Goal: Task Accomplishment & Management: Manage account settings

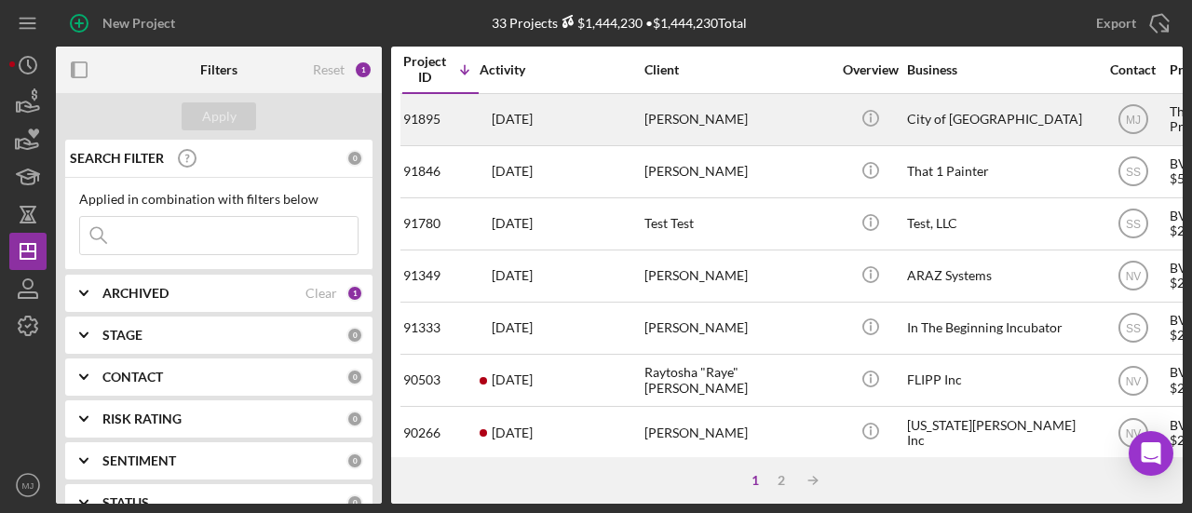
drag, startPoint x: 651, startPoint y: 242, endPoint x: 585, endPoint y: 128, distance: 132.2
click at [585, 128] on div "6 days ago Delk Koolman" at bounding box center [560, 119] width 163 height 49
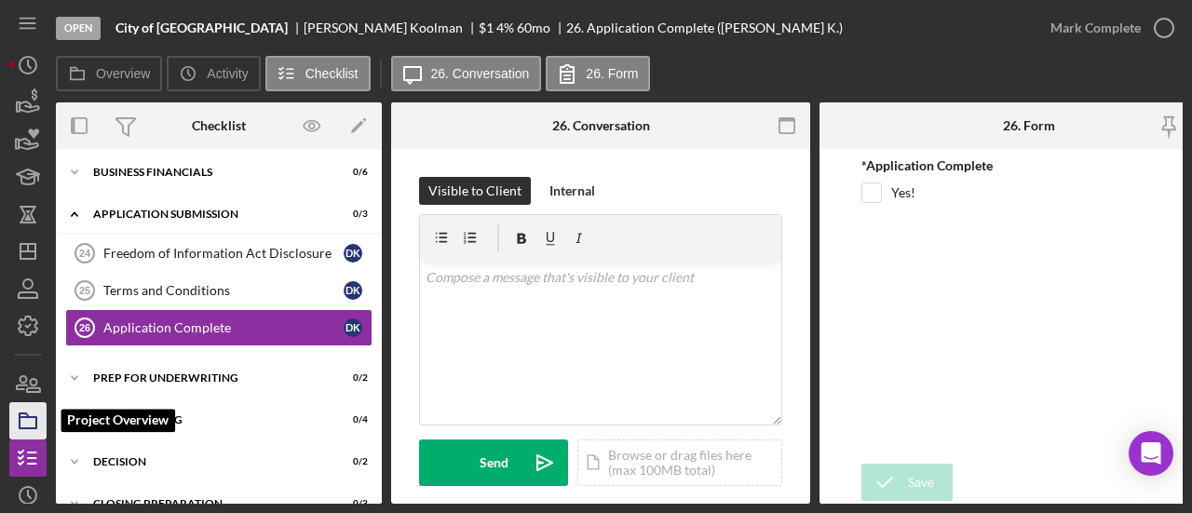
scroll to position [215, 0]
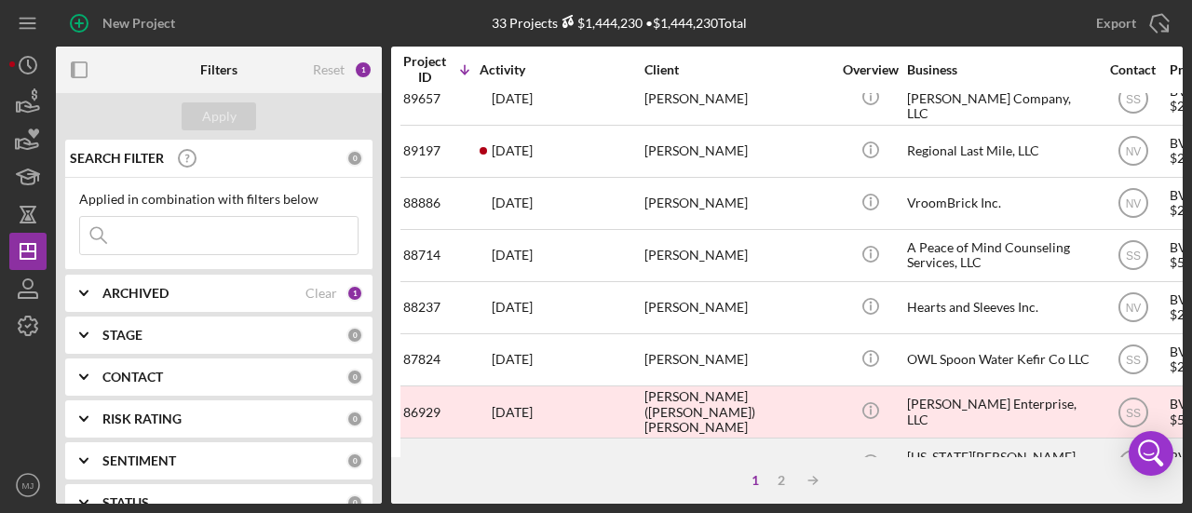
scroll to position [559, 0]
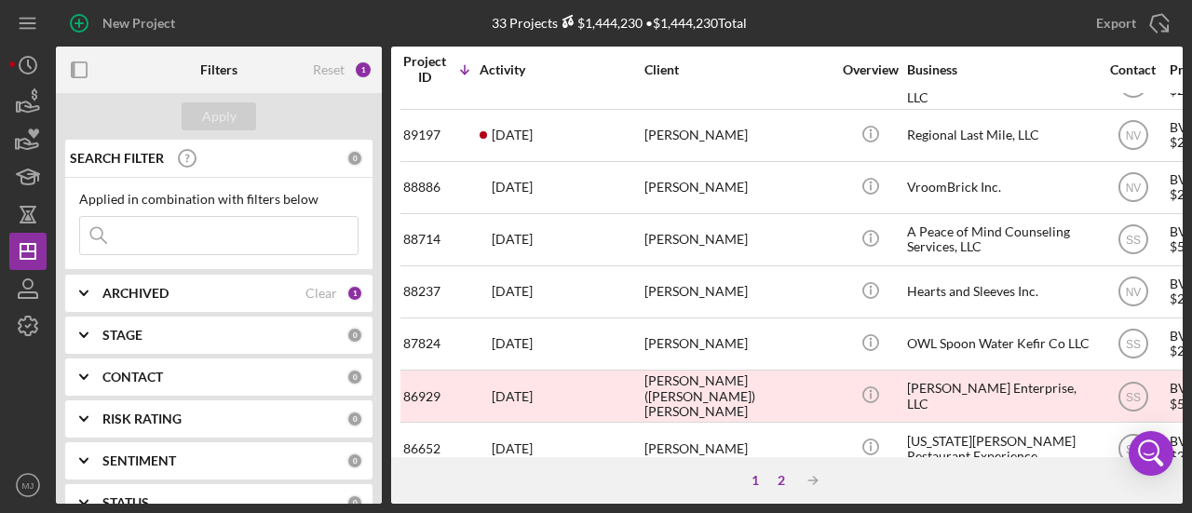
click at [787, 487] on div "2" at bounding box center [781, 480] width 26 height 15
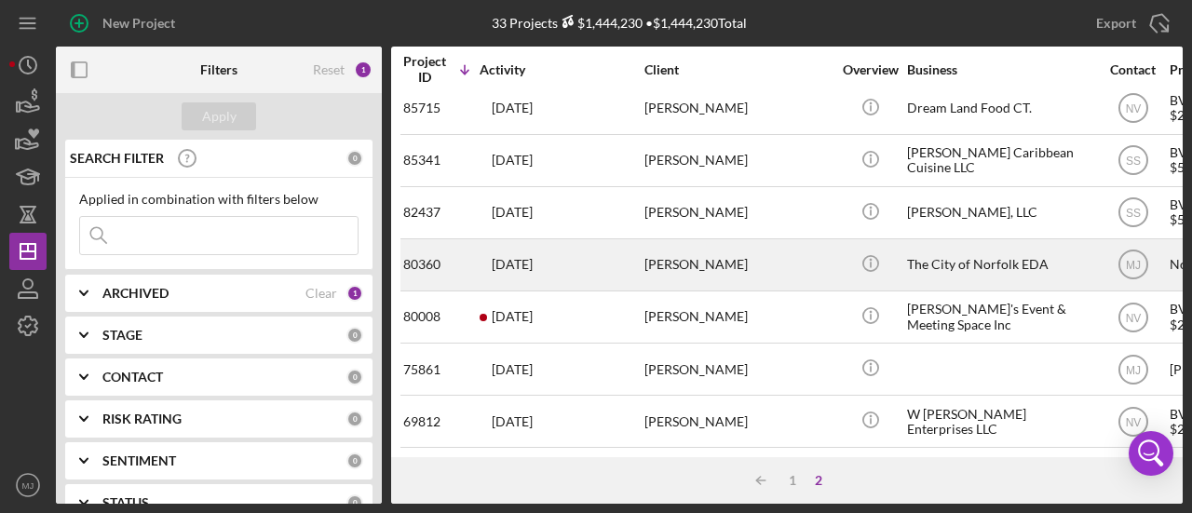
scroll to position [0, 0]
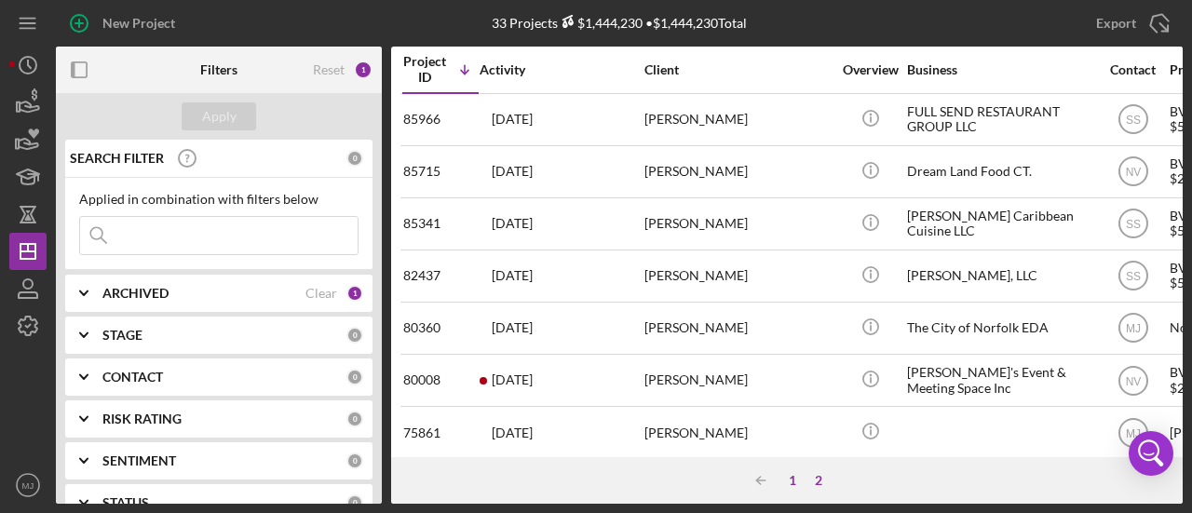
click at [788, 474] on div "1" at bounding box center [792, 480] width 26 height 15
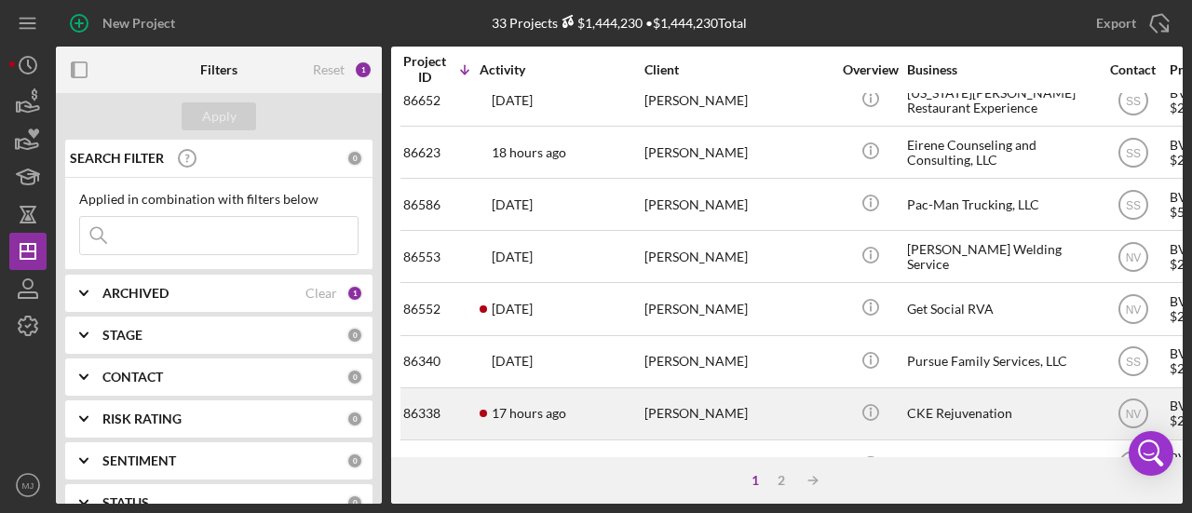
scroll to position [950, 0]
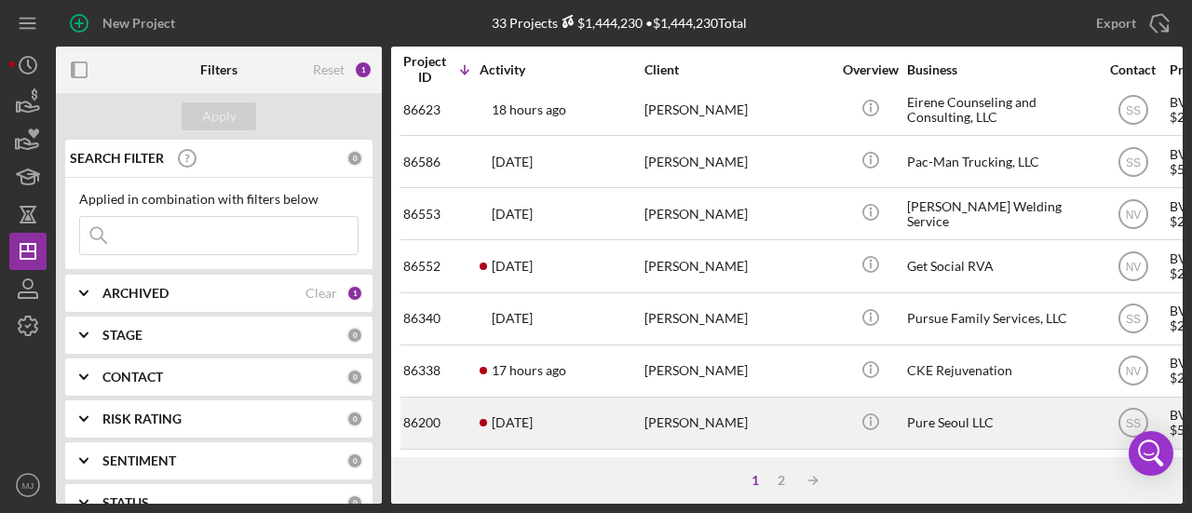
click at [518, 415] on time "[DATE]" at bounding box center [512, 422] width 41 height 15
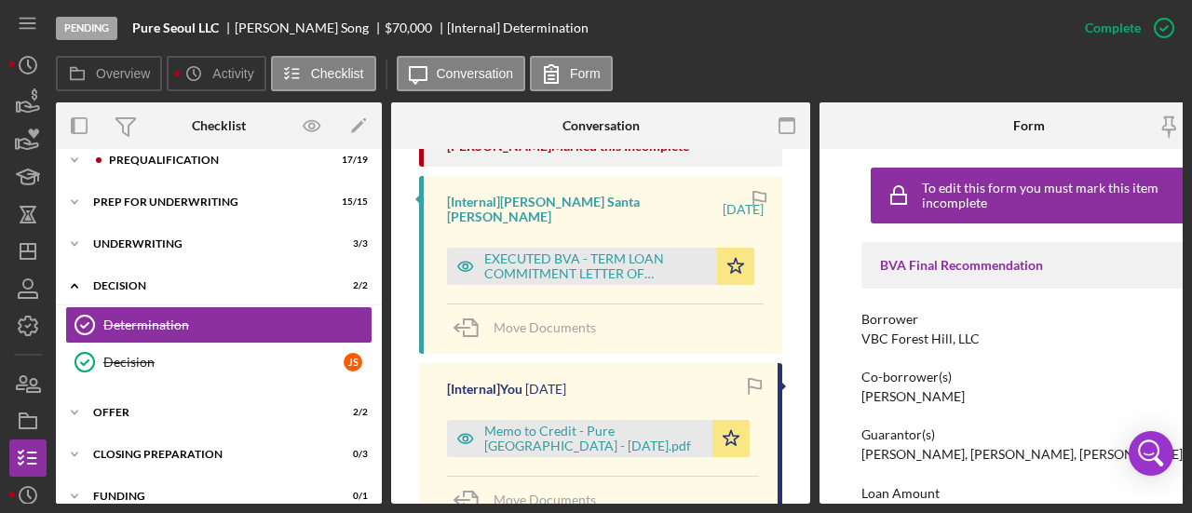
scroll to position [838, 0]
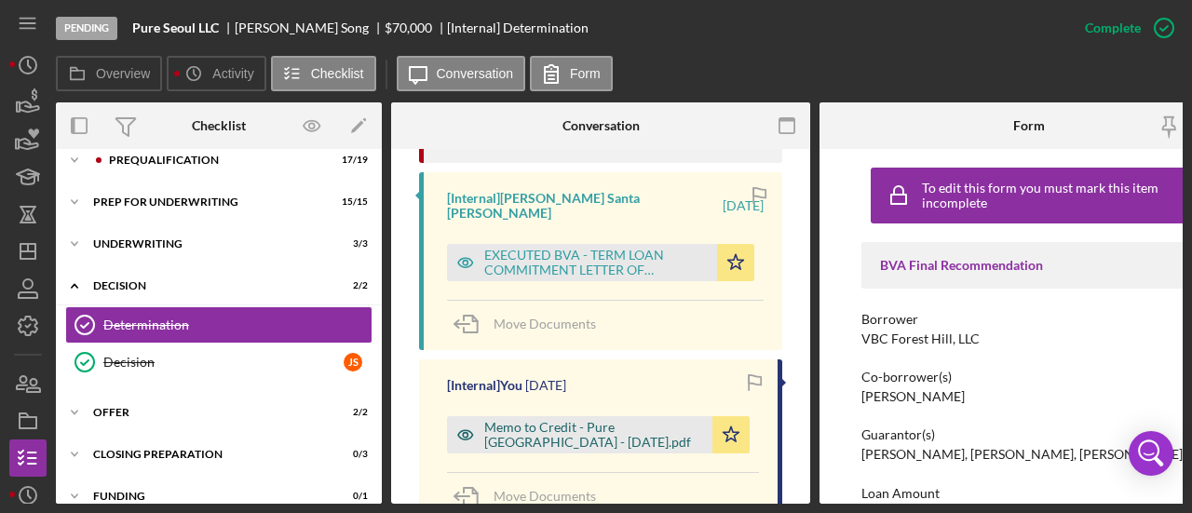
click at [543, 420] on div "Memo to Credit - Pure Seoul - 9.17.2025.pdf" at bounding box center [593, 435] width 219 height 30
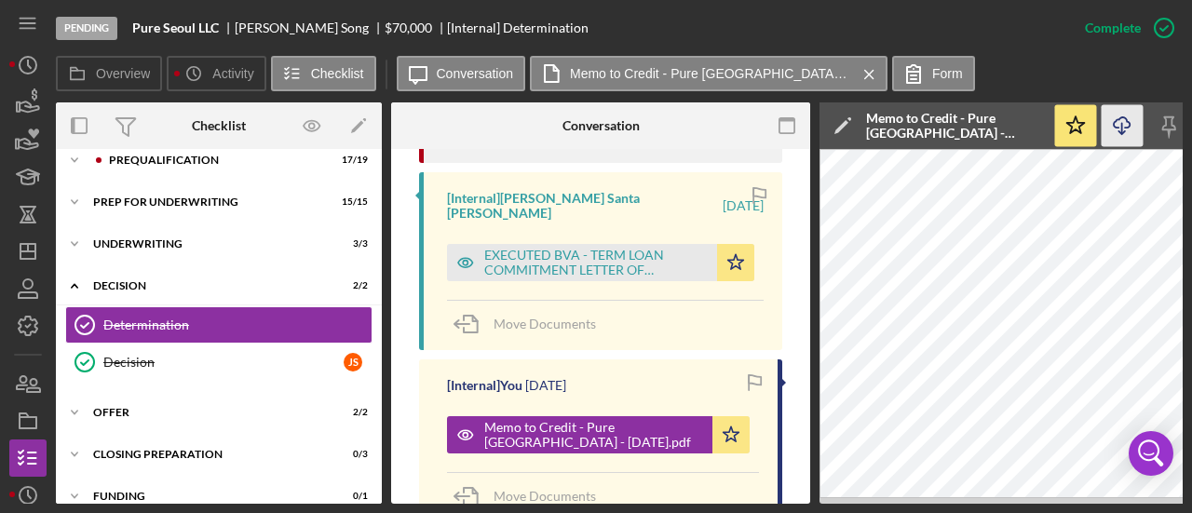
click at [1115, 131] on icon "Icon/Download" at bounding box center [1122, 126] width 42 height 42
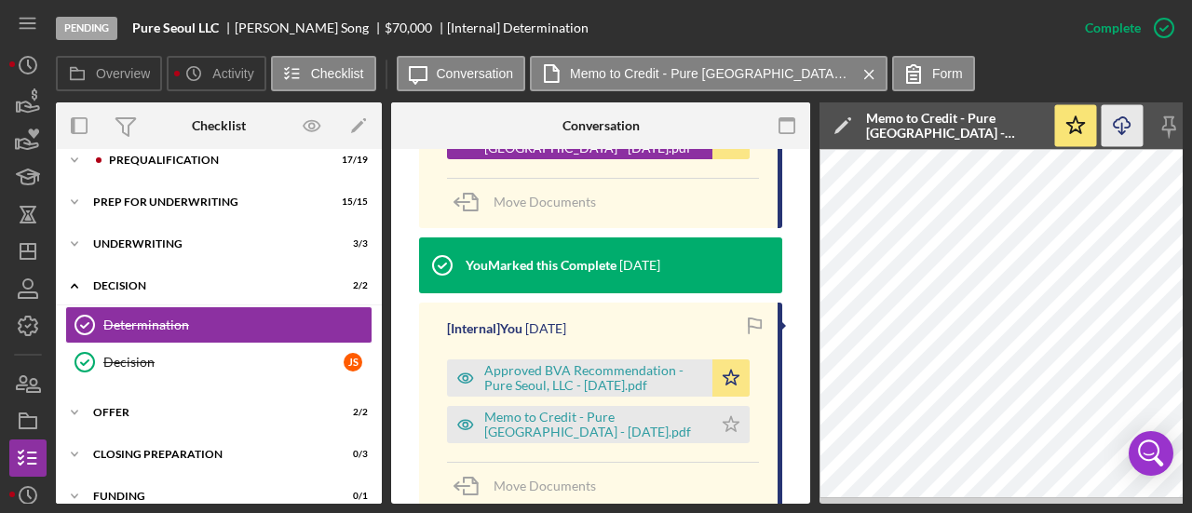
scroll to position [1210, 0]
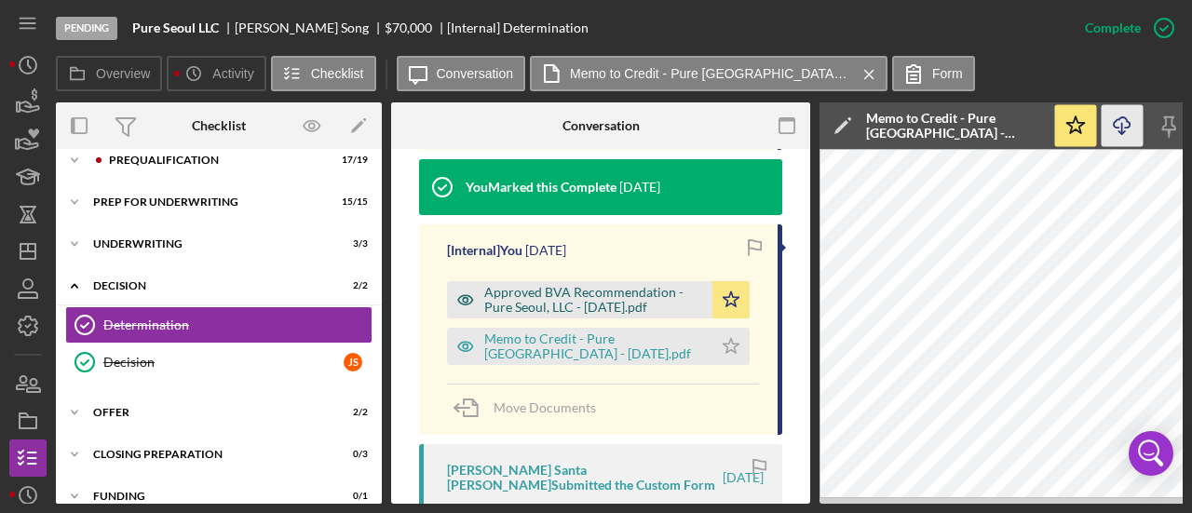
click at [646, 285] on div "Approved BVA Recommendation - Pure Seoul, LLC - 9.04.2025.pdf" at bounding box center [593, 300] width 219 height 30
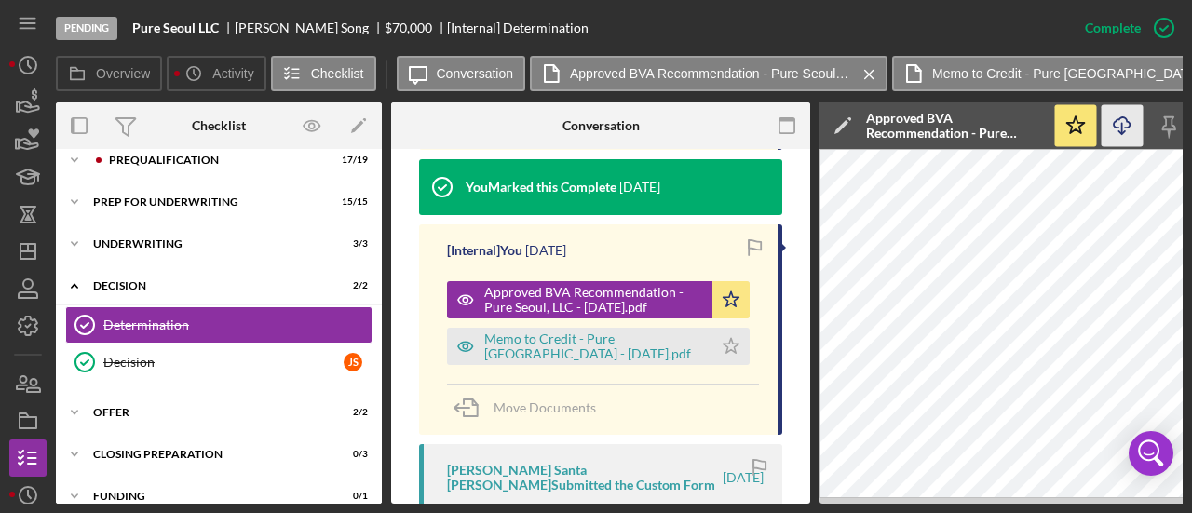
click at [1122, 127] on line "button" at bounding box center [1122, 128] width 0 height 10
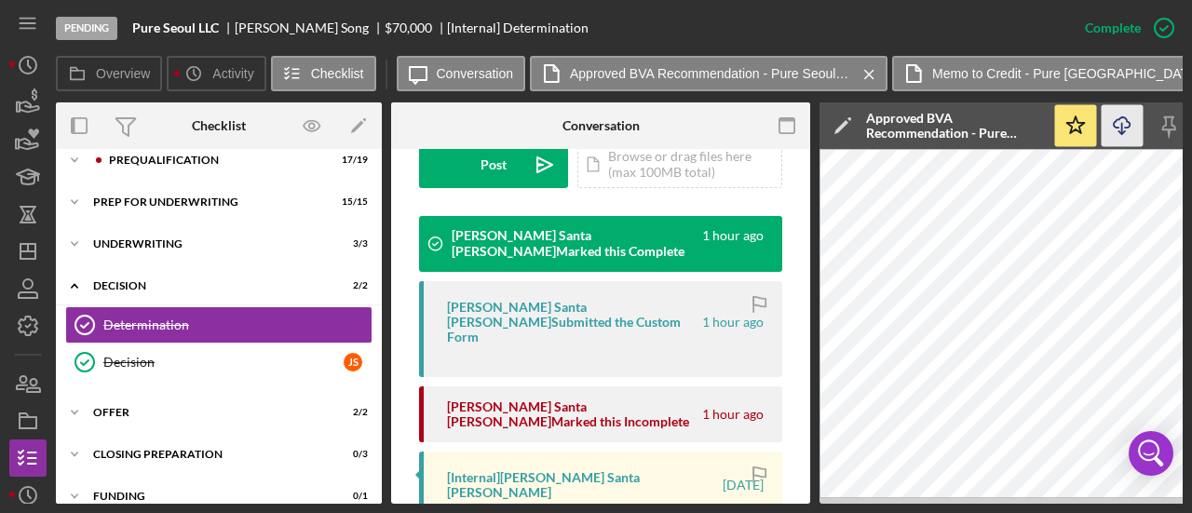
scroll to position [465, 0]
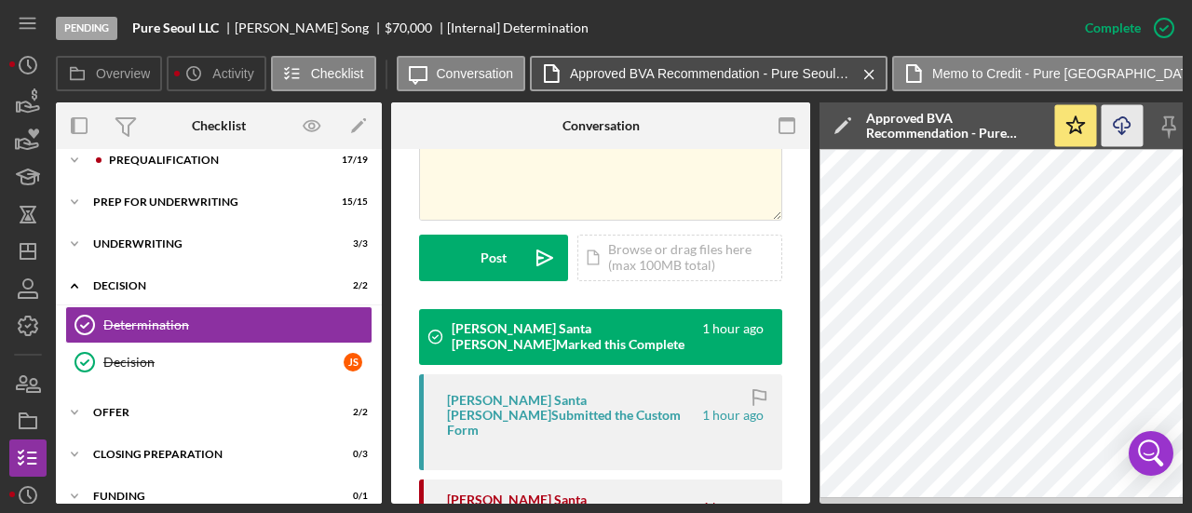
click at [726, 68] on label "Approved BVA Recommendation - Pure Seoul, LLC - 9.04.2025.pdf" at bounding box center [709, 73] width 279 height 15
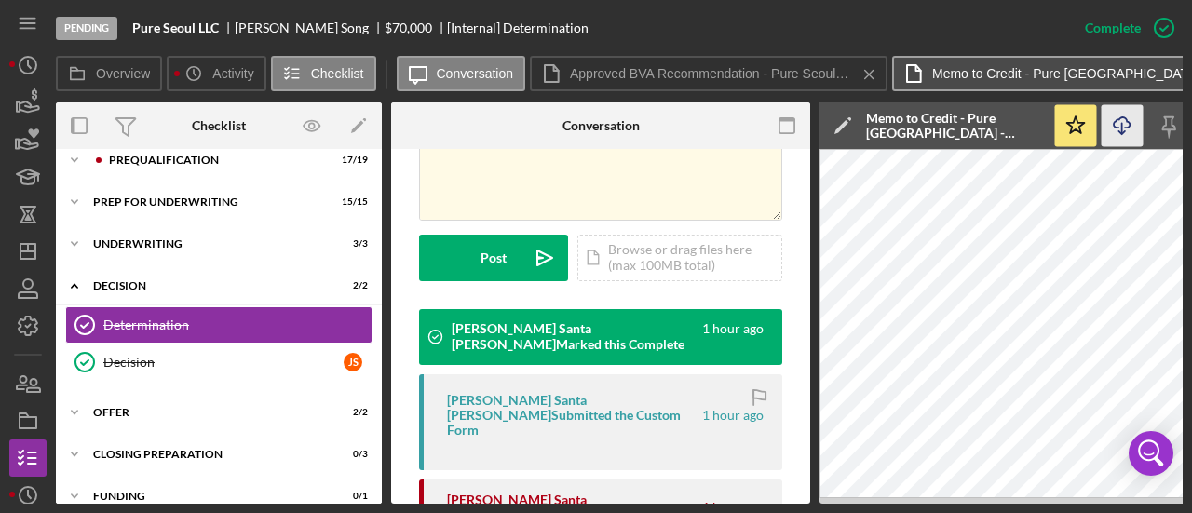
click at [993, 62] on button "Memo to Credit - Pure Seoul - 9.17.2025.pdf Icon/Menu Close" at bounding box center [1071, 73] width 358 height 35
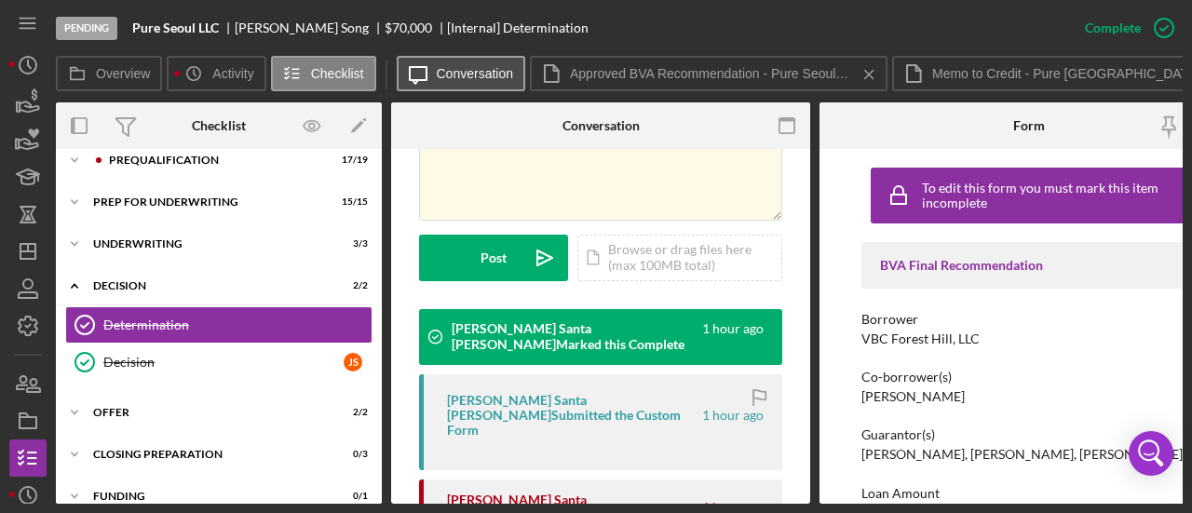
click at [454, 81] on button "Icon/Message Conversation" at bounding box center [461, 73] width 129 height 35
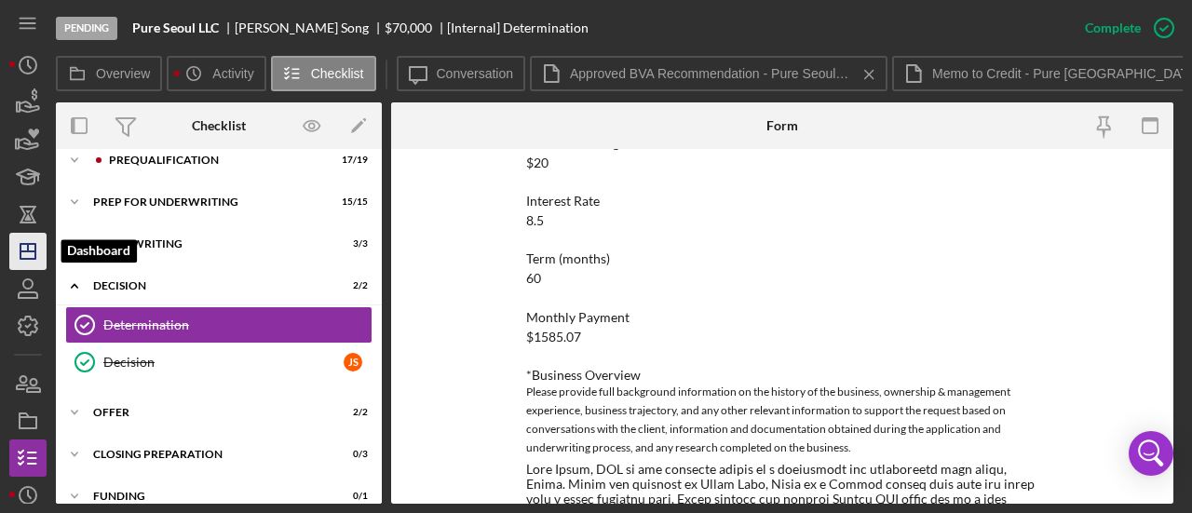
click at [15, 250] on icon "Icon/Dashboard" at bounding box center [28, 251] width 47 height 47
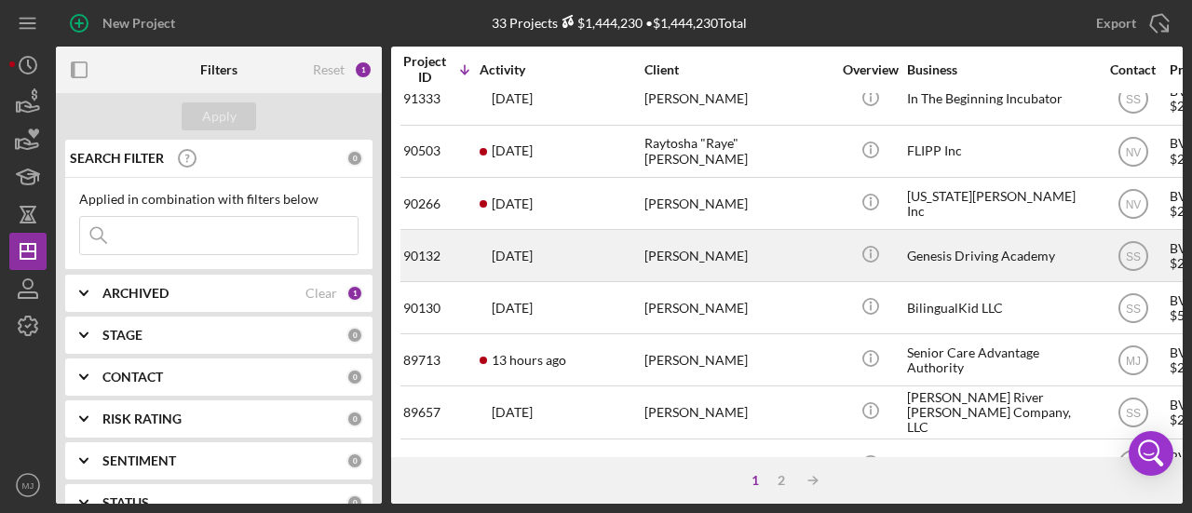
scroll to position [186, 0]
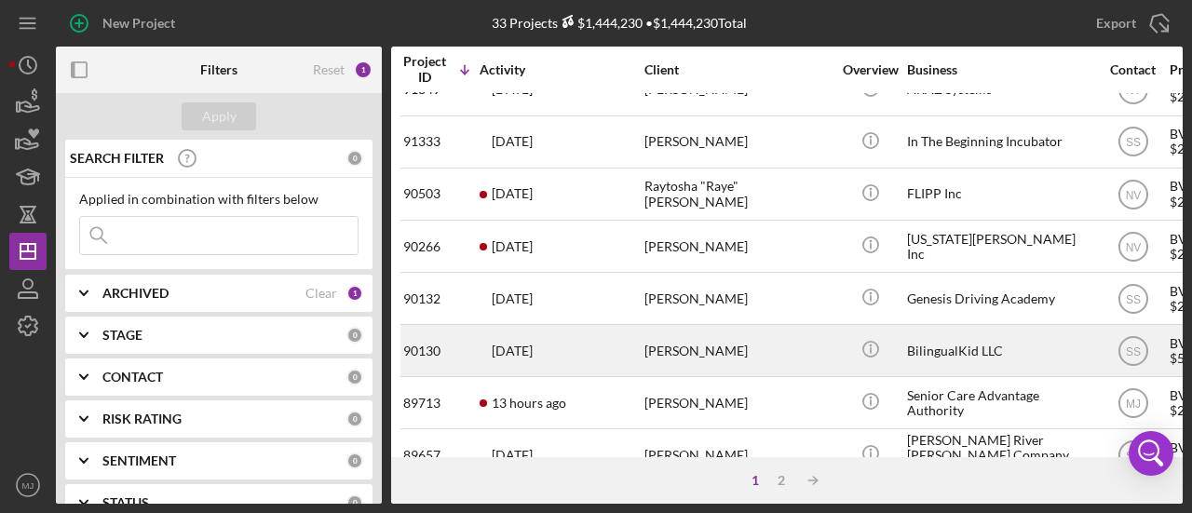
click at [934, 347] on div "BilingualKid LLC" at bounding box center [1000, 350] width 186 height 49
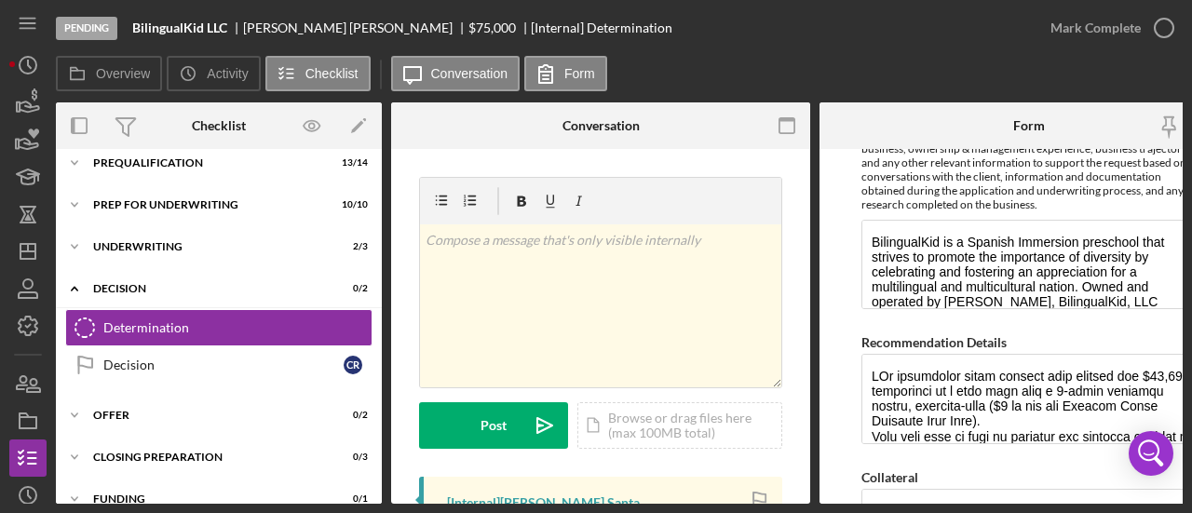
scroll to position [1024, 0]
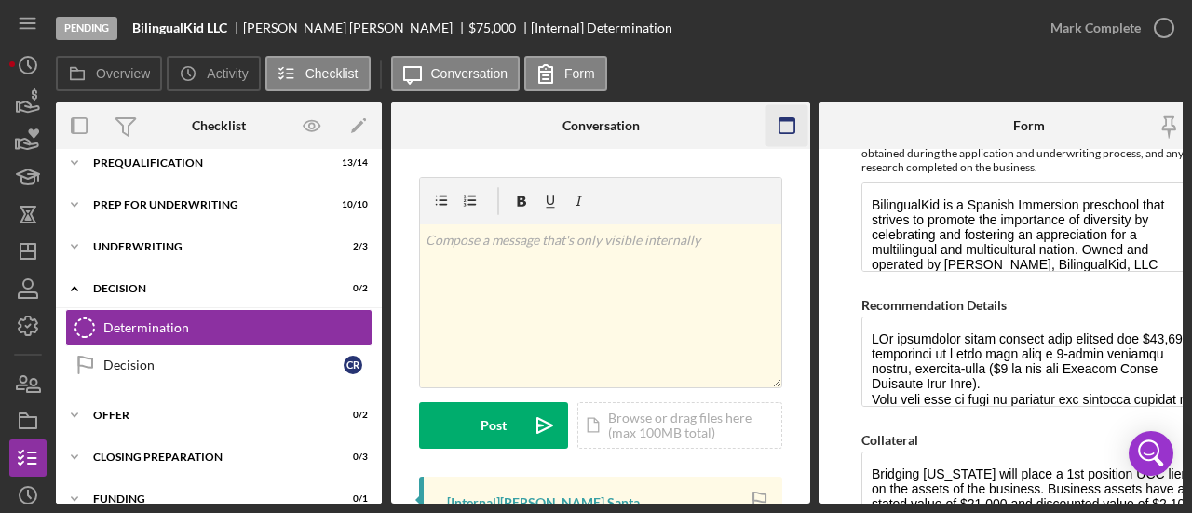
click at [790, 121] on icon "button" at bounding box center [787, 126] width 42 height 42
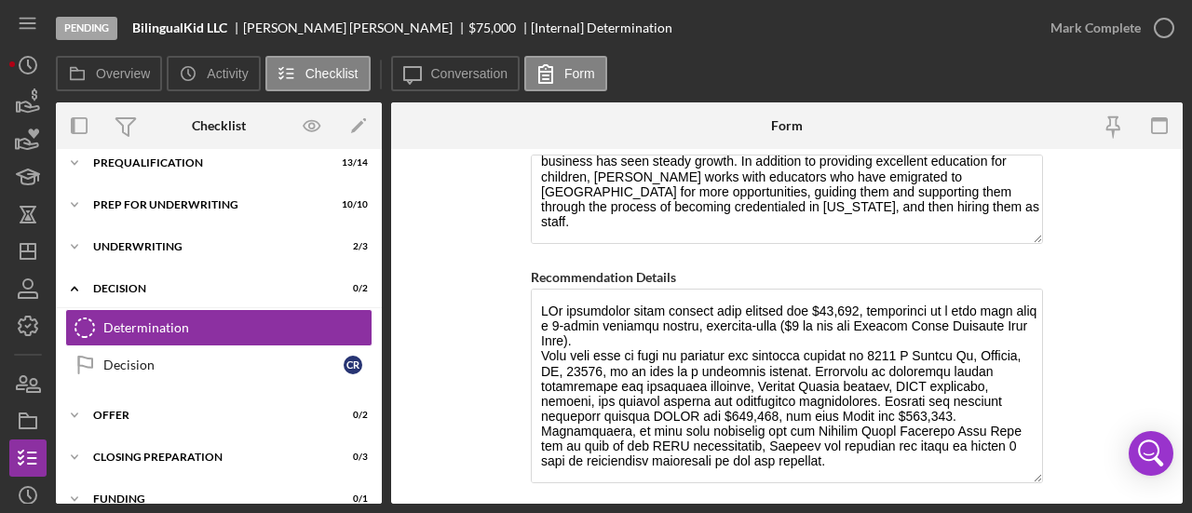
drag, startPoint x: 1035, startPoint y: 363, endPoint x: 1045, endPoint y: 468, distance: 105.6
click at [1045, 468] on form "BVA Final Recommendation Borrower BilingualKid, LLC Co-borrower(s) Claudia Robl…" at bounding box center [786, 326] width 791 height 355
click at [799, 319] on textarea "Recommendation Details" at bounding box center [787, 386] width 512 height 195
drag, startPoint x: 806, startPoint y: 319, endPoint x: 732, endPoint y: 320, distance: 74.5
click at [732, 320] on textarea "Recommendation Details" at bounding box center [787, 386] width 512 height 195
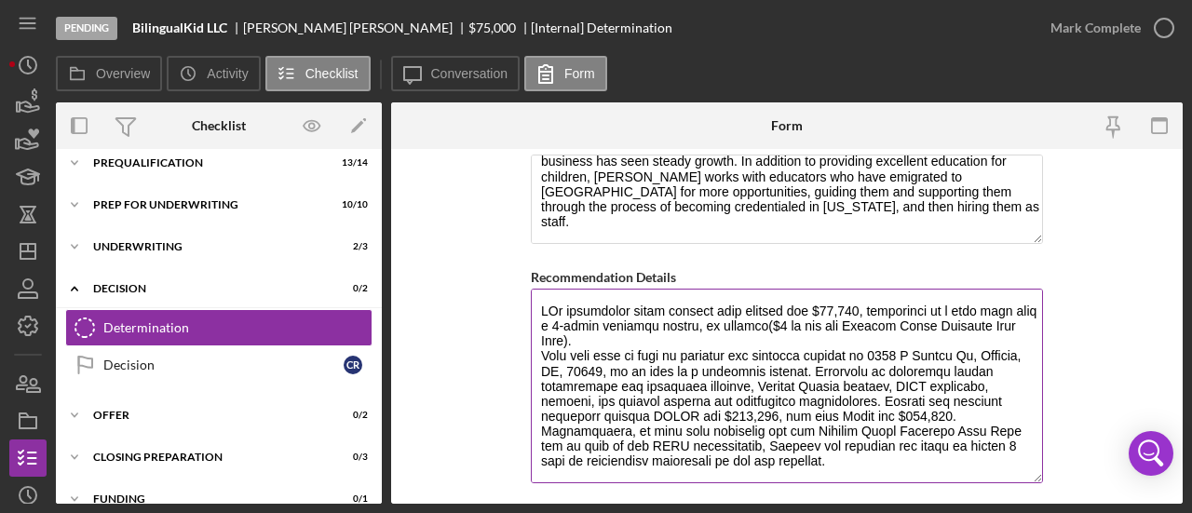
click at [734, 319] on textarea "Recommendation Details" at bounding box center [787, 386] width 512 height 195
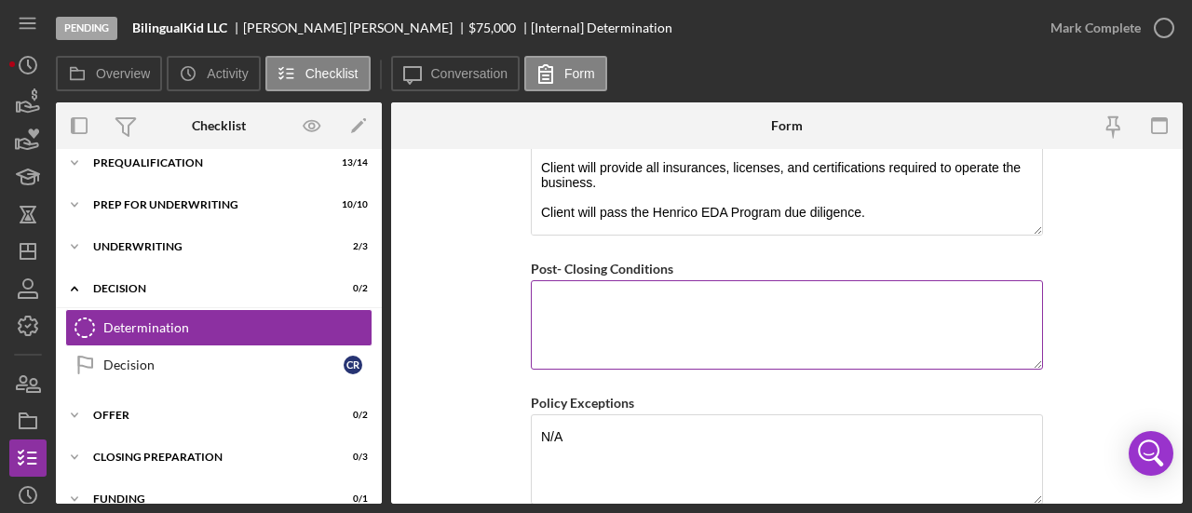
scroll to position [1734, 0]
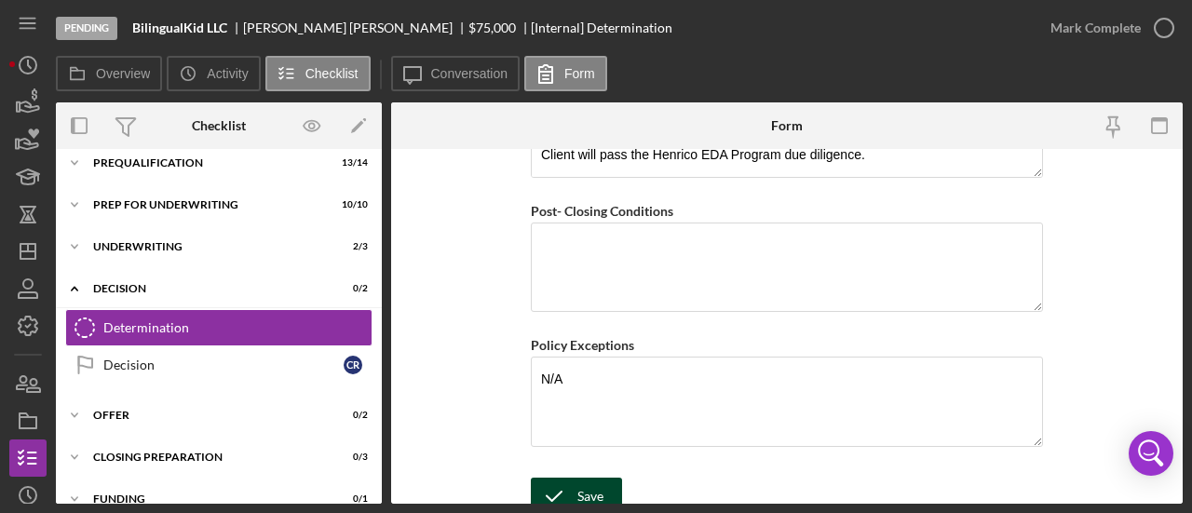
type textarea "BVa recommends fully funding this request for $75,000, structured as a term loa…"
click at [598, 478] on div "Save" at bounding box center [590, 496] width 26 height 37
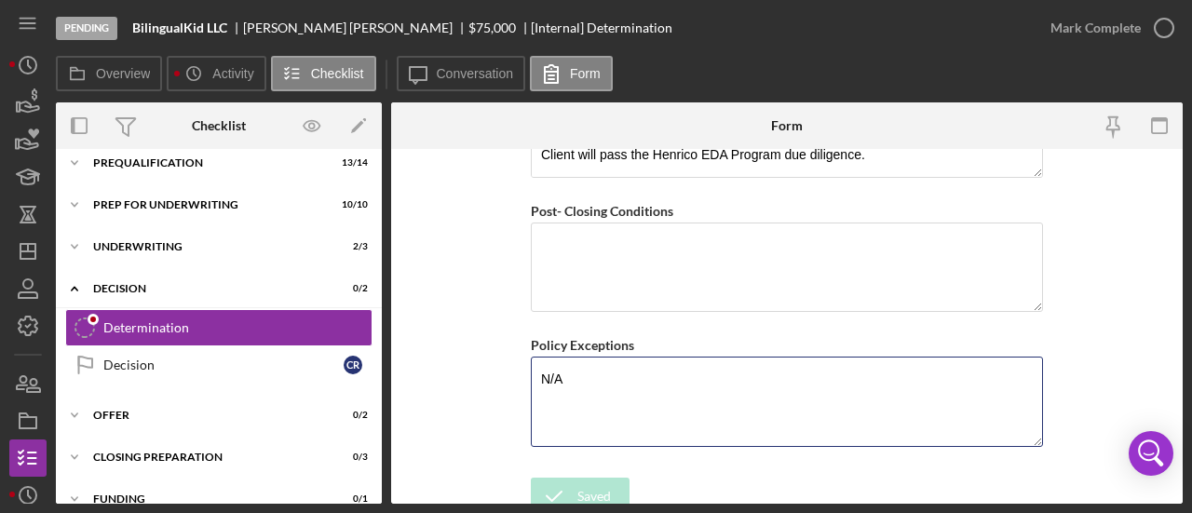
drag, startPoint x: 613, startPoint y: 377, endPoint x: 509, endPoint y: 372, distance: 103.4
click at [509, 372] on form "BVA Final Recommendation Borrower BilingualKid, LLC Co-borrower(s) Claudia Robl…" at bounding box center [786, 326] width 791 height 355
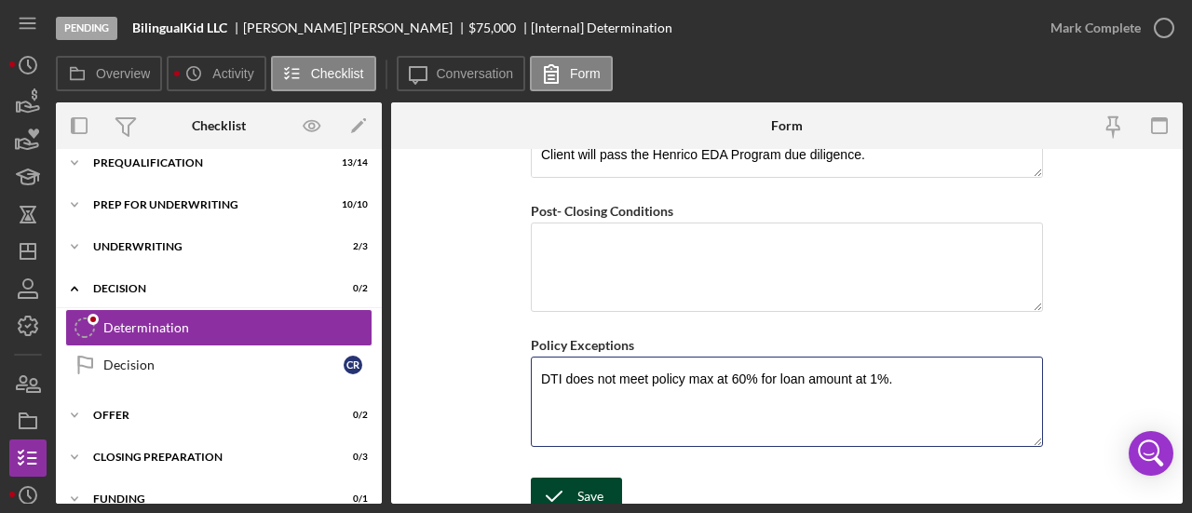
type textarea "DTI does not meet policy max at 60% for loan amount at 1%."
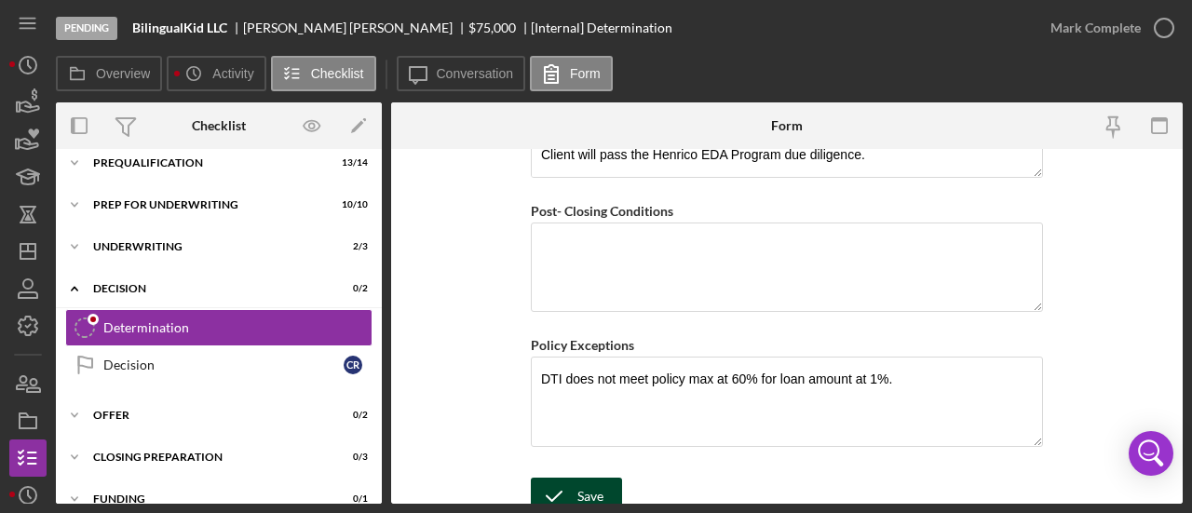
click at [593, 478] on div "Save" at bounding box center [590, 496] width 26 height 37
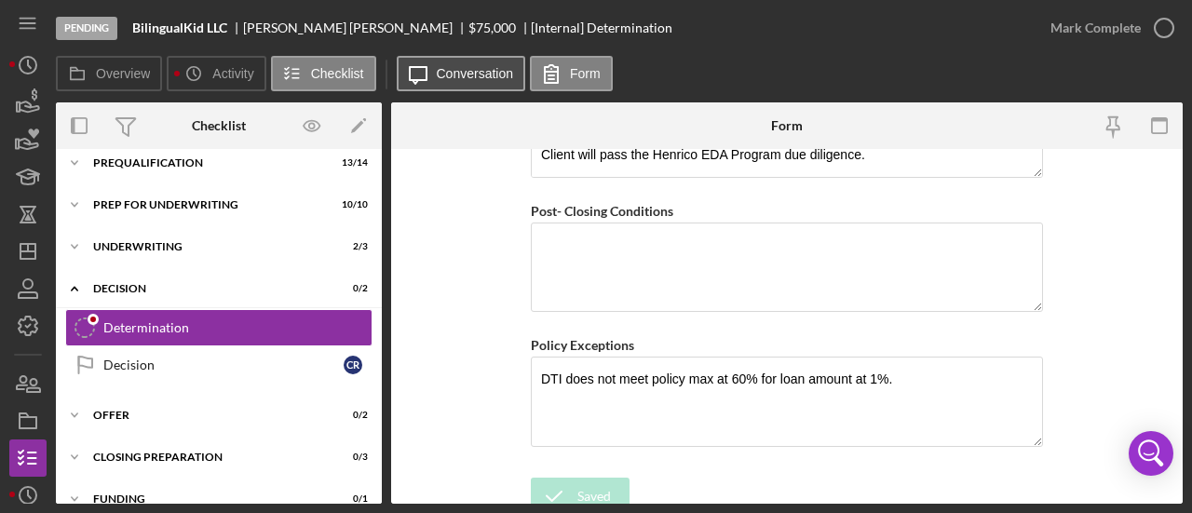
click at [470, 76] on label "Conversation" at bounding box center [475, 73] width 77 height 15
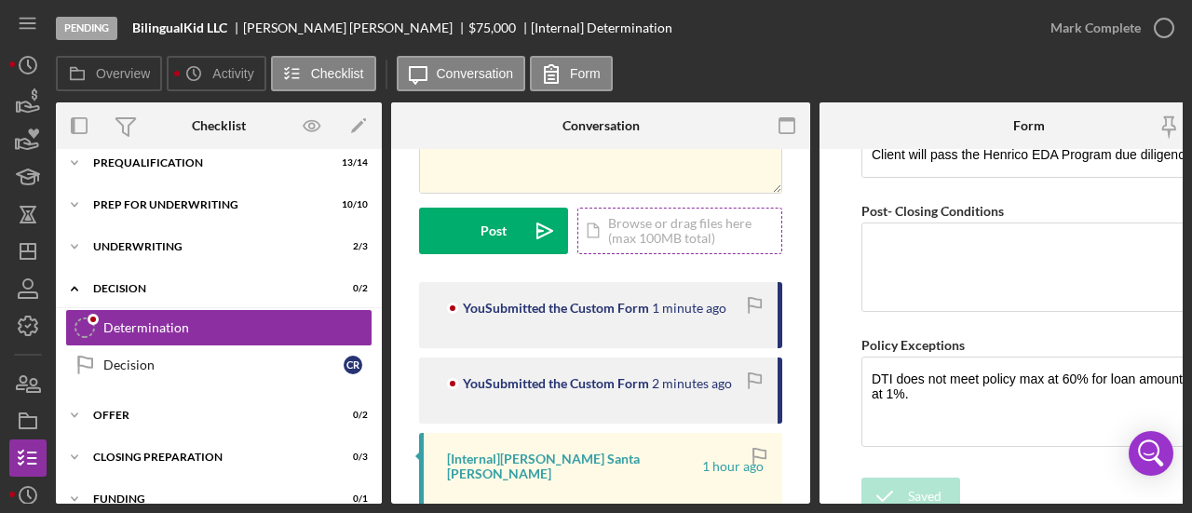
scroll to position [465, 0]
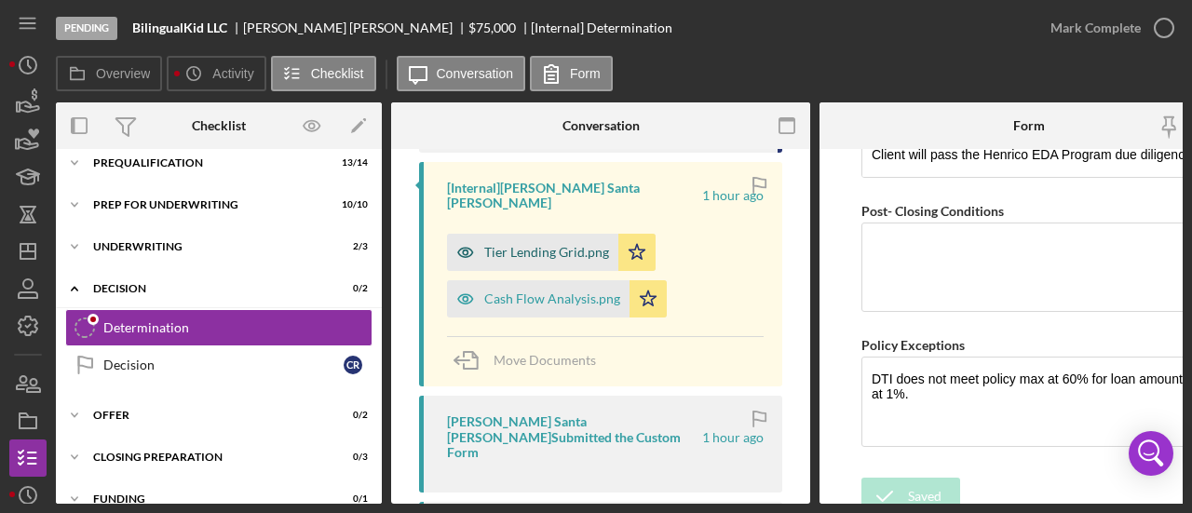
click at [546, 245] on div "Tier Lending Grid.png" at bounding box center [546, 252] width 125 height 15
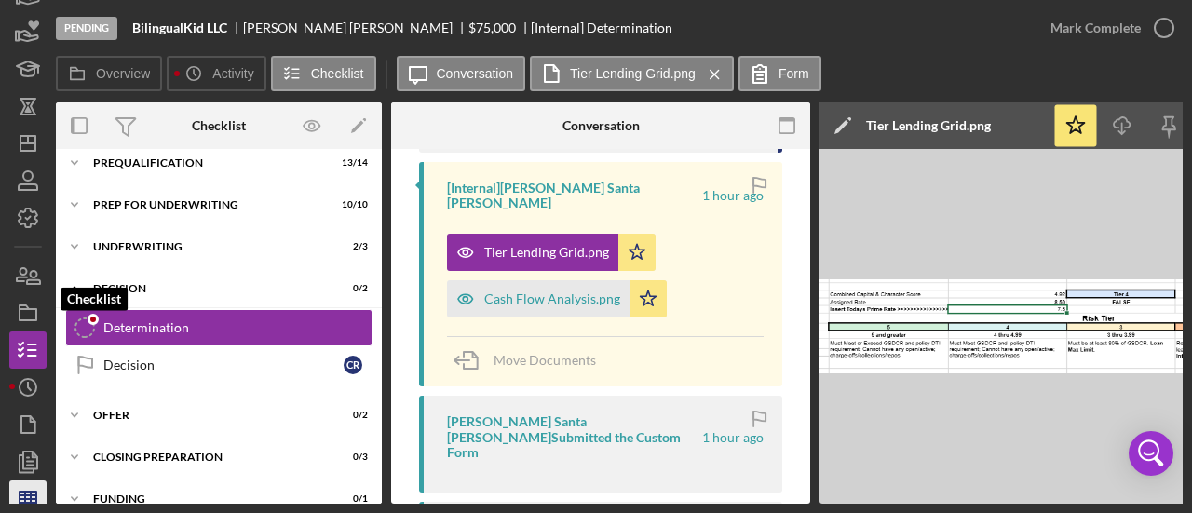
scroll to position [158, 0]
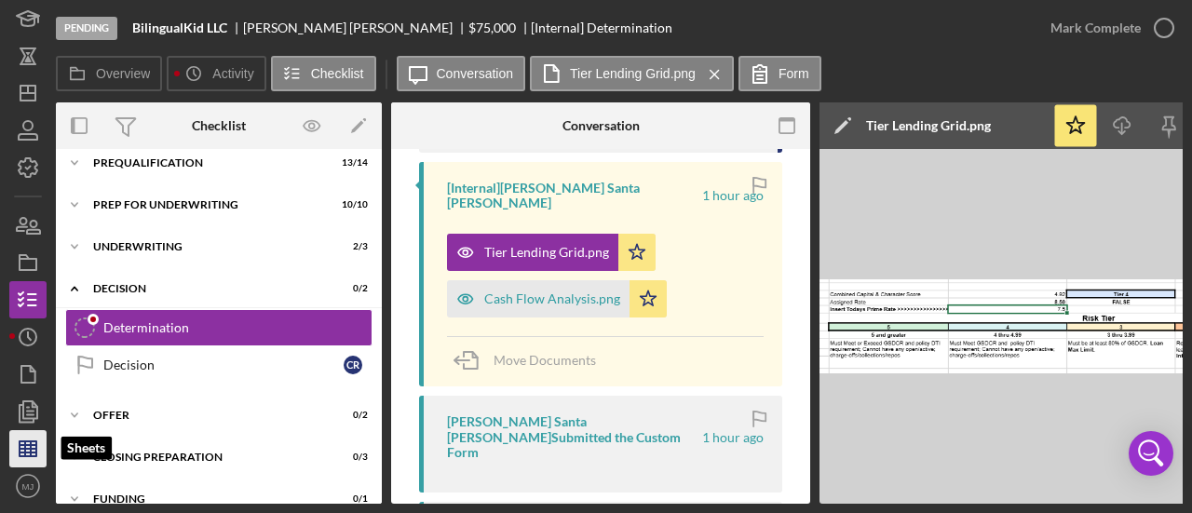
click at [34, 441] on polygon "button" at bounding box center [28, 448] width 17 height 15
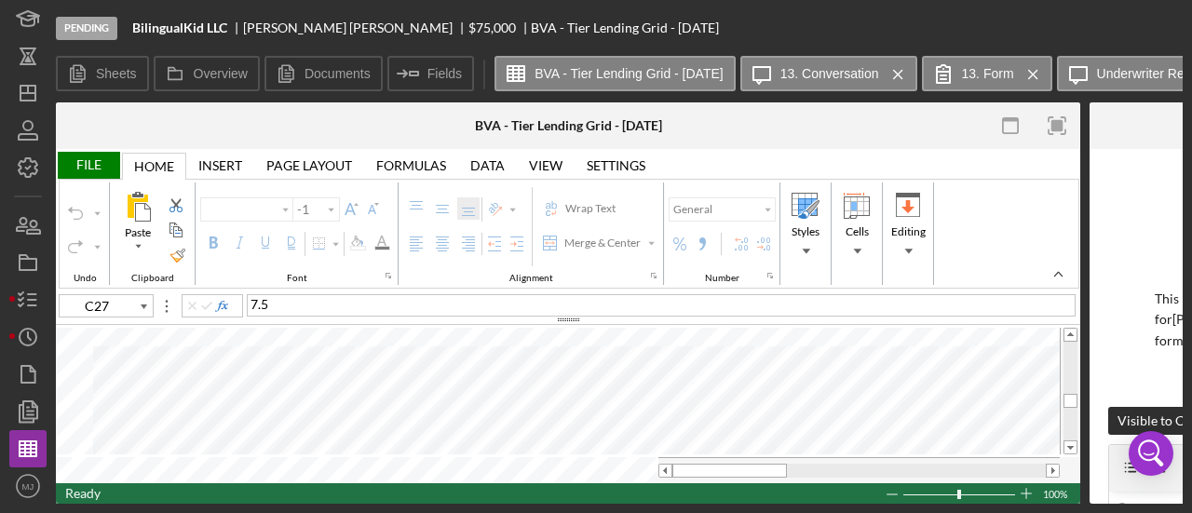
type input "Arial"
type input "11"
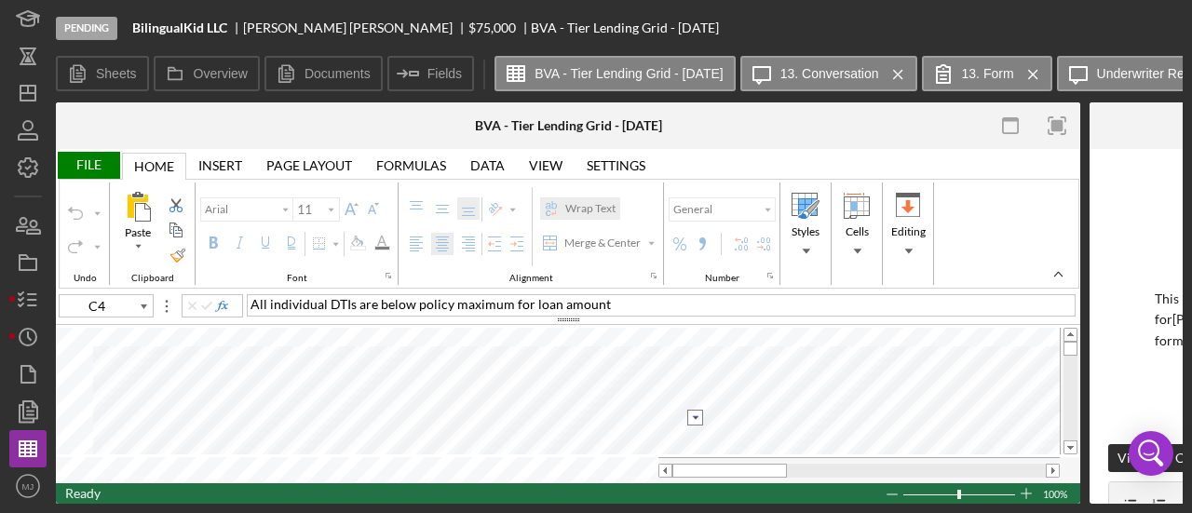
click at [695, 420] on input "image" at bounding box center [695, 418] width 16 height 16
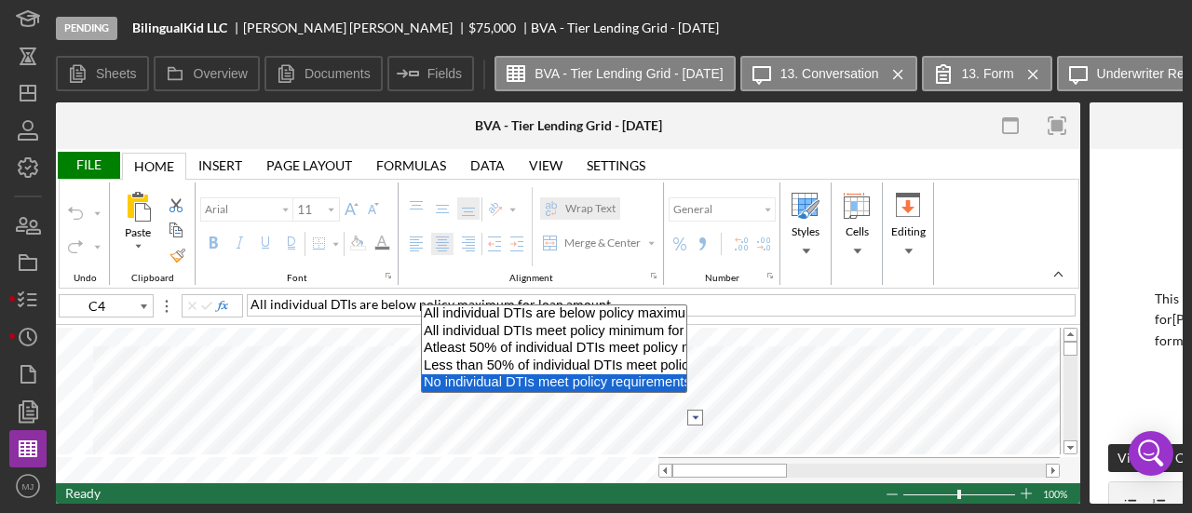
click at [506, 376] on option "No individual DTIs meet policy requirements per loan amount" at bounding box center [554, 383] width 264 height 18
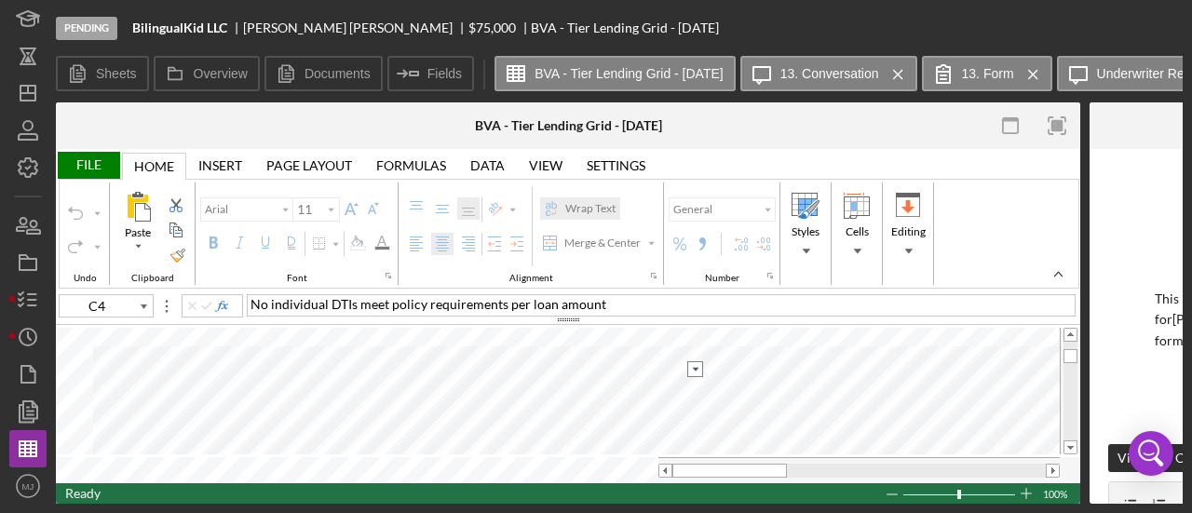
type input "C5"
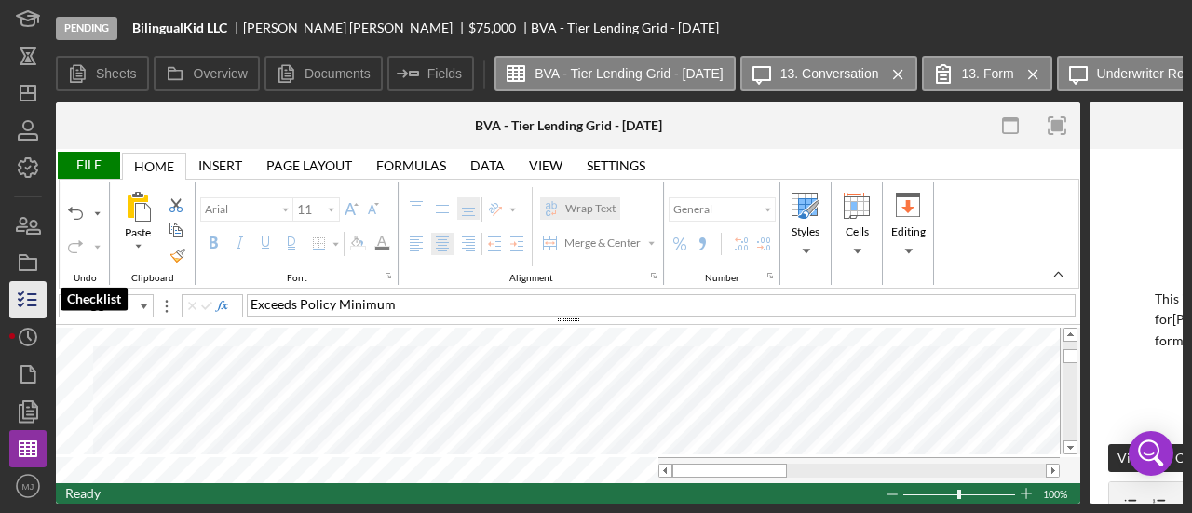
click at [31, 305] on line "button" at bounding box center [32, 305] width 8 height 0
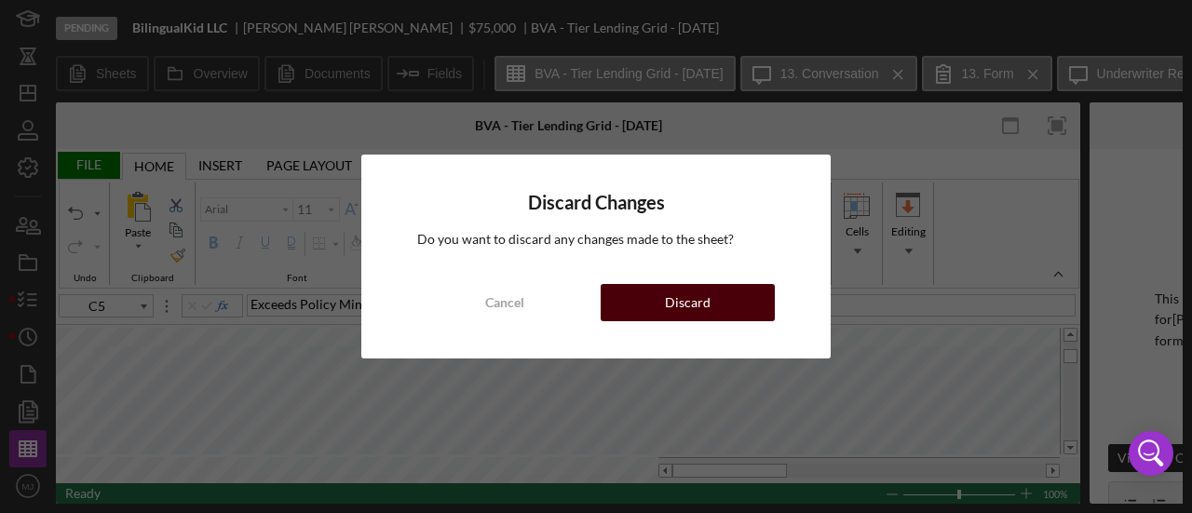
click at [663, 303] on button "Discard" at bounding box center [687, 302] width 174 height 37
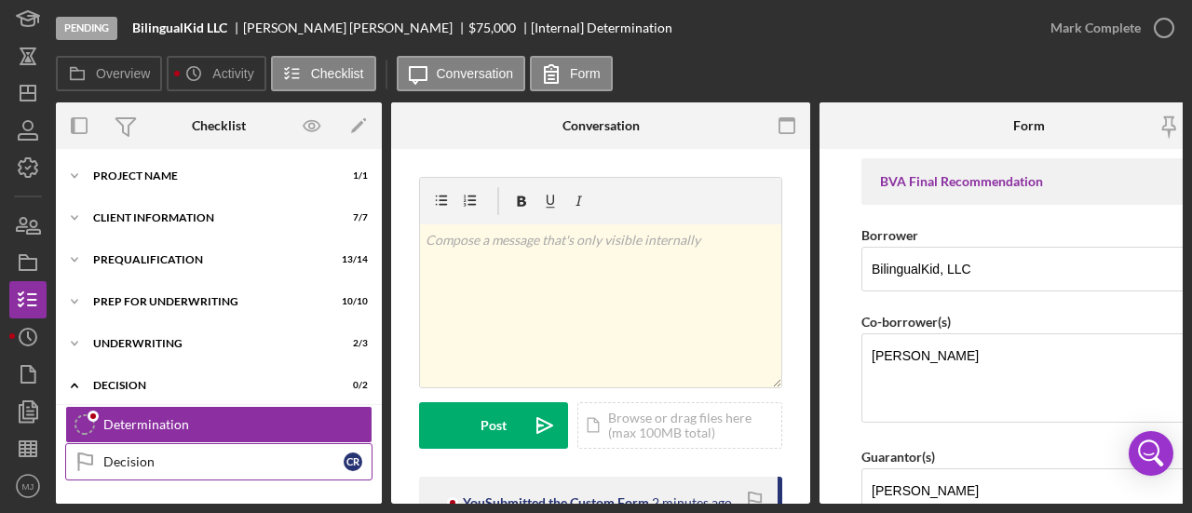
scroll to position [97, 0]
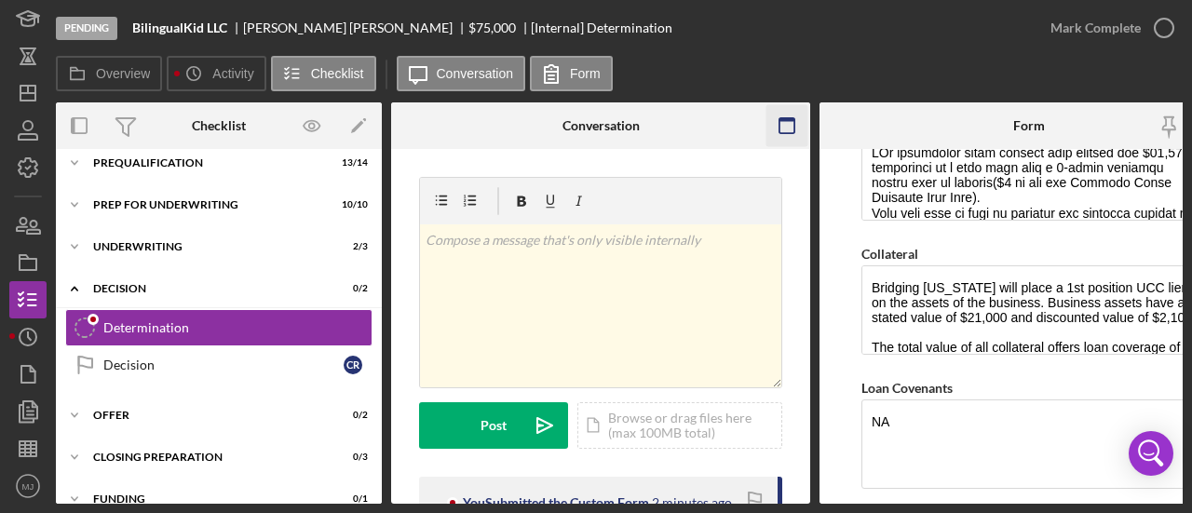
click at [784, 119] on rect "button" at bounding box center [786, 120] width 15 height 4
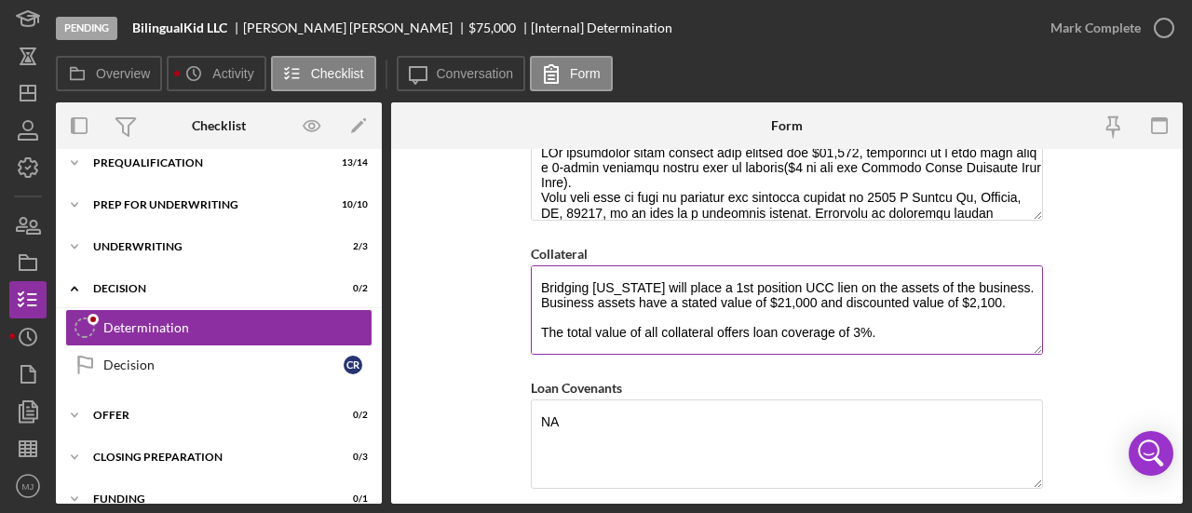
scroll to position [1089, 0]
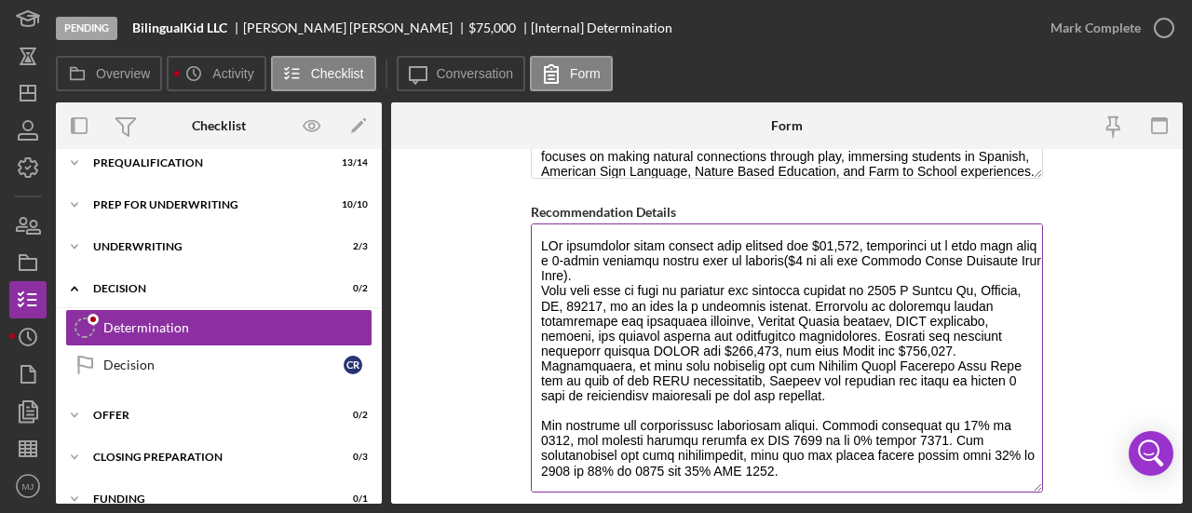
drag, startPoint x: 1030, startPoint y: 298, endPoint x: 1028, endPoint y: 481, distance: 183.4
click at [1030, 481] on textarea "Recommendation Details" at bounding box center [787, 357] width 512 height 269
click at [634, 333] on textarea "Recommendation Details" at bounding box center [787, 359] width 512 height 273
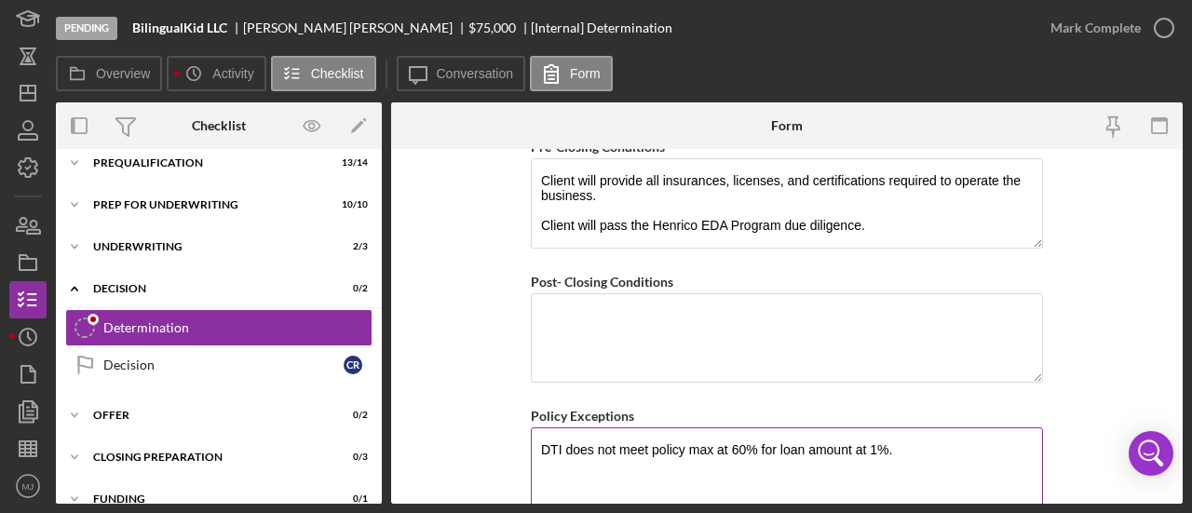
scroll to position [1812, 0]
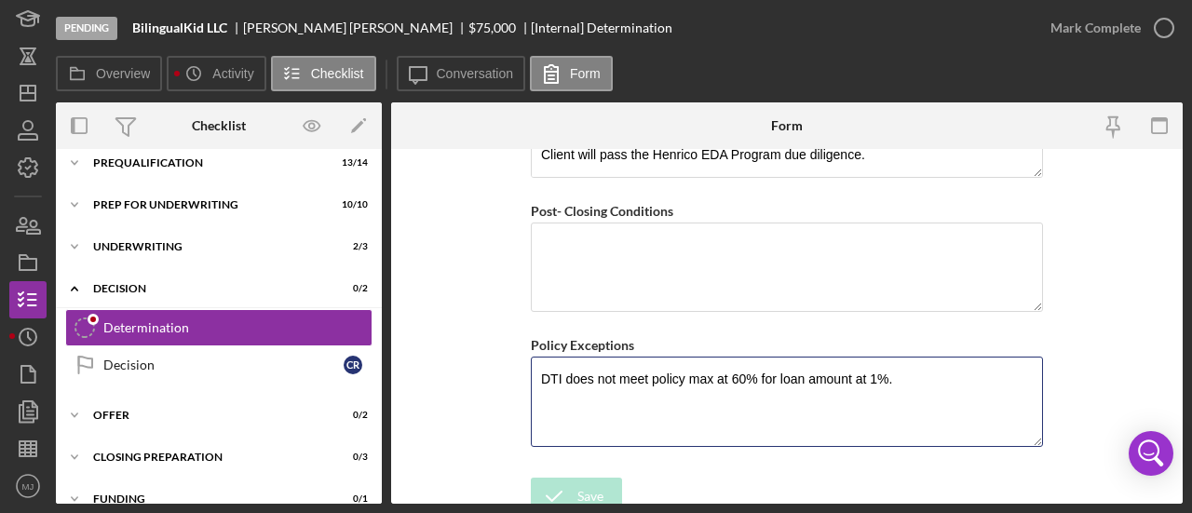
drag, startPoint x: 927, startPoint y: 367, endPoint x: 505, endPoint y: 386, distance: 423.1
click at [508, 386] on form "BVA Final Recommendation Borrower BilingualKid, LLC Co-borrower(s) Claudia Robl…" at bounding box center [786, 326] width 791 height 355
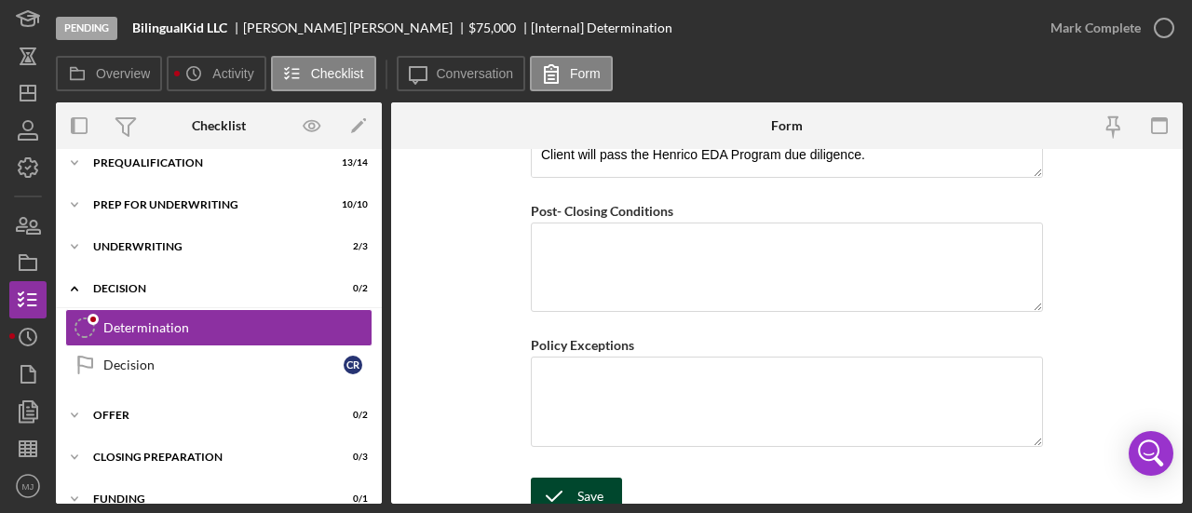
click at [567, 479] on icon "submit" at bounding box center [554, 496] width 47 height 47
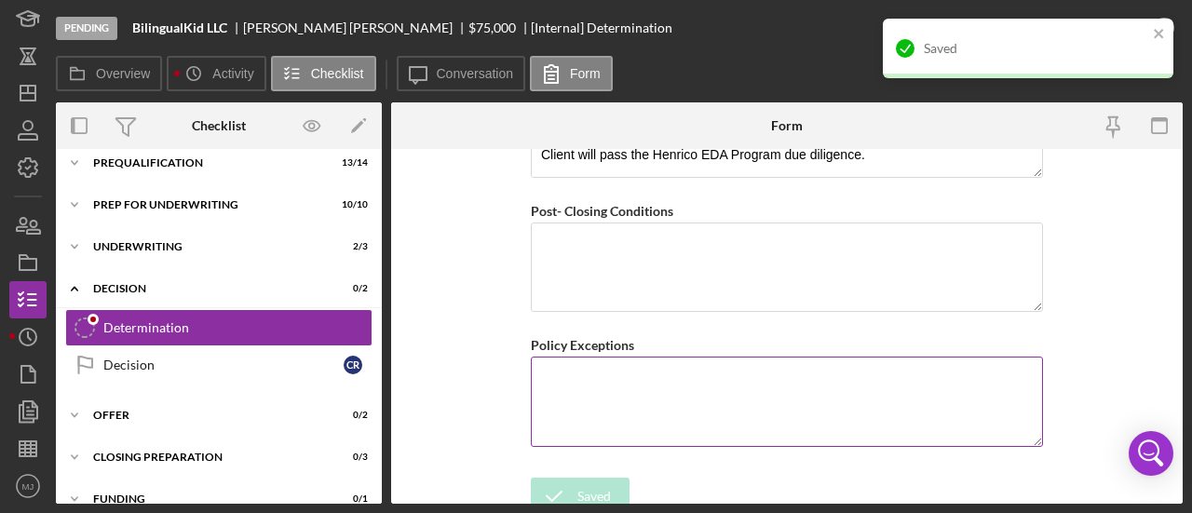
click at [676, 394] on textarea "Policy Exceptions" at bounding box center [787, 401] width 512 height 89
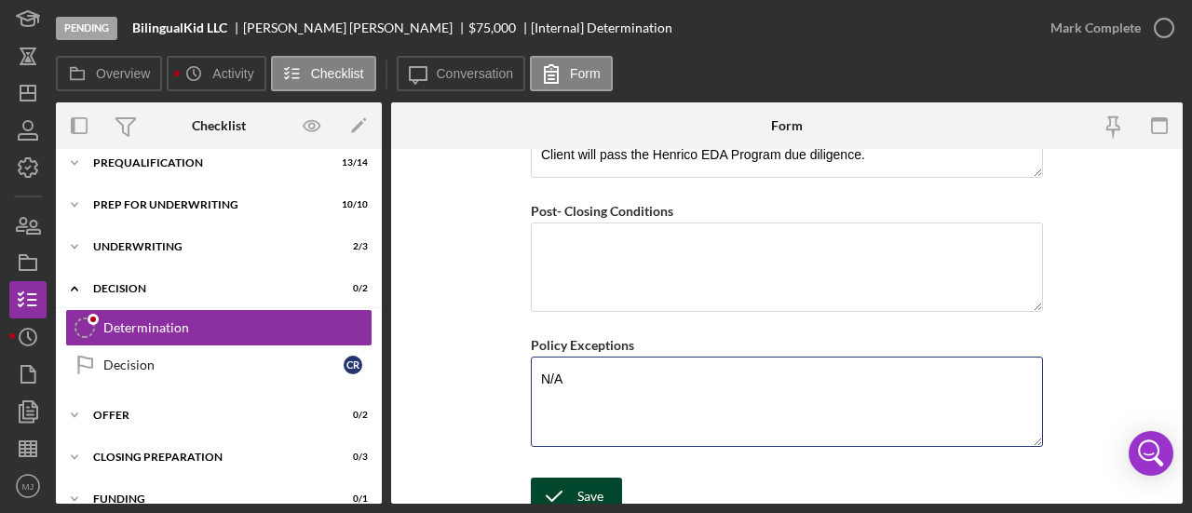
type textarea "N/A"
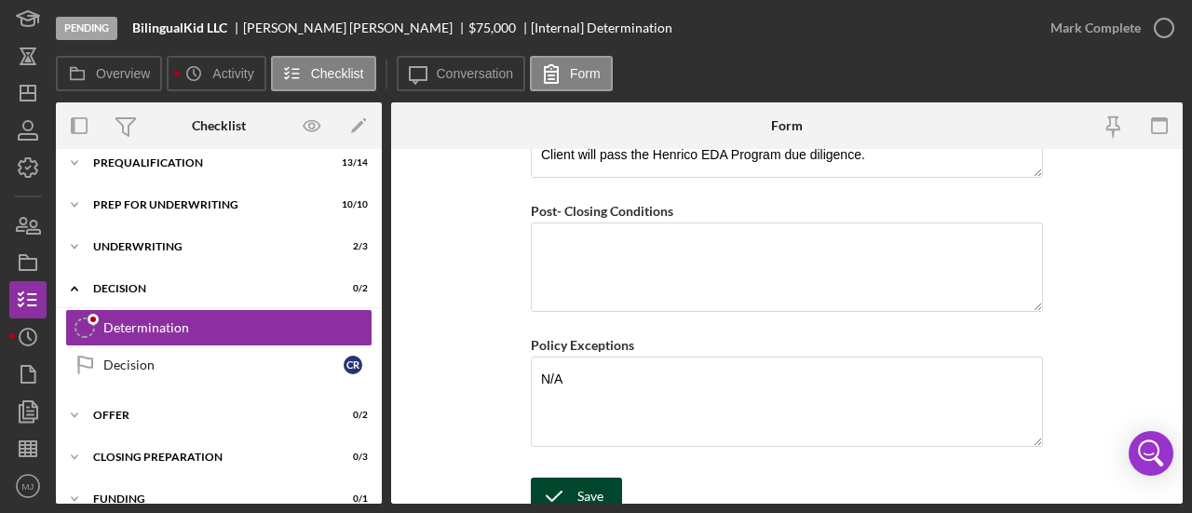
click at [582, 478] on div "Save" at bounding box center [590, 496] width 26 height 37
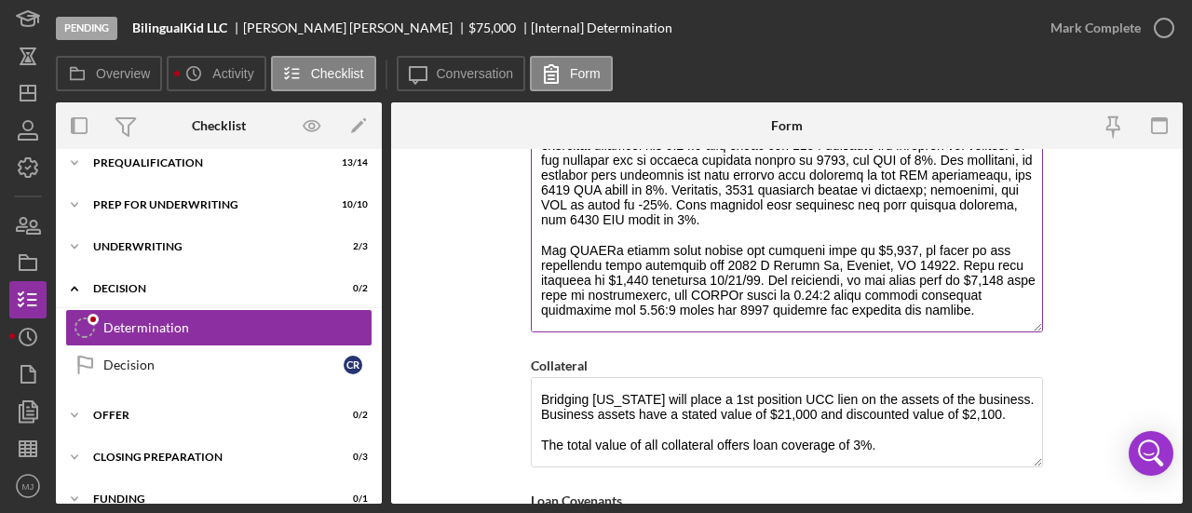
scroll to position [128, 0]
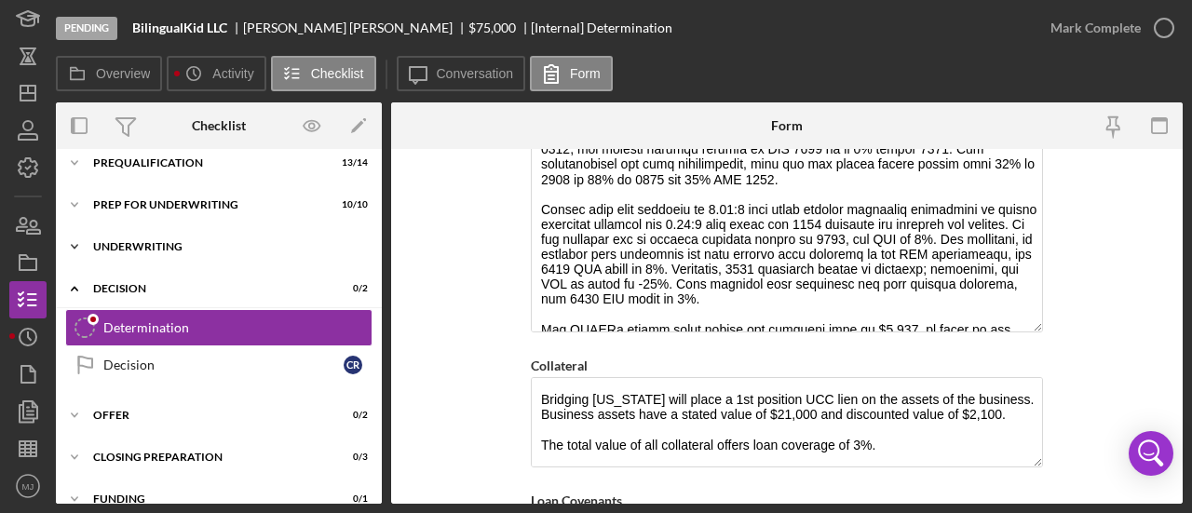
click at [235, 239] on div "Icon/Expander Underwriting 2 / 3" at bounding box center [219, 246] width 326 height 37
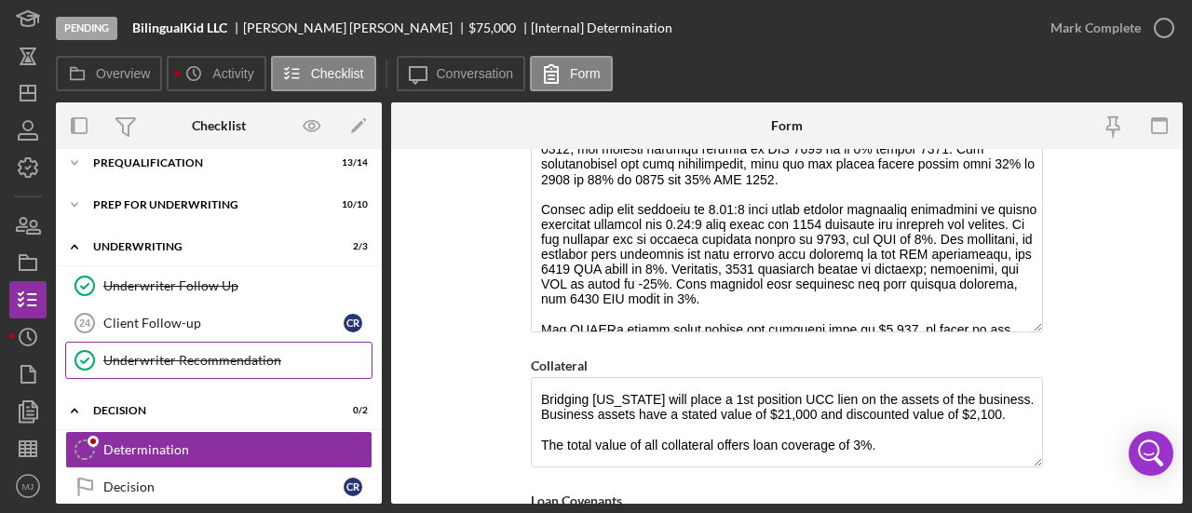
click at [183, 356] on div "Underwriter Recommendation" at bounding box center [237, 360] width 268 height 15
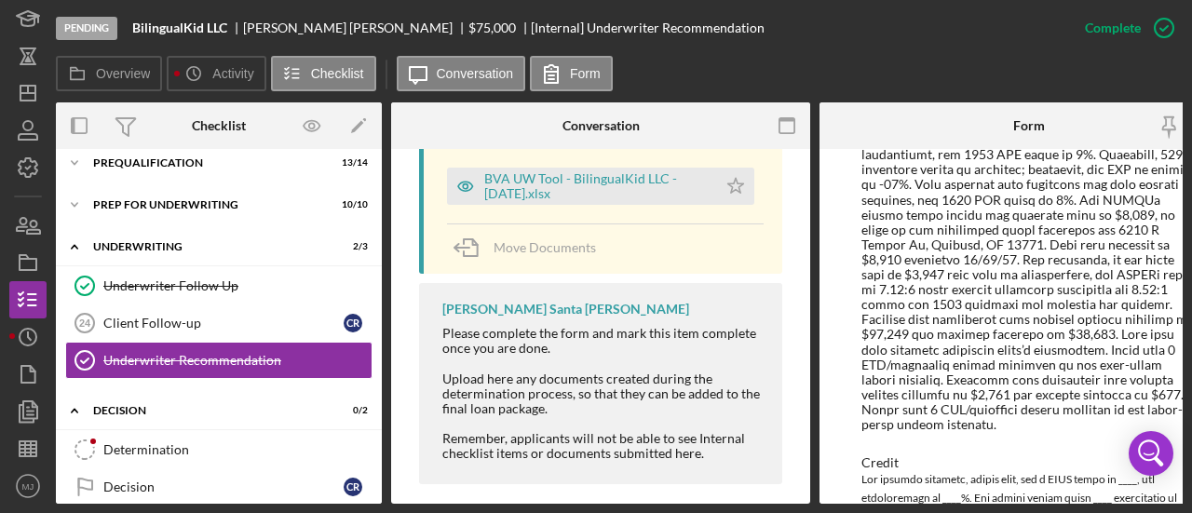
scroll to position [1117, 0]
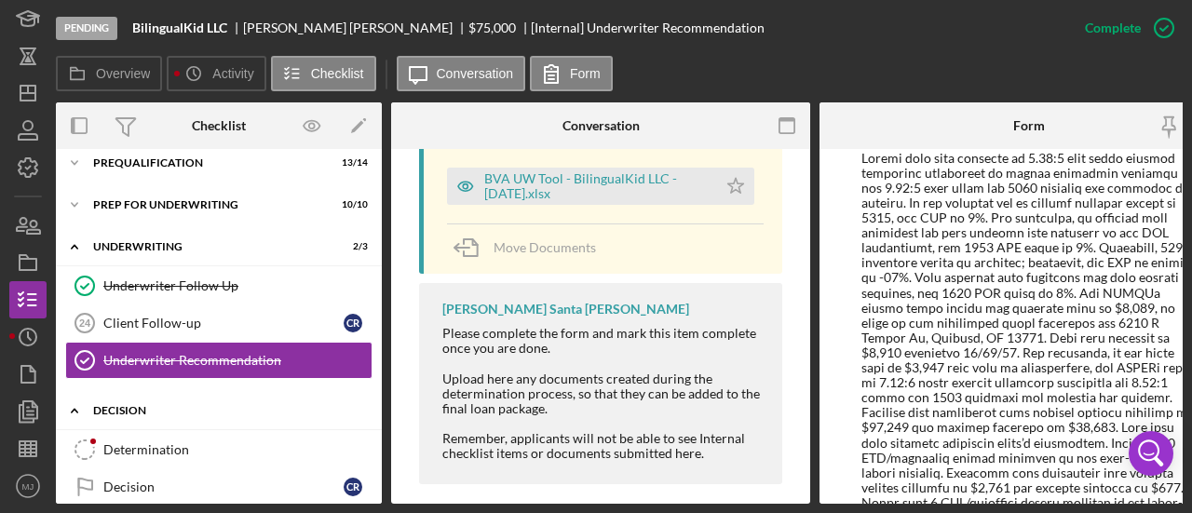
drag, startPoint x: 151, startPoint y: 453, endPoint x: 270, endPoint y: 414, distance: 125.4
click at [151, 453] on div "Determination" at bounding box center [237, 449] width 268 height 15
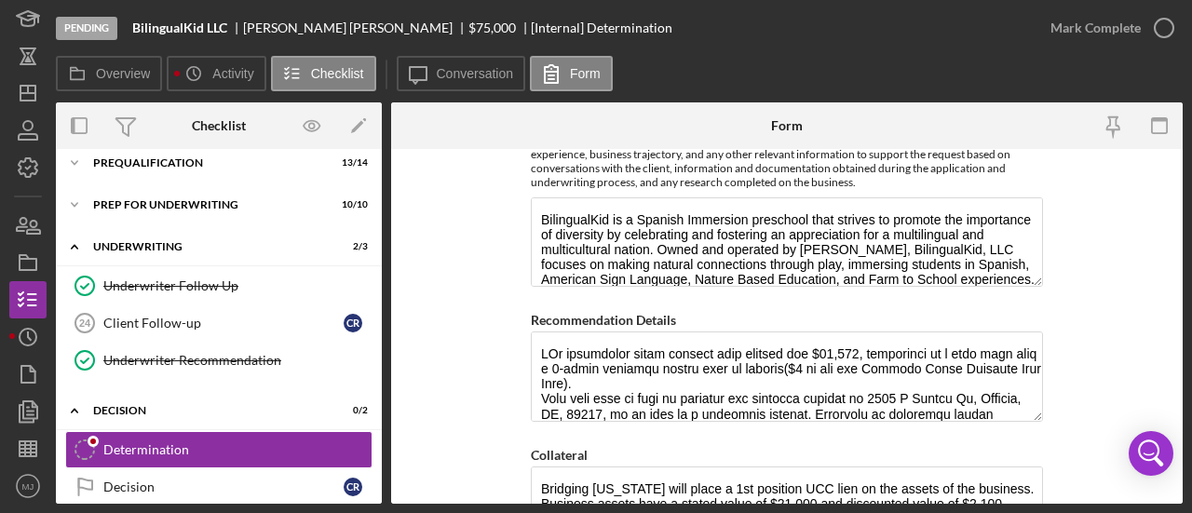
scroll to position [1024, 0]
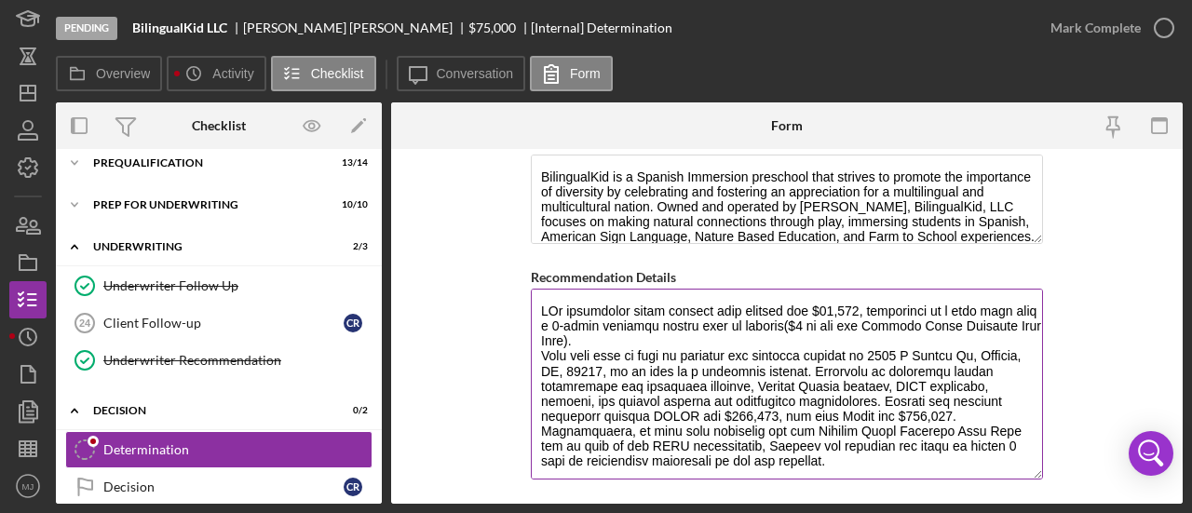
drag, startPoint x: 1033, startPoint y: 368, endPoint x: 1020, endPoint y: 477, distance: 109.7
click at [1020, 477] on textarea "Recommendation Details" at bounding box center [787, 384] width 512 height 191
drag, startPoint x: 824, startPoint y: 317, endPoint x: 989, endPoint y: 339, distance: 166.2
click at [989, 339] on textarea "Recommendation Details" at bounding box center [787, 388] width 512 height 199
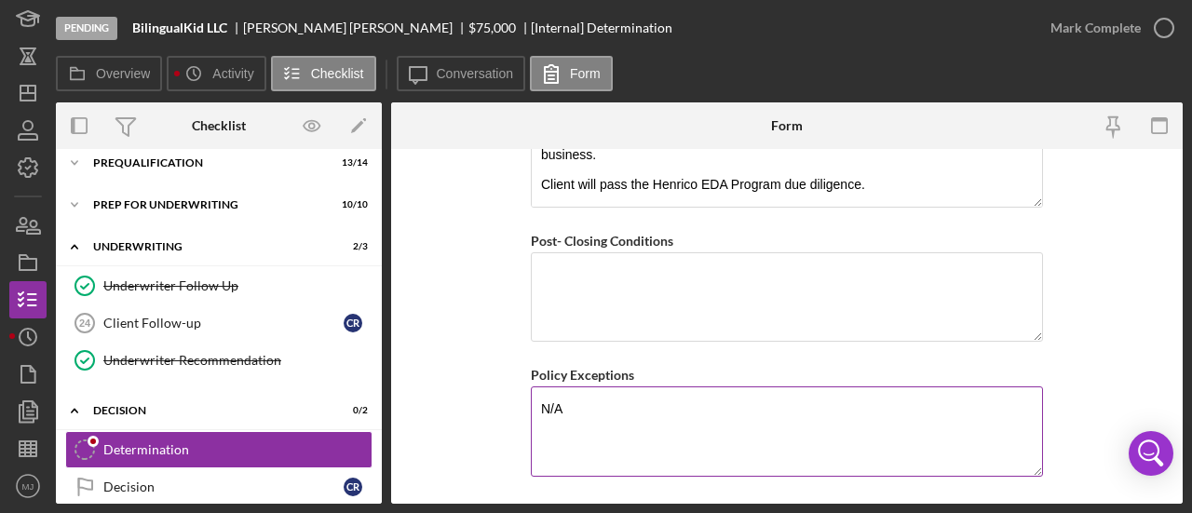
scroll to position [1738, 0]
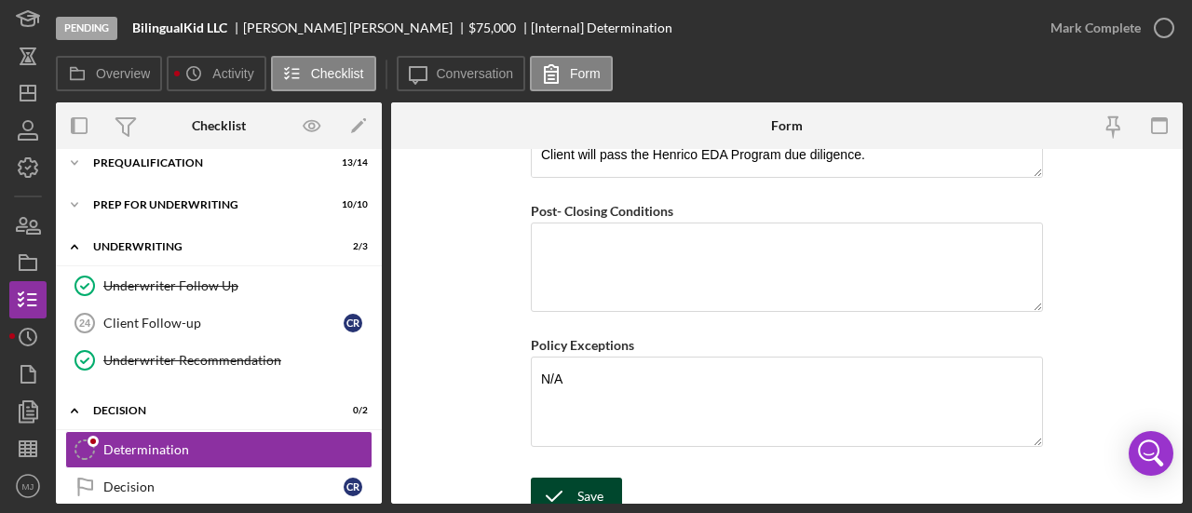
click at [591, 478] on div "Save" at bounding box center [590, 496] width 26 height 37
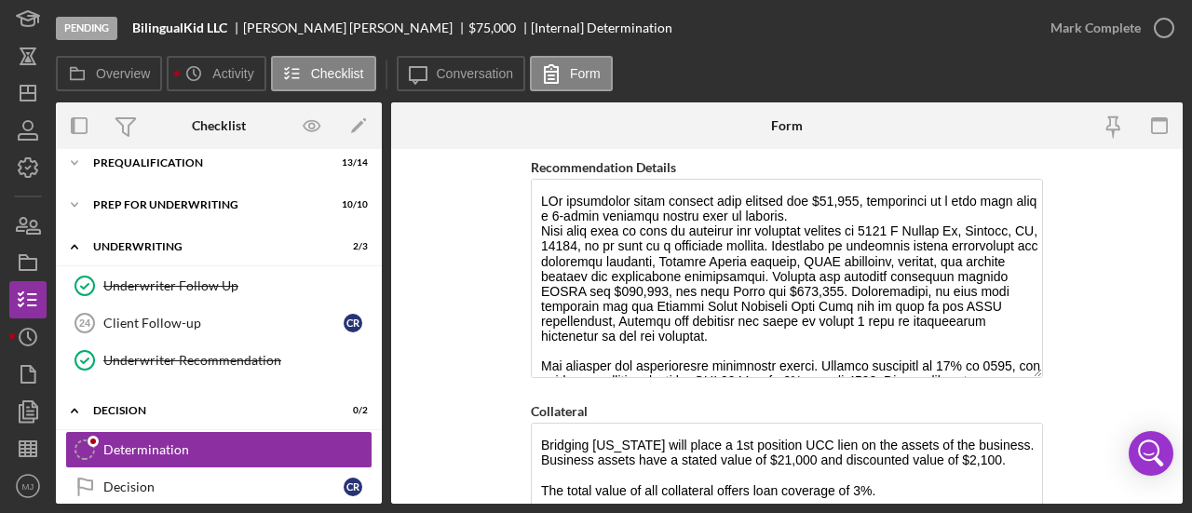
scroll to position [1086, 0]
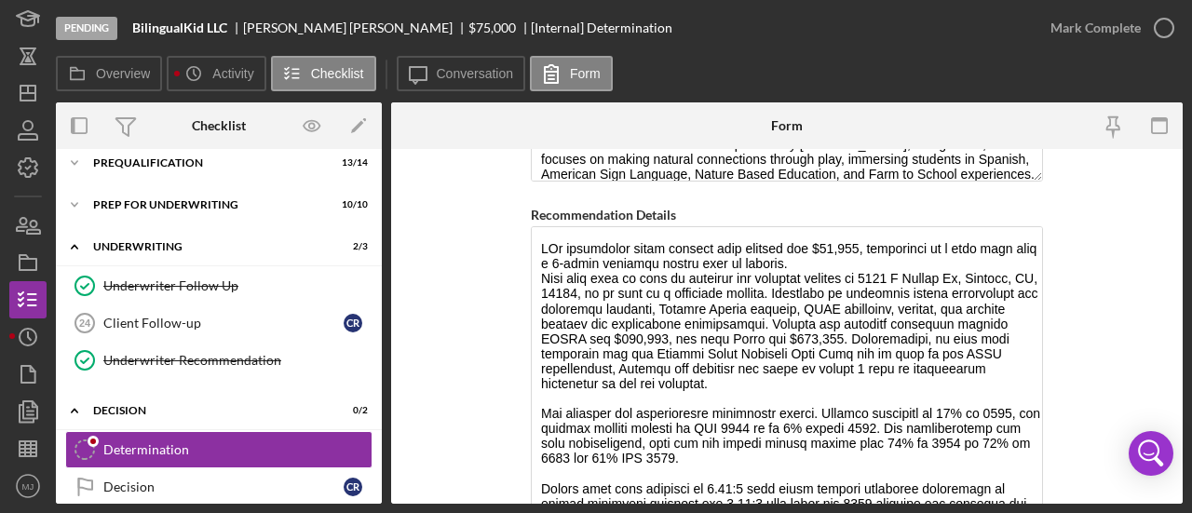
drag, startPoint x: 1026, startPoint y: 411, endPoint x: 1037, endPoint y: 529, distance: 118.8
click at [1037, 512] on html "Pending BilingualKid LLC Claudia Robles $75,000 $75,000 [Internal] Determinatio…" at bounding box center [596, 256] width 1192 height 513
click at [658, 286] on textarea "Recommendation Details" at bounding box center [787, 384] width 512 height 317
click at [843, 255] on textarea "Recommendation Details" at bounding box center [787, 384] width 512 height 317
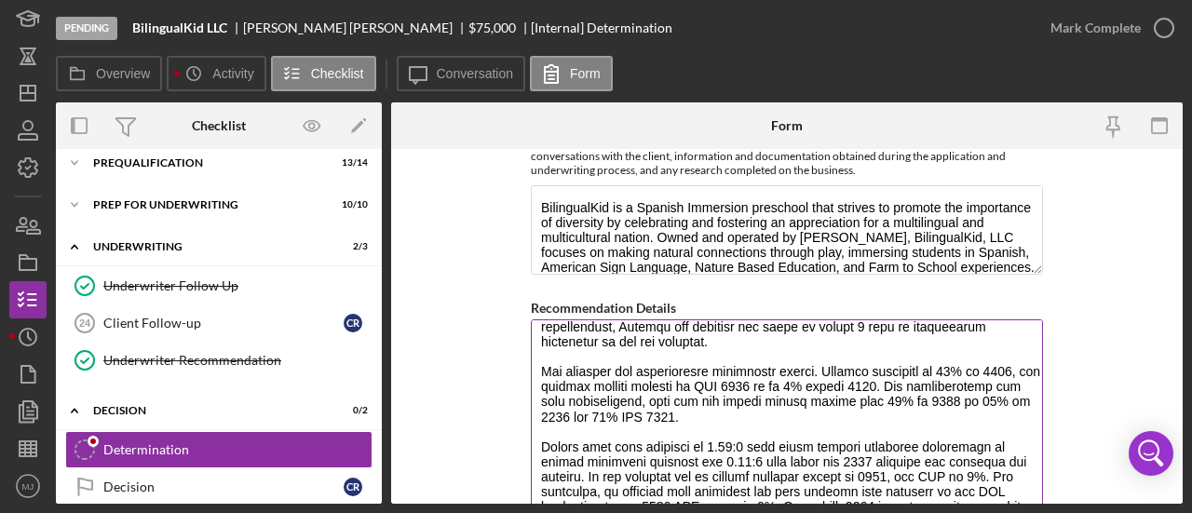
scroll to position [176, 0]
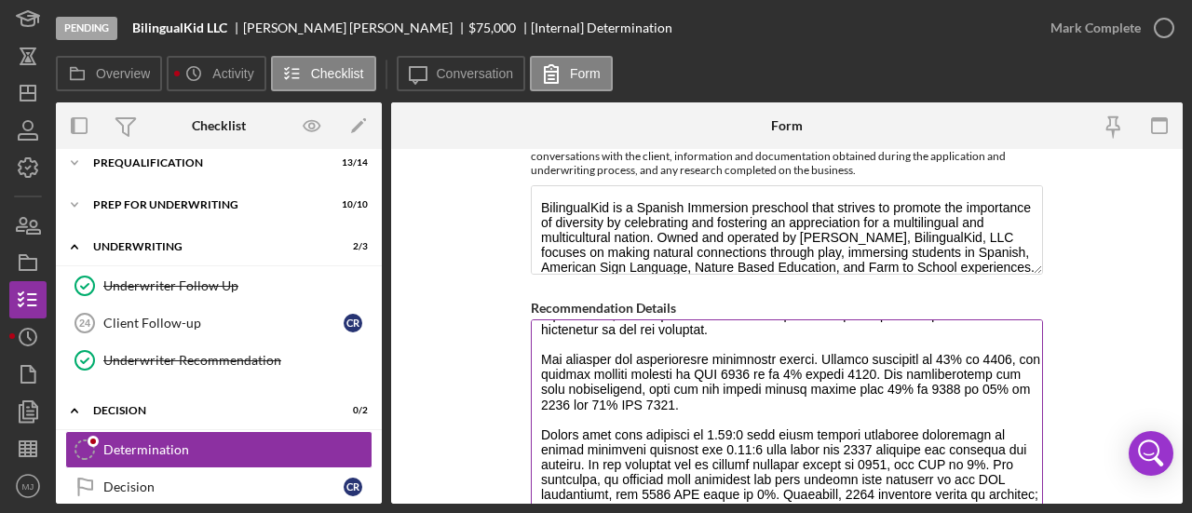
drag, startPoint x: 536, startPoint y: 412, endPoint x: 822, endPoint y: 498, distance: 298.4
click at [822, 498] on textarea "Recommendation Details" at bounding box center [787, 477] width 512 height 317
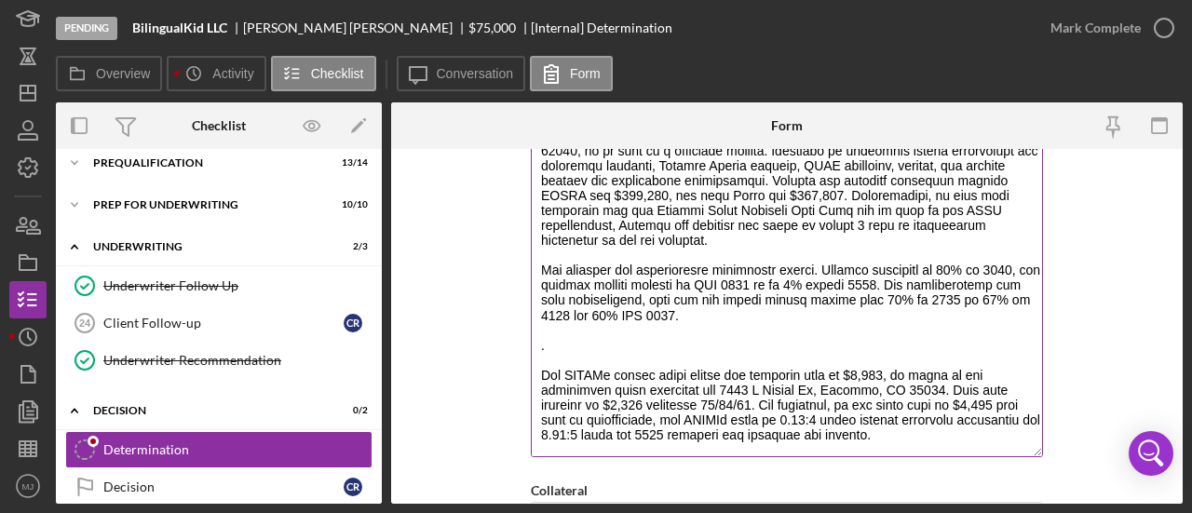
scroll to position [1184, 0]
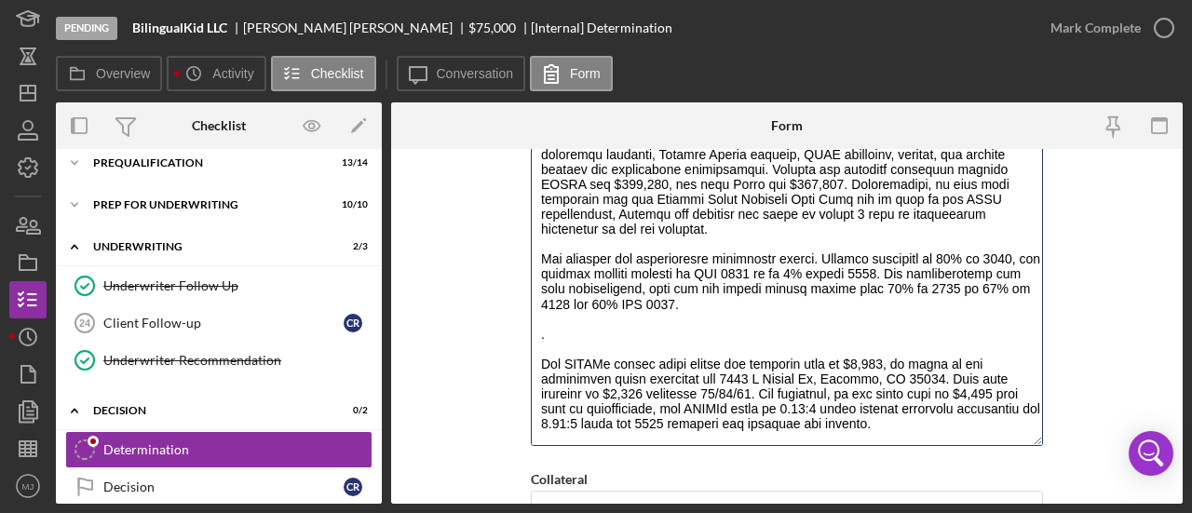
drag, startPoint x: 981, startPoint y: 403, endPoint x: 502, endPoint y: 325, distance: 485.8
click at [502, 325] on form "BVA Final Recommendation Borrower BilingualKid, LLC Co-borrower(s) Claudia Robl…" at bounding box center [786, 326] width 791 height 355
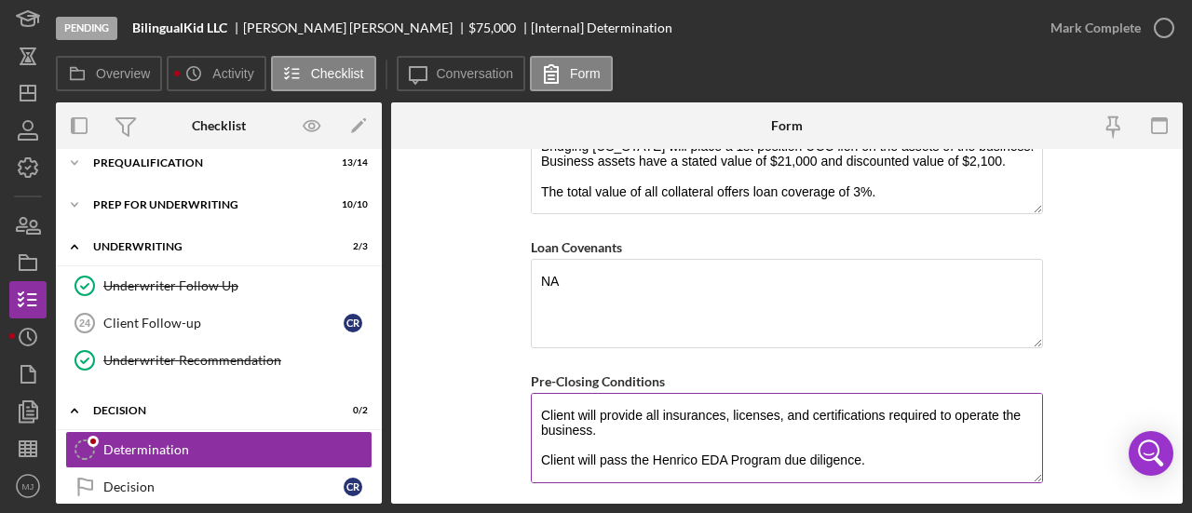
scroll to position [1856, 0]
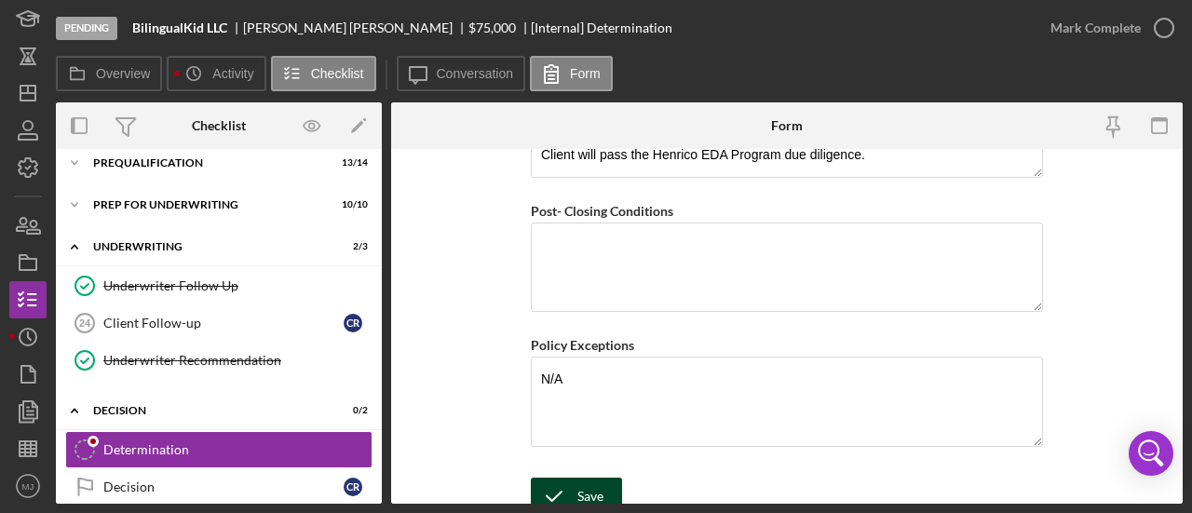
type textarea "BVa recommends fully funding this request for $75,000, structured as a term loa…"
click at [570, 485] on icon "submit" at bounding box center [554, 496] width 47 height 47
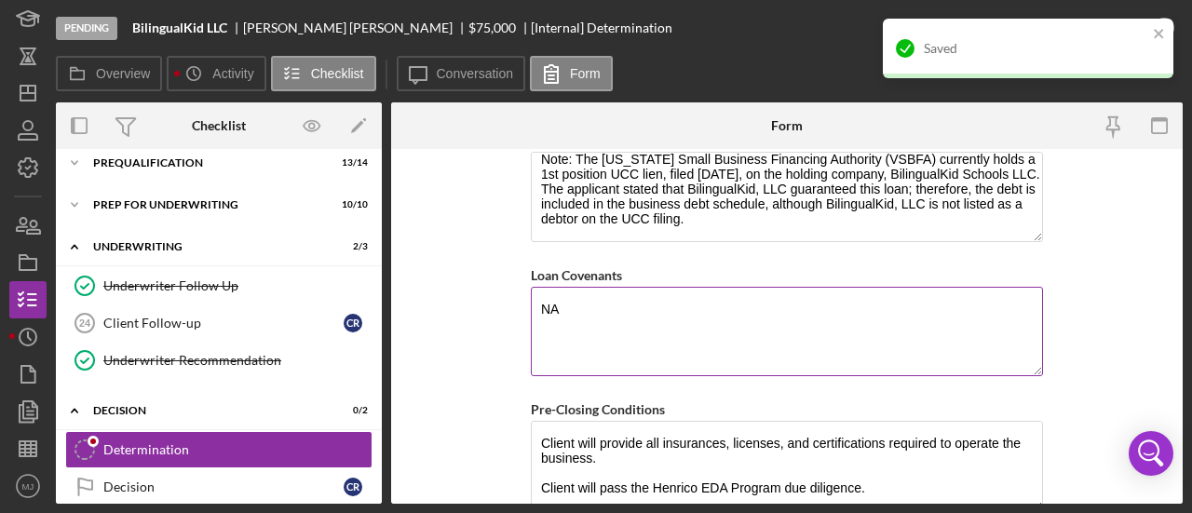
scroll to position [1484, 0]
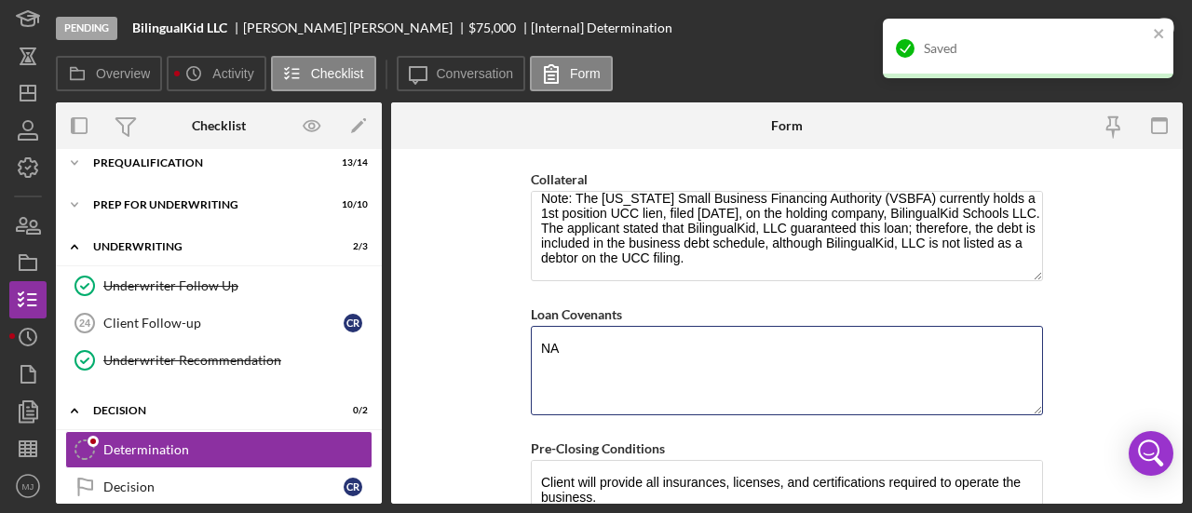
drag, startPoint x: 589, startPoint y: 332, endPoint x: 480, endPoint y: 331, distance: 108.9
click at [480, 331] on form "BVA Final Recommendation Borrower BilingualKid, LLC Co-borrower(s) Claudia Robl…" at bounding box center [786, 326] width 791 height 355
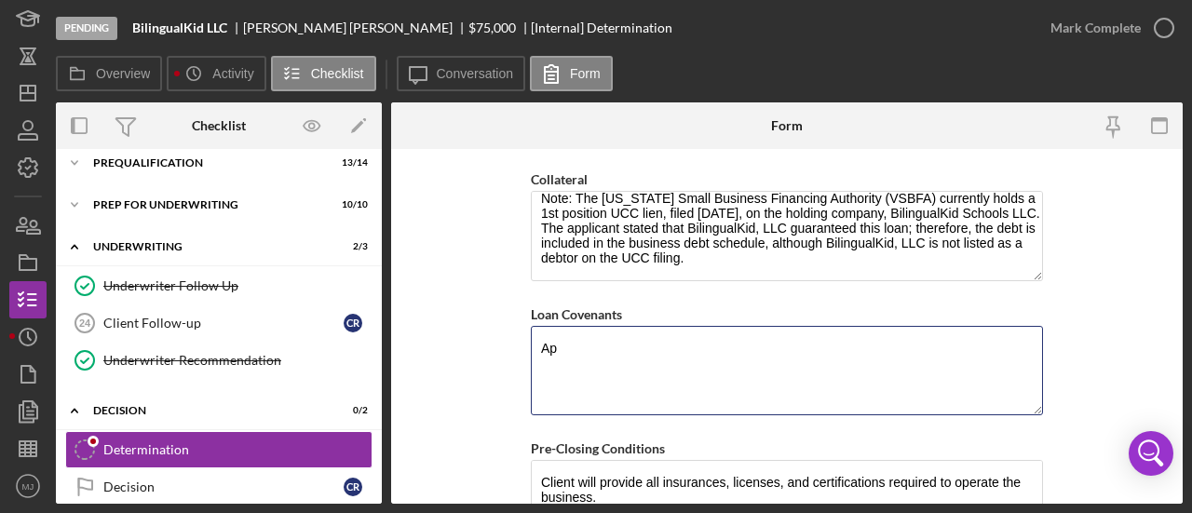
type textarea "A"
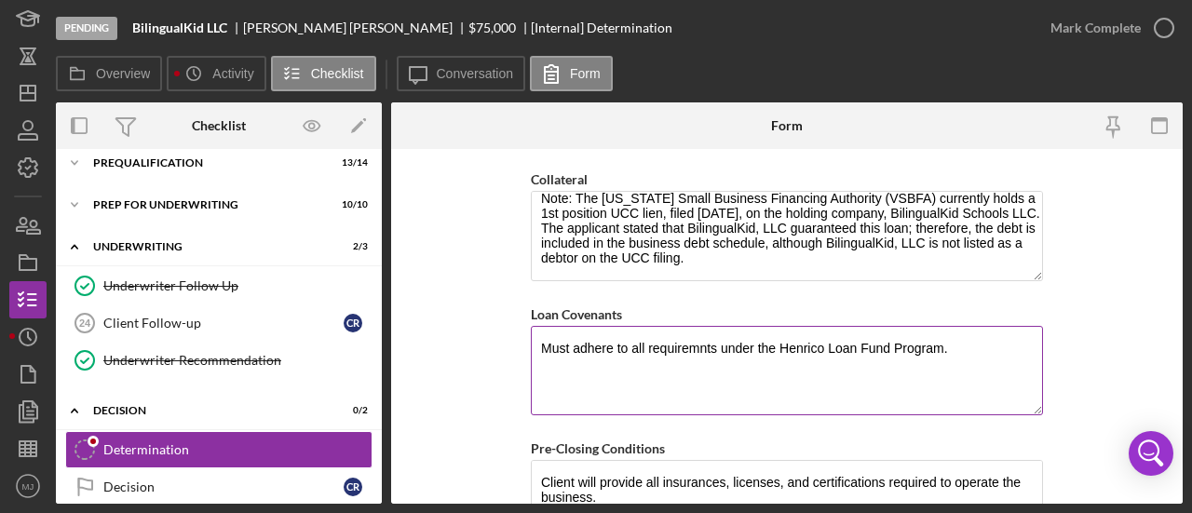
click at [677, 338] on textarea "Must adhere to all requiremnts under the Henrico Loan Fund Program." at bounding box center [787, 370] width 512 height 89
click at [695, 337] on textarea "Must adhere to all requiremnts under the Henrico Loan Fund Program." at bounding box center [787, 370] width 512 height 89
click at [984, 332] on textarea "Must adhere to all requirements under the Henrico Loan Fund Program." at bounding box center [787, 370] width 512 height 89
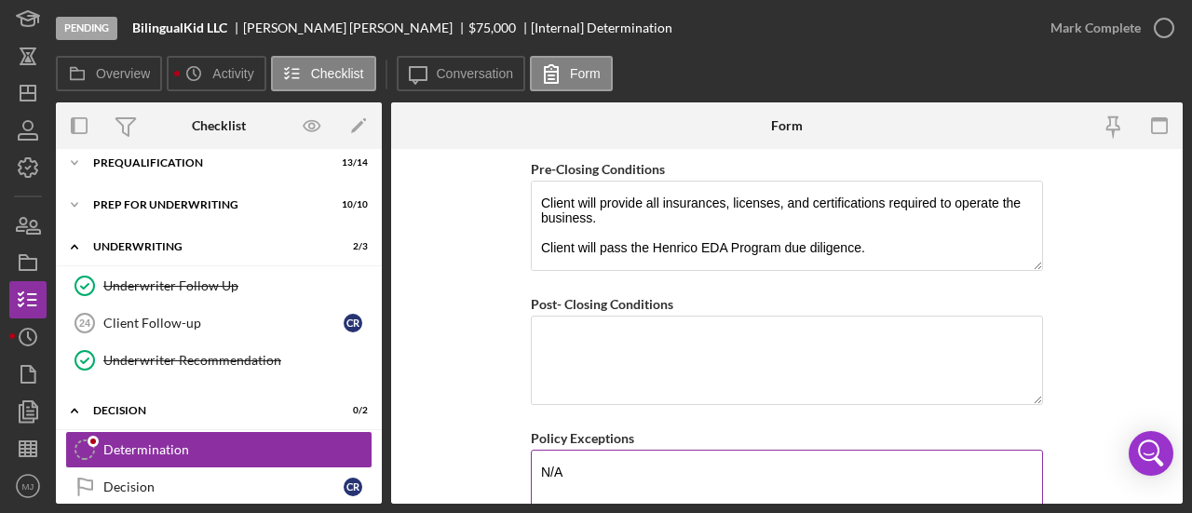
scroll to position [1856, 0]
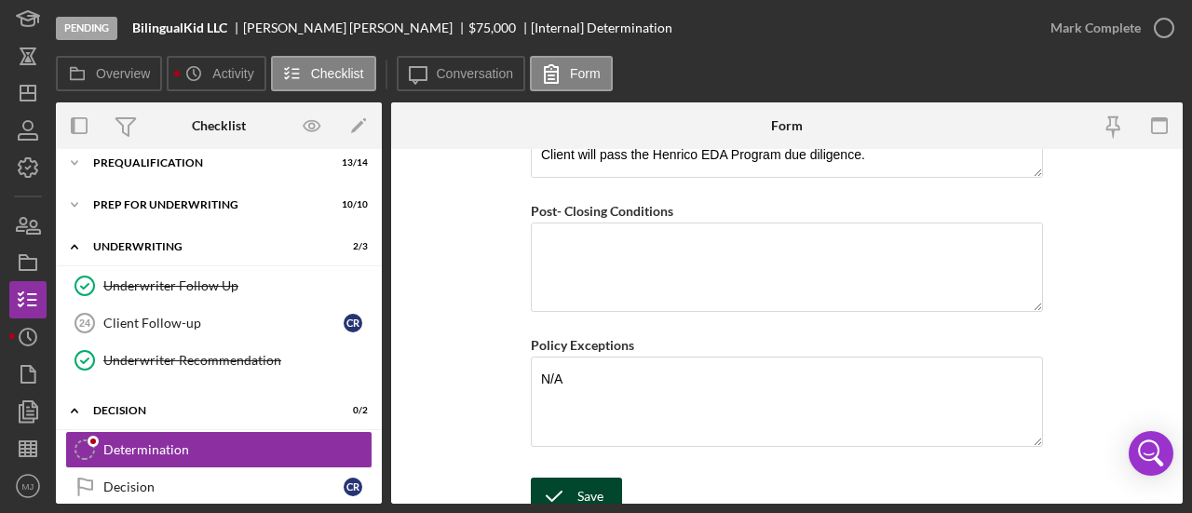
type textarea "Must adhere to all requirements under the Henrico Loan Fund Program during the …"
click at [568, 478] on icon "submit" at bounding box center [554, 496] width 47 height 47
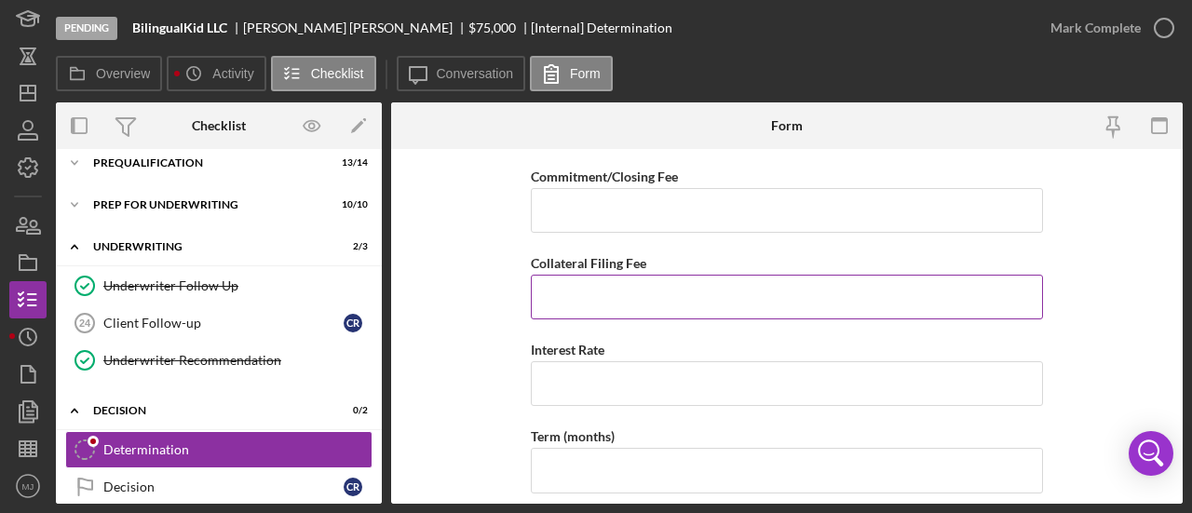
scroll to position [460, 0]
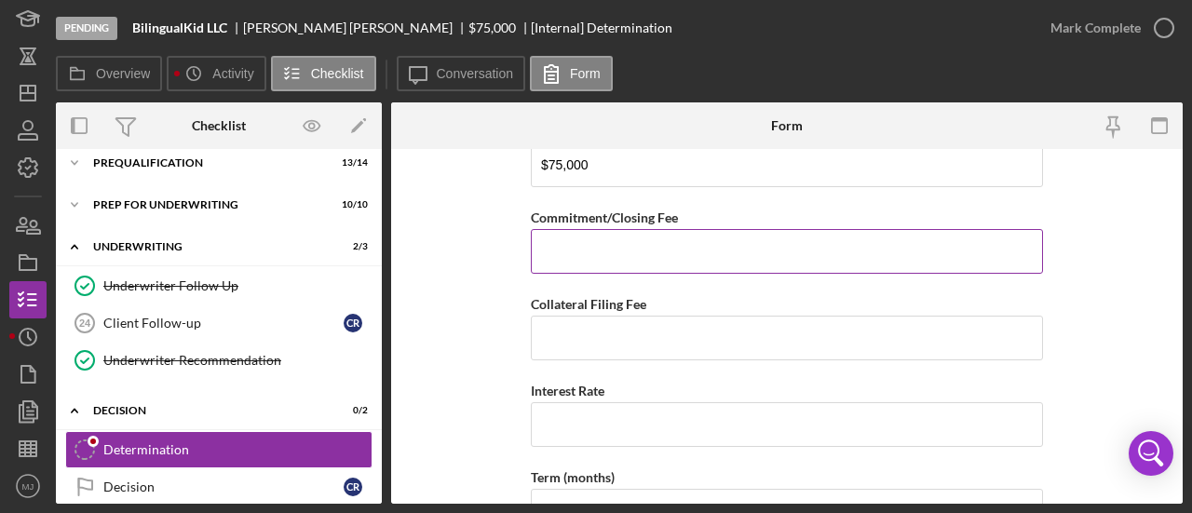
click at [752, 252] on input "Commitment/Closing Fee" at bounding box center [787, 251] width 512 height 45
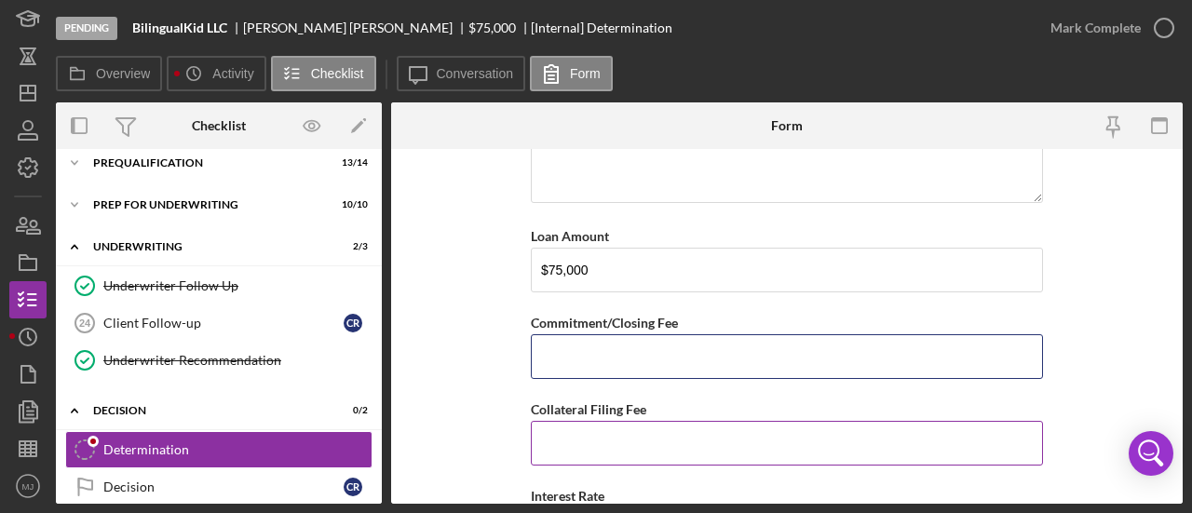
scroll to position [274, 0]
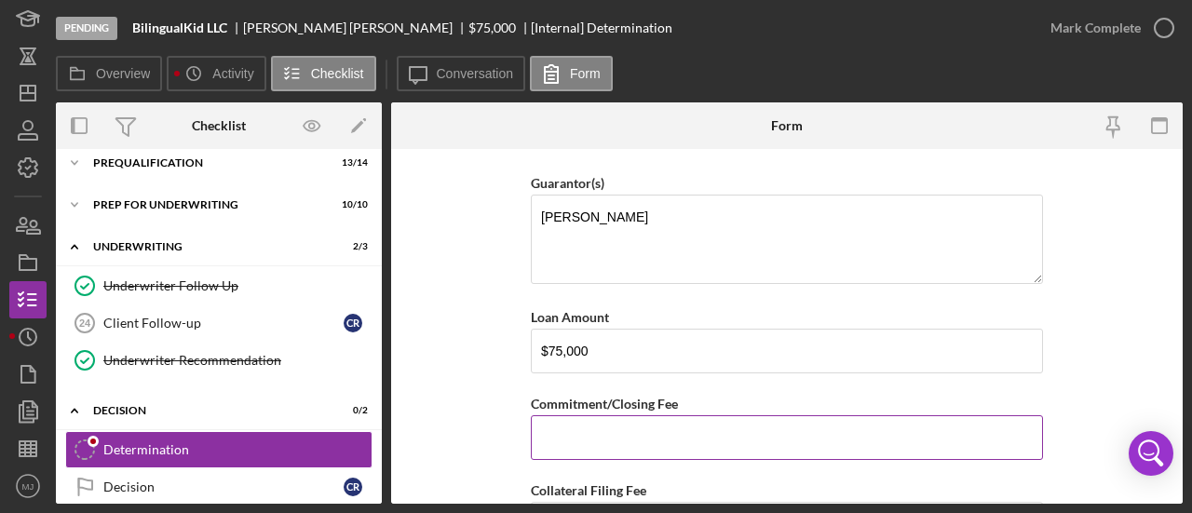
click at [582, 440] on input "Commitment/Closing Fee" at bounding box center [787, 437] width 512 height 45
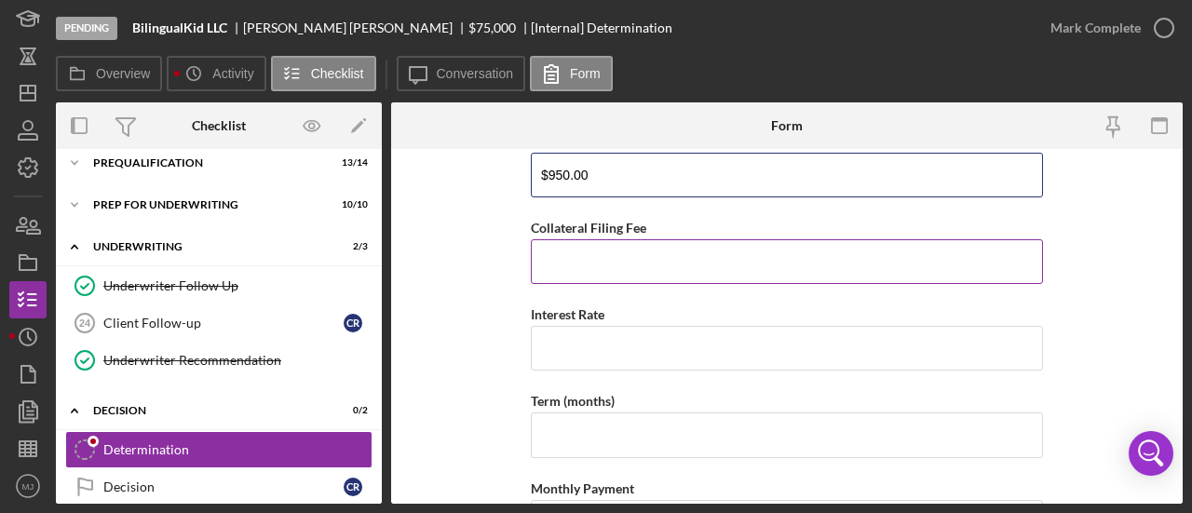
scroll to position [553, 0]
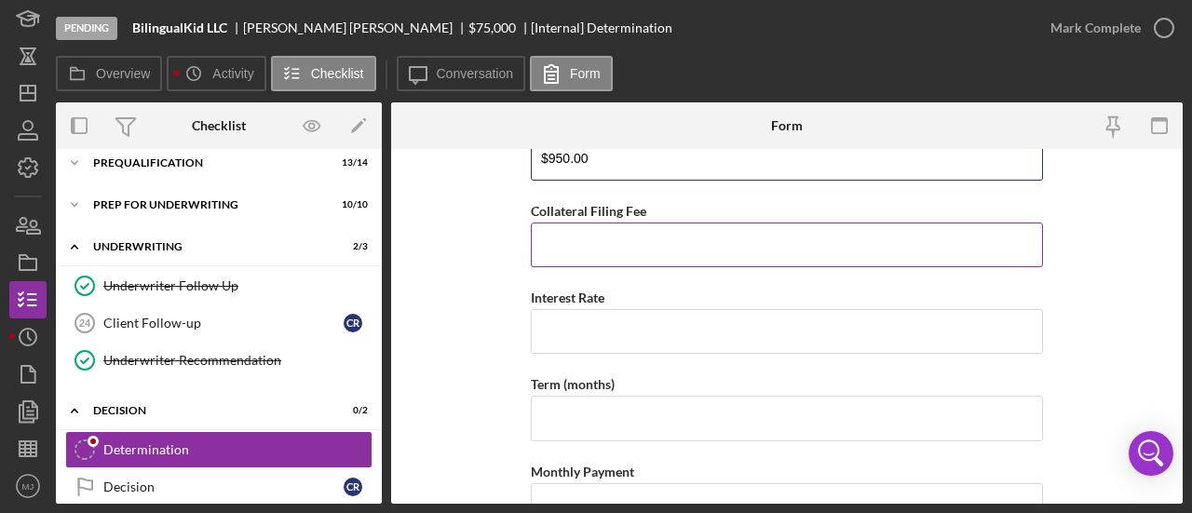
type input "$950.00"
click at [584, 250] on input "Collateral Filing Fee" at bounding box center [787, 245] width 512 height 45
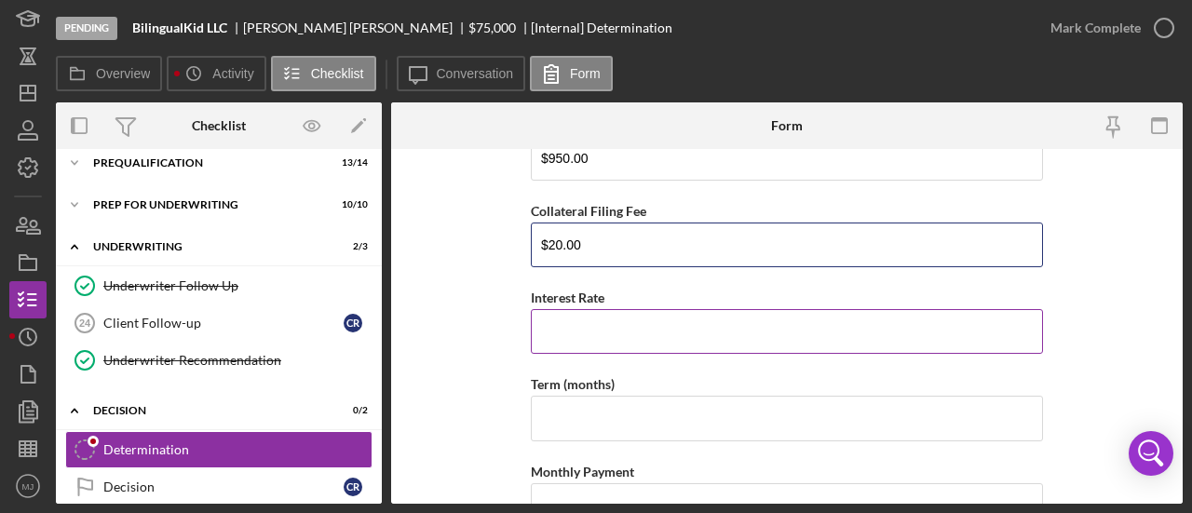
type input "$20.00"
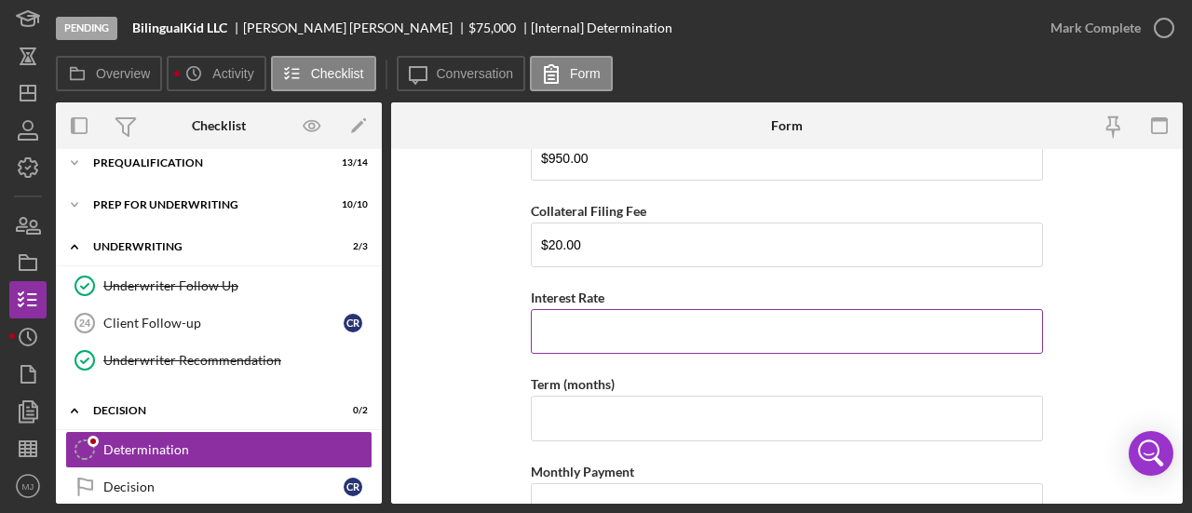
click at [600, 318] on input "Interest Rate" at bounding box center [787, 331] width 512 height 45
type input "8.5"
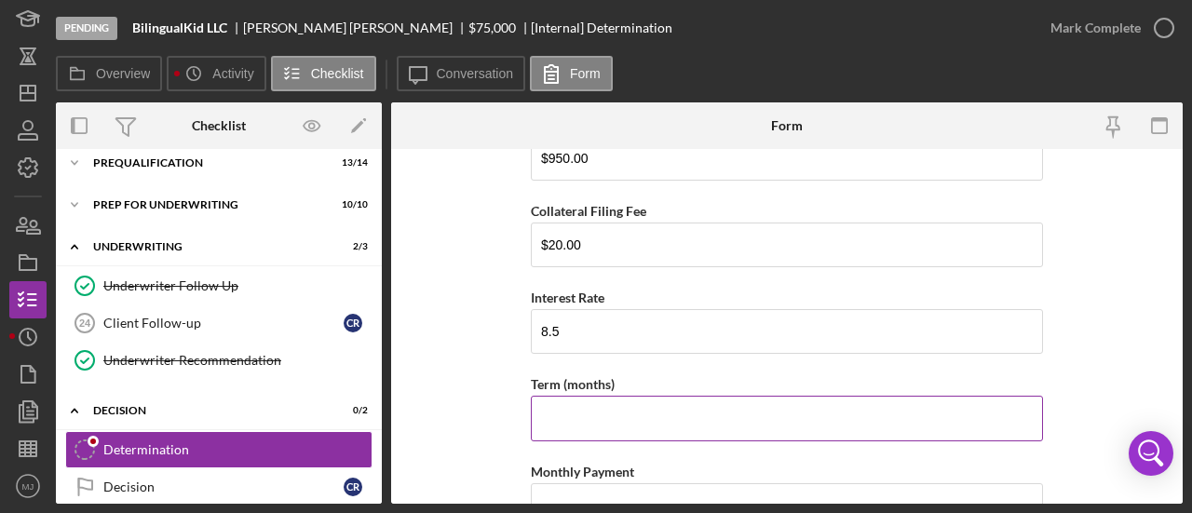
click at [570, 418] on input "Term (months)" at bounding box center [787, 418] width 512 height 45
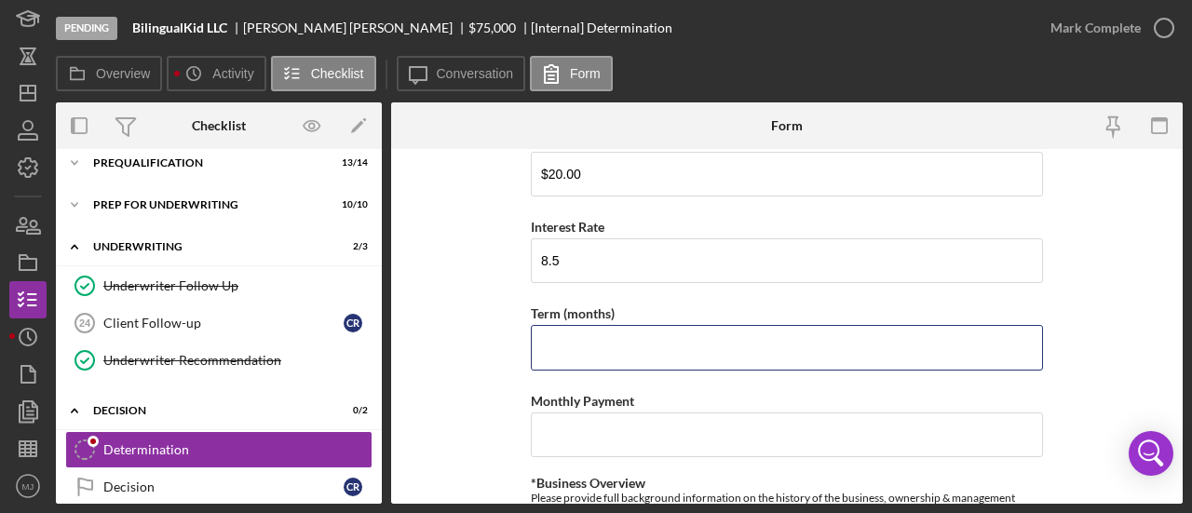
scroll to position [745, 0]
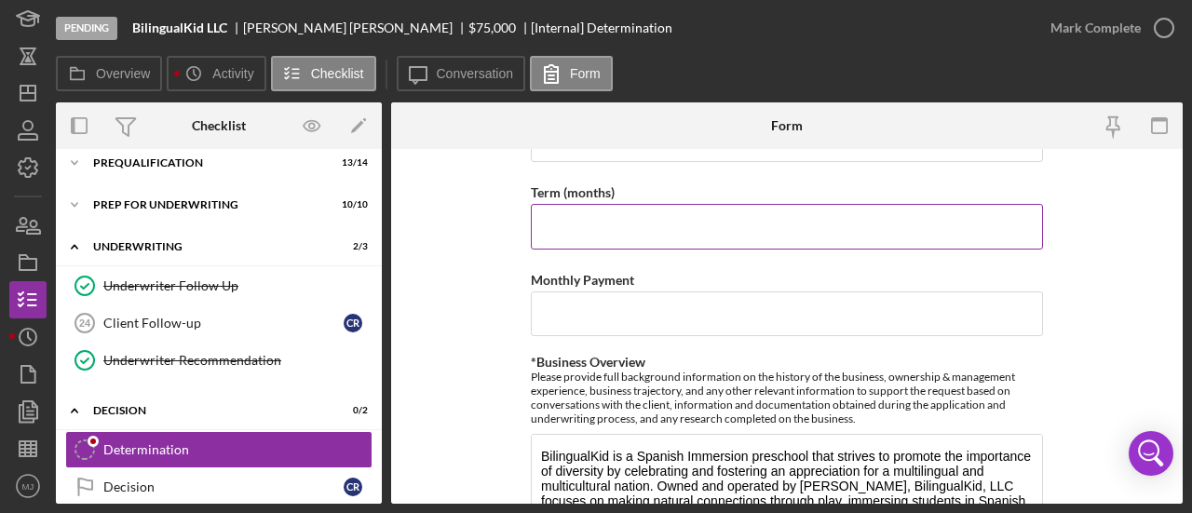
click at [581, 224] on input "Term (months)" at bounding box center [787, 226] width 512 height 45
type input "60"
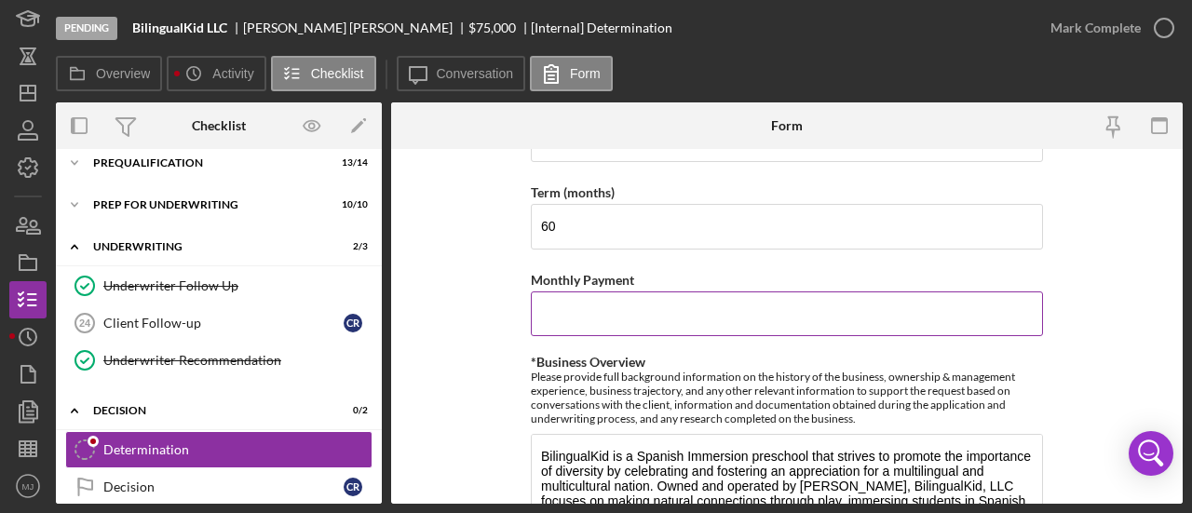
click at [575, 306] on input "Monthly Payment" at bounding box center [787, 313] width 512 height 45
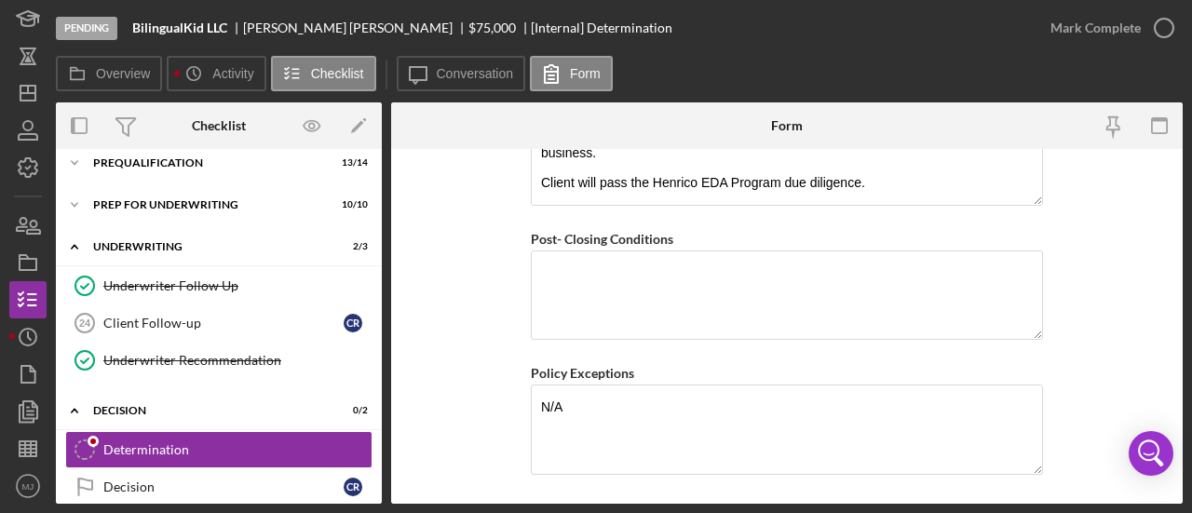
scroll to position [1856, 0]
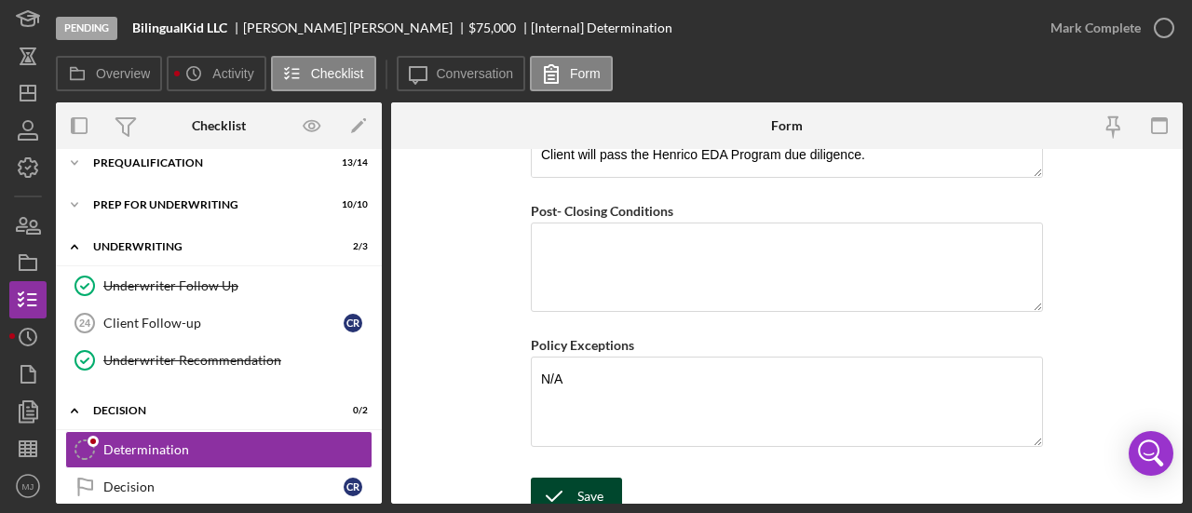
type input "$1,267.00"
click at [585, 478] on div "Save" at bounding box center [590, 496] width 26 height 37
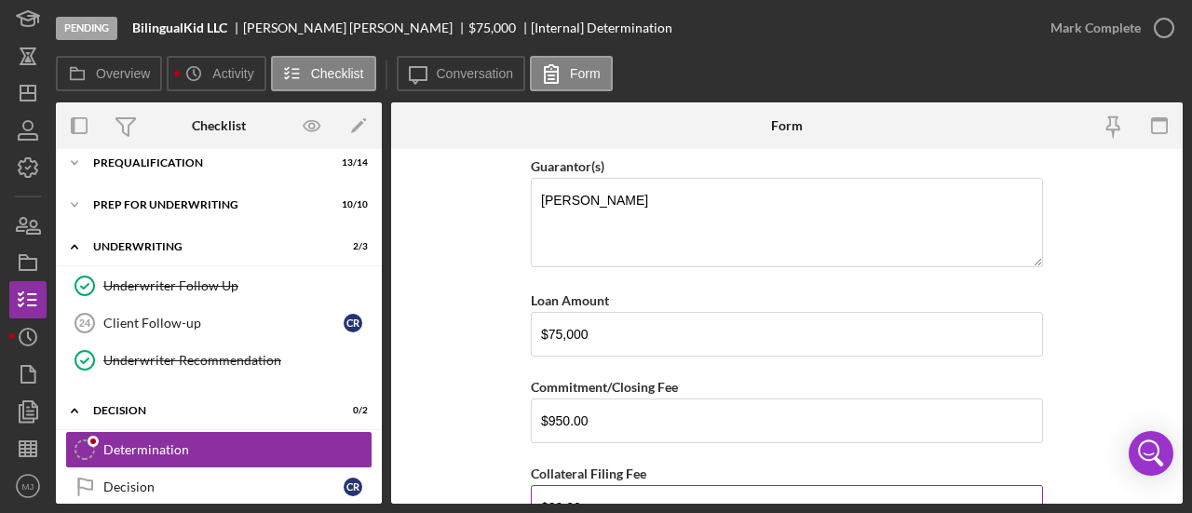
scroll to position [465, 0]
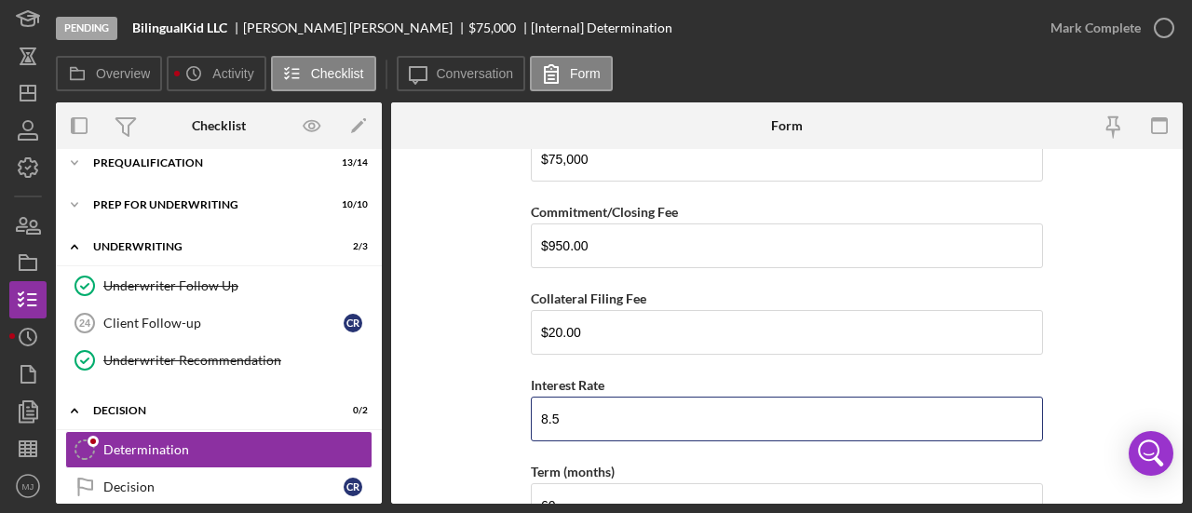
drag, startPoint x: 593, startPoint y: 413, endPoint x: 460, endPoint y: 409, distance: 133.2
click at [463, 410] on form "BVA Final Recommendation Borrower BilingualKid, LLC Co-borrower(s) Claudia Robl…" at bounding box center [786, 326] width 791 height 355
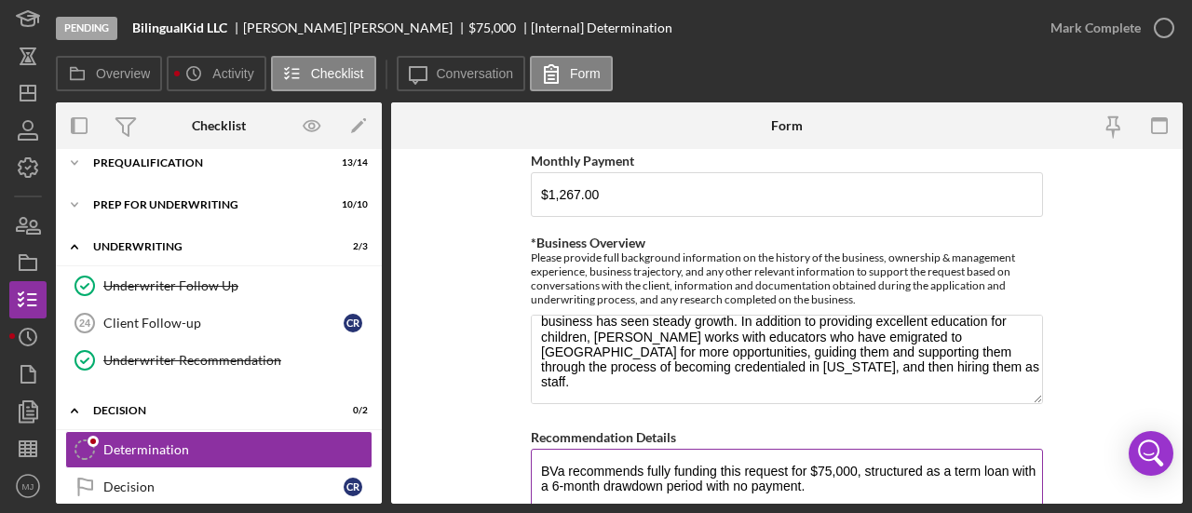
scroll to position [931, 0]
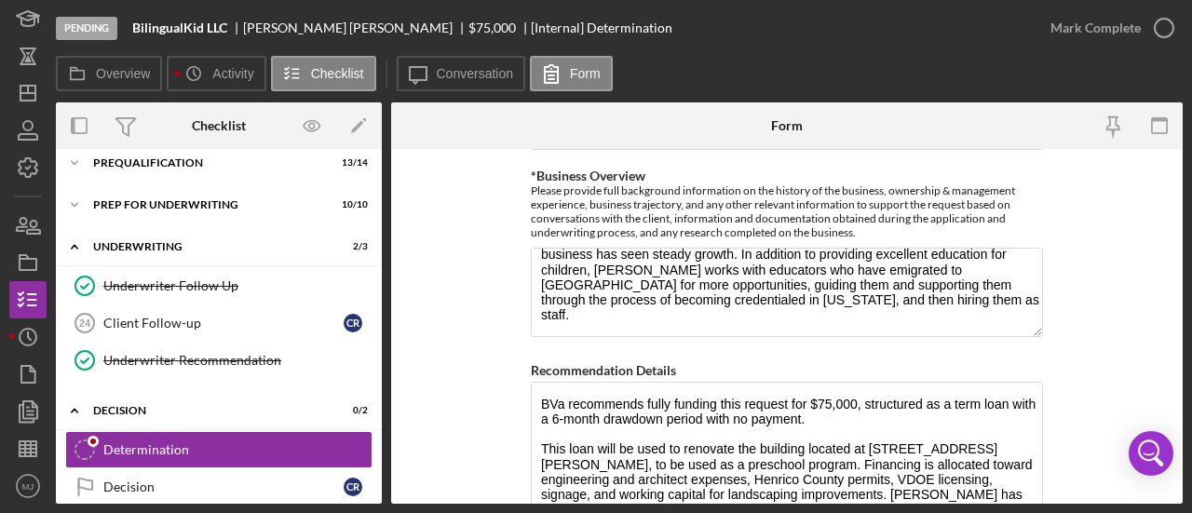
type input "0"
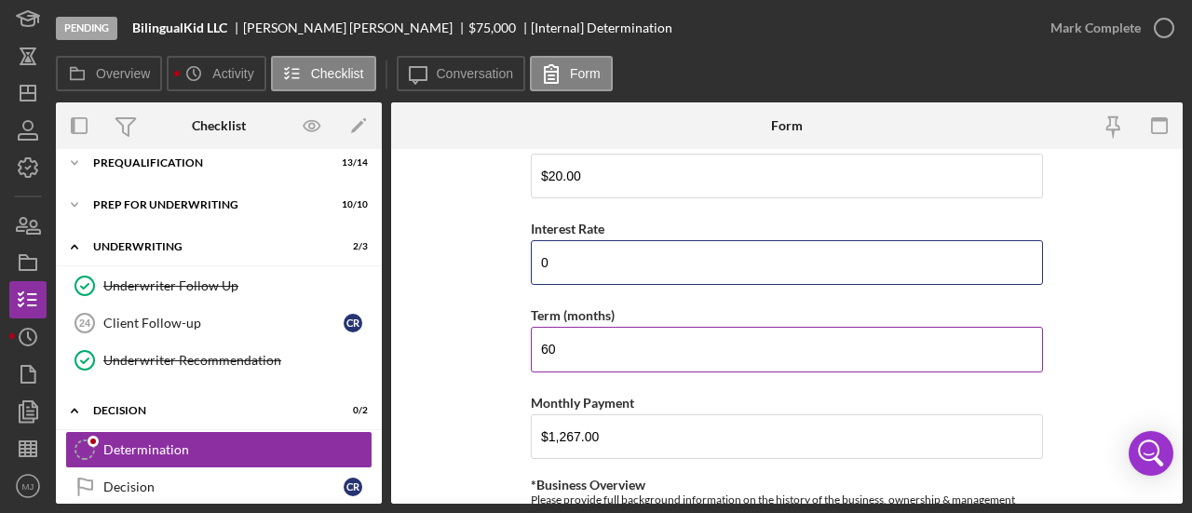
scroll to position [652, 0]
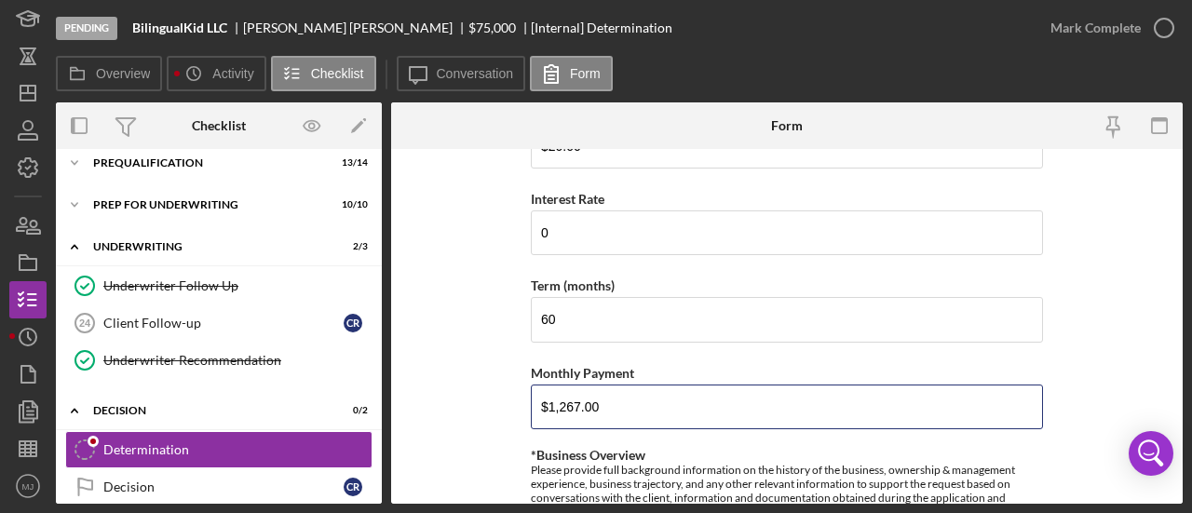
click at [495, 396] on form "BVA Final Recommendation Borrower BilingualKid, LLC Co-borrower(s) Claudia Robl…" at bounding box center [786, 326] width 791 height 355
click at [616, 405] on input "$1,267.00" at bounding box center [787, 407] width 512 height 45
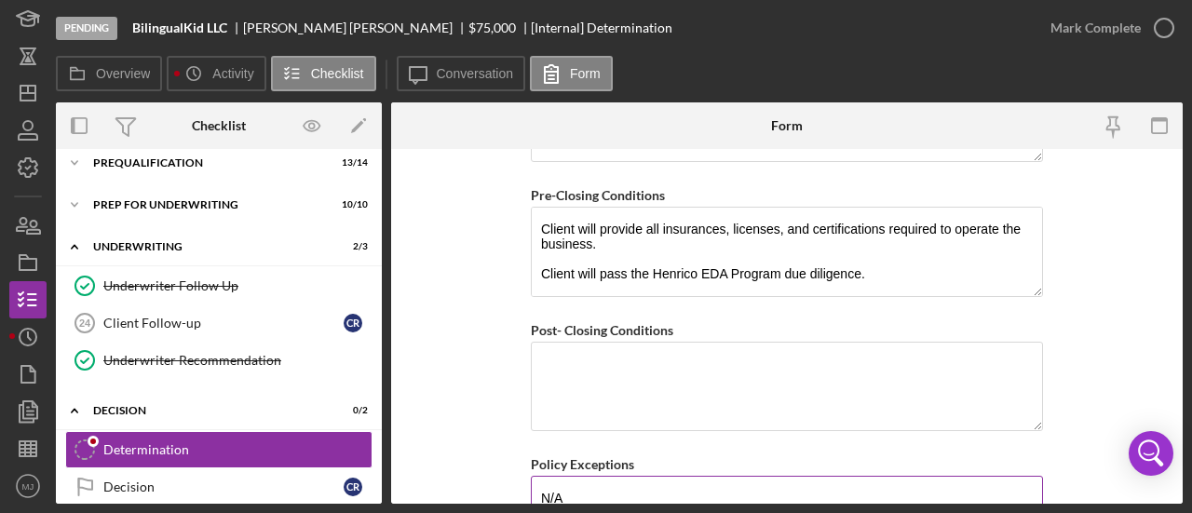
scroll to position [1856, 0]
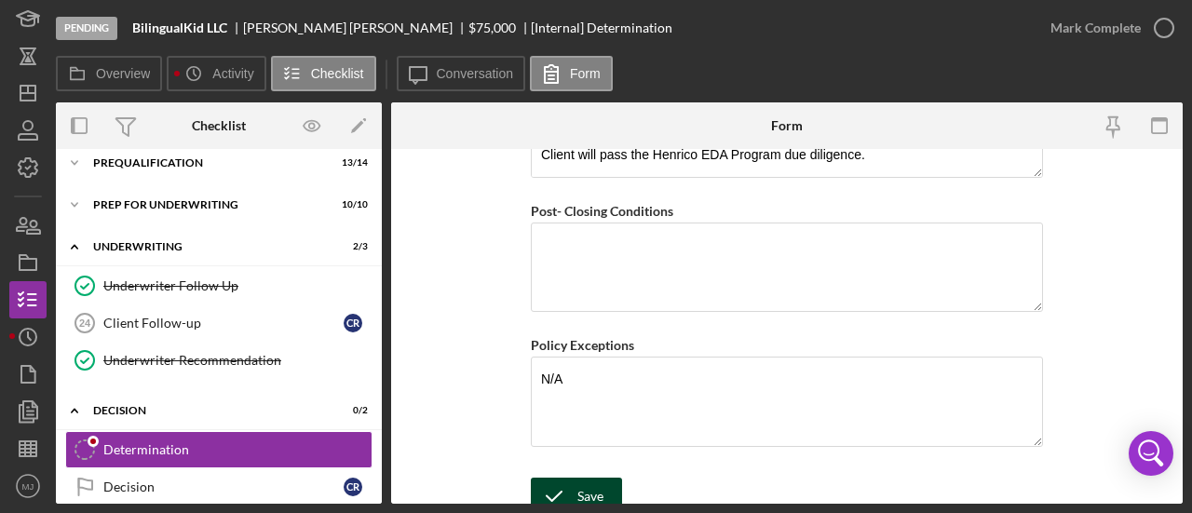
type input "$1,388.00"
click at [584, 478] on div "Save" at bounding box center [590, 496] width 26 height 37
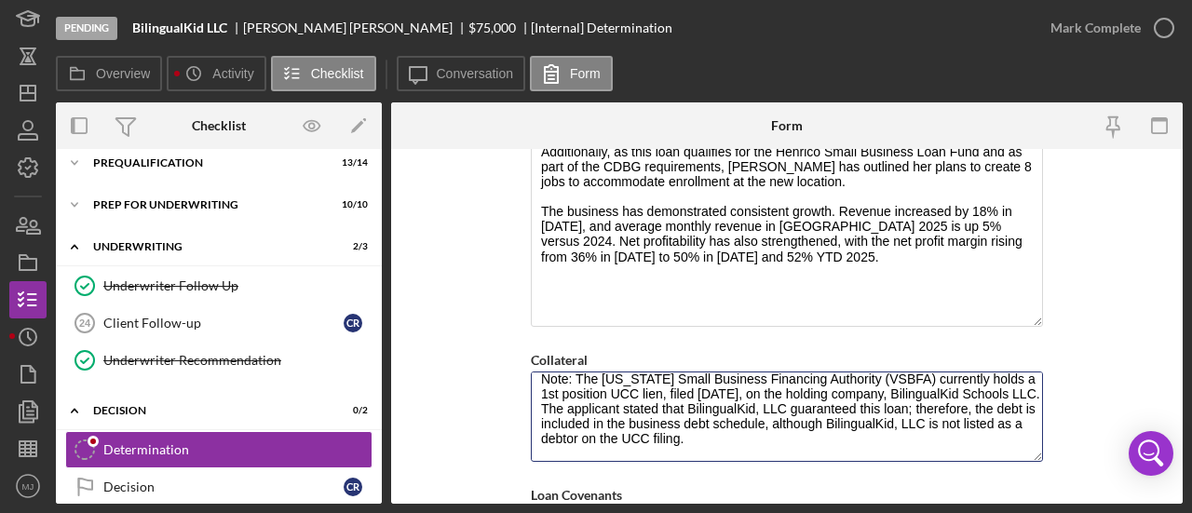
scroll to position [0, 0]
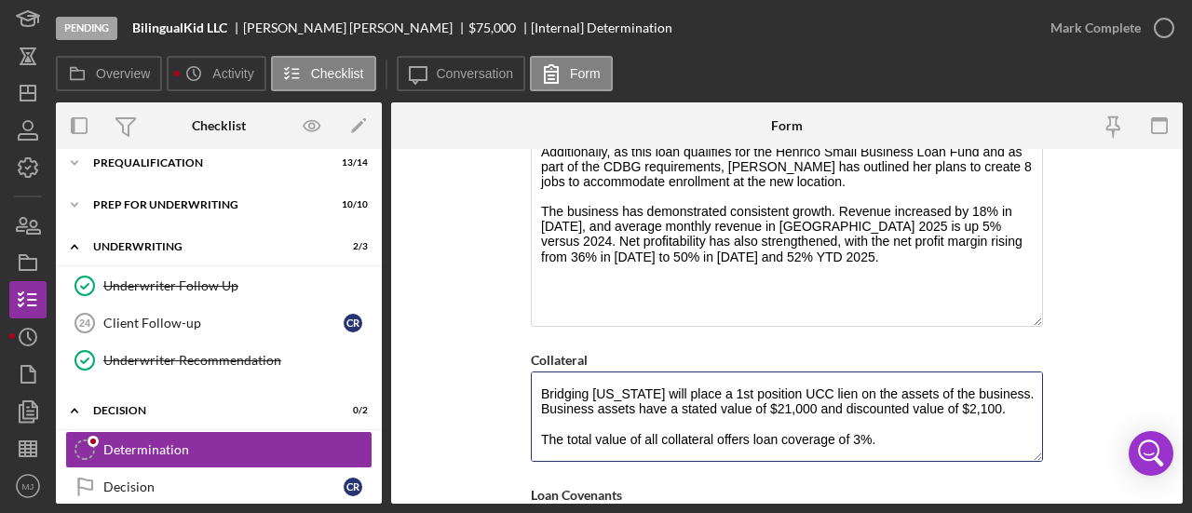
drag, startPoint x: 839, startPoint y: 427, endPoint x: 519, endPoint y: 319, distance: 338.0
click at [519, 319] on form "BVA Final Recommendation Borrower BilingualKid, LLC Co-borrower(s) Claudia Robl…" at bounding box center [786, 326] width 791 height 355
click at [765, 421] on textarea "Bridging [US_STATE] will place a 1st position UCC lien on the assets of the bus…" at bounding box center [787, 415] width 512 height 89
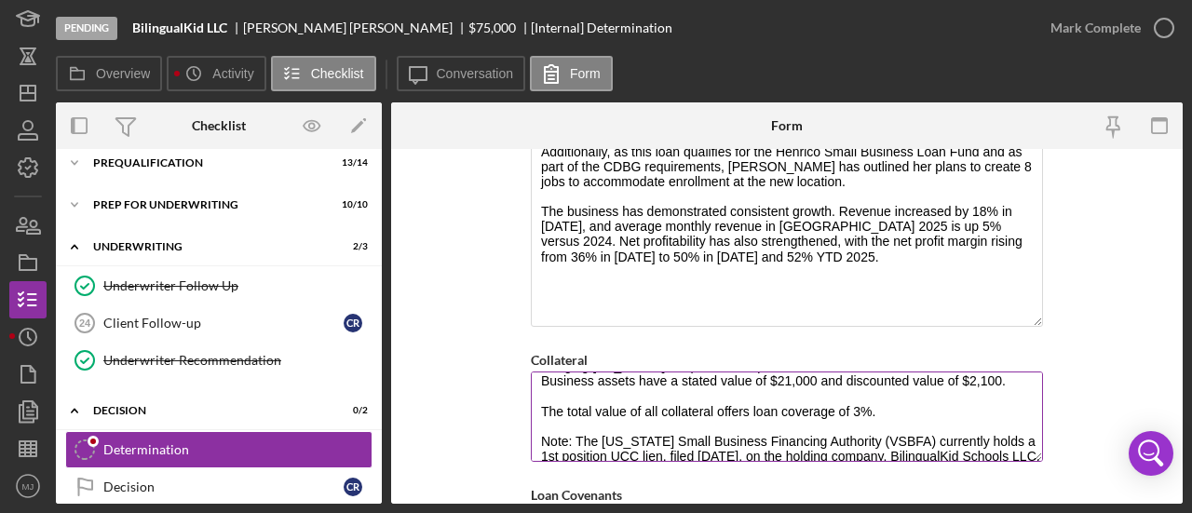
scroll to position [104, 0]
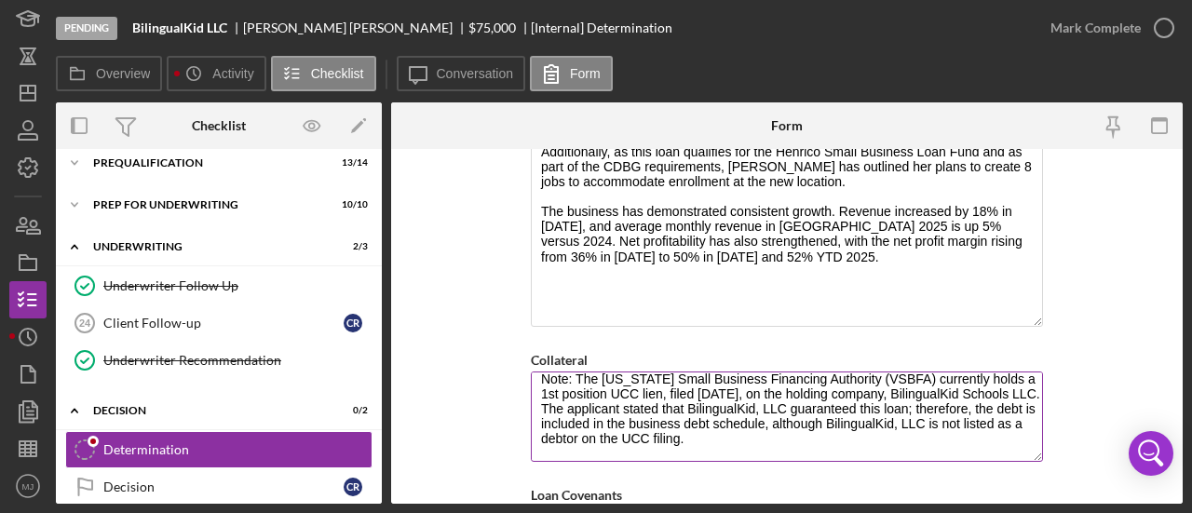
drag, startPoint x: 536, startPoint y: 427, endPoint x: 877, endPoint y: 435, distance: 340.8
click at [877, 435] on textarea "Bridging [US_STATE] will place a 1st position UCC lien on the assets of the bus…" at bounding box center [787, 415] width 512 height 89
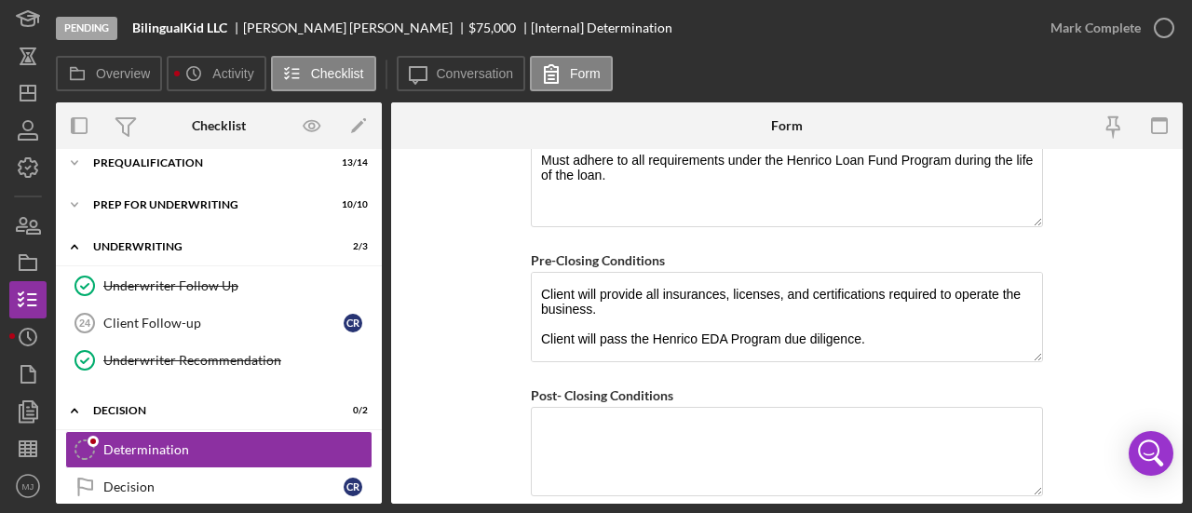
scroll to position [1670, 0]
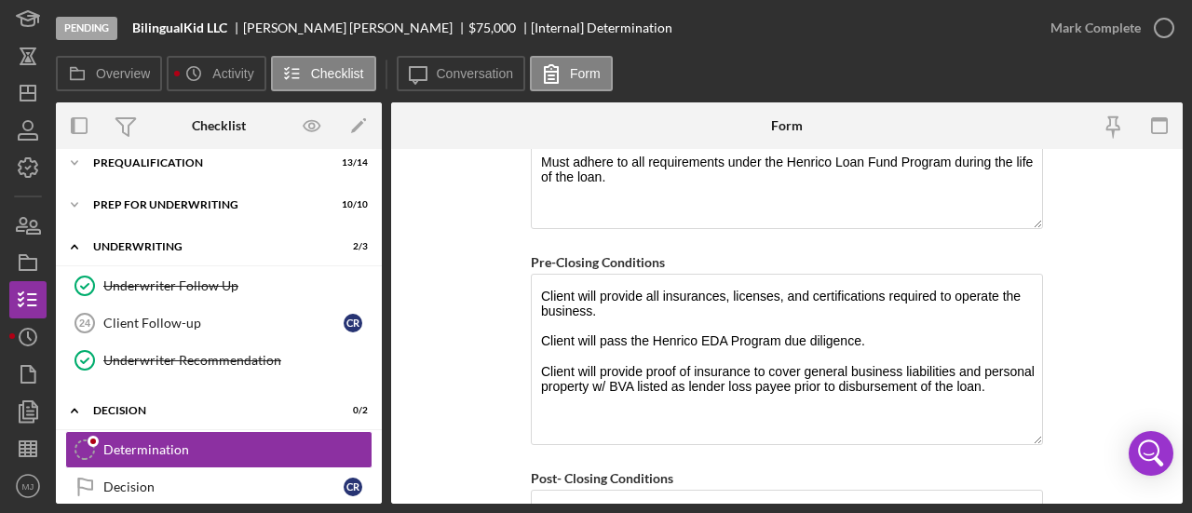
drag, startPoint x: 1032, startPoint y: 350, endPoint x: 1041, endPoint y: 434, distance: 84.2
click at [1041, 434] on form "BVA Final Recommendation Borrower BilingualKid, LLC Co-borrower(s) Claudia Robl…" at bounding box center [786, 326] width 791 height 355
click at [640, 306] on textarea "Client will provide all insurances, licenses, and certifications required to op…" at bounding box center [787, 360] width 512 height 173
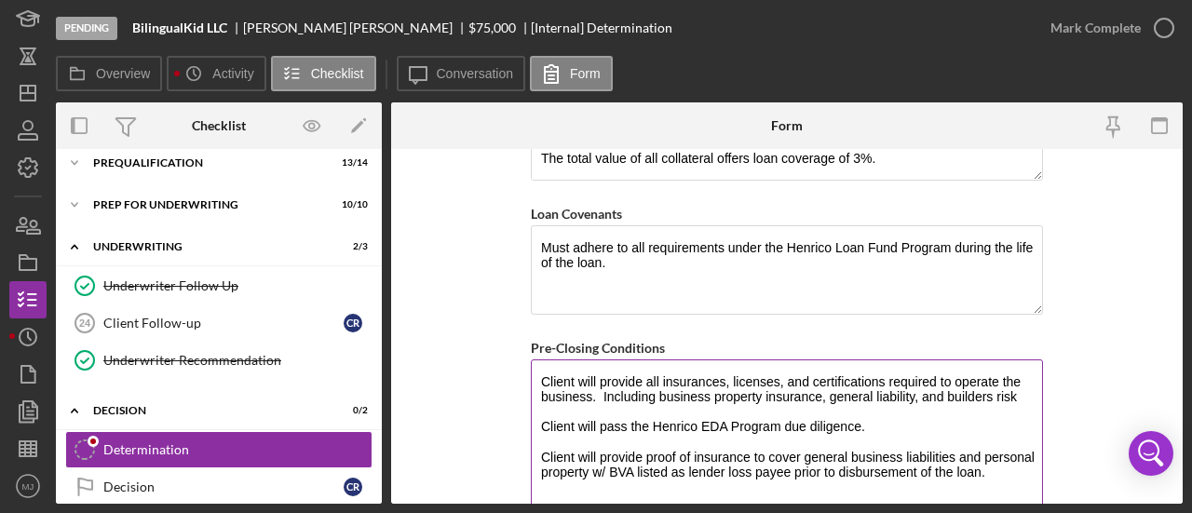
scroll to position [1568, 0]
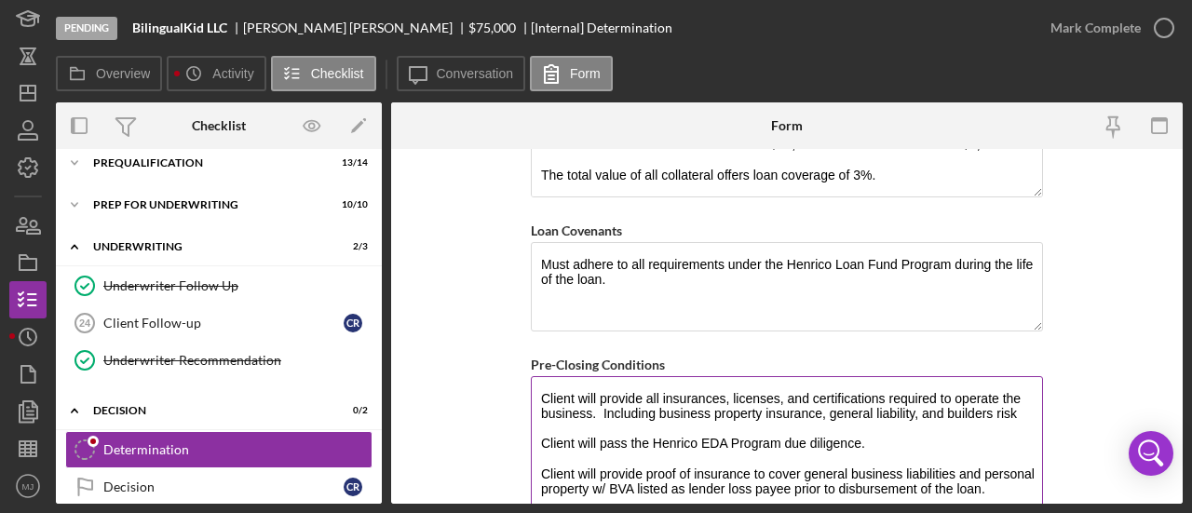
drag, startPoint x: 1030, startPoint y: 403, endPoint x: 534, endPoint y: 401, distance: 495.3
click at [534, 401] on textarea "Client will provide all insurances, licenses, and certifications required to op…" at bounding box center [787, 462] width 512 height 173
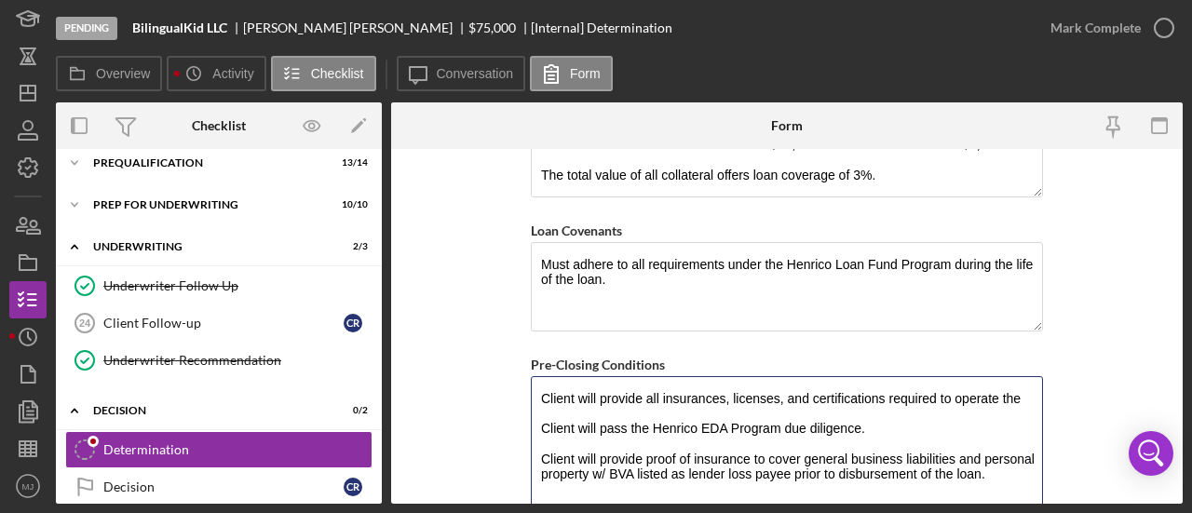
drag, startPoint x: 799, startPoint y: 446, endPoint x: 512, endPoint y: 441, distance: 286.8
click at [512, 441] on form "BVA Final Recommendation Borrower BilingualKid, LLC Co-borrower(s) Claudia Robl…" at bounding box center [786, 326] width 791 height 355
drag, startPoint x: 812, startPoint y: 470, endPoint x: 521, endPoint y: 439, distance: 292.2
click at [521, 439] on form "BVA Final Recommendation Borrower BilingualKid, LLC Co-borrower(s) Claudia Robl…" at bounding box center [786, 326] width 791 height 355
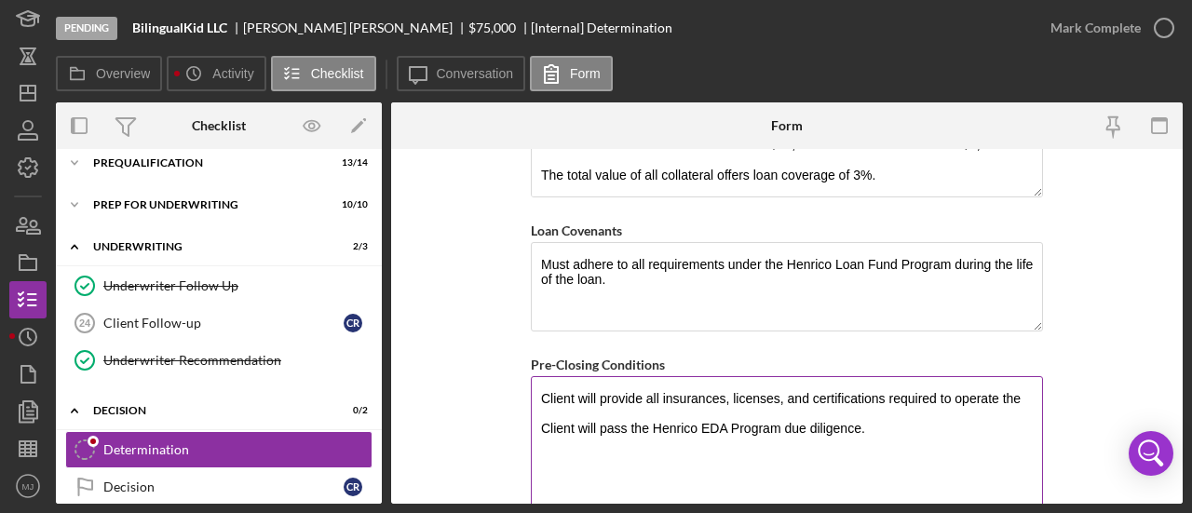
click at [1020, 386] on textarea "Client will provide all insurances, licenses, and certifications required to op…" at bounding box center [787, 462] width 512 height 173
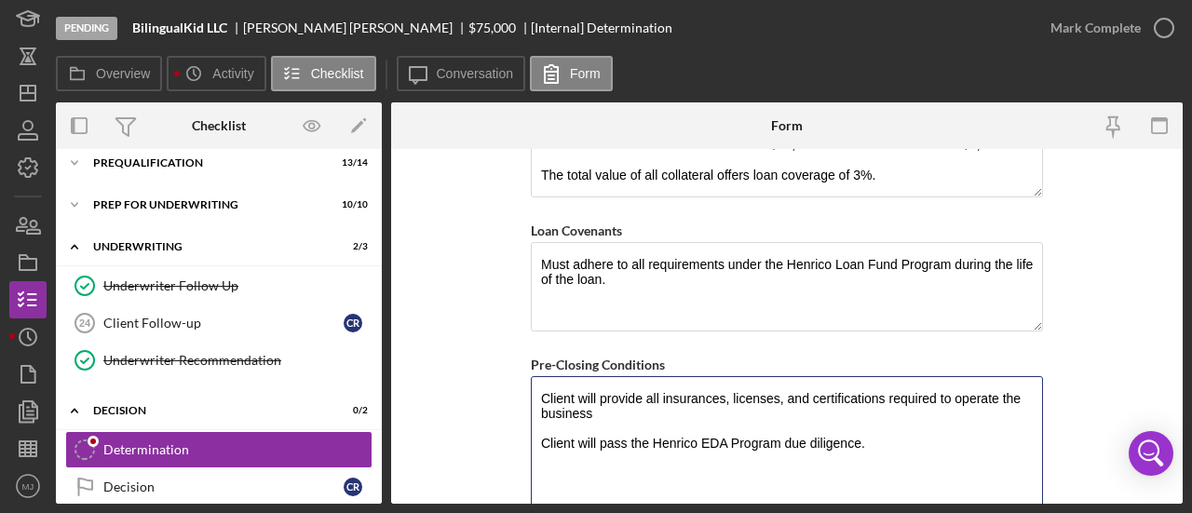
paste textarea "including general business liabilities and personal property w/ BVA listed as l…"
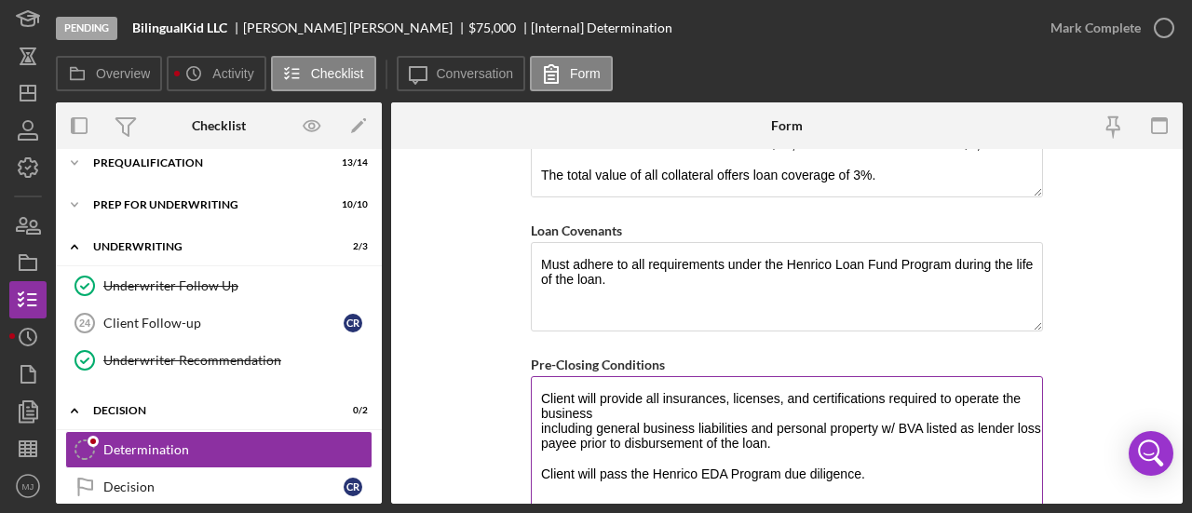
click at [537, 420] on textarea "Client will provide all insurances, licenses, and certifications required to op…" at bounding box center [787, 462] width 512 height 173
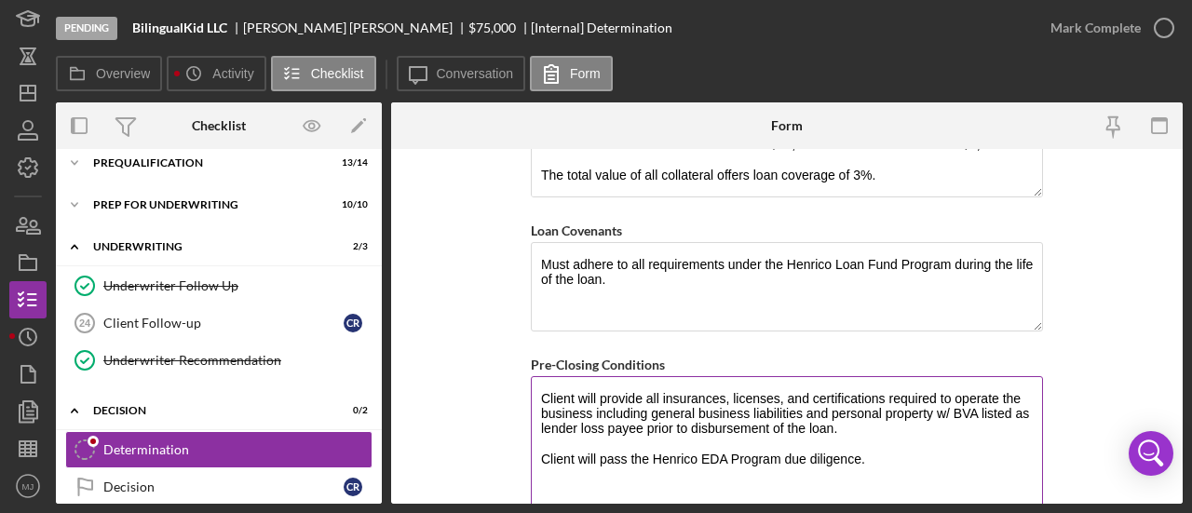
click at [825, 406] on textarea "Client will provide all insurances, licenses, and certifications required to op…" at bounding box center [787, 462] width 512 height 173
click at [907, 416] on textarea "Client will provide all insurances, licenses, and certifications required to op…" at bounding box center [787, 462] width 512 height 173
drag, startPoint x: 824, startPoint y: 403, endPoint x: 807, endPoint y: 403, distance: 16.8
click at [807, 403] on textarea "Client will provide all insurances, licenses, and certifications required to op…" at bounding box center [787, 462] width 512 height 173
click at [687, 414] on textarea "Client will provide all insurances, licenses, and certifications required to op…" at bounding box center [787, 462] width 512 height 173
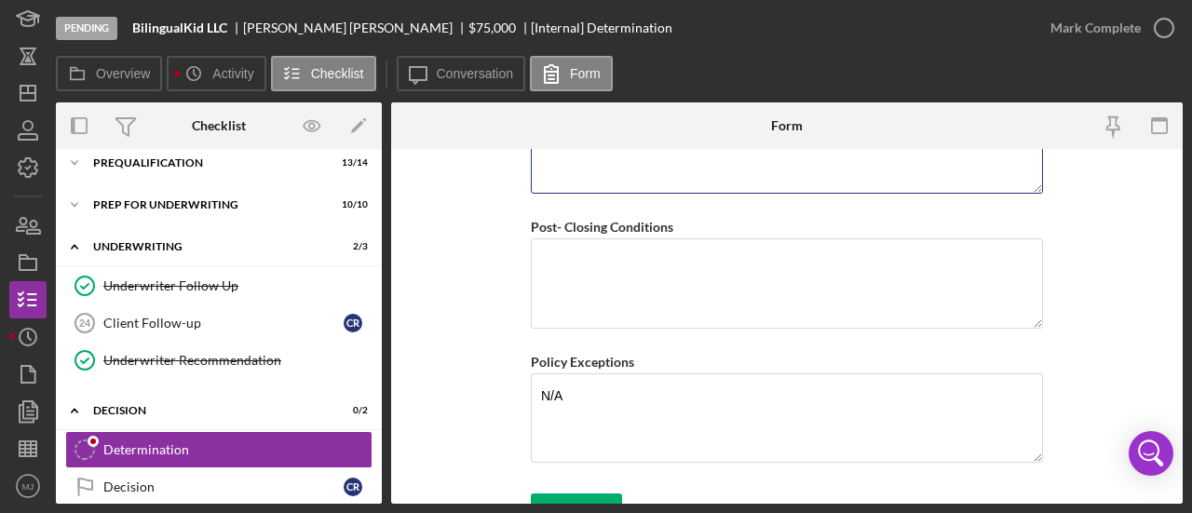
scroll to position [1940, 0]
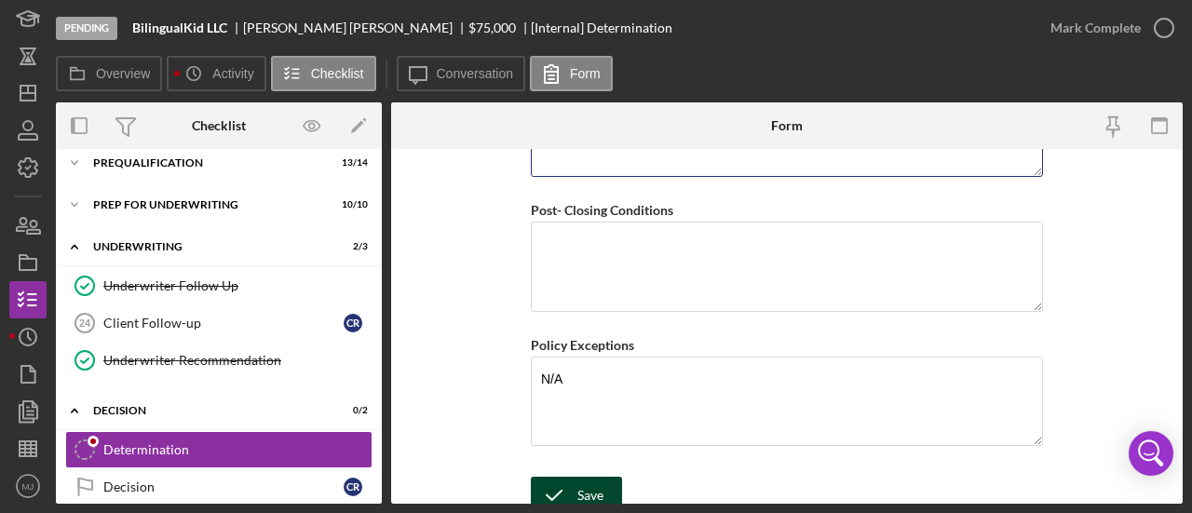
type textarea "Client will provide all insurances, licenses, and certifications required to op…"
click at [588, 479] on div "Save" at bounding box center [590, 495] width 26 height 37
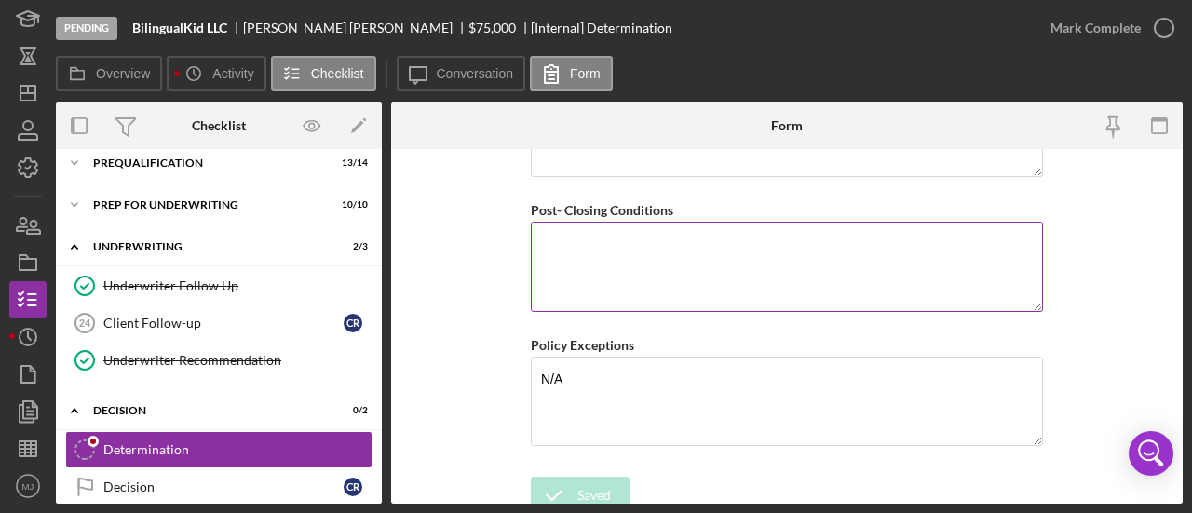
click at [614, 285] on textarea "Post- Closing Conditions" at bounding box center [787, 266] width 512 height 89
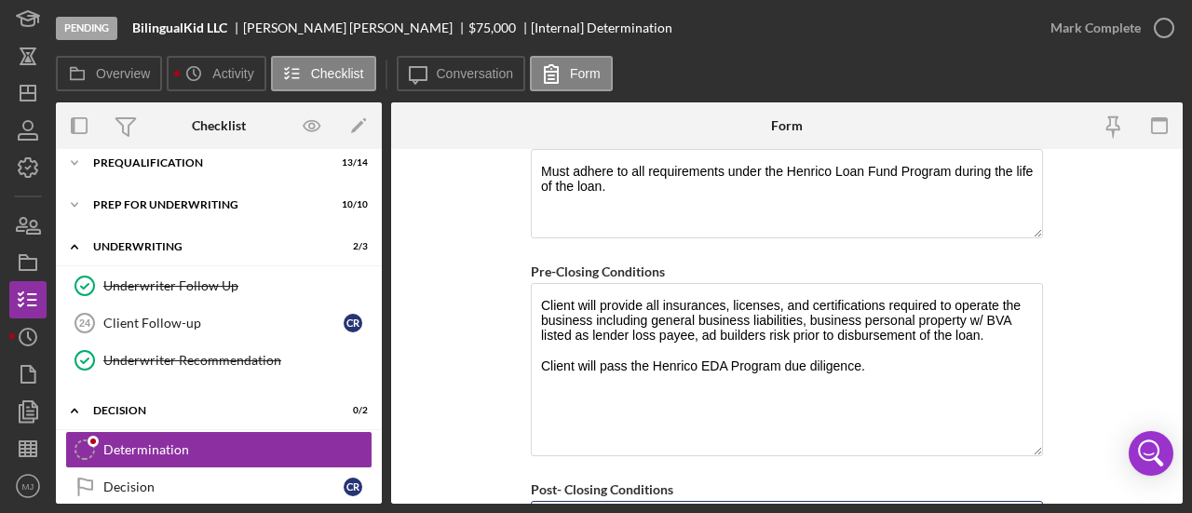
scroll to position [1754, 0]
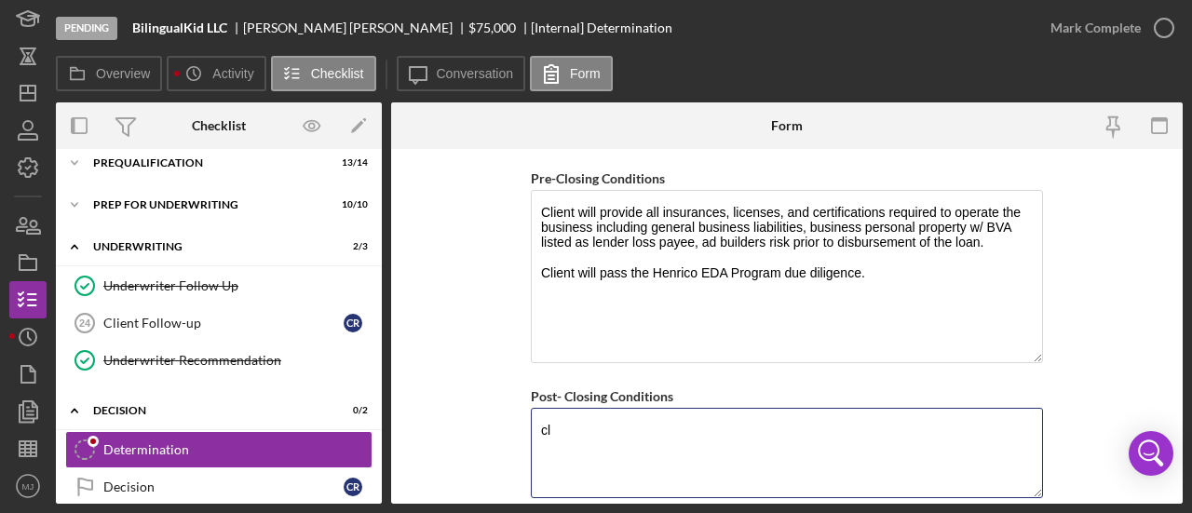
type textarea "c"
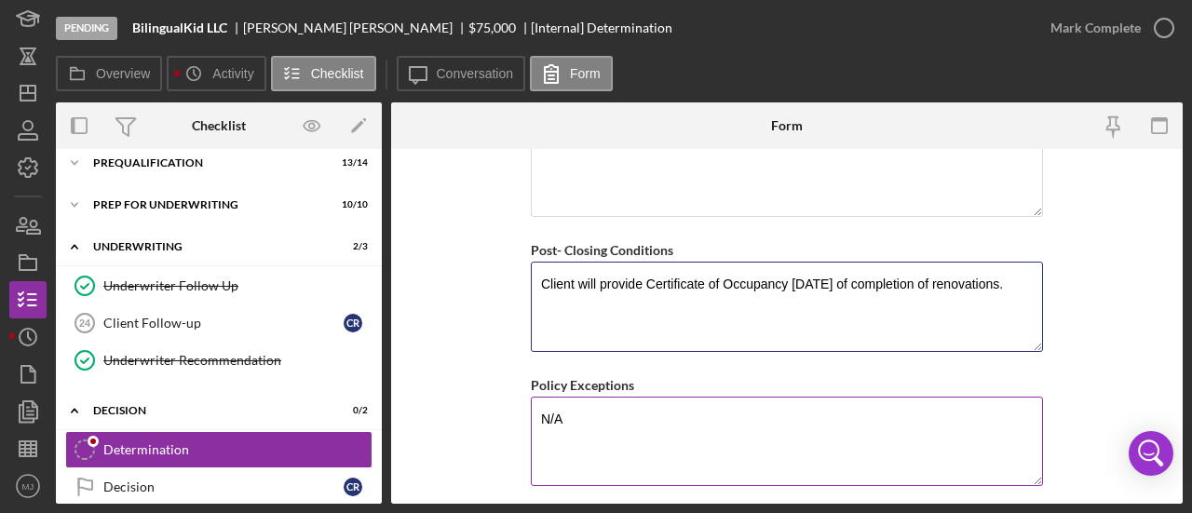
scroll to position [1940, 0]
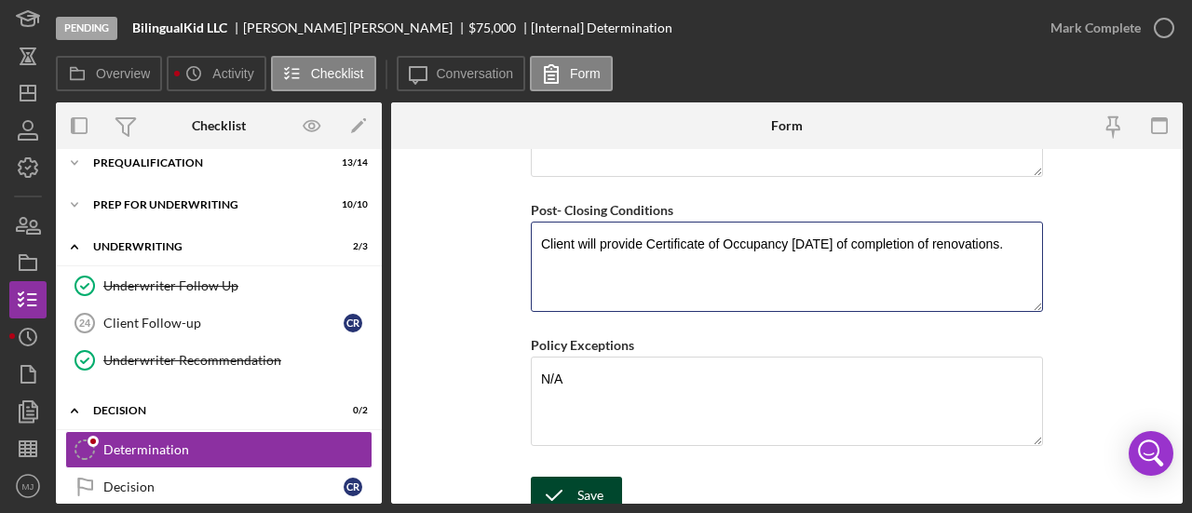
type textarea "Client will provide Certificate of Occupancy [DATE] of completion of renovation…"
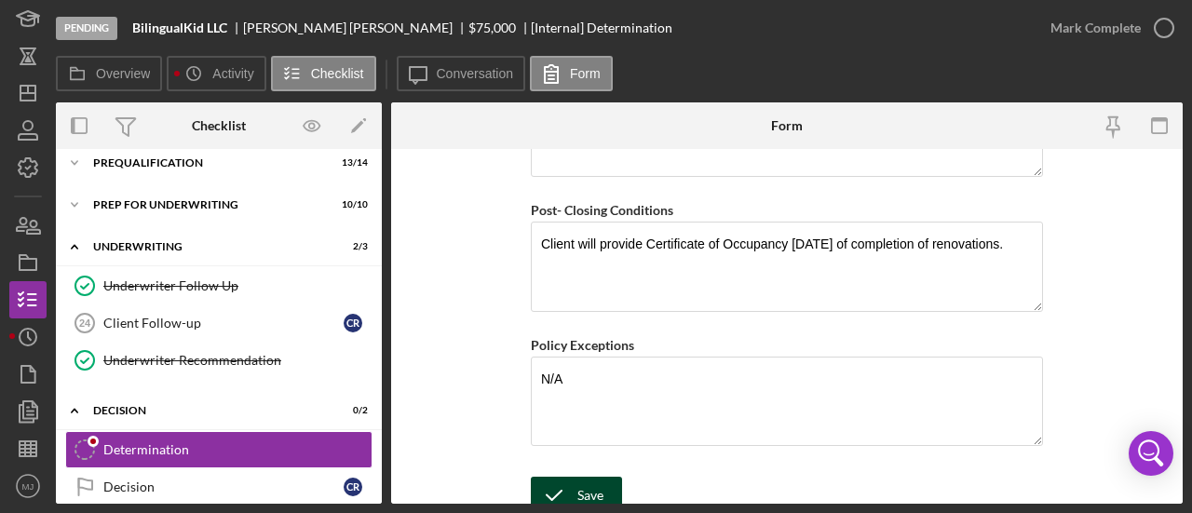
click at [577, 477] on div "Save" at bounding box center [590, 495] width 26 height 37
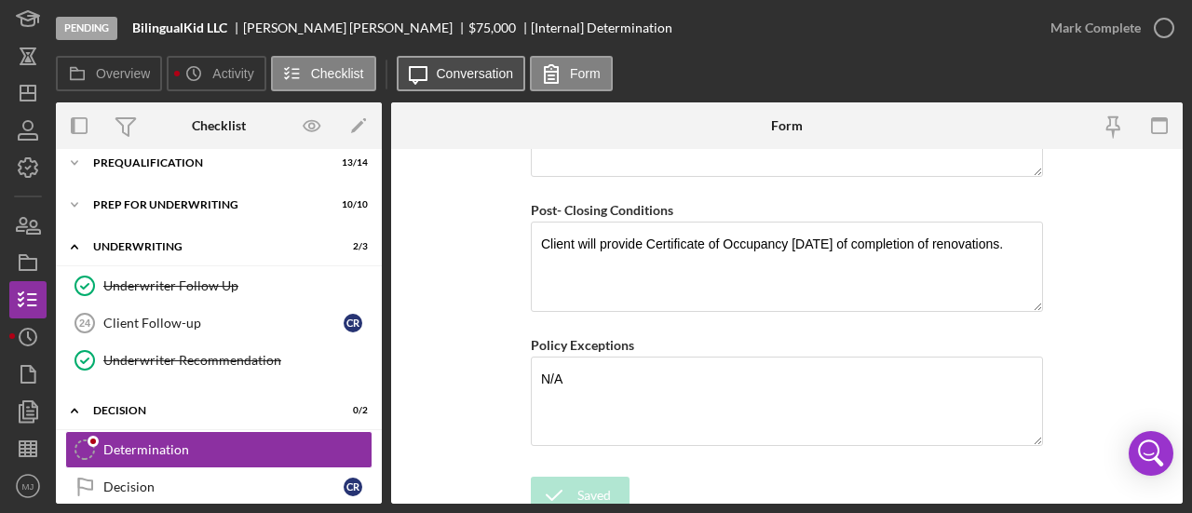
click at [446, 77] on label "Conversation" at bounding box center [475, 73] width 77 height 15
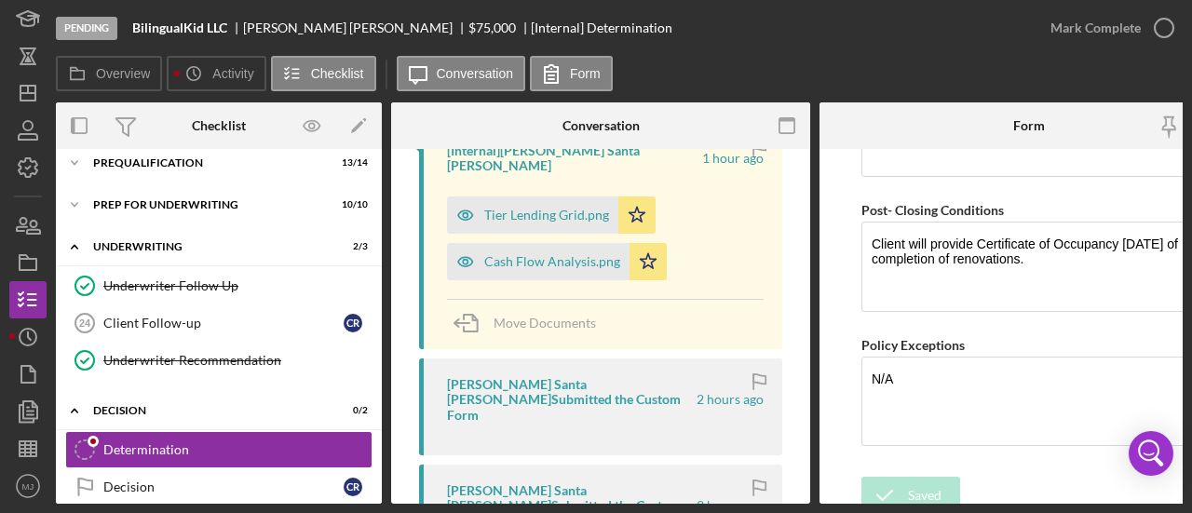
scroll to position [1117, 0]
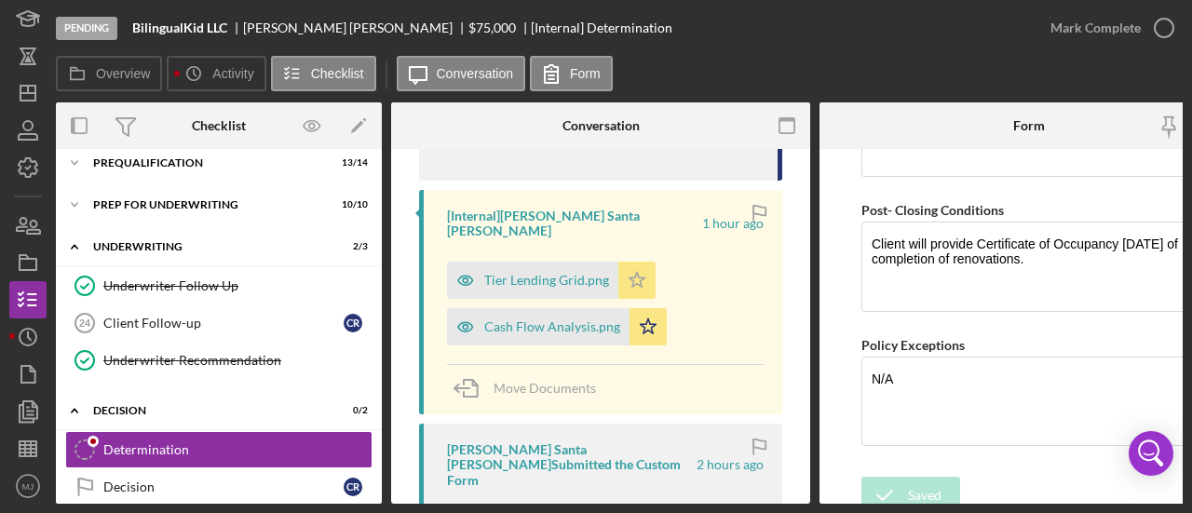
click at [626, 262] on icon "Icon/Star" at bounding box center [636, 280] width 37 height 37
click at [643, 318] on polygon "button" at bounding box center [649, 325] width 16 height 15
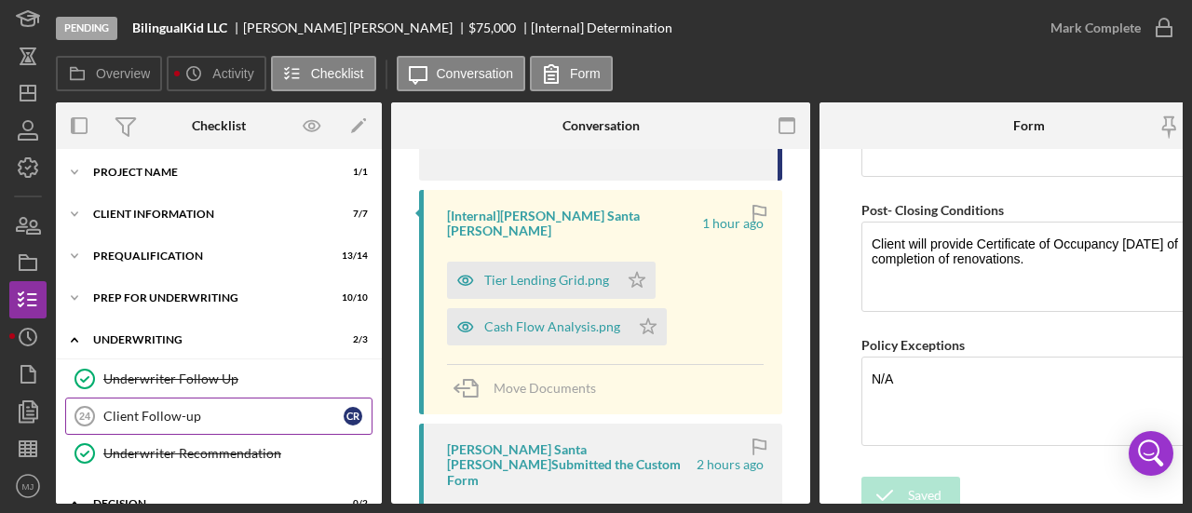
scroll to position [0, 0]
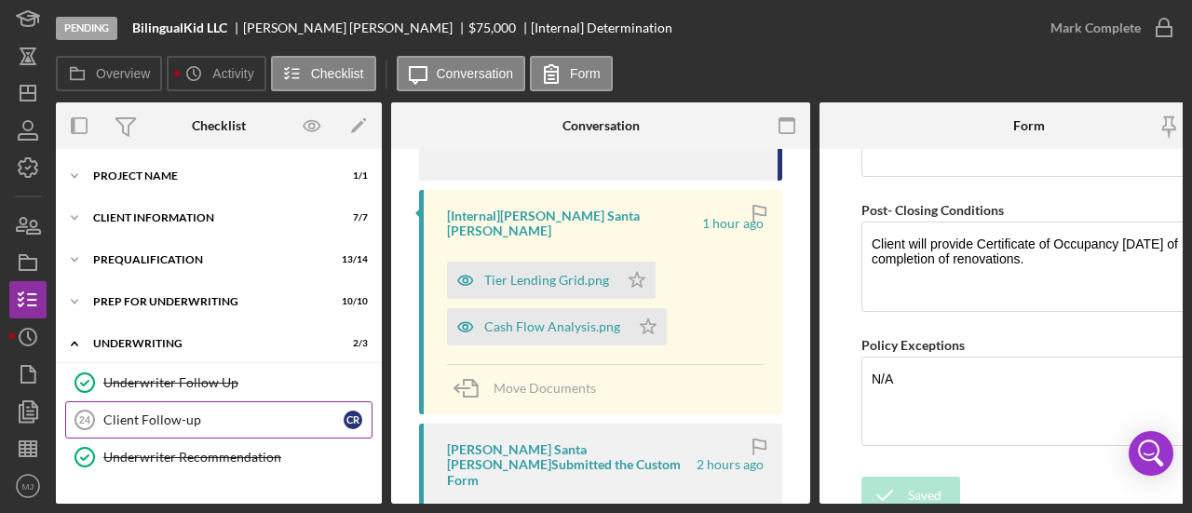
click at [196, 416] on div "Client Follow-up" at bounding box center [223, 419] width 240 height 15
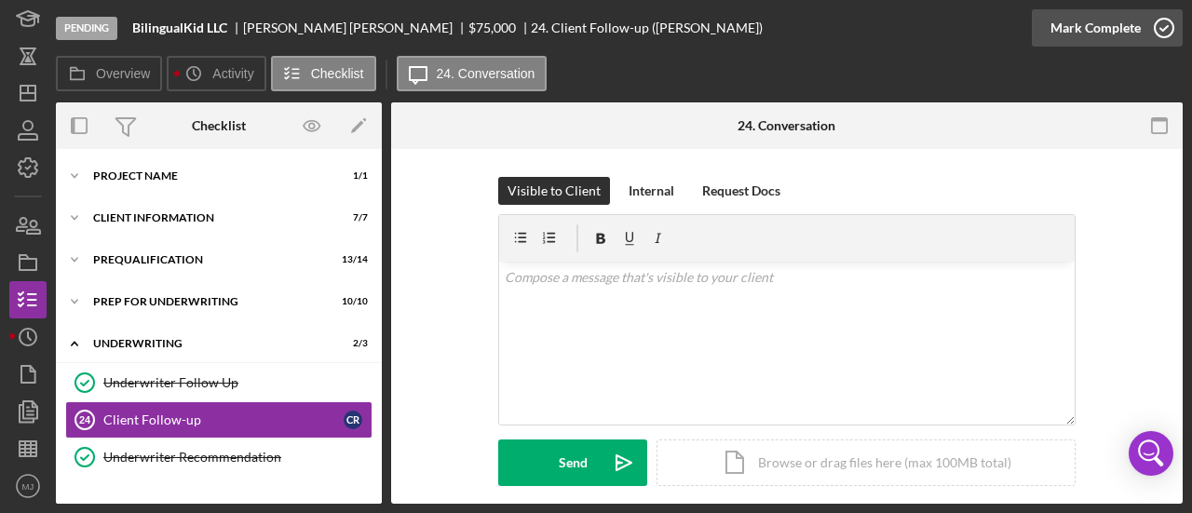
click at [1115, 31] on div "Mark Complete" at bounding box center [1095, 27] width 90 height 37
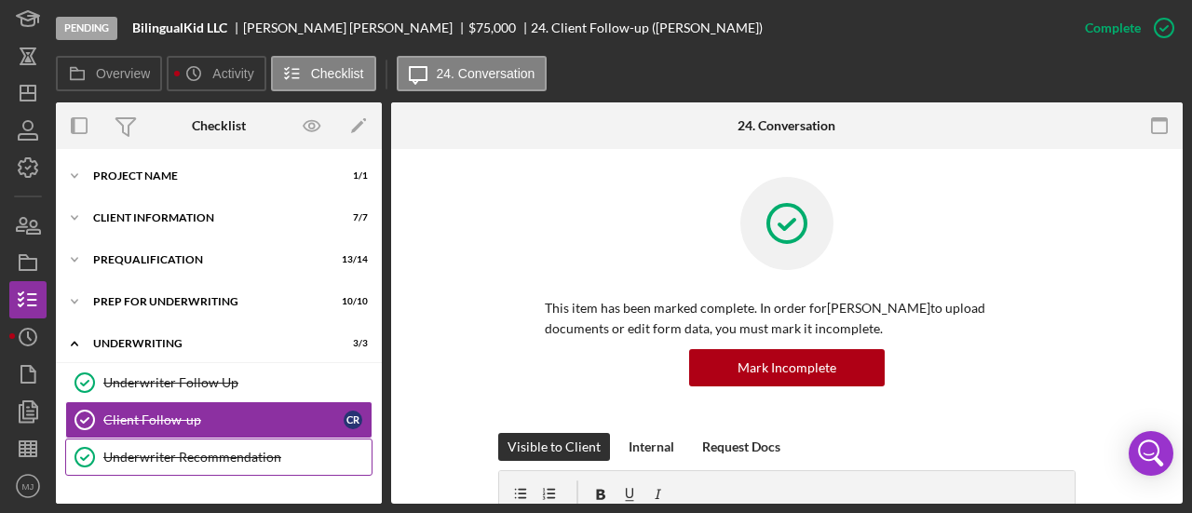
click at [156, 450] on div "Underwriter Recommendation" at bounding box center [237, 457] width 268 height 15
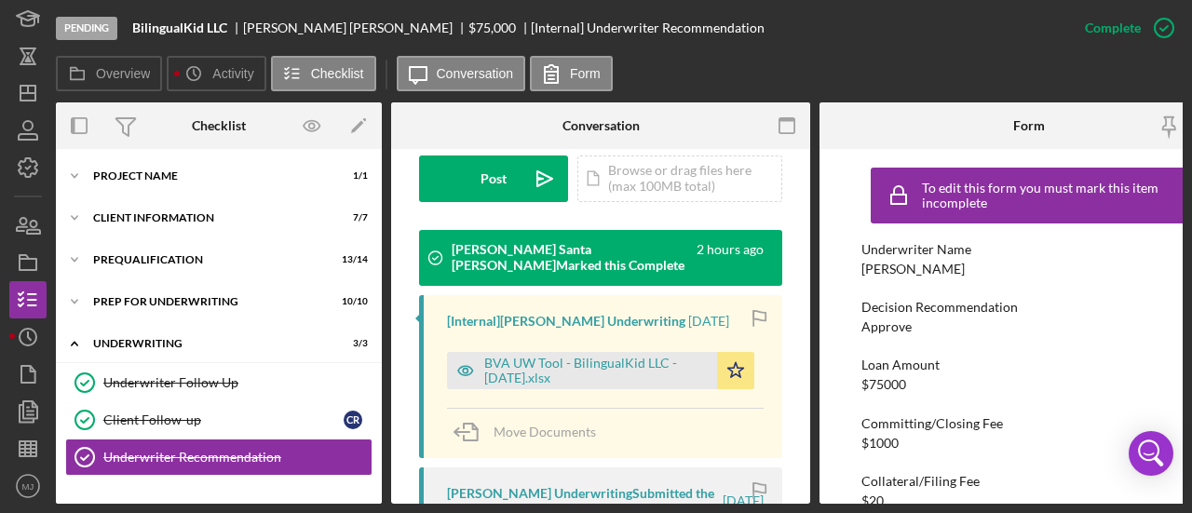
scroll to position [652, 0]
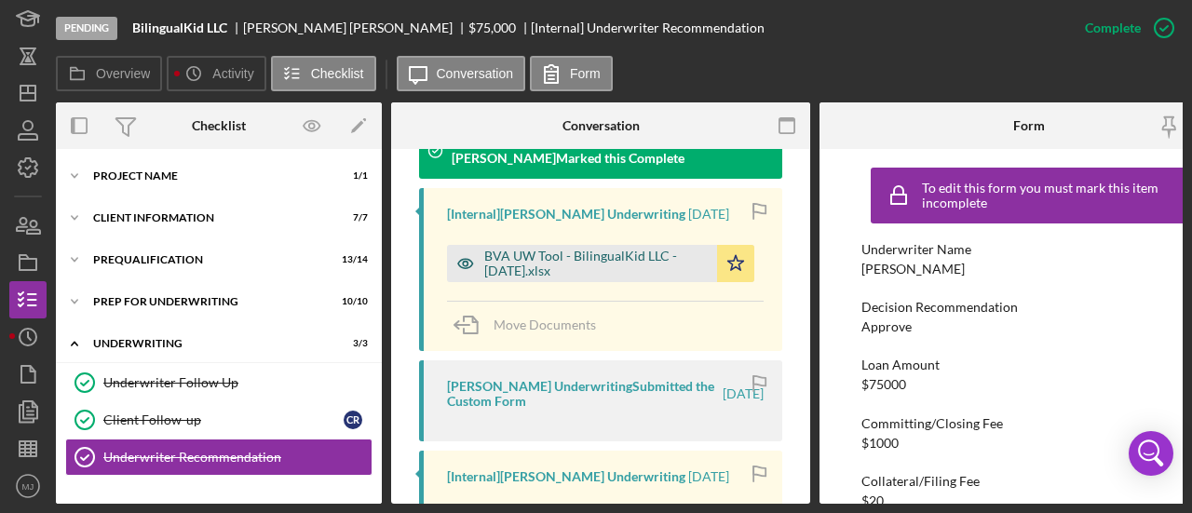
click at [594, 249] on div "BVA UW Tool - BilingualKid LLC - [DATE].xlsx" at bounding box center [595, 264] width 223 height 30
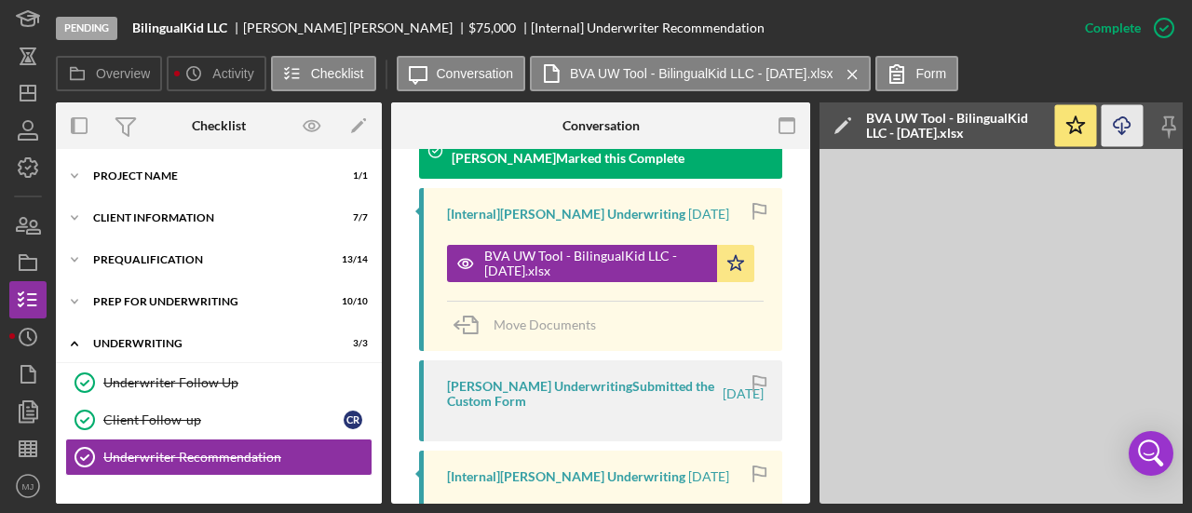
click at [1128, 122] on icon "button" at bounding box center [1121, 122] width 16 height 10
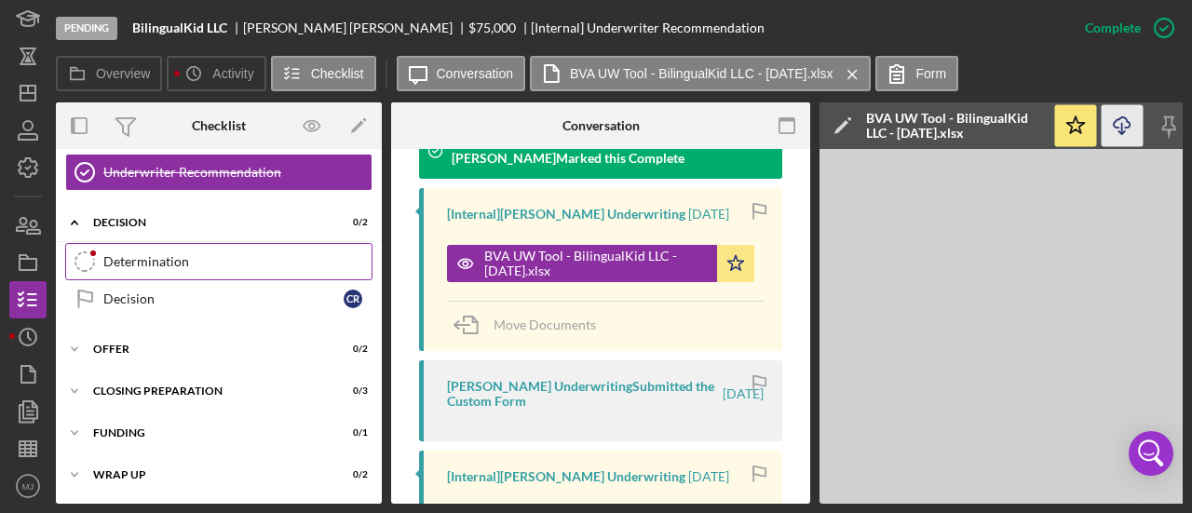
click at [138, 263] on div "Determination" at bounding box center [237, 261] width 268 height 15
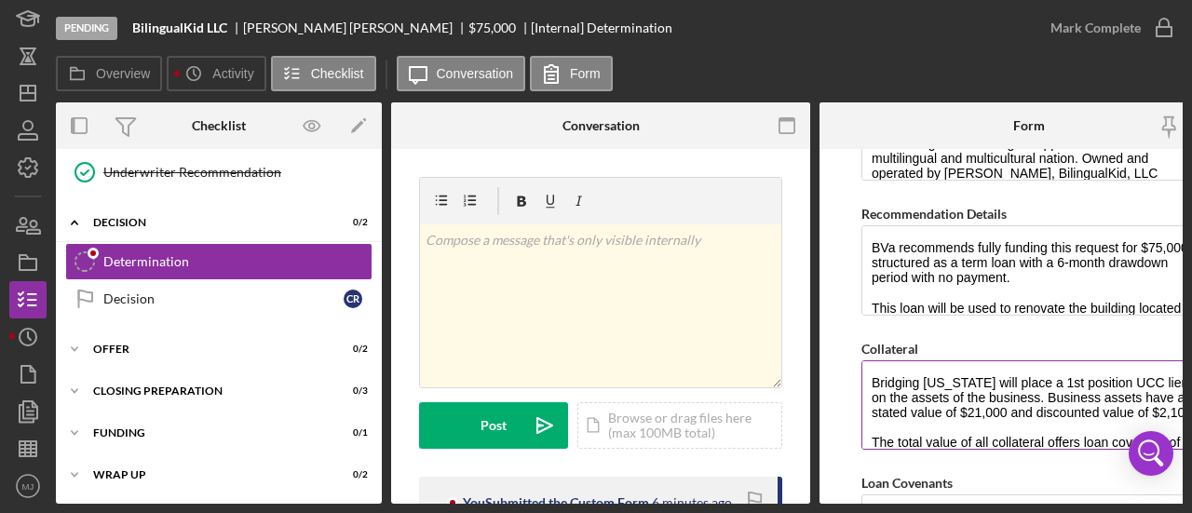
scroll to position [1024, 0]
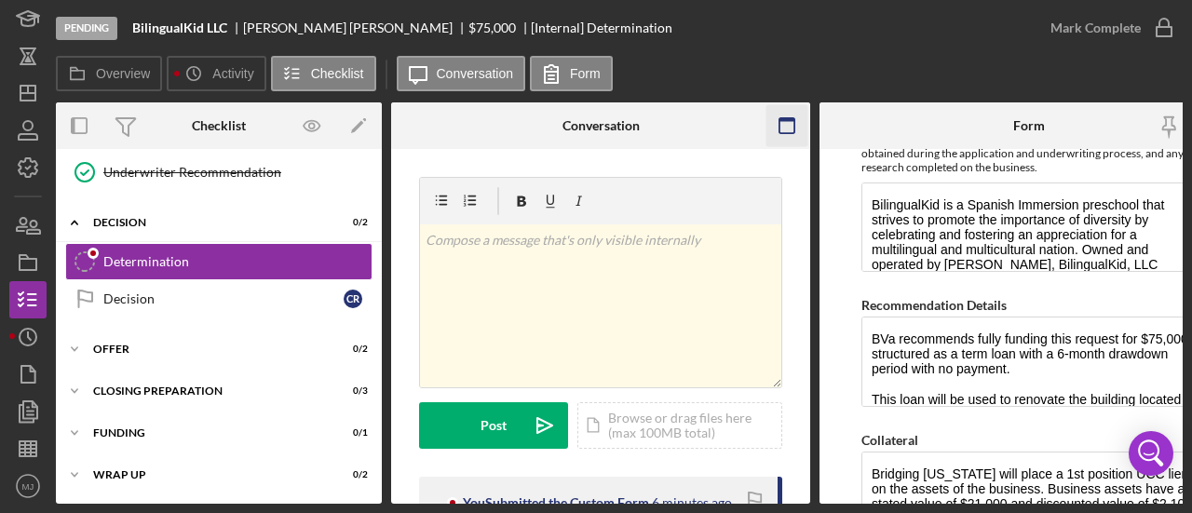
click at [781, 121] on icon "button" at bounding box center [787, 126] width 42 height 42
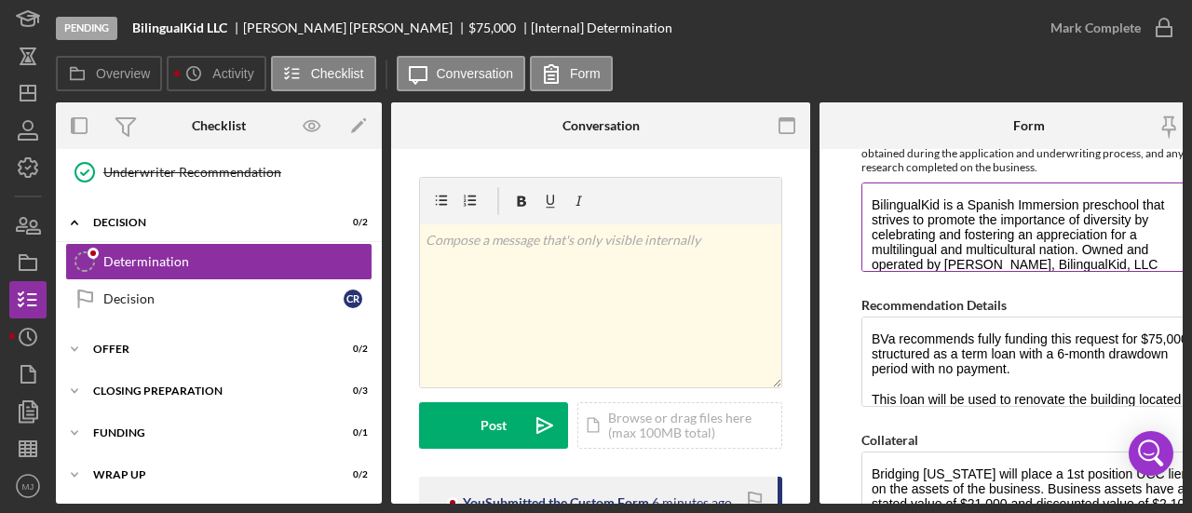
scroll to position [281, 0]
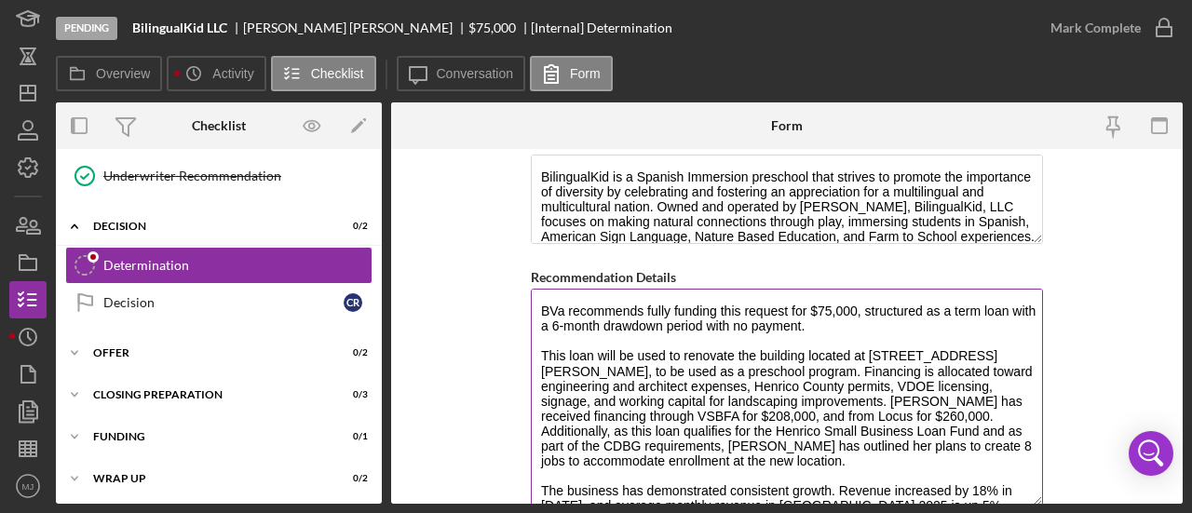
drag, startPoint x: 1030, startPoint y: 364, endPoint x: 1038, endPoint y: 495, distance: 131.5
click at [1038, 495] on textarea "BVa recommends fully funding this request for $75,000, structured as a term loa…" at bounding box center [787, 397] width 512 height 217
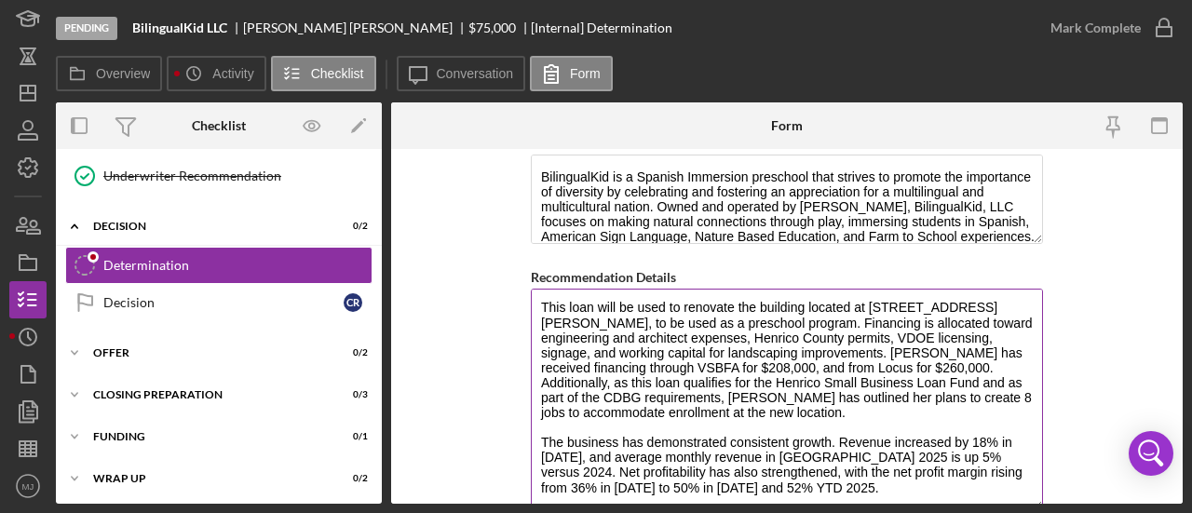
scroll to position [1117, 0]
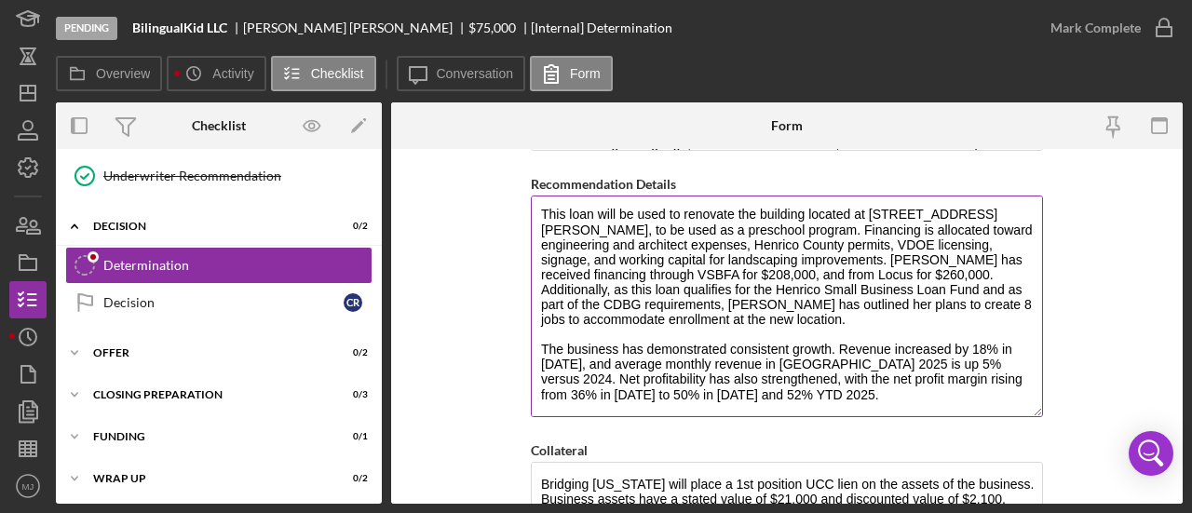
click at [790, 360] on textarea "BVa recommends fully funding this request for $75,000, structured as a term loa…" at bounding box center [787, 307] width 512 height 222
click at [812, 282] on textarea "BVa recommends fully funding this request for $75,000, structured as a term loa…" at bounding box center [787, 307] width 512 height 222
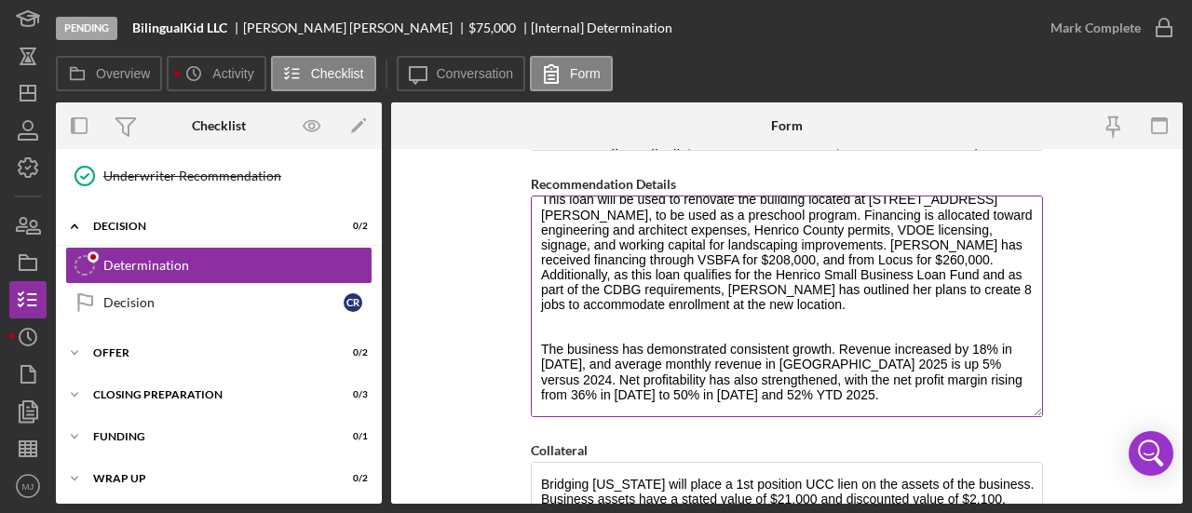
scroll to position [92, 0]
type textarea "BVa recommends fully funding this request for $75,000, structured as a term loa…"
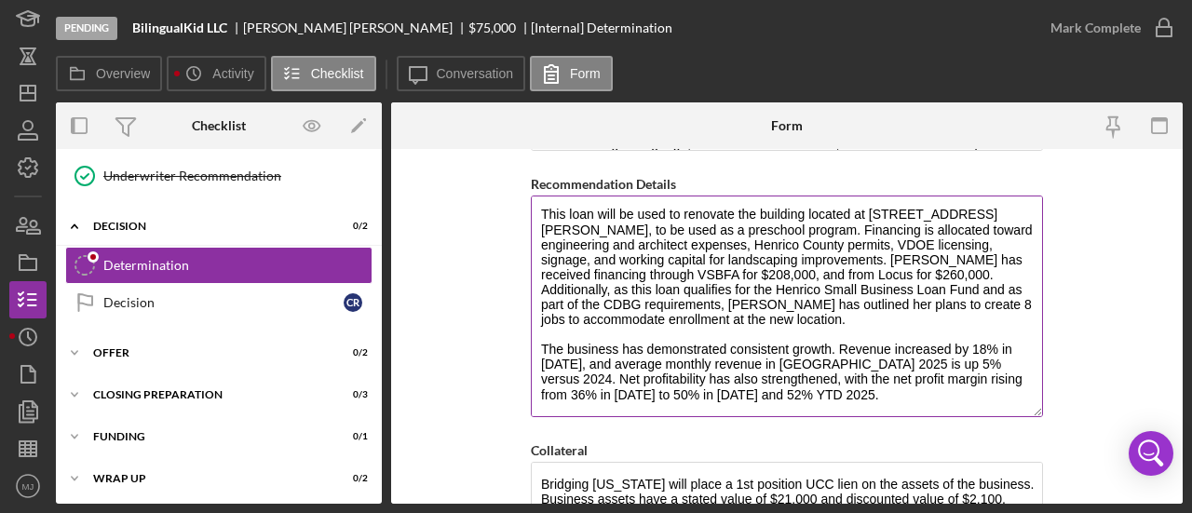
scroll to position [77, 0]
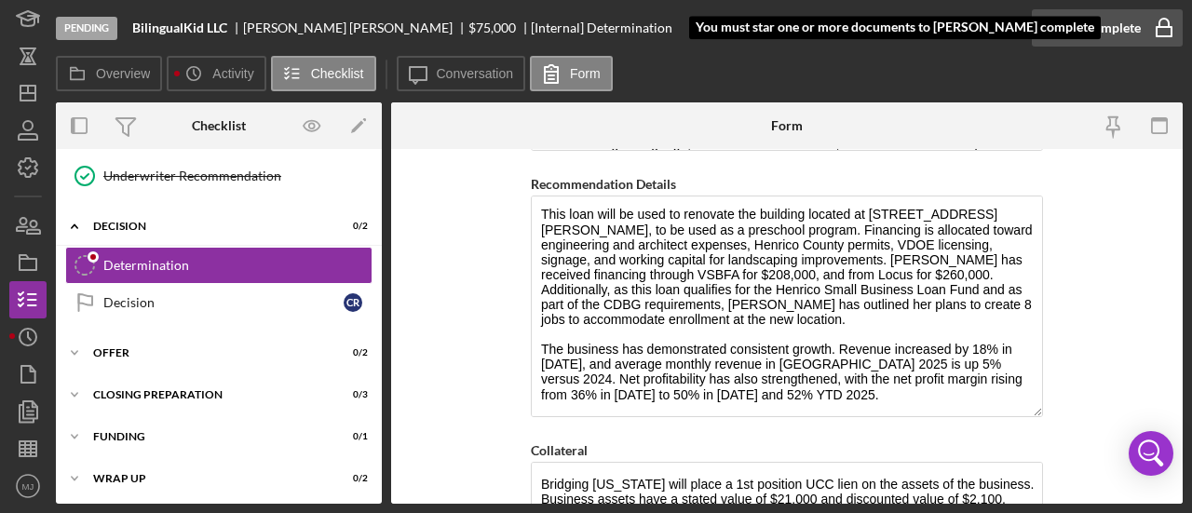
click at [1062, 29] on div "Mark Complete" at bounding box center [1095, 27] width 90 height 37
click at [1093, 22] on div "Mark Complete" at bounding box center [1095, 27] width 90 height 37
click at [1105, 29] on div "Mark Complete" at bounding box center [1095, 27] width 90 height 37
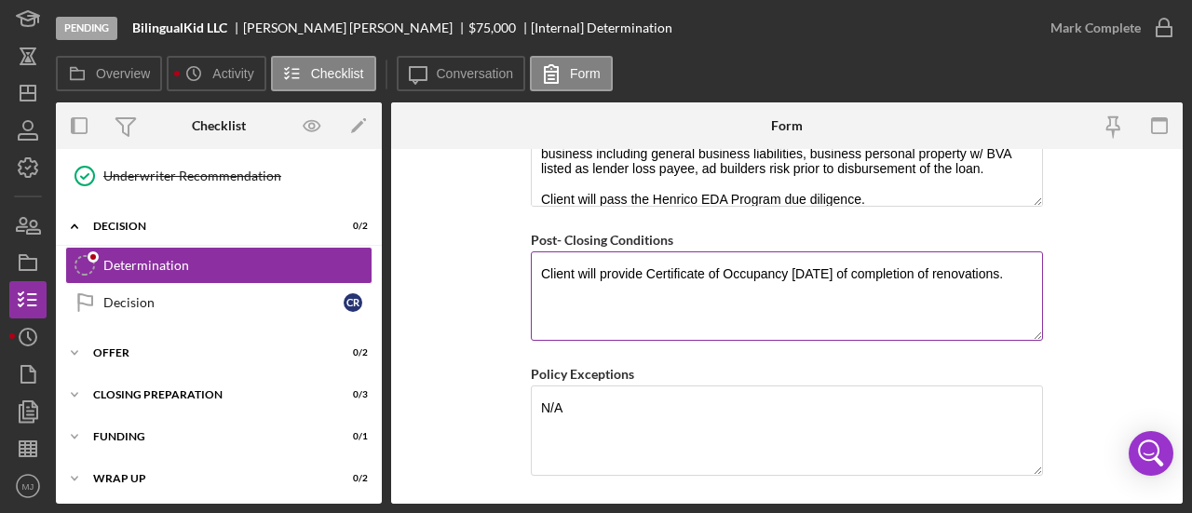
scroll to position [1761, 0]
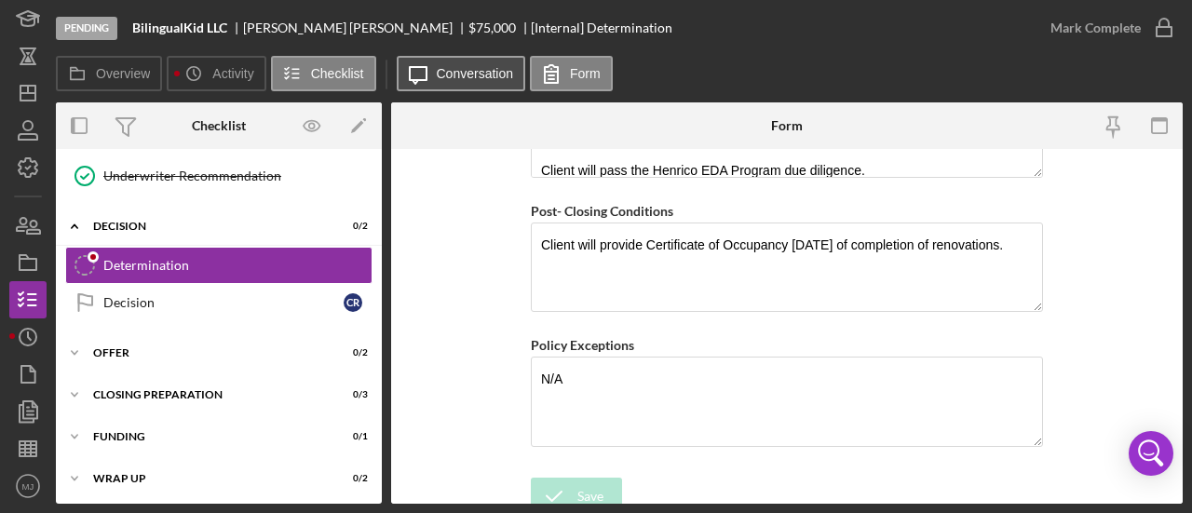
click at [488, 70] on label "Conversation" at bounding box center [475, 73] width 77 height 15
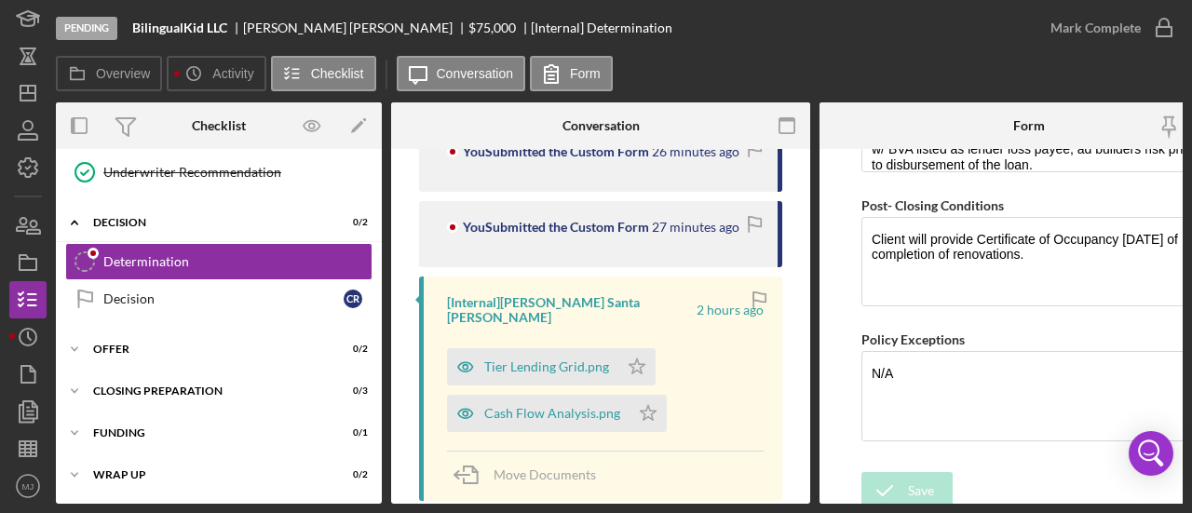
scroll to position [1024, 0]
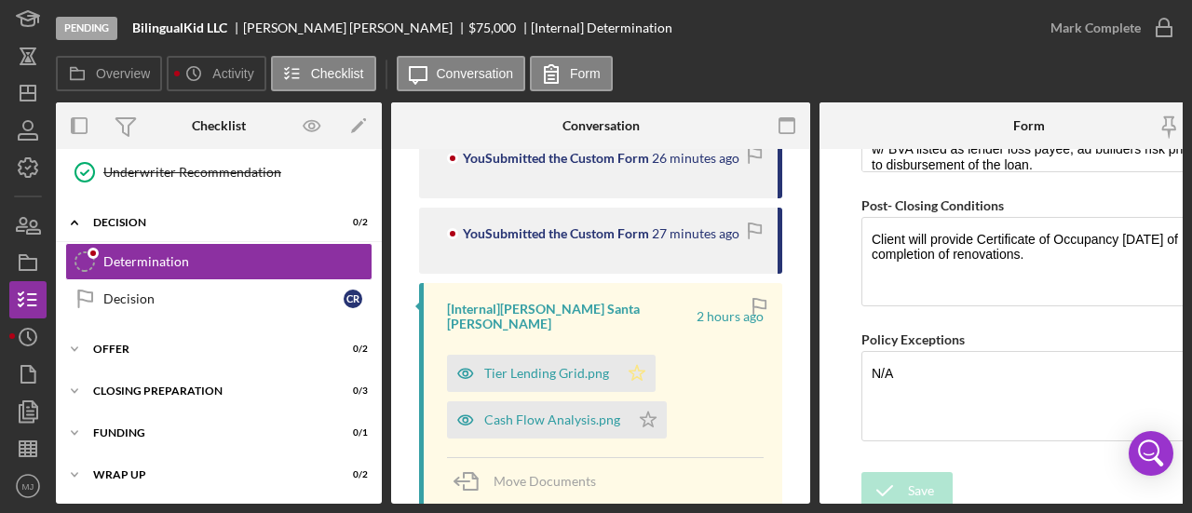
click at [640, 358] on icon "Icon/Star" at bounding box center [636, 373] width 37 height 37
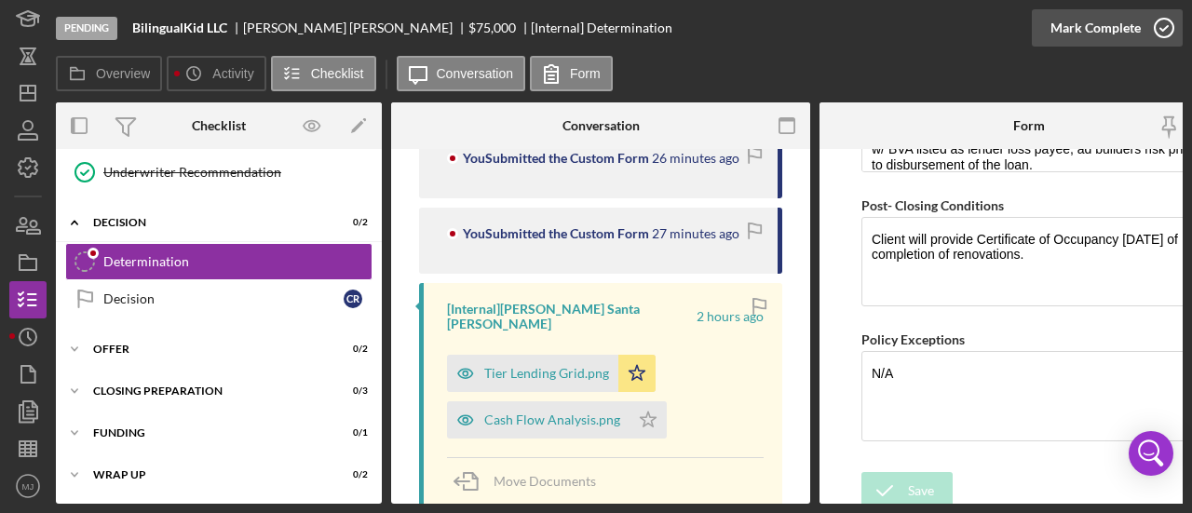
click at [1106, 30] on div "Mark Complete" at bounding box center [1095, 27] width 90 height 37
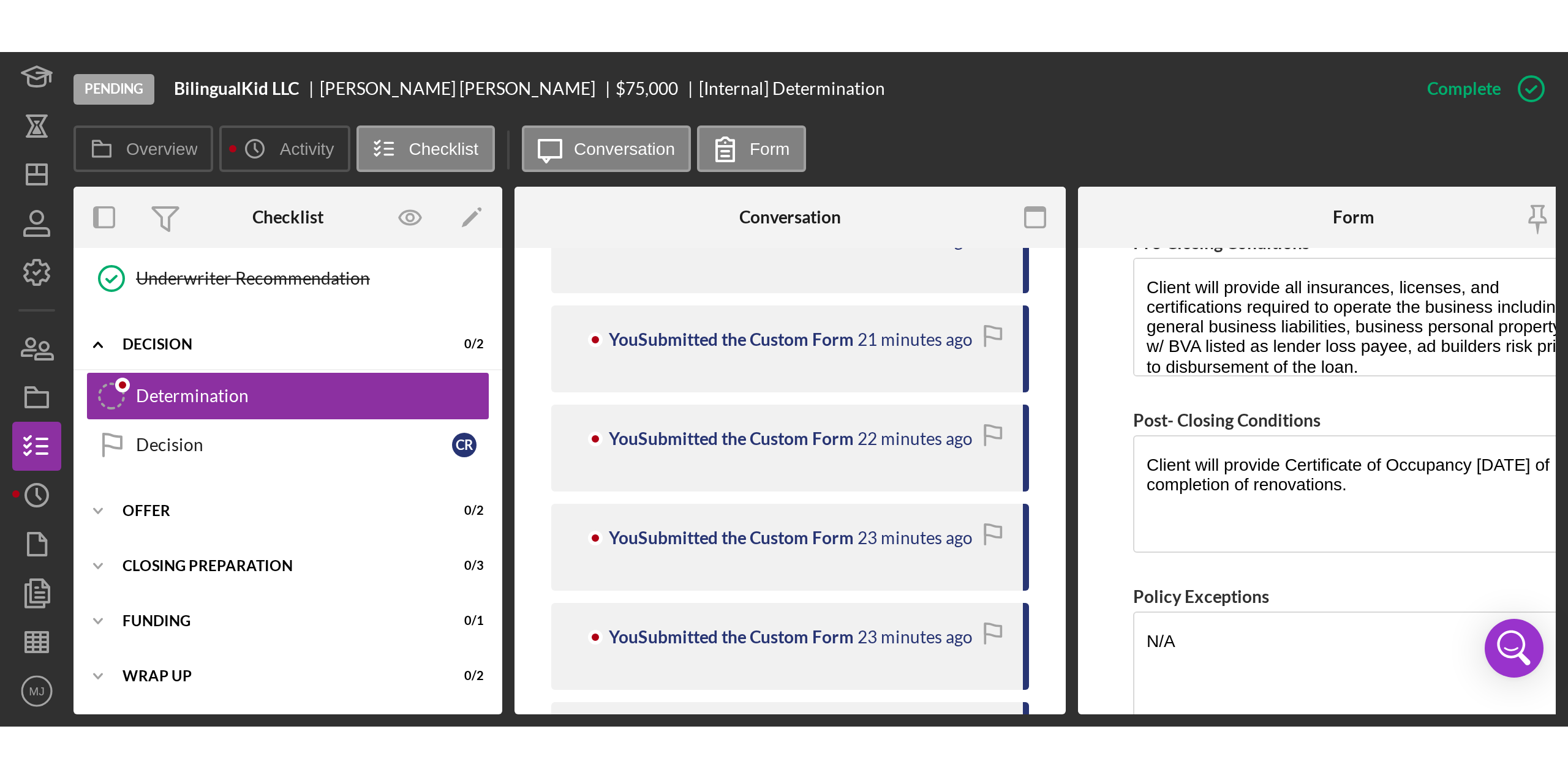
scroll to position [1229, 0]
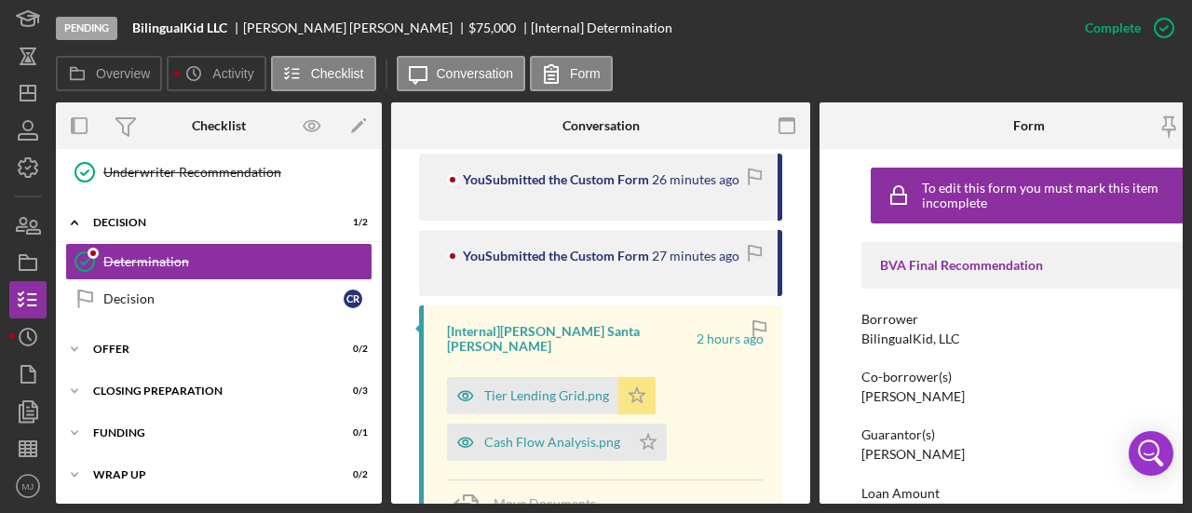
click at [640, 387] on polygon "button" at bounding box center [637, 394] width 16 height 15
click at [26, 449] on line "button" at bounding box center [28, 449] width 17 height 0
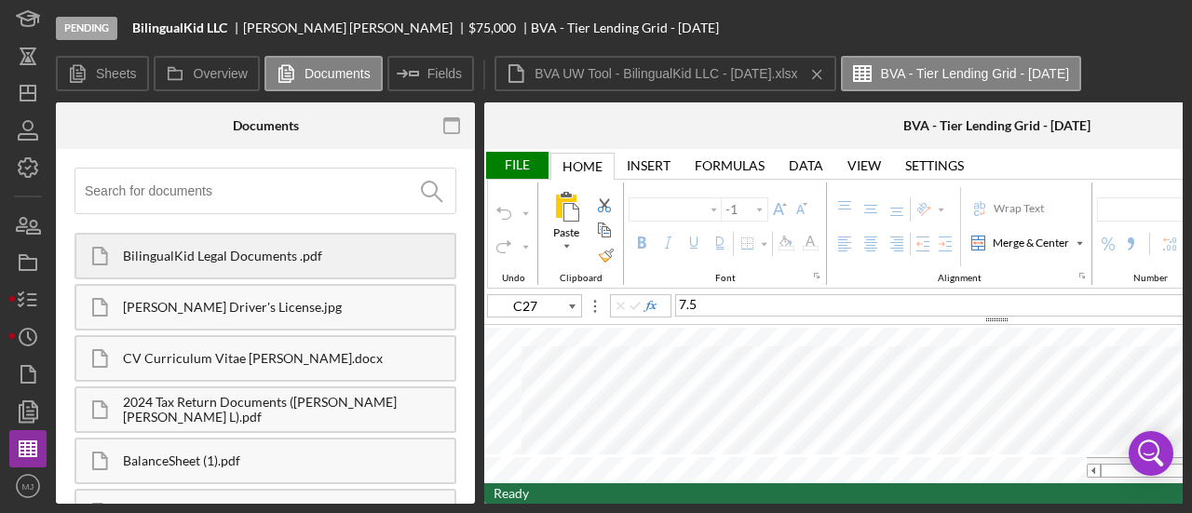
type input "Arial"
type input "10"
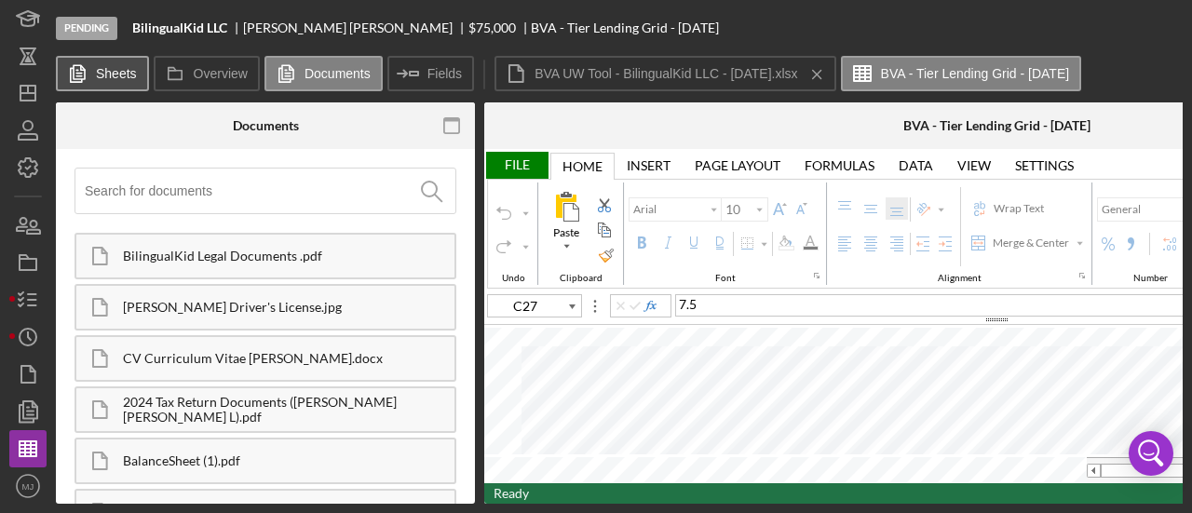
click at [129, 84] on button "Sheets" at bounding box center [102, 73] width 93 height 35
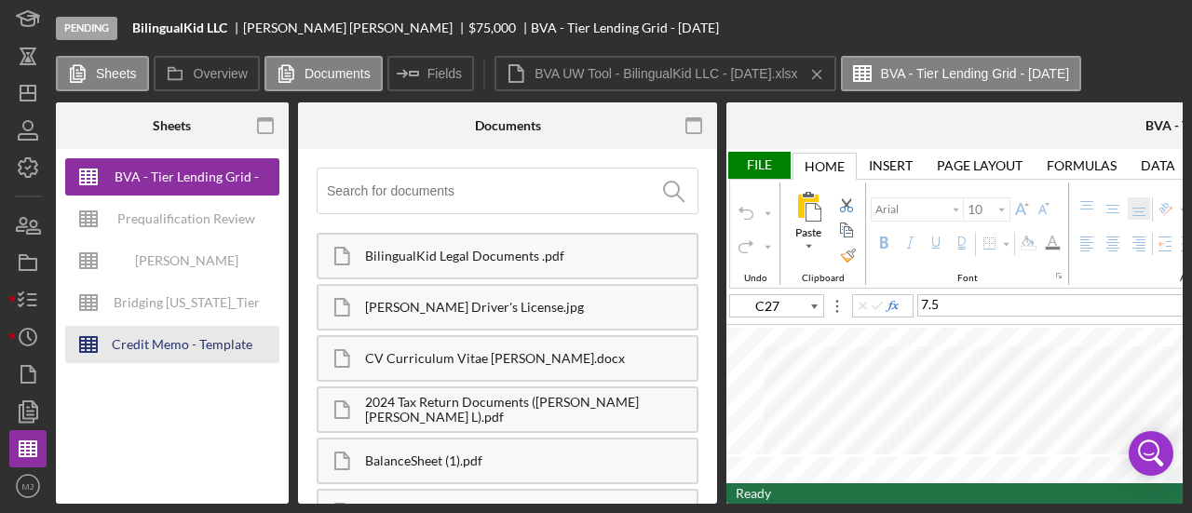
click at [153, 340] on div "Credit Memo - Template" at bounding box center [182, 344] width 141 height 37
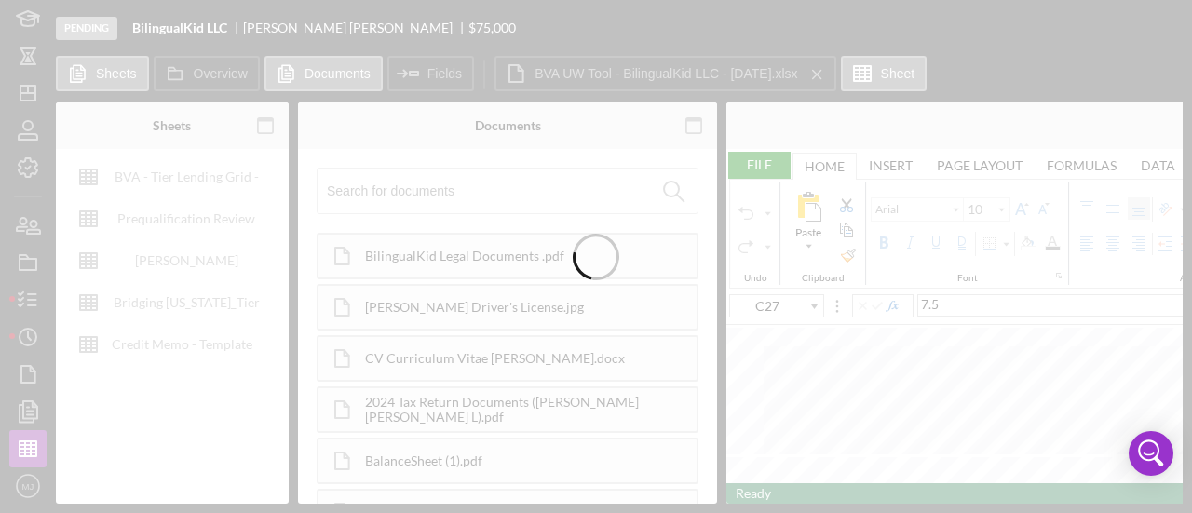
type input "Calibri"
type input "11"
type input "D17"
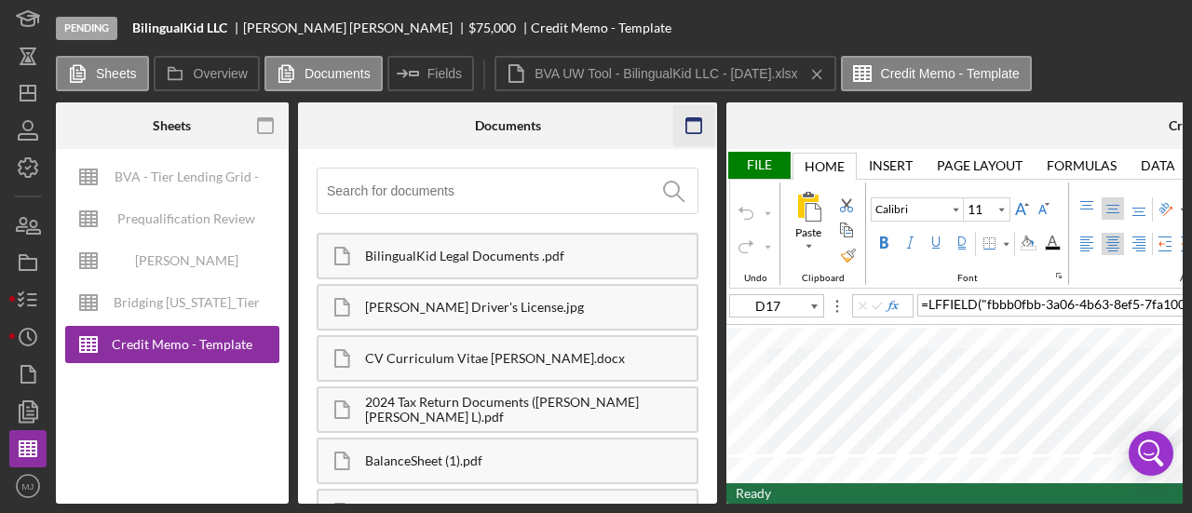
click at [682, 126] on icon "button" at bounding box center [694, 126] width 42 height 42
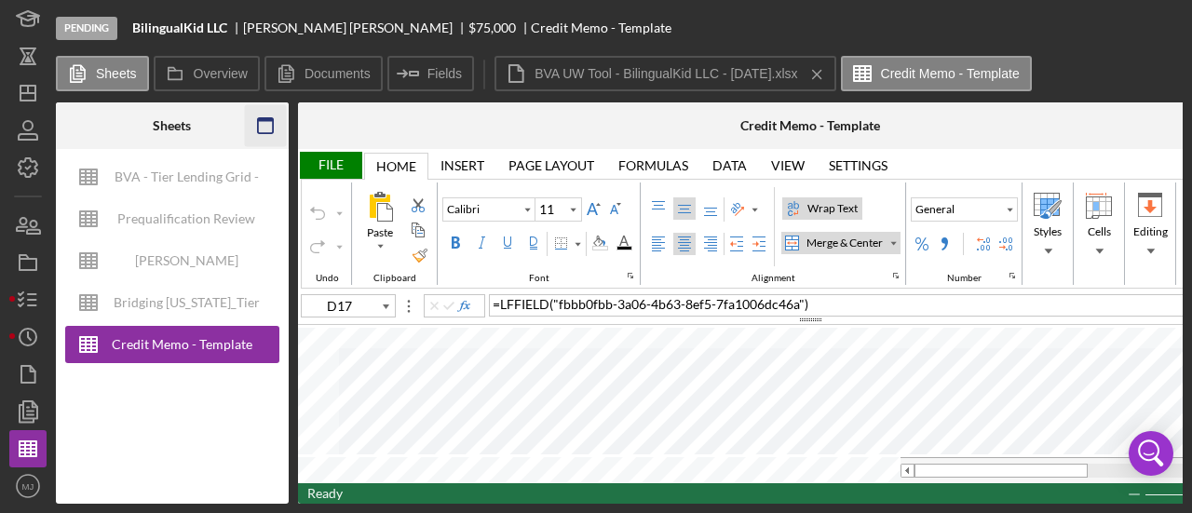
click at [275, 126] on icon "button" at bounding box center [265, 126] width 42 height 42
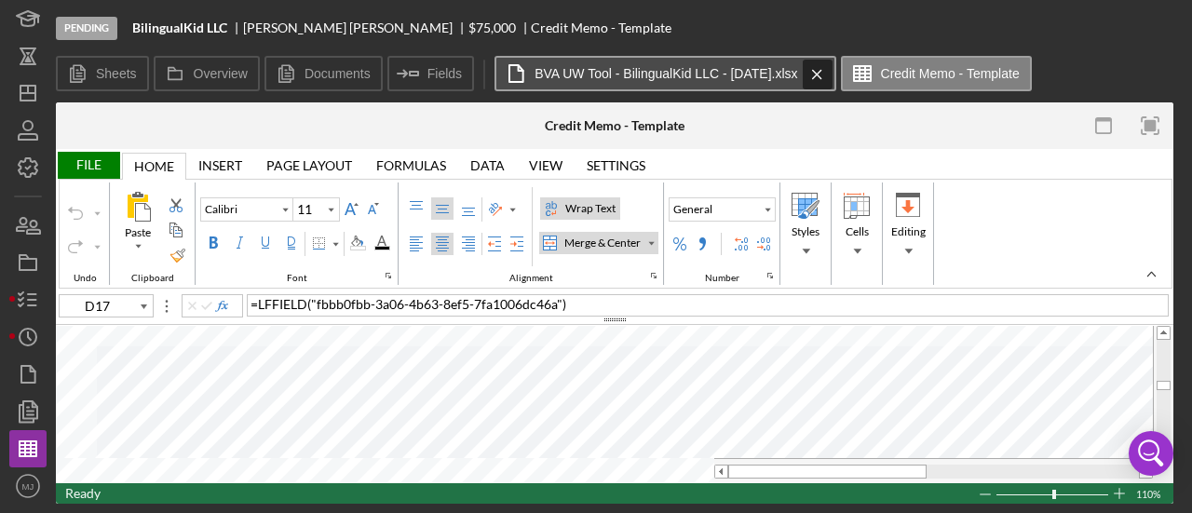
click at [822, 73] on icon "Icon/Menu Close" at bounding box center [817, 74] width 33 height 47
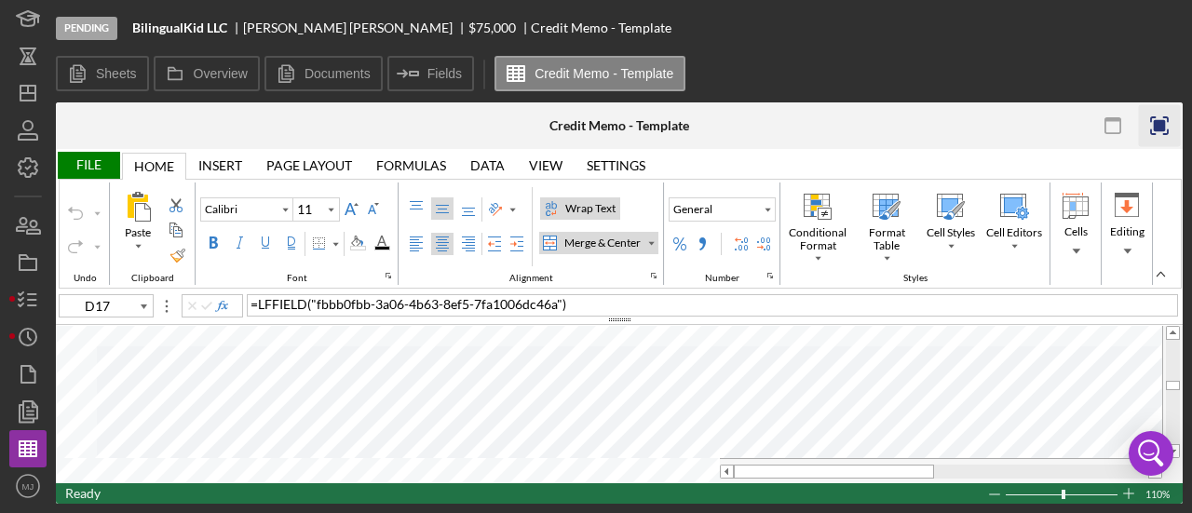
click at [1162, 120] on rect "button" at bounding box center [1160, 126] width 12 height 12
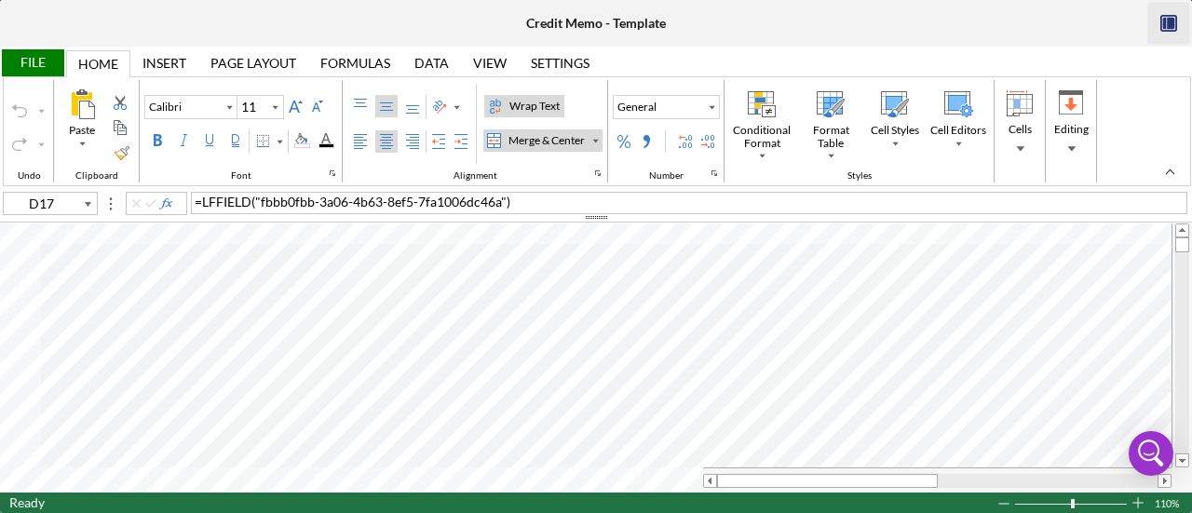
type input "10"
type input "A1"
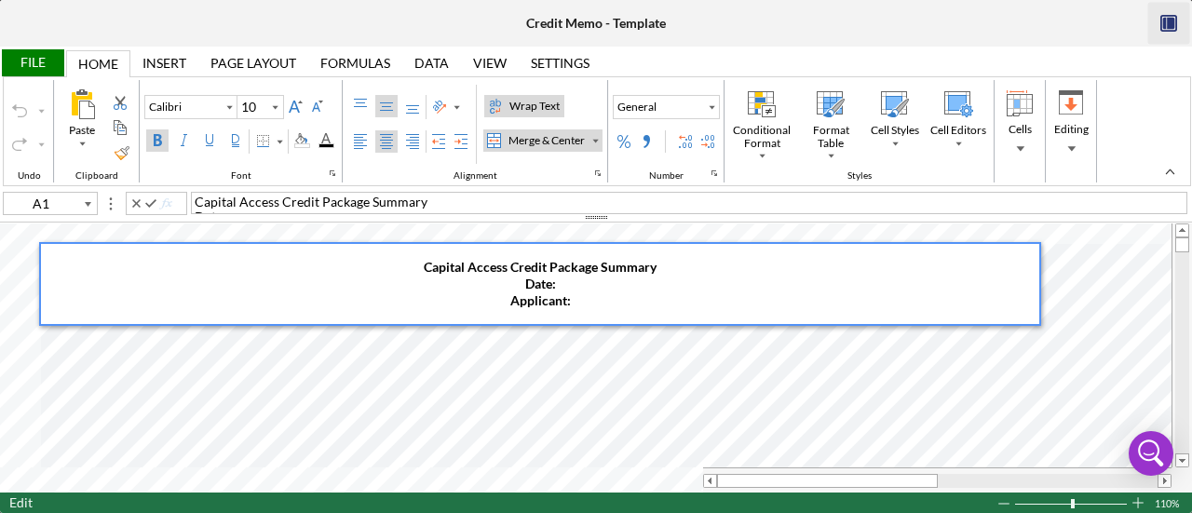
click at [573, 280] on div "Capital Access Credit Package Summary ​Date: ​Applicant:" at bounding box center [540, 284] width 998 height 80
click at [637, 291] on div "Capital Access Credit Package Summary ​Date: 10/02/2025 ​Applicant:" at bounding box center [540, 284] width 998 height 80
type input "Times New Roman"
type input "A3"
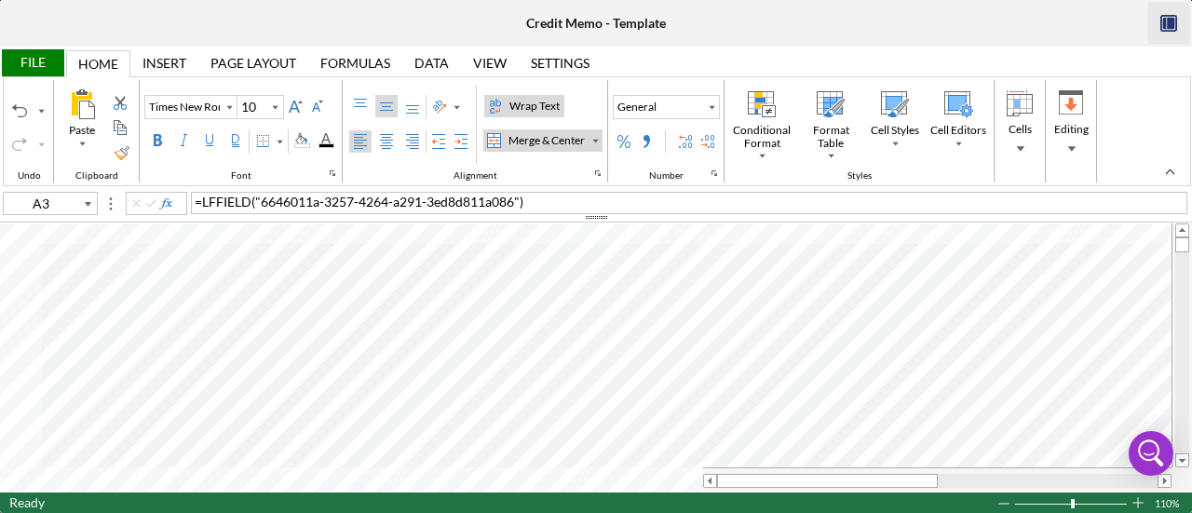
click at [523, 100] on div "Wrap Text" at bounding box center [535, 106] width 58 height 17
click at [361, 97] on label "Top Align" at bounding box center [360, 106] width 22 height 22
click at [358, 130] on label "Left Align" at bounding box center [360, 141] width 22 height 22
type input "Calibri"
type input "11"
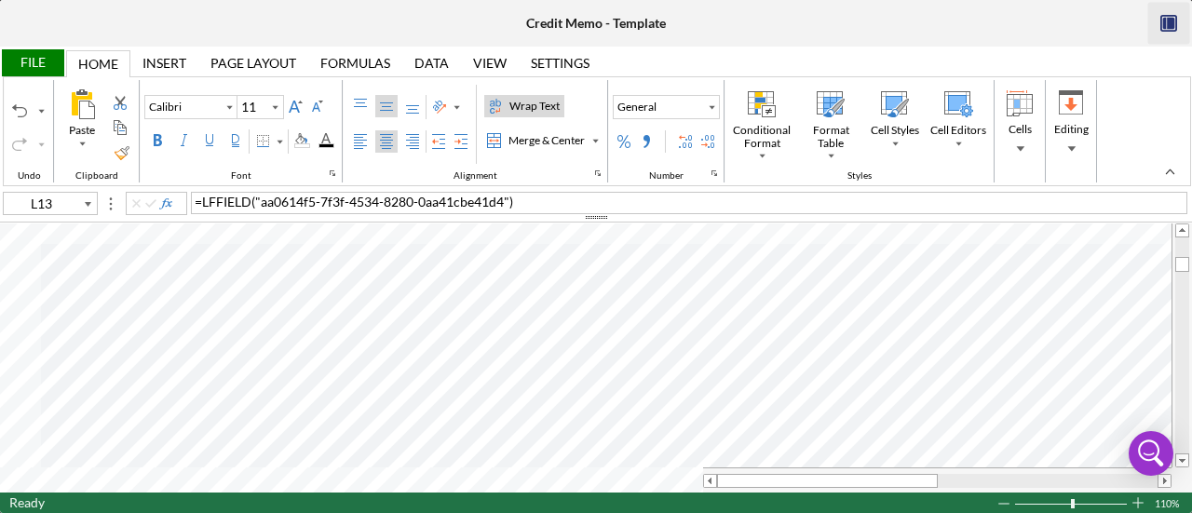
type input "J13"
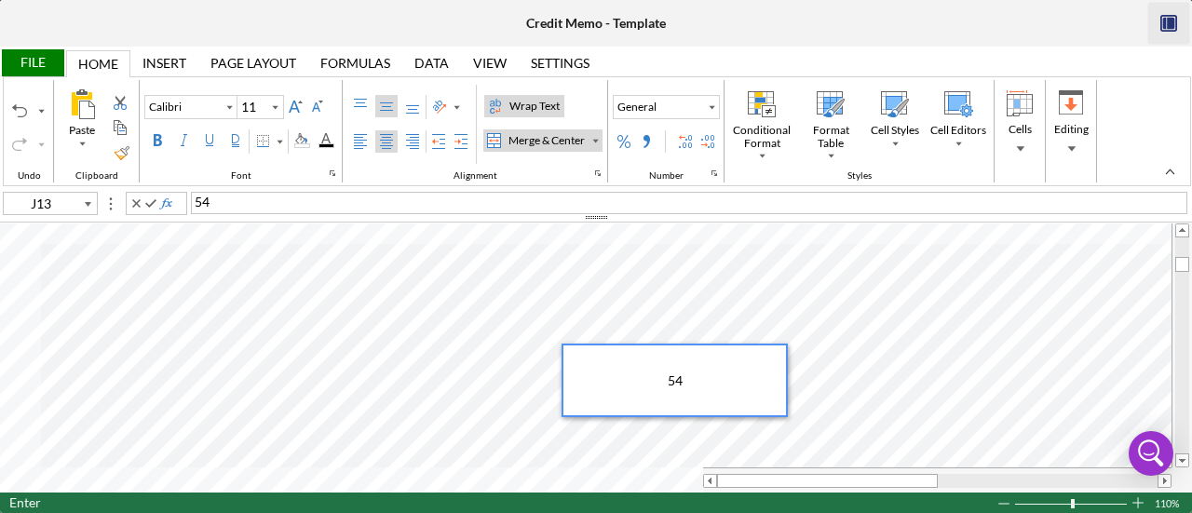
type input "M13"
type input "Times New Roman"
type input "10"
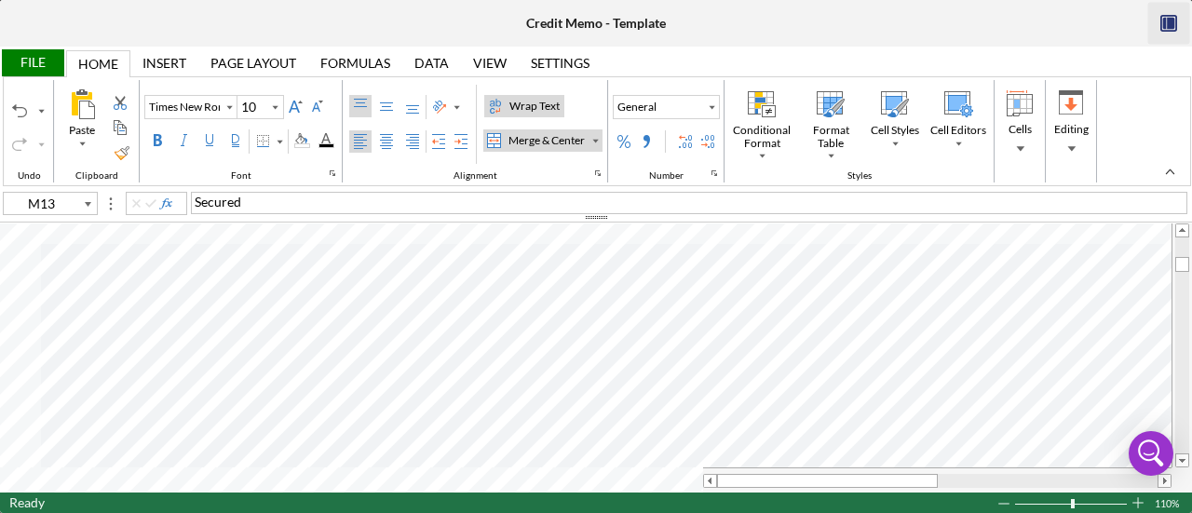
type input "Calibri"
type input "11"
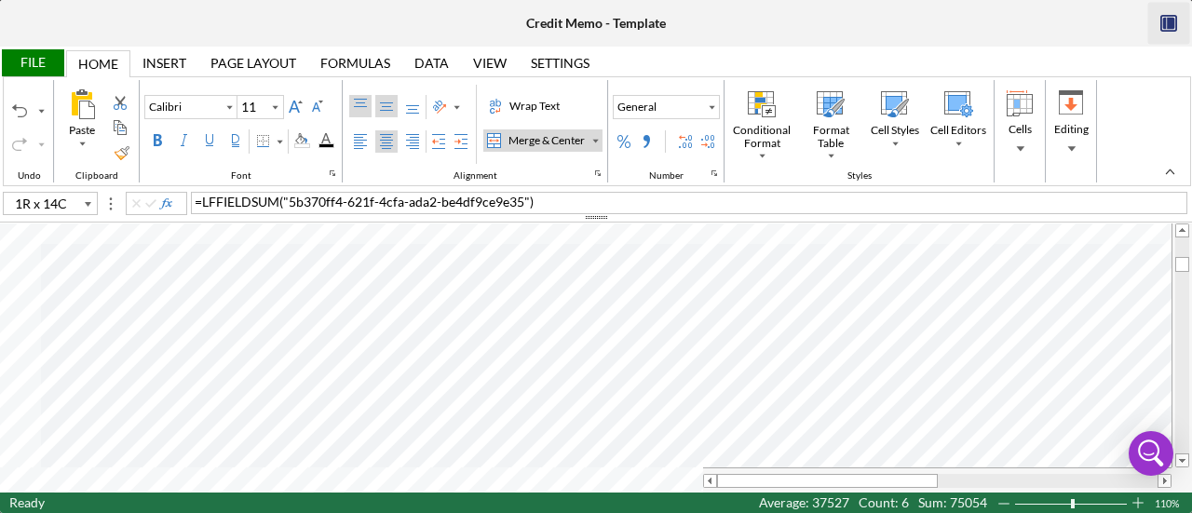
click at [358, 106] on div "Top Align" at bounding box center [360, 106] width 15 height 15
click at [356, 152] on label "Left Align" at bounding box center [360, 141] width 22 height 22
click at [380, 111] on div "Middle Align" at bounding box center [386, 106] width 15 height 15
click at [383, 145] on div "Center Align" at bounding box center [386, 141] width 15 height 15
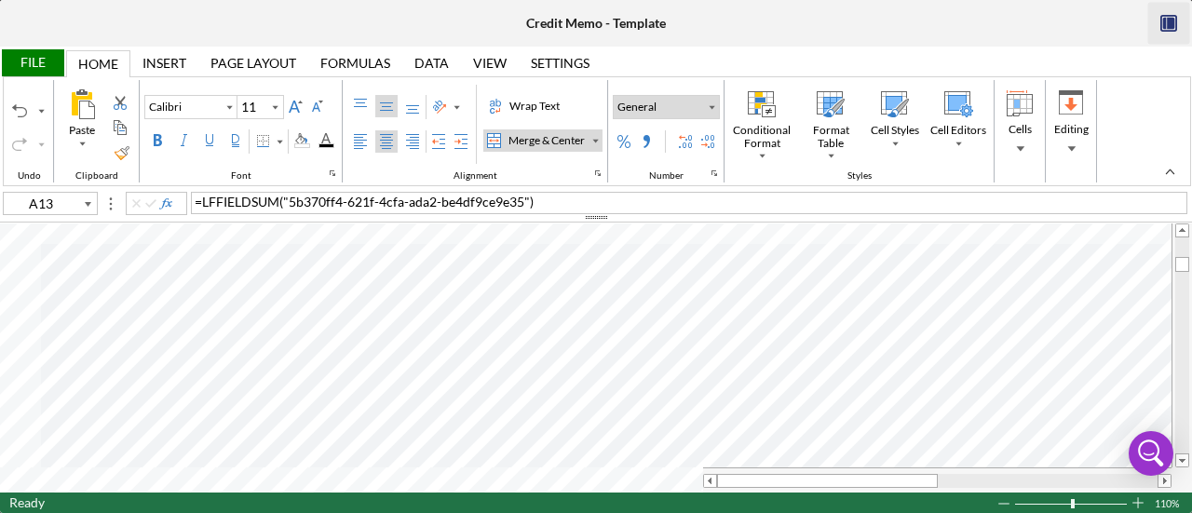
click at [704, 110] on div "Number Format" at bounding box center [711, 107] width 15 height 22
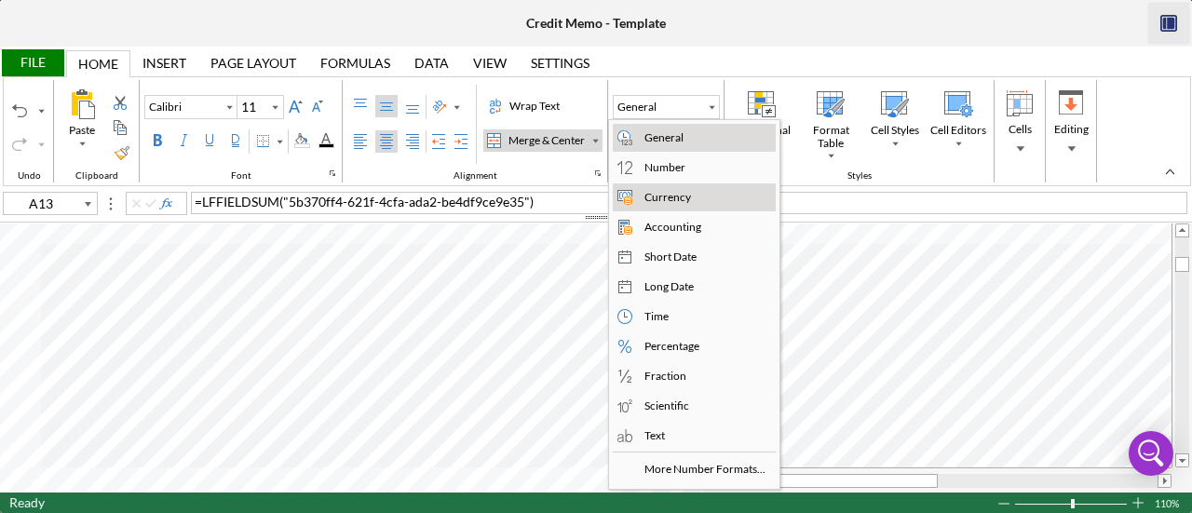
click at [656, 197] on div "Currency" at bounding box center [668, 197] width 54 height 17
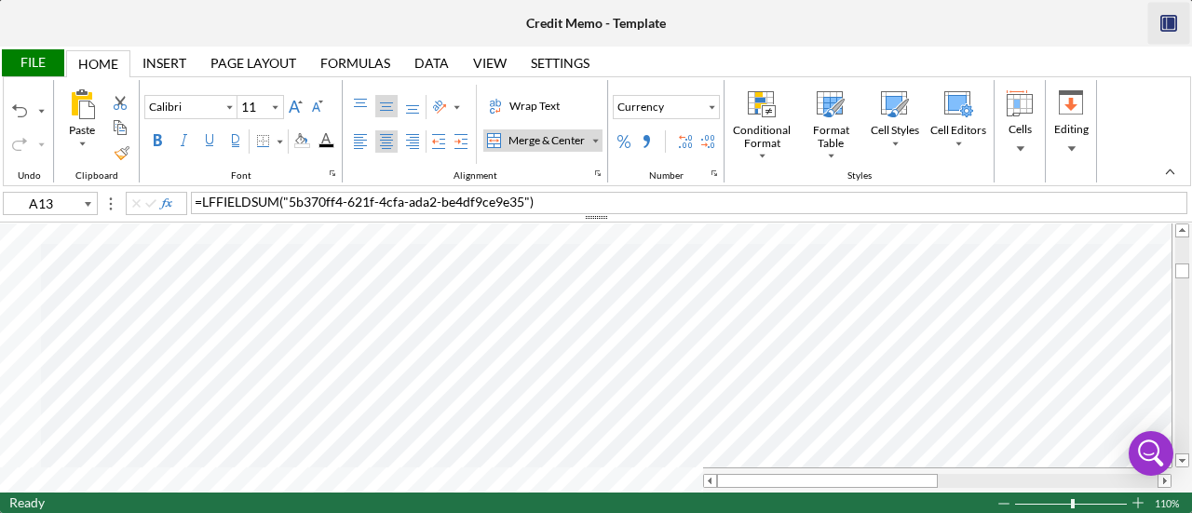
type input "C14"
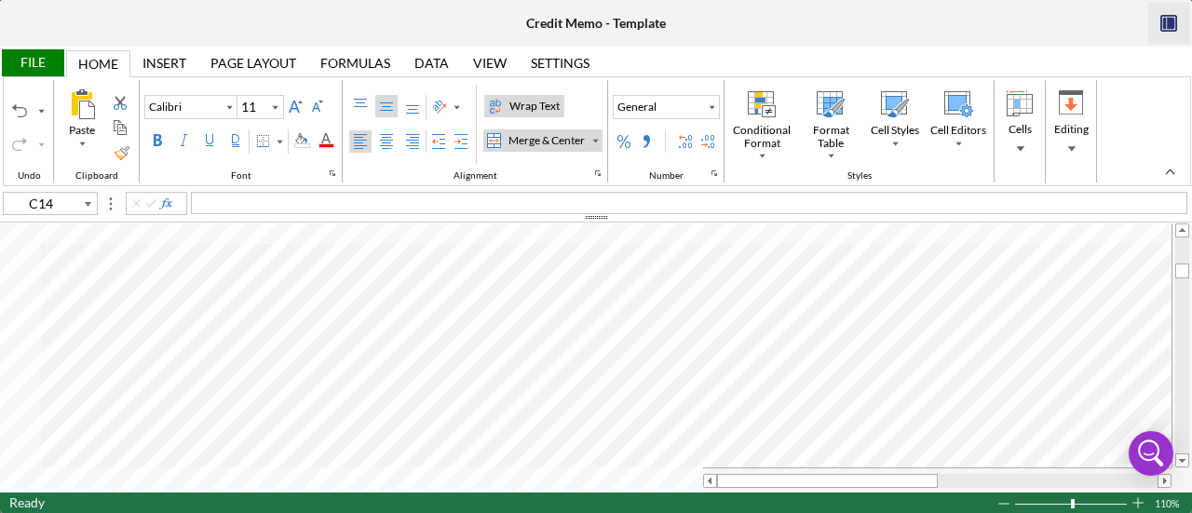
click at [0, 16] on div at bounding box center [0, 8] width 0 height 16
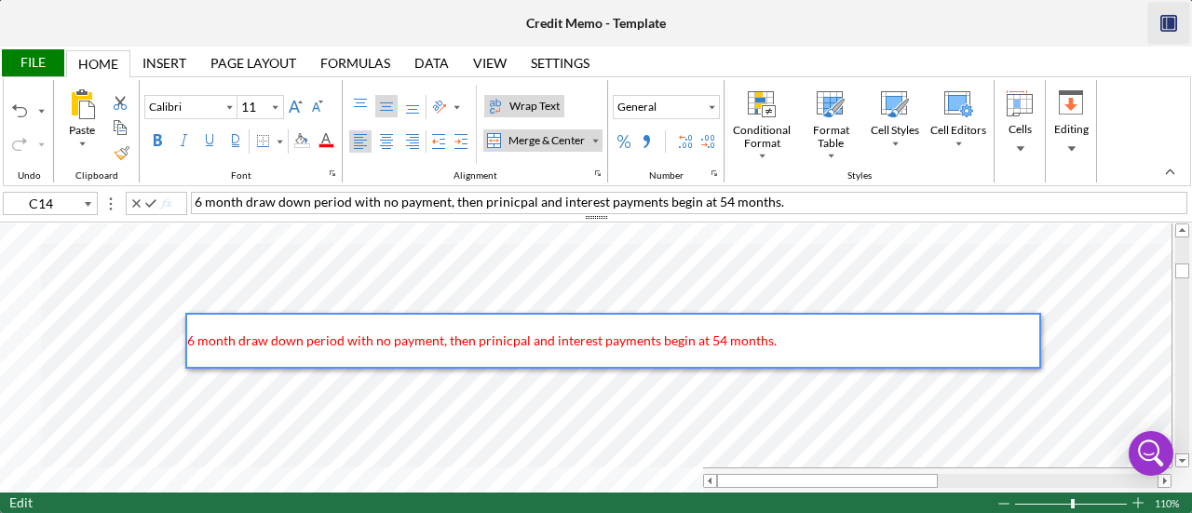
click at [510, 340] on span "6 month draw down period with no payment, then prinicpal and interest payments …" at bounding box center [481, 340] width 589 height 16
click at [508, 340] on span "6 month draw down period with no payment, then prinicpal and interest payments …" at bounding box center [481, 340] width 589 height 16
drag, startPoint x: 519, startPoint y: 337, endPoint x: 489, endPoint y: 340, distance: 29.9
click at [489, 340] on span "6 month draw down period with no payment, then prinicpal and interest payments …" at bounding box center [481, 340] width 589 height 16
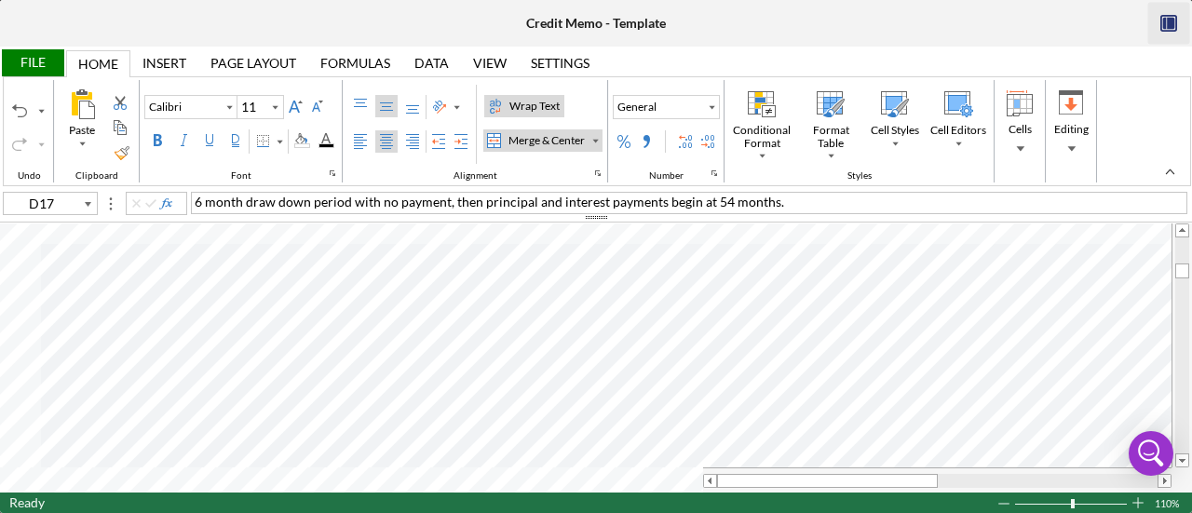
type input "C14"
click at [318, 139] on div "Font Color" at bounding box center [325, 140] width 15 height 15
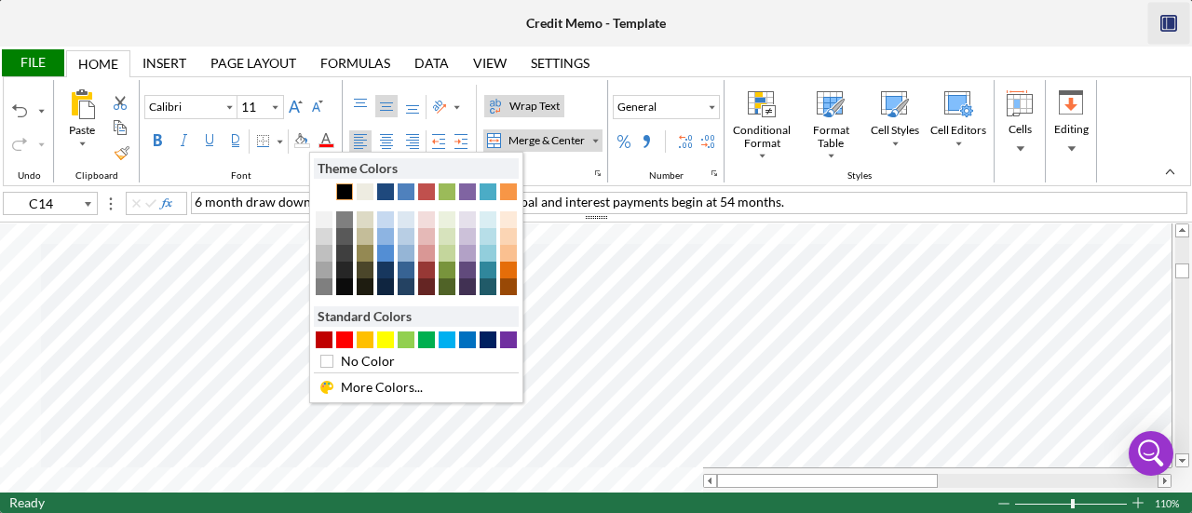
click at [343, 187] on div "Text 1" at bounding box center [344, 191] width 17 height 17
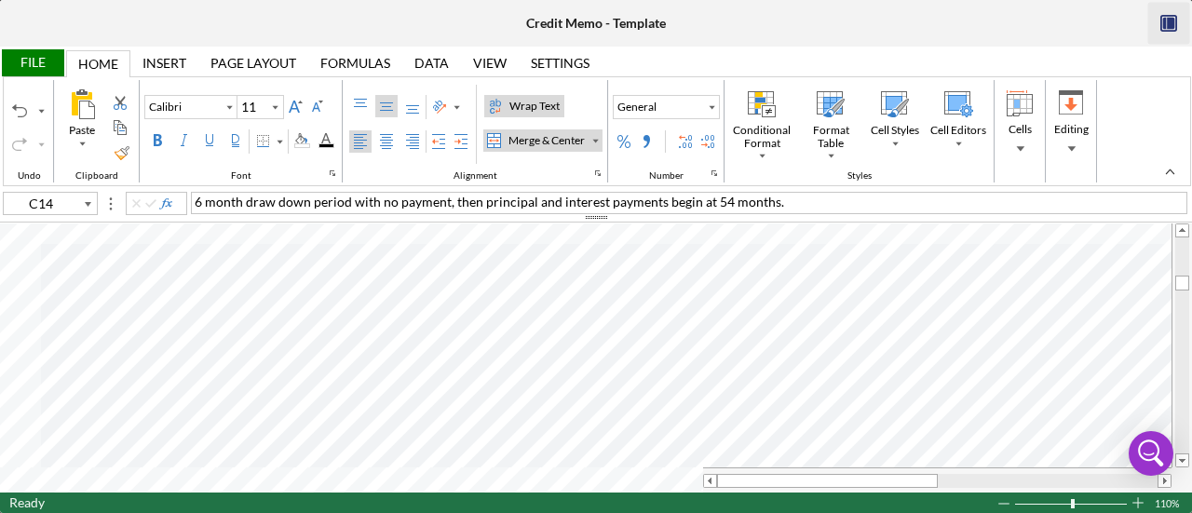
type input "Times New Roman"
type input "10"
type input "D19"
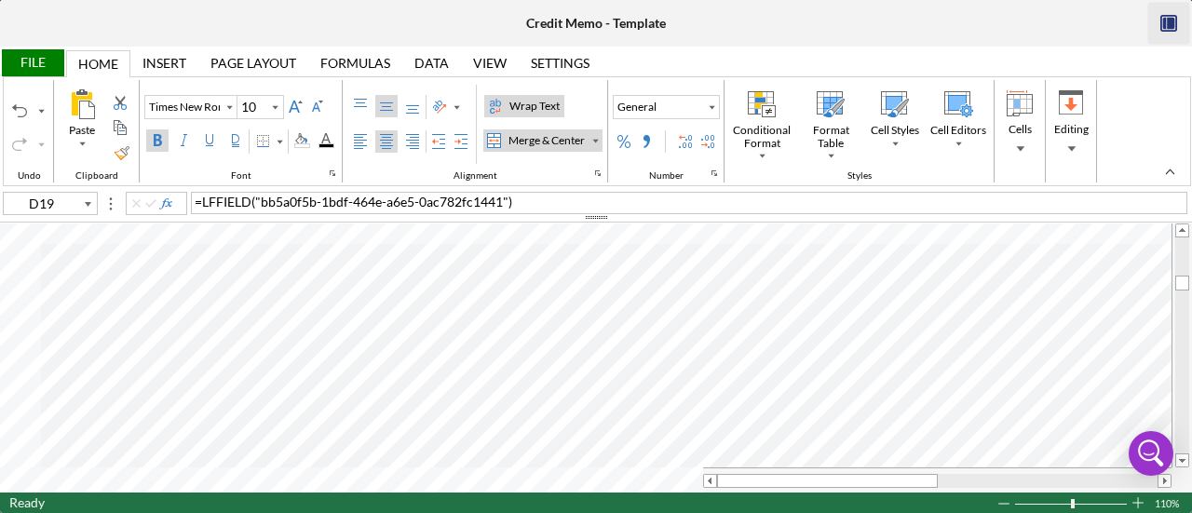
click at [155, 133] on div "Bold" at bounding box center [157, 140] width 15 height 15
type input "Calibri"
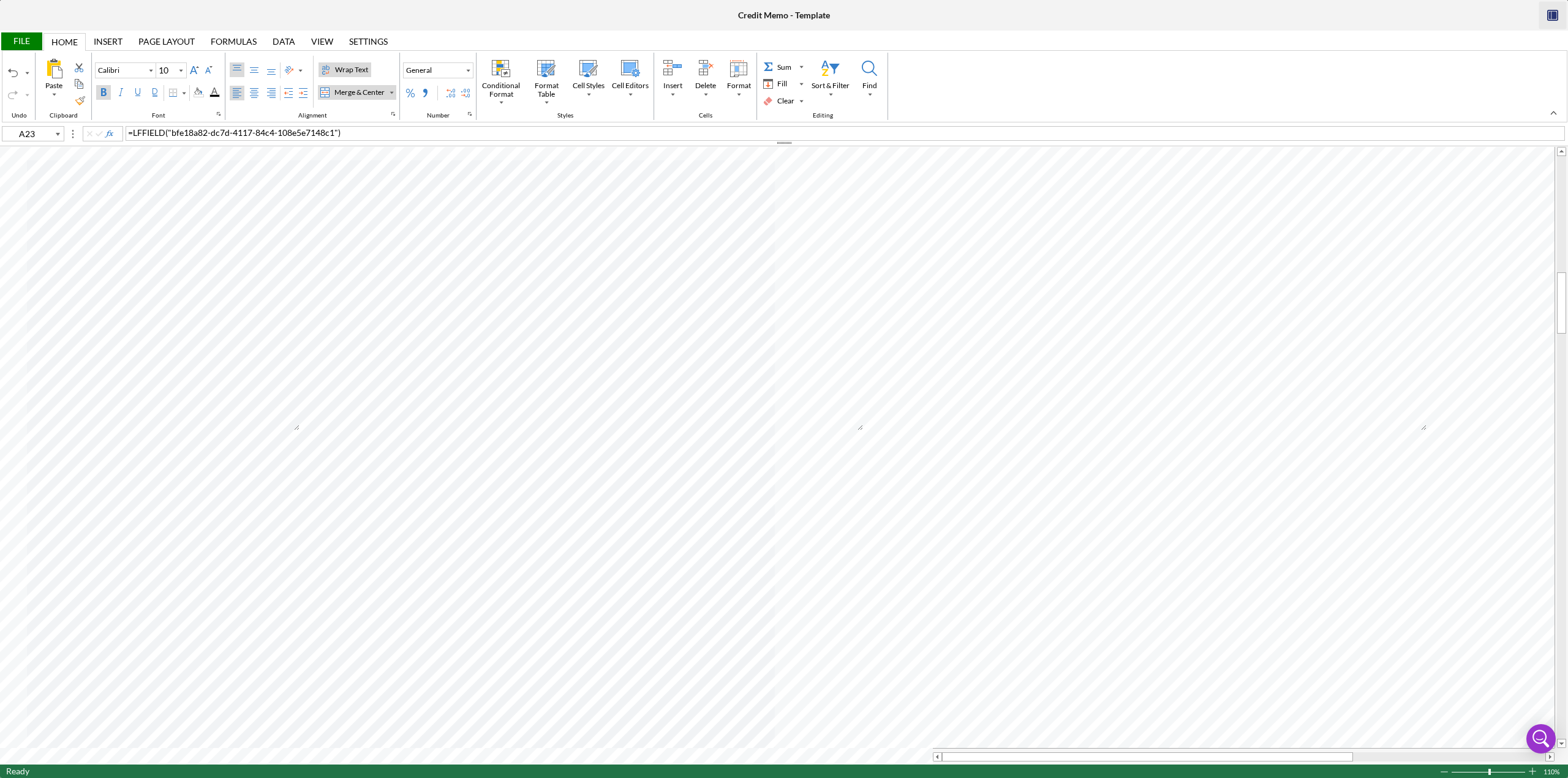
click at [104, 93] on div "Bold" at bounding box center [103, 92] width 10 height 10
type input "A22"
click at [345, 68] on div "Wrap Text" at bounding box center [352, 70] width 38 height 11
type input "Calibri"
click at [103, 95] on div "Bold" at bounding box center [103, 92] width 10 height 10
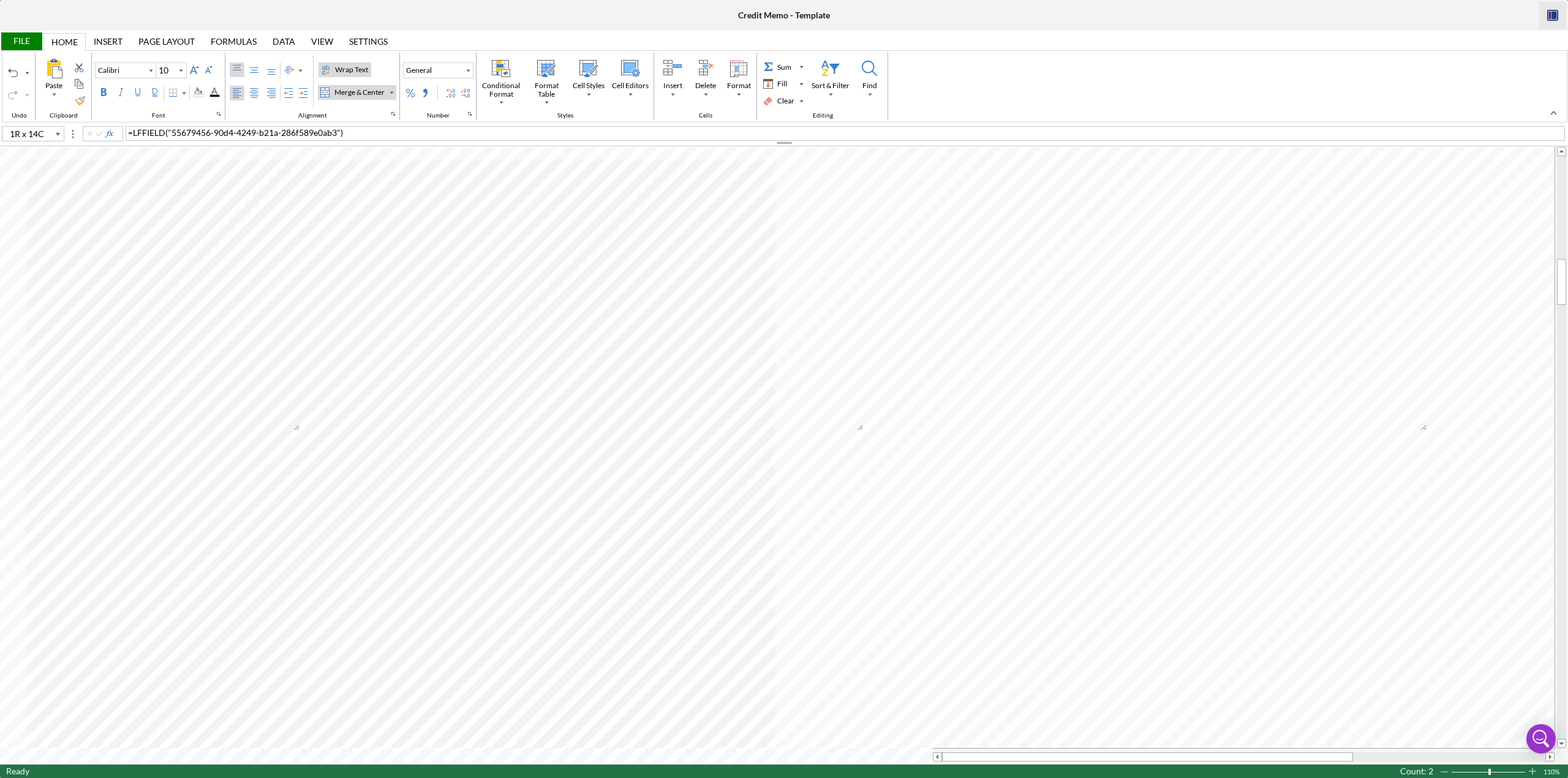
type input "A21"
type input "11"
click at [230, 68] on label "Top Align" at bounding box center [237, 70] width 14 height 14
click at [232, 93] on div "Left Align" at bounding box center [237, 93] width 10 height 10
click at [463, 73] on div "Number Format" at bounding box center [468, 70] width 10 height 14
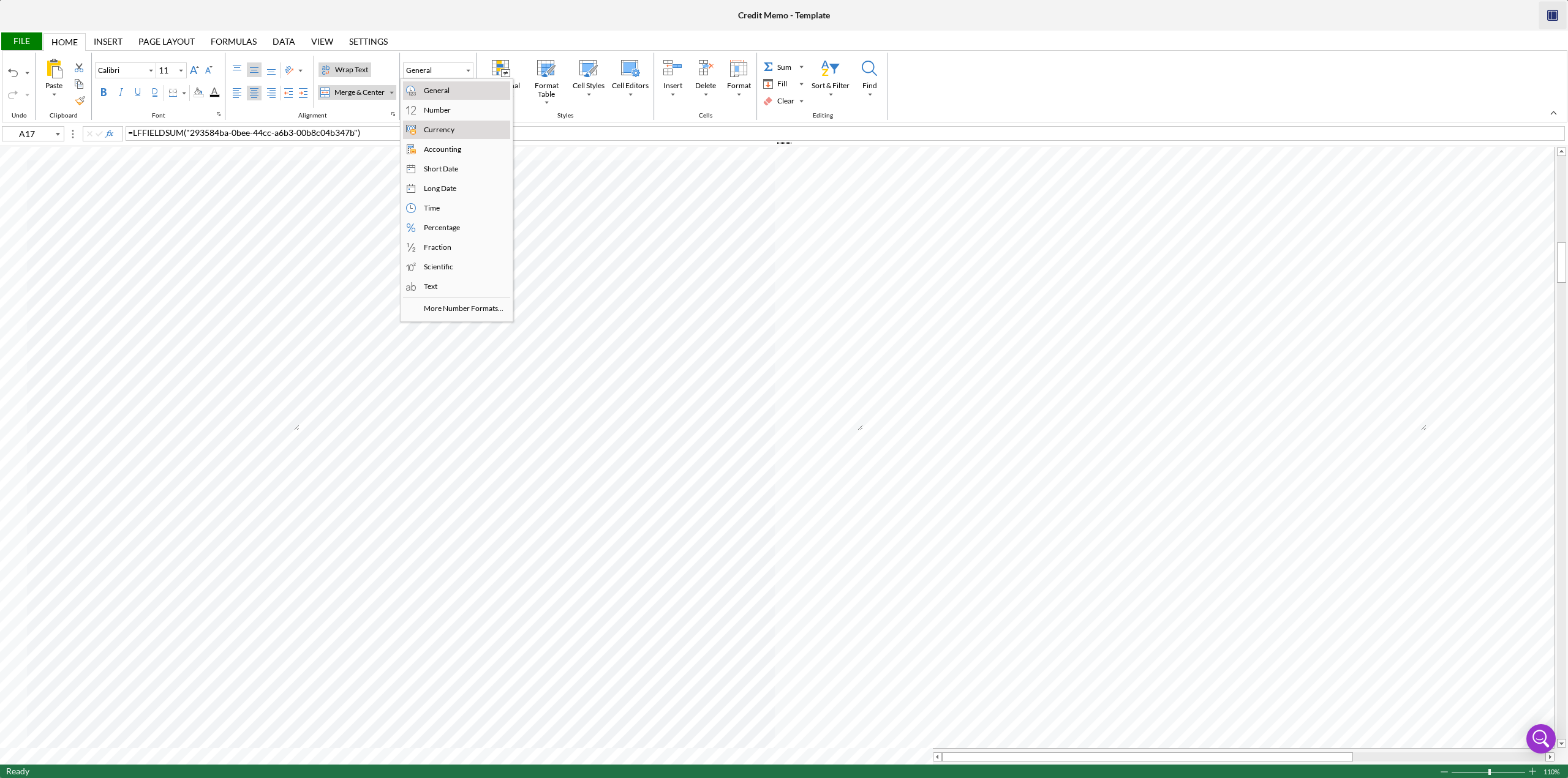
click at [426, 129] on div "Currency" at bounding box center [440, 130] width 36 height 11
type input "D17"
type input "10"
type input "A20"
type input "11"
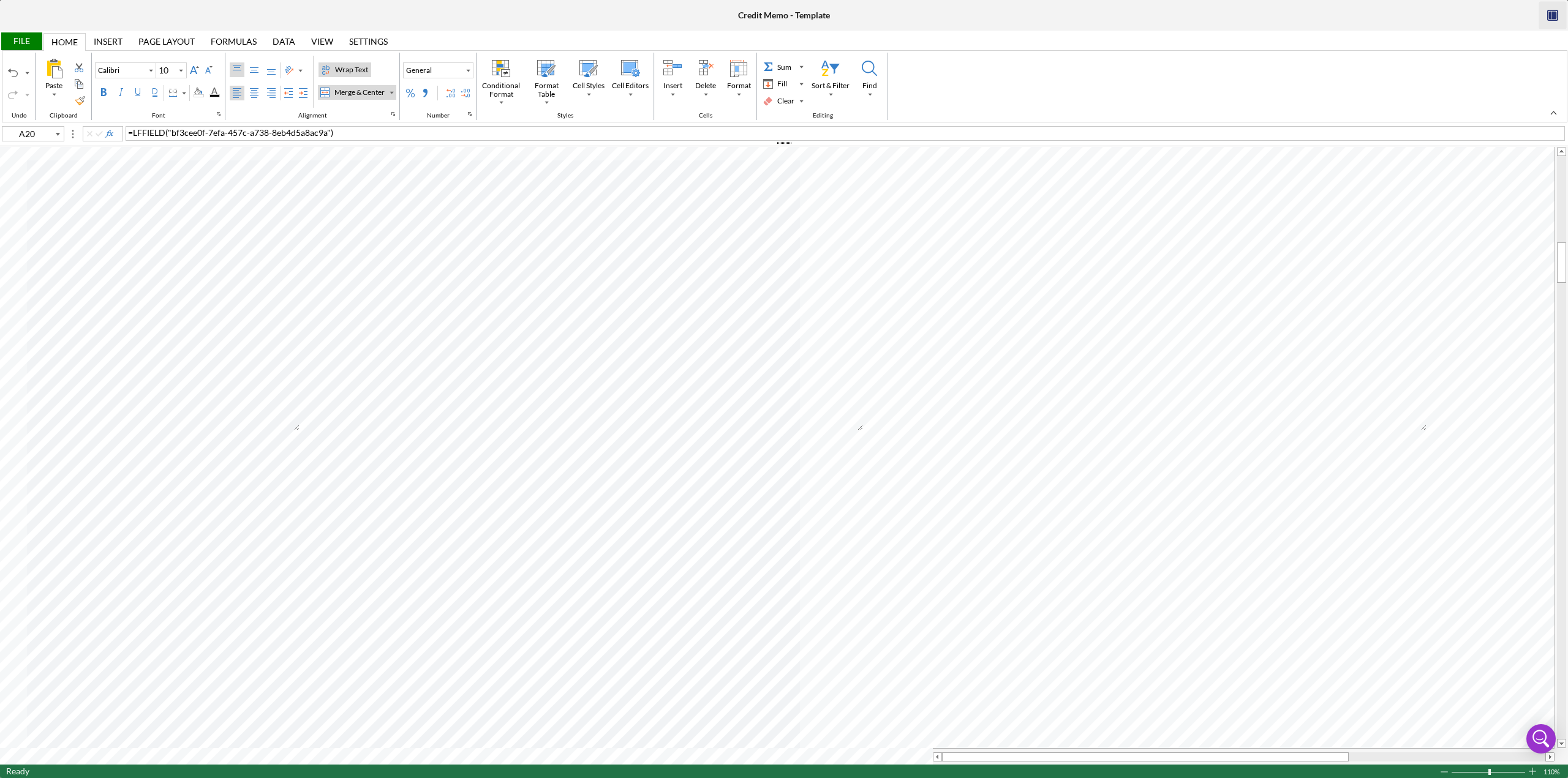
type input "D17"
type input "10"
type input "C41"
type input "11"
type input "A20"
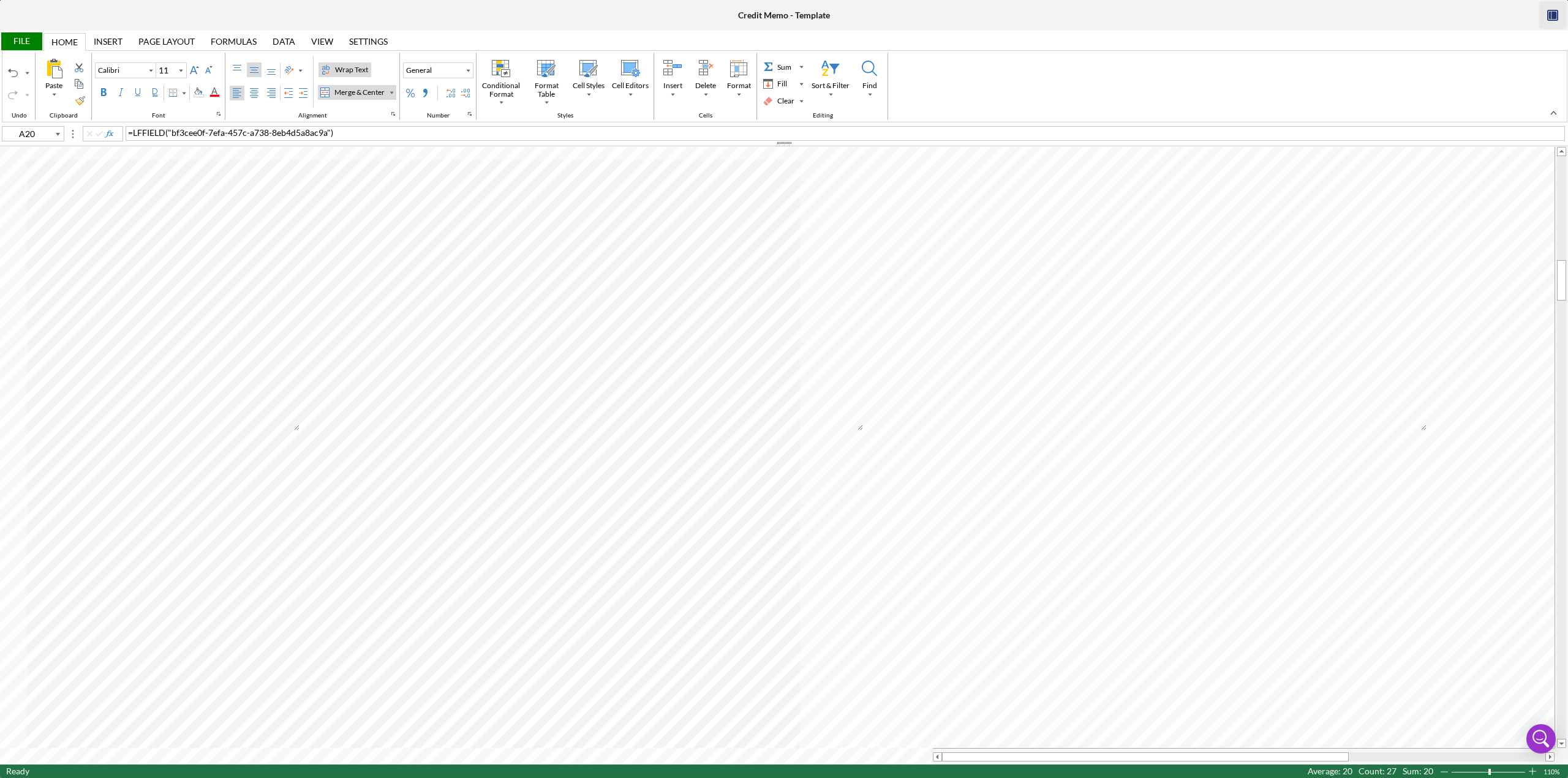
type input "10"
type input "4R x 14C"
click at [168, 71] on input "10" at bounding box center [165, 70] width 19 height 14
click at [172, 70] on input "111" at bounding box center [165, 70] width 19 height 14
type input "11"
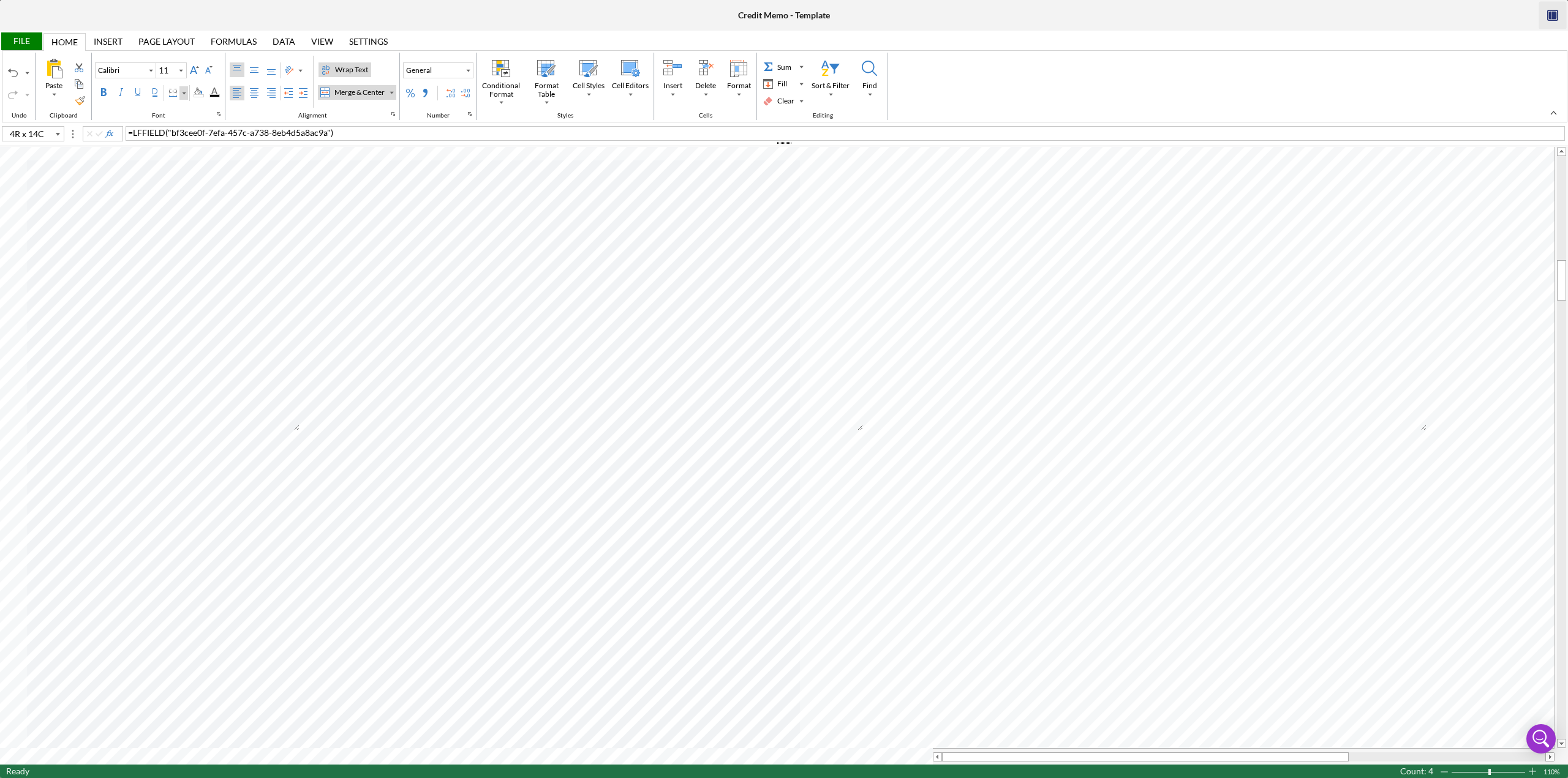
click at [183, 93] on div "Border" at bounding box center [184, 93] width 6 height 6
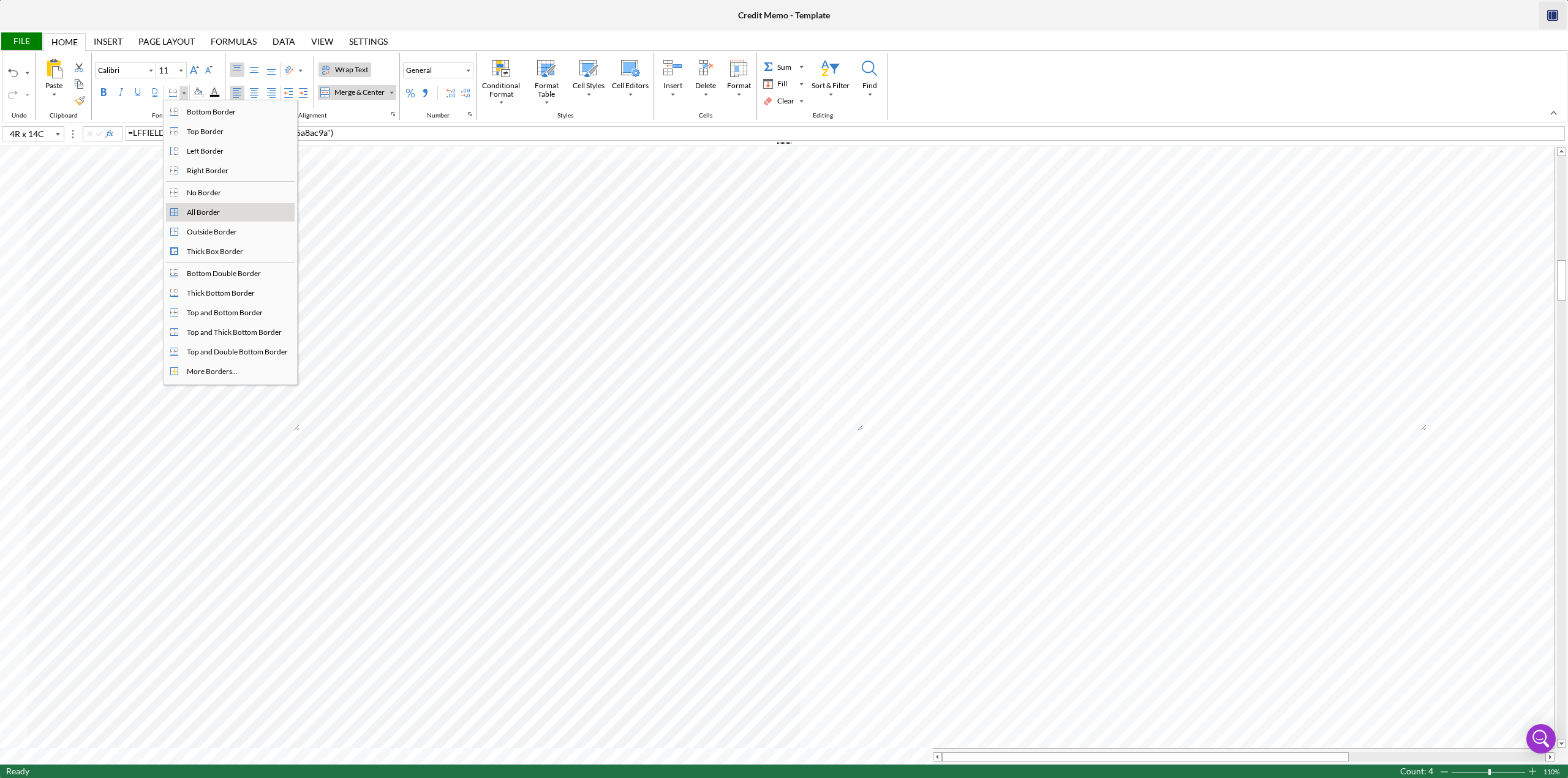
click at [191, 212] on div "All Border" at bounding box center [203, 212] width 38 height 11
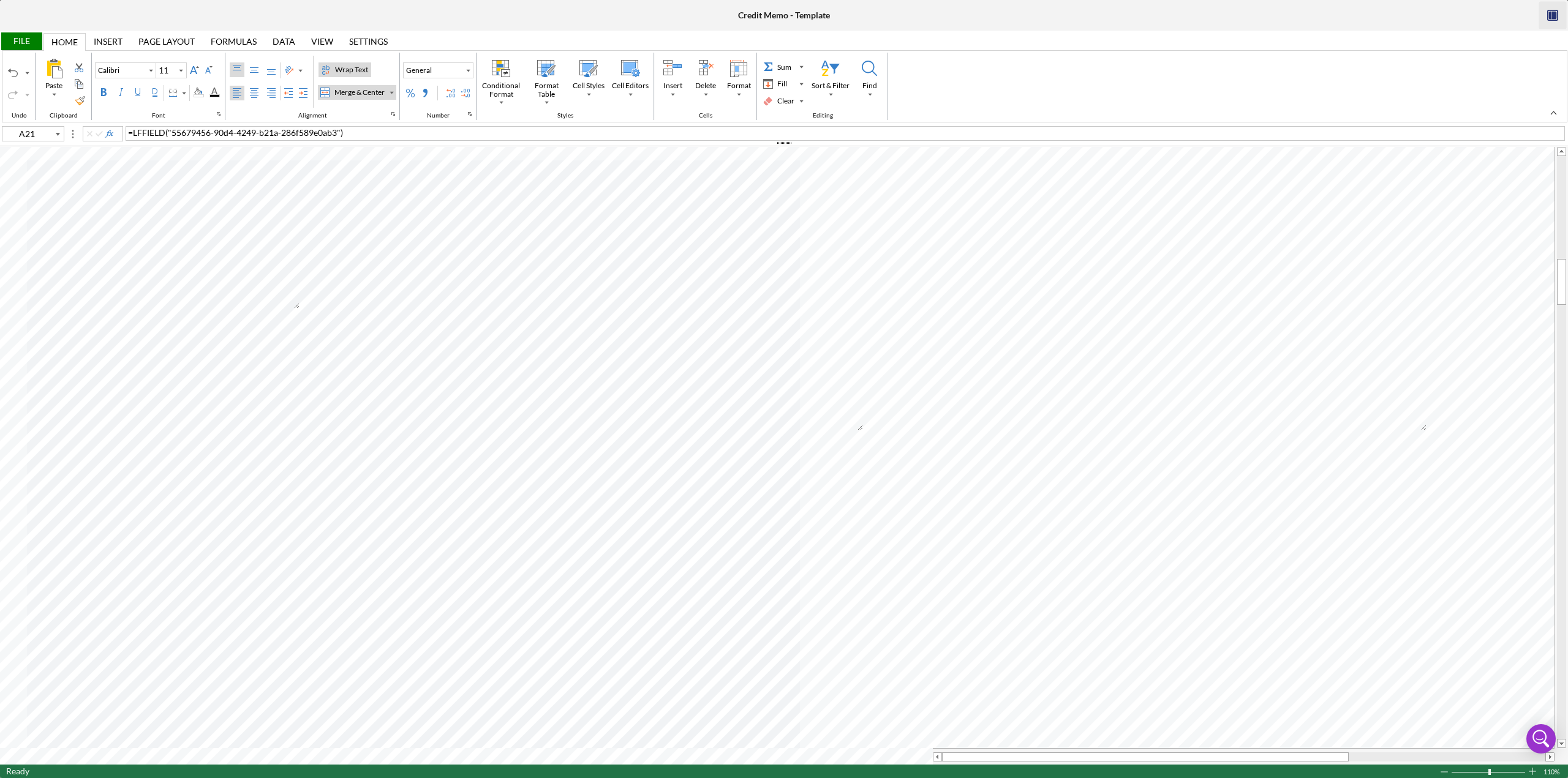
scroll to position [122, 0]
type input "C30"
type input "C36"
click at [147, 318] on span "Henricio Loan Fund Program" at bounding box center [178, 320] width 111 height 11
click at [238, 67] on div "Top Align" at bounding box center [237, 70] width 10 height 10
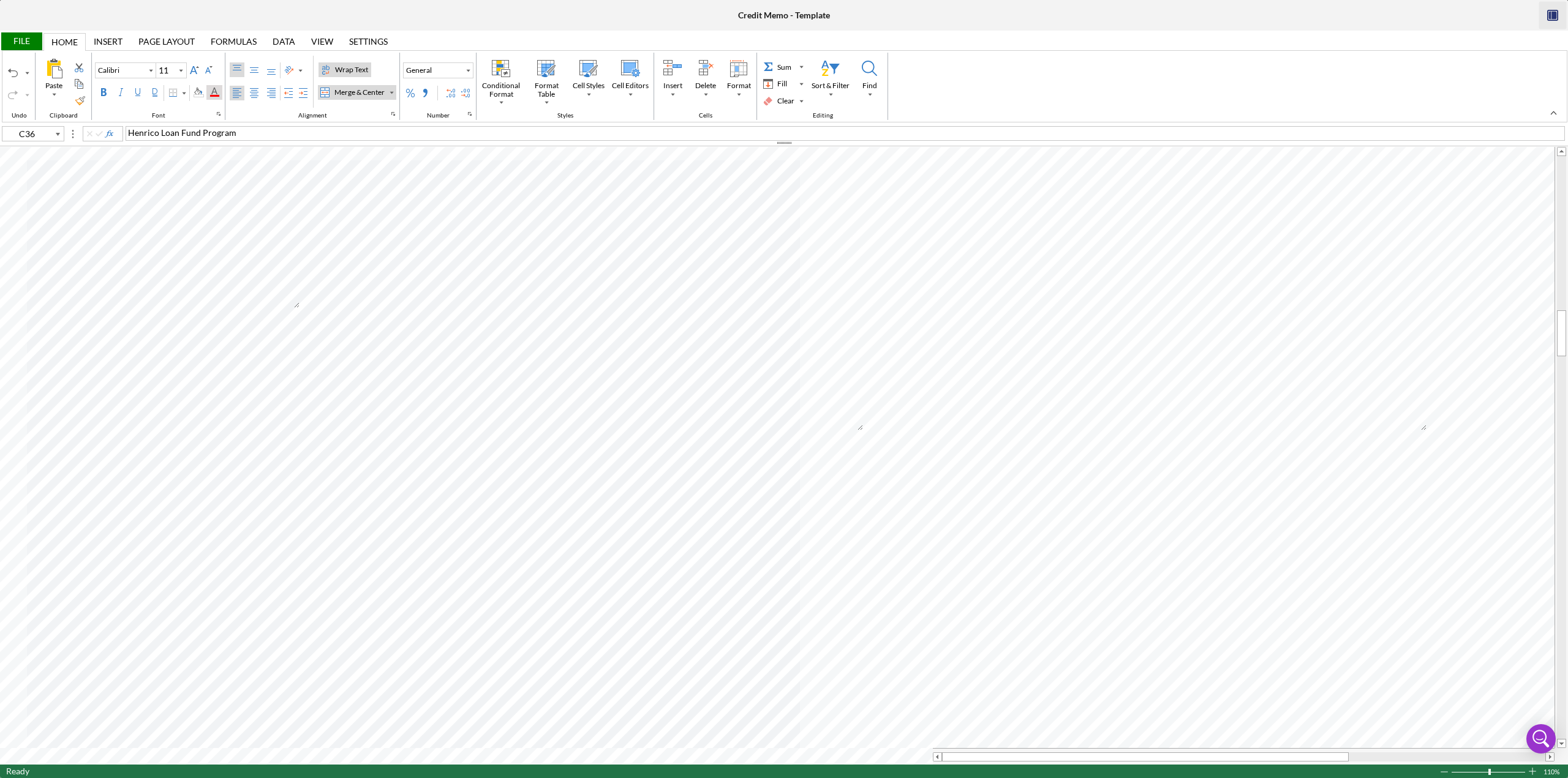
click at [211, 98] on div "Font Color" at bounding box center [215, 92] width 16 height 14
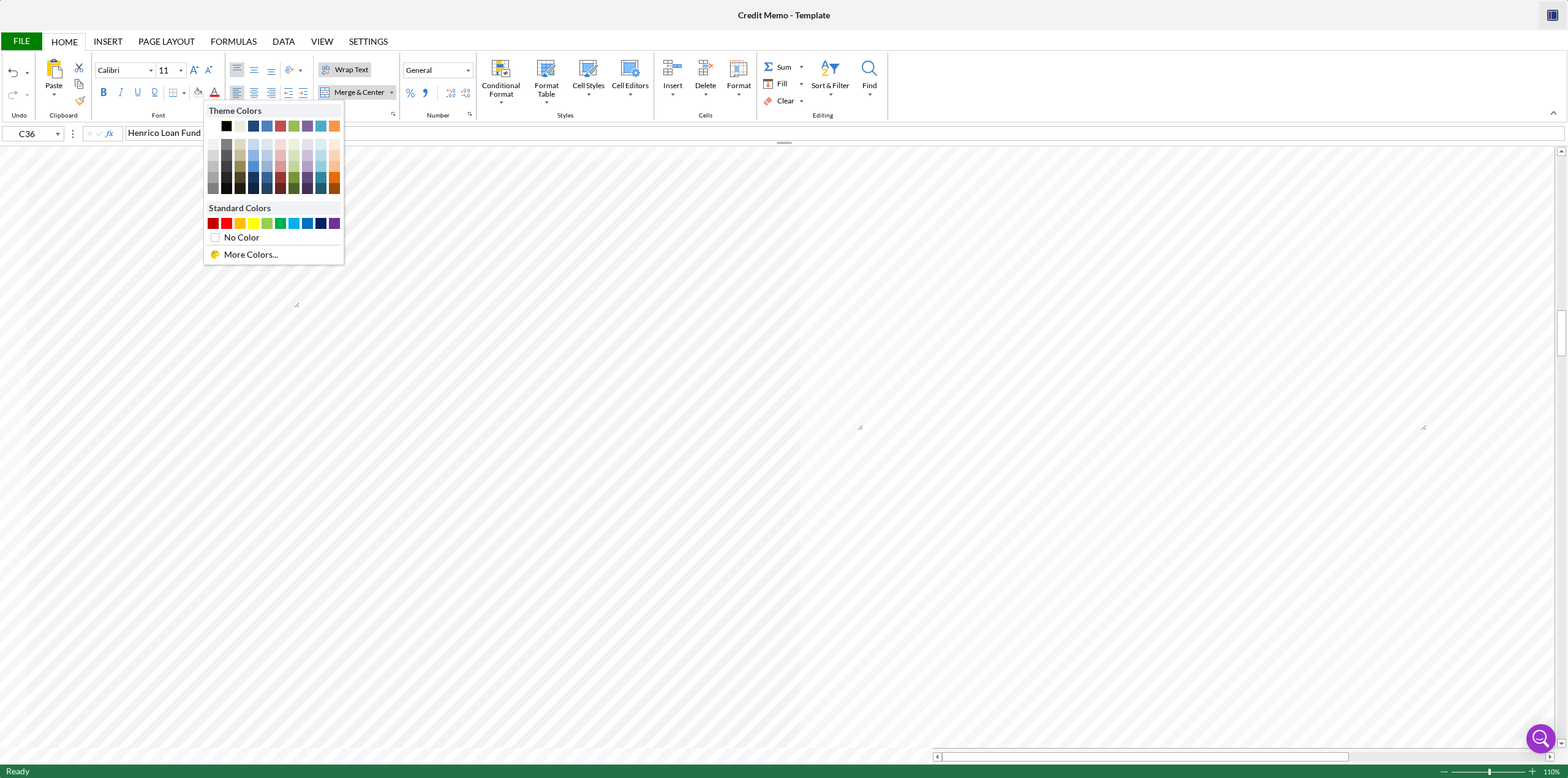
click at [229, 120] on div "Text 1" at bounding box center [226, 126] width 11 height 11
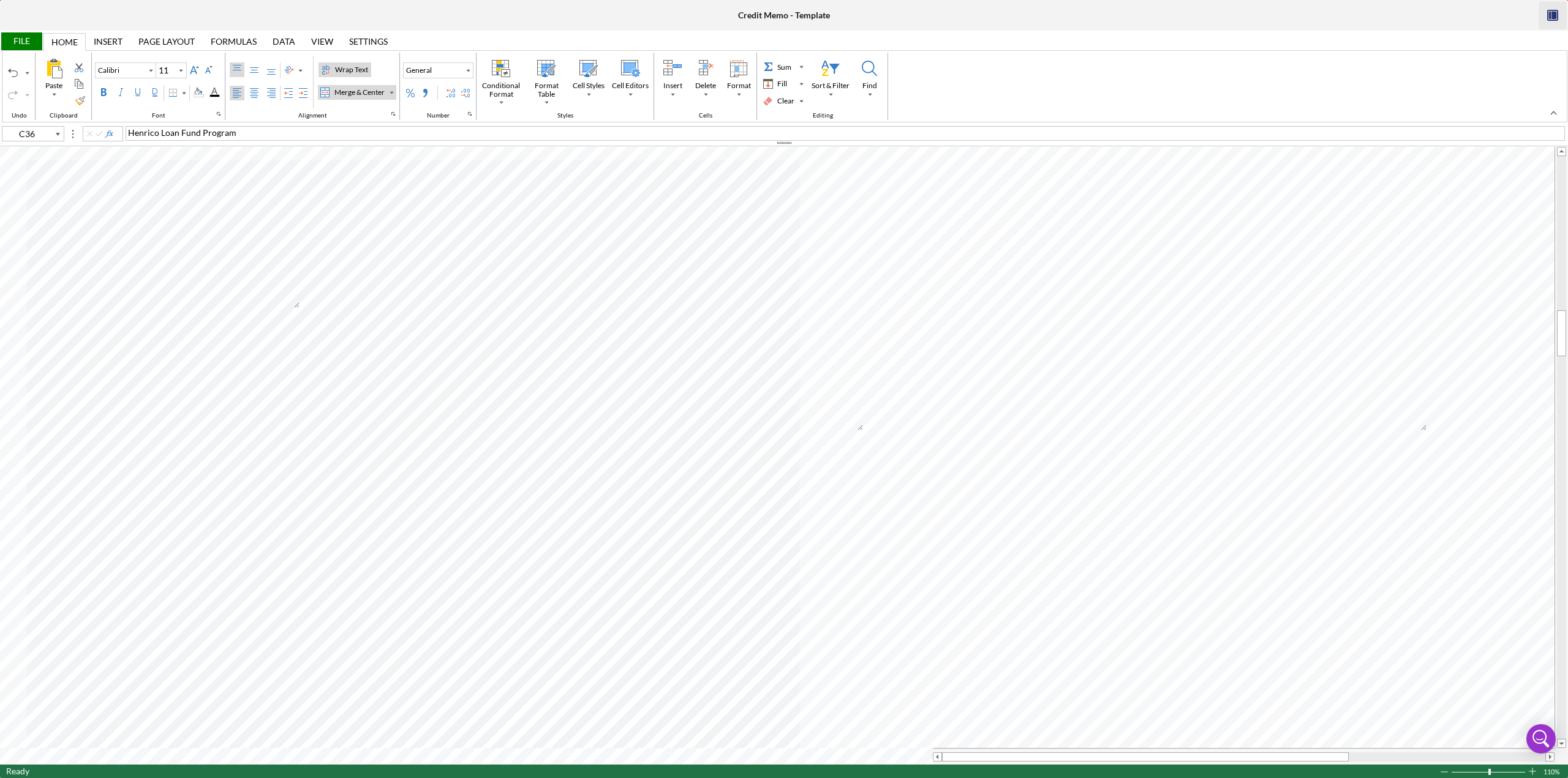
type input "C35"
type input "G35"
type input "Times New Roman"
type input "10"
type input "J35"
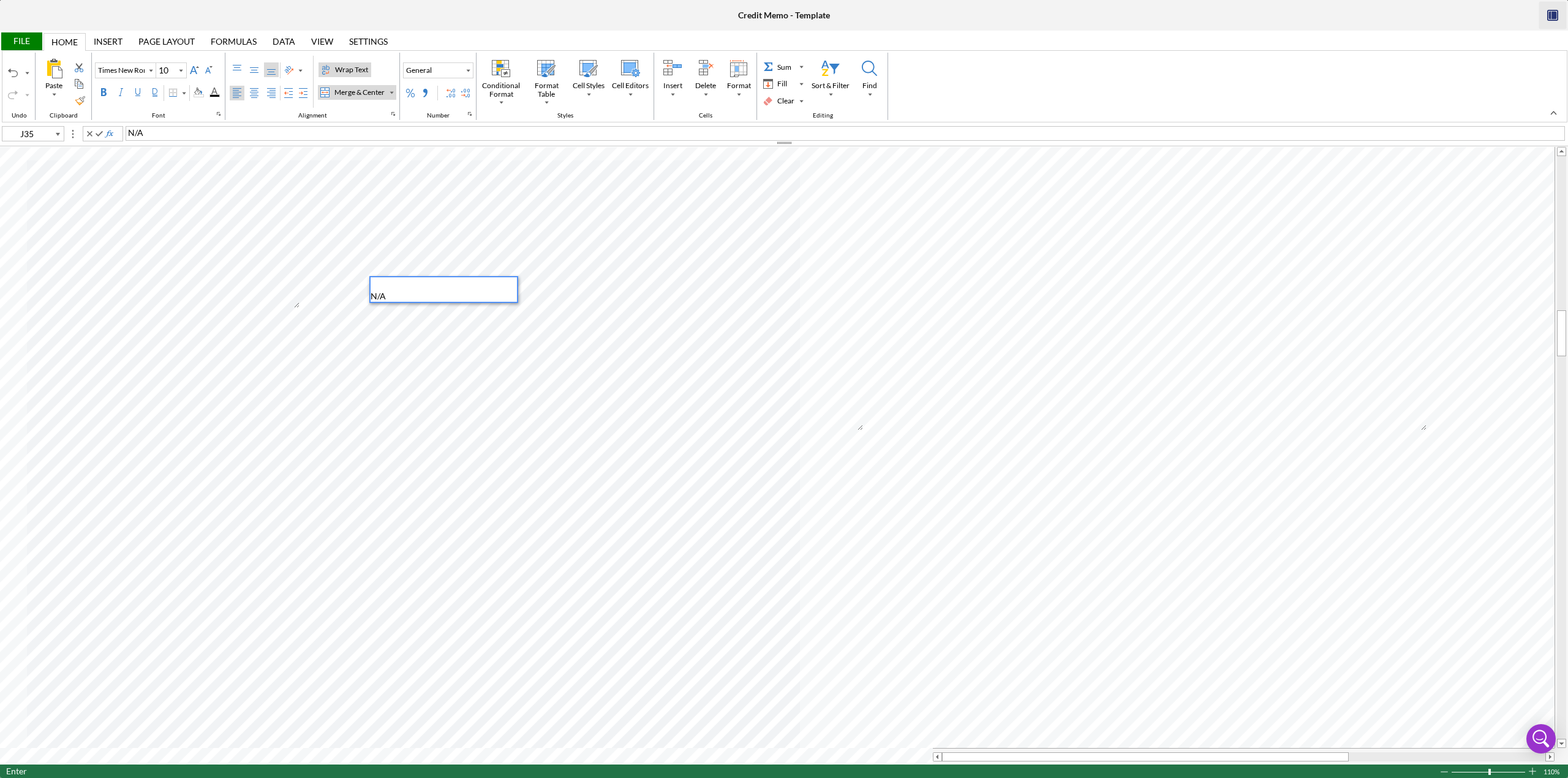
type input "L35"
type input "M35"
type input "A35"
type input "Calibri"
type input "11"
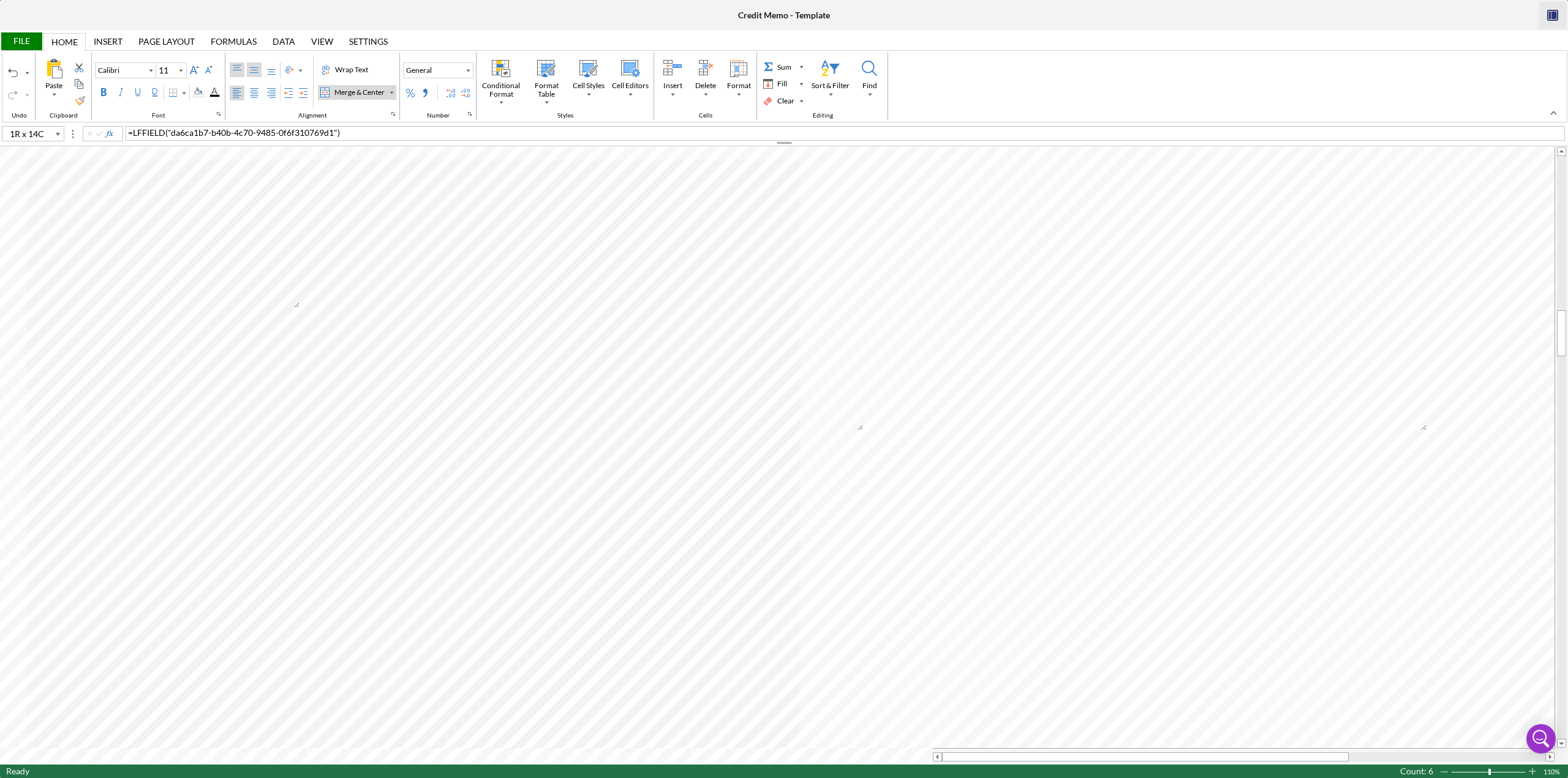
click at [252, 74] on div "Middle Align" at bounding box center [254, 70] width 10 height 10
click at [254, 93] on div "Center Align" at bounding box center [254, 93] width 10 height 10
type input "C40"
type input "P40"
type input "Times New Roman"
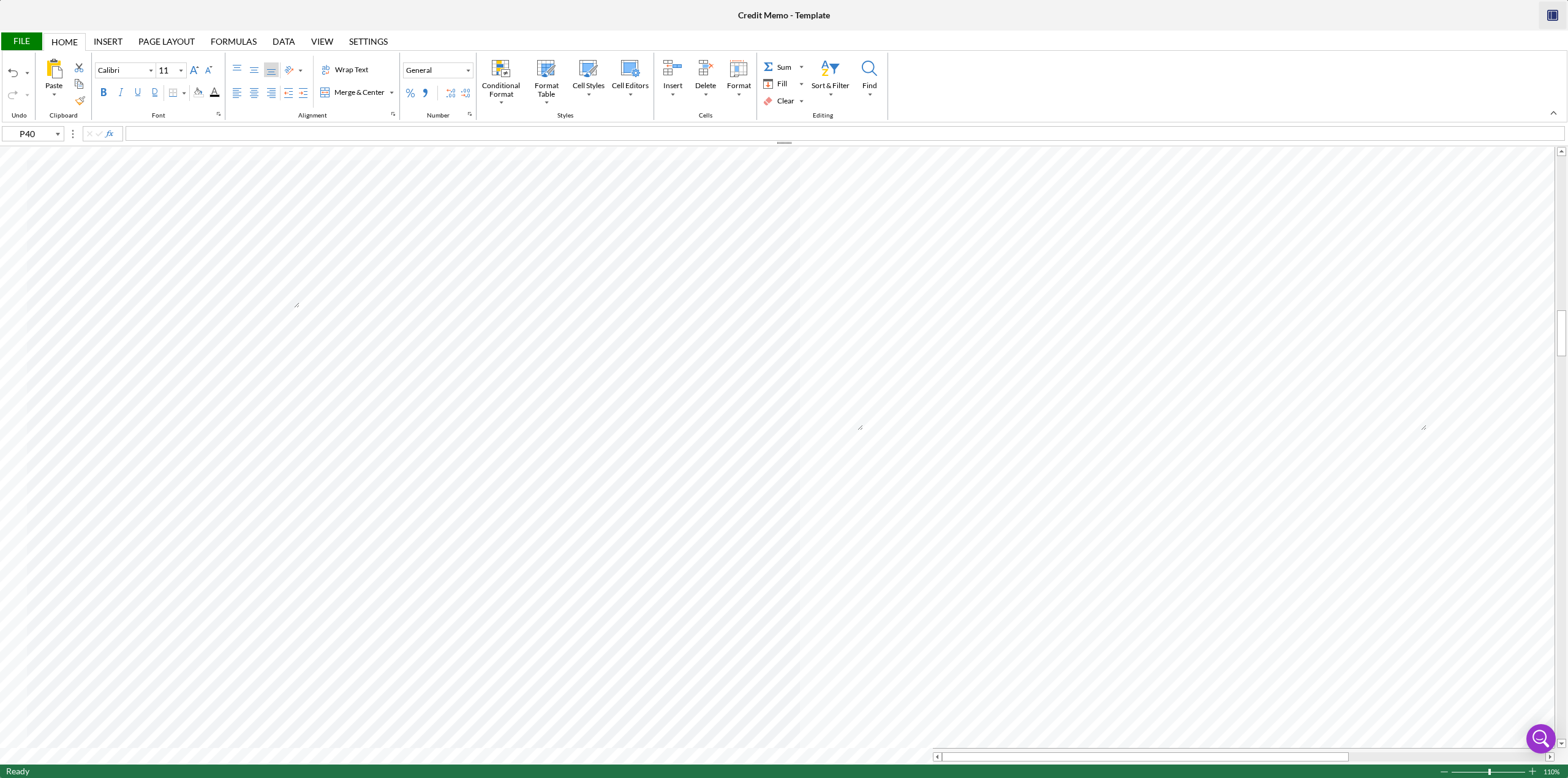
type input "10"
type input "G40"
type input "L40"
type input "M39"
type input "Calibri"
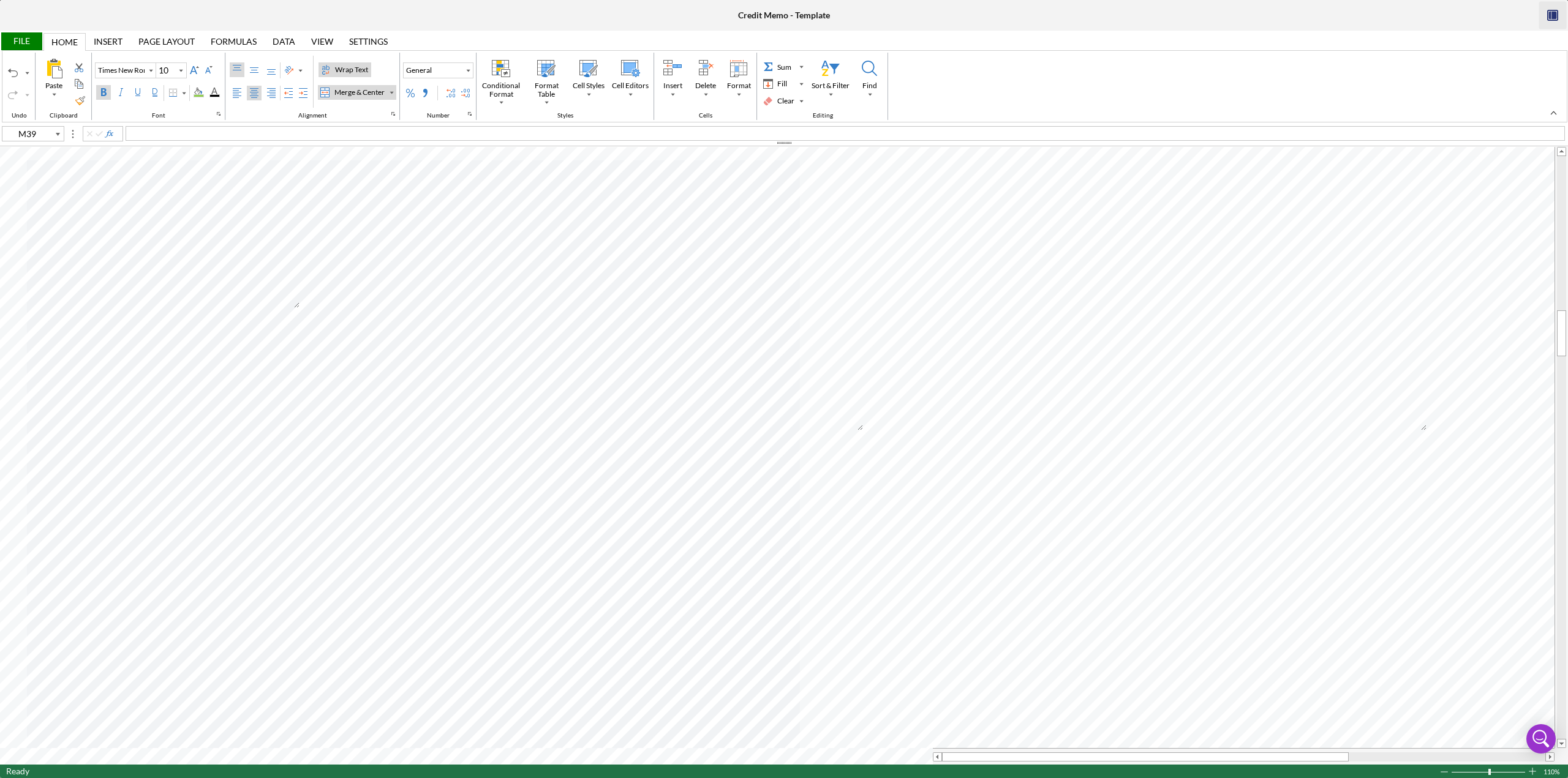
type input "11"
type input "M40"
type input "Times New Roman"
type input "10"
type input "C40"
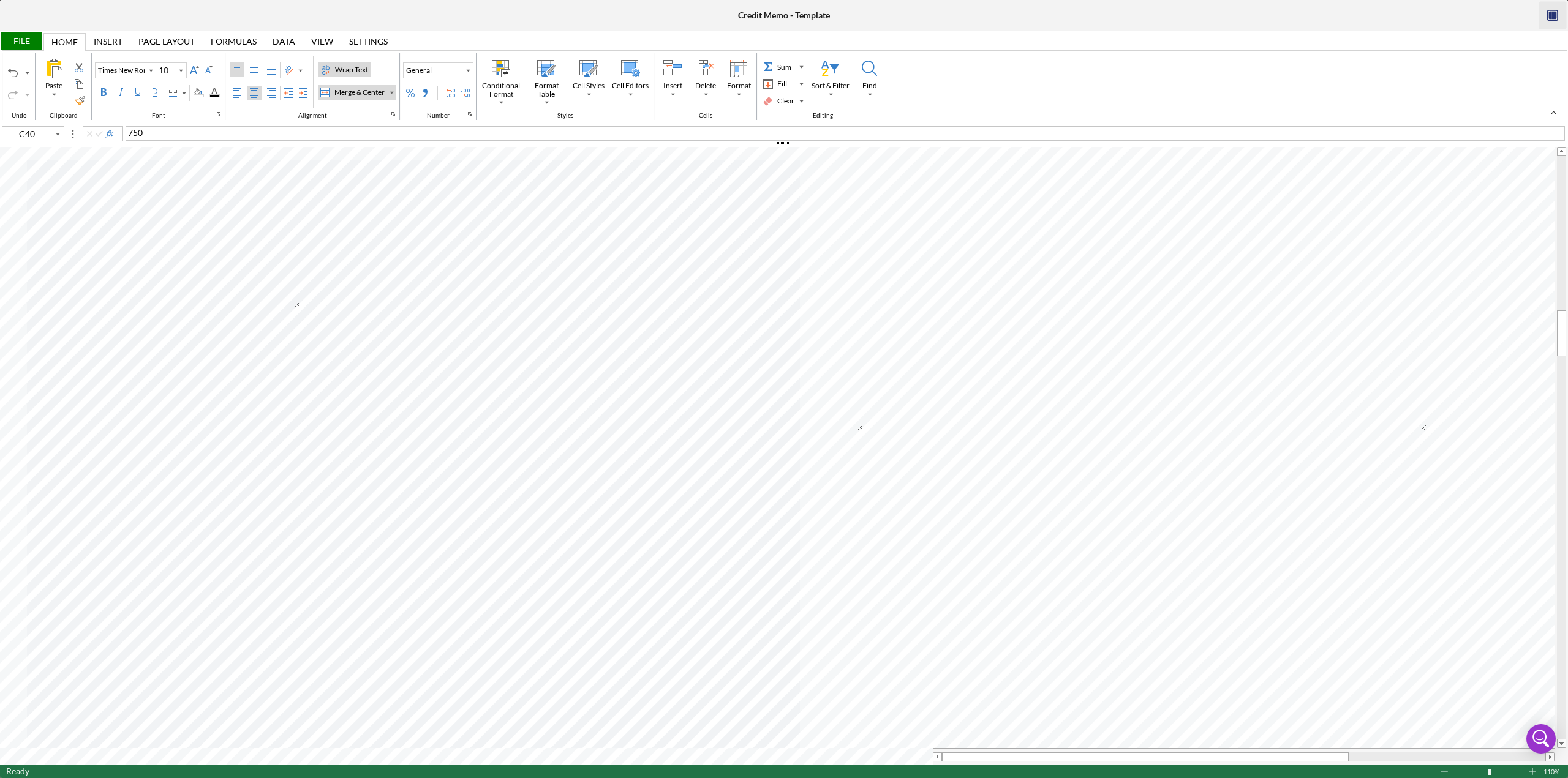
type input "Calibri"
type input "11"
click at [251, 73] on div "Middle Align" at bounding box center [254, 70] width 10 height 10
click at [249, 71] on div "Middle Align" at bounding box center [254, 70] width 10 height 10
type input "A45"
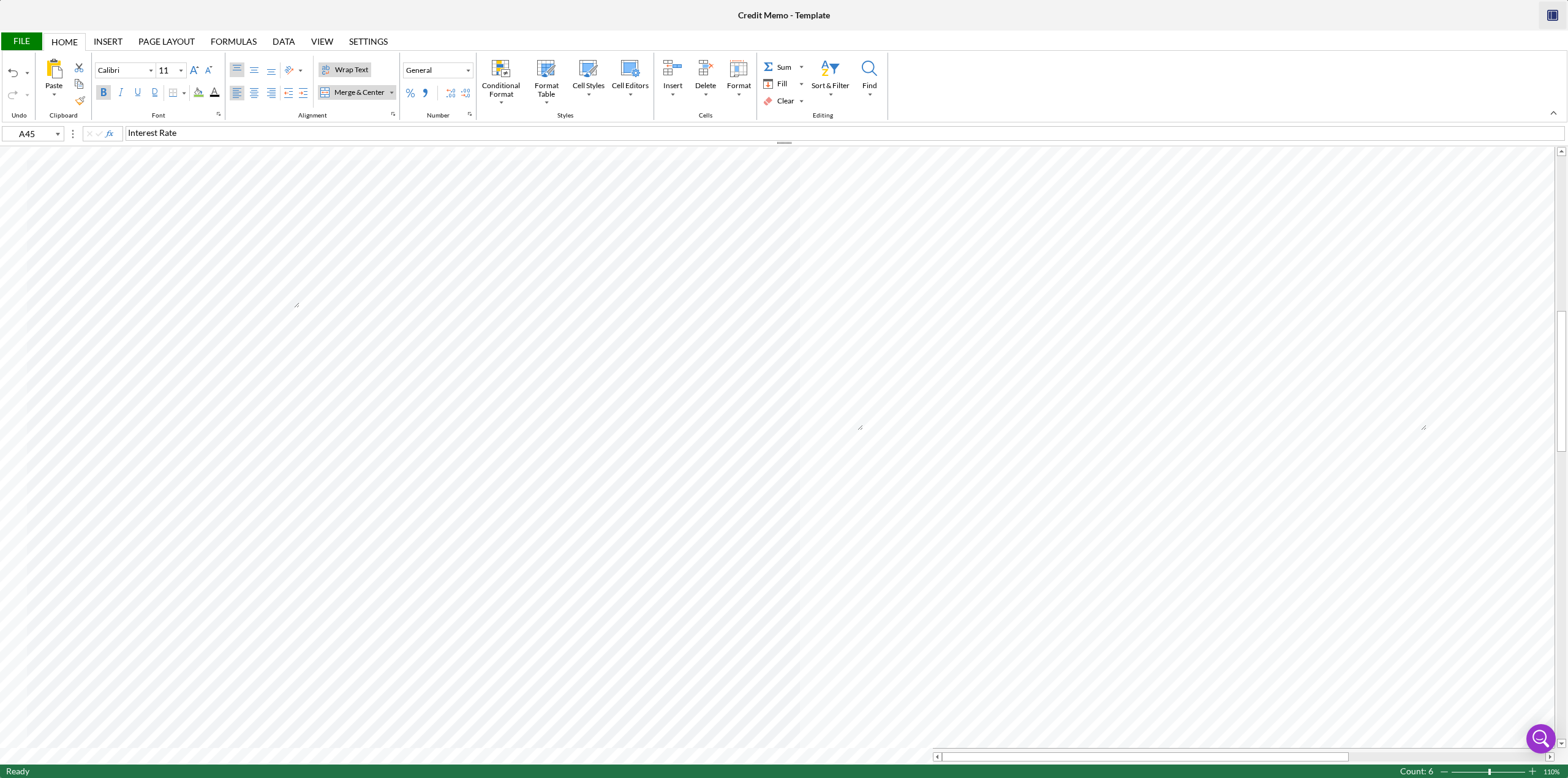
type input "Times New Roman"
type input "10"
type input "C45"
type input "Calibri"
type input "11"
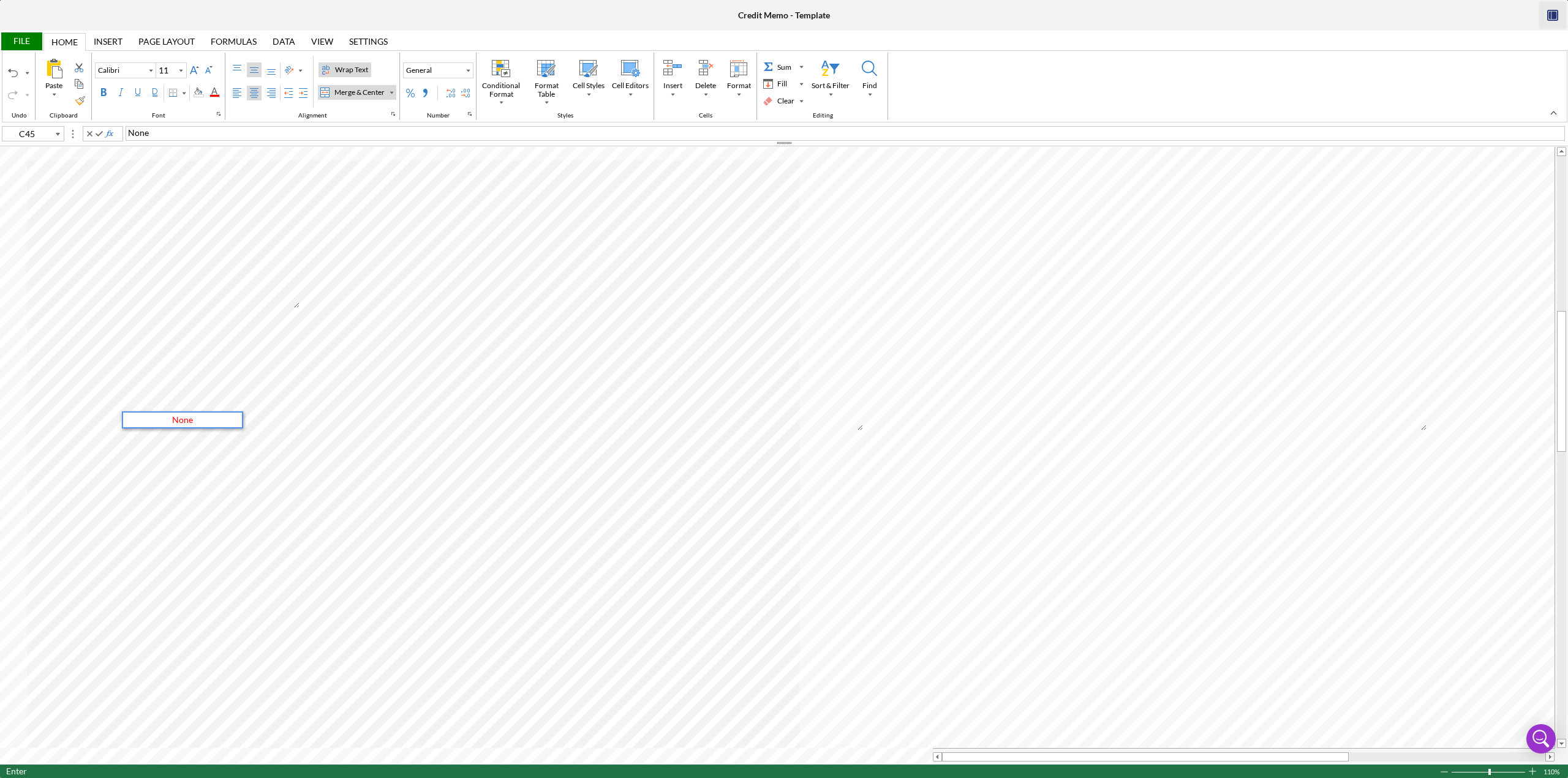
type input "G45"
type input "Times New Roman"
type input "10"
type input "L45"
type input "J45"
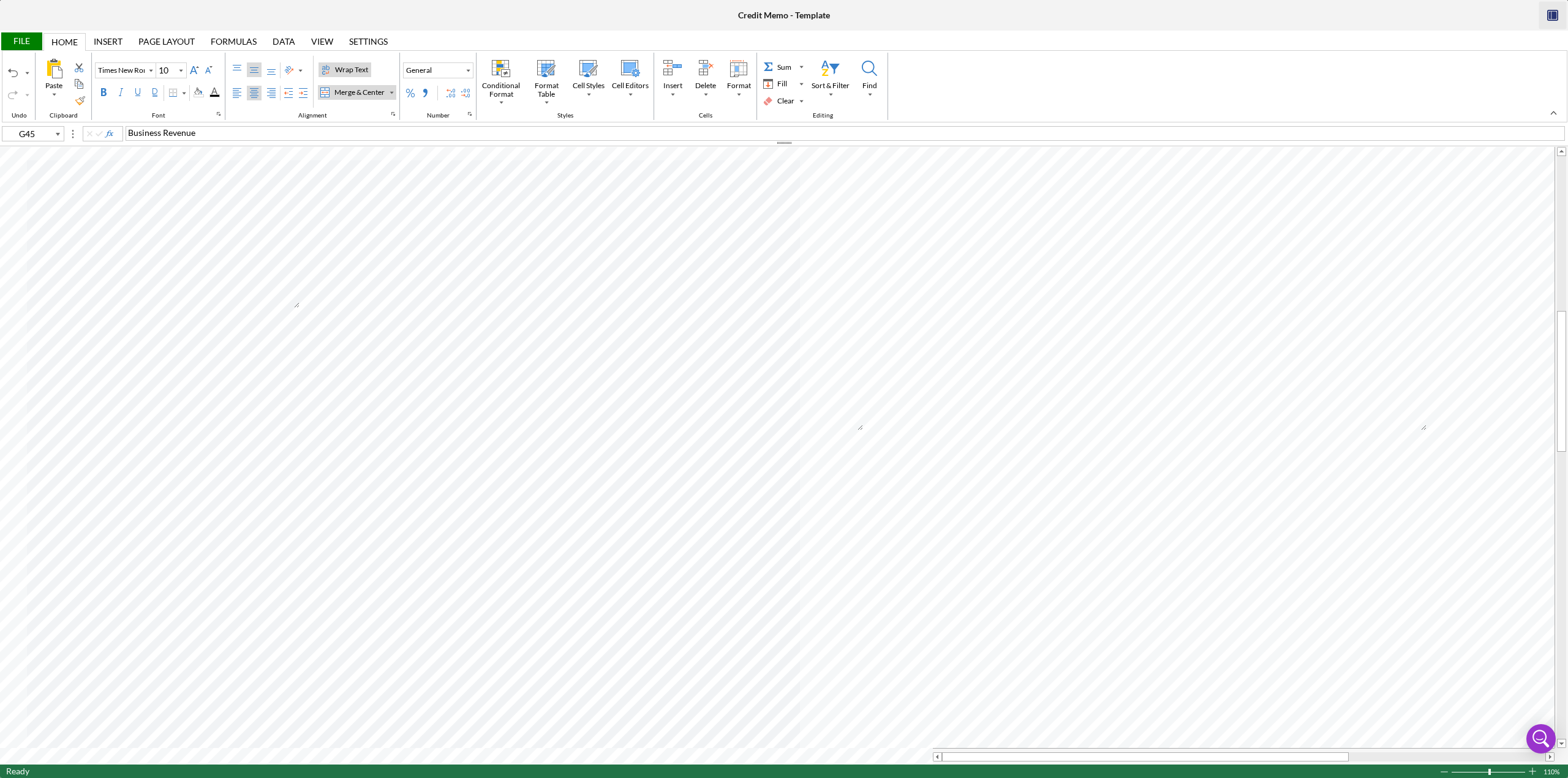
type input "C45"
type input "Calibri"
type input "11"
type input "J45"
type input "Times New Roman"
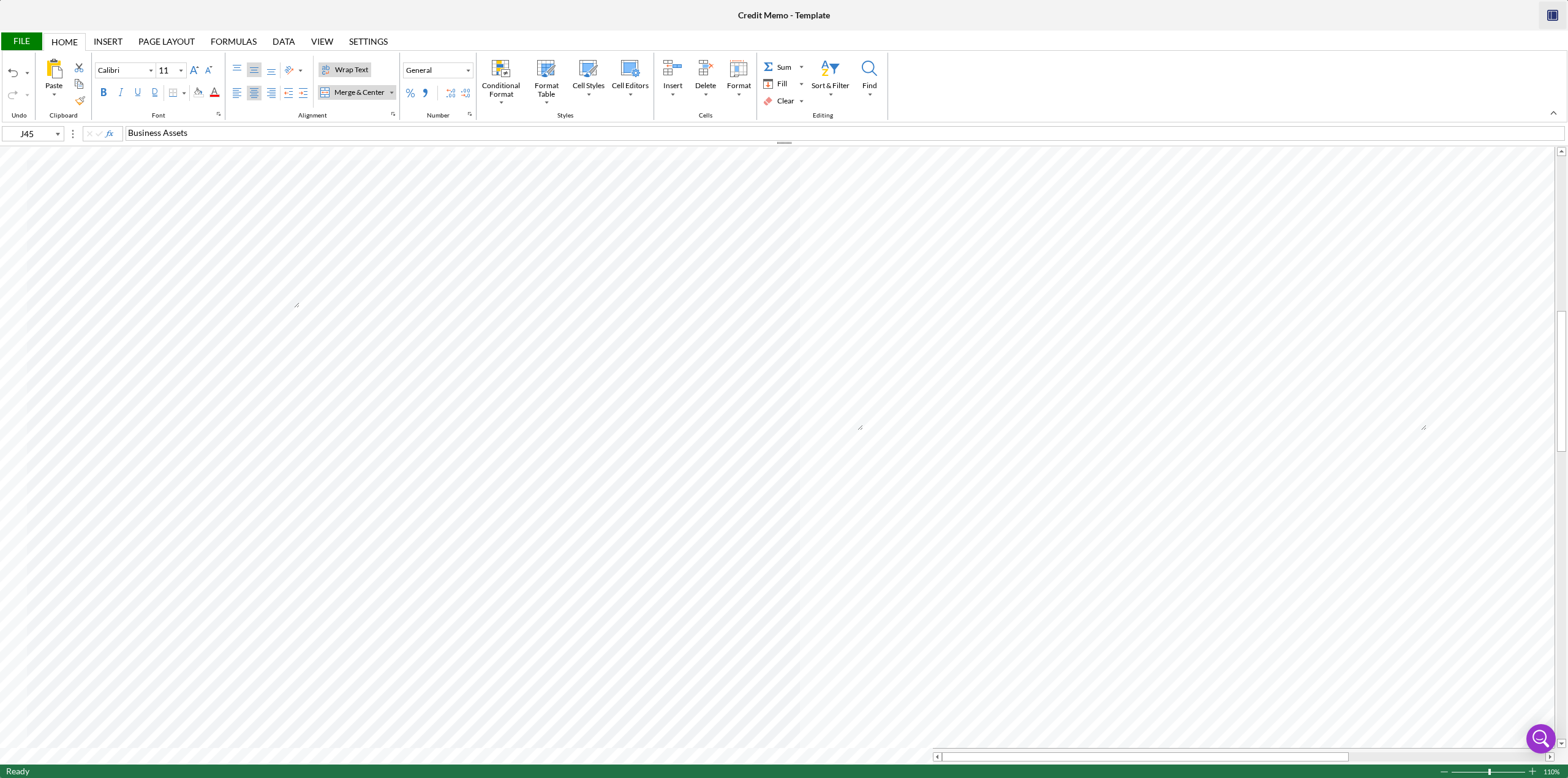
type input "10"
click at [215, 91] on div "Font Color" at bounding box center [214, 92] width 10 height 10
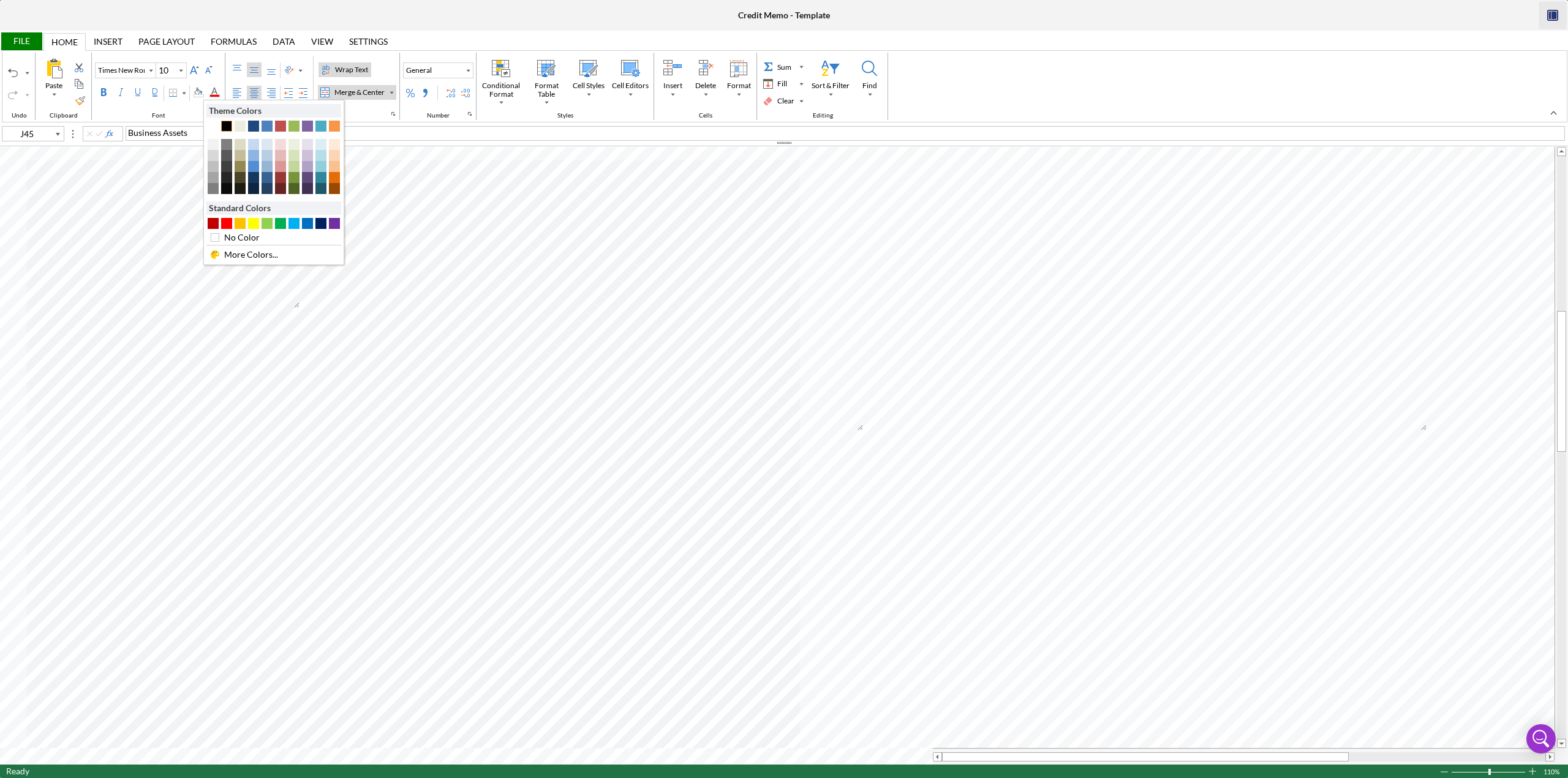
click at [226, 126] on div "Text 1" at bounding box center [226, 126] width 11 height 11
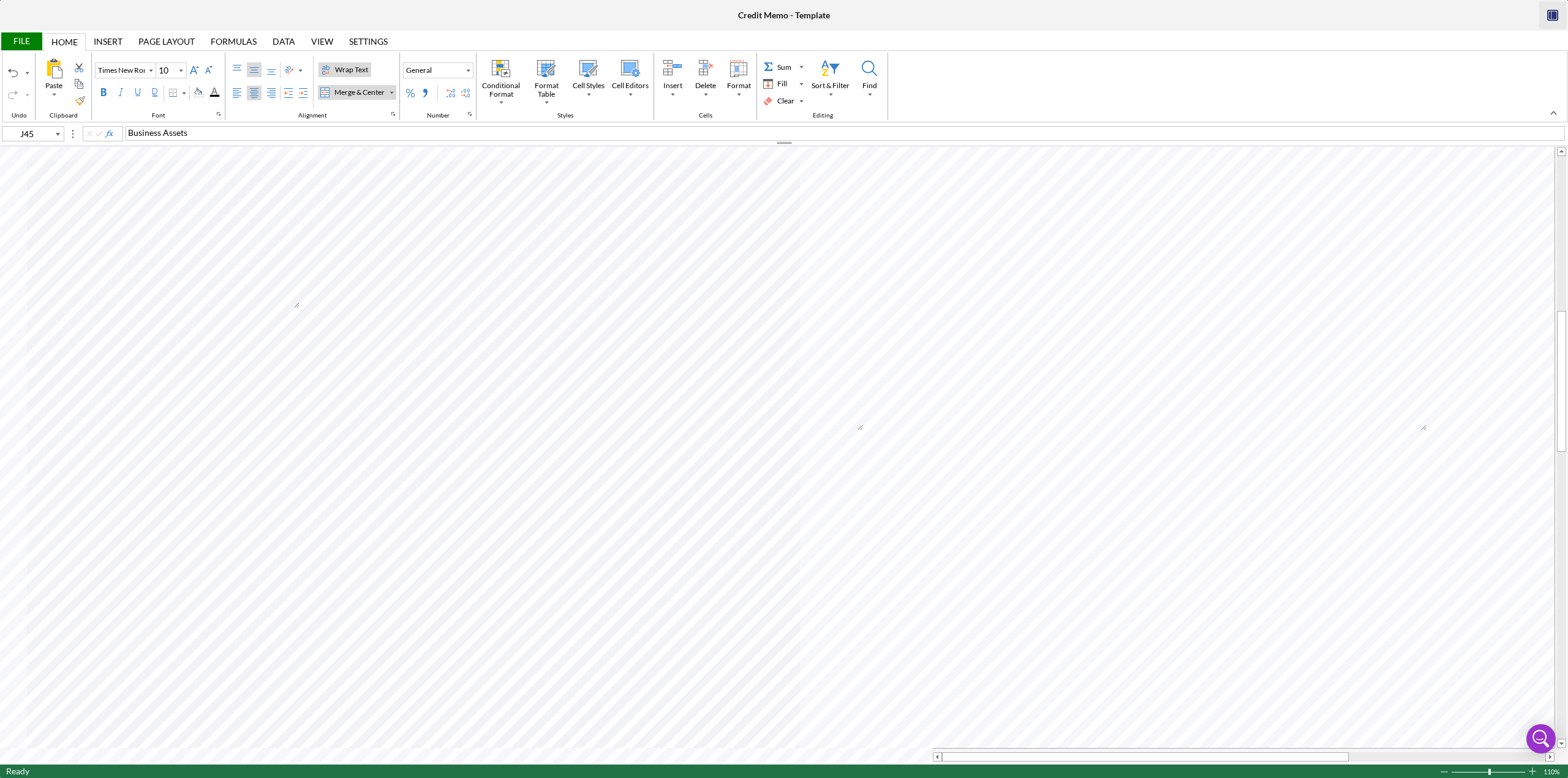
type input "C45"
type input "Calibri"
type input "11"
click at [213, 96] on div "Font Color" at bounding box center [214, 92] width 10 height 10
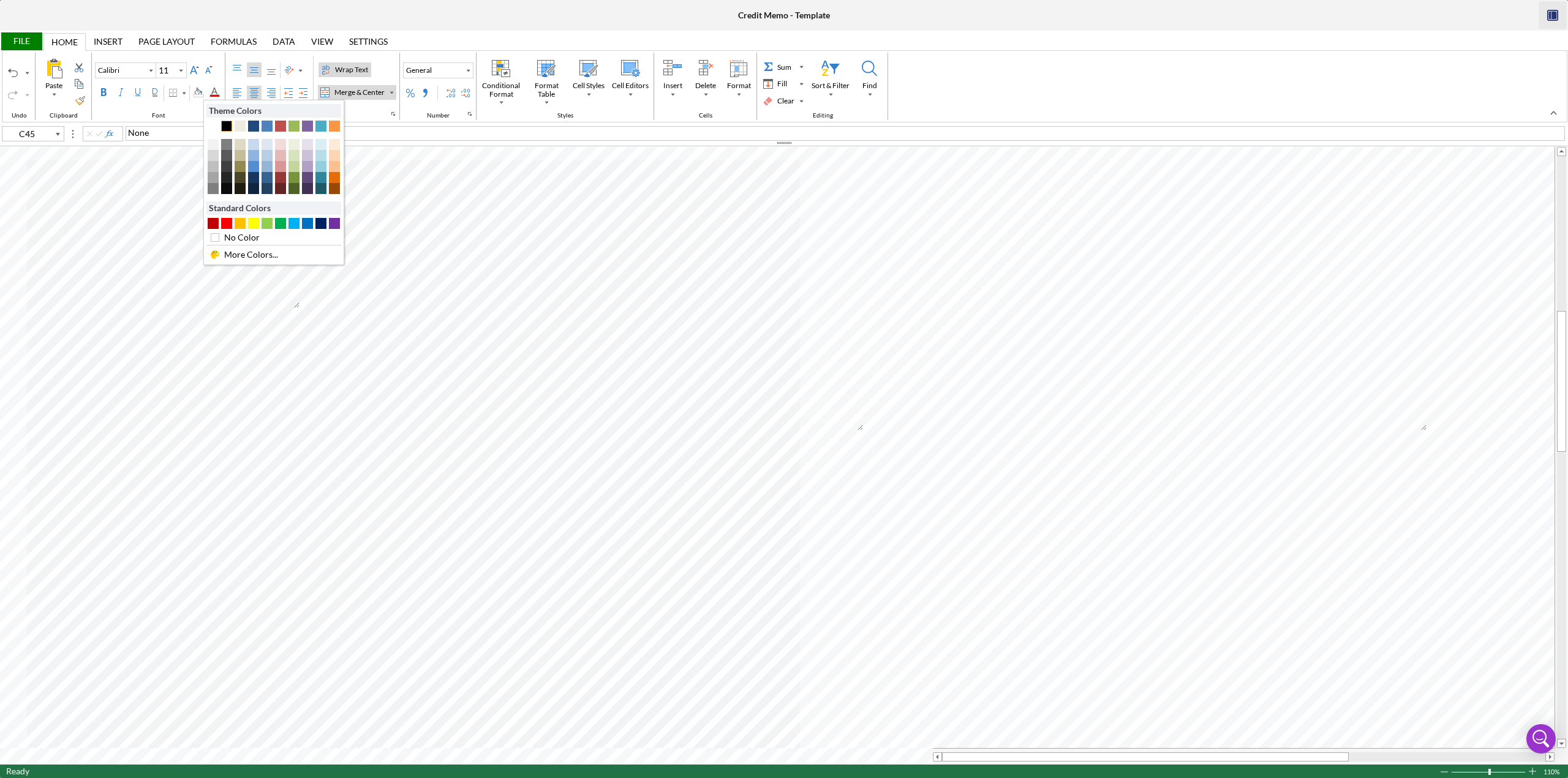
click at [226, 128] on div "Text 1" at bounding box center [226, 126] width 11 height 11
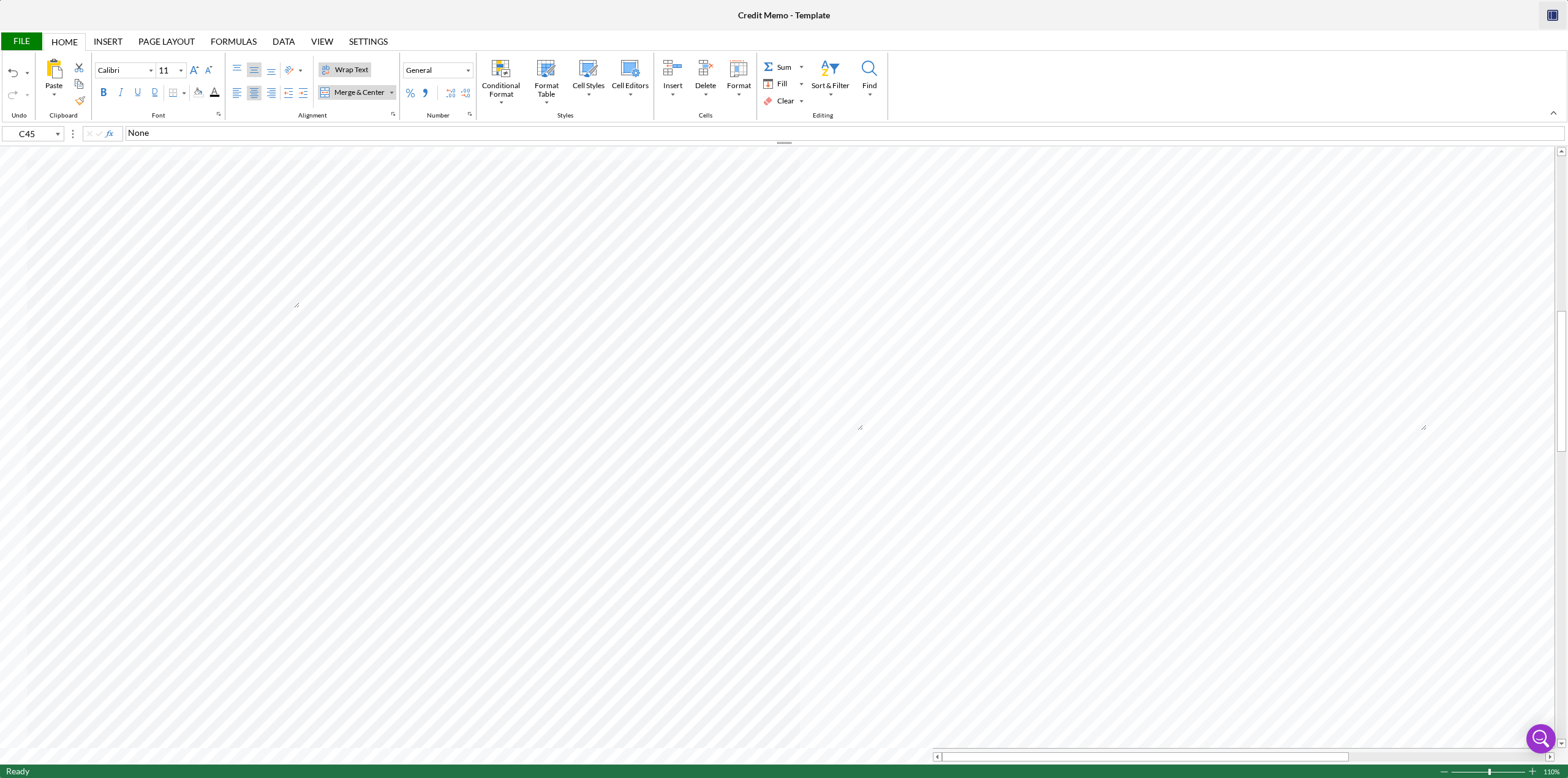
type input "M45"
type input "G45"
type input "Times New Roman"
type input "10"
type input "C45"
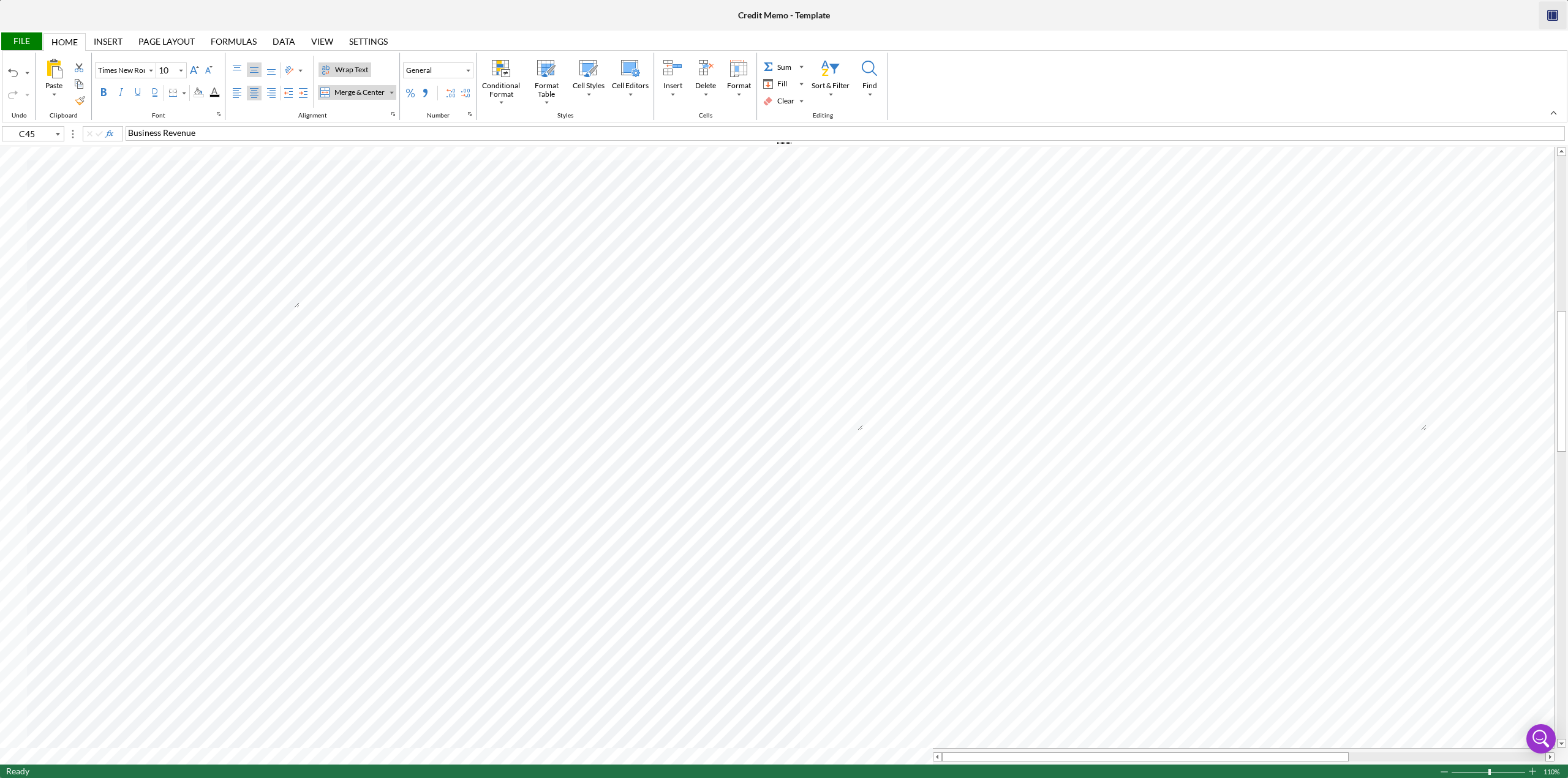
type input "Calibri"
type input "11"
click at [252, 72] on div "Middle Align" at bounding box center [254, 70] width 10 height 10
click at [253, 81] on div "Alignment" at bounding box center [269, 83] width 84 height 55
click at [253, 90] on div "Center Align" at bounding box center [254, 93] width 10 height 10
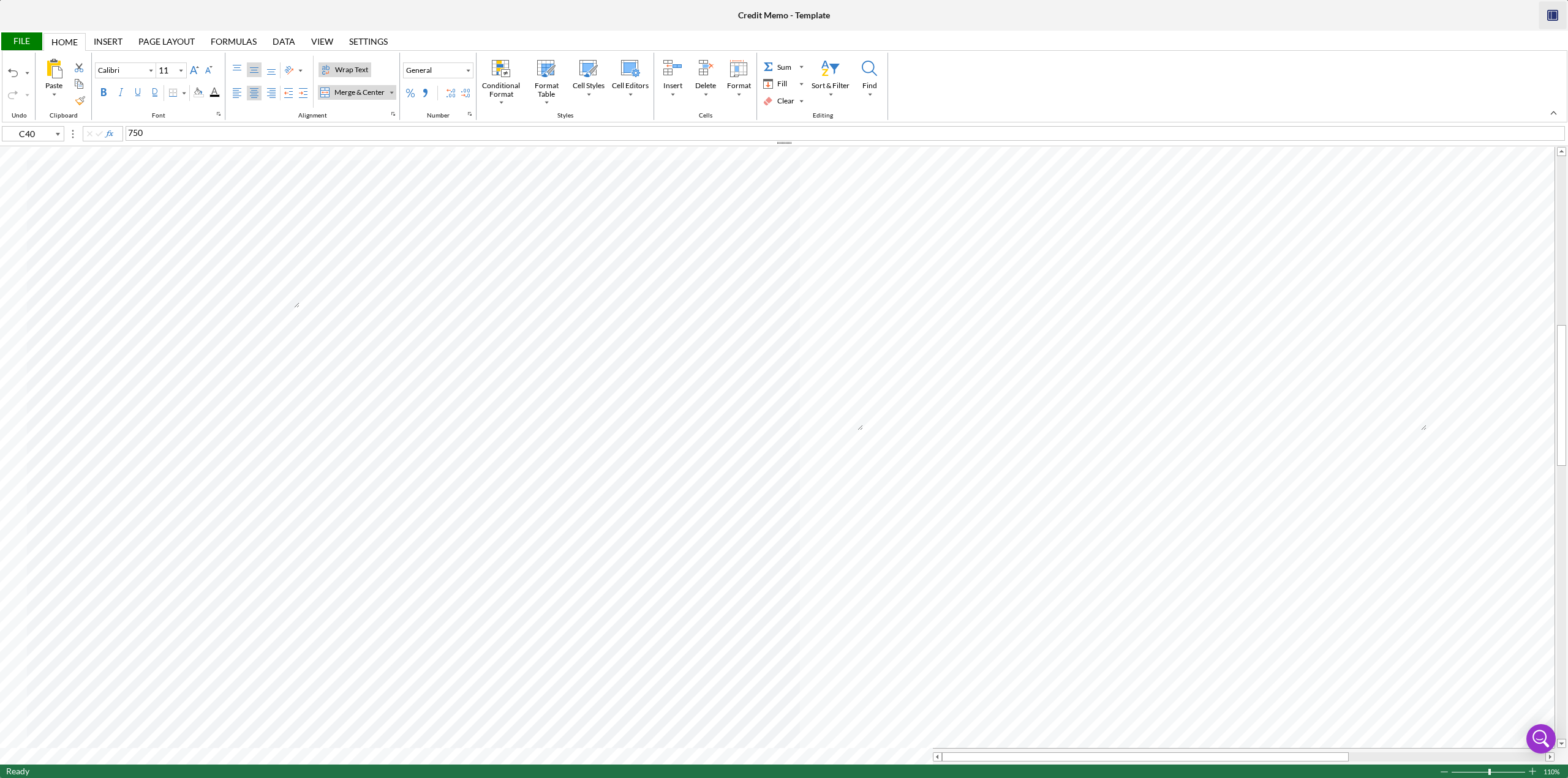
type input "J40"
type input "Times New Roman"
type input "10"
type input "C40"
type input "Calibri"
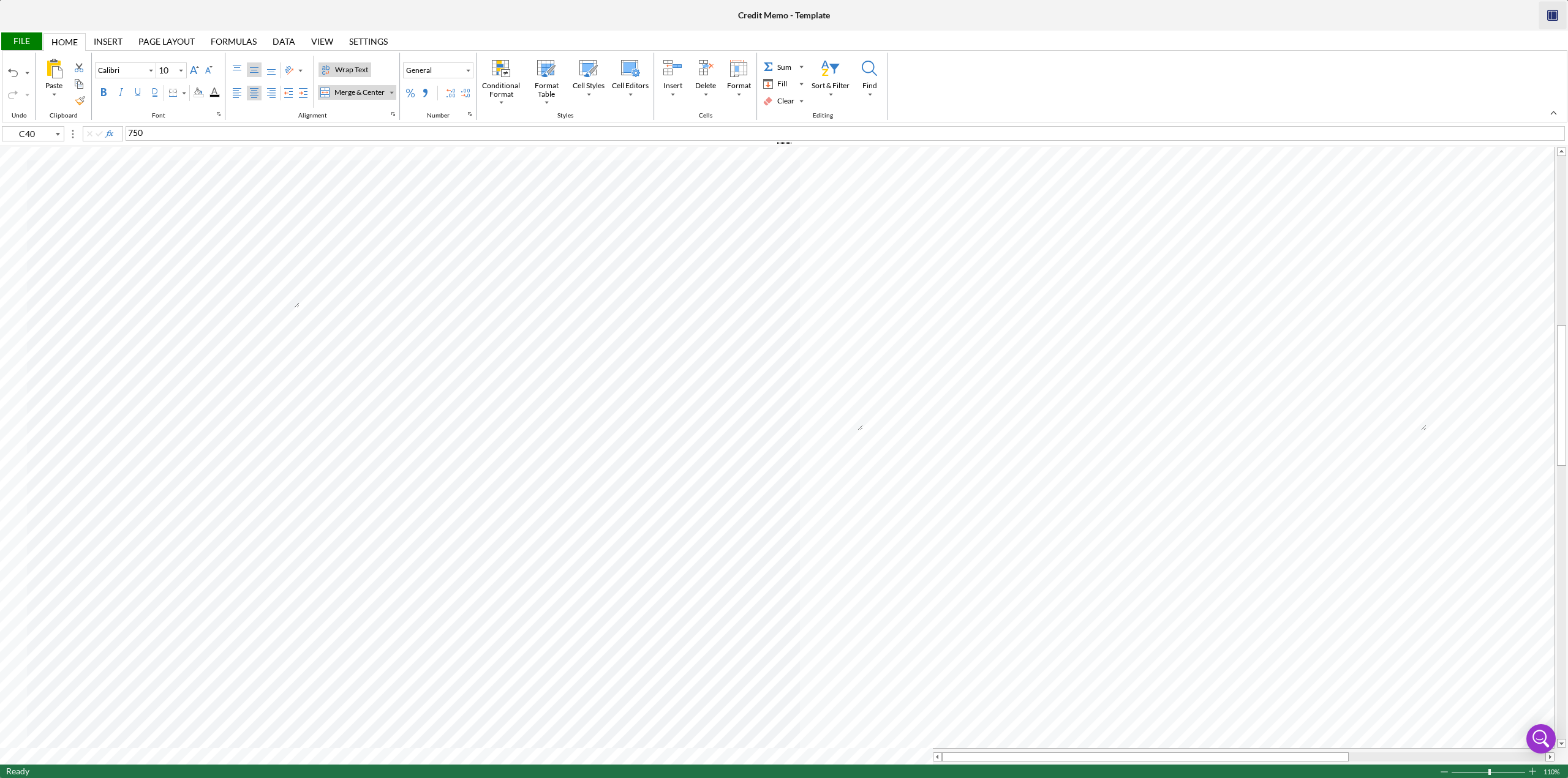
type input "11"
type input "M40"
type input "Times New Roman"
type input "10"
click at [252, 93] on div "Center Align" at bounding box center [254, 93] width 10 height 10
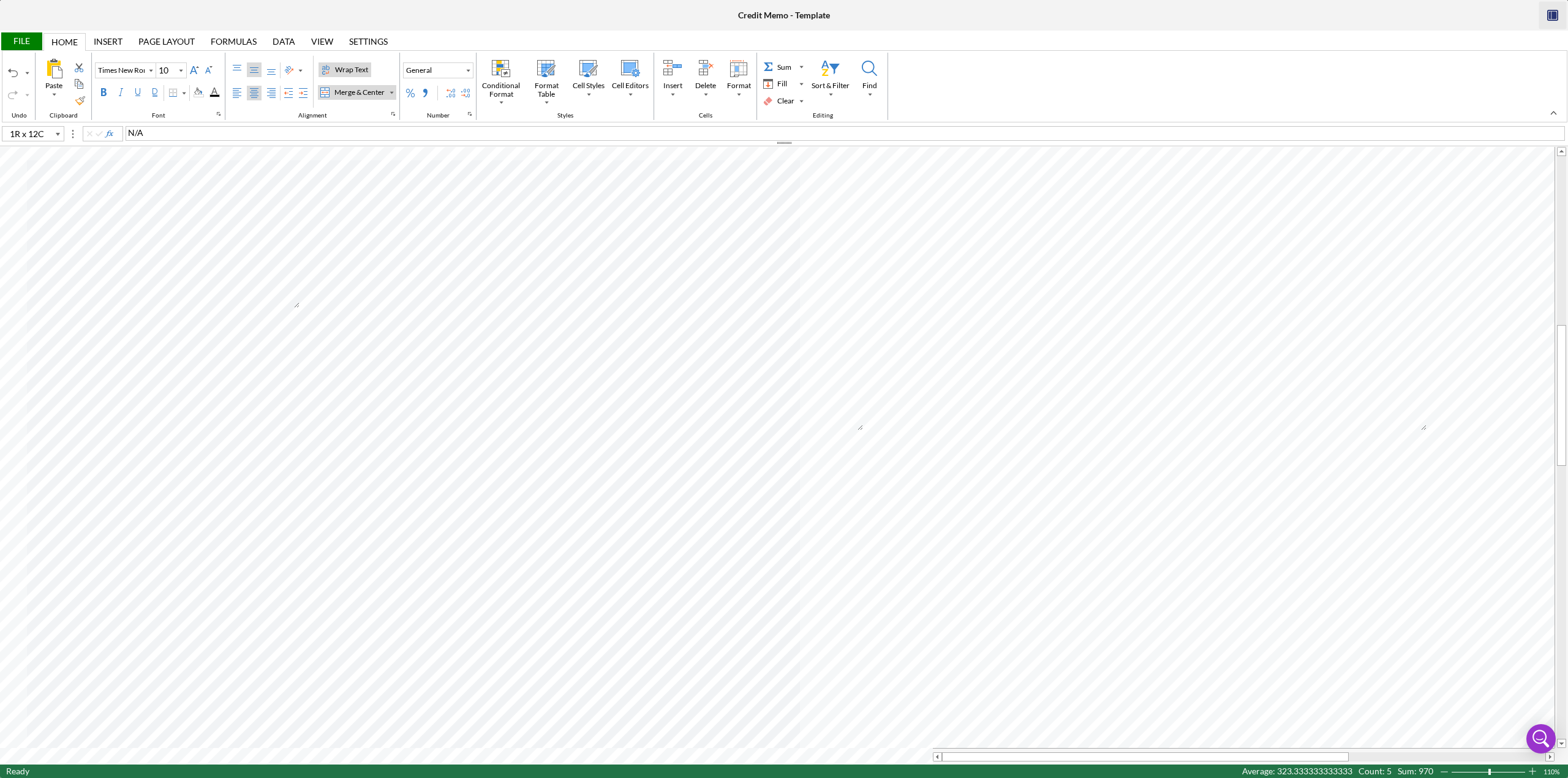
type input "C40"
type input "Calibri"
type input "11"
type input "G40"
type input "Times New Roman"
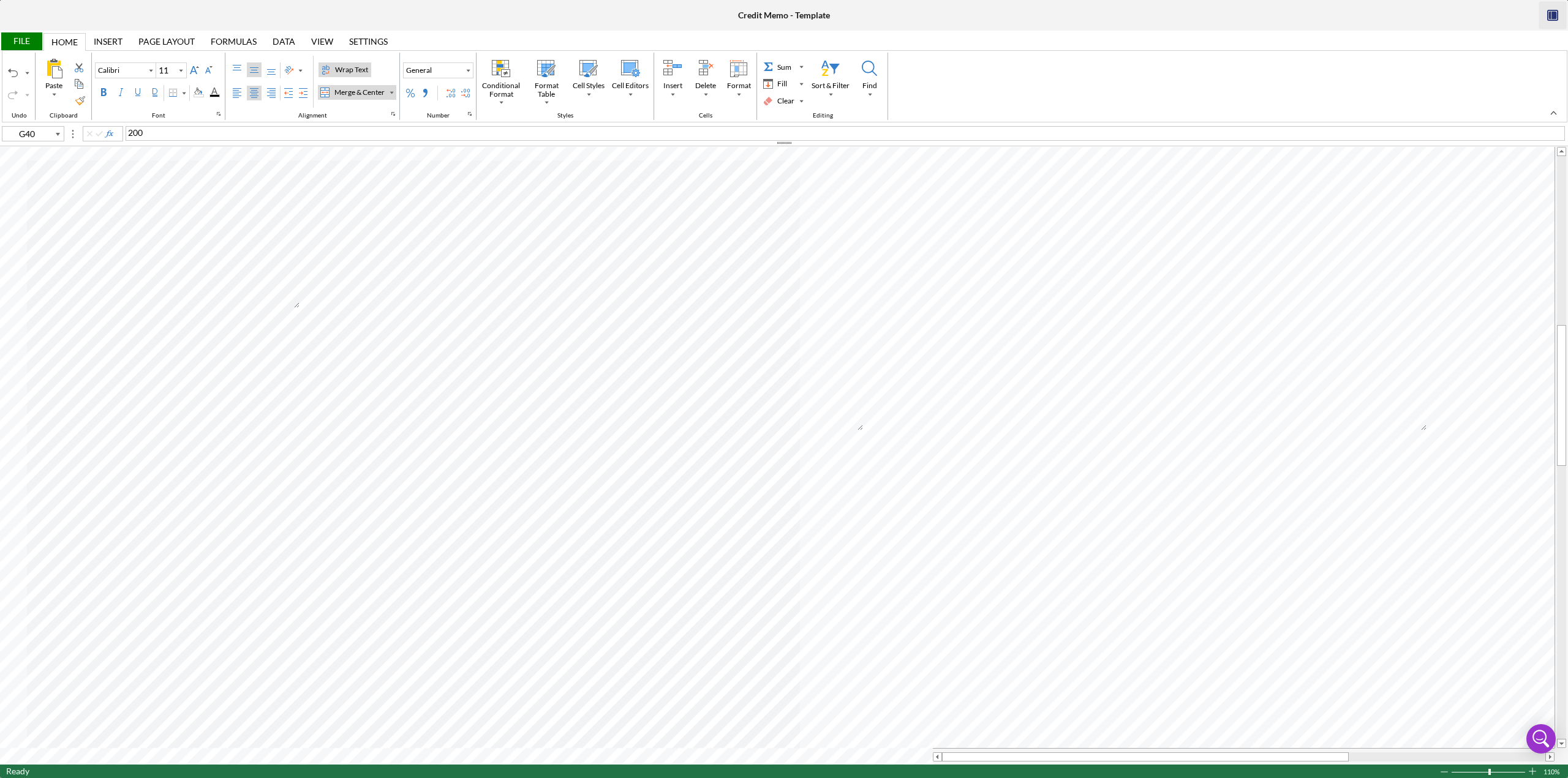
type input "10"
type input "C40"
type input "Calibri"
type input "11"
click at [466, 72] on div "Number Format" at bounding box center [468, 70] width 6 height 6
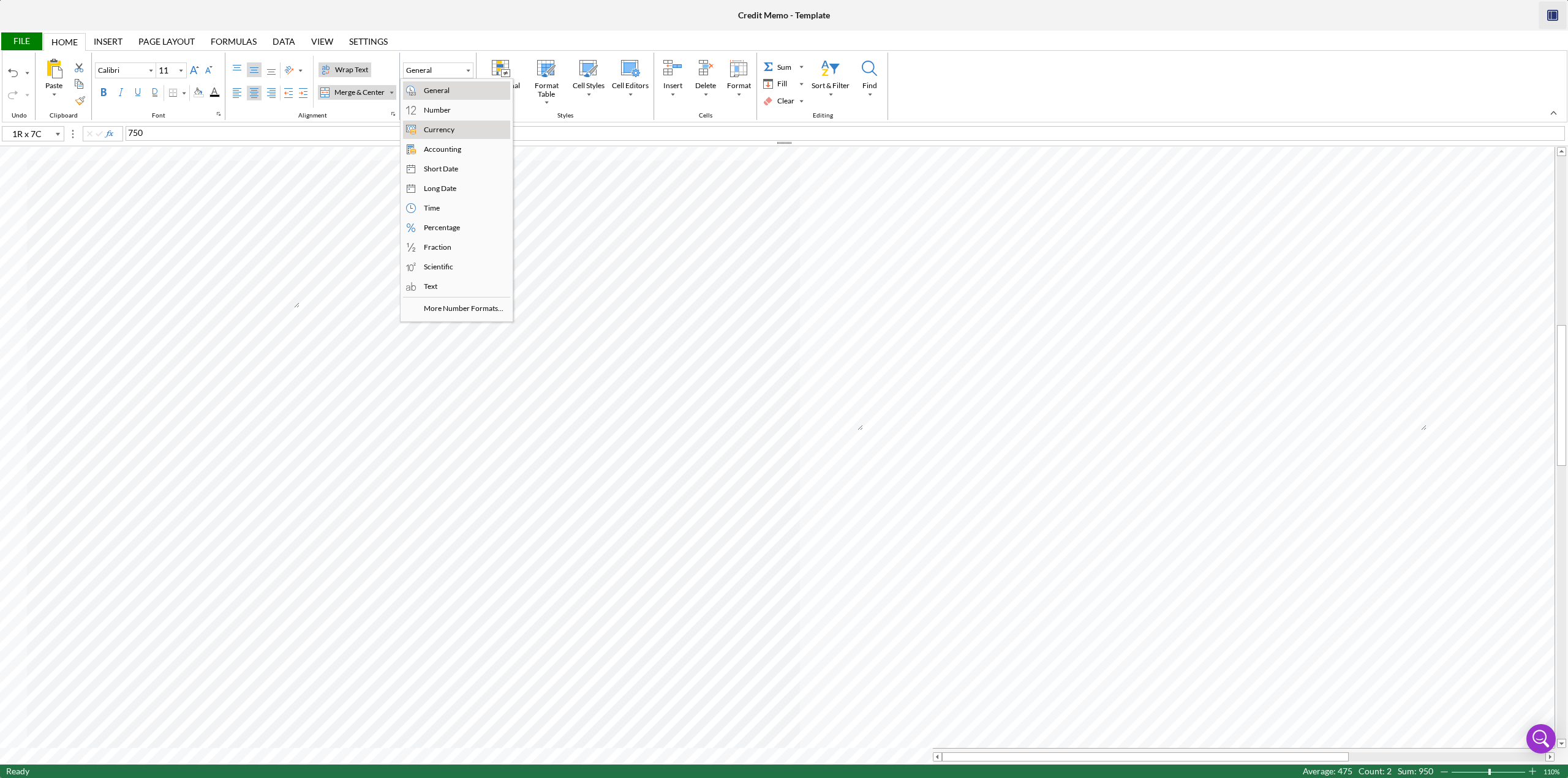
click at [444, 132] on div "Currency" at bounding box center [440, 130] width 36 height 11
type input "C50"
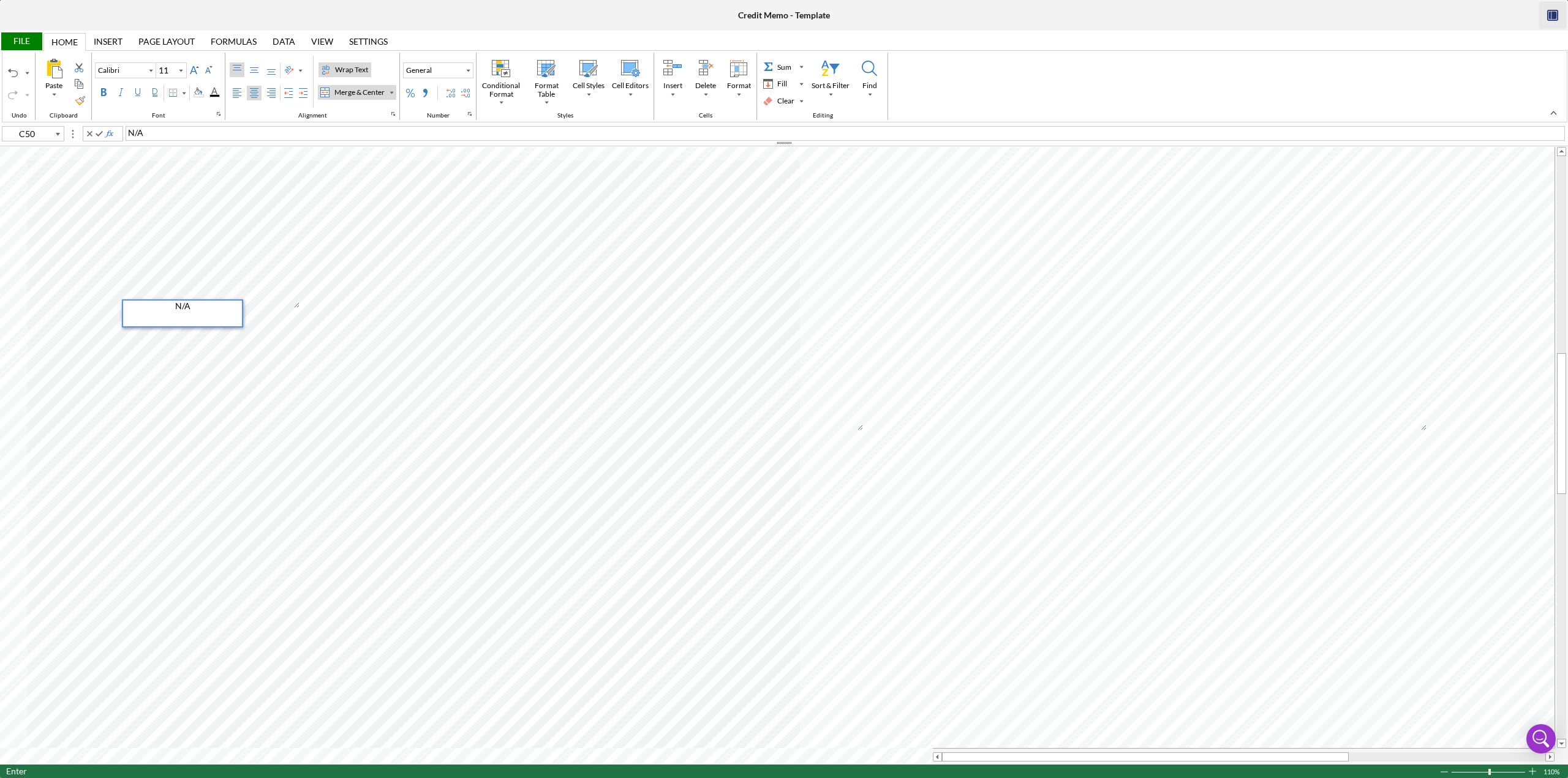
click at [122, 321] on div "N/A" at bounding box center [182, 313] width 121 height 28
click at [199, 91] on div "Background Color" at bounding box center [198, 92] width 10 height 10
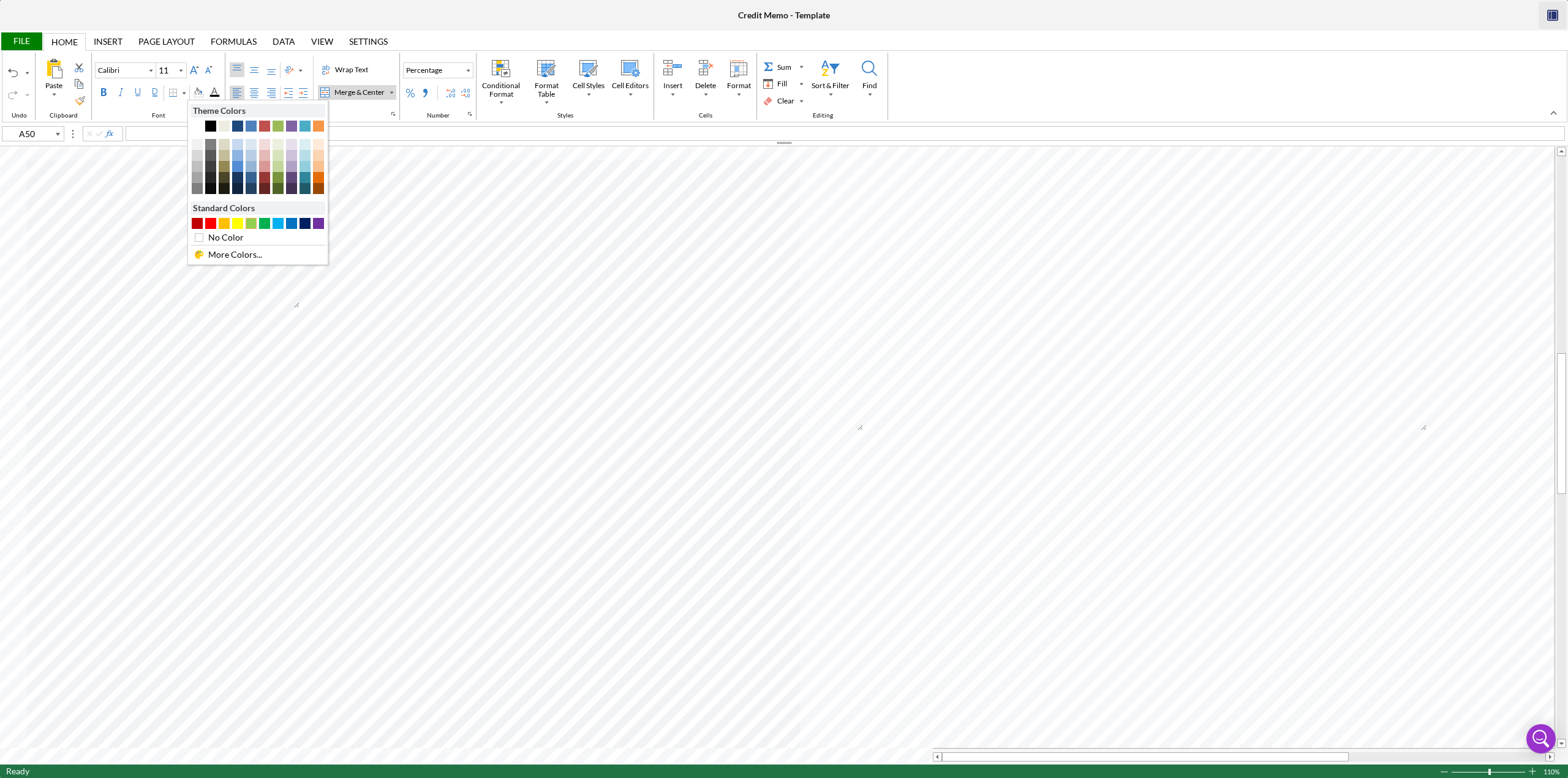
click at [249, 225] on div "#92D050" at bounding box center [251, 223] width 11 height 11
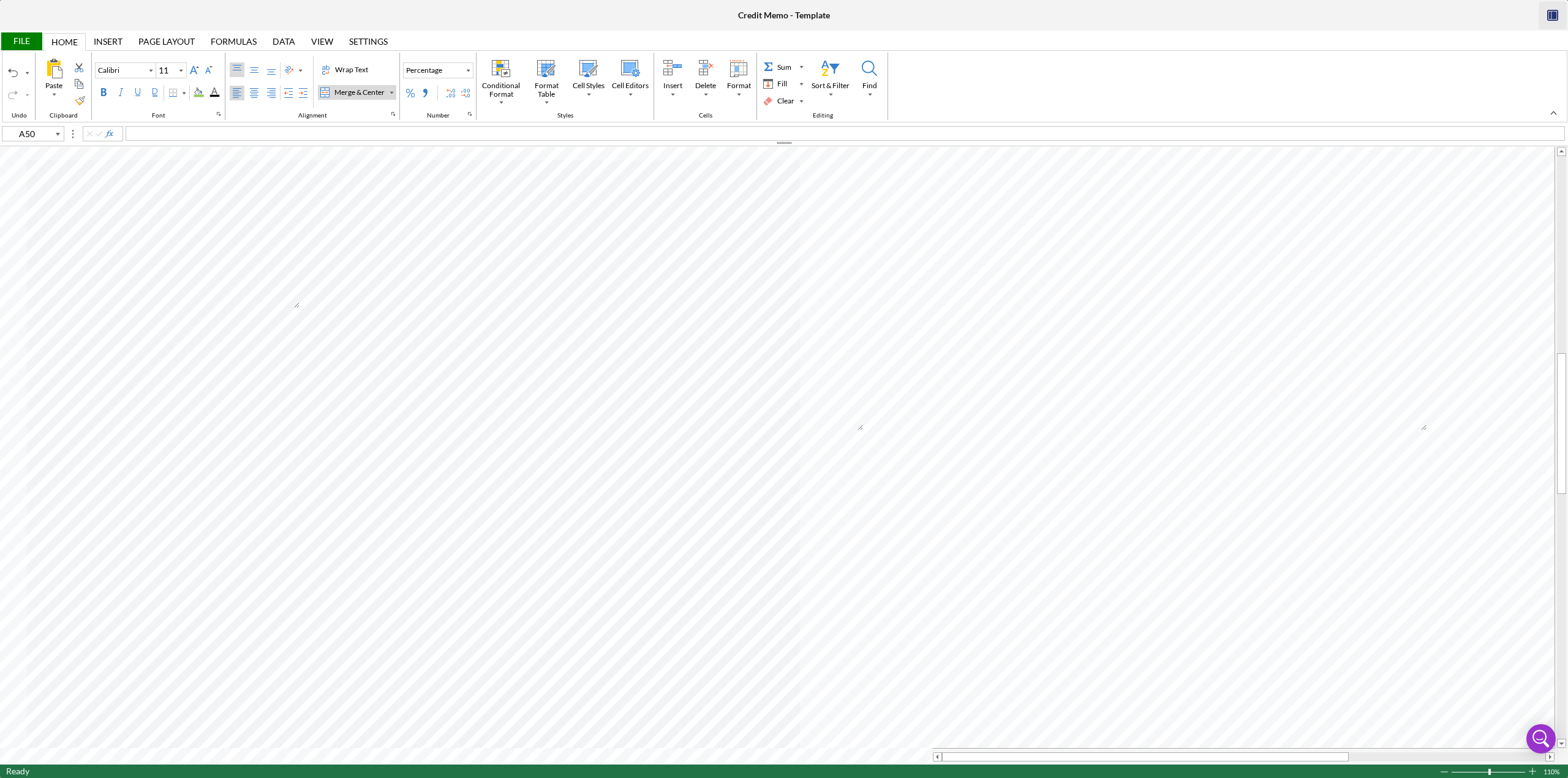
type input "G50"
type input "Times New Roman"
type input "10"
type input "J50"
type input "L50"
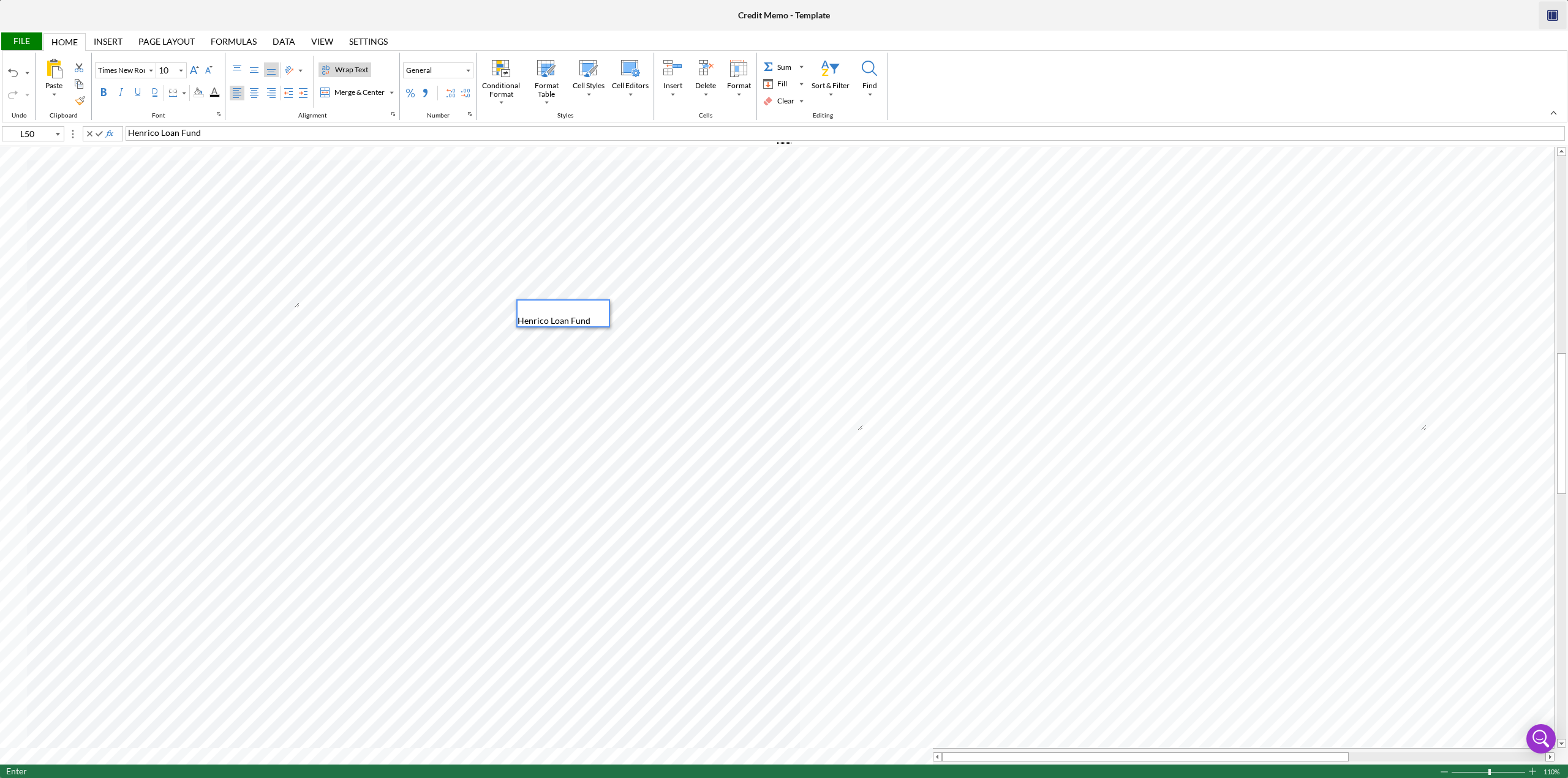
type input "C50"
type input "Calibri"
type input "11"
type input "L50"
type input "Times New Roman"
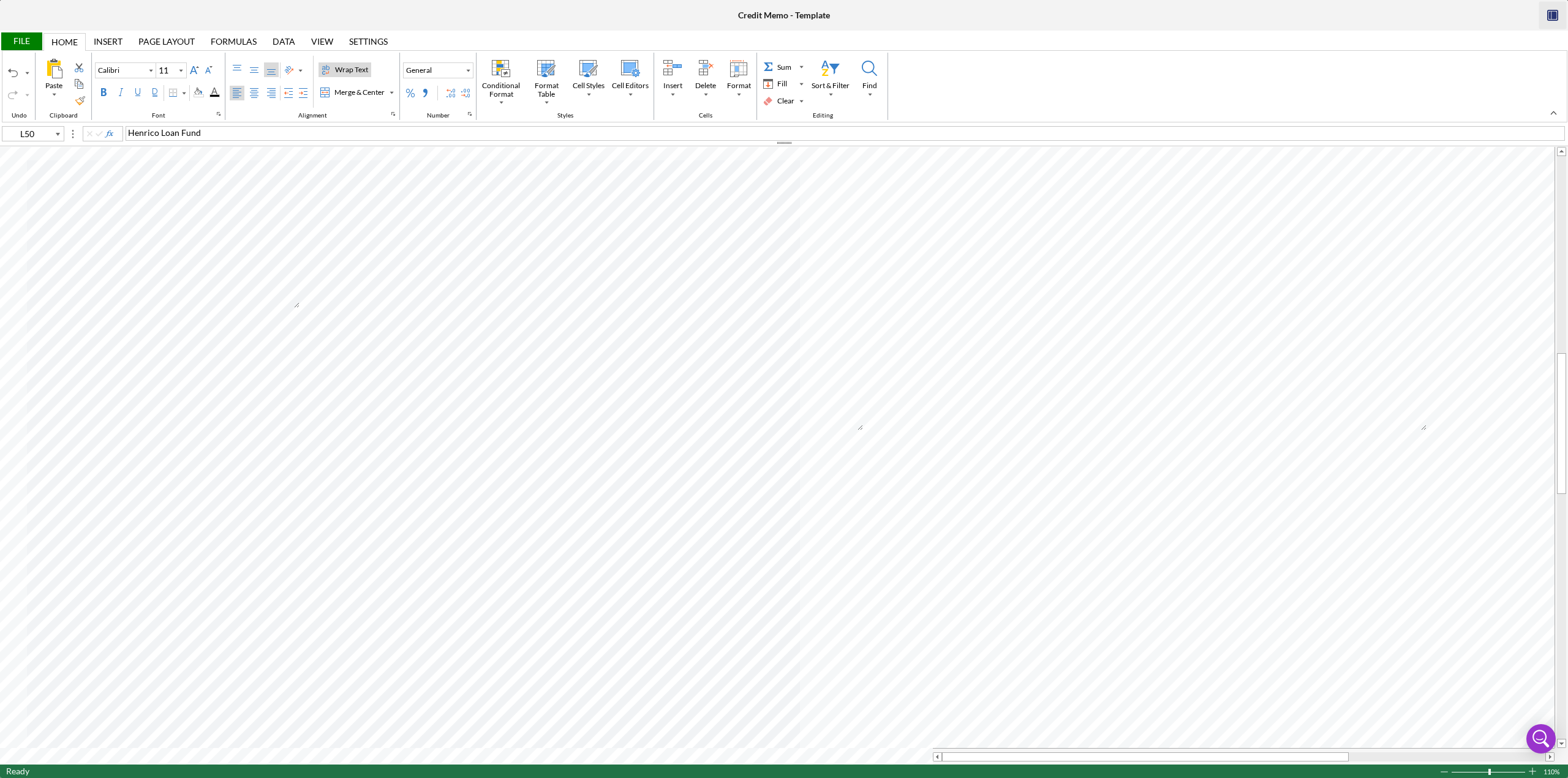
type input "10"
type input "1R x 10C"
click at [249, 72] on div "Middle Align" at bounding box center [254, 70] width 10 height 10
click at [251, 93] on div "Center Align" at bounding box center [254, 93] width 10 height 10
type input "Calibri"
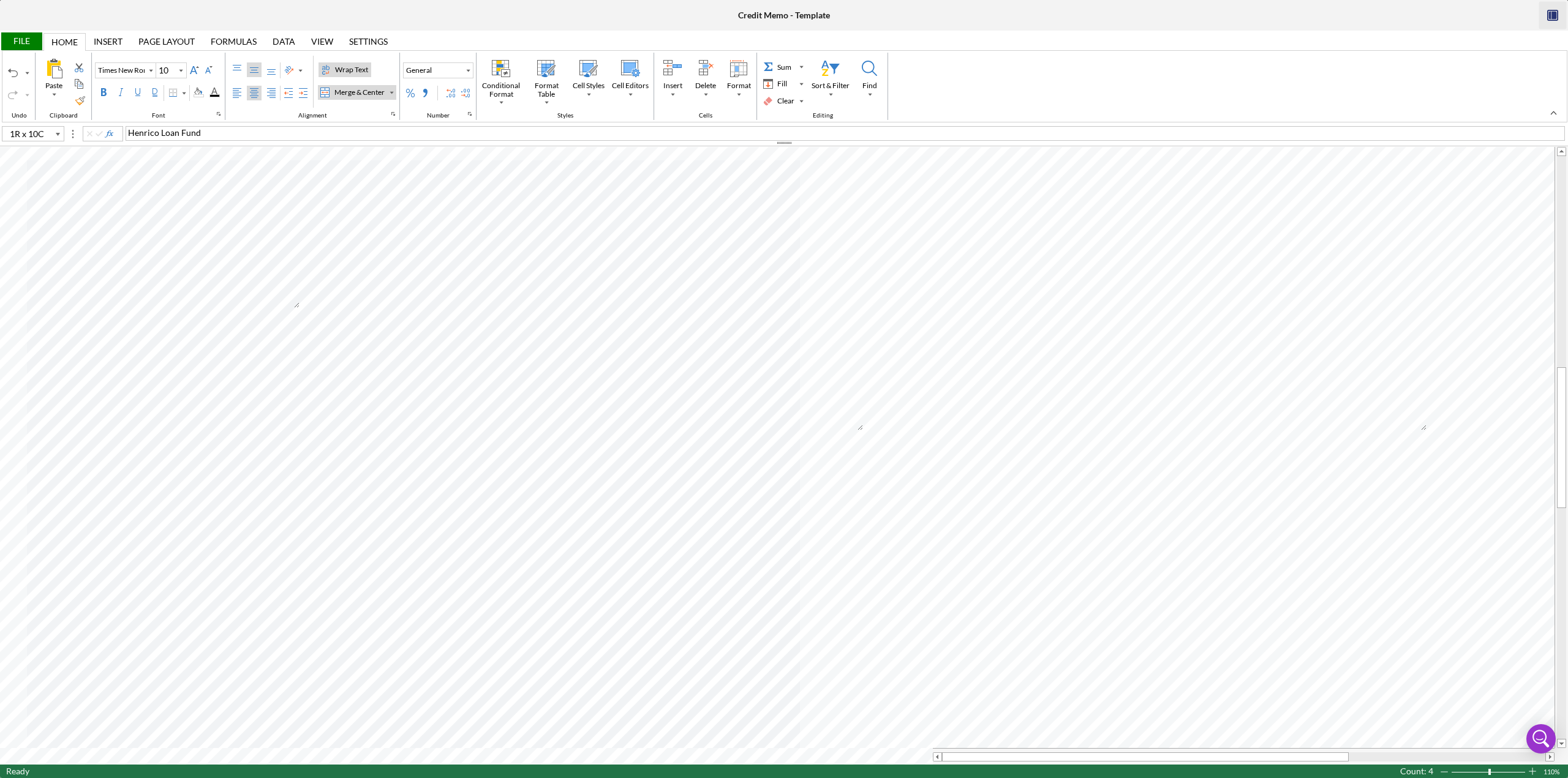
type input "11"
type input "A55"
type input "C55"
type input "F55"
click at [31, 43] on div "File" at bounding box center [21, 41] width 42 height 18
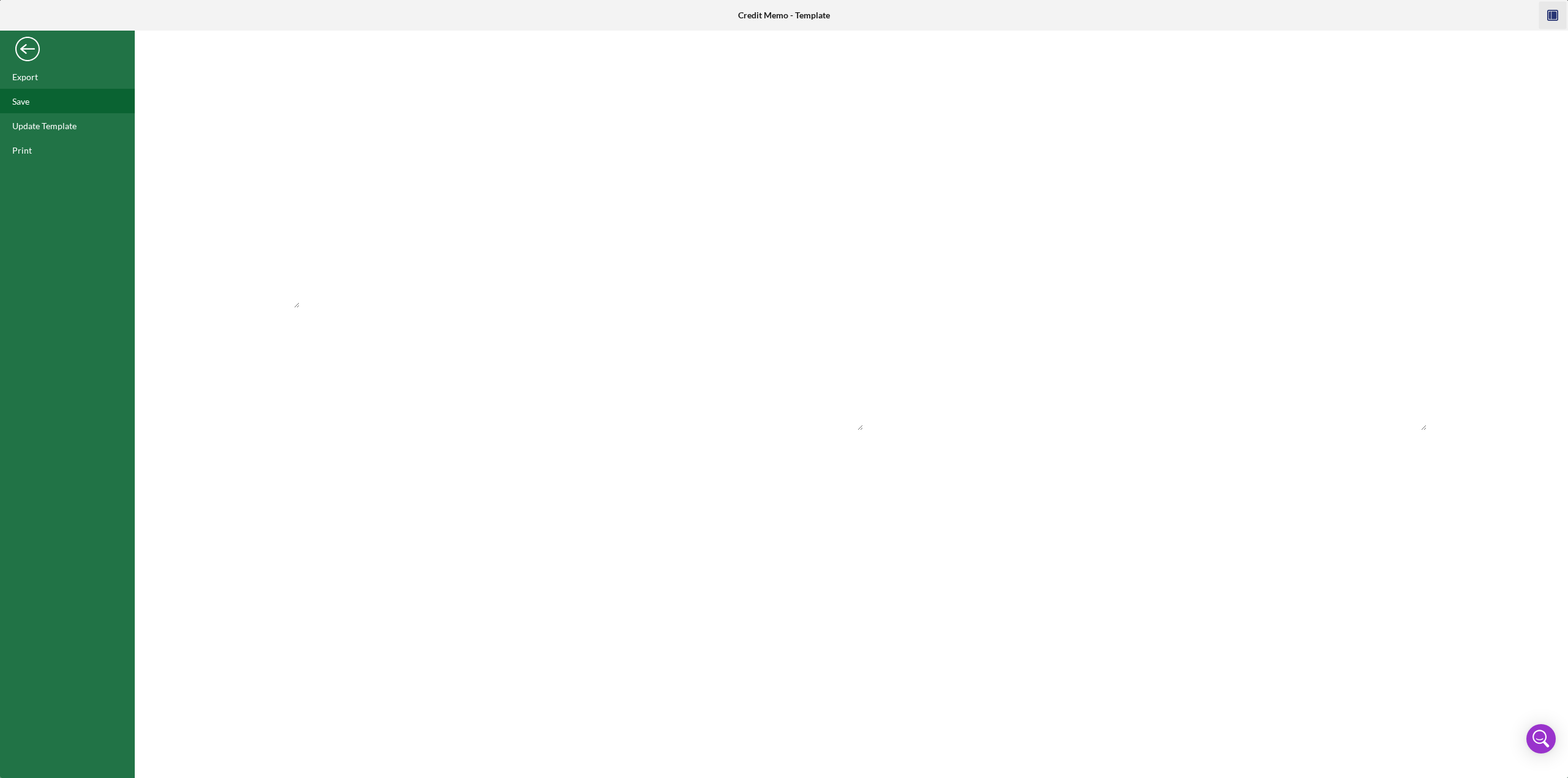
click at [20, 102] on div "Save" at bounding box center [21, 101] width 17 height 11
click at [34, 51] on div "Back" at bounding box center [27, 45] width 24 height 24
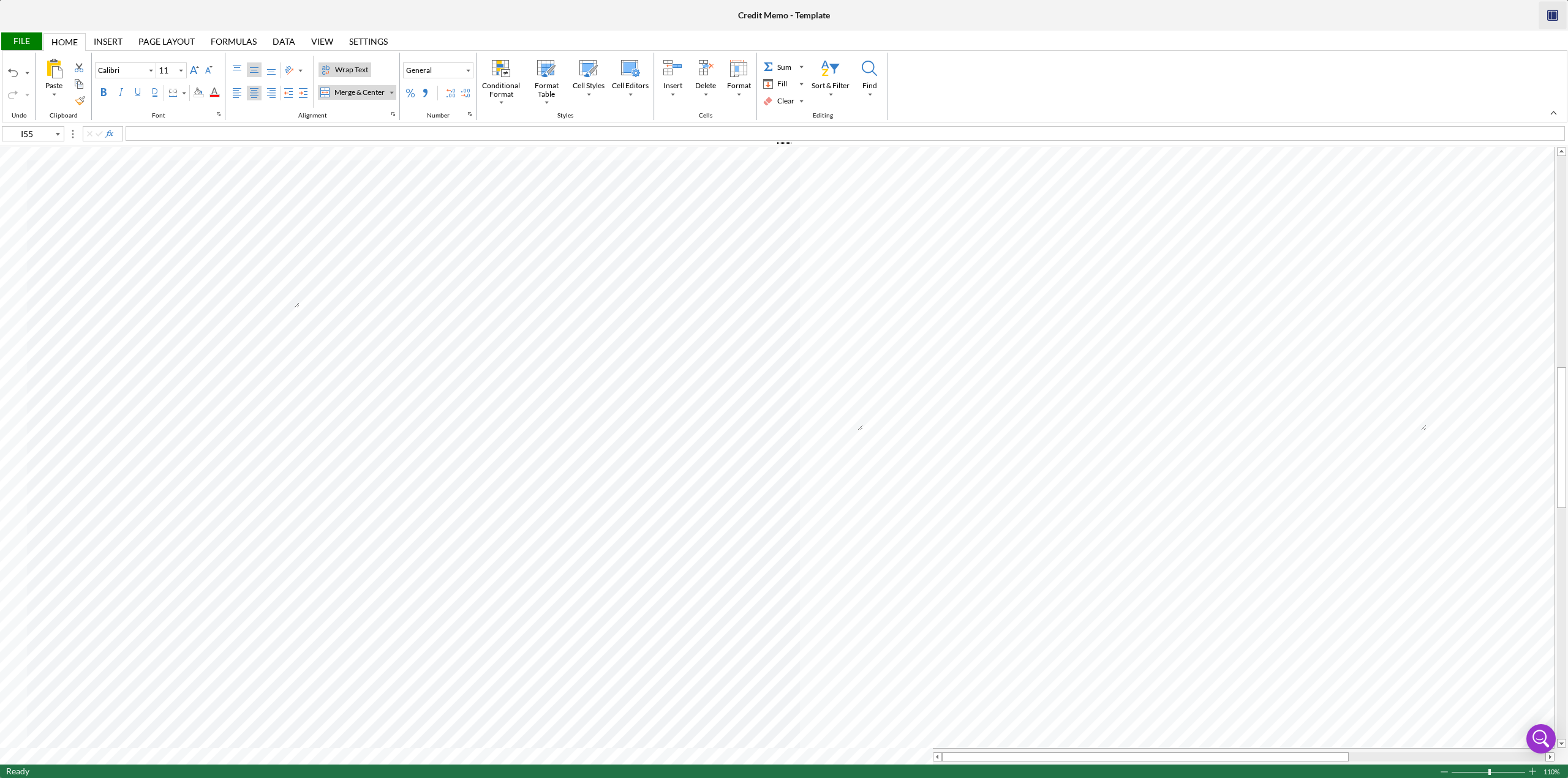
type input "F55"
type input "C59"
type input "10"
click at [196, 337] on span "$2100 is the disounted value based on policy" at bounding box center [207, 406] width 169 height 11
click at [180, 337] on span "$2100 is the disounted value based on policy" at bounding box center [207, 406] width 169 height 11
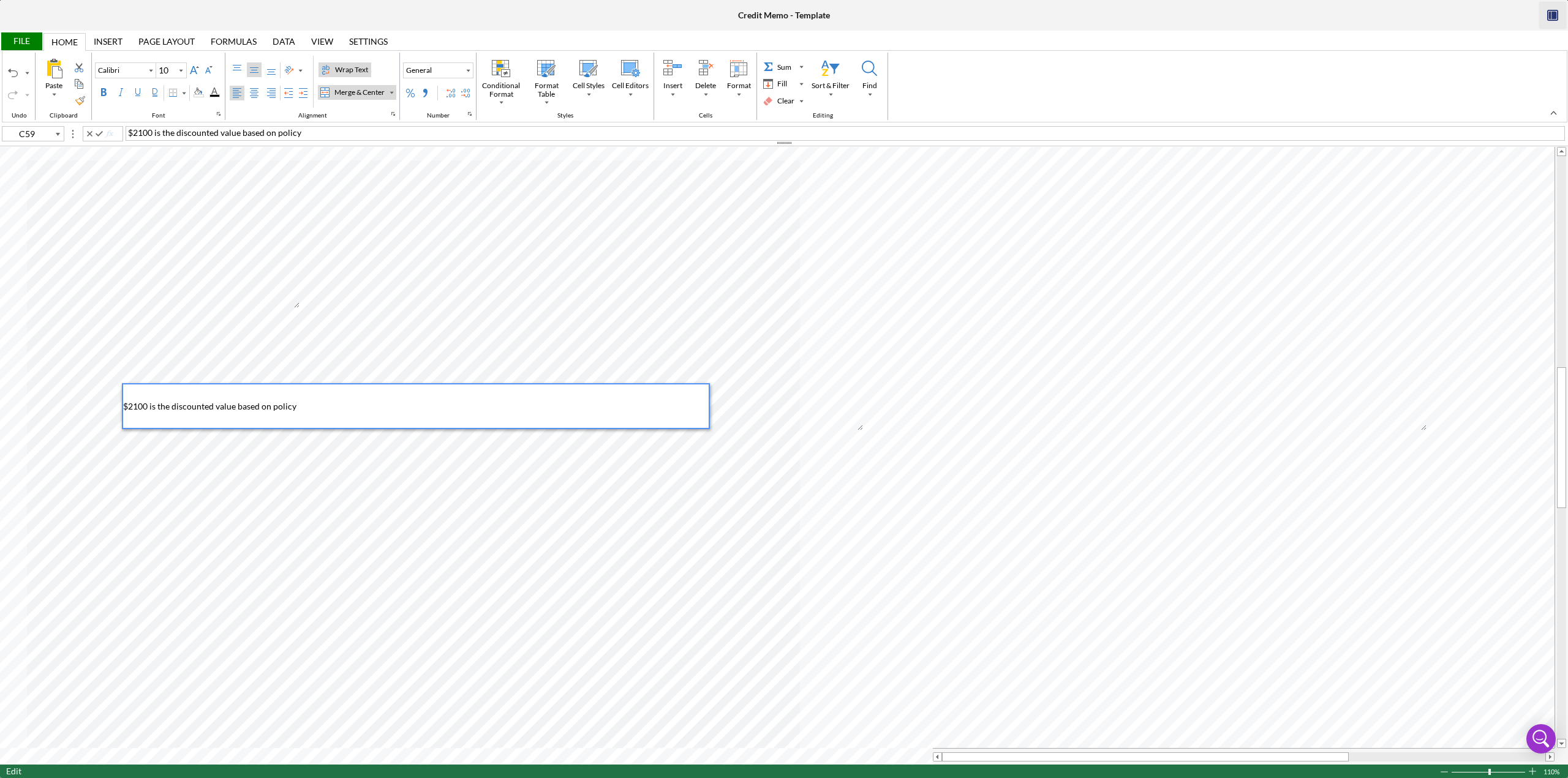
type input "I55"
type input "11"
type input "I55"
click at [405, 88] on div "Percent Style" at bounding box center [410, 93] width 10 height 10
type input "K55"
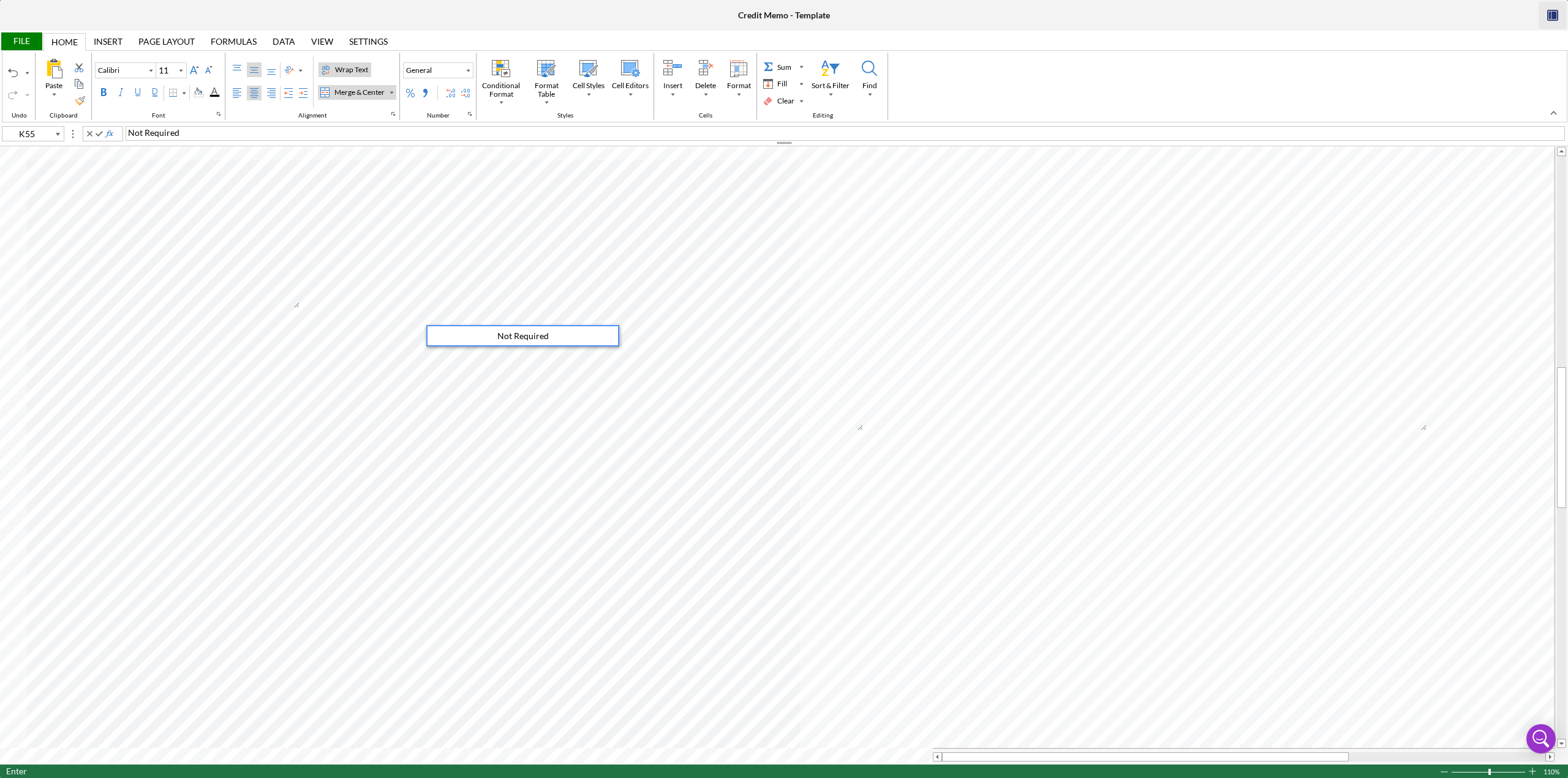
type input "N55"
type input "Times New Roman"
type input "10"
type input "A55"
type input "Calibri"
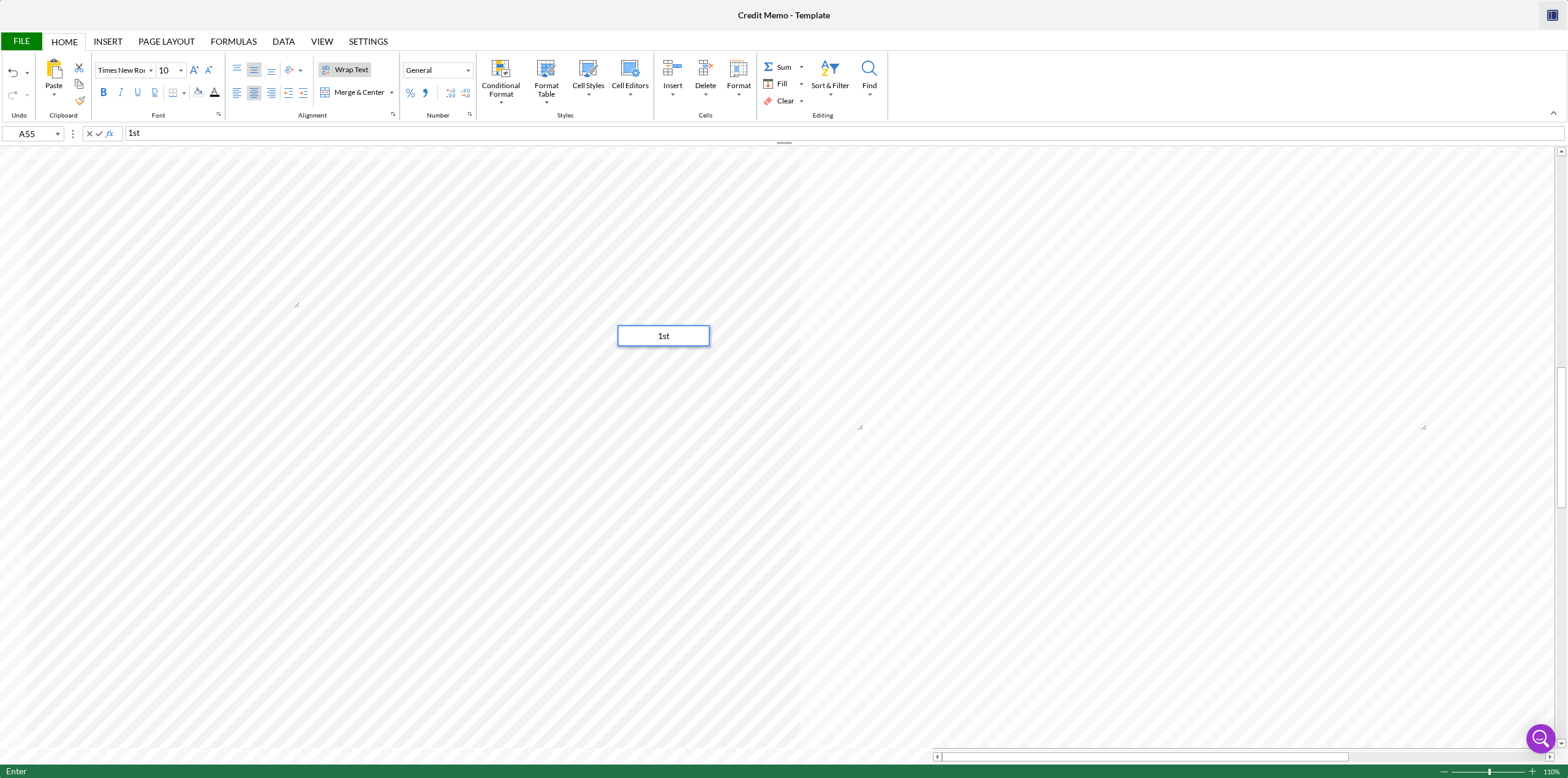
type input "11"
click at [125, 72] on input "Calibri" at bounding box center [120, 70] width 49 height 9
click at [212, 95] on div "Font Color" at bounding box center [214, 92] width 10 height 10
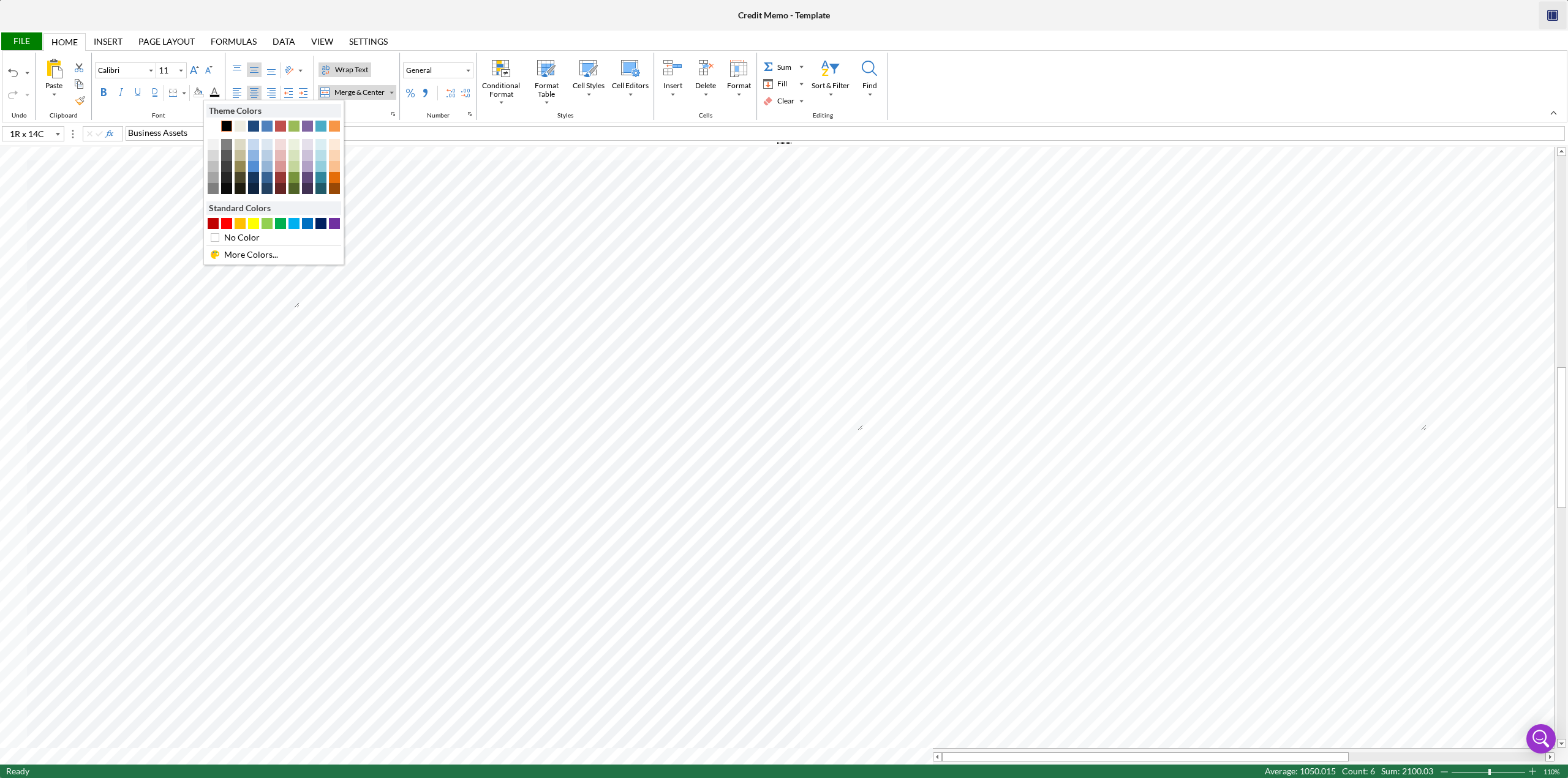
click at [226, 126] on div "Text 1" at bounding box center [226, 126] width 11 height 11
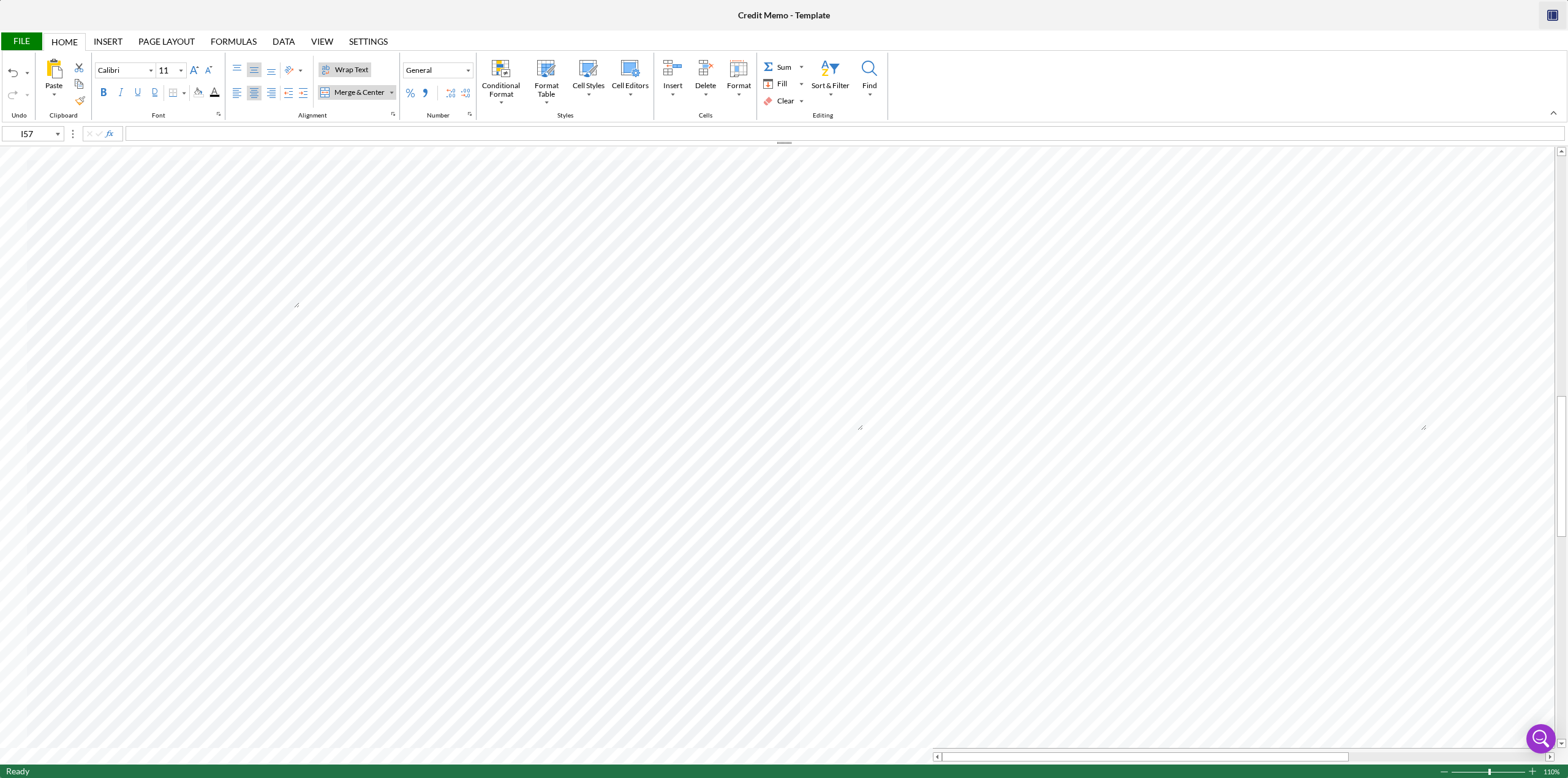
type input "A63"
type input "C63"
type input "A63"
click at [93, 337] on span "Claudia Robles Arias" at bounding box center [74, 358] width 68 height 11
click at [294, 337] on span "Bilingual Kid LLC" at bounding box center [306, 358] width 65 height 11
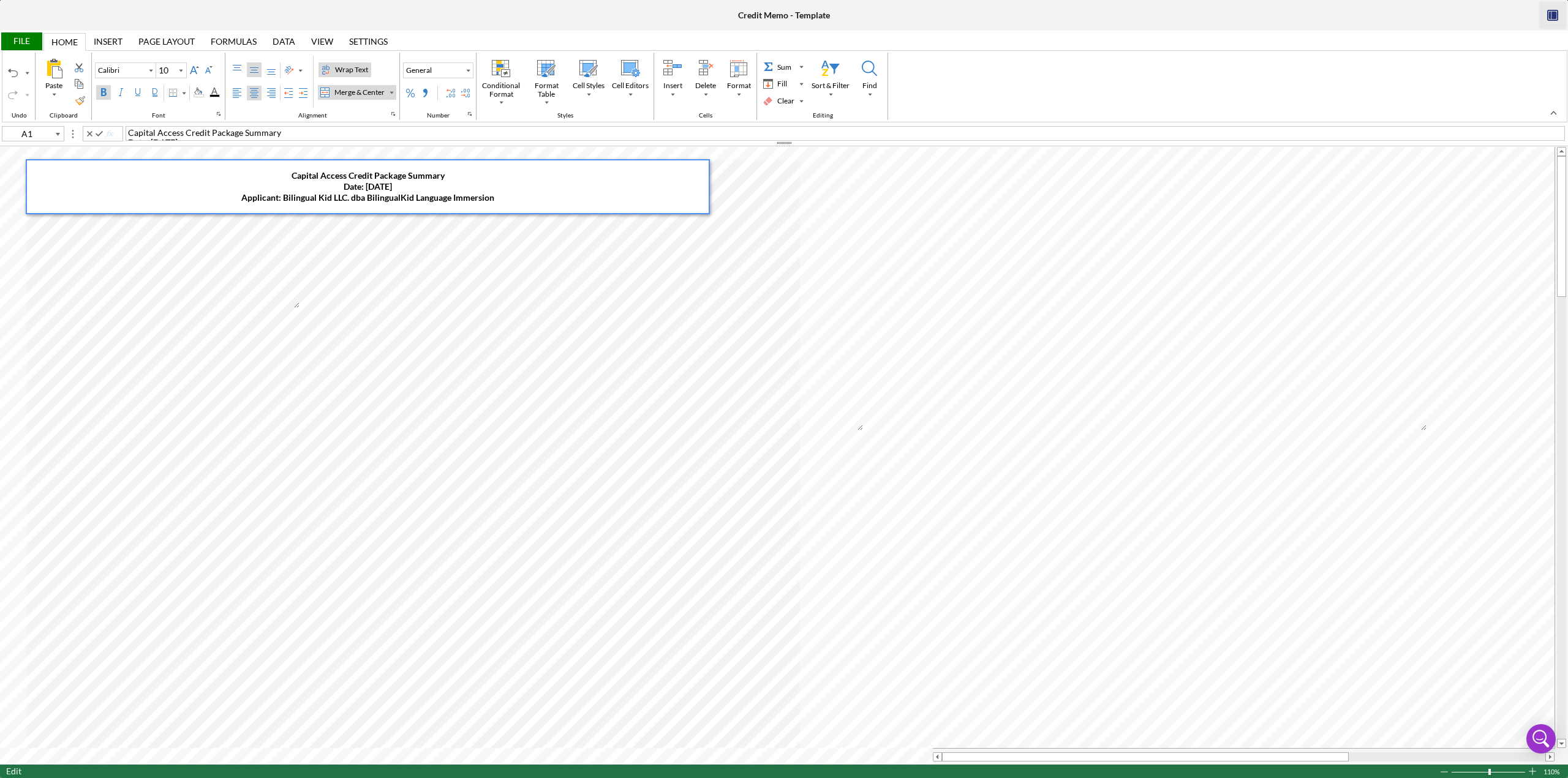
click at [315, 195] on span "Capital Access Credit Package Summary ​Date: 10/02/2025 ​Applicant: Bilingual K…" at bounding box center [368, 186] width 253 height 32
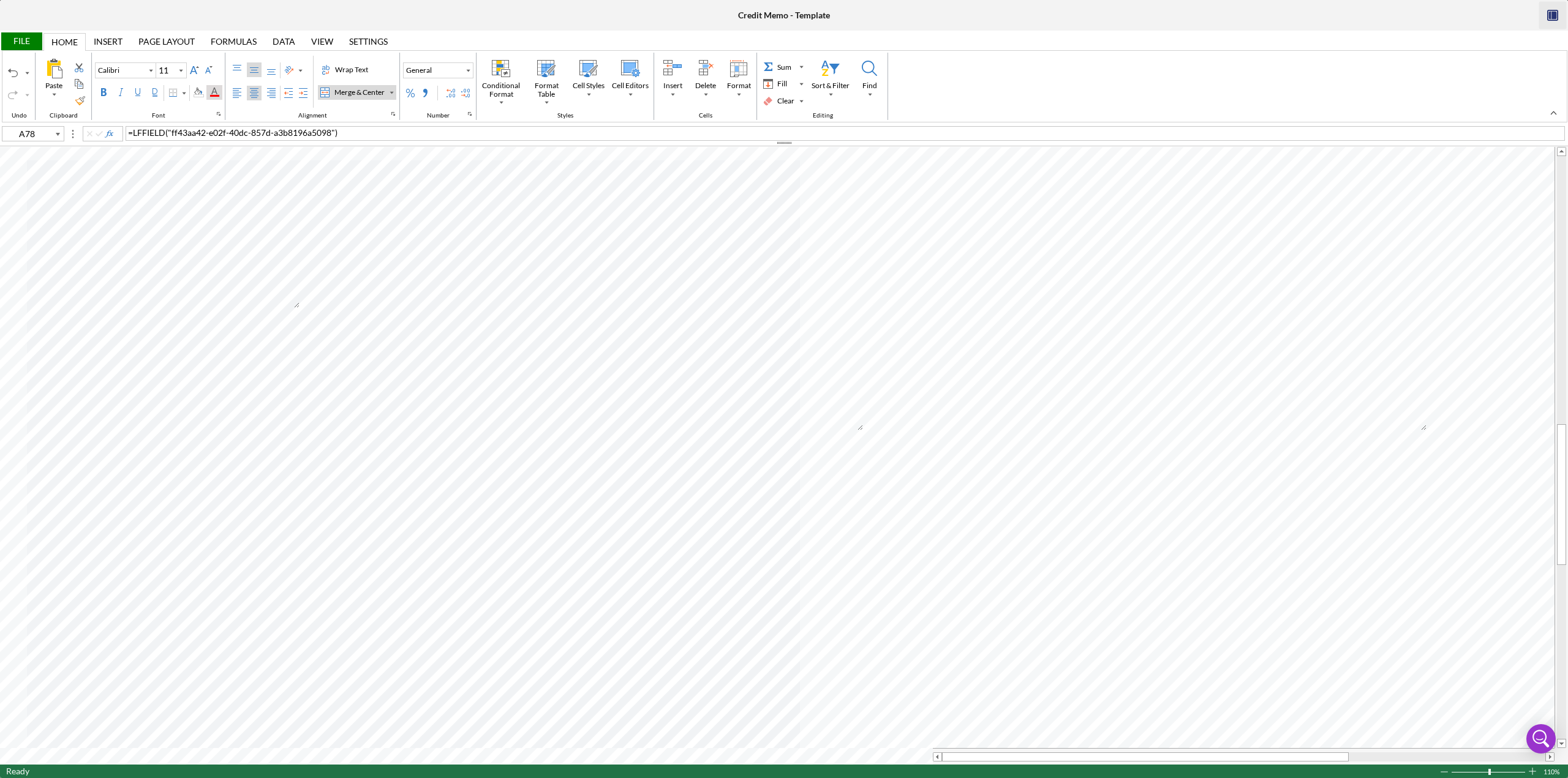
click at [209, 97] on div "Font Color" at bounding box center [214, 92] width 10 height 10
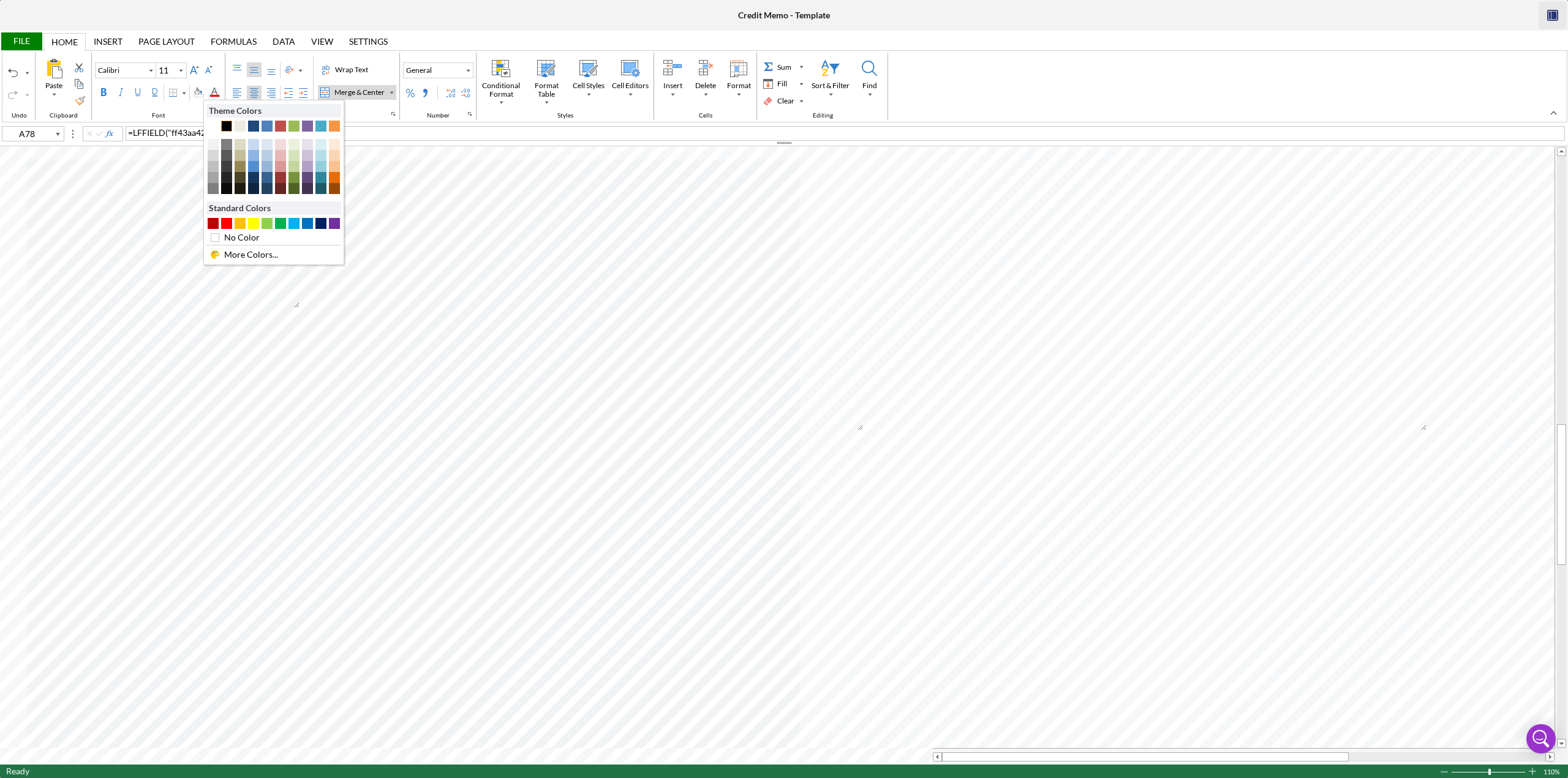
click at [226, 124] on div "Text 1" at bounding box center [226, 126] width 11 height 11
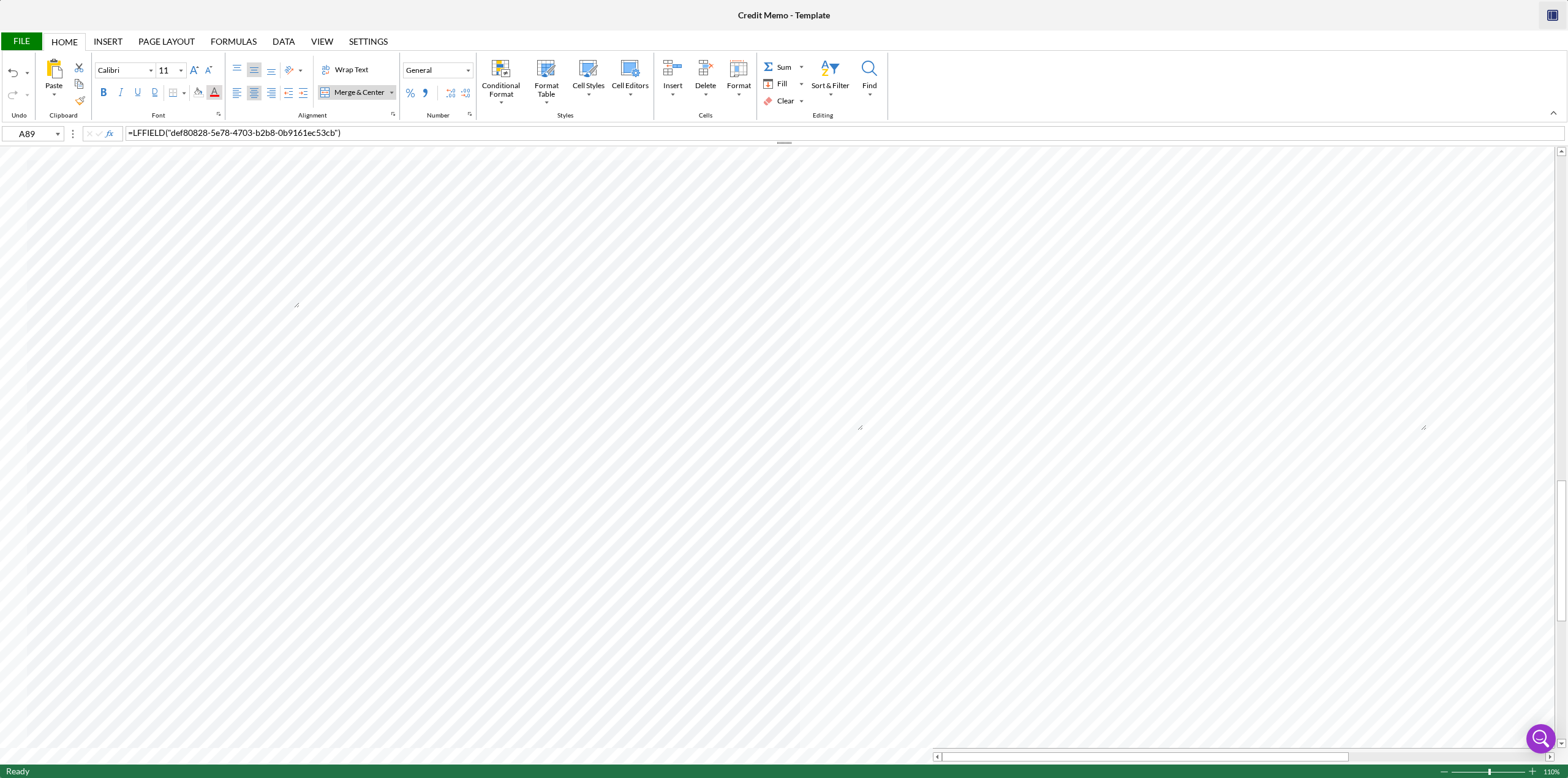
click at [215, 98] on div "Font Color" at bounding box center [215, 92] width 16 height 14
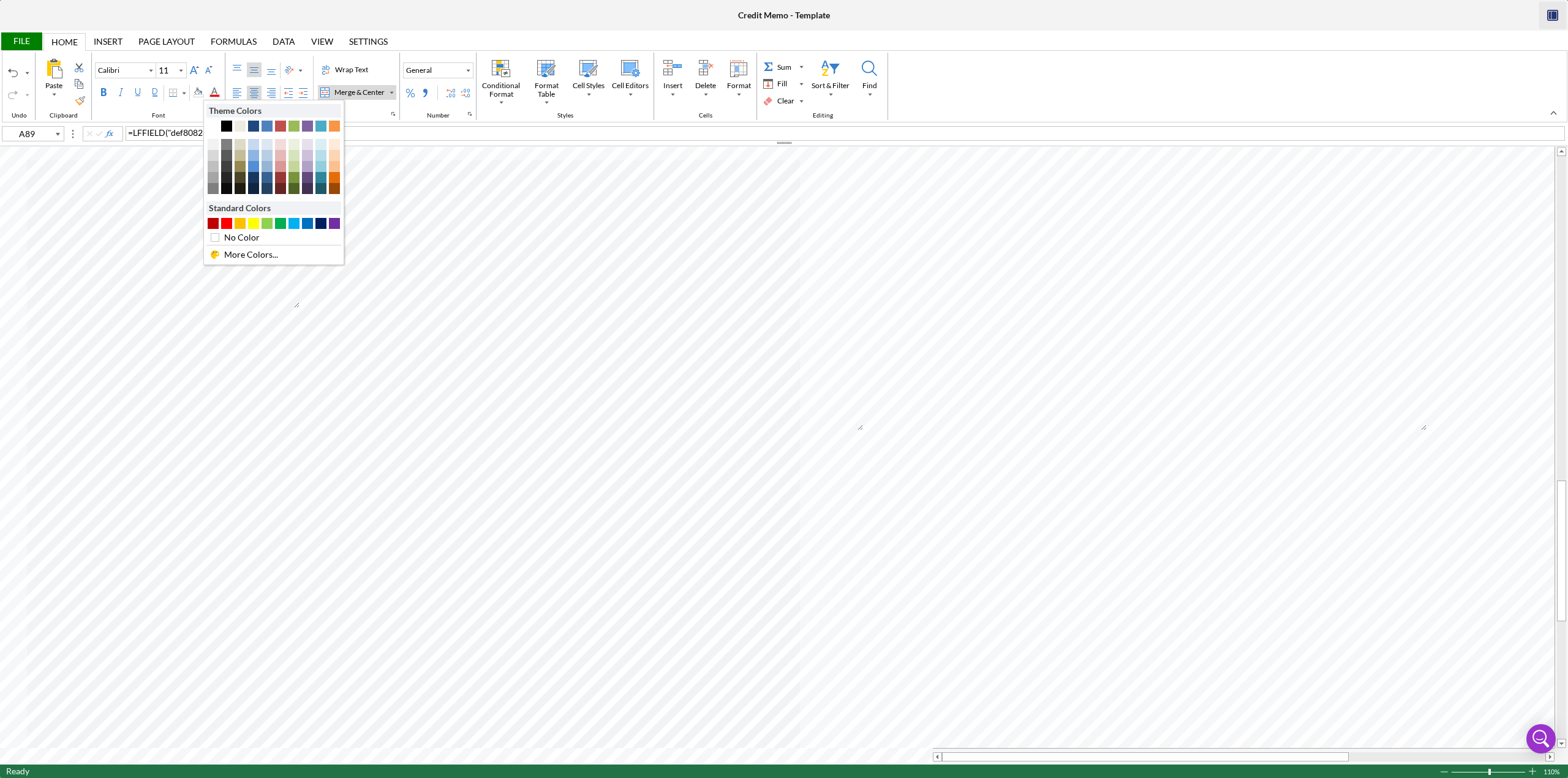
click at [228, 126] on div "Text 1" at bounding box center [226, 126] width 11 height 11
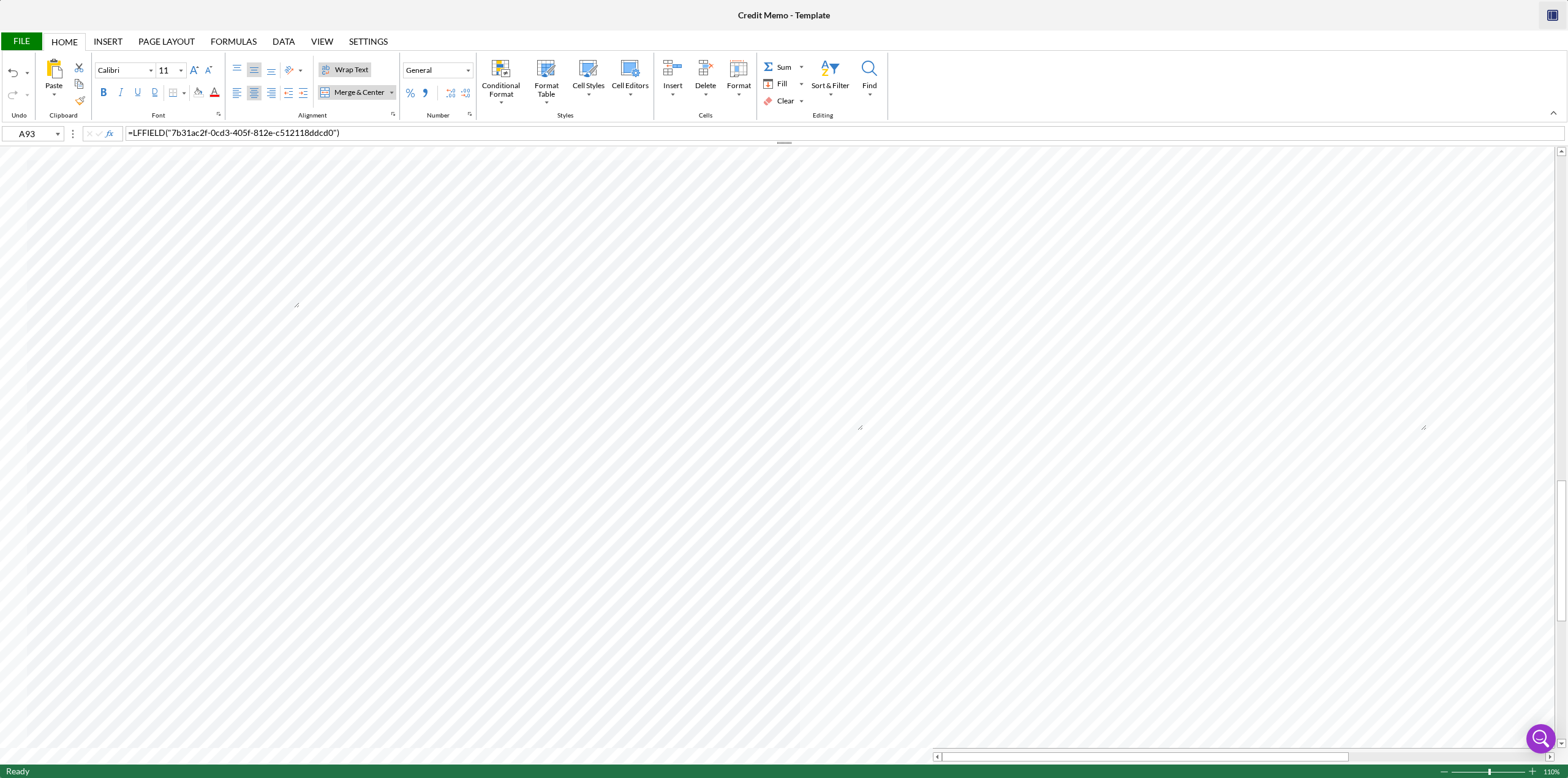
click at [351, 71] on div "Wrap Text" at bounding box center [352, 70] width 38 height 11
click at [211, 91] on div "Font Color" at bounding box center [214, 92] width 10 height 10
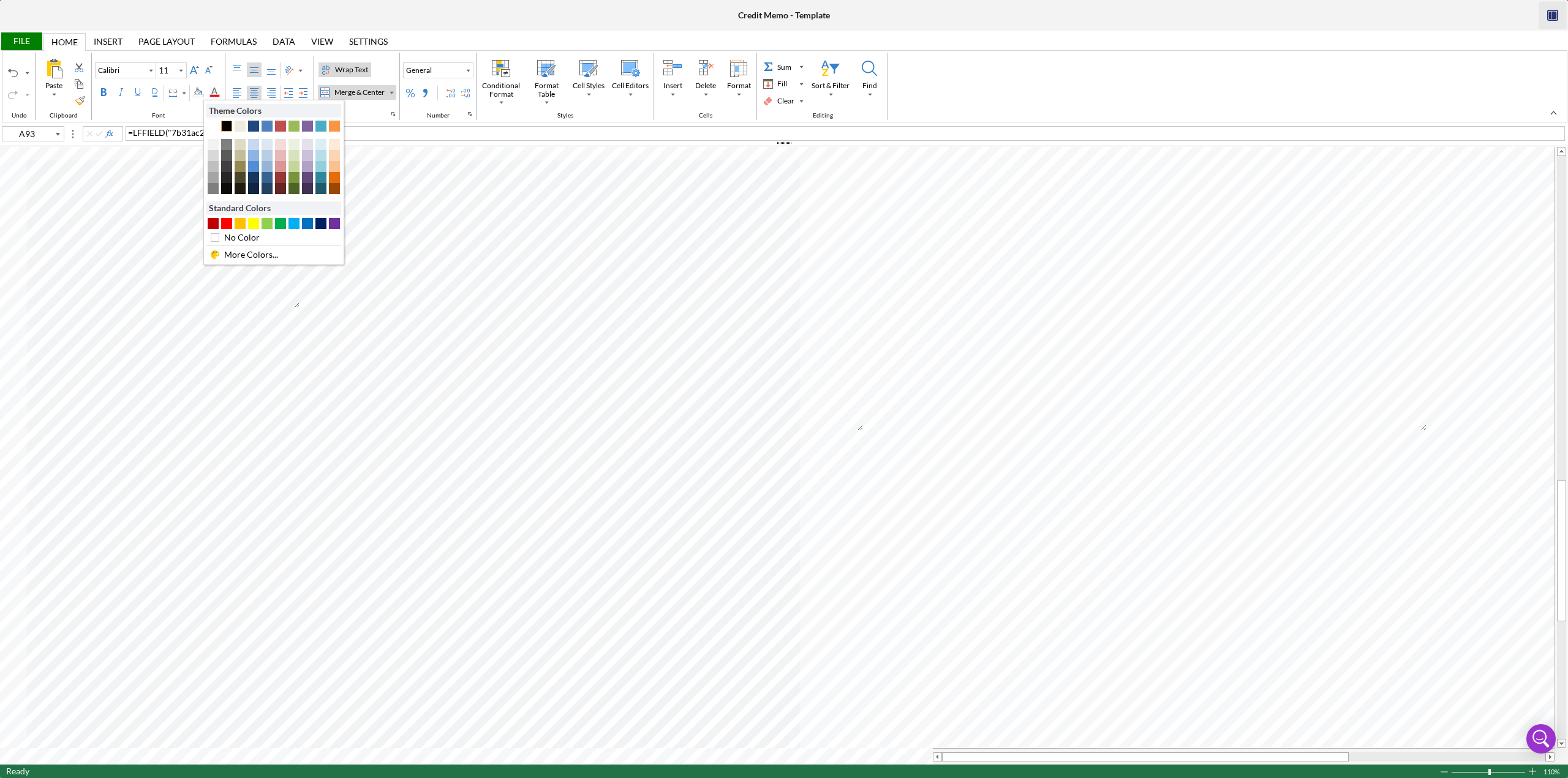
click at [226, 122] on div "Text 1" at bounding box center [226, 126] width 11 height 11
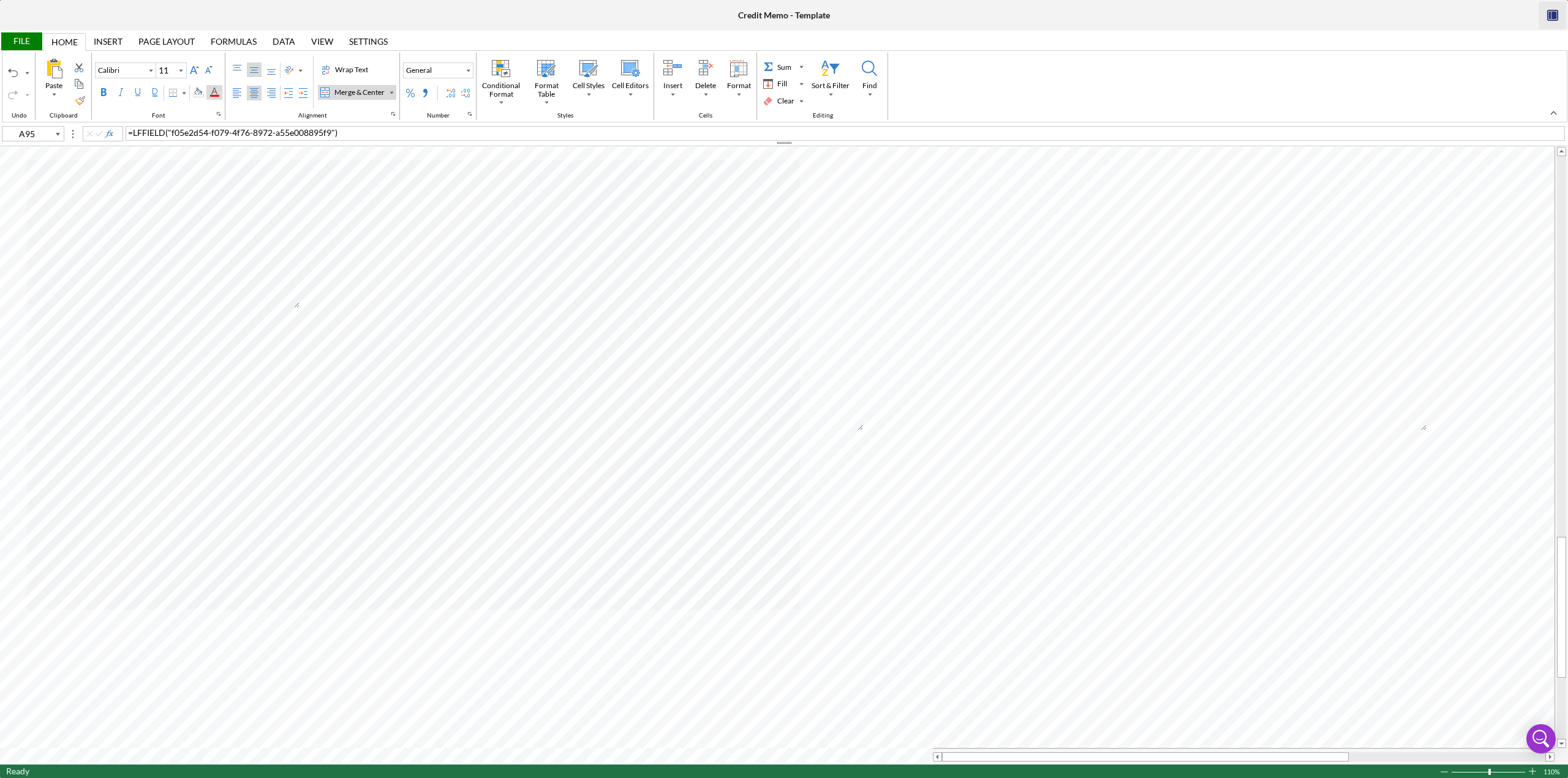
click at [209, 91] on div "Font Color" at bounding box center [214, 92] width 10 height 10
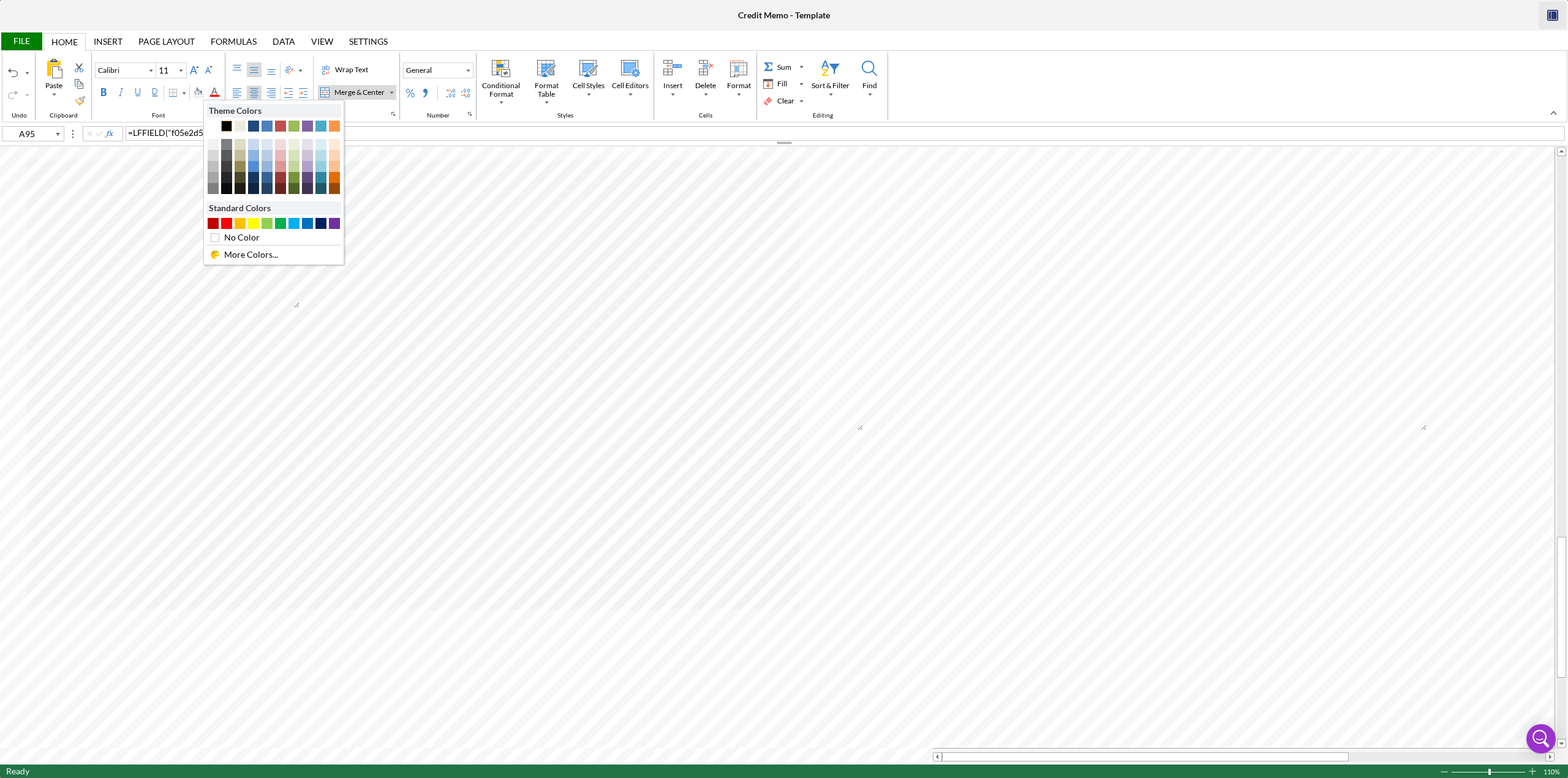
click at [230, 132] on div "Theme Colors Standard Colors No Color More Colors..." at bounding box center [274, 182] width 135 height 157
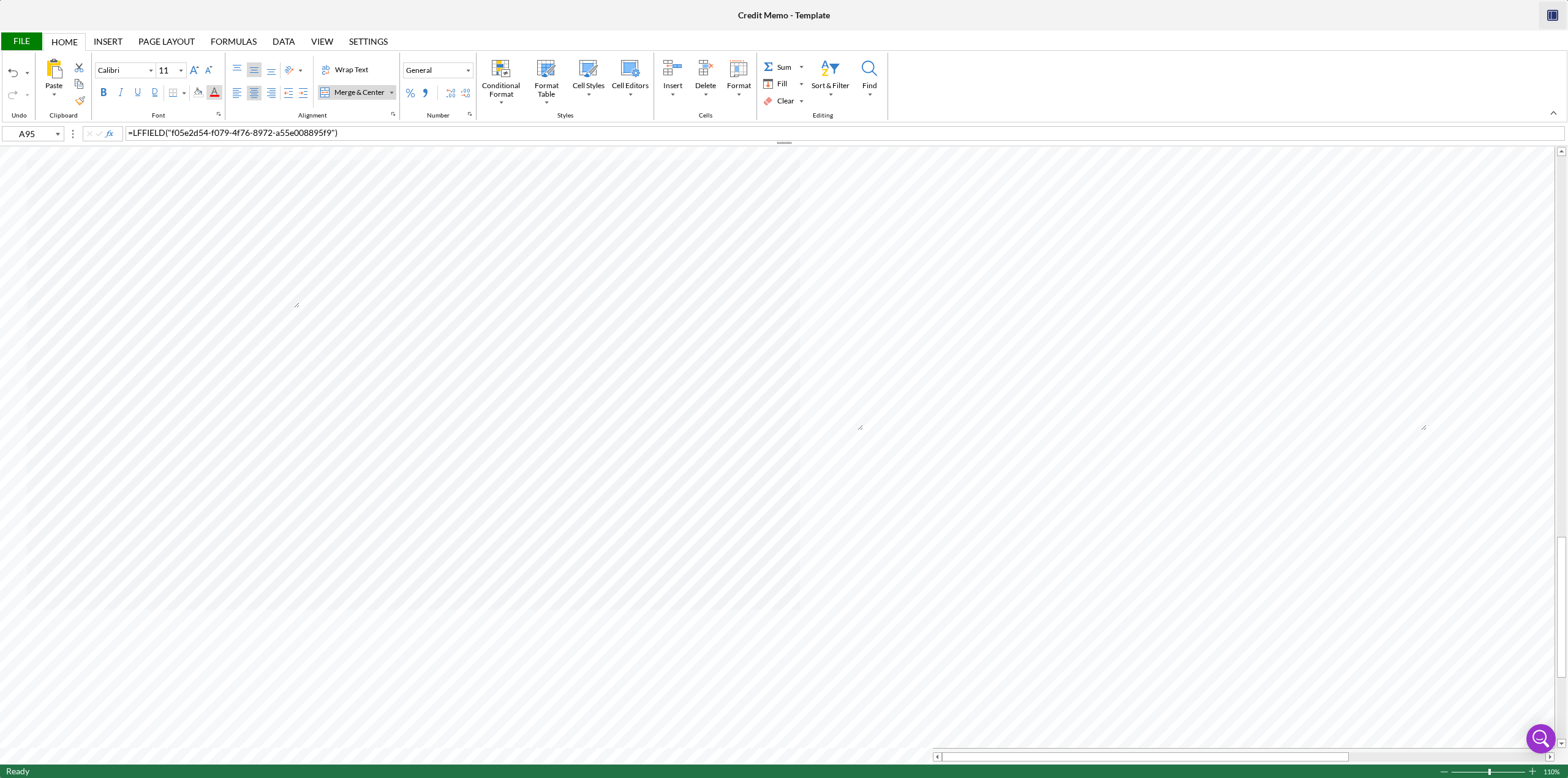
click at [212, 93] on div "Font Color" at bounding box center [214, 92] width 10 height 10
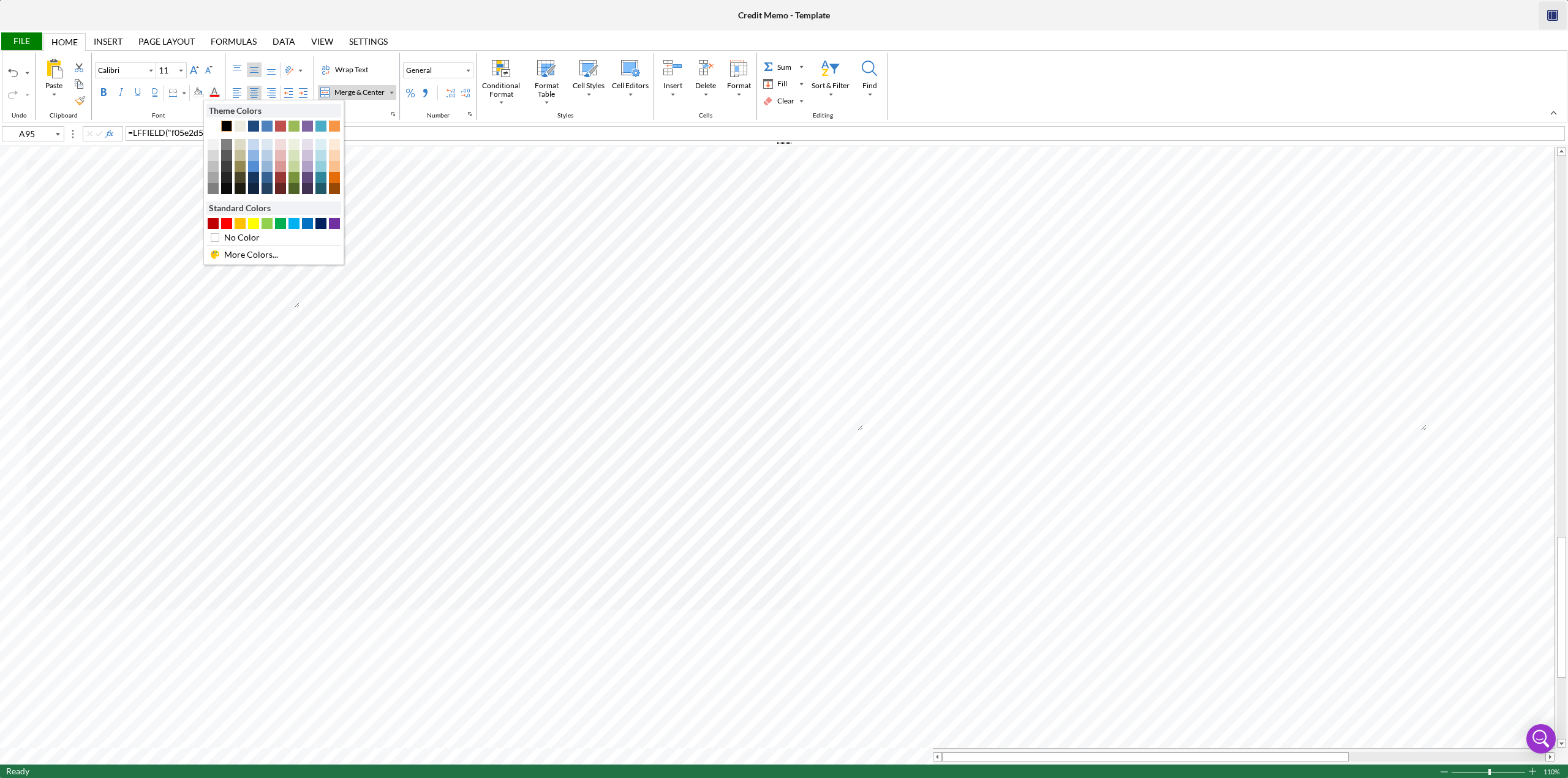
click at [228, 124] on div "Text 1" at bounding box center [226, 126] width 11 height 11
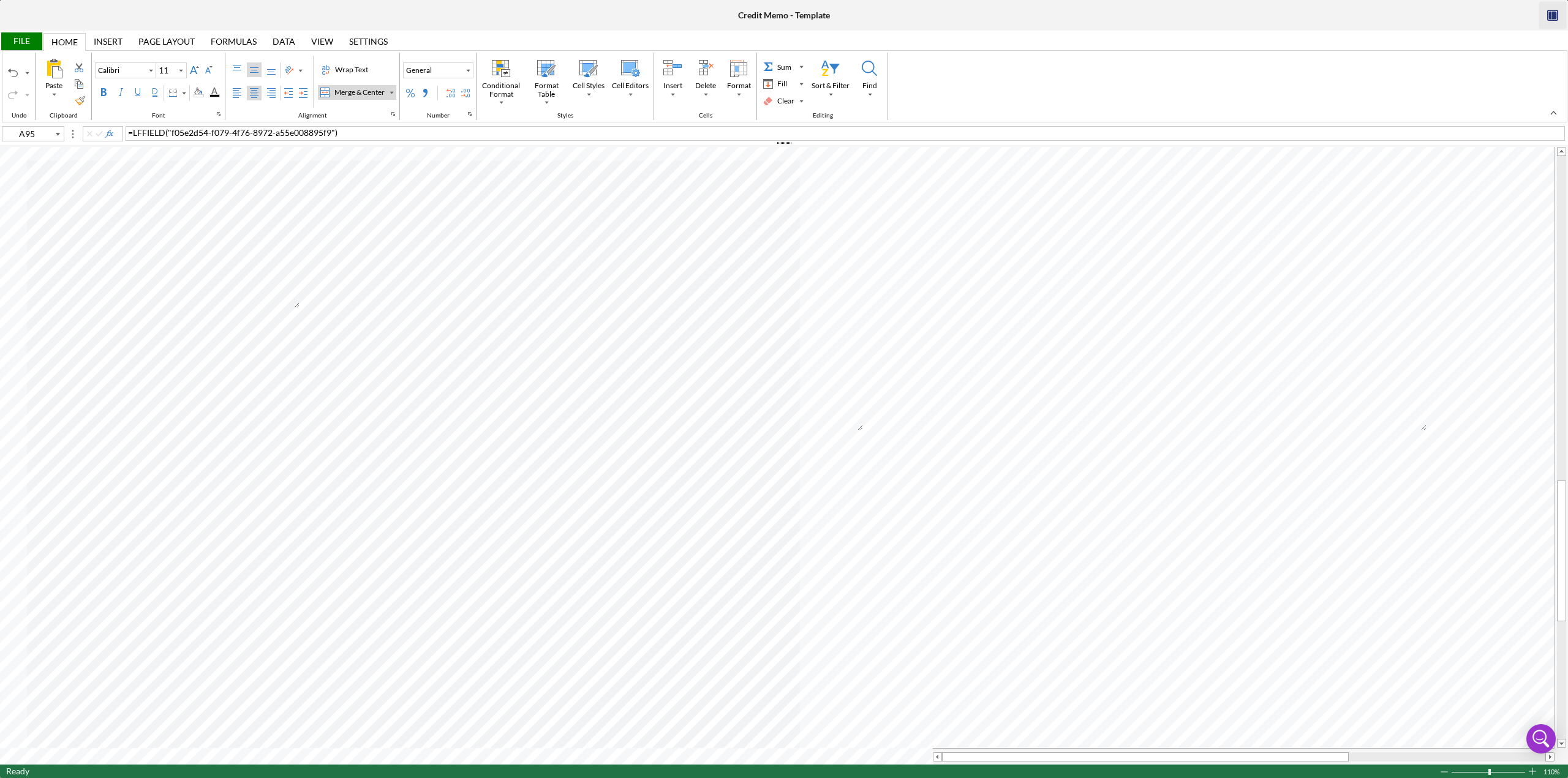
click at [24, 45] on div "File" at bounding box center [21, 41] width 42 height 18
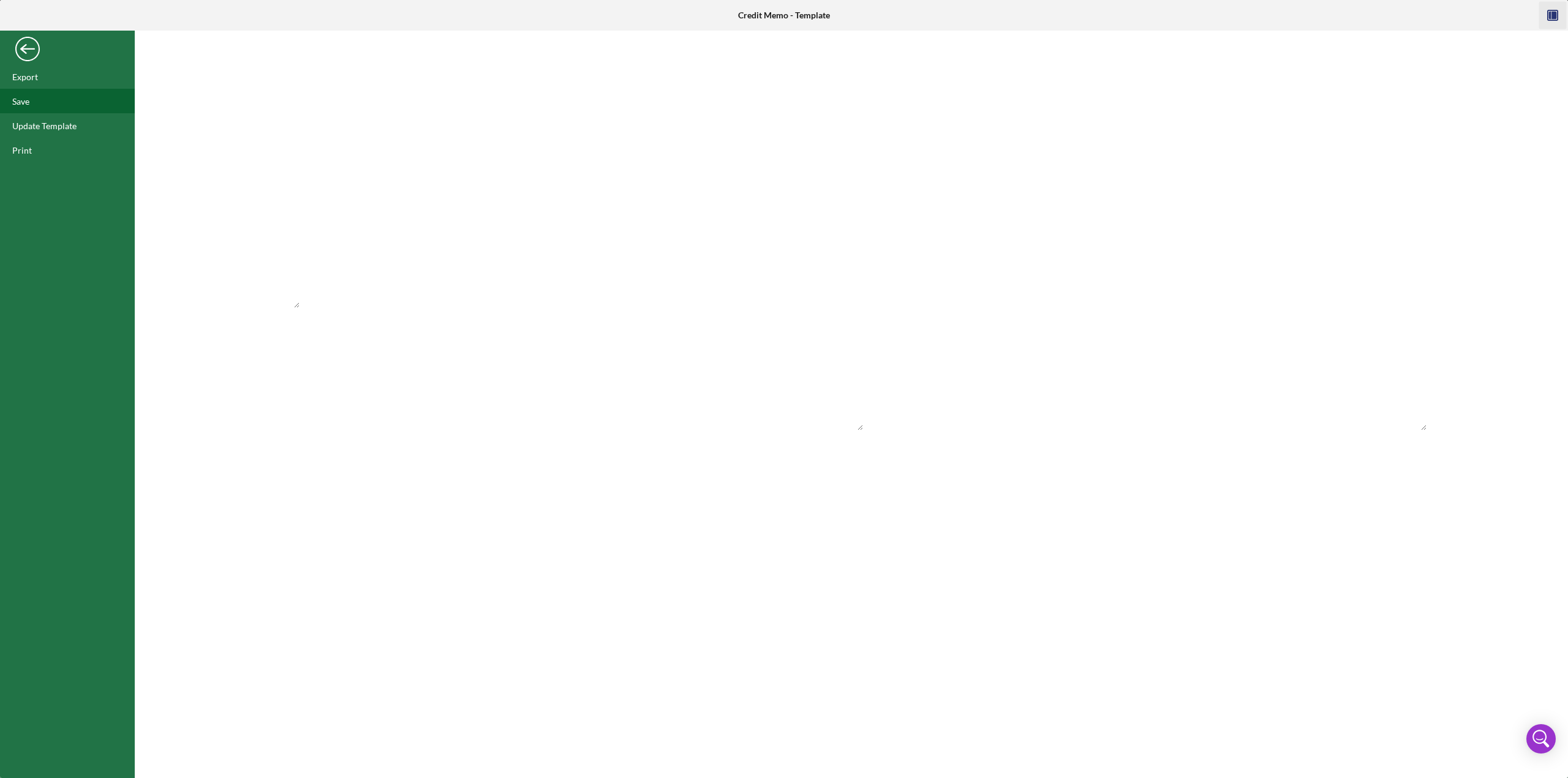
click at [36, 105] on div "Save" at bounding box center [67, 101] width 135 height 24
click at [30, 55] on div "Back" at bounding box center [27, 45] width 24 height 24
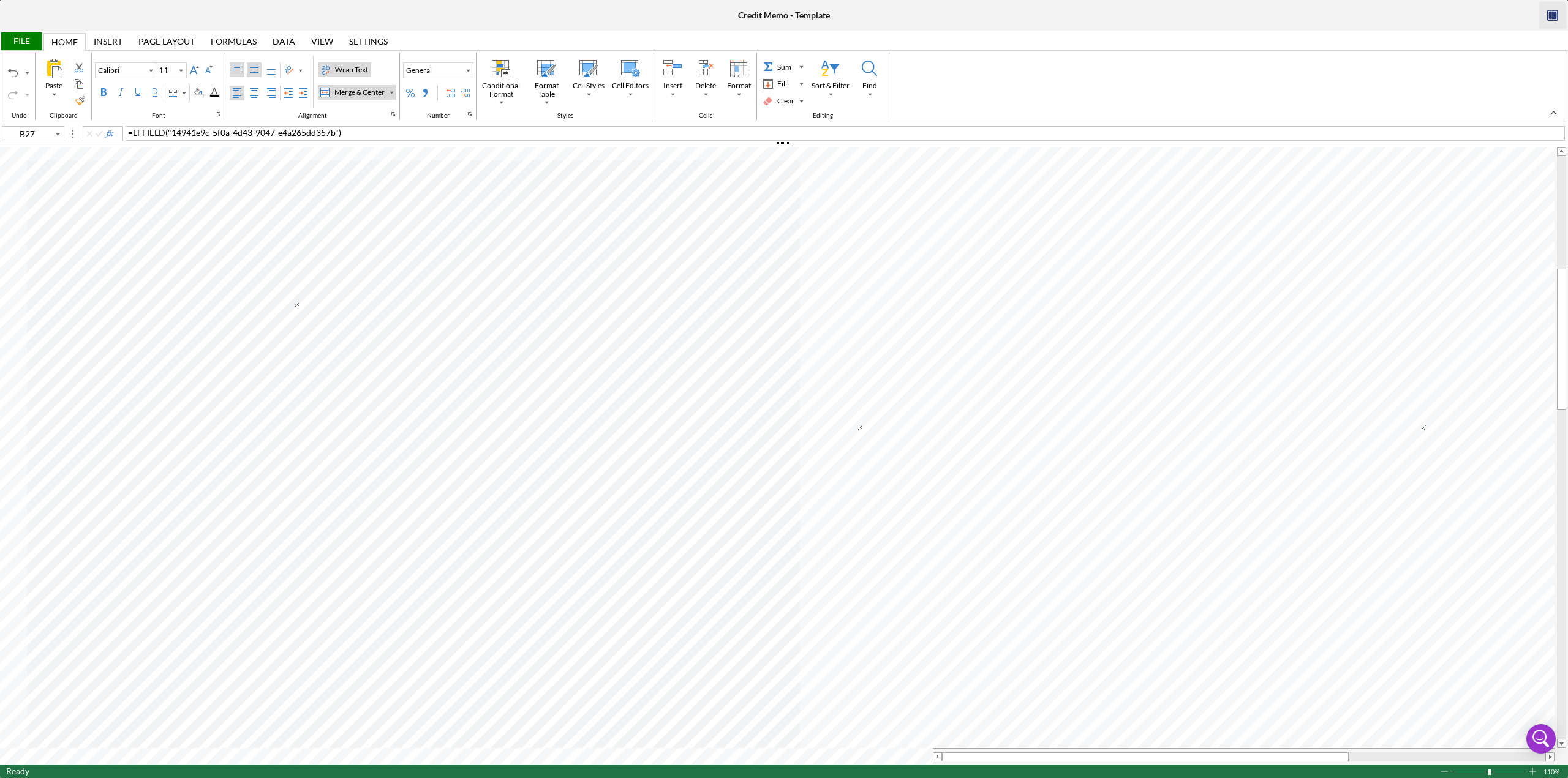
click at [238, 66] on div "Top Align" at bounding box center [237, 70] width 10 height 10
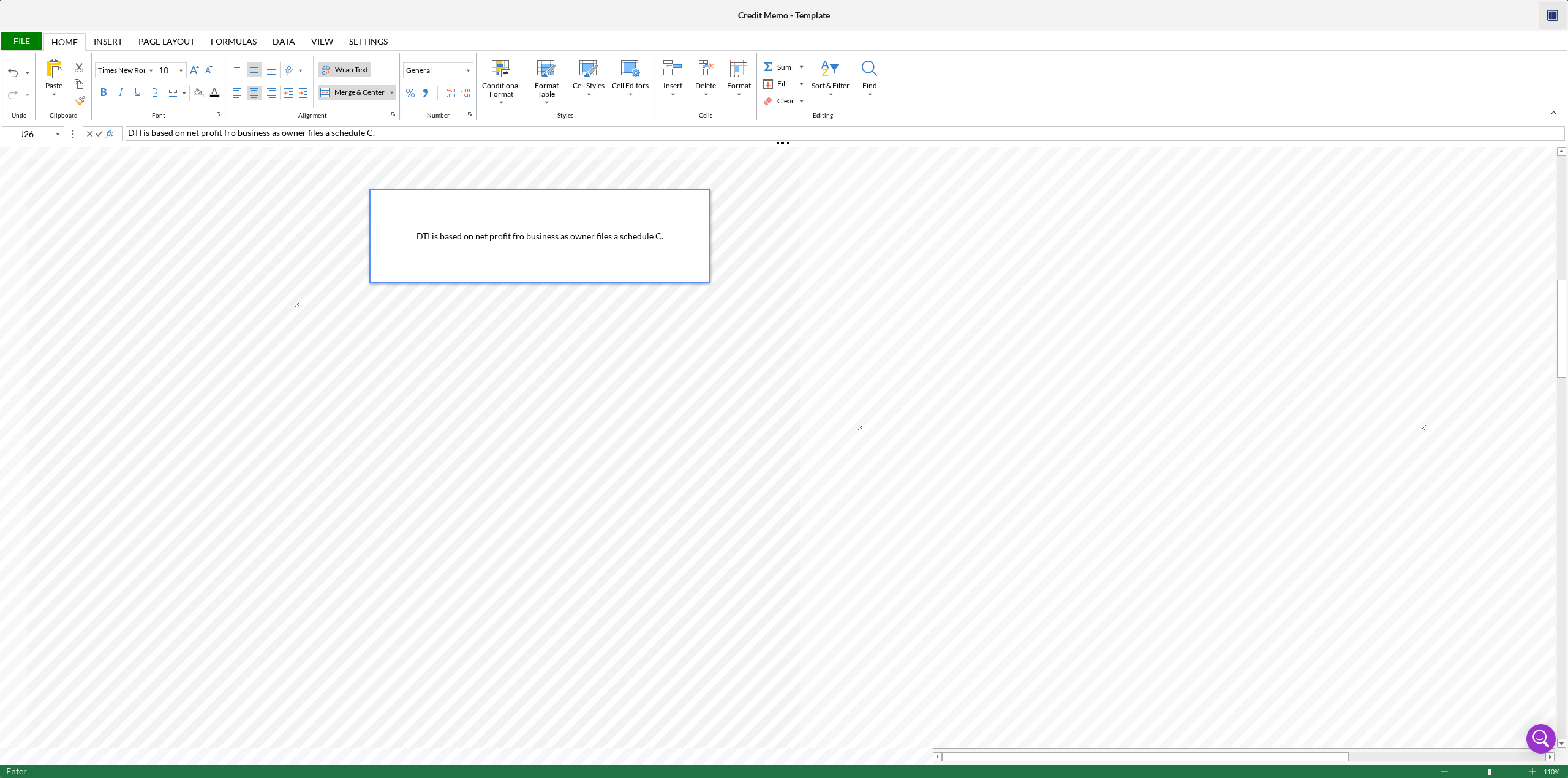
click at [523, 235] on span "DTI is based on net profit fro business as owner files a schedule C." at bounding box center [540, 236] width 247 height 11
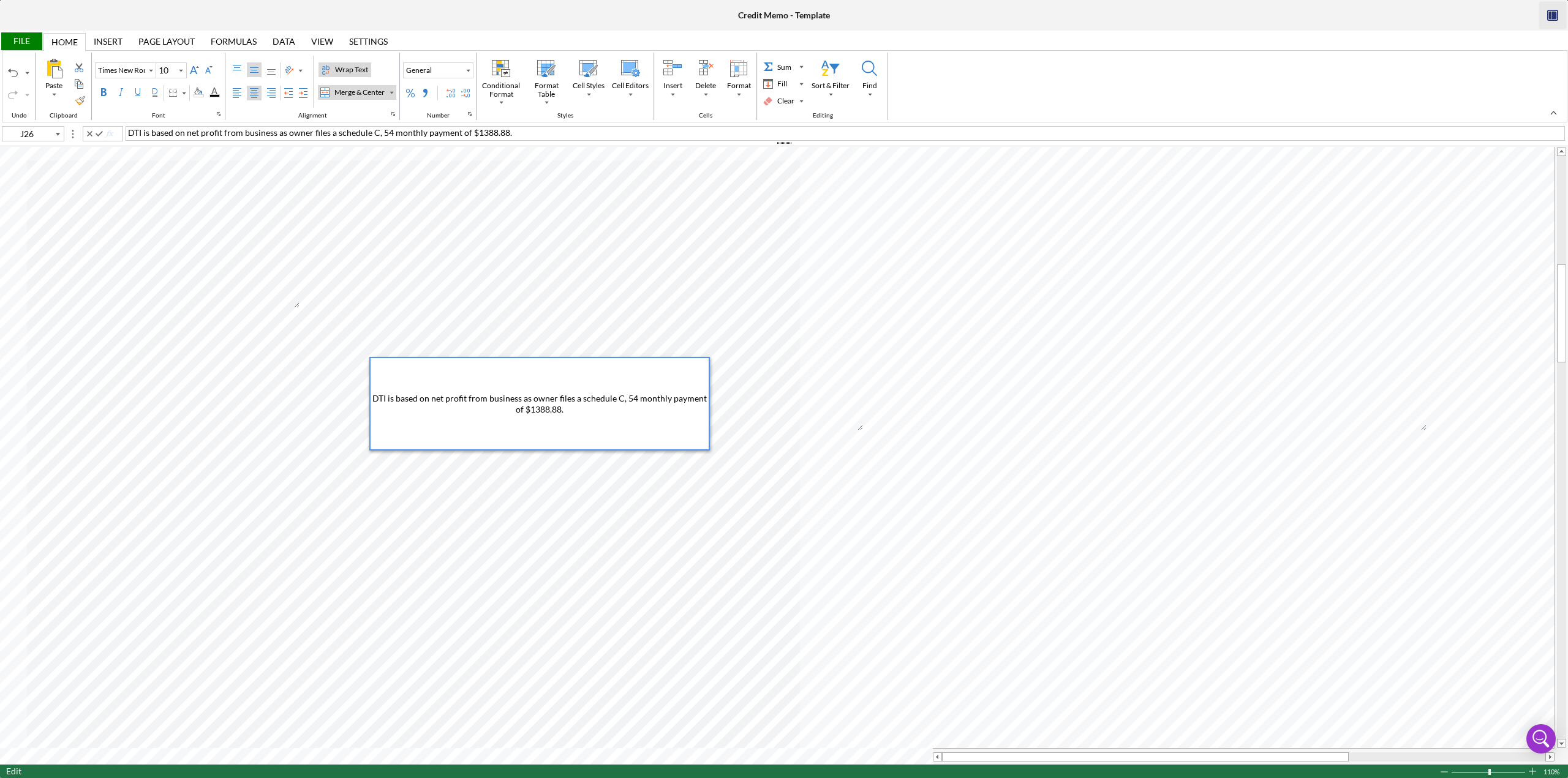
click at [621, 337] on span "DTI is based on net profit from business as owner files a schedule C, 54 monthl…" at bounding box center [540, 404] width 336 height 22
click at [647, 337] on span "DTI is based on net profit from business as owner files a schedule C. Both DTI …" at bounding box center [541, 404] width 338 height 22
click at [636, 337] on div "DTI is based on net profit from business as owner files a schedule C. Both DTI …" at bounding box center [540, 404] width 338 height 91
click at [582, 337] on span "DTI is based on net profit from business as owner files a schedule C. Both DTI …" at bounding box center [541, 404] width 338 height 22
click at [457, 337] on span "DTI is based on net profit from business as owner files a schedule C. Both DTI …" at bounding box center [541, 404] width 338 height 22
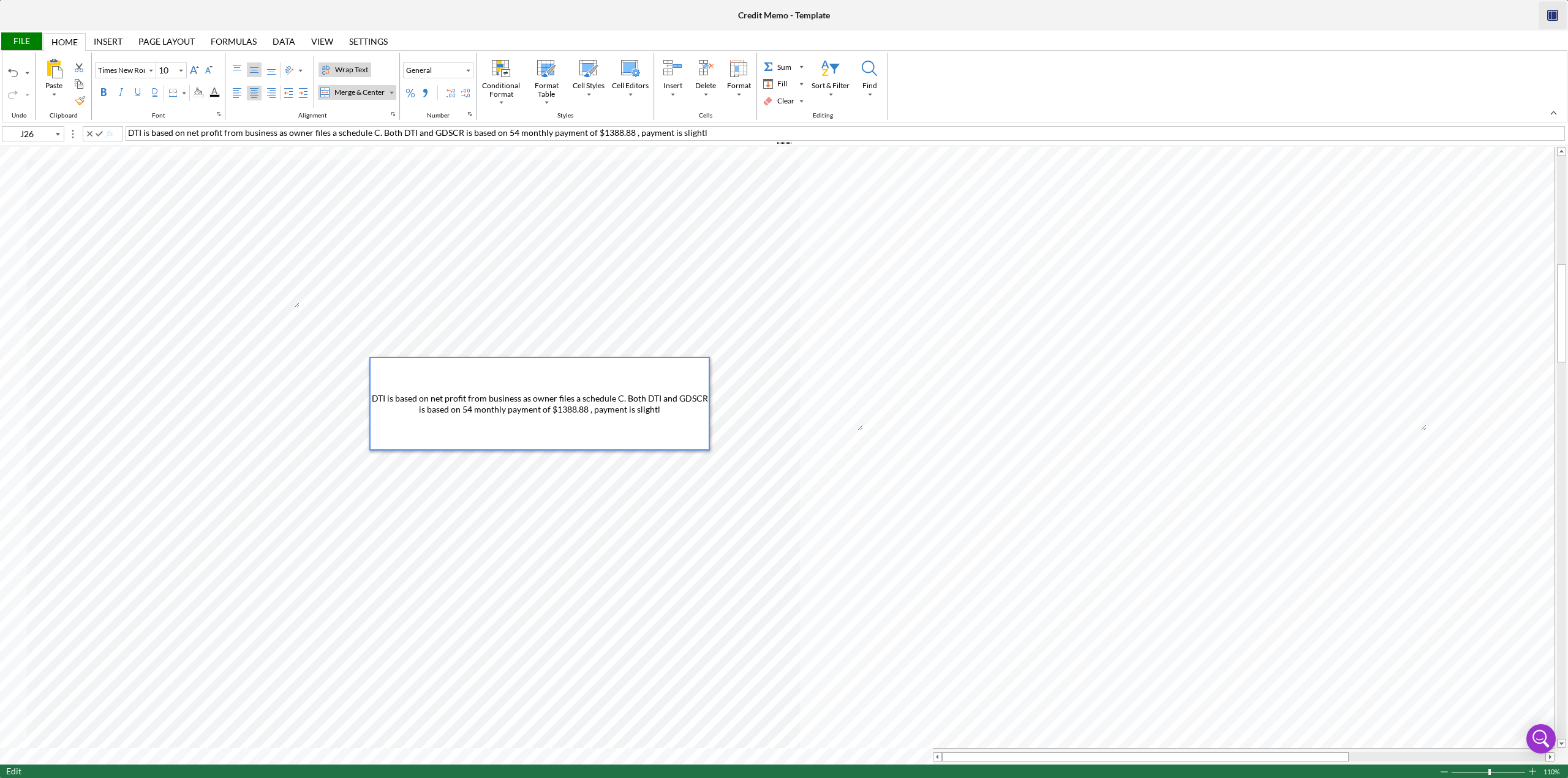
click at [588, 337] on span "DTI is based on net profit from business as owner files a schedule C. Both DTI …" at bounding box center [541, 404] width 338 height 22
drag, startPoint x: 642, startPoint y: 402, endPoint x: 685, endPoint y: 413, distance: 44.4
click at [685, 337] on div "DTI is based on net profit from business as owner files a schedule C. Both DTI …" at bounding box center [540, 404] width 338 height 91
click at [490, 337] on span "DTI is based on net profit from business as owner files a schedule C. Both DTI …" at bounding box center [541, 403] width 338 height 32
click at [648, 337] on div "DTI is based on net profit from business as owner files a schedule C. Both DTI …" at bounding box center [540, 404] width 338 height 91
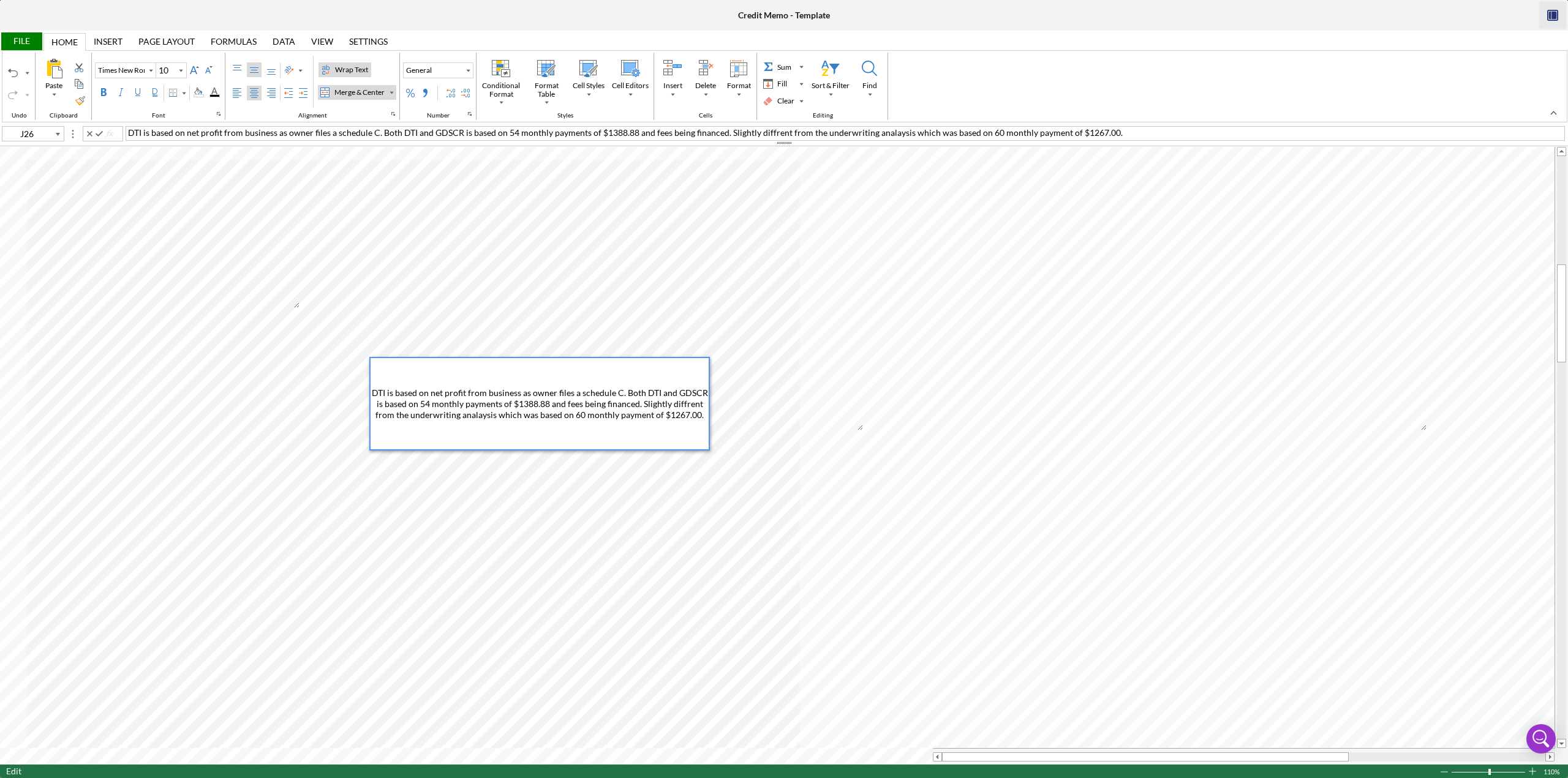
click at [473, 337] on span "DTI is based on net profit from business as owner files a schedule C. Both DTI …" at bounding box center [541, 403] width 338 height 32
click at [483, 337] on span "DTI is based on net profit from business as owner files a schedule C. Both DTI …" at bounding box center [541, 403] width 338 height 32
click at [682, 337] on span "DTI is based on net profit from business as owner files a schedule C. Both DTI …" at bounding box center [541, 403] width 338 height 32
click at [547, 337] on span "DTI is based on net profit from business as owner files a schedule C. Both DTI …" at bounding box center [541, 403] width 338 height 32
click at [564, 337] on span "DTI is based on net profit from business as owner files a schedule C. Both DTI …" at bounding box center [541, 404] width 338 height 43
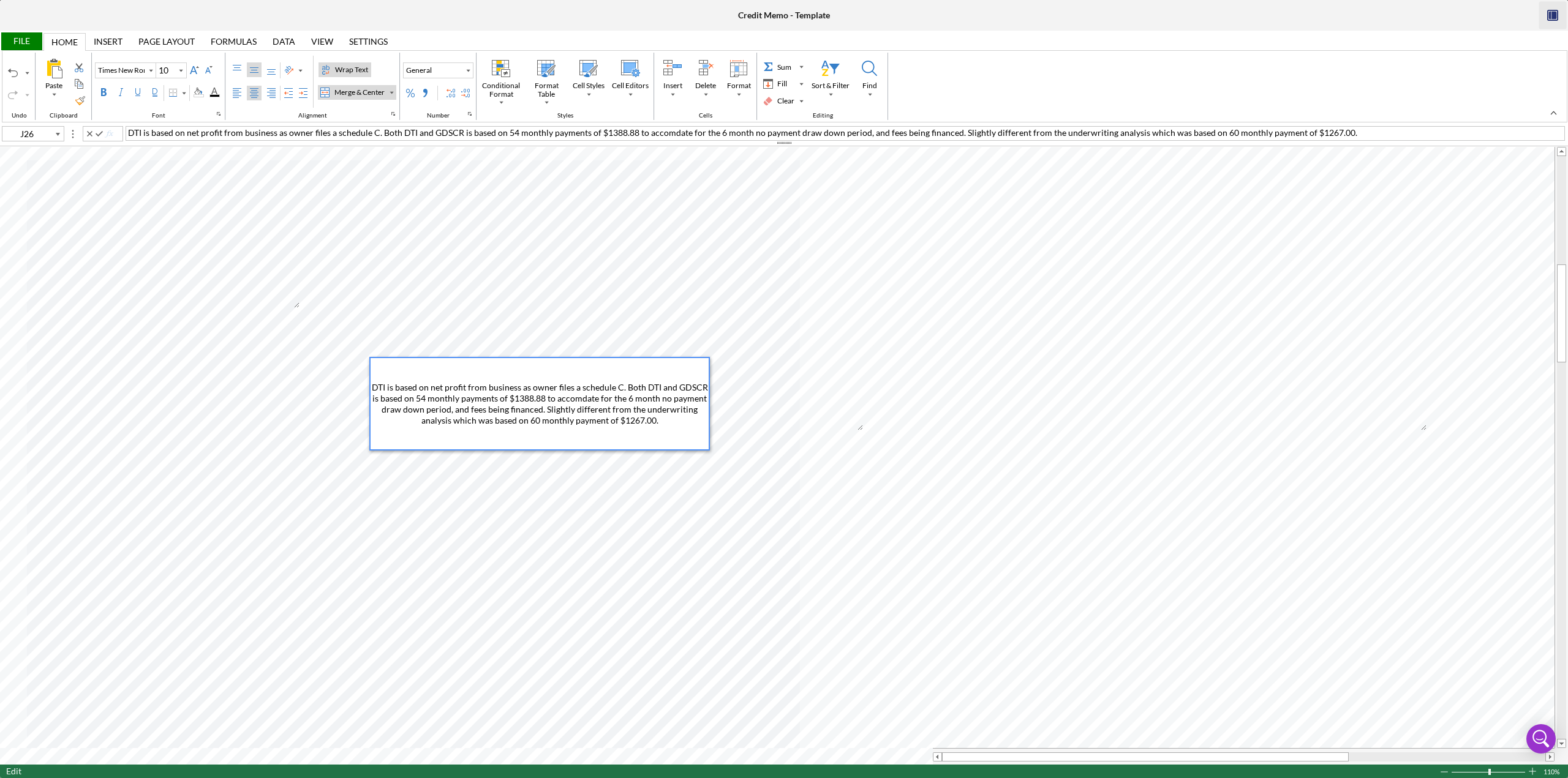
click at [577, 337] on span "DTI is based on net profit from business as owner files a schedule C. Both DTI …" at bounding box center [541, 404] width 338 height 43
click at [582, 337] on span "DTI is based on net profit from business as owner files a schedule C. Both DTI …" at bounding box center [541, 404] width 338 height 43
click at [635, 337] on span "DTI is based on net profit from business as owner files a schedule C. Both DTI …" at bounding box center [541, 404] width 338 height 43
drag, startPoint x: 601, startPoint y: 398, endPoint x: 571, endPoint y: 397, distance: 30.0
click at [571, 337] on span "DTI is based on net profit from business as owner files a schedule C. Both DTI …" at bounding box center [541, 404] width 338 height 43
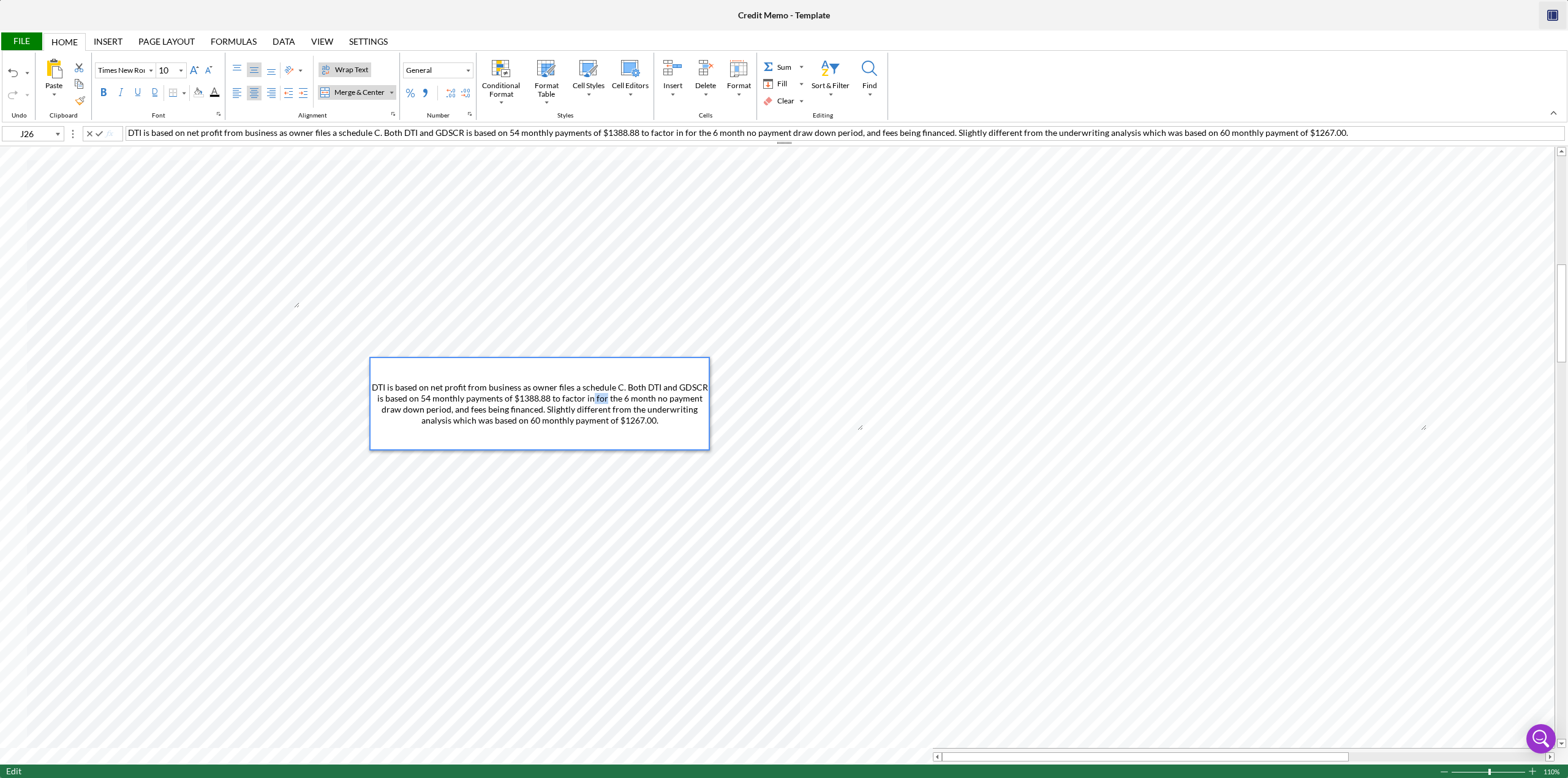
drag, startPoint x: 607, startPoint y: 397, endPoint x: 594, endPoint y: 397, distance: 13.0
click at [594, 337] on span "DTI is based on net profit from business as owner files a schedule C. Both DTI …" at bounding box center [541, 404] width 338 height 43
click at [615, 337] on span "DTI is based on net profit from business as owner files a schedule C. Both DTI …" at bounding box center [541, 404] width 338 height 43
click at [640, 337] on div "DTI is based on net profit from business as owner files a schedule C. Both DTI …" at bounding box center [540, 404] width 338 height 91
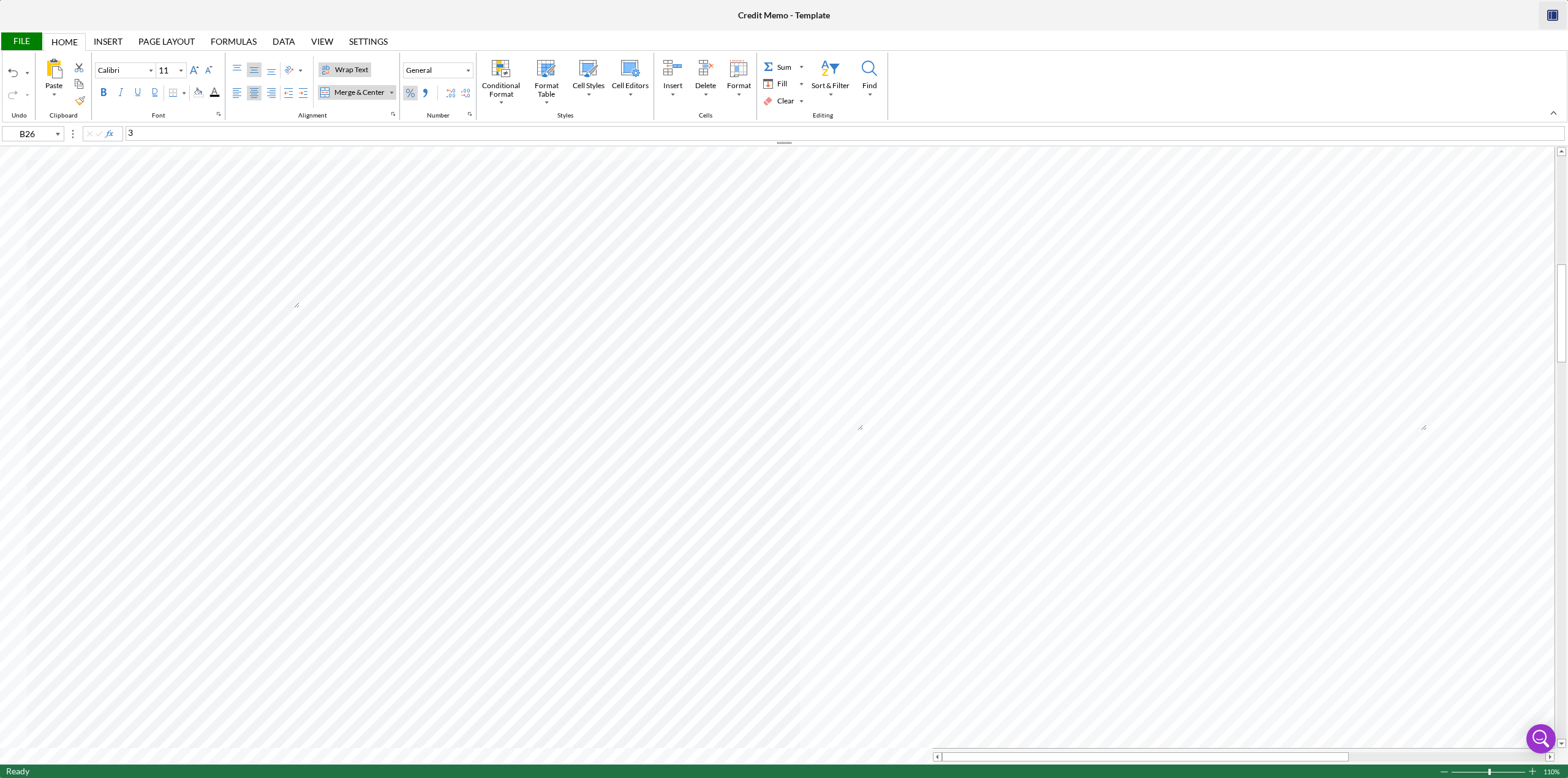
click at [405, 95] on div "Percent Style" at bounding box center [410, 93] width 10 height 10
click at [26, 41] on div "File" at bounding box center [21, 41] width 42 height 18
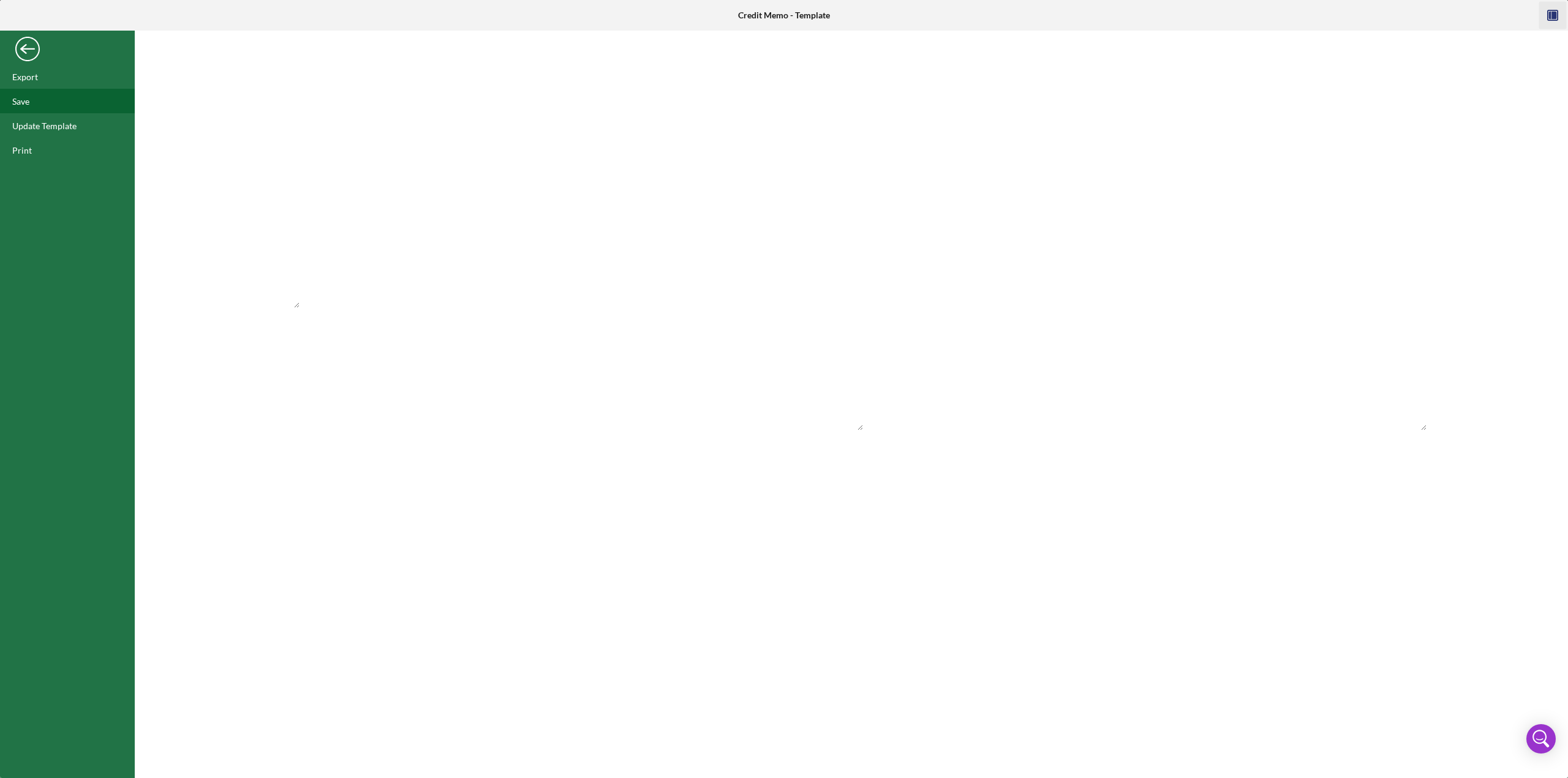
click at [30, 103] on div "Save" at bounding box center [67, 101] width 135 height 24
click at [27, 55] on div "Back" at bounding box center [27, 45] width 24 height 24
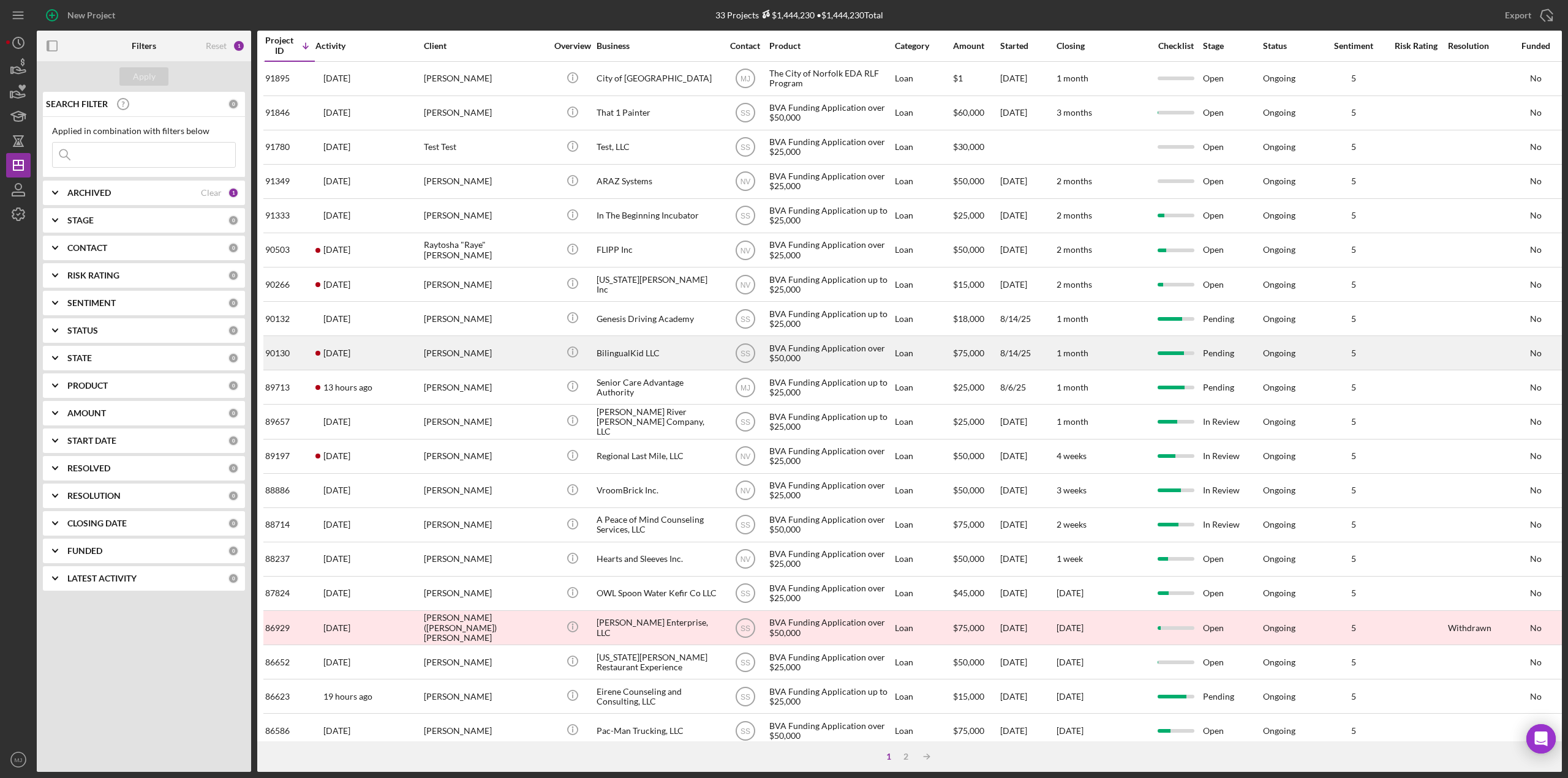
click at [626, 349] on div "BilingualKid LLC" at bounding box center [658, 353] width 122 height 32
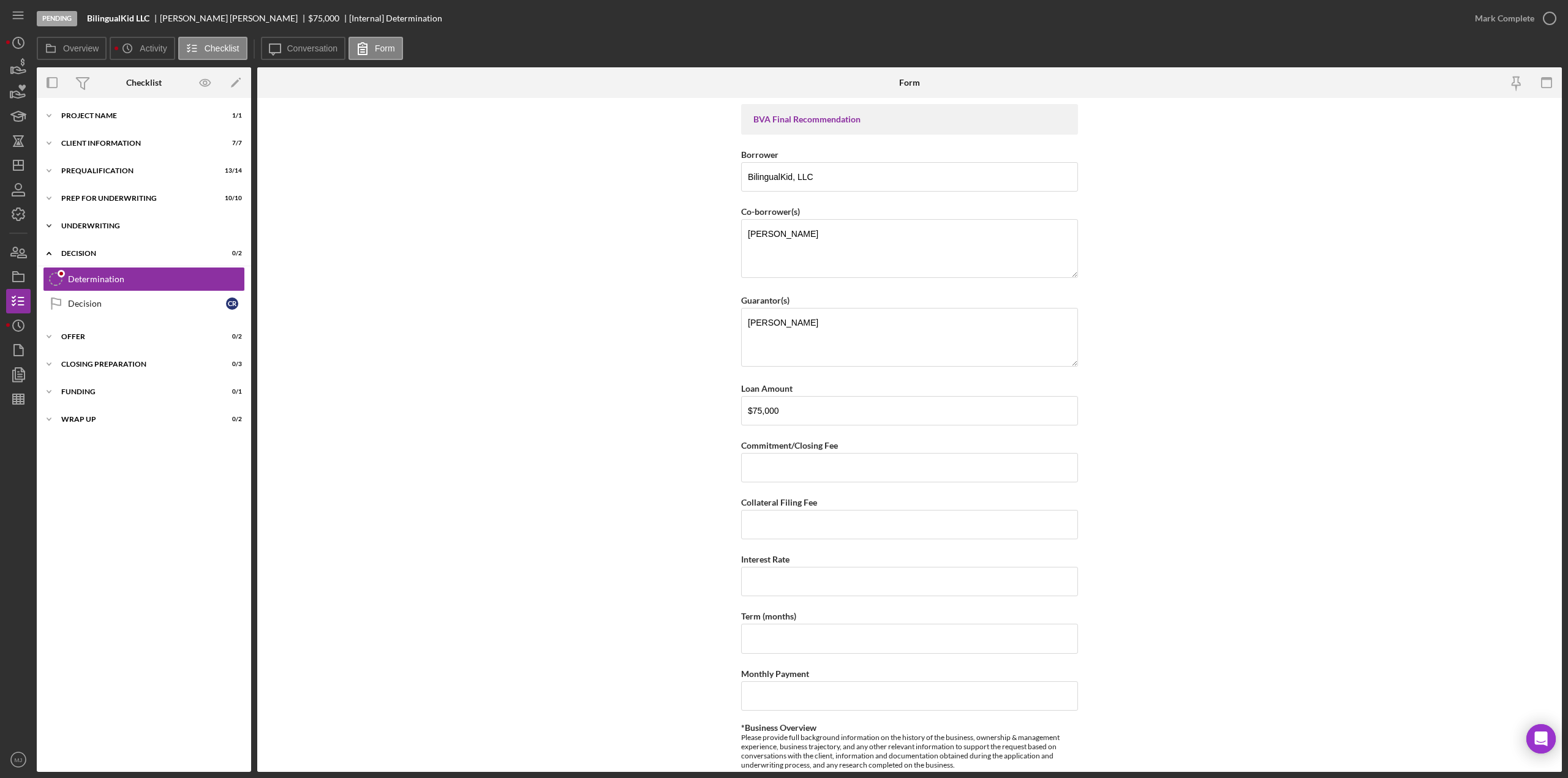
click at [98, 228] on div "Underwriting" at bounding box center [148, 226] width 174 height 7
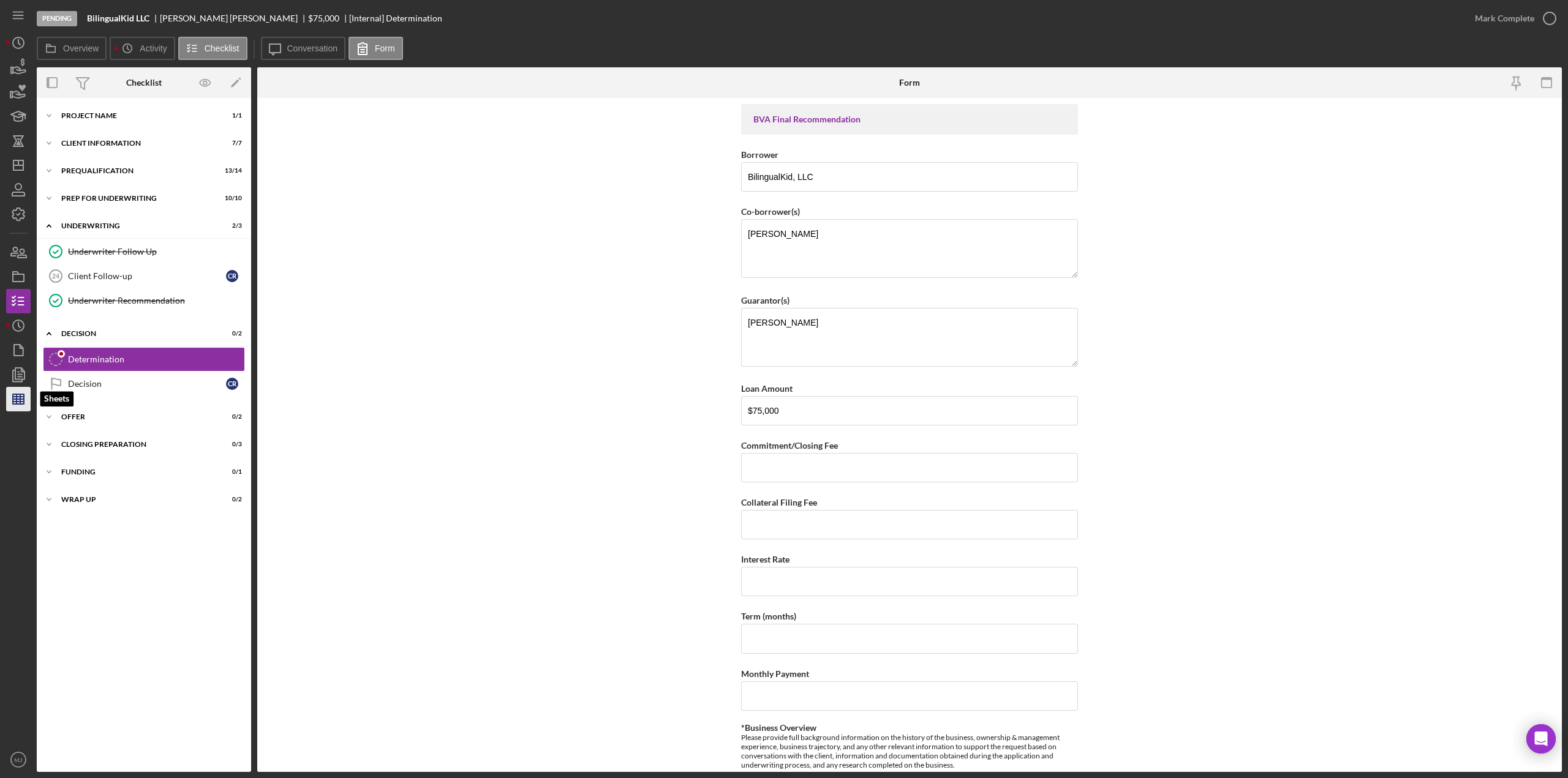
click at [21, 402] on line "button" at bounding box center [18, 402] width 11 height 0
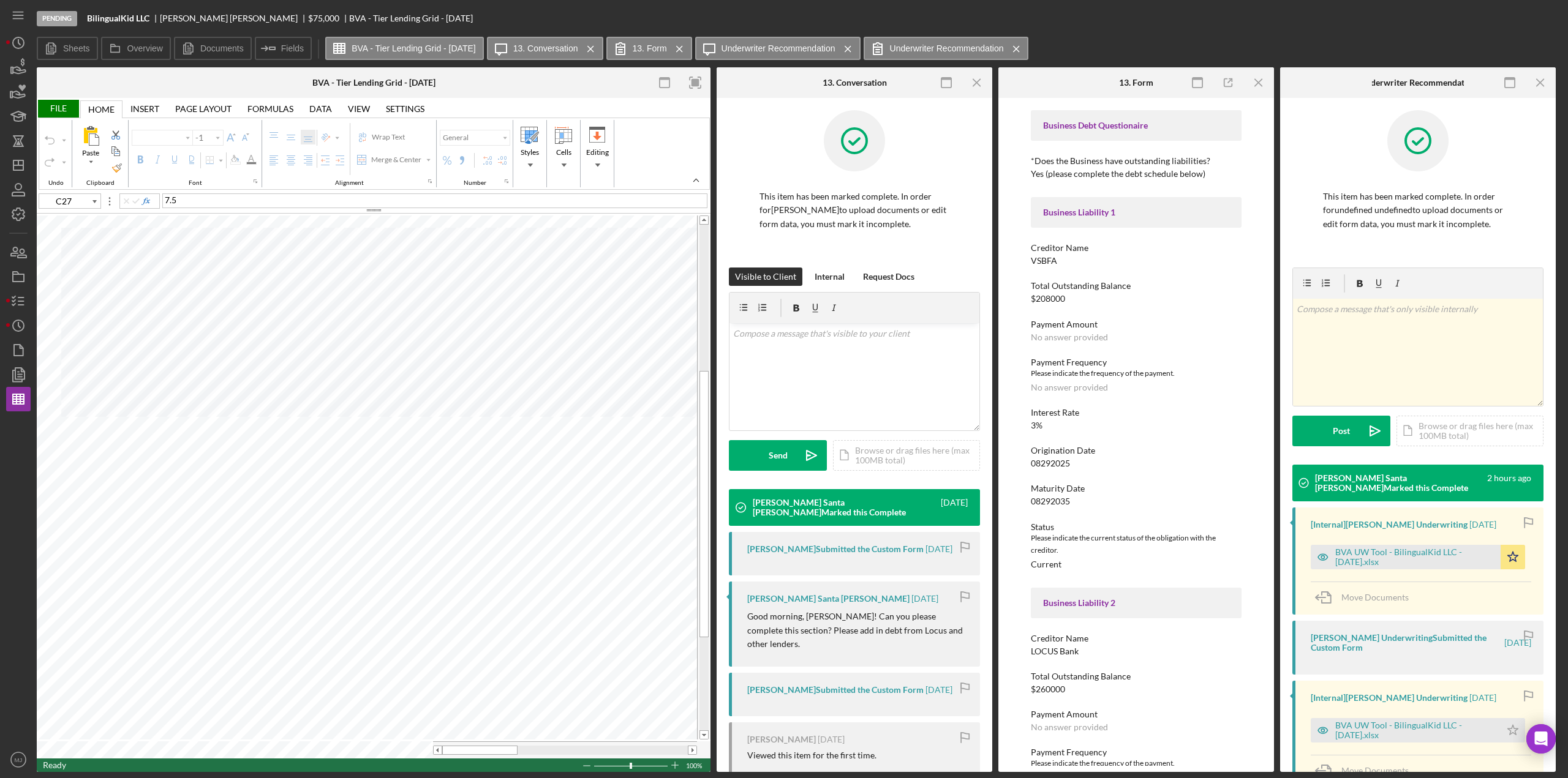
type input "Arial"
type input "10"
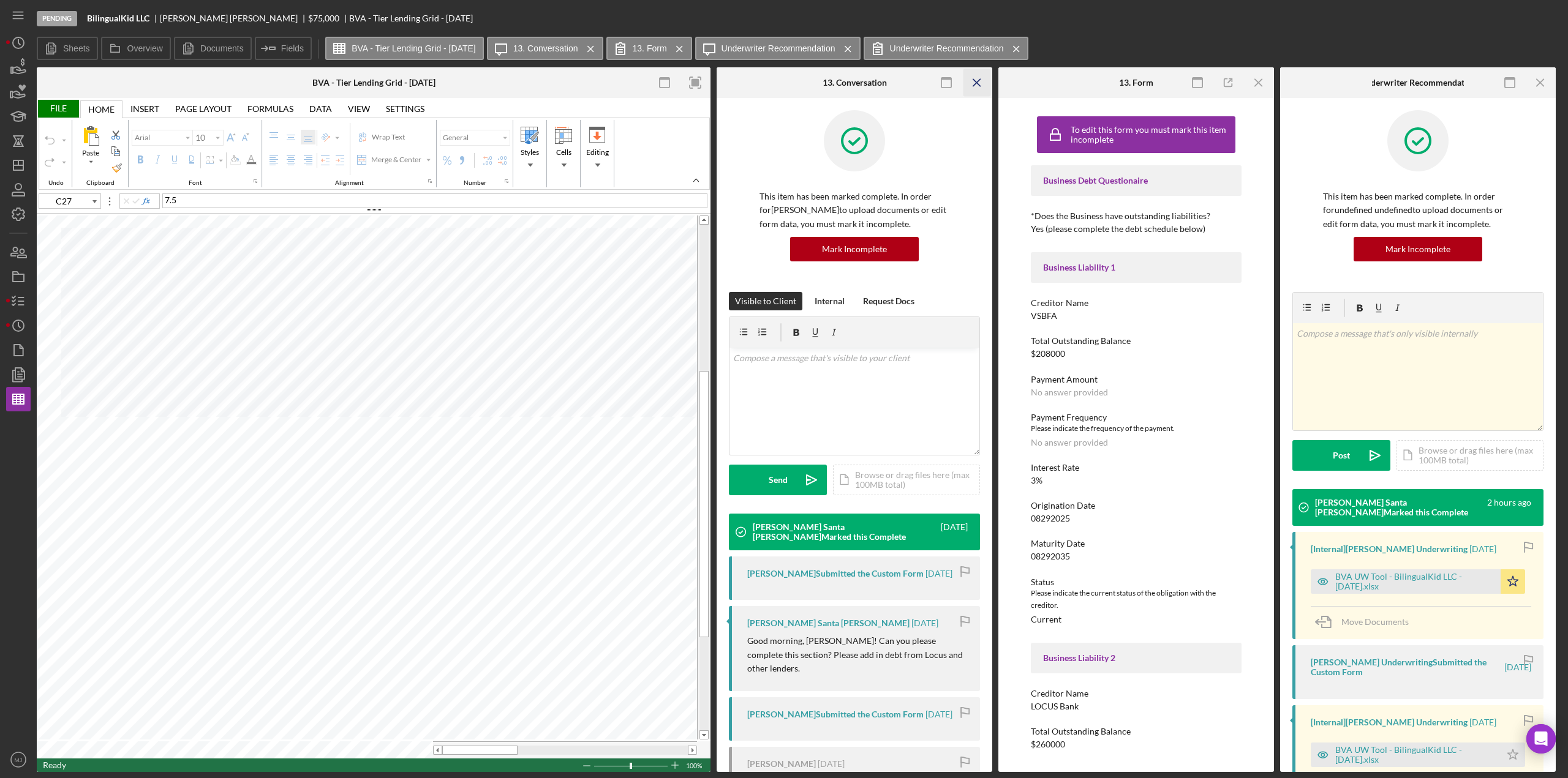
click at [979, 84] on icon "Icon/Menu Close" at bounding box center [977, 83] width 28 height 28
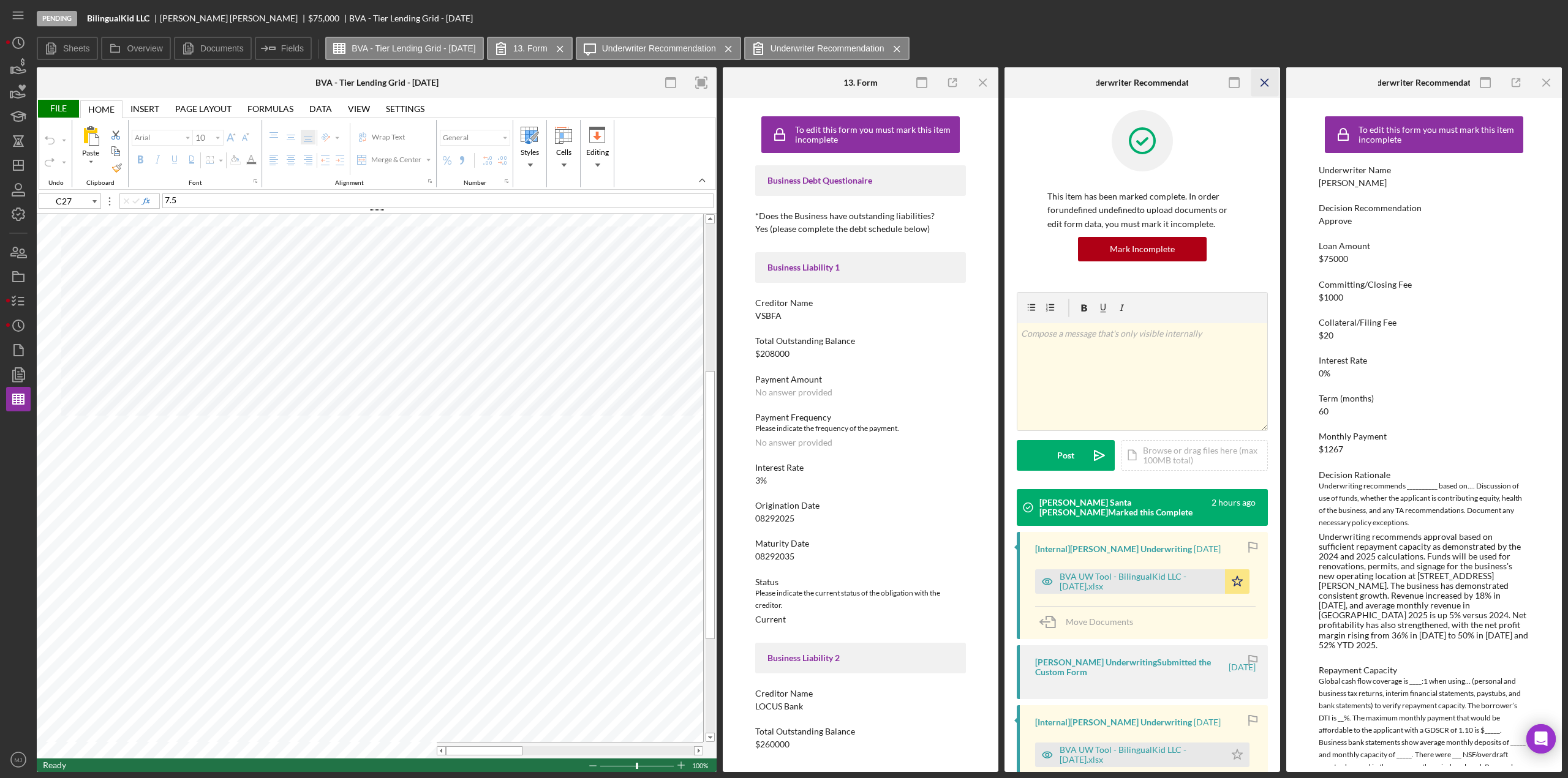
click at [1259, 79] on icon "Icon/Menu Close" at bounding box center [1265, 83] width 28 height 28
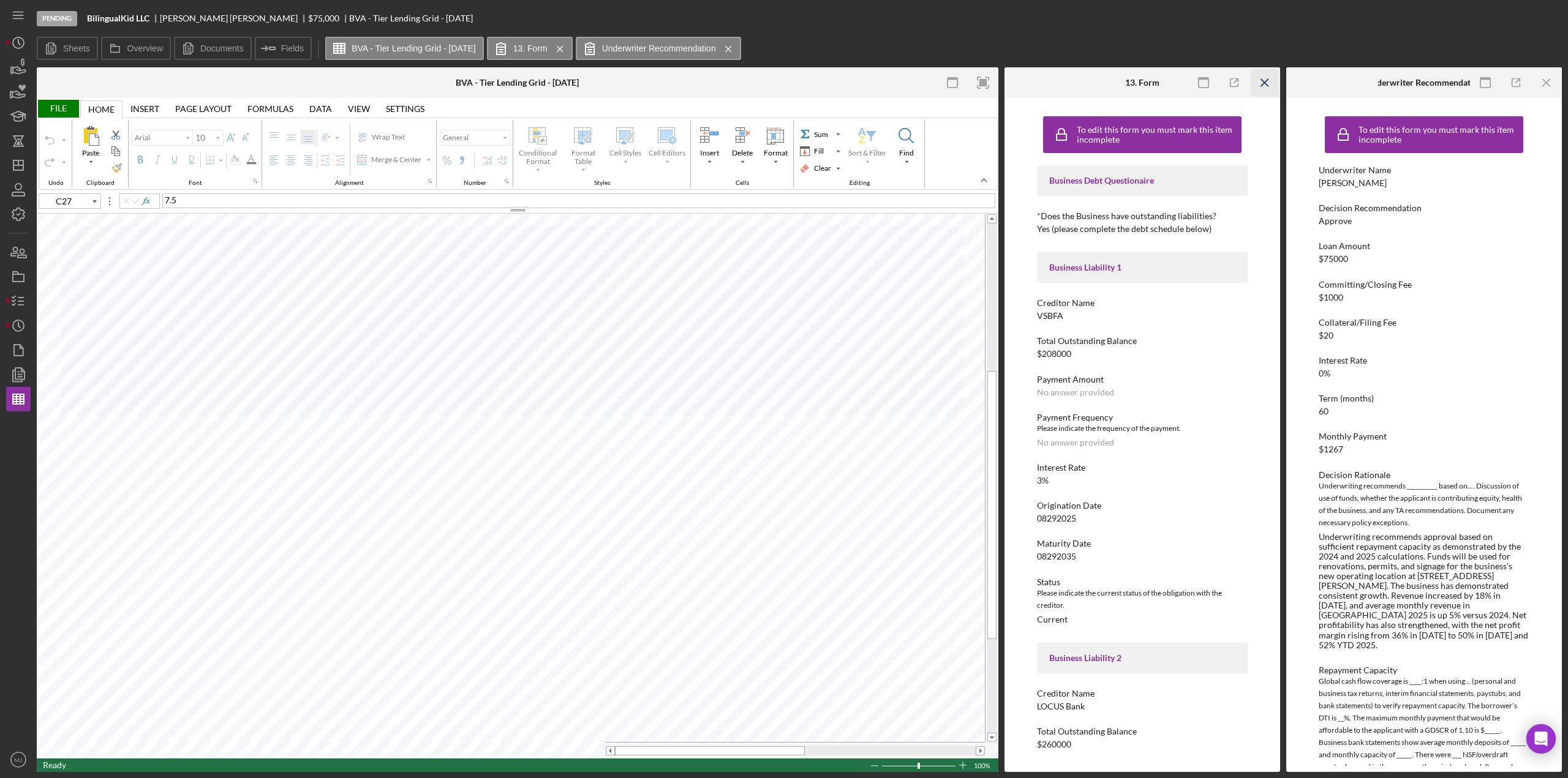
click at [1261, 78] on icon "Icon/Menu Close" at bounding box center [1265, 83] width 28 height 28
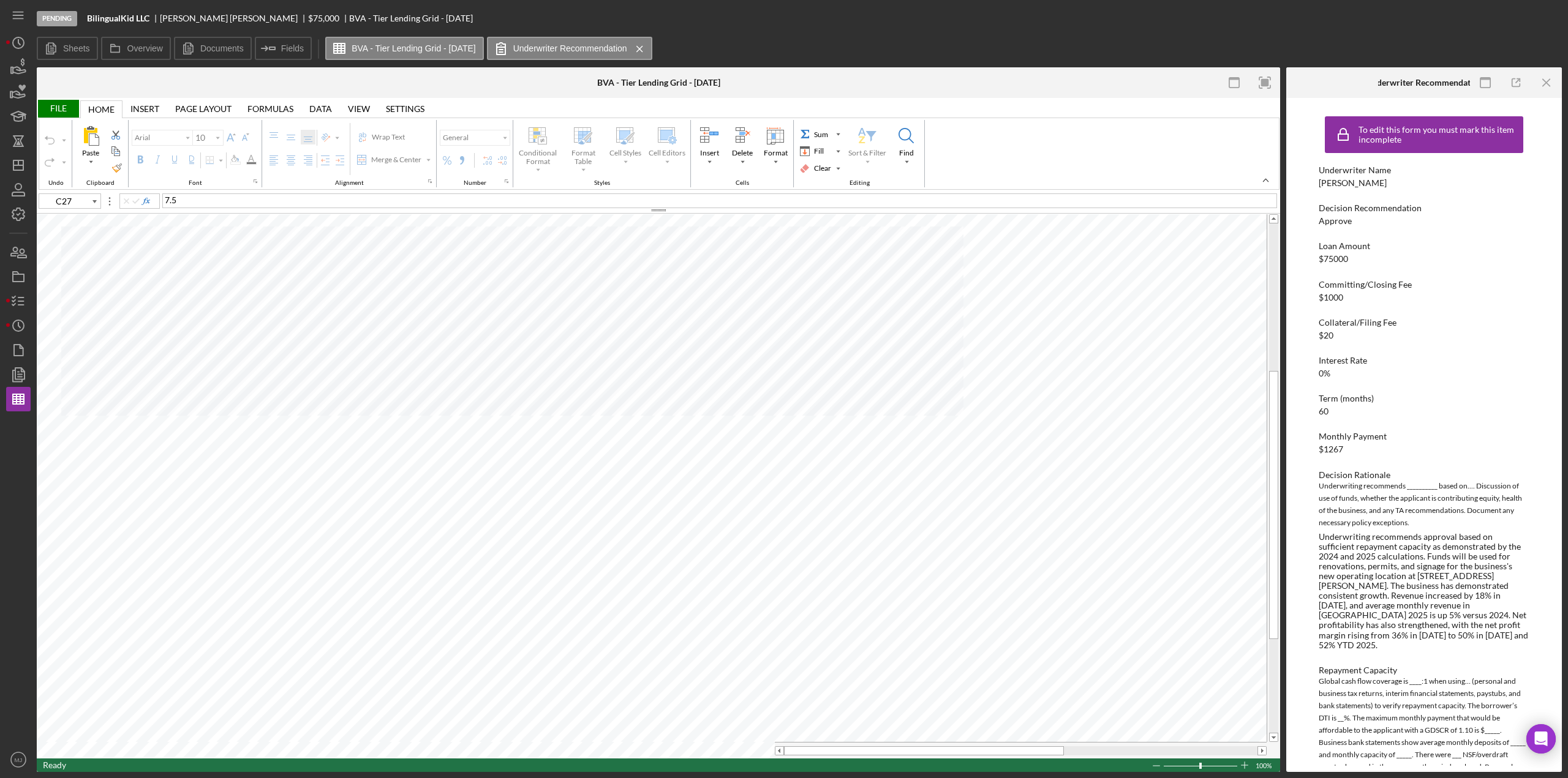
drag, startPoint x: 1549, startPoint y: 84, endPoint x: 1136, endPoint y: 176, distance: 423.1
click at [1549, 84] on icon "Icon/Menu Close" at bounding box center [1547, 83] width 28 height 28
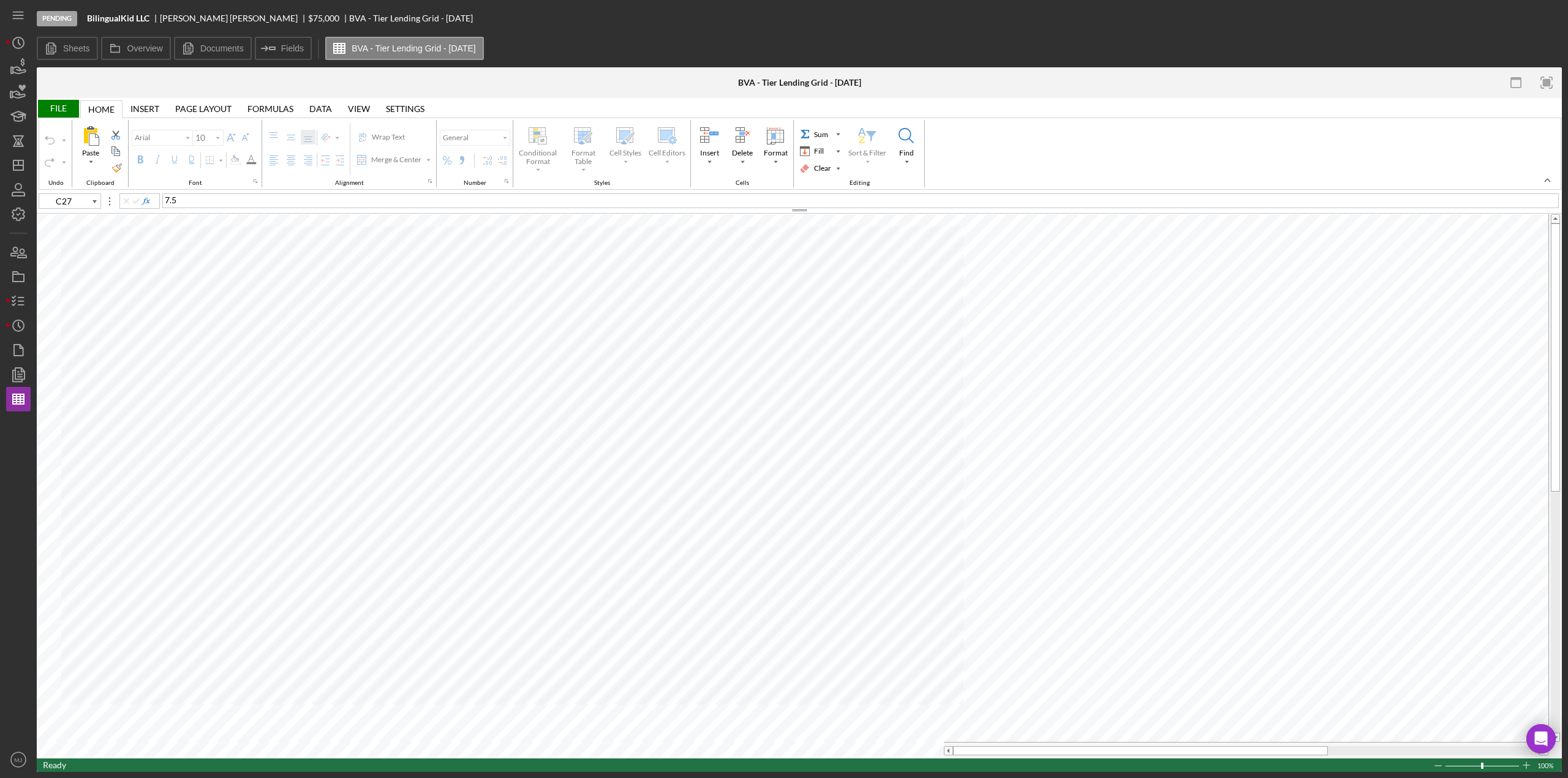
type input "C12"
drag, startPoint x: 211, startPoint y: 47, endPoint x: 200, endPoint y: 208, distance: 161.4
click at [211, 47] on label "Documents" at bounding box center [222, 48] width 43 height 10
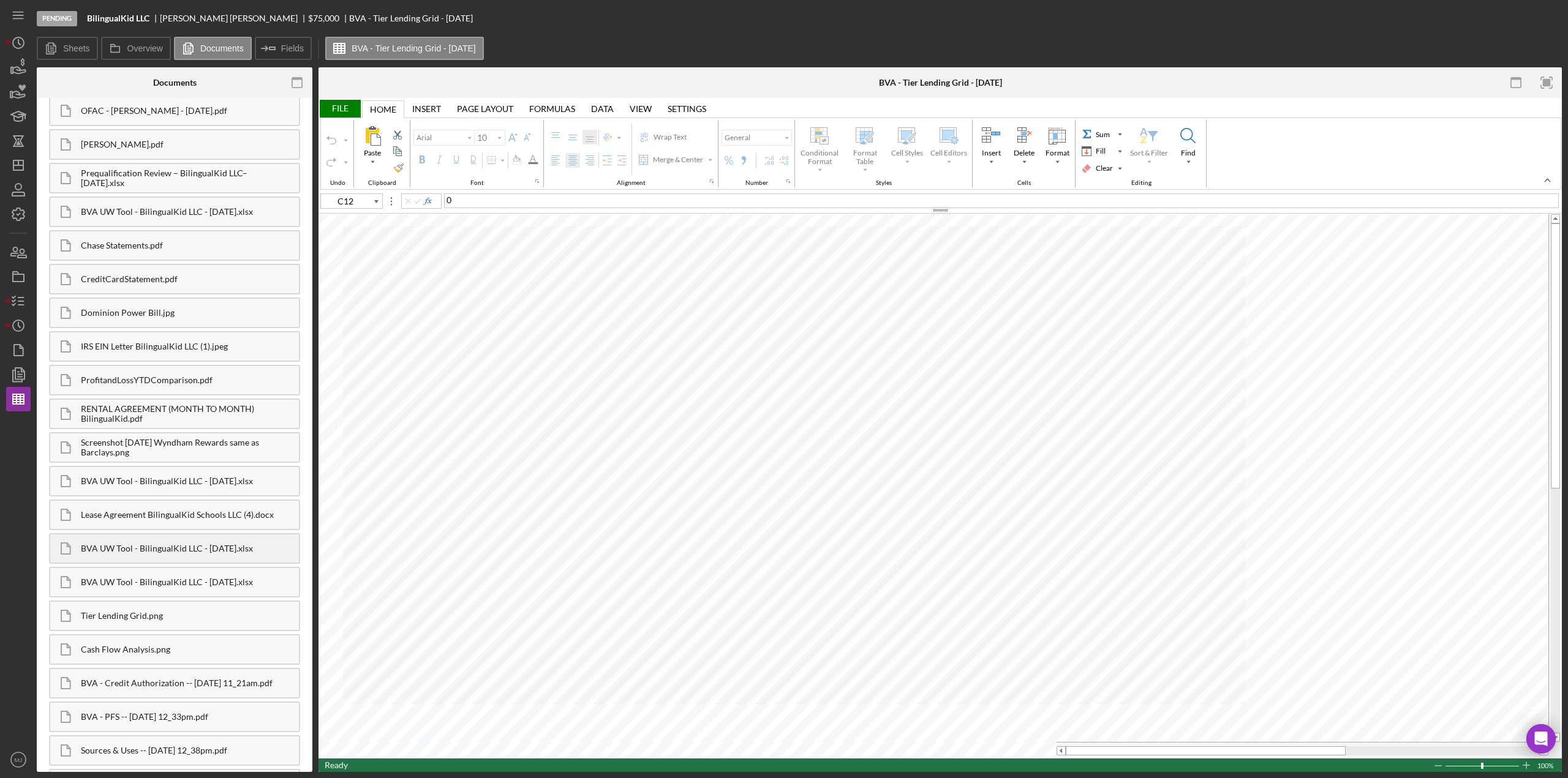
scroll to position [1232, 0]
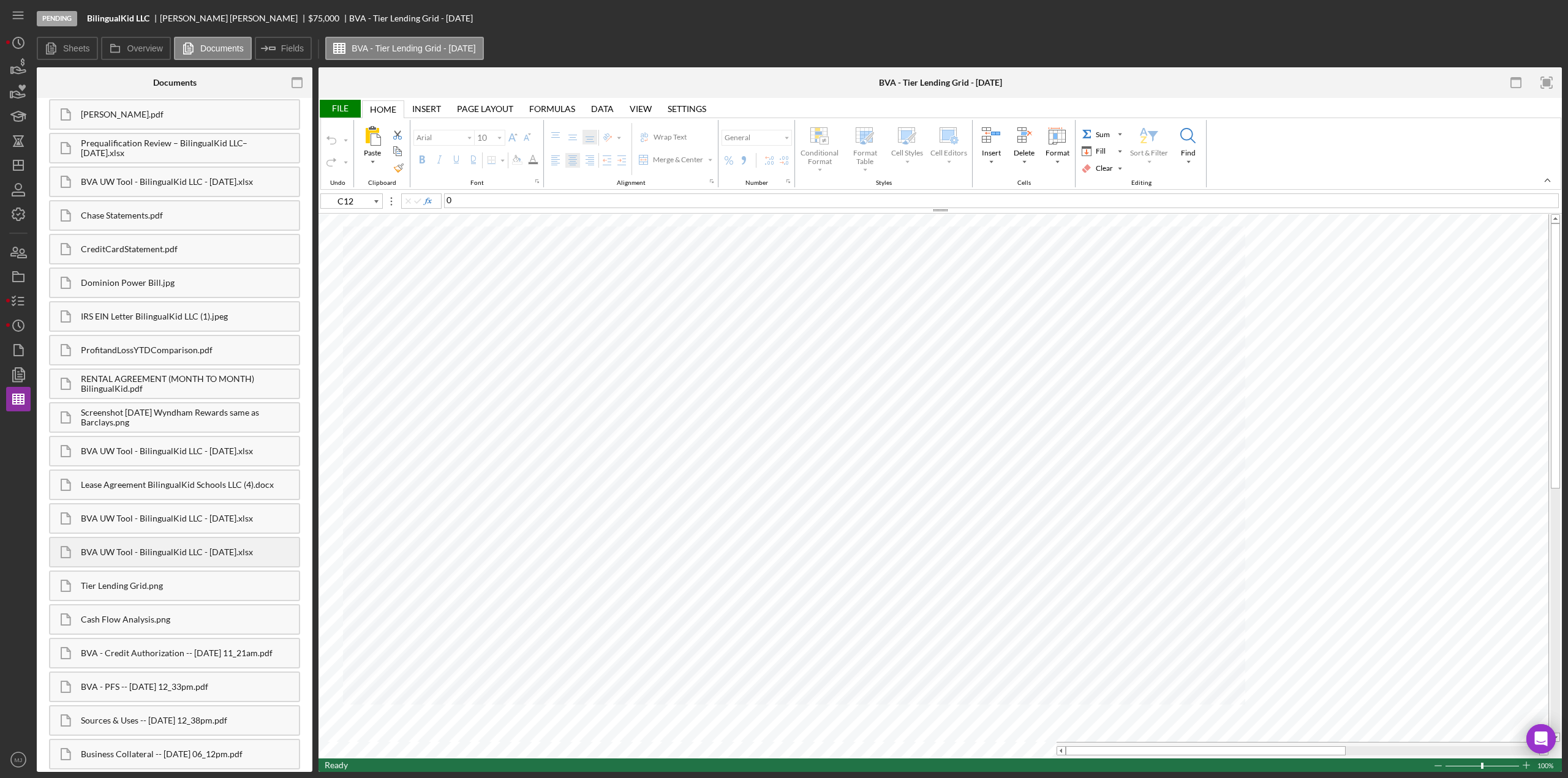
click at [101, 554] on div "BVA UW Tool - BilingualKid LLC - [DATE].xlsx" at bounding box center [190, 552] width 218 height 10
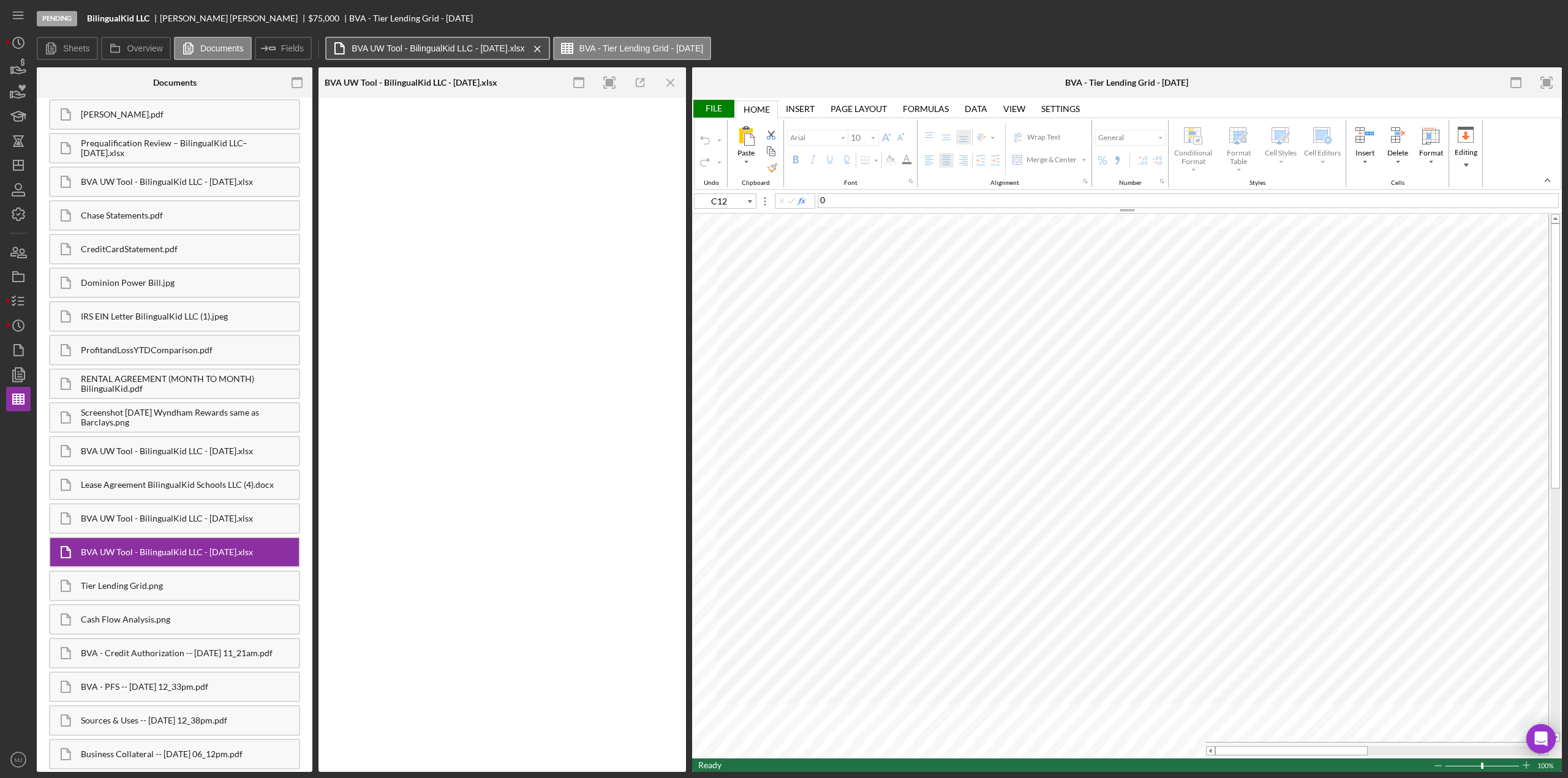
click at [435, 47] on label "BVA UW Tool - BilingualKid LLC - [DATE].xlsx" at bounding box center [438, 48] width 173 height 10
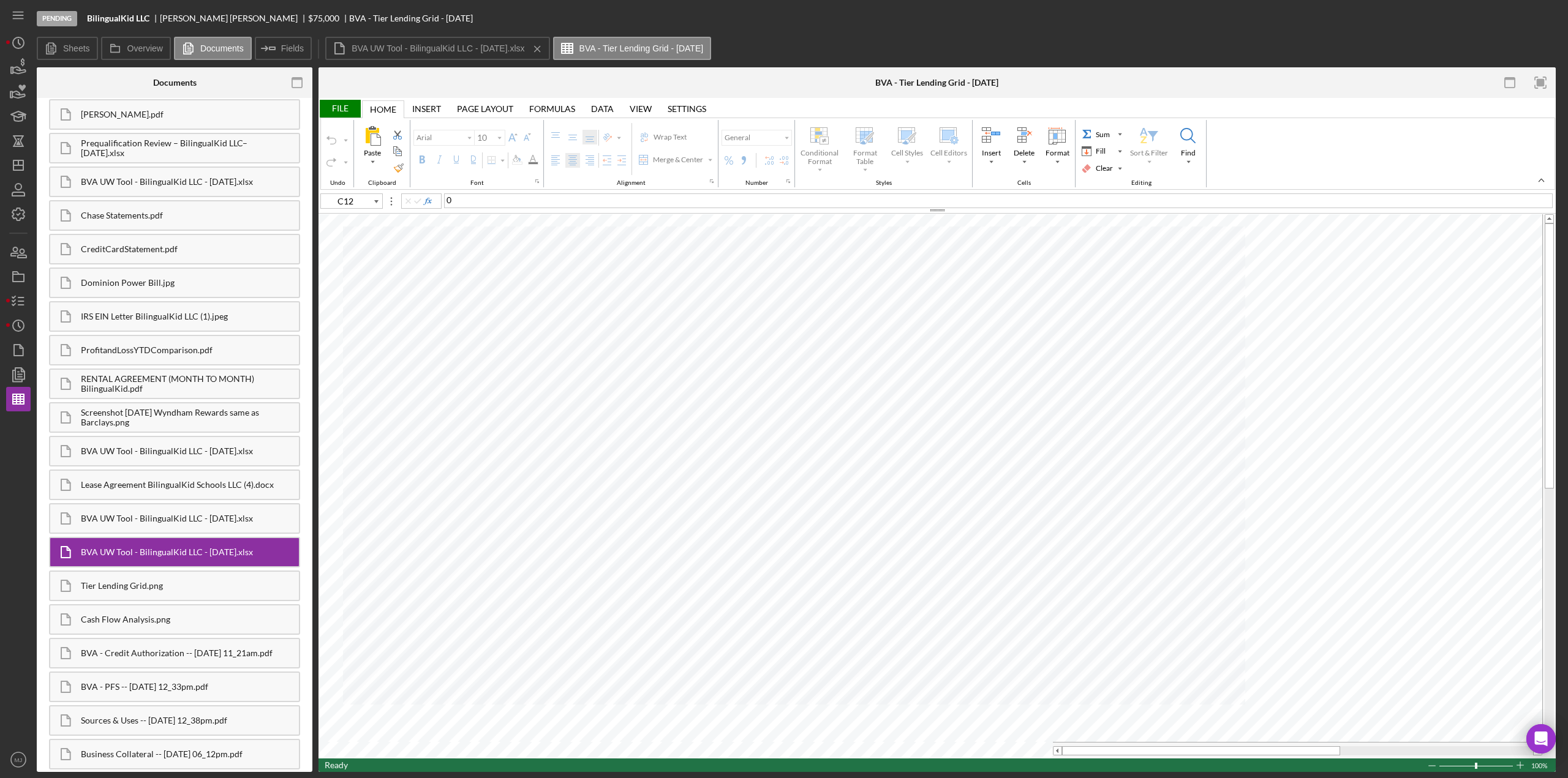
click at [345, 109] on div "File" at bounding box center [340, 109] width 42 height 18
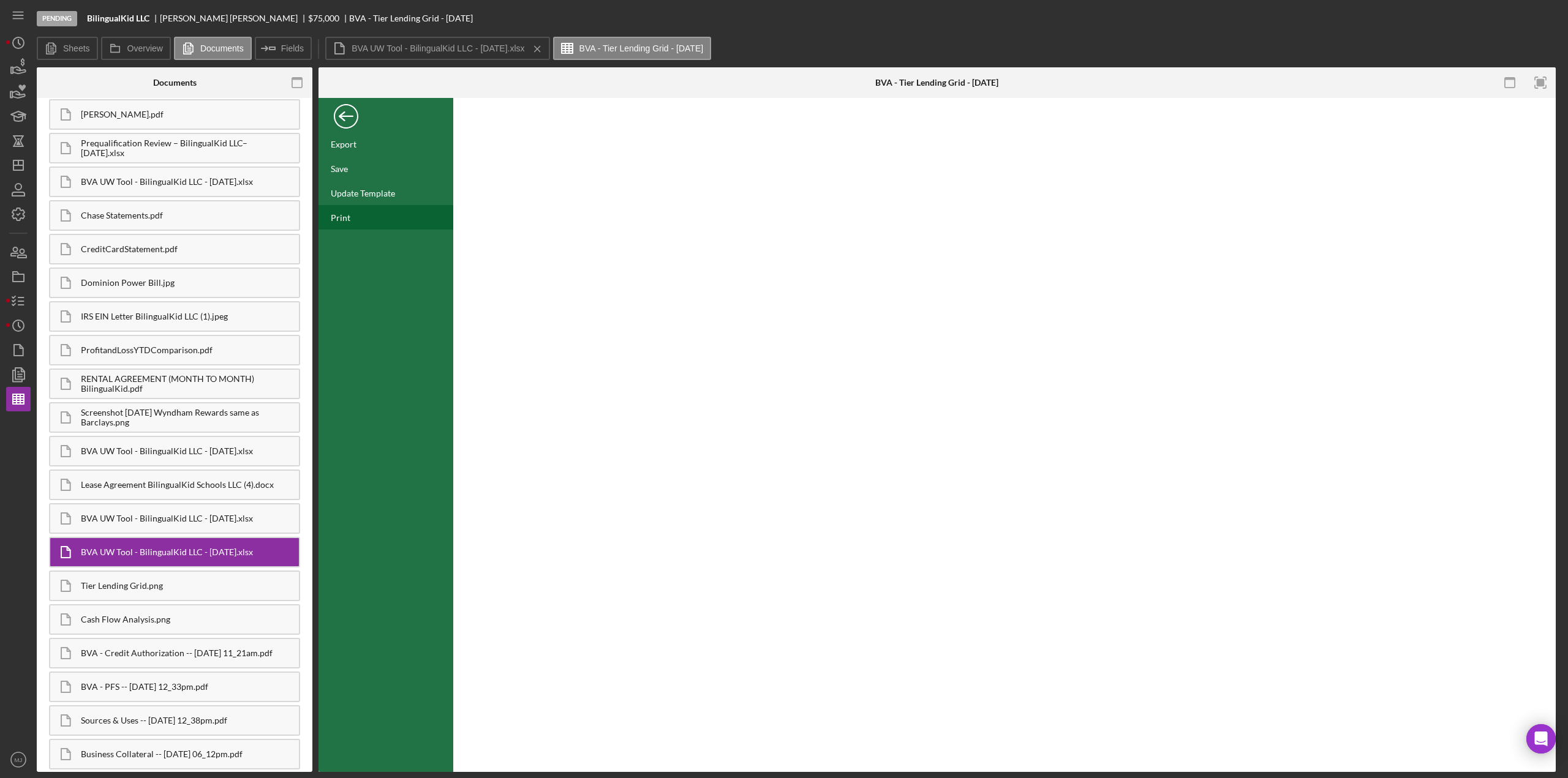
click at [341, 214] on div "Print" at bounding box center [341, 218] width 20 height 11
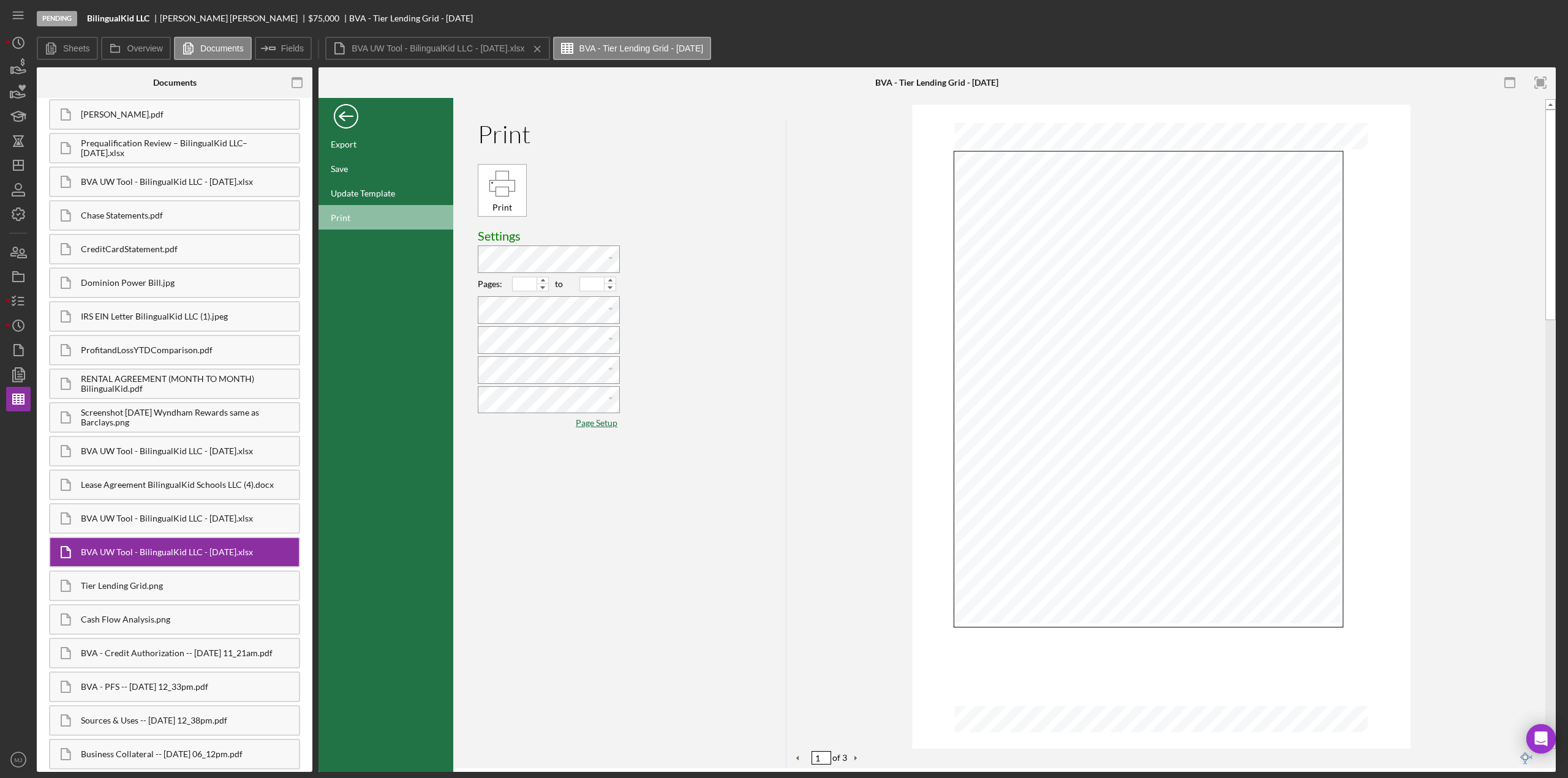
click at [519, 420] on div "Paste Cut Copy AutoFill Paste Cut Copy AutoFill Paste Cut Copy AutoFill Paste C…" at bounding box center [548, 361] width 141 height 134
click at [493, 209] on div "Print" at bounding box center [502, 207] width 41 height 13
click at [347, 125] on div "Back" at bounding box center [345, 113] width 24 height 24
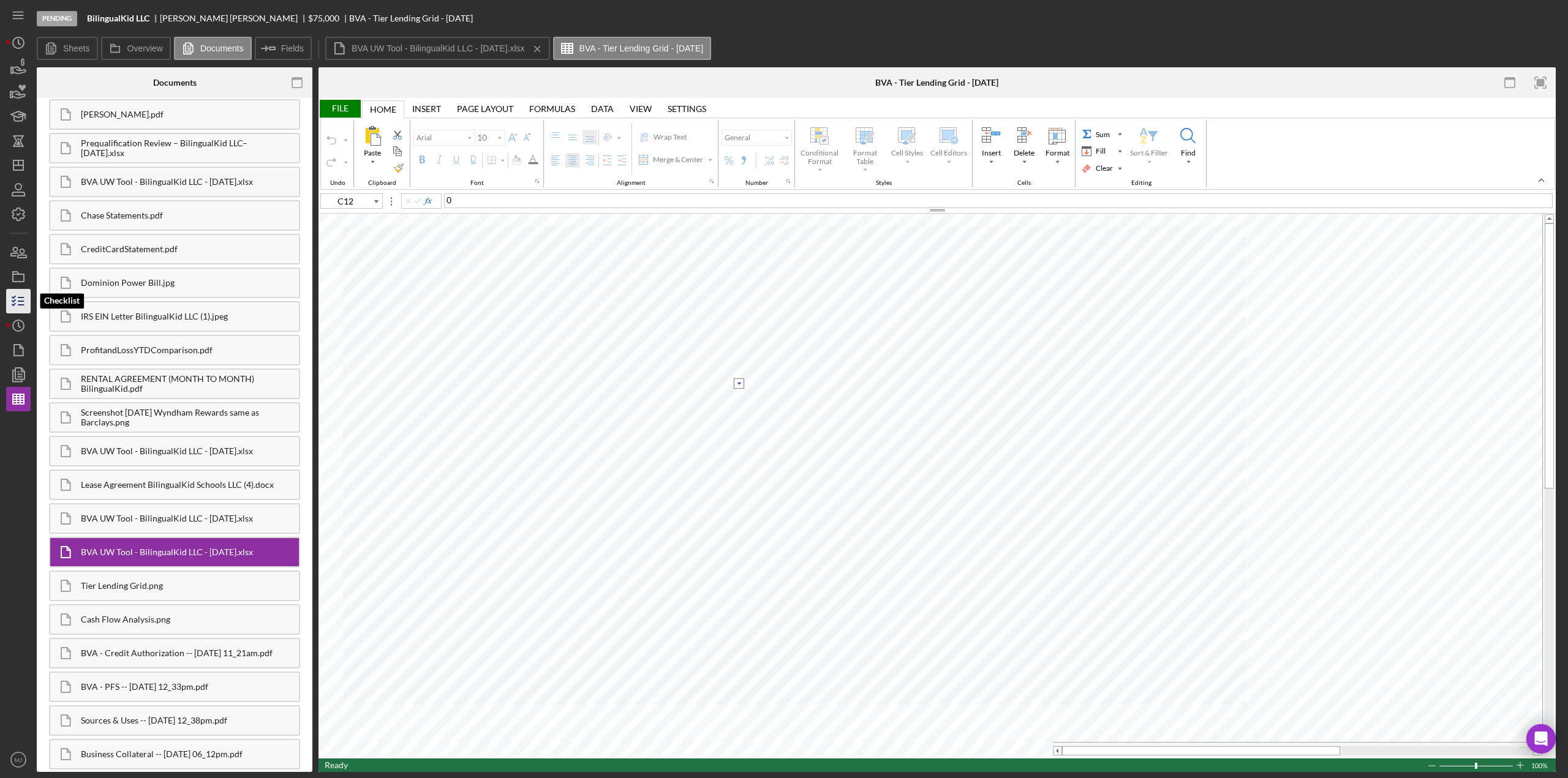
click at [13, 303] on icon "button" at bounding box center [18, 301] width 31 height 31
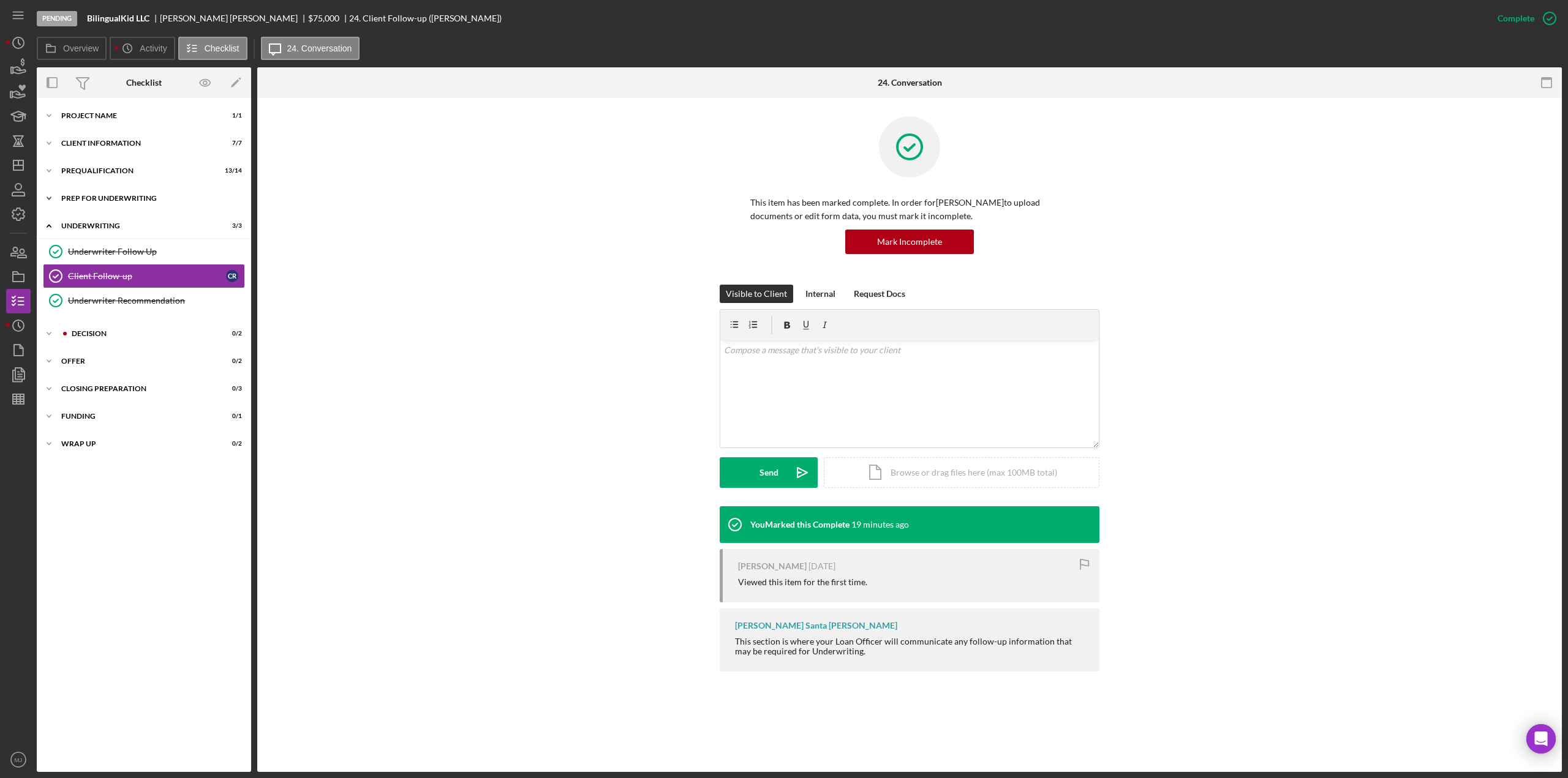
click at [102, 195] on div "Prep for Underwriting" at bounding box center [148, 198] width 174 height 7
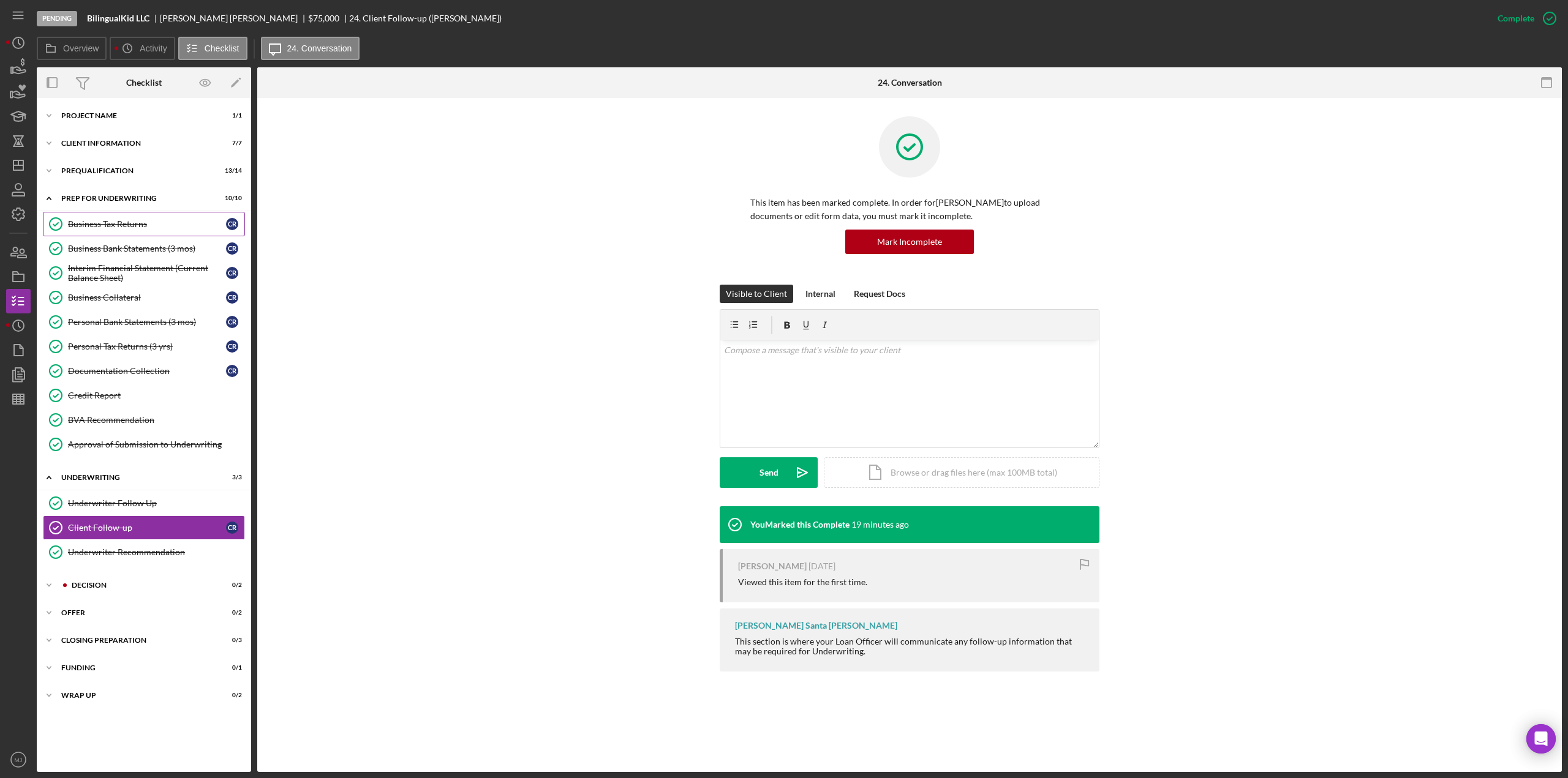
click at [102, 226] on div "Business Tax Returns" at bounding box center [147, 224] width 158 height 10
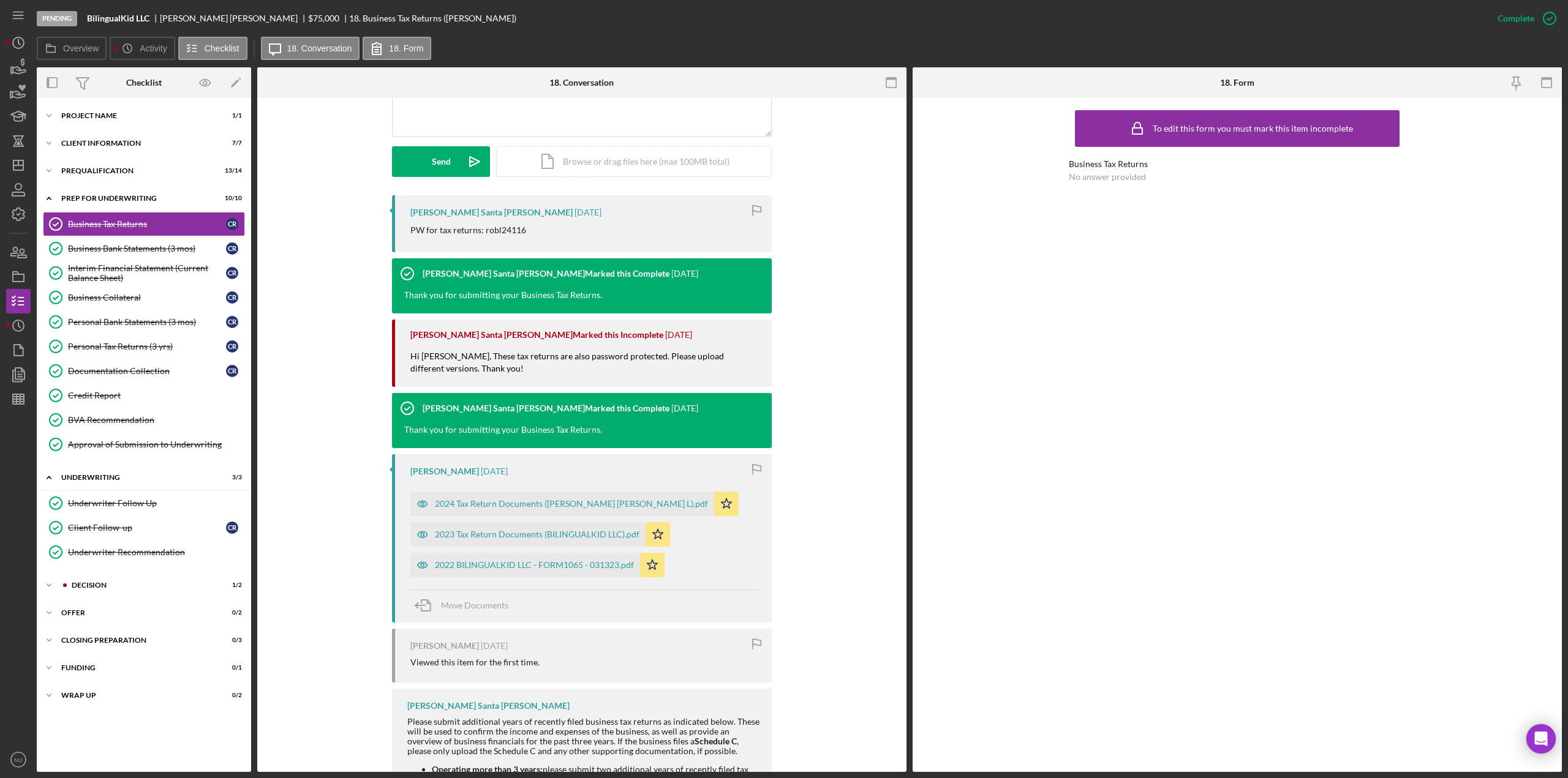
scroll to position [468, 0]
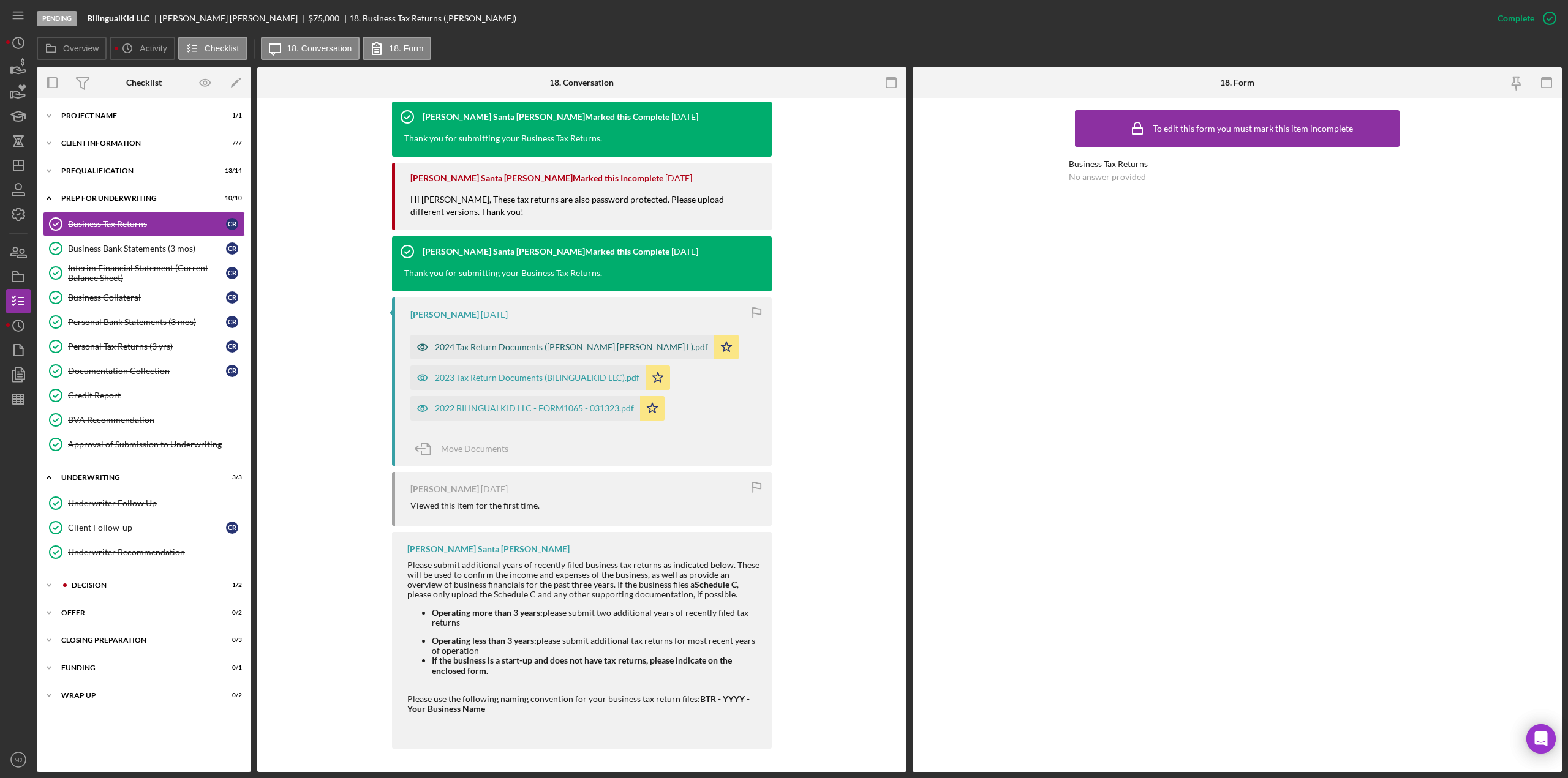
click at [570, 346] on div "2024 Tax Return Documents ([PERSON_NAME] [PERSON_NAME] L).pdf" at bounding box center [571, 347] width 273 height 10
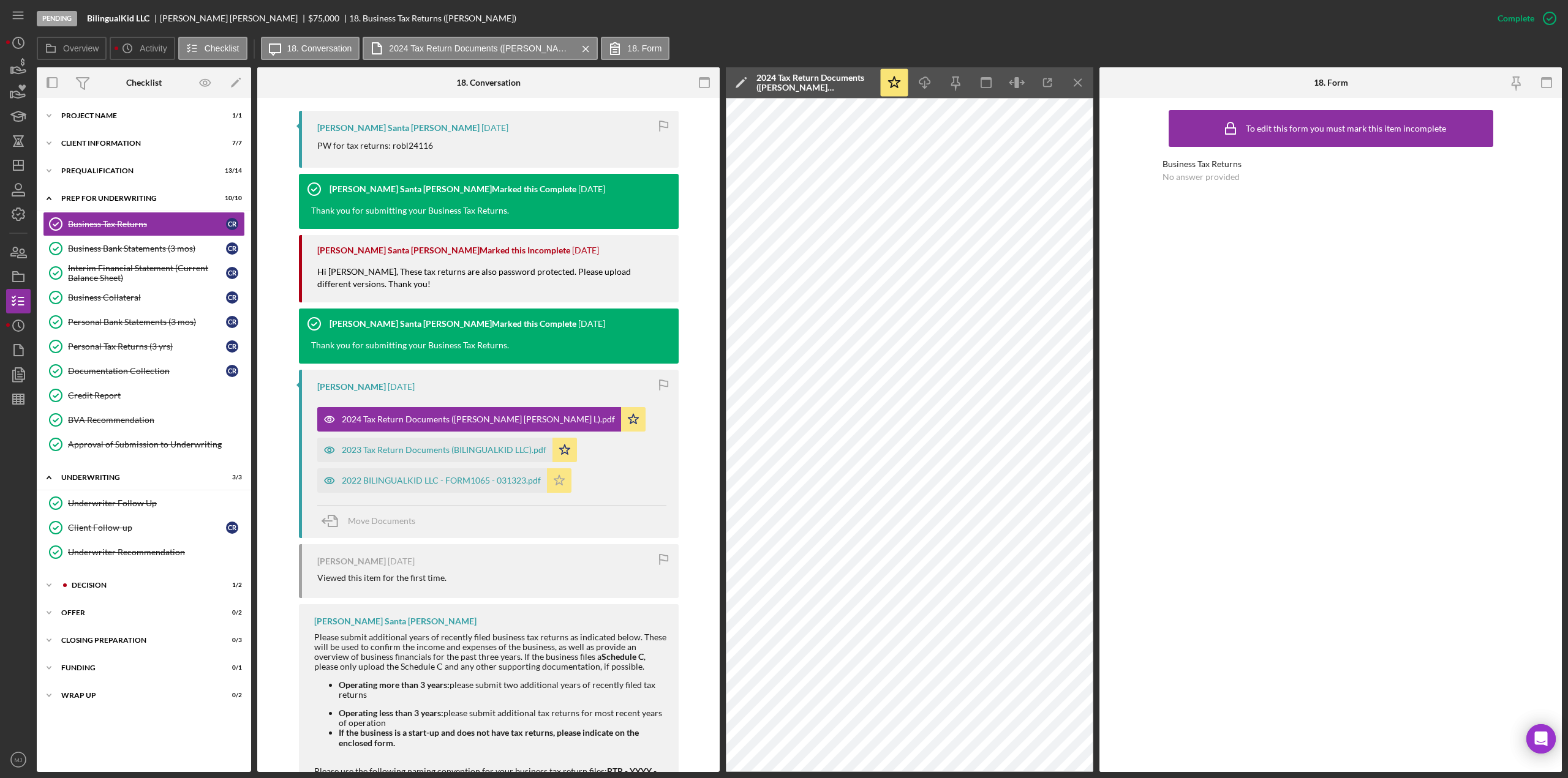
scroll to position [345, 0]
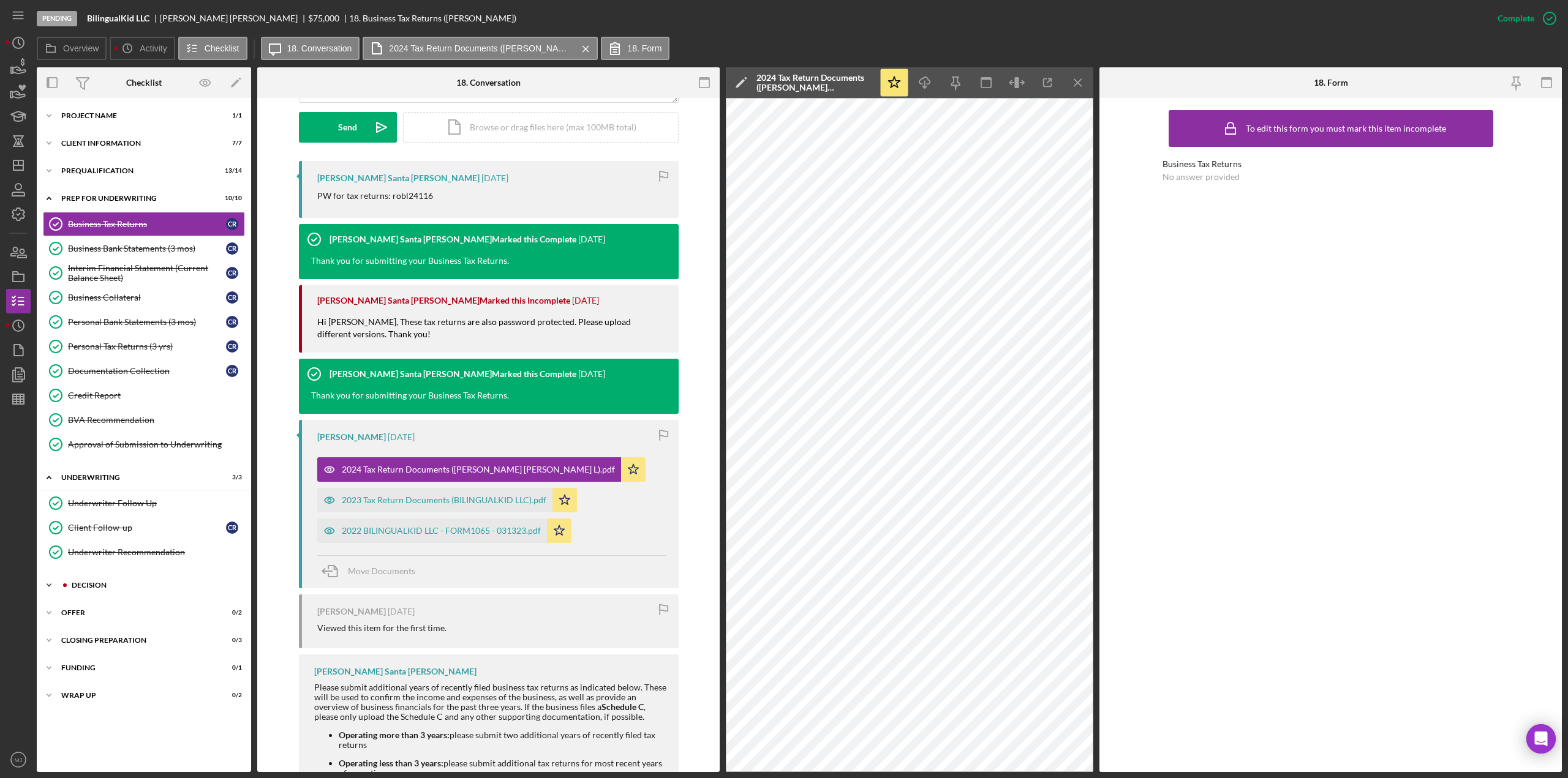
click at [97, 581] on div "Decision" at bounding box center [154, 585] width 164 height 7
click at [98, 606] on div "Determination" at bounding box center [156, 611] width 176 height 10
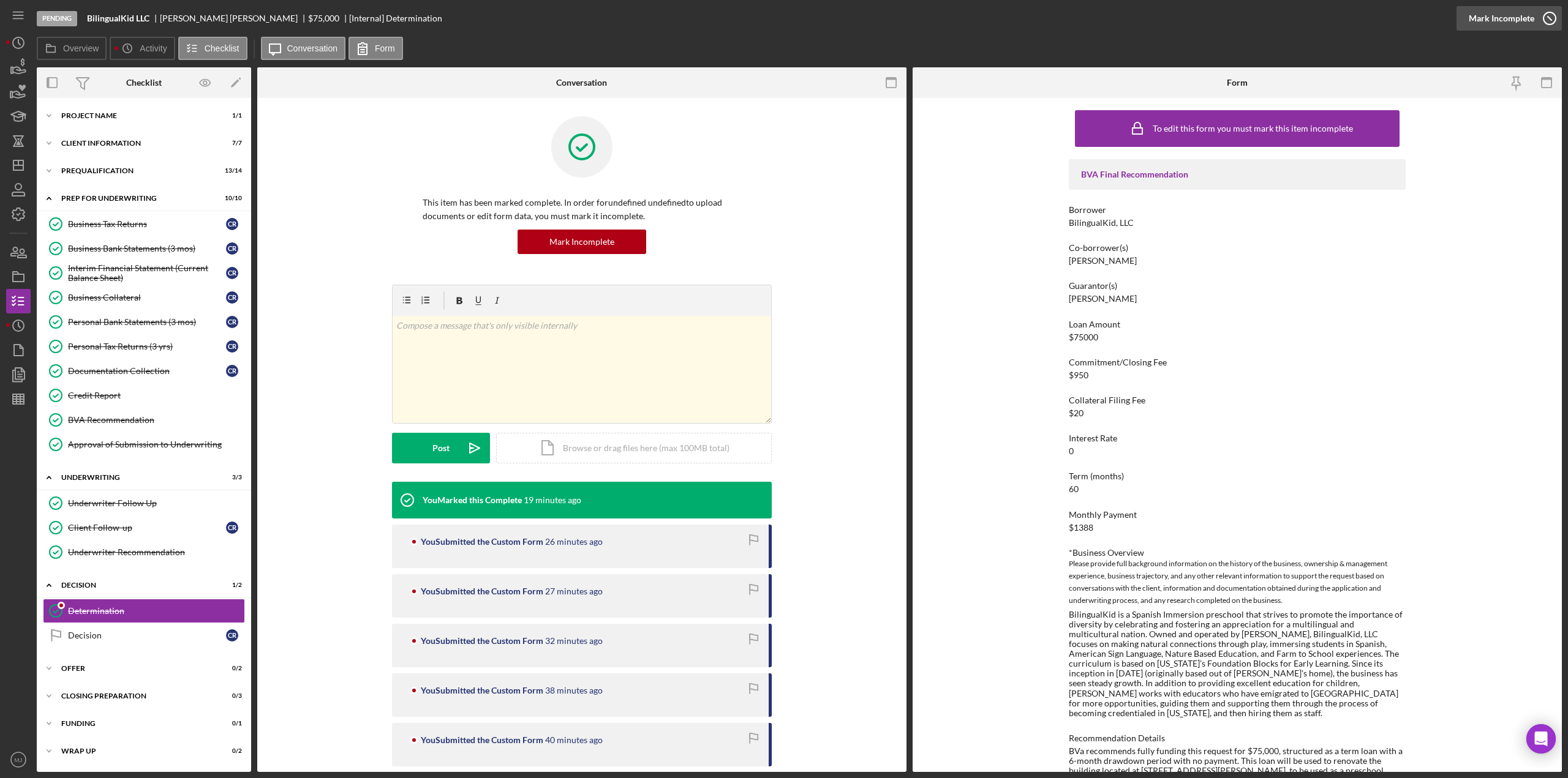
click at [1523, 20] on div "Mark Incomplete" at bounding box center [1502, 18] width 66 height 24
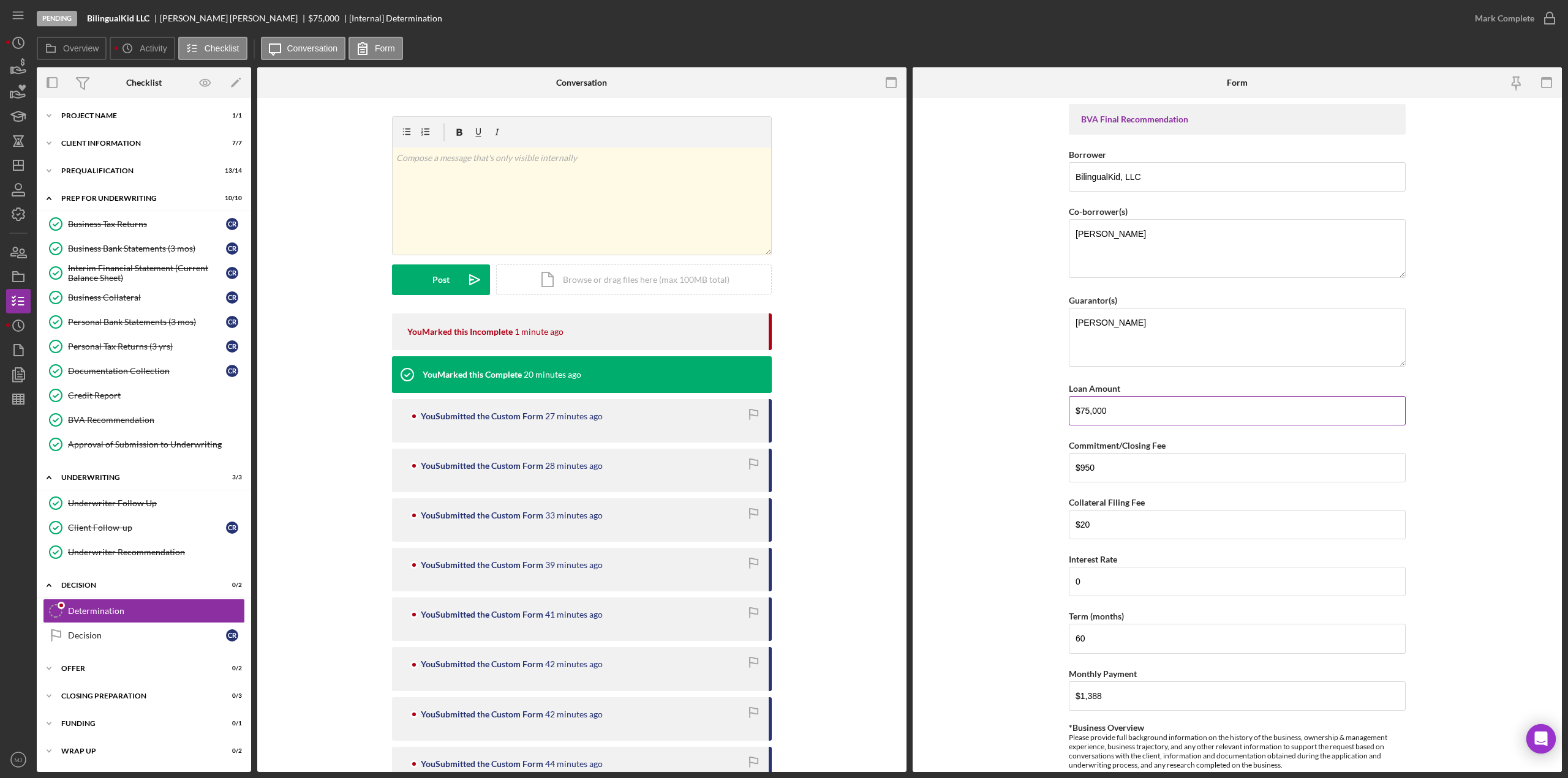
drag, startPoint x: 1204, startPoint y: 318, endPoint x: 1142, endPoint y: 411, distance: 111.8
click at [1142, 412] on input "$75,000" at bounding box center [1238, 410] width 337 height 30
drag, startPoint x: 1141, startPoint y: 408, endPoint x: 1053, endPoint y: 417, distance: 88.5
click at [1053, 417] on form "BVA Final Recommendation Borrower BilingualKid, LLC Co-borrower(s) [PERSON_NAME…" at bounding box center [1237, 435] width 649 height 674
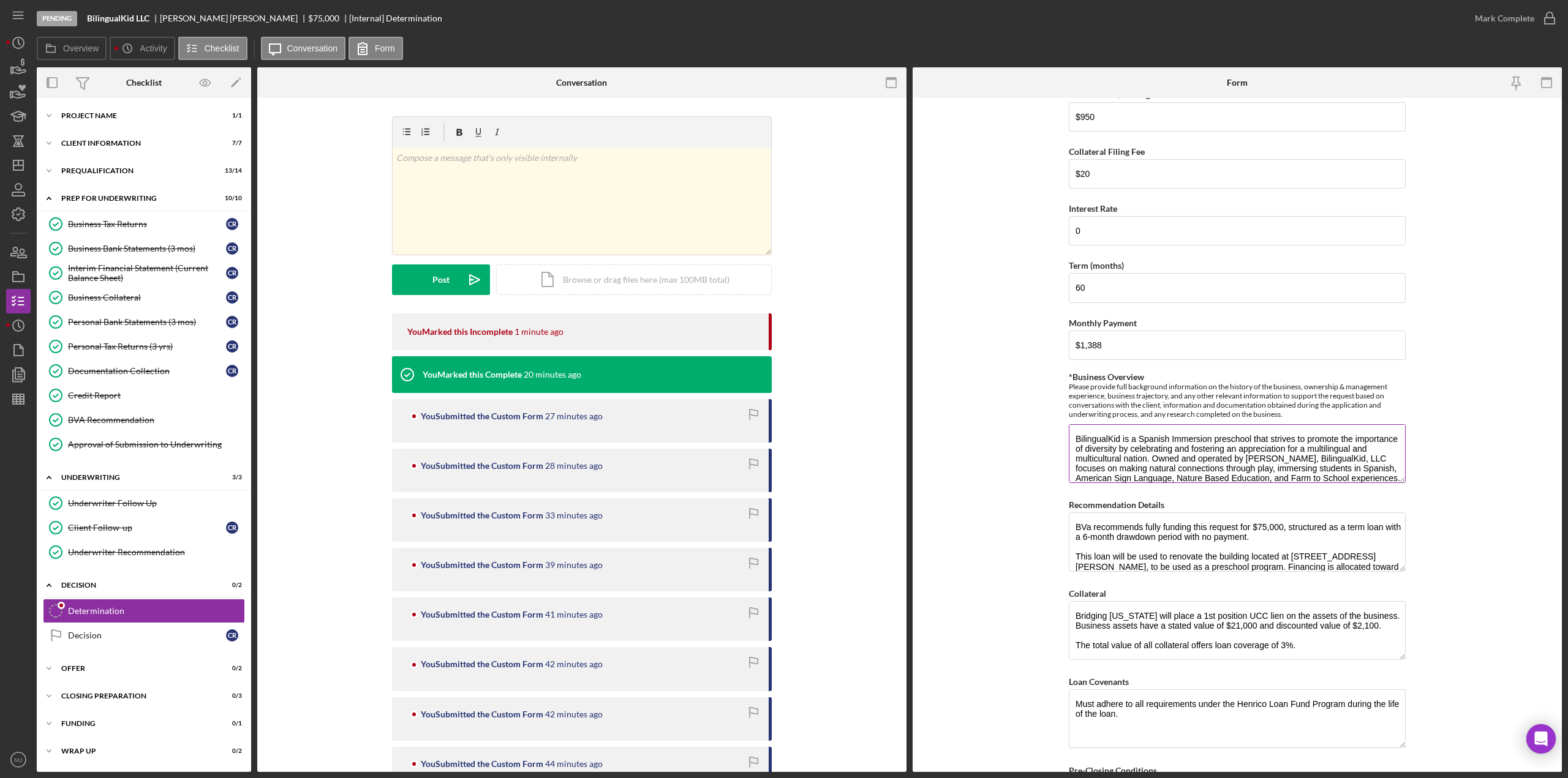
scroll to position [368, 0]
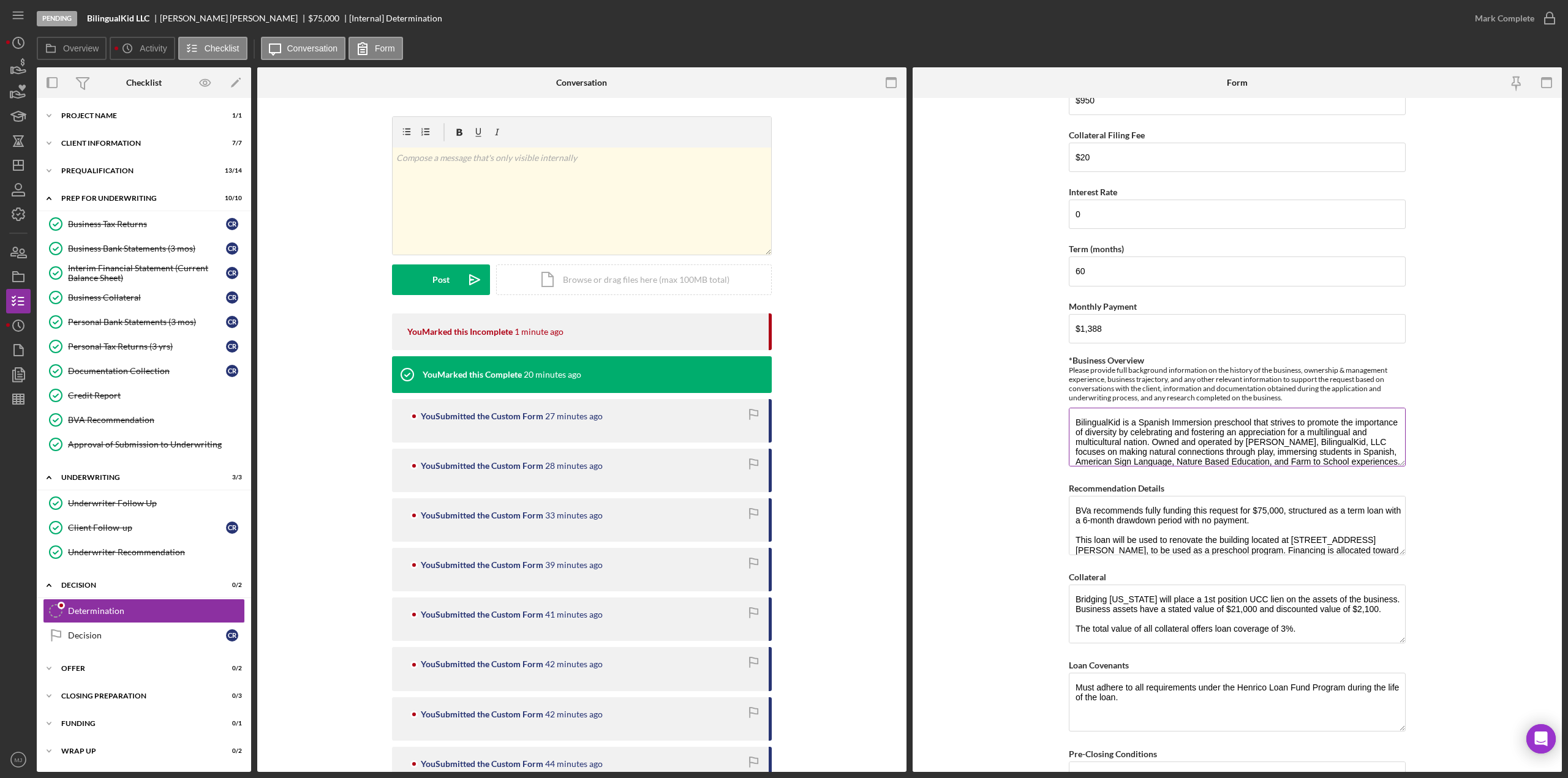
type input "$75,970.00"
click at [1150, 439] on textarea "BilingualKid is a Spanish Immersion preschool that strives to promote the impor…" at bounding box center [1238, 437] width 337 height 59
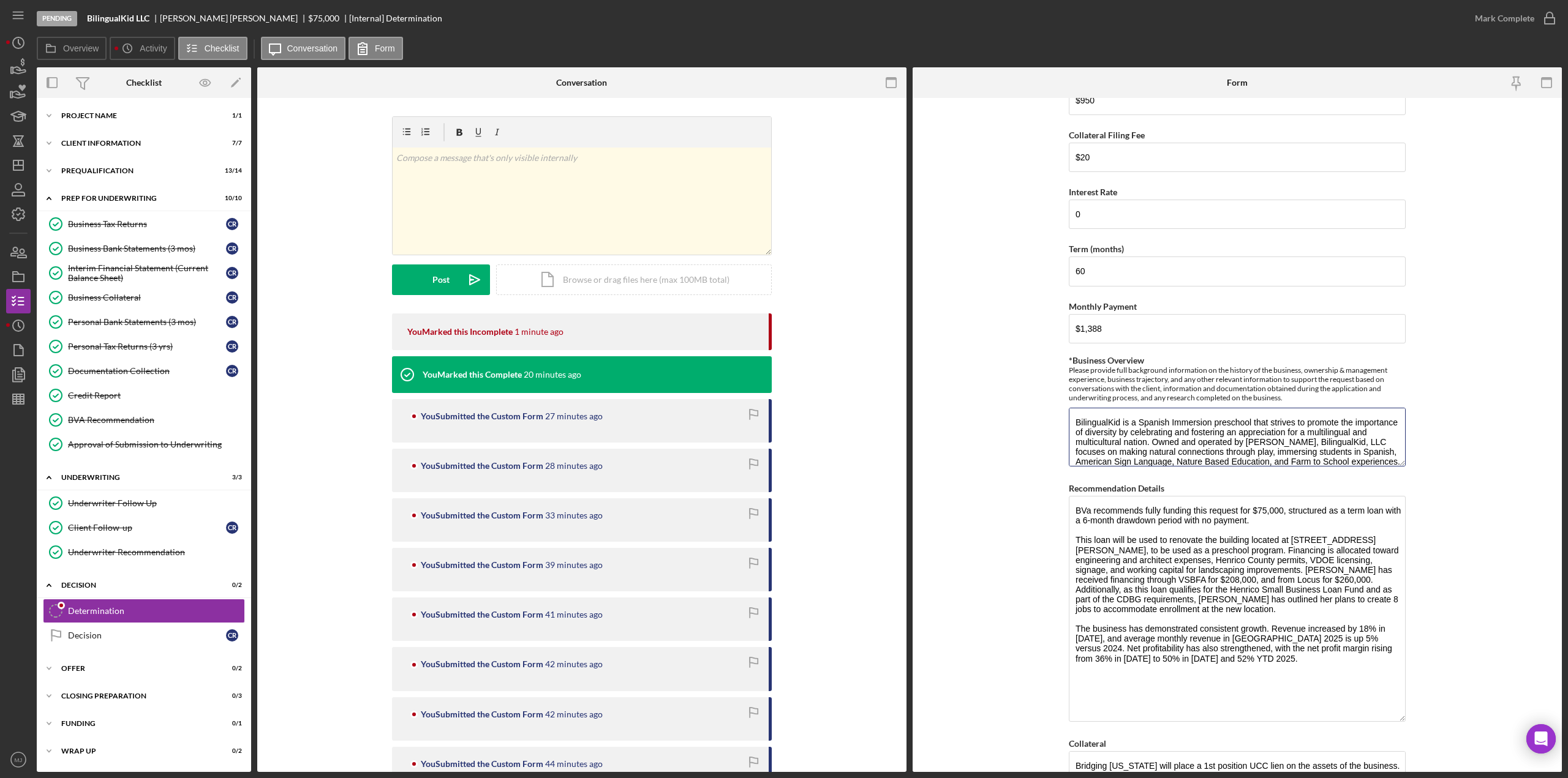
drag, startPoint x: 1403, startPoint y: 547, endPoint x: 1416, endPoint y: 714, distance: 167.5
click at [1416, 714] on form "BVA Final Recommendation Borrower BilingualKid, LLC Co-borrower(s) [PERSON_NAME…" at bounding box center [1237, 435] width 649 height 674
click at [1282, 505] on textarea "BVa recommends fully funding this request for $75,000, structured as a term loa…" at bounding box center [1238, 609] width 337 height 226
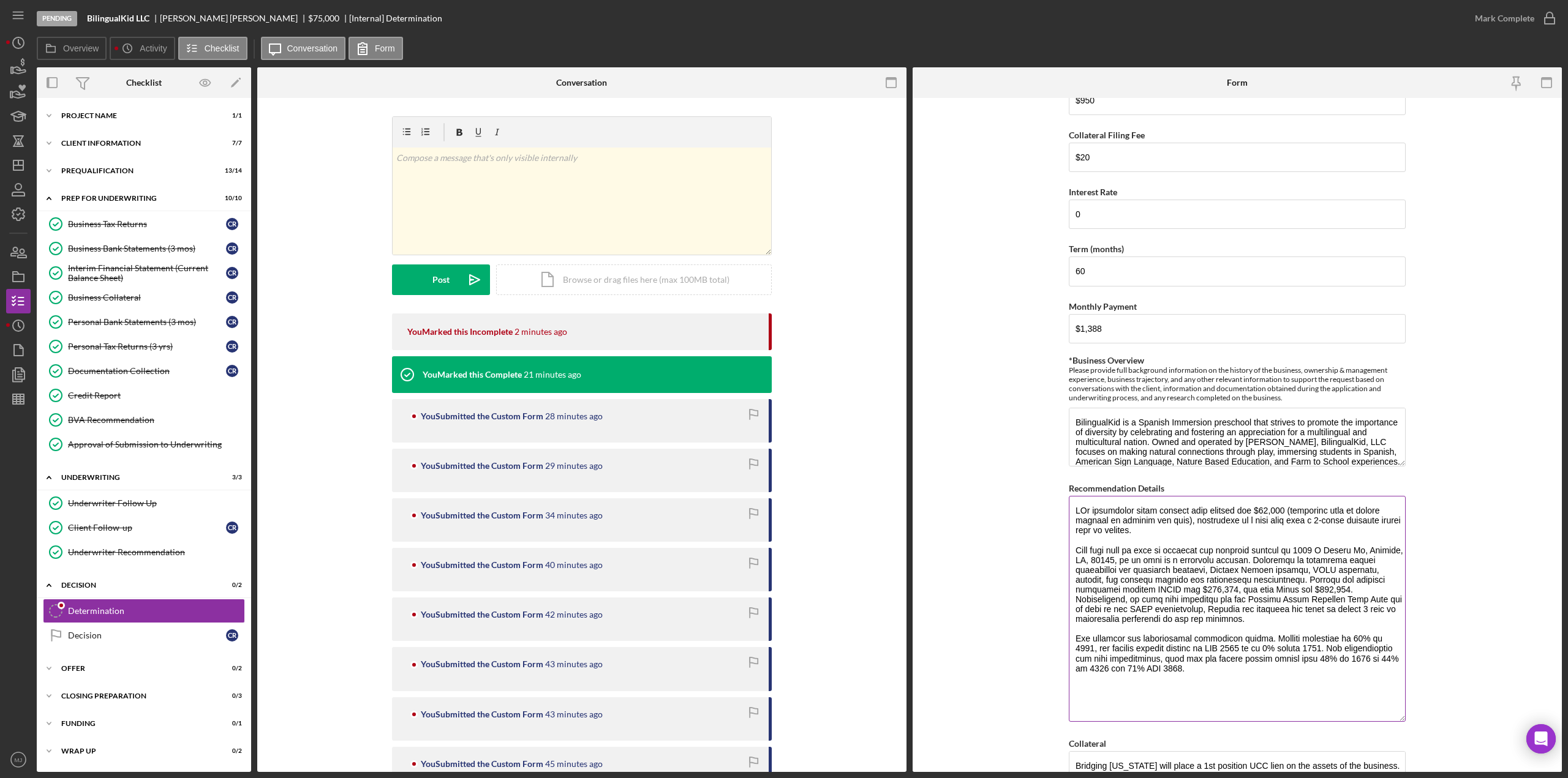
click at [1211, 516] on textarea "Recommendation Details" at bounding box center [1238, 609] width 337 height 226
drag, startPoint x: 1170, startPoint y: 526, endPoint x: 1079, endPoint y: 528, distance: 91.0
click at [1079, 528] on textarea "Recommendation Details" at bounding box center [1238, 609] width 337 height 226
drag, startPoint x: 1181, startPoint y: 523, endPoint x: 1070, endPoint y: 528, distance: 111.1
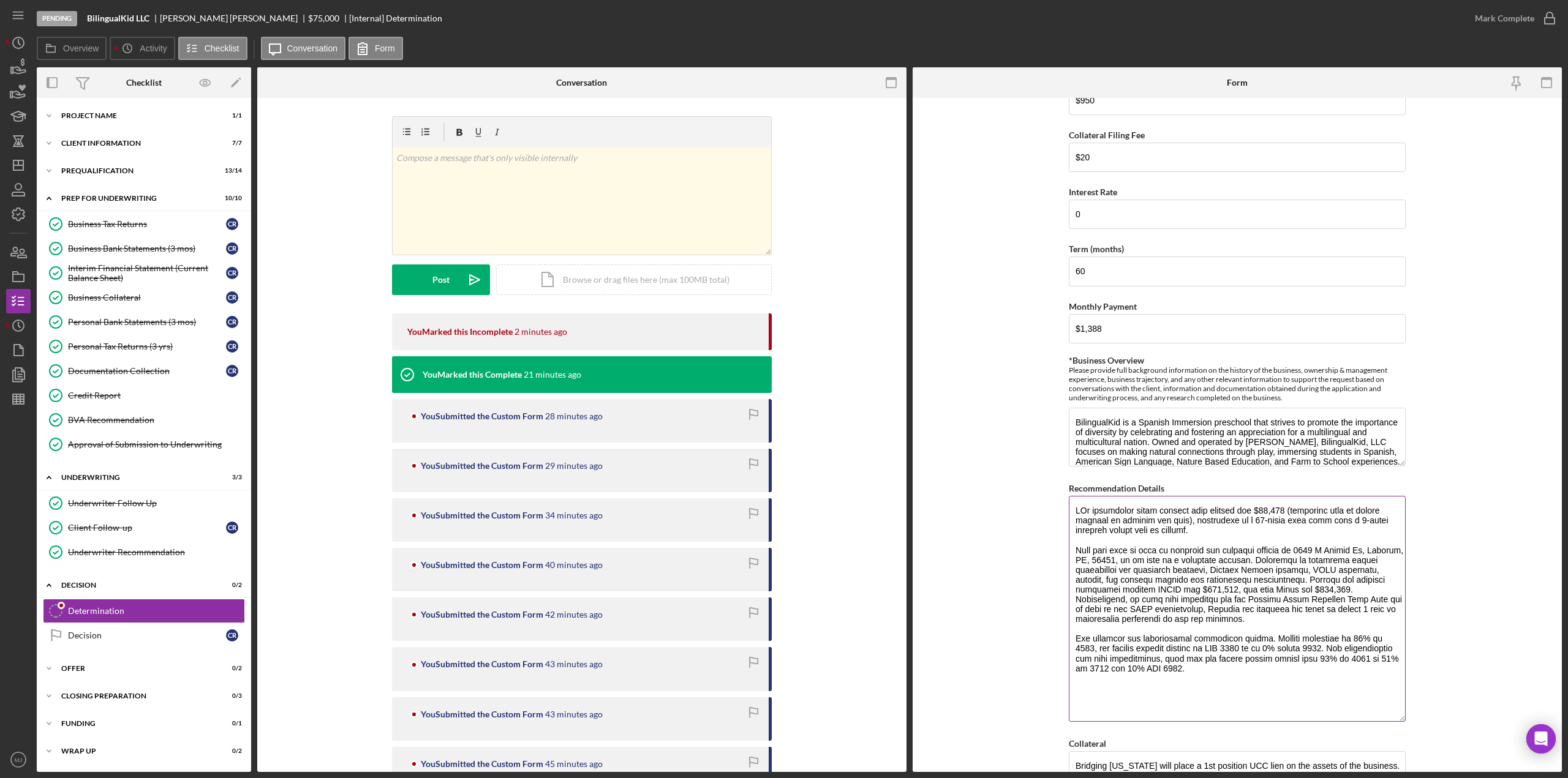
click at [1070, 528] on textarea "Recommendation Details" at bounding box center [1238, 609] width 337 height 226
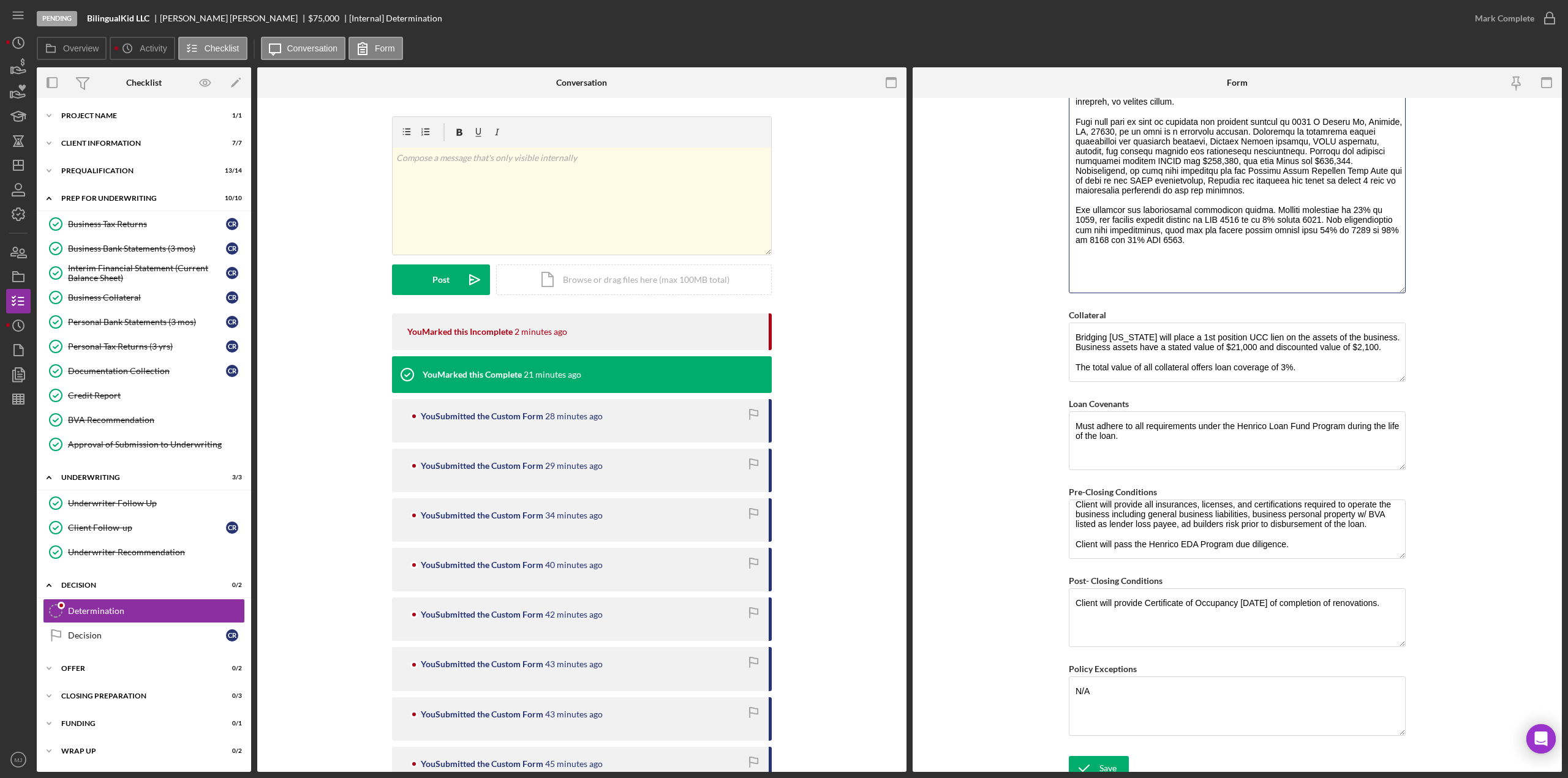
scroll to position [797, 0]
click at [1104, 755] on div "Save" at bounding box center [1108, 767] width 17 height 24
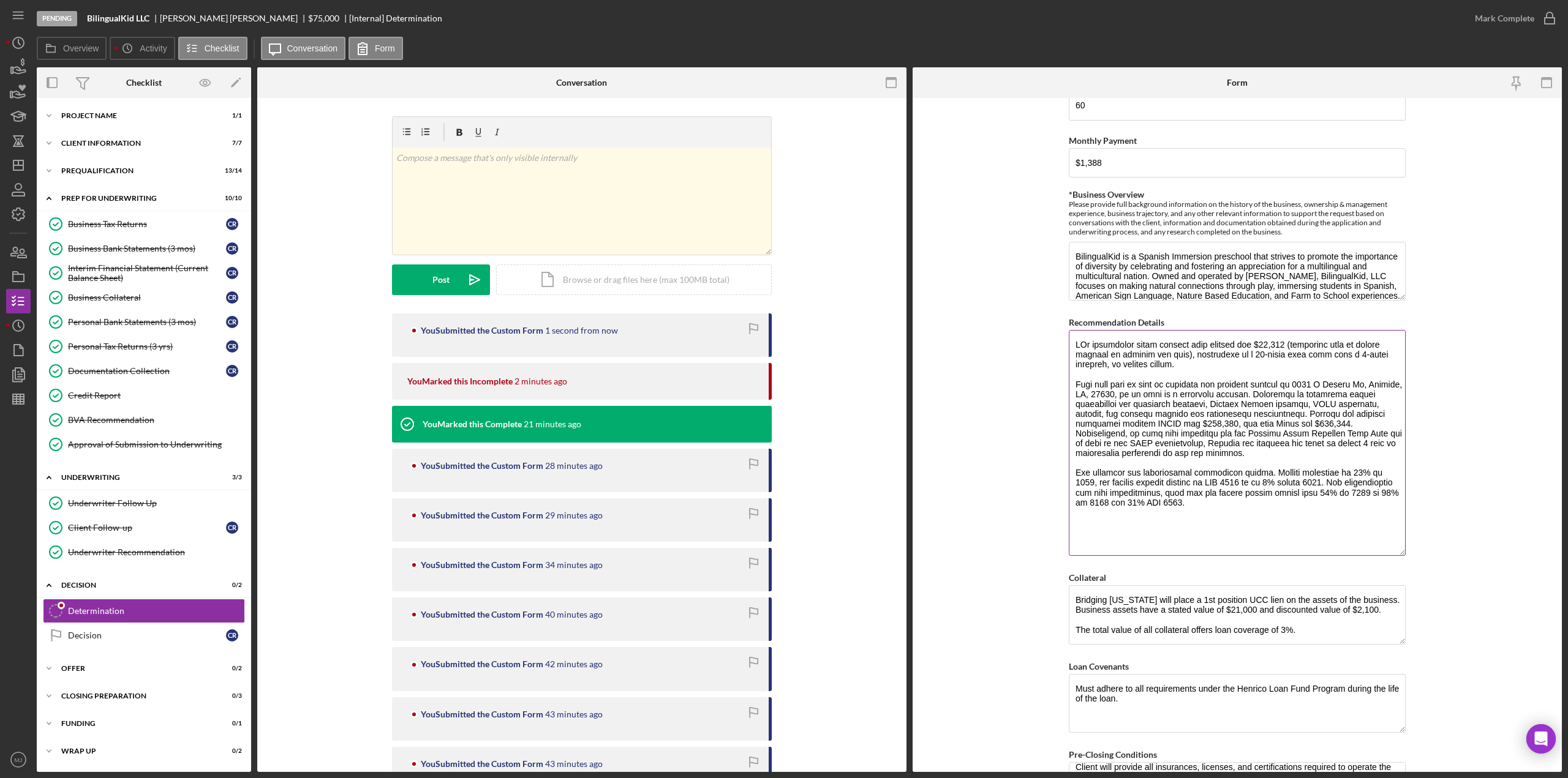
scroll to position [491, 0]
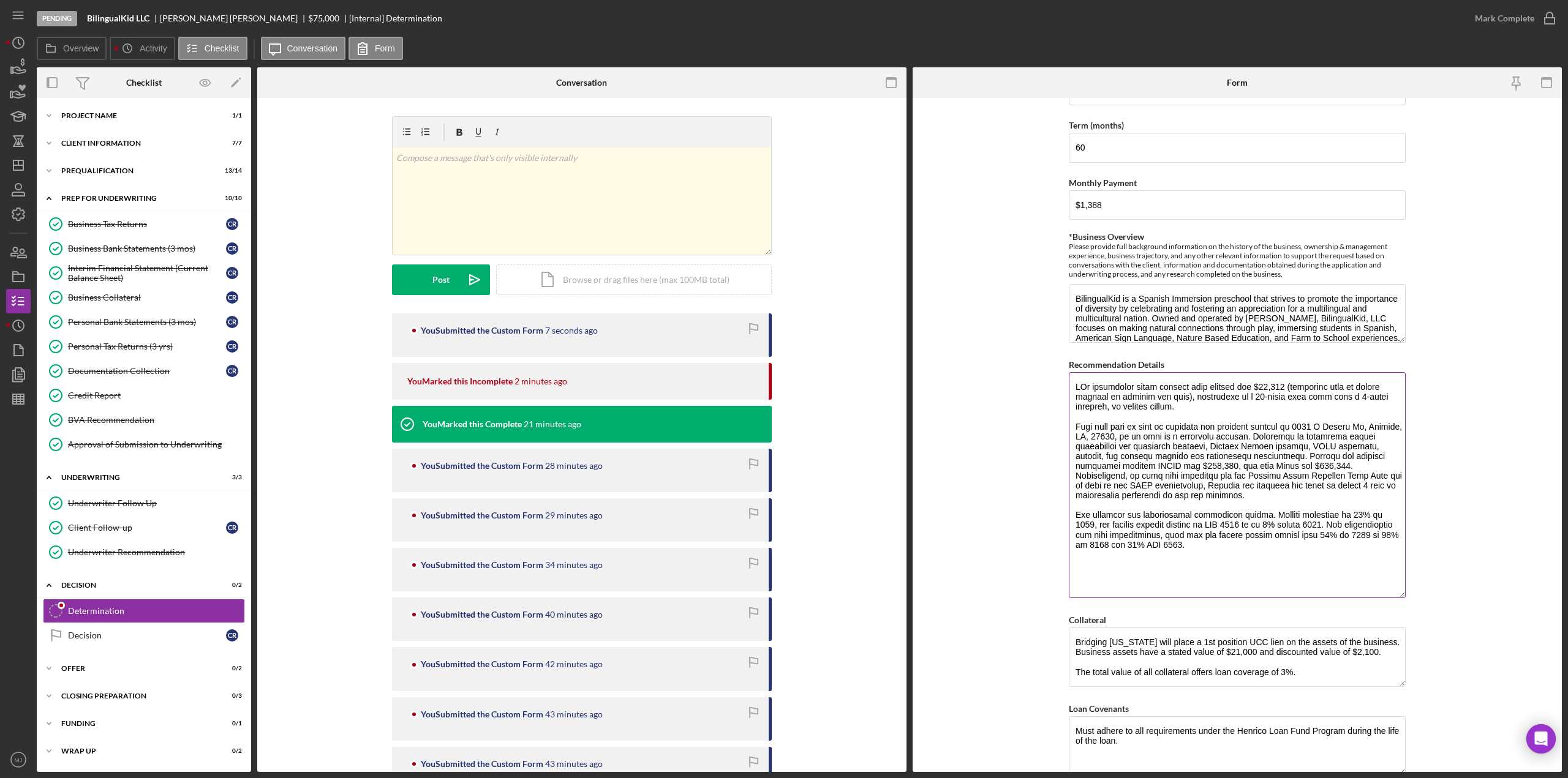
click at [1141, 401] on textarea "Recommendation Details" at bounding box center [1238, 485] width 337 height 226
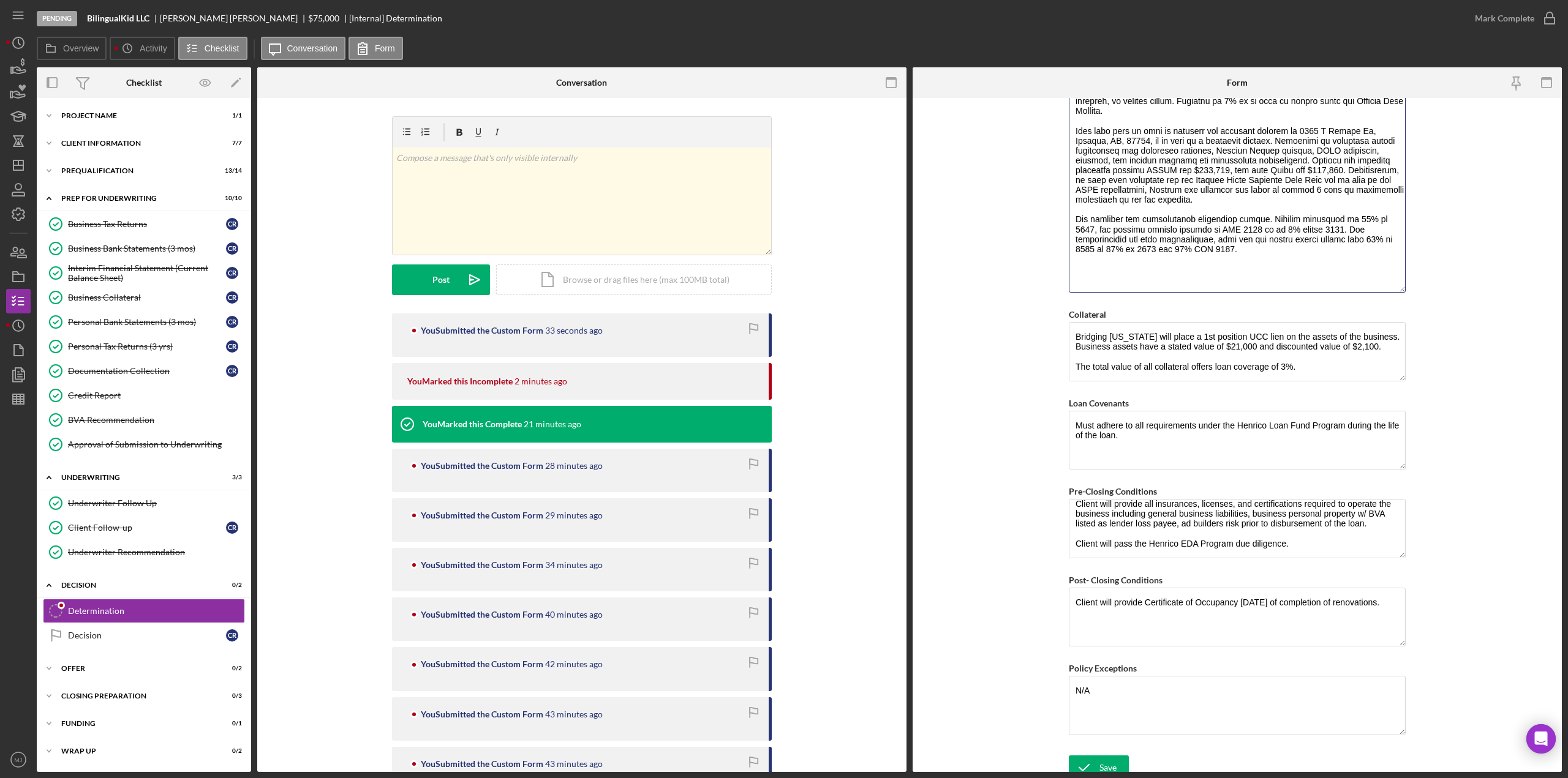
scroll to position [797, 0]
type textarea "BVa recommends fully funding this request for $75,970 (including fees if client…"
click at [1107, 755] on div "Save" at bounding box center [1108, 767] width 17 height 24
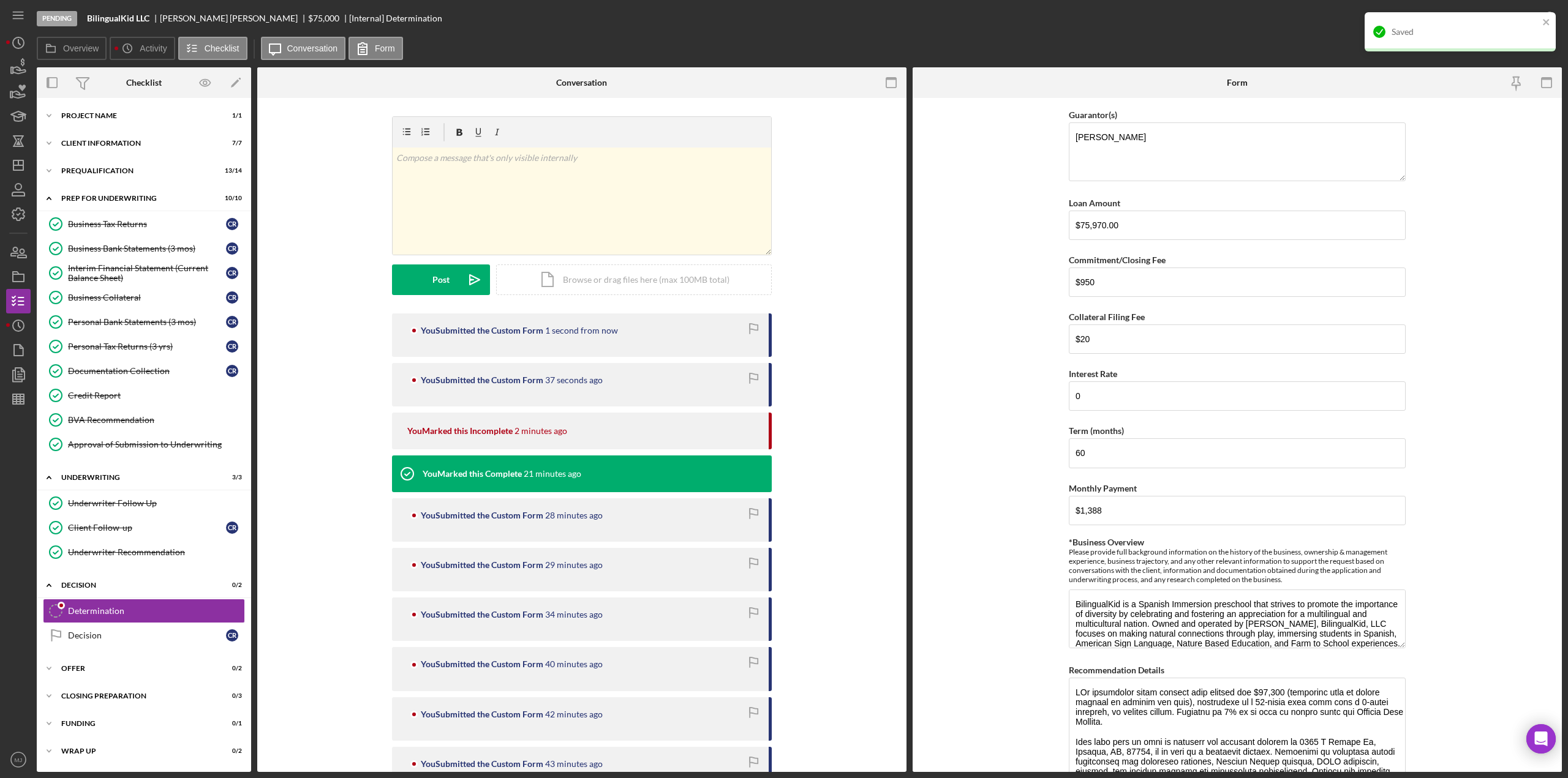
scroll to position [185, 0]
click at [1507, 24] on div "Mark Complete" at bounding box center [1505, 18] width 59 height 24
click at [1504, 22] on div "Mark Complete" at bounding box center [1505, 18] width 59 height 24
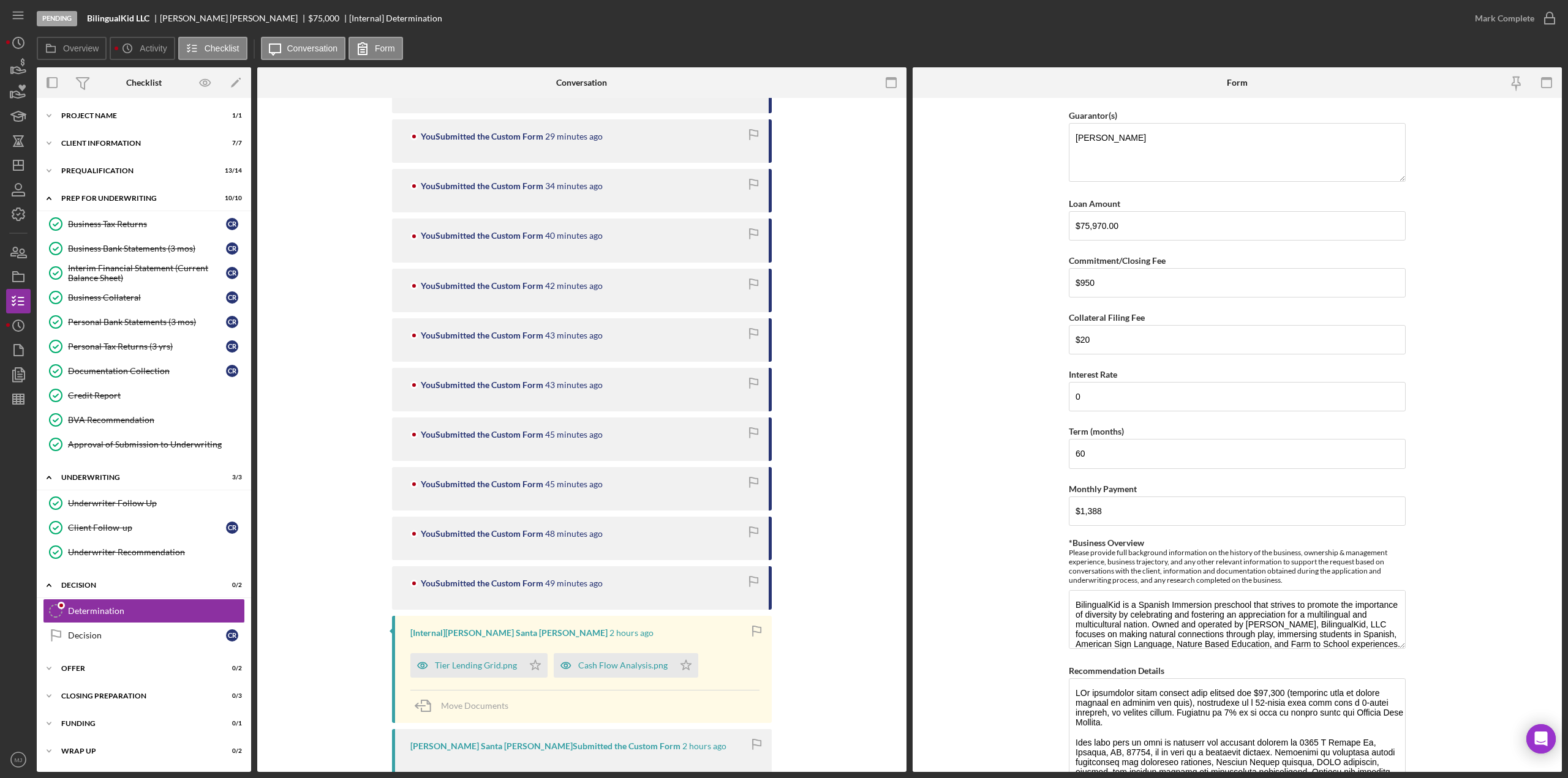
scroll to position [810, 0]
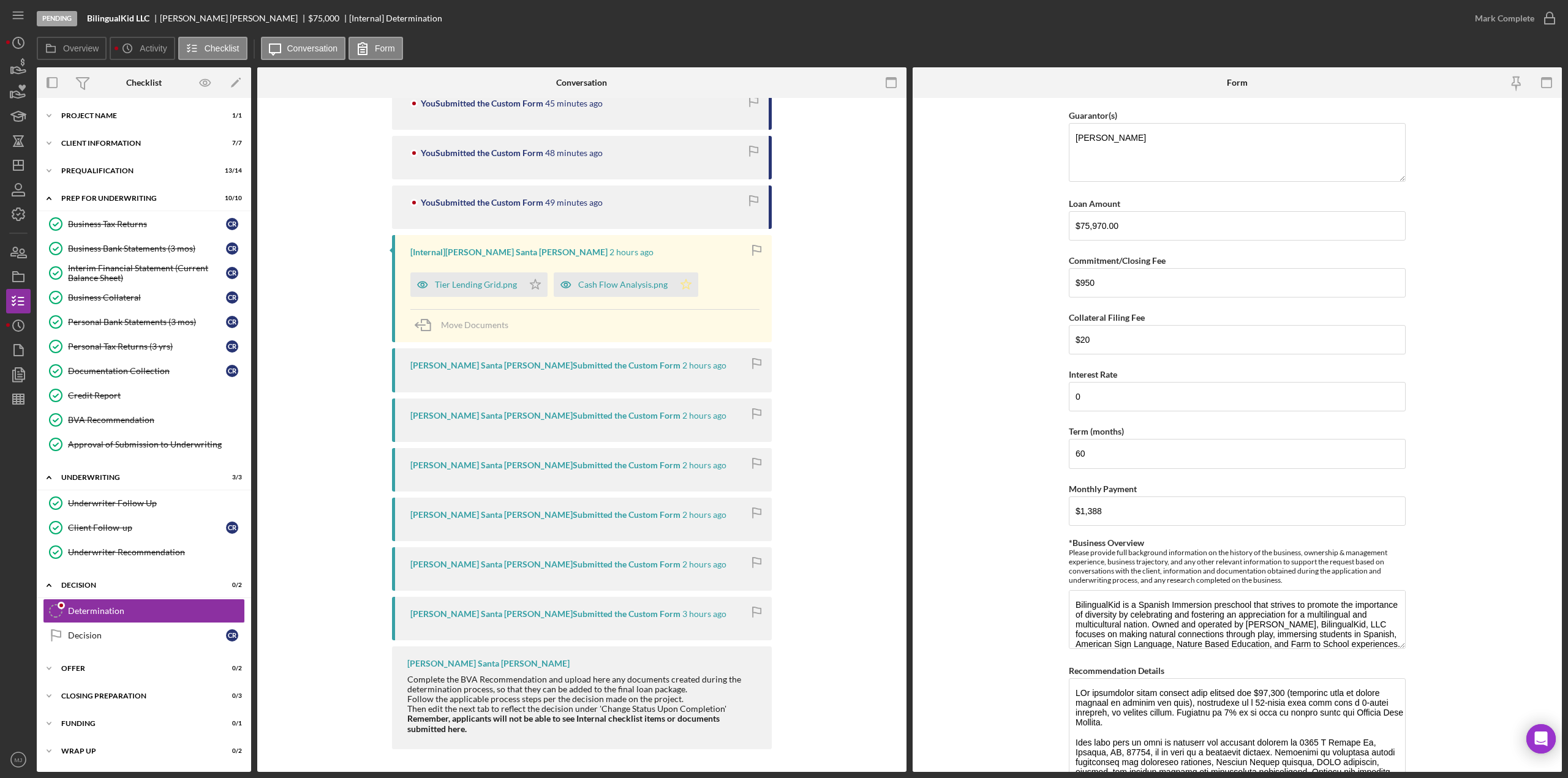
click at [681, 282] on polygon "button" at bounding box center [686, 284] width 11 height 10
click at [1489, 22] on div "Mark Complete" at bounding box center [1505, 18] width 59 height 24
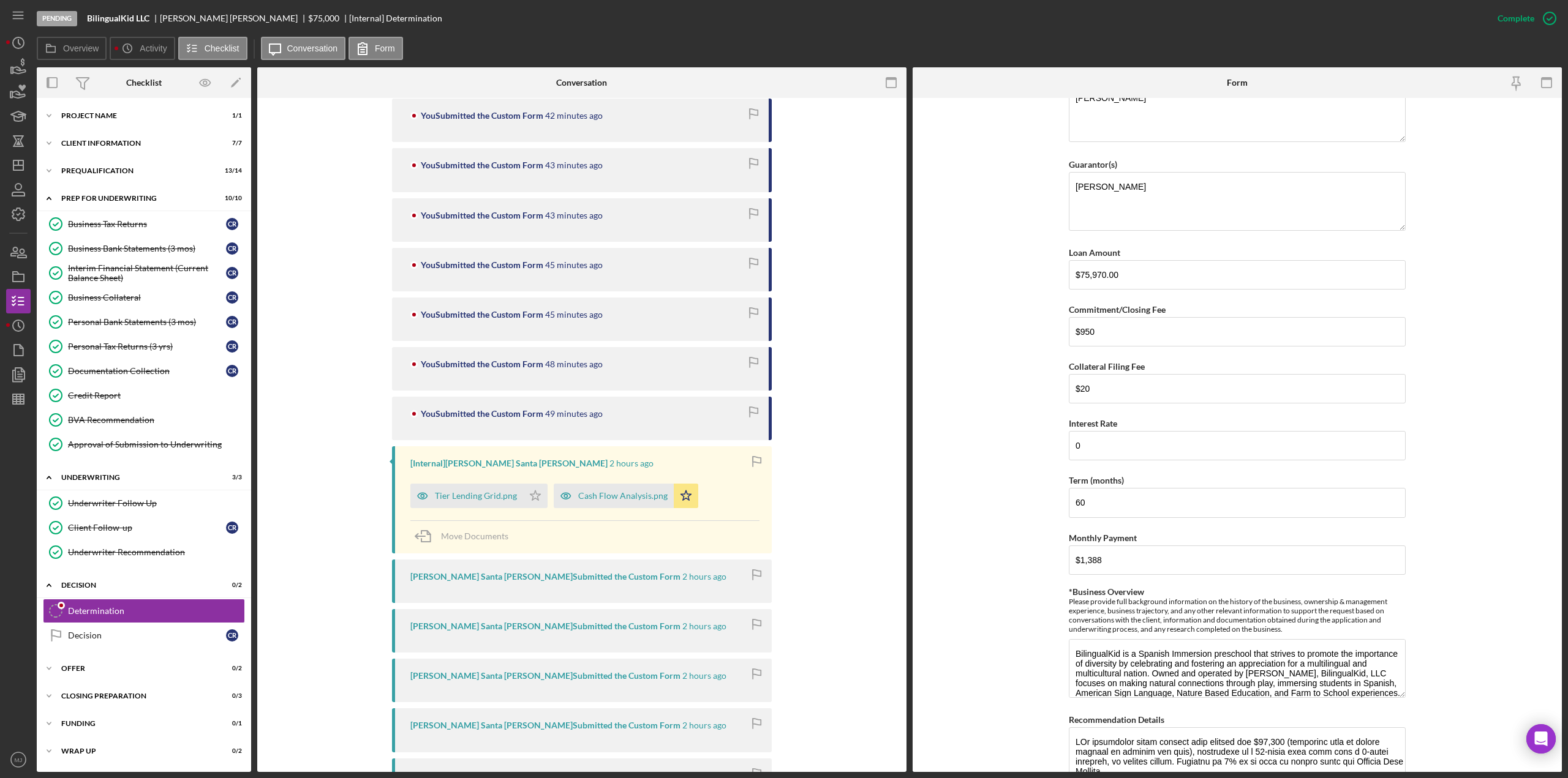
scroll to position [234, 0]
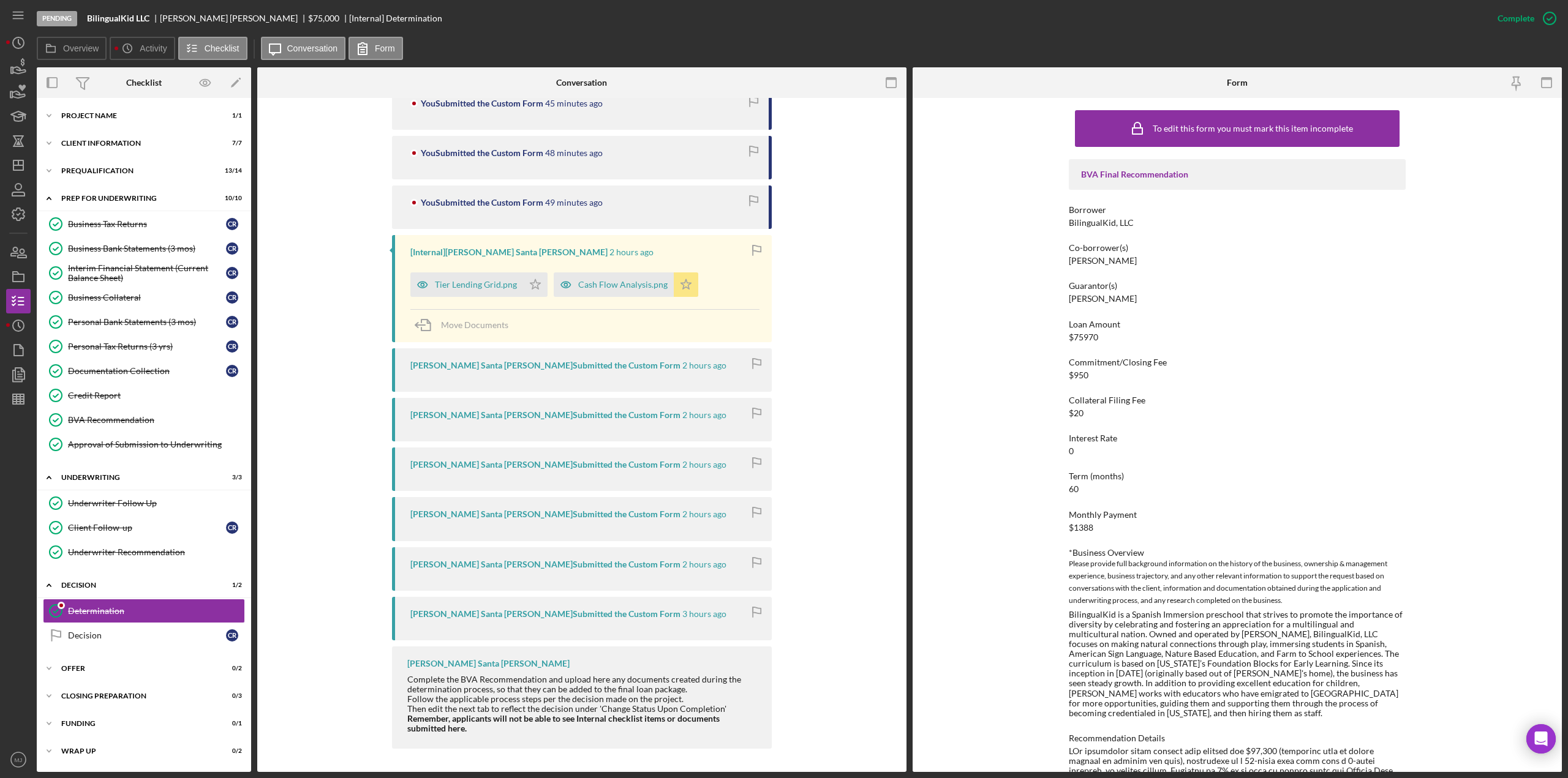
click at [679, 290] on icon "Icon/Star" at bounding box center [686, 284] width 24 height 24
click at [18, 404] on icon "button" at bounding box center [18, 399] width 31 height 31
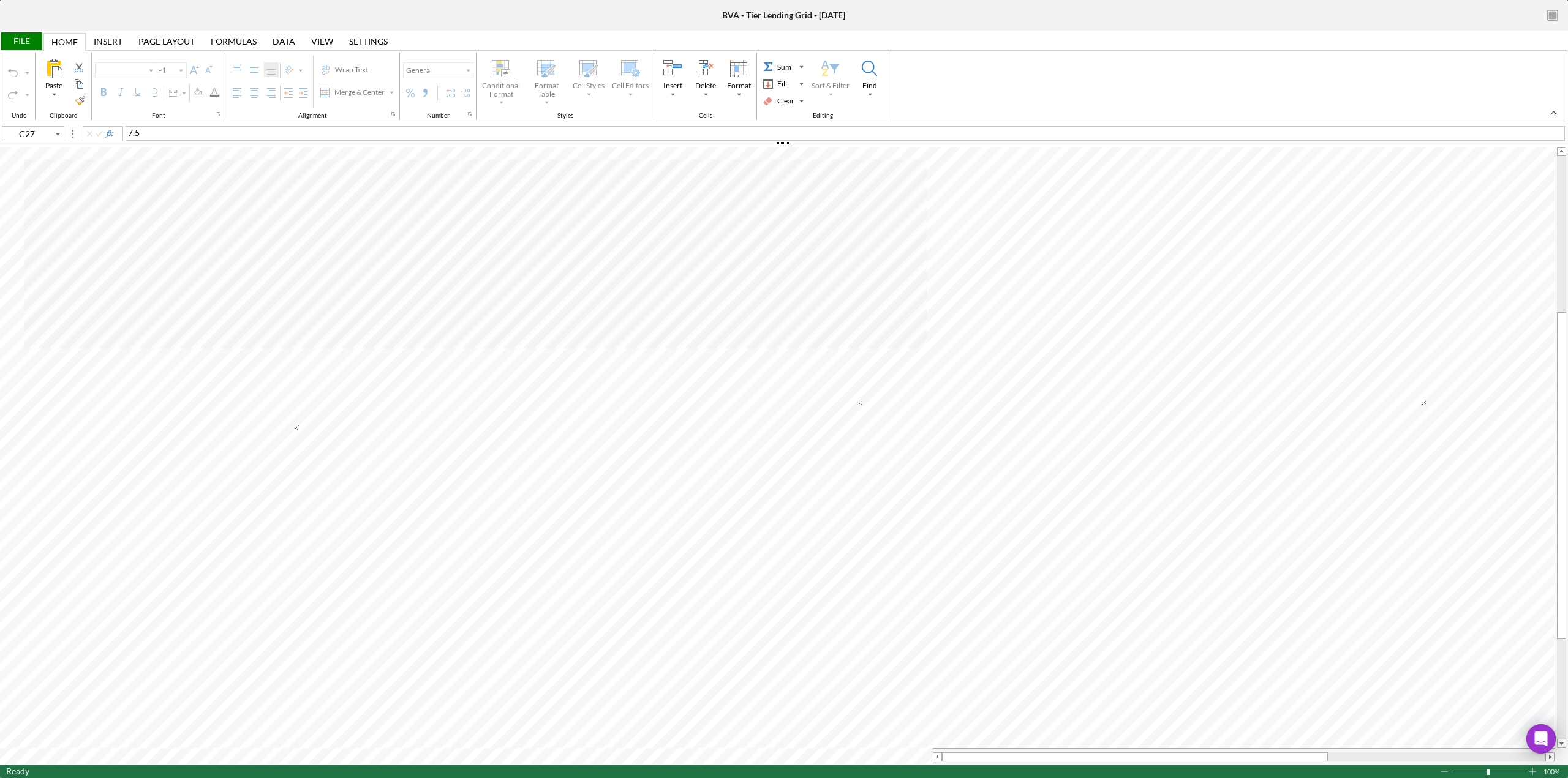
type input "Arial"
type input "10"
click at [1559, 9] on icon "button" at bounding box center [1553, 16] width 28 height 28
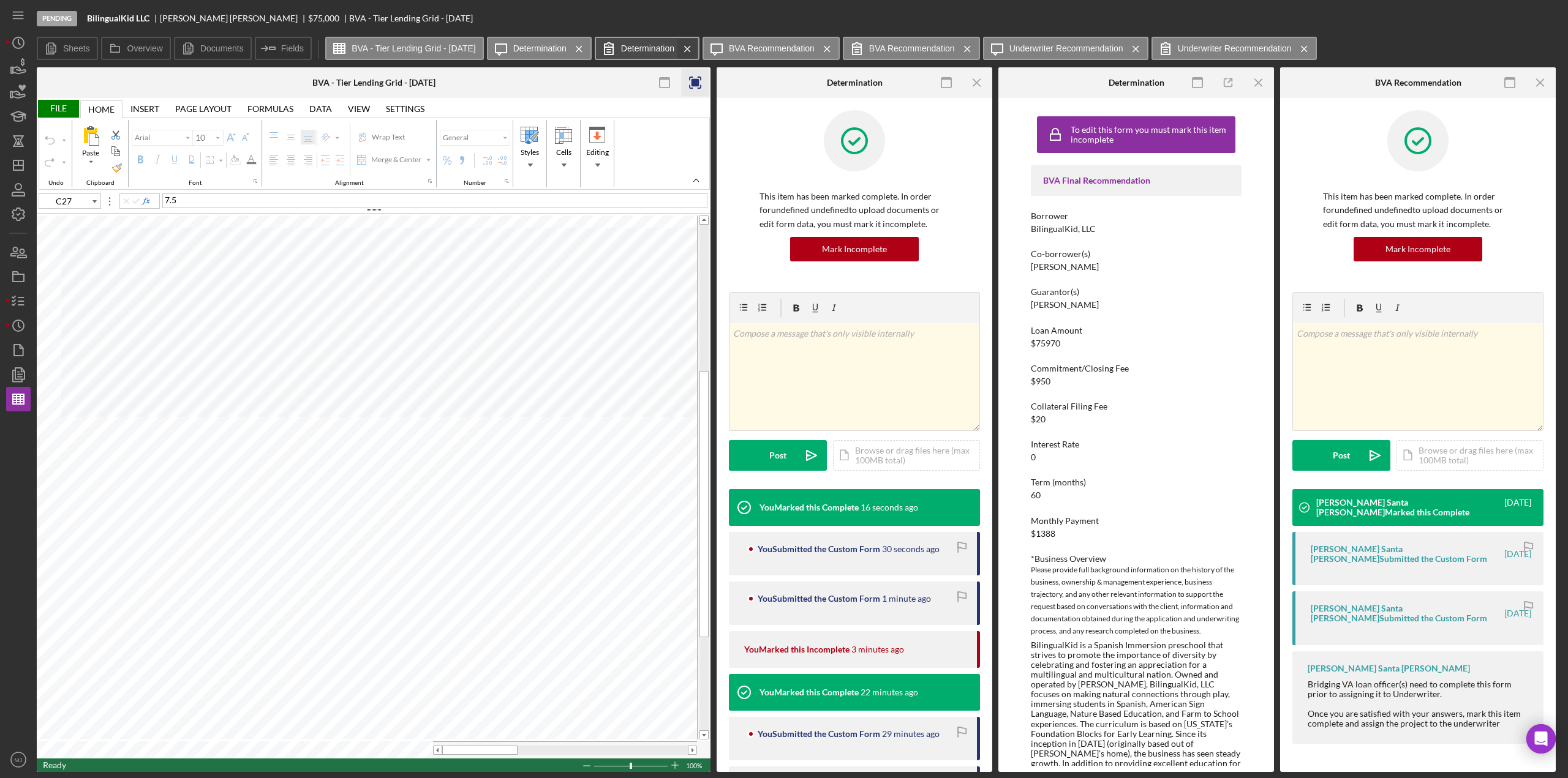
click at [694, 49] on icon "Icon/Menu Close" at bounding box center [688, 49] width 22 height 31
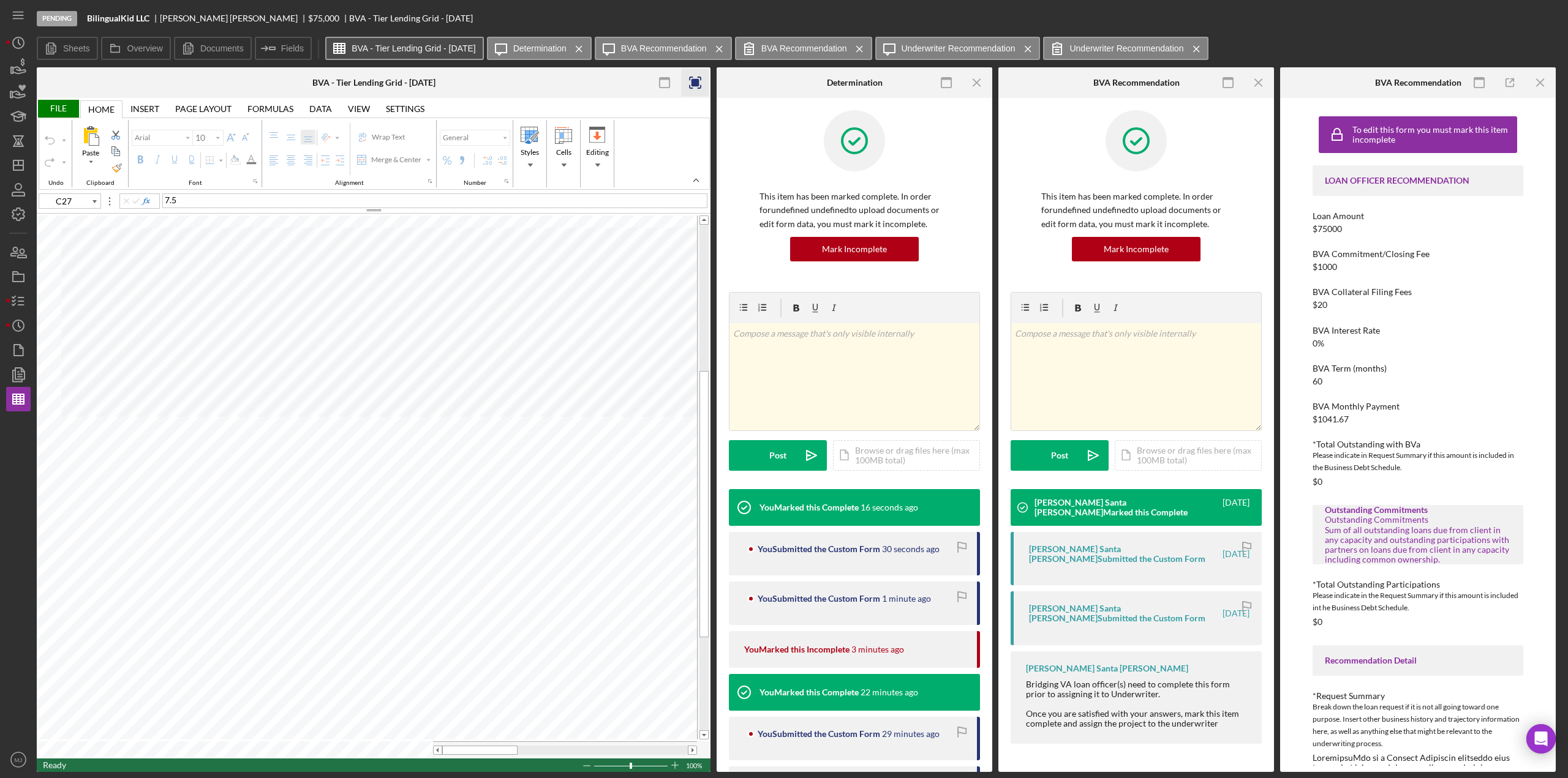
click at [586, 47] on icon "Icon/Menu Close" at bounding box center [579, 49] width 22 height 31
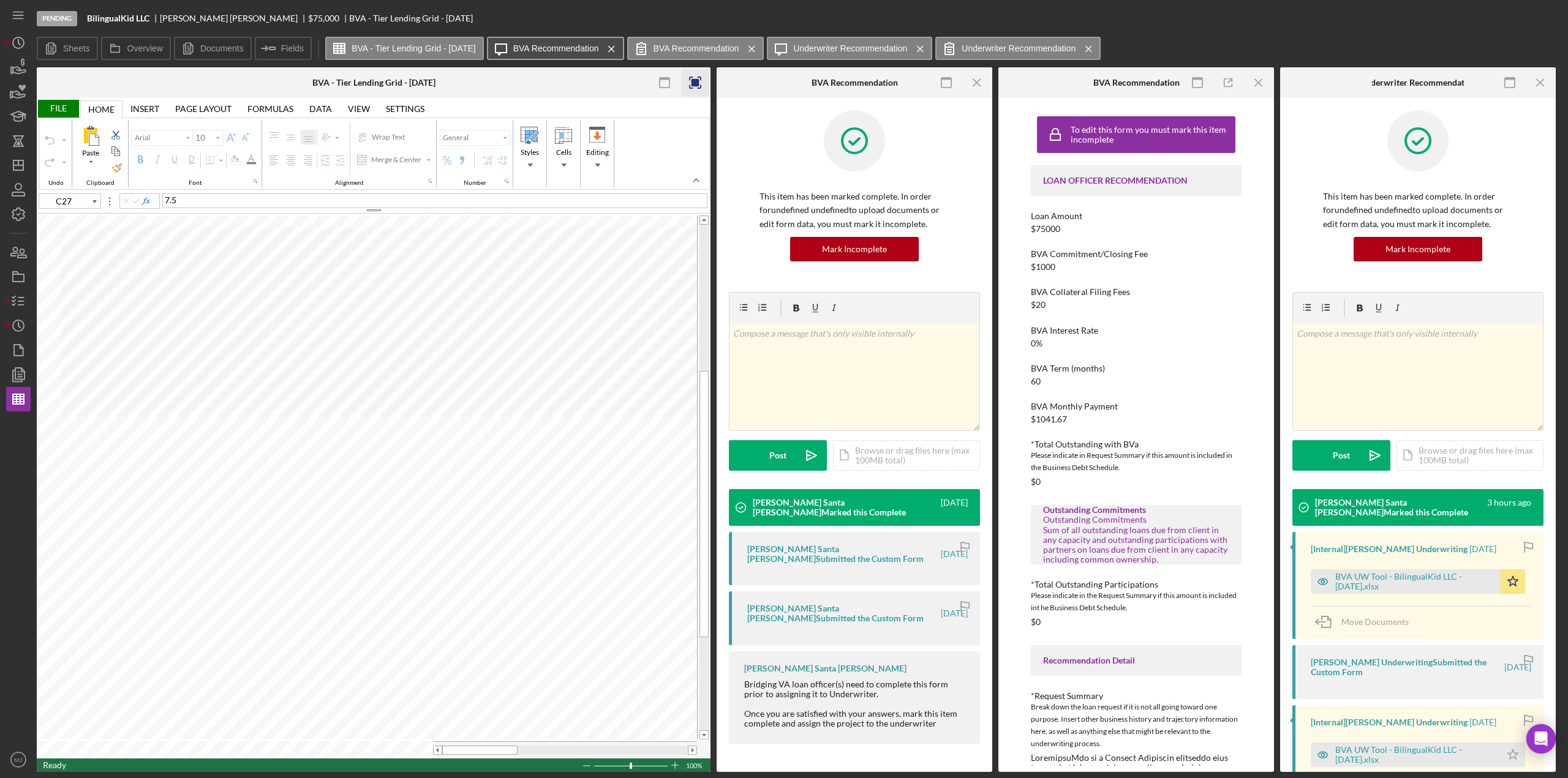
click at [530, 51] on label "BVA Recommendation" at bounding box center [556, 48] width 86 height 10
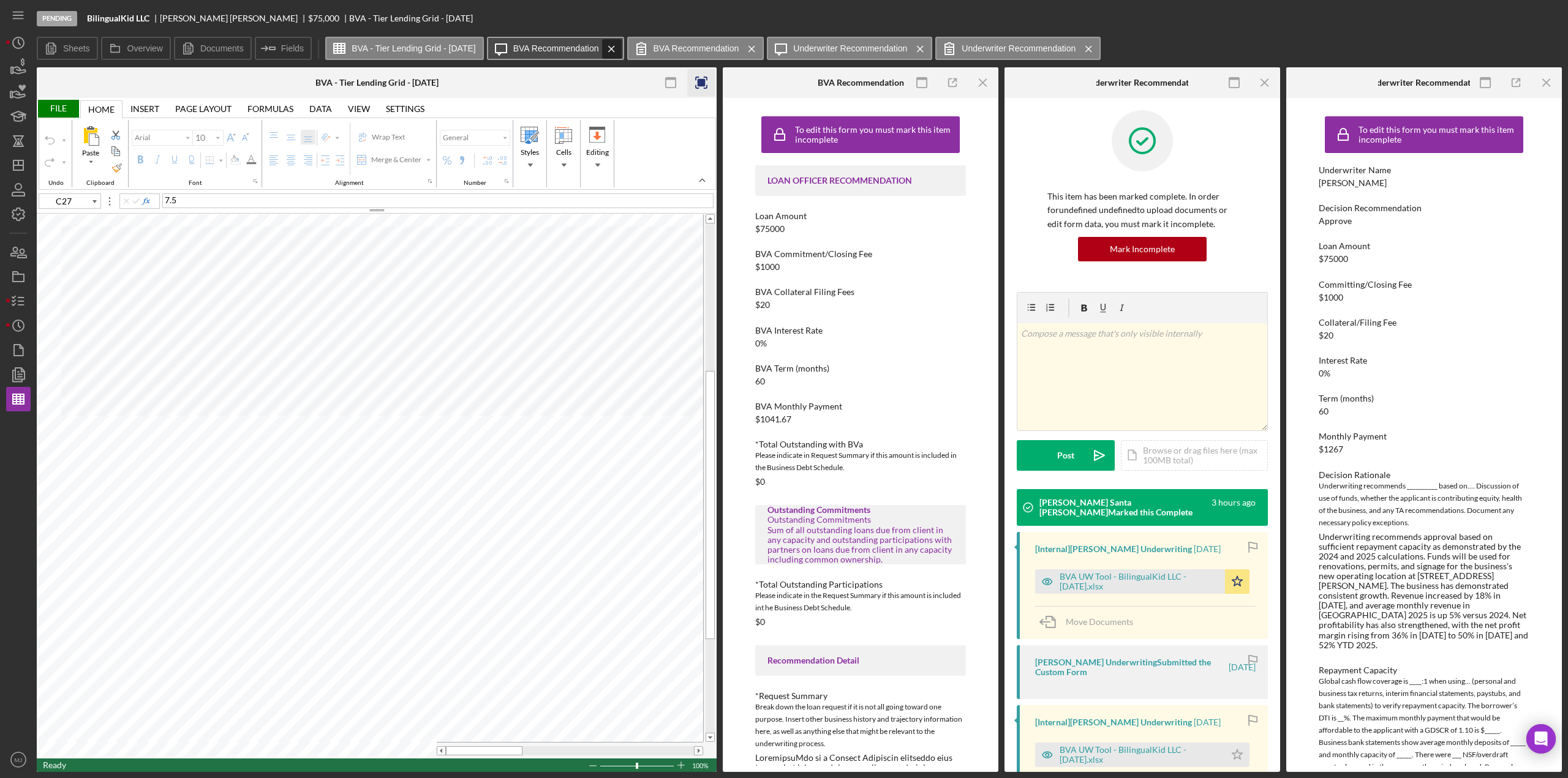
click at [622, 49] on icon "Icon/Menu Close" at bounding box center [611, 49] width 22 height 31
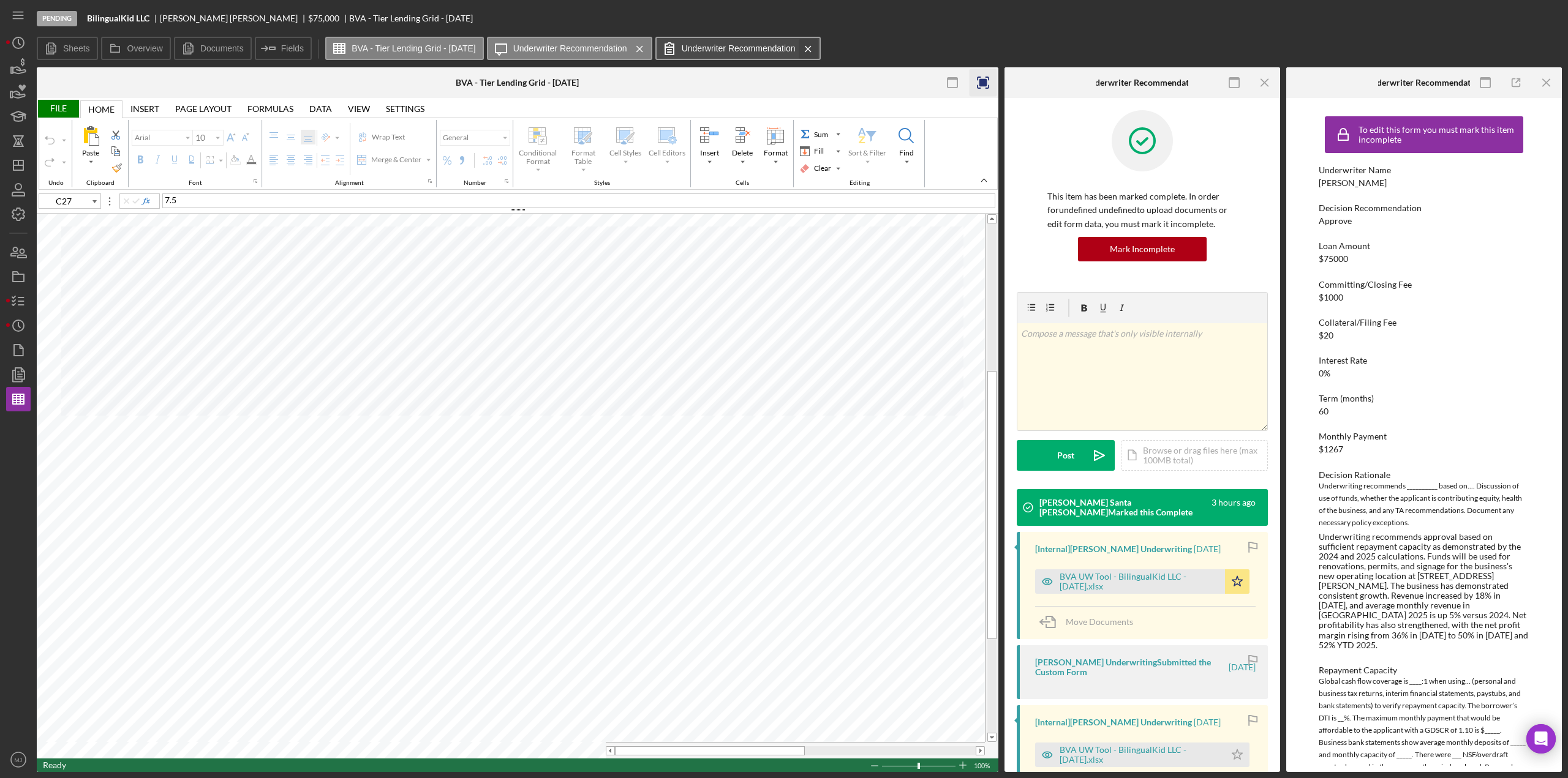
click at [819, 47] on icon "Icon/Menu Close" at bounding box center [808, 49] width 22 height 31
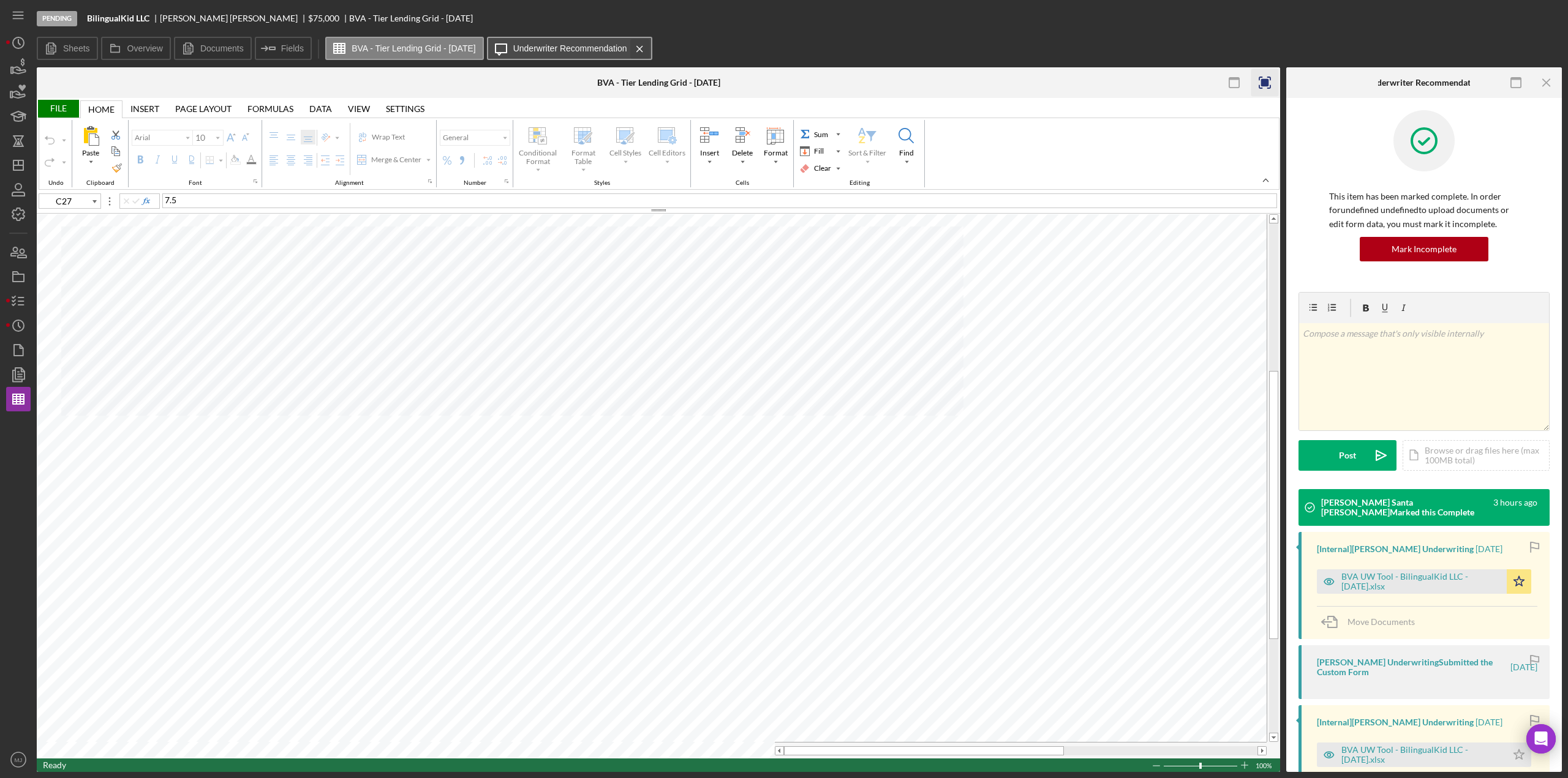
click at [651, 52] on icon "Icon/Menu Close" at bounding box center [640, 49] width 22 height 31
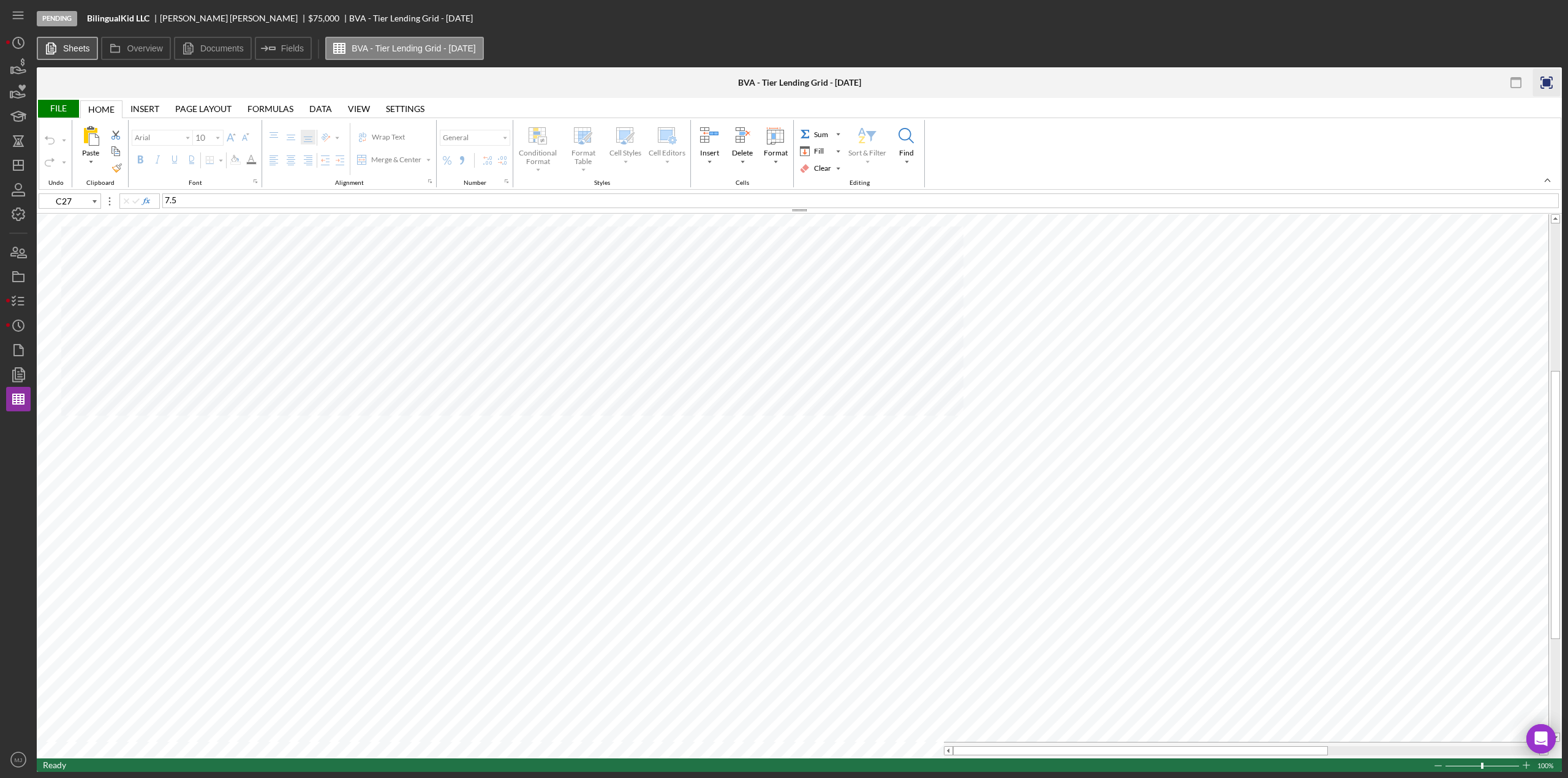
click at [71, 55] on button "Sheets" at bounding box center [67, 48] width 61 height 23
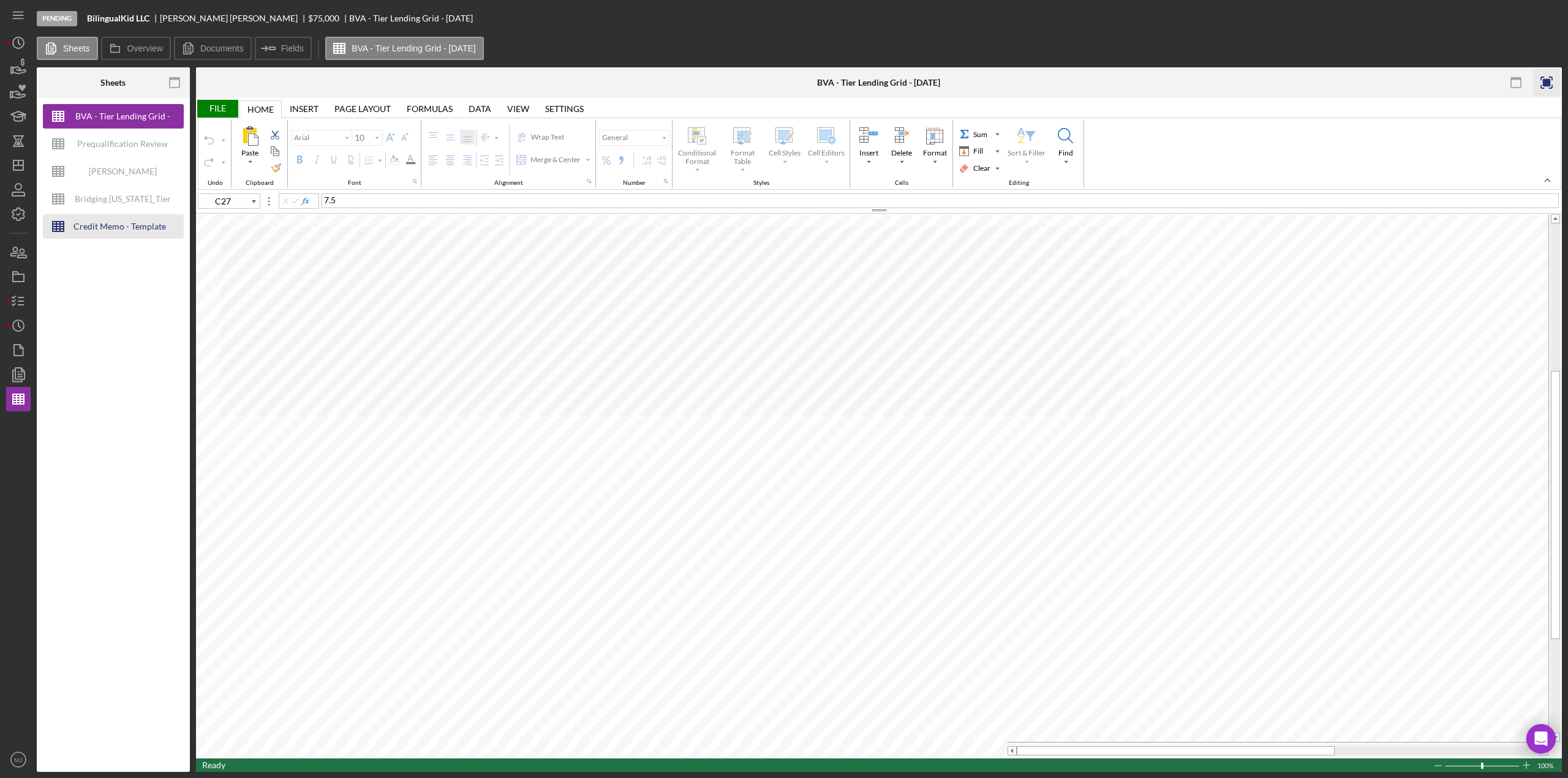
click at [90, 226] on div "Credit Memo - Template" at bounding box center [120, 226] width 93 height 24
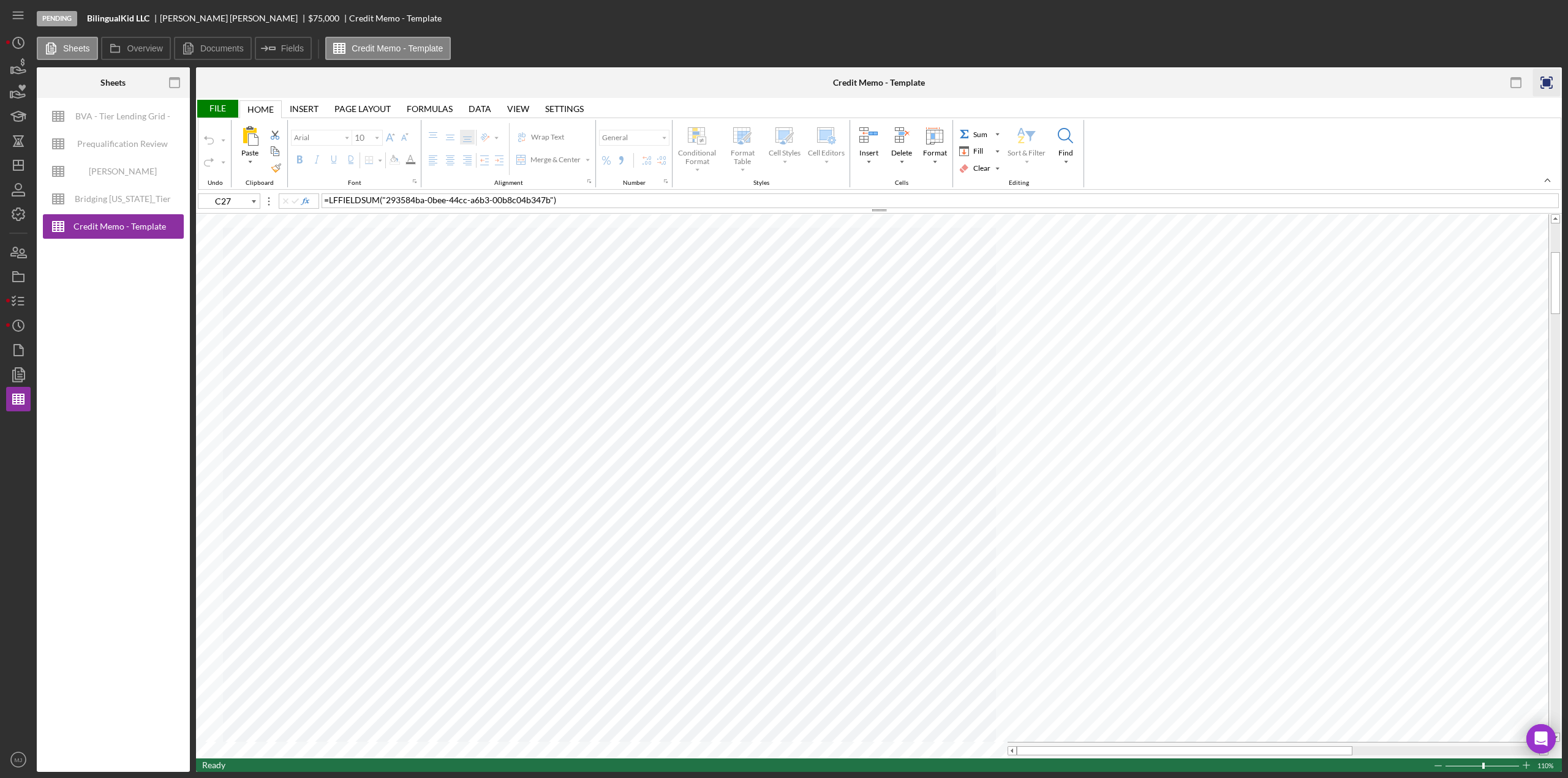
type input "A17"
type input "Calibri"
type input "11"
click at [280, 49] on icon "Icon/Insert Field" at bounding box center [268, 48] width 31 height 31
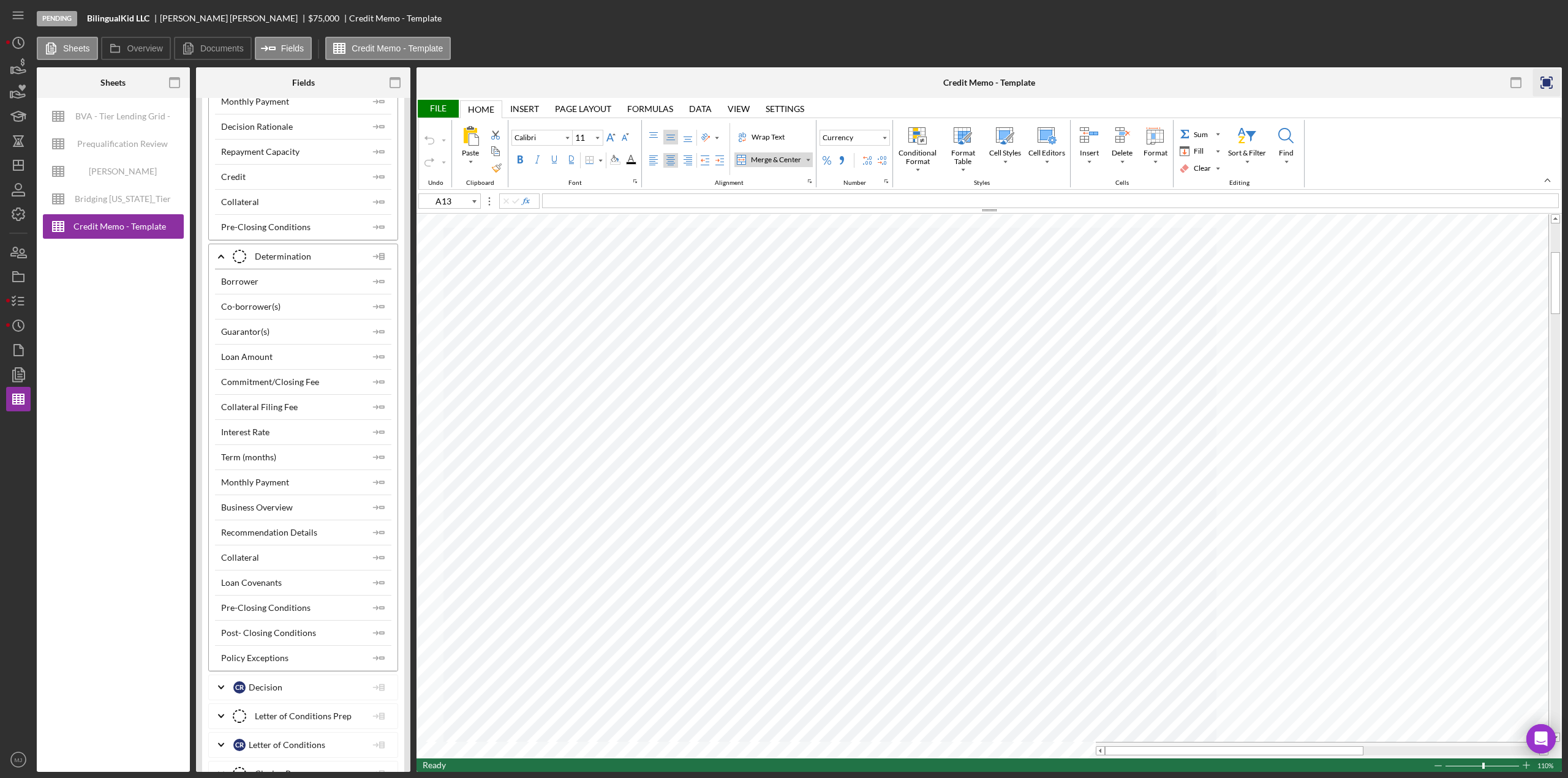
scroll to position [5143, 0]
click at [255, 333] on div "Loan Amount" at bounding box center [247, 337] width 51 height 10
click at [375, 335] on polyline "button" at bounding box center [377, 337] width 4 height 4
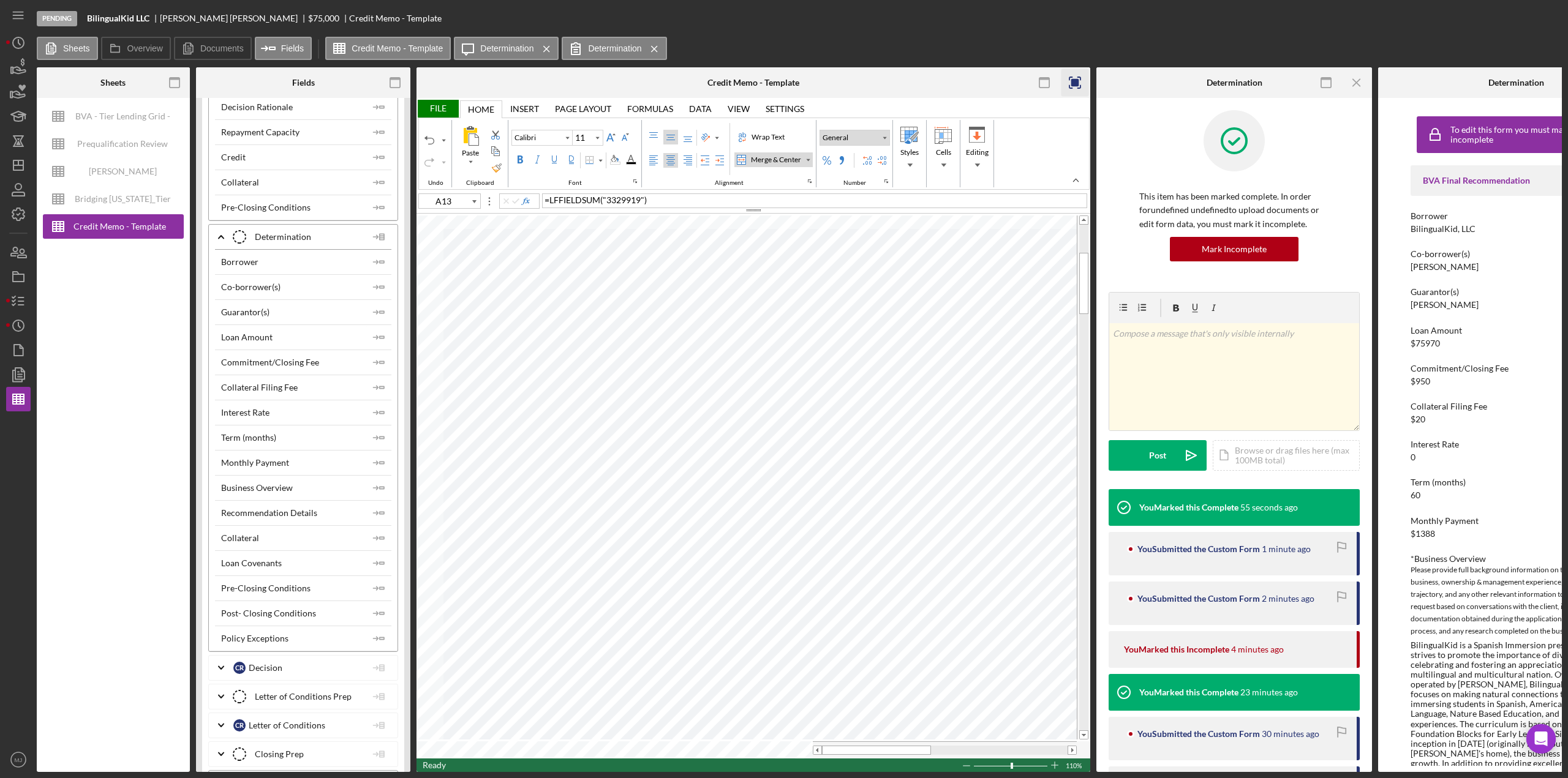
click at [880, 141] on div "Number Format" at bounding box center [884, 137] width 10 height 14
click at [855, 194] on div "Currency" at bounding box center [856, 197] width 36 height 11
drag, startPoint x: 667, startPoint y: 135, endPoint x: 667, endPoint y: 153, distance: 18.0
click at [667, 135] on div "Middle Align" at bounding box center [670, 137] width 10 height 10
click at [672, 162] on label "Center Align" at bounding box center [670, 160] width 14 height 14
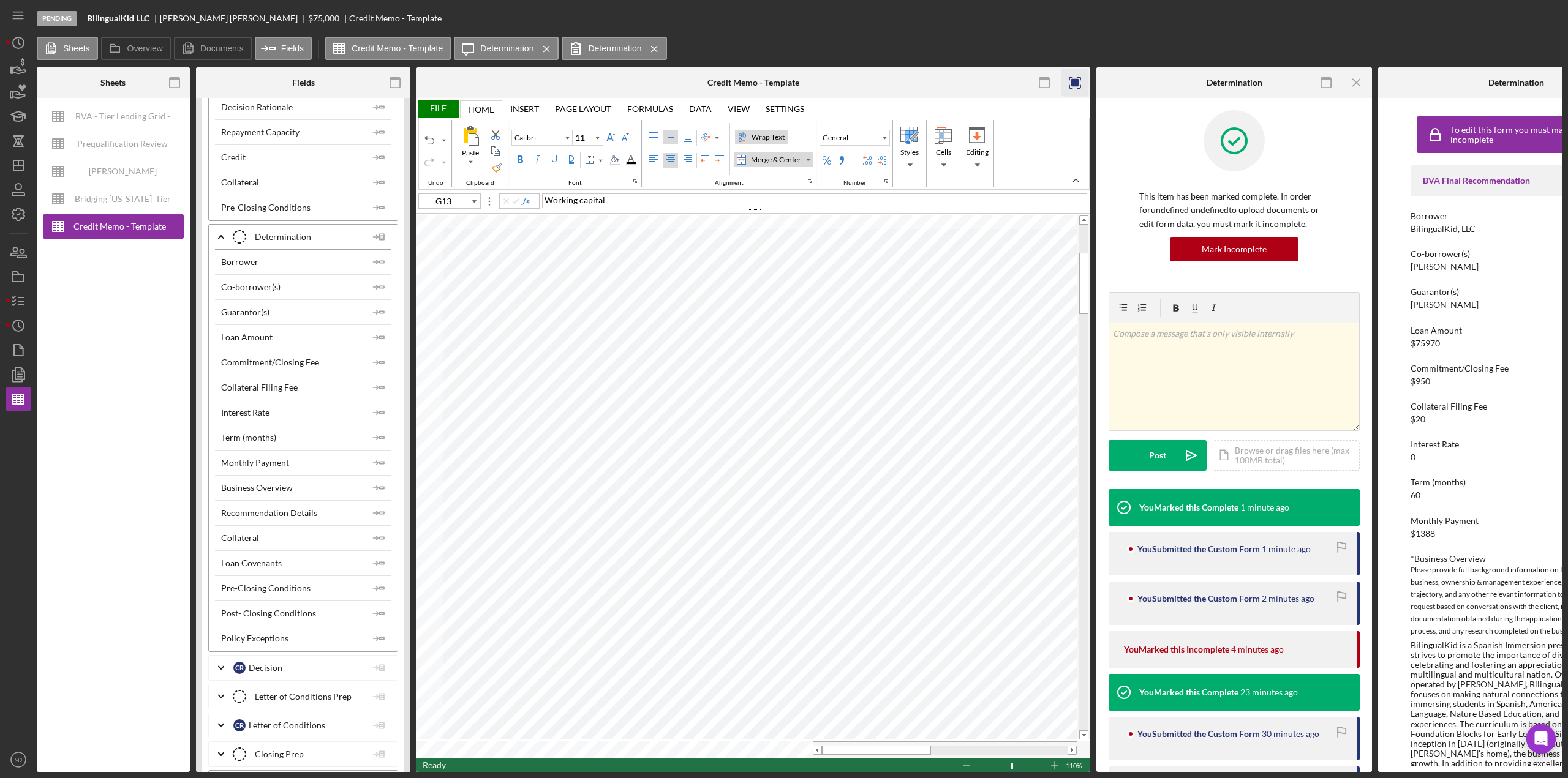
click at [439, 112] on div "File" at bounding box center [438, 109] width 42 height 18
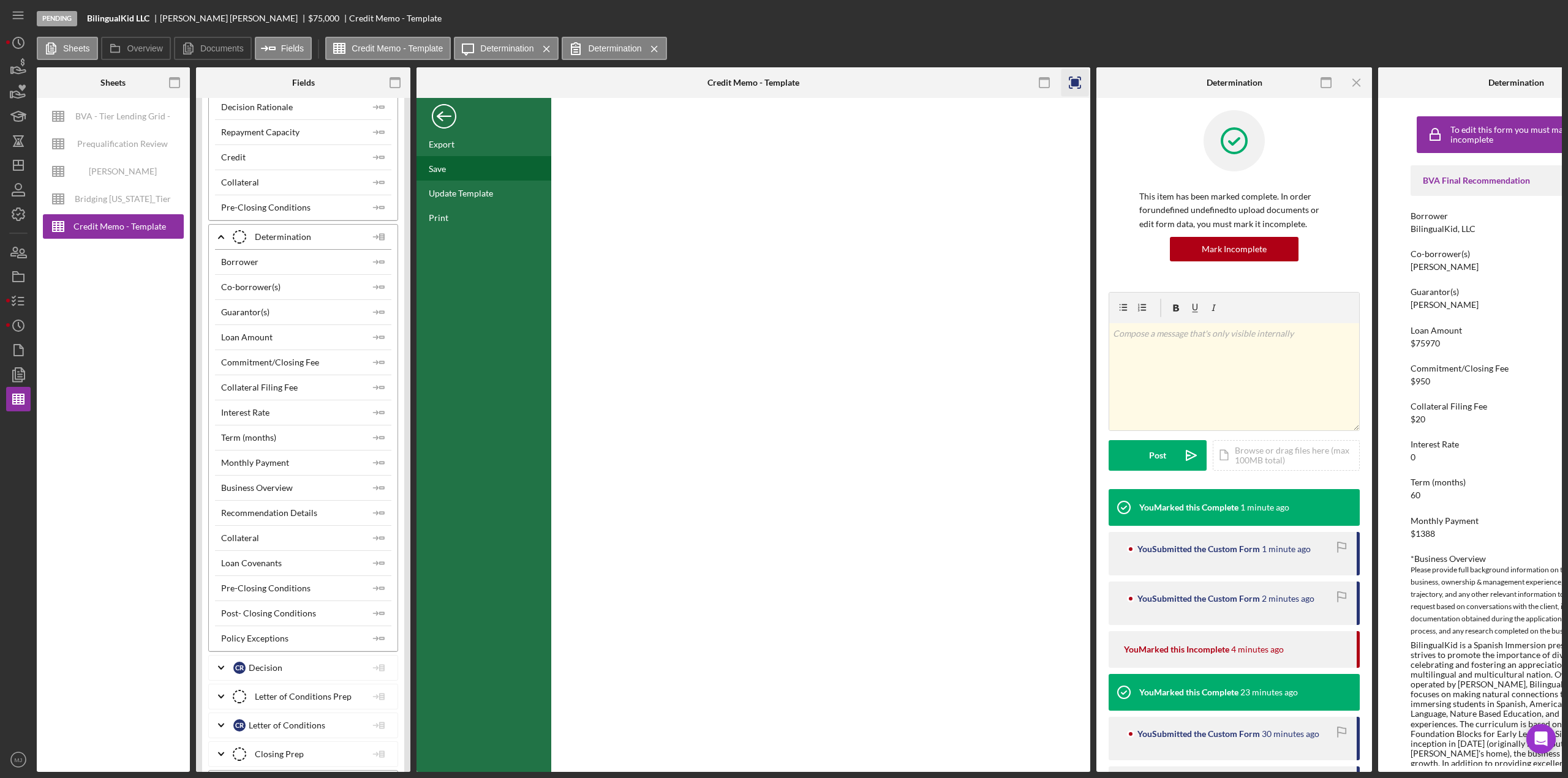
click at [448, 171] on div "Save" at bounding box center [484, 168] width 135 height 24
click at [441, 122] on div "Back" at bounding box center [443, 113] width 24 height 24
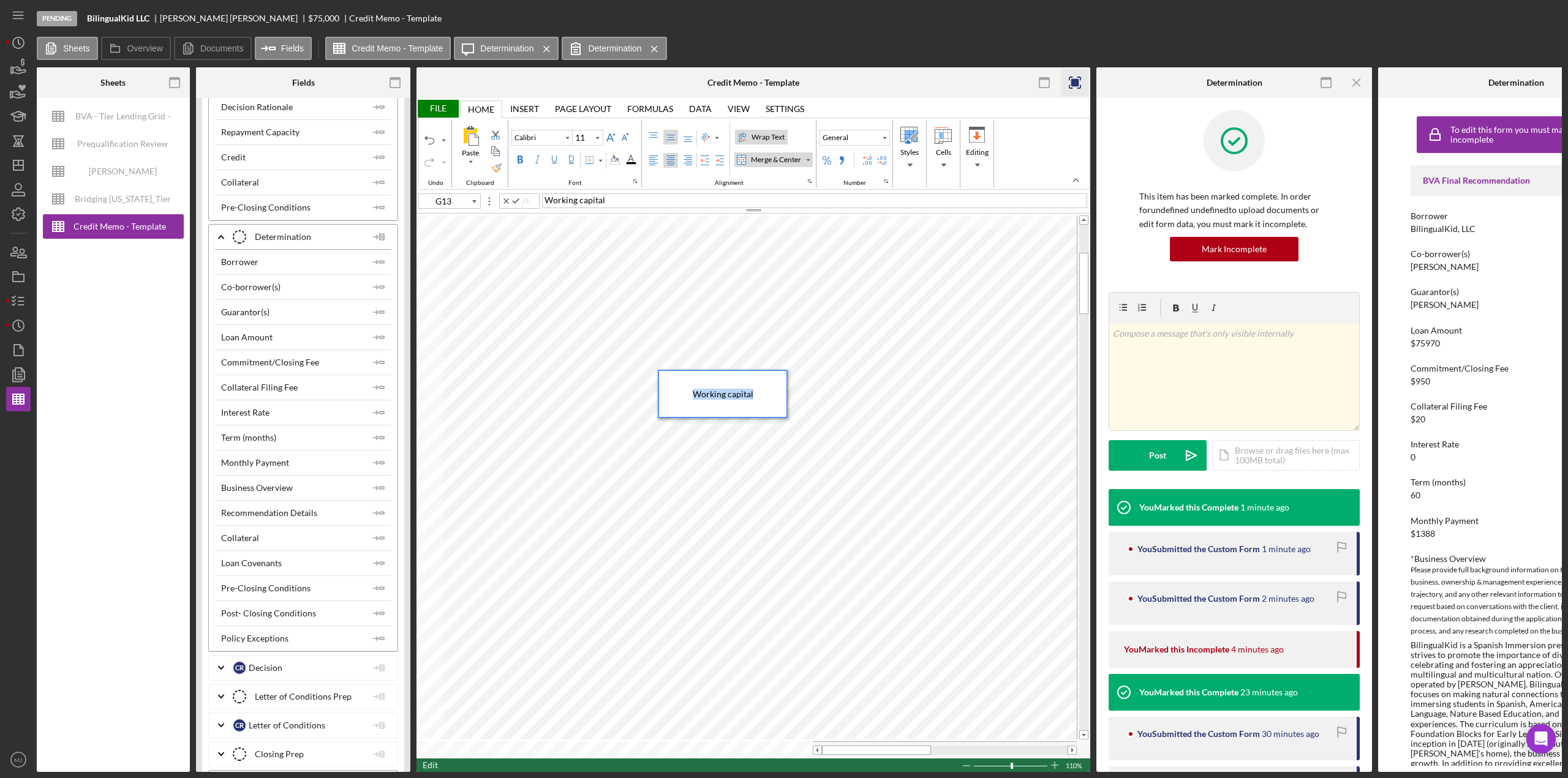
drag, startPoint x: 776, startPoint y: 393, endPoint x: 667, endPoint y: 395, distance: 109.0
click at [667, 395] on div "Working capital" at bounding box center [723, 394] width 128 height 46
type input "A3"
type input "Times New Roman"
type input "10"
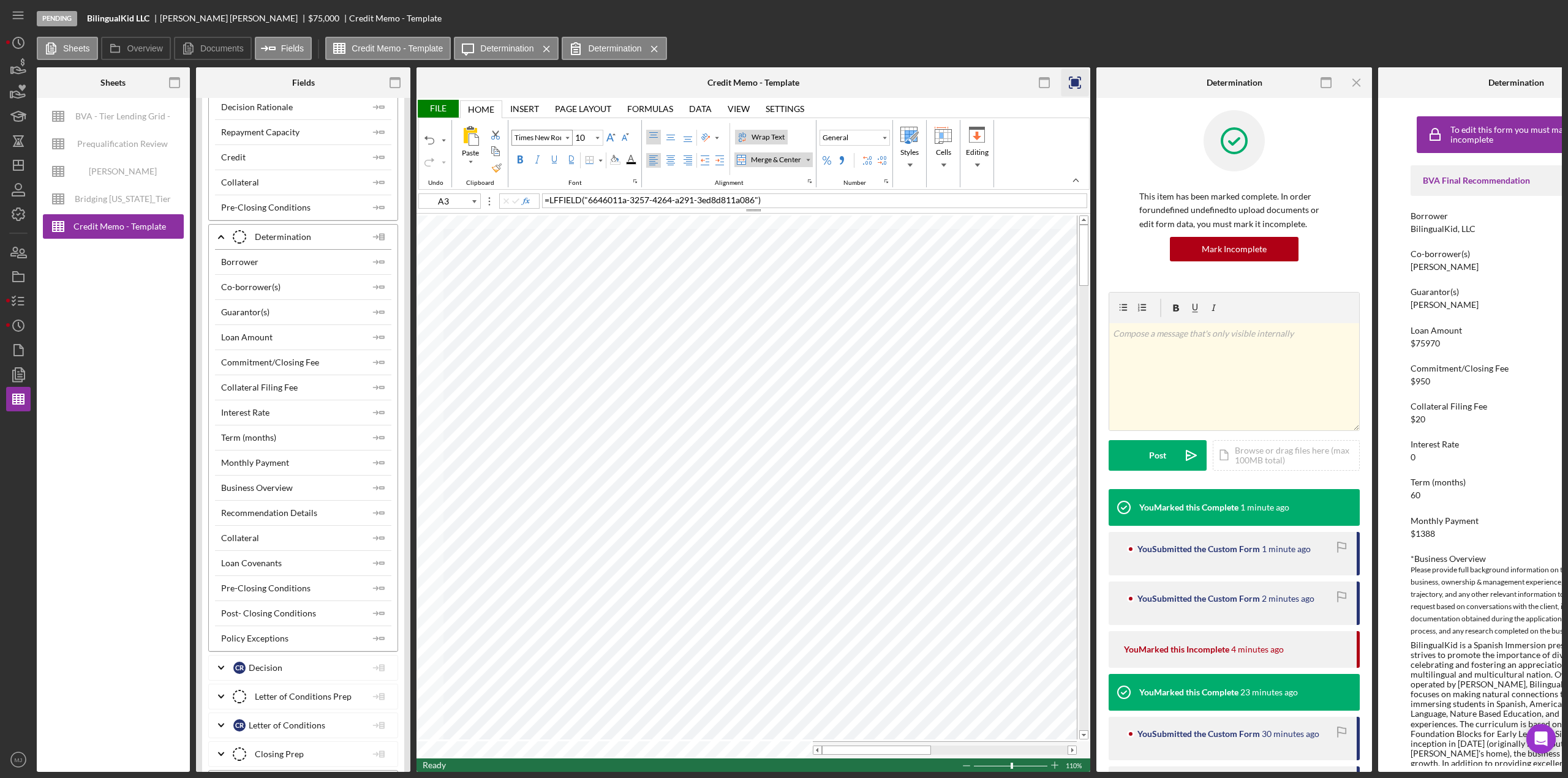
click at [547, 134] on input "Times New Roman" at bounding box center [536, 137] width 49 height 9
click at [547, 134] on input "Times New Roman" at bounding box center [536, 137] width 49 height 9
type input "calibri"
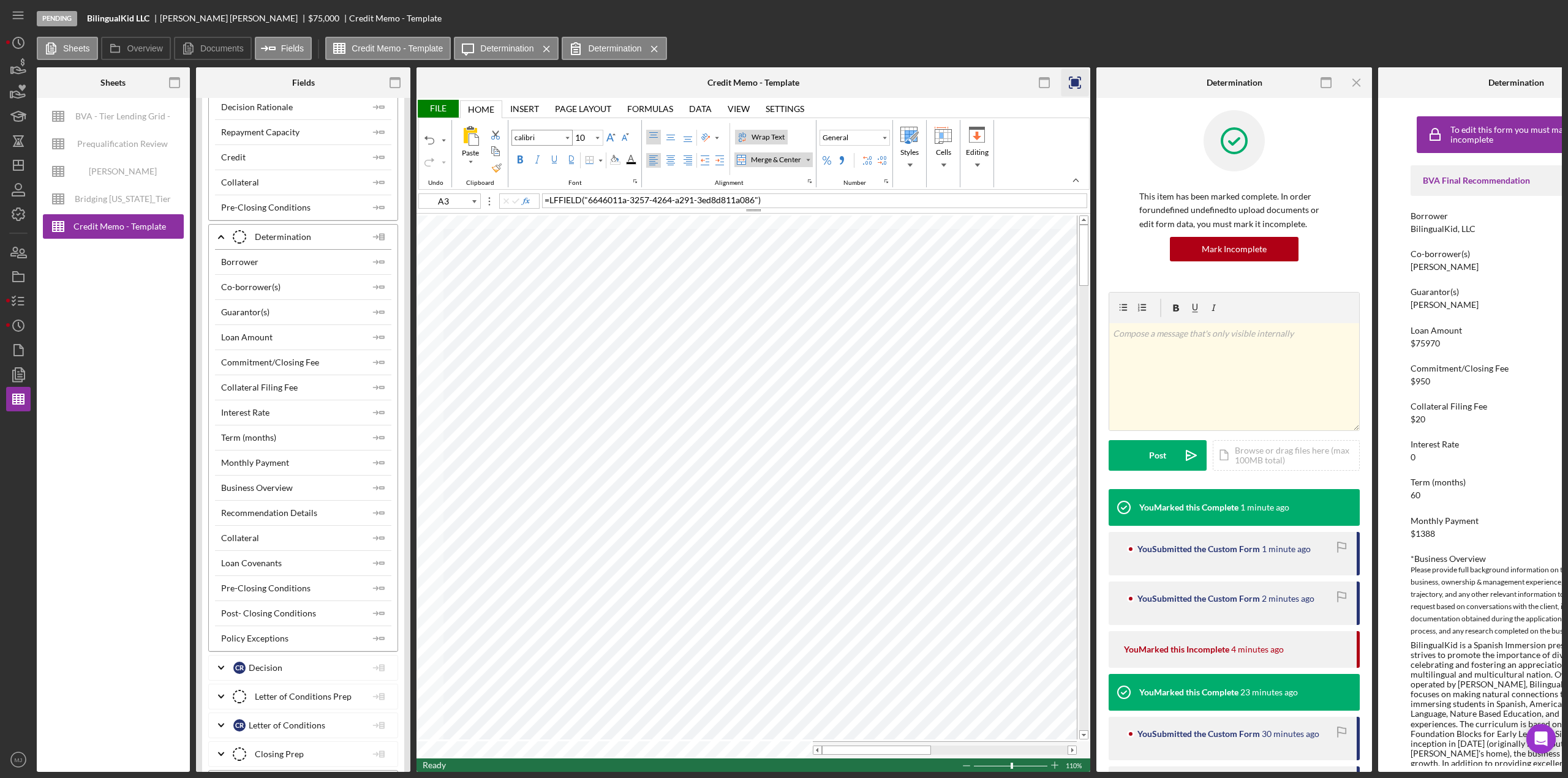
type input "Calibri"
click at [588, 137] on input "10" at bounding box center [582, 137] width 19 height 14
type input "11"
type input "G13"
drag, startPoint x: 761, startPoint y: 559, endPoint x: 692, endPoint y: 560, distance: 69.0
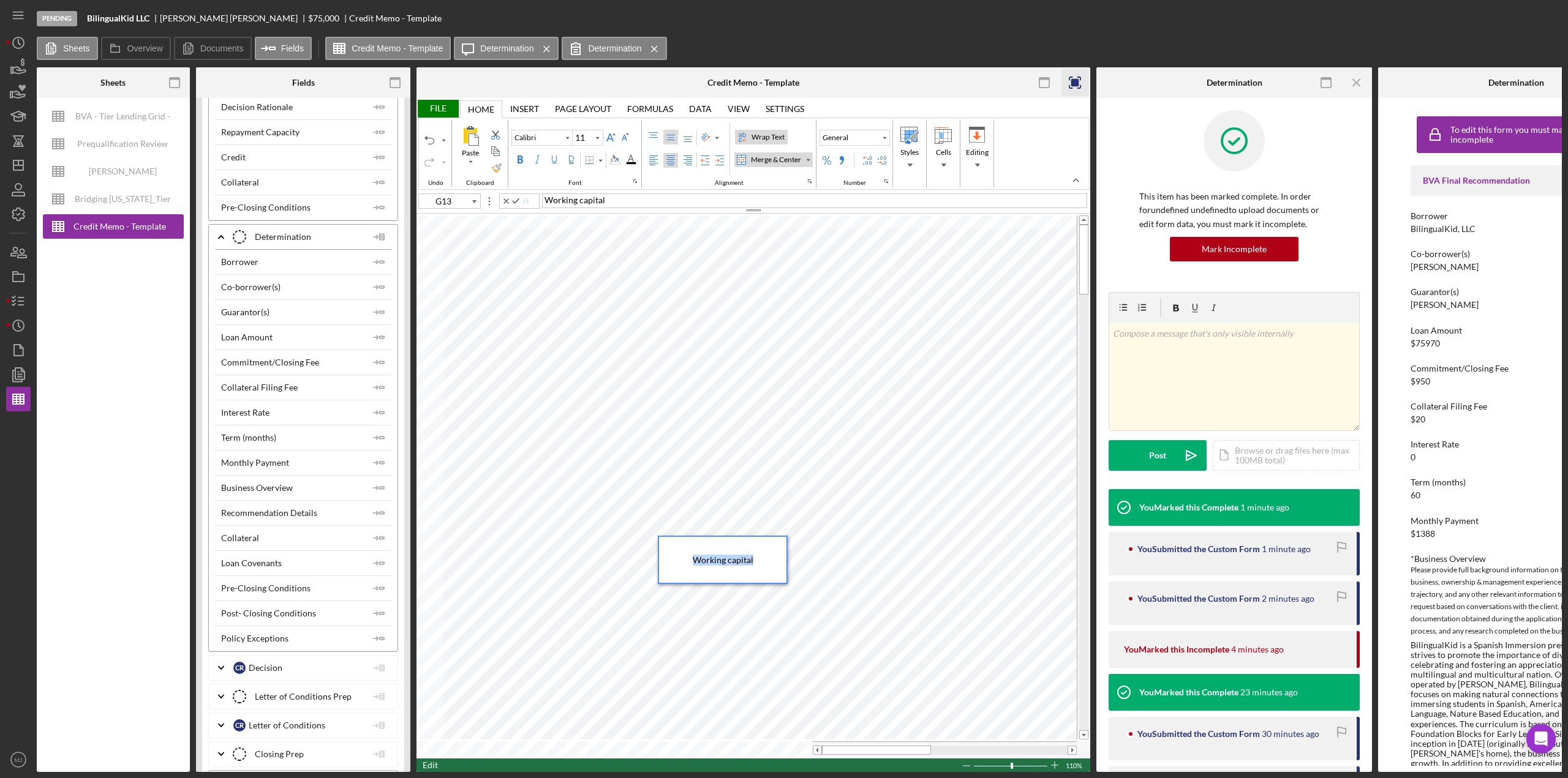
click at [692, 560] on div "Working capital" at bounding box center [723, 560] width 128 height 46
click at [637, 564] on div "Paste Cut Copy AutoFill RE Buildout and Soft Cost RE Buildout and Soft Cost" at bounding box center [753, 487] width 674 height 545
click at [432, 110] on div "File" at bounding box center [438, 109] width 42 height 18
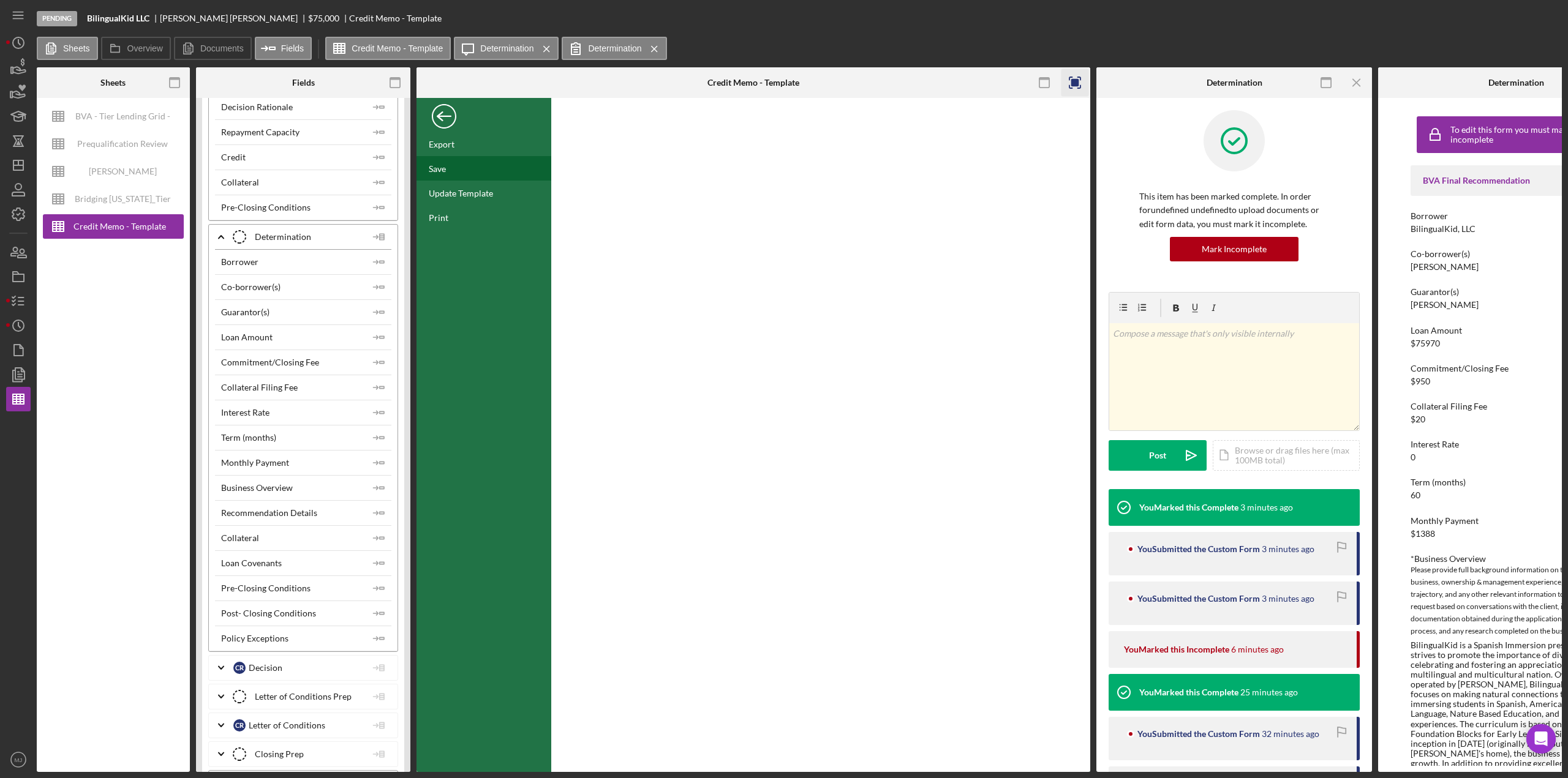
click at [450, 165] on div "Save" at bounding box center [484, 168] width 135 height 24
click at [440, 114] on div "Back" at bounding box center [443, 113] width 24 height 24
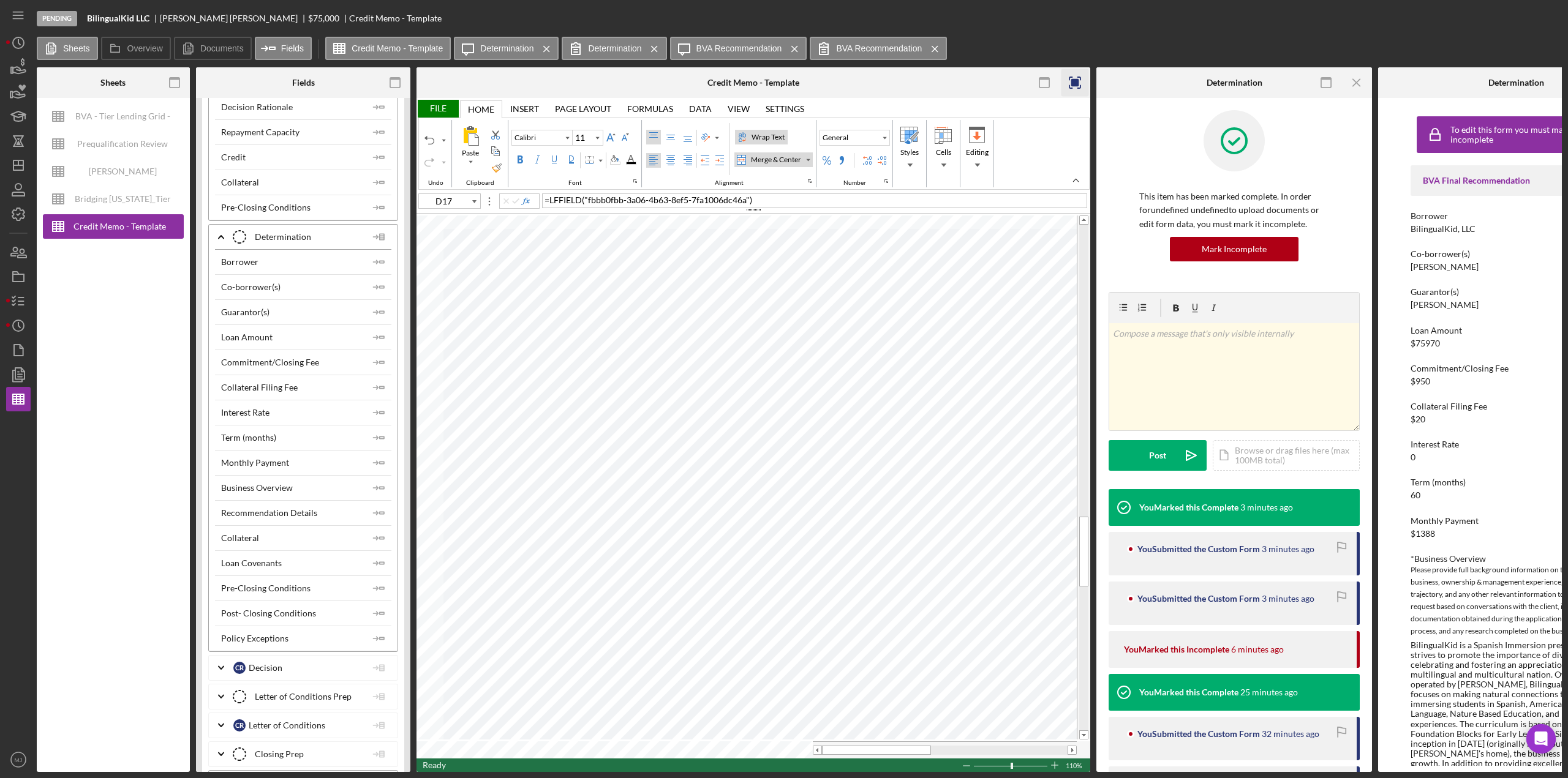
type input "A80"
click at [440, 109] on div "File" at bounding box center [438, 109] width 42 height 18
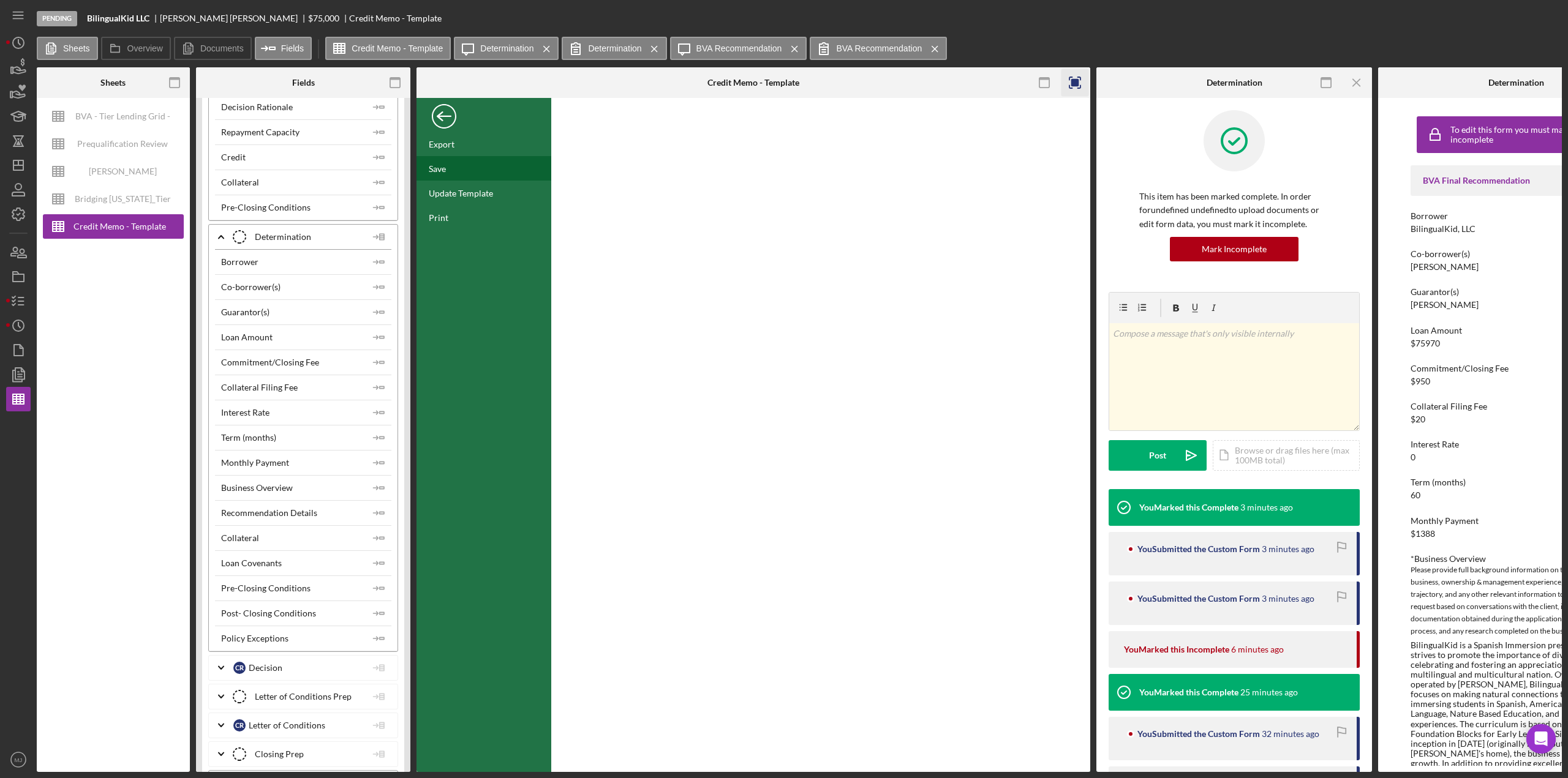
click at [436, 174] on div "Save" at bounding box center [484, 168] width 135 height 24
click at [601, 49] on label "Determination" at bounding box center [615, 48] width 53 height 10
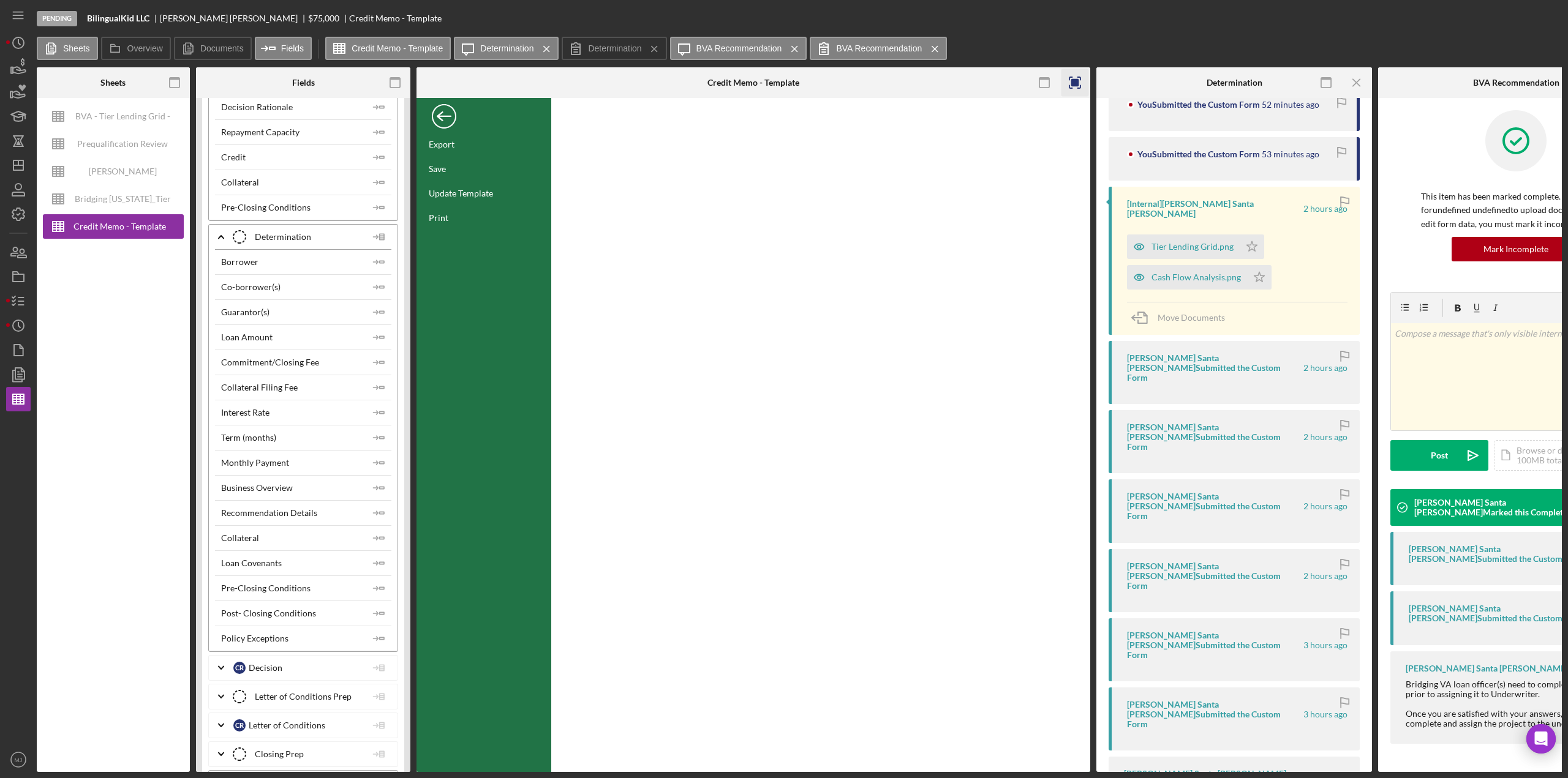
scroll to position [1086, 0]
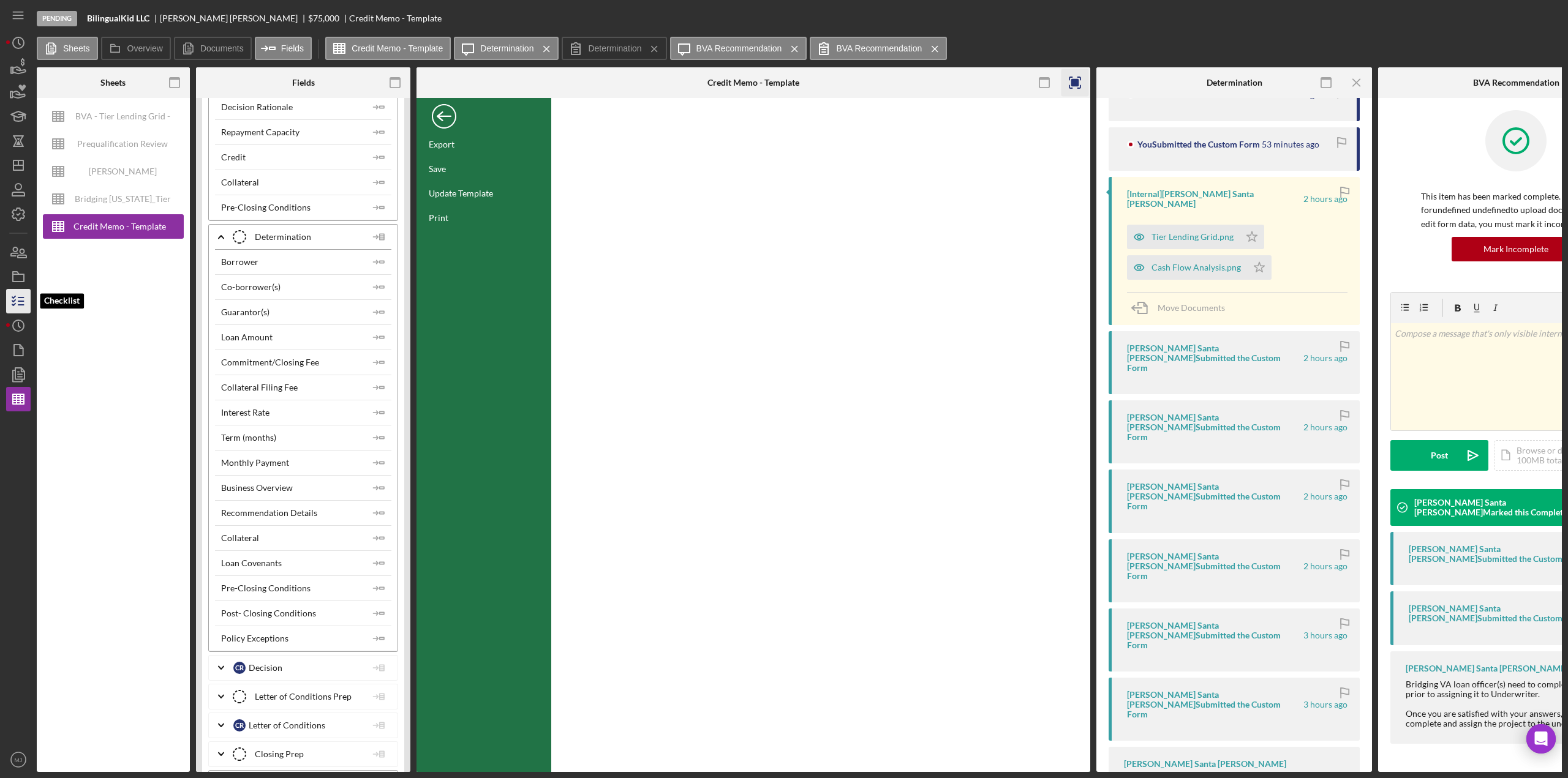
click at [20, 299] on icon "button" at bounding box center [18, 301] width 31 height 31
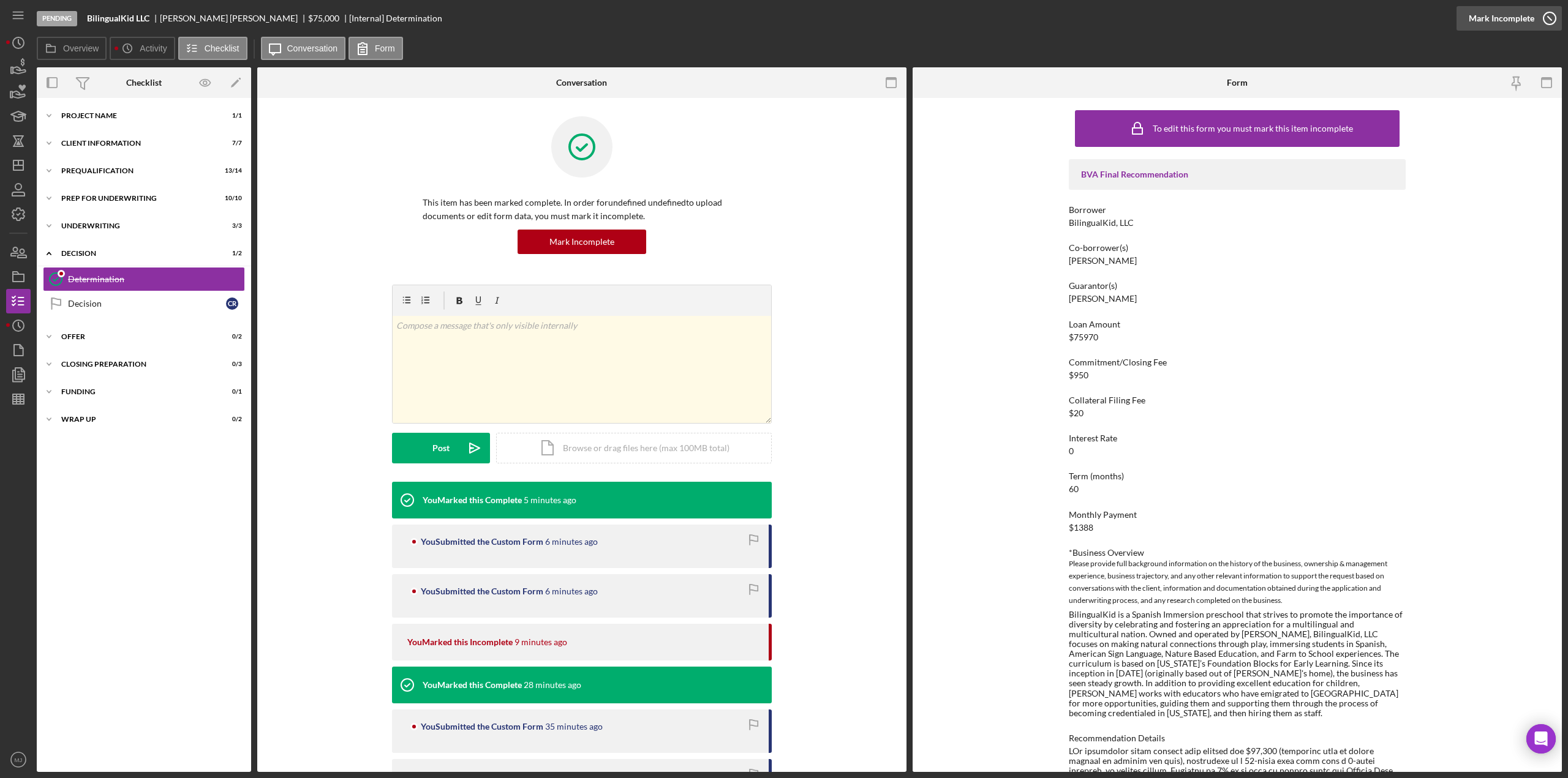
click at [1489, 24] on div "Mark Incomplete" at bounding box center [1502, 18] width 66 height 24
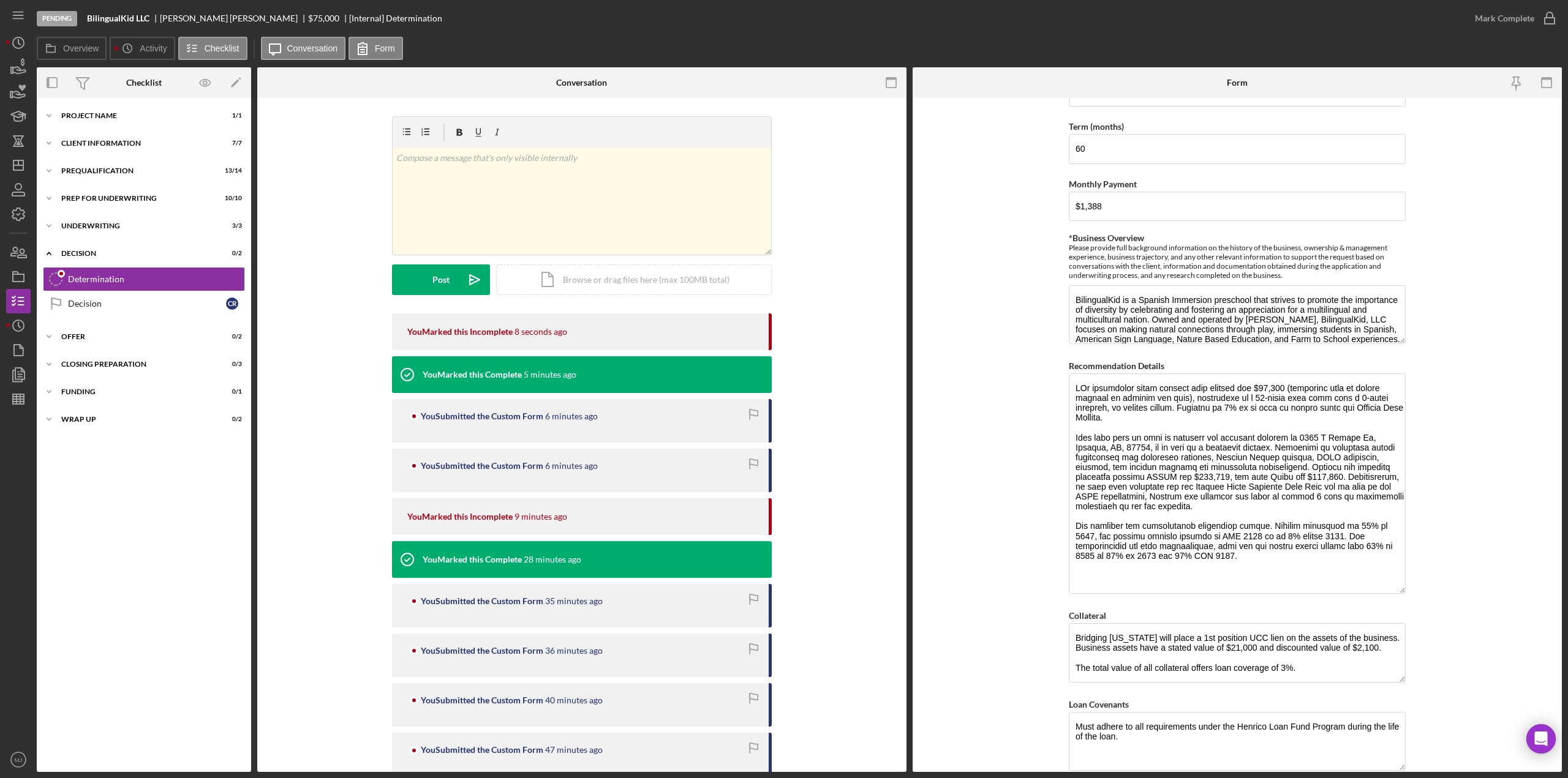
drag, startPoint x: 1400, startPoint y: 426, endPoint x: 1429, endPoint y: 587, distance: 163.6
click at [1429, 587] on form "BVA Final Recommendation Borrower BilingualKid, LLC Co-borrower(s) [PERSON_NAME…" at bounding box center [1237, 435] width 649 height 674
drag, startPoint x: 1219, startPoint y: 547, endPoint x: 1074, endPoint y: 510, distance: 149.6
click at [1074, 510] on textarea "Recommendation Details" at bounding box center [1238, 483] width 337 height 220
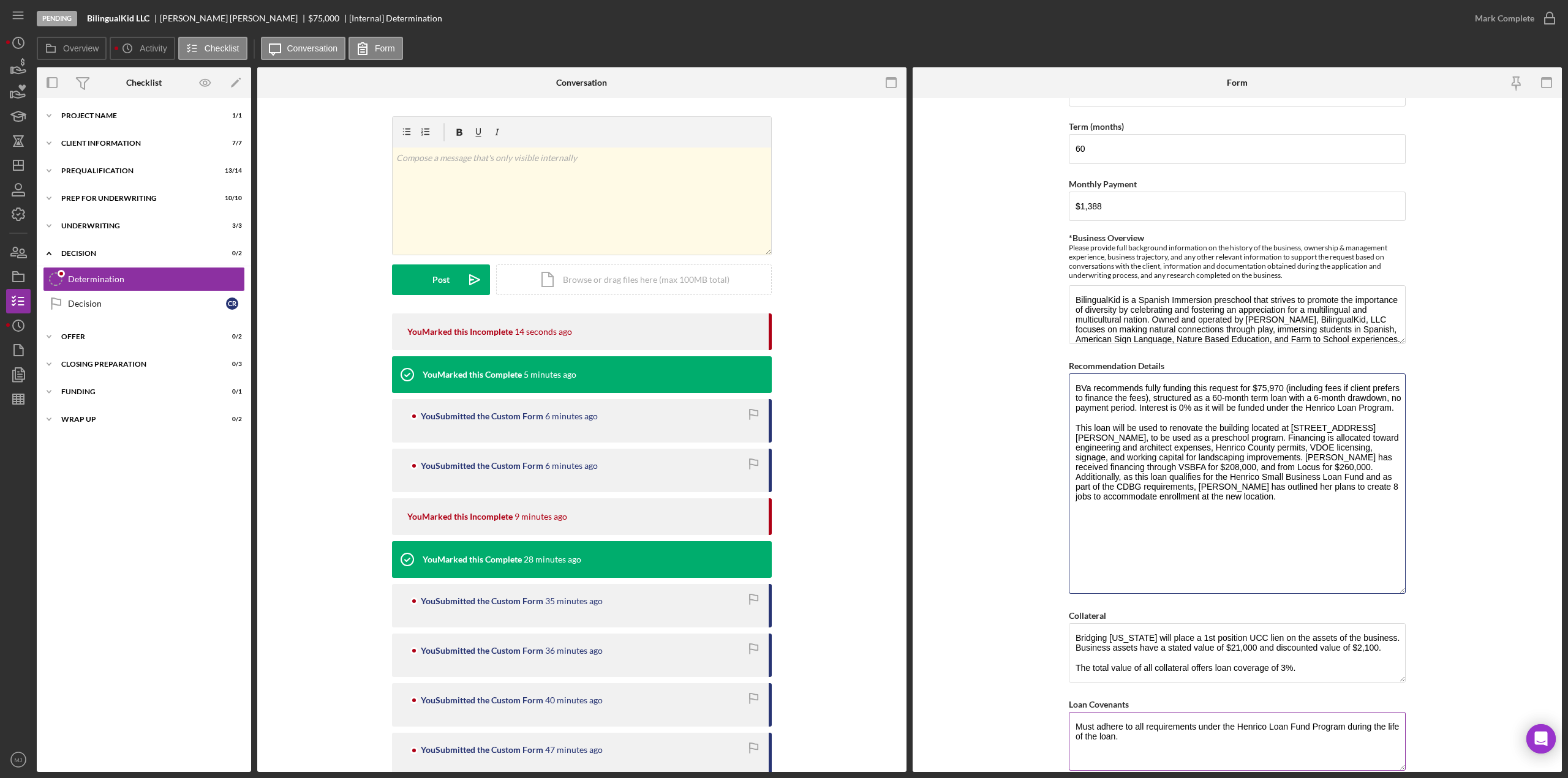
scroll to position [792, 0]
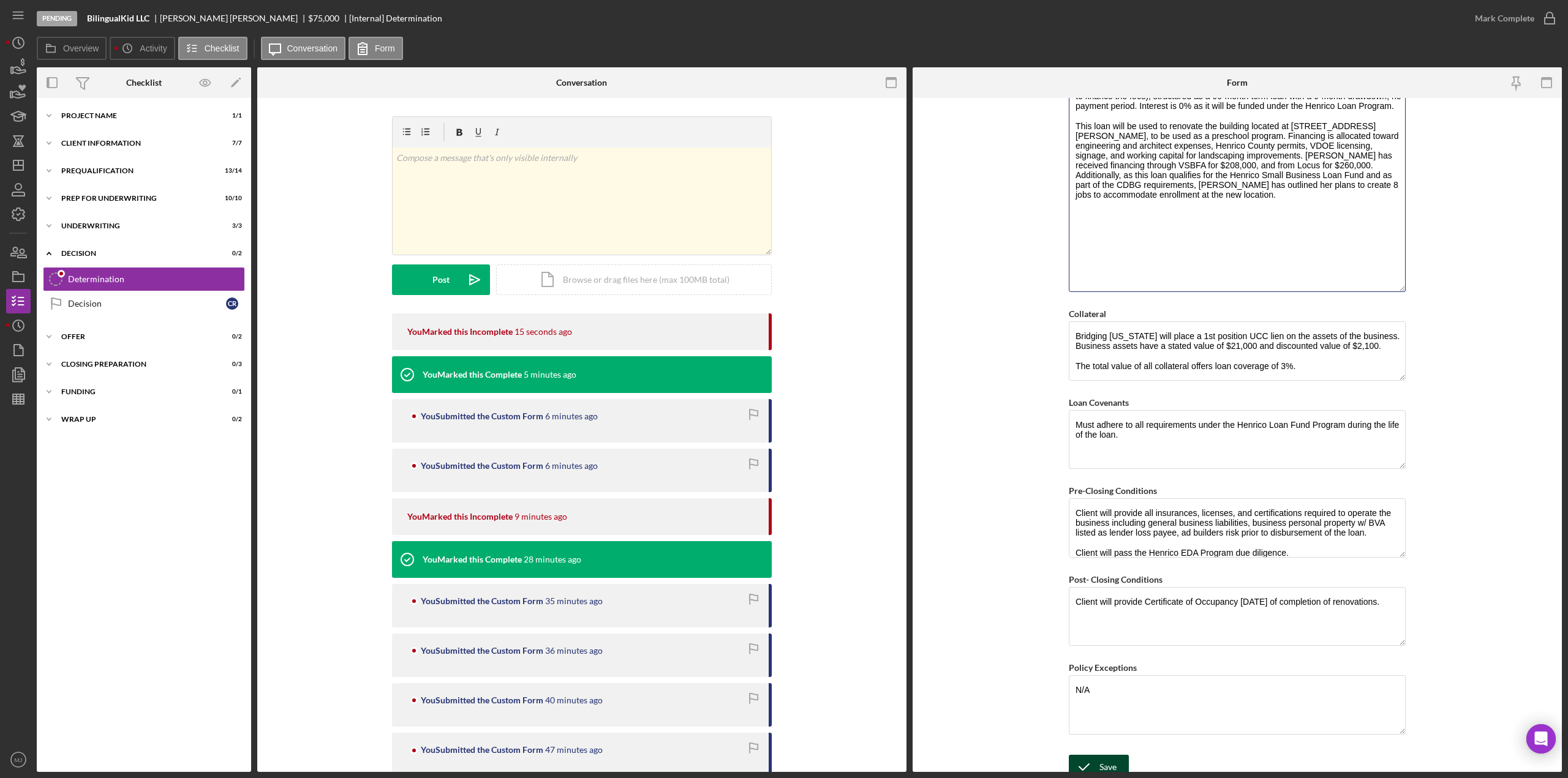
type textarea "BVa recommends fully funding this request for $75,970 (including fees if client…"
click at [1086, 764] on icon "submit" at bounding box center [1084, 767] width 31 height 31
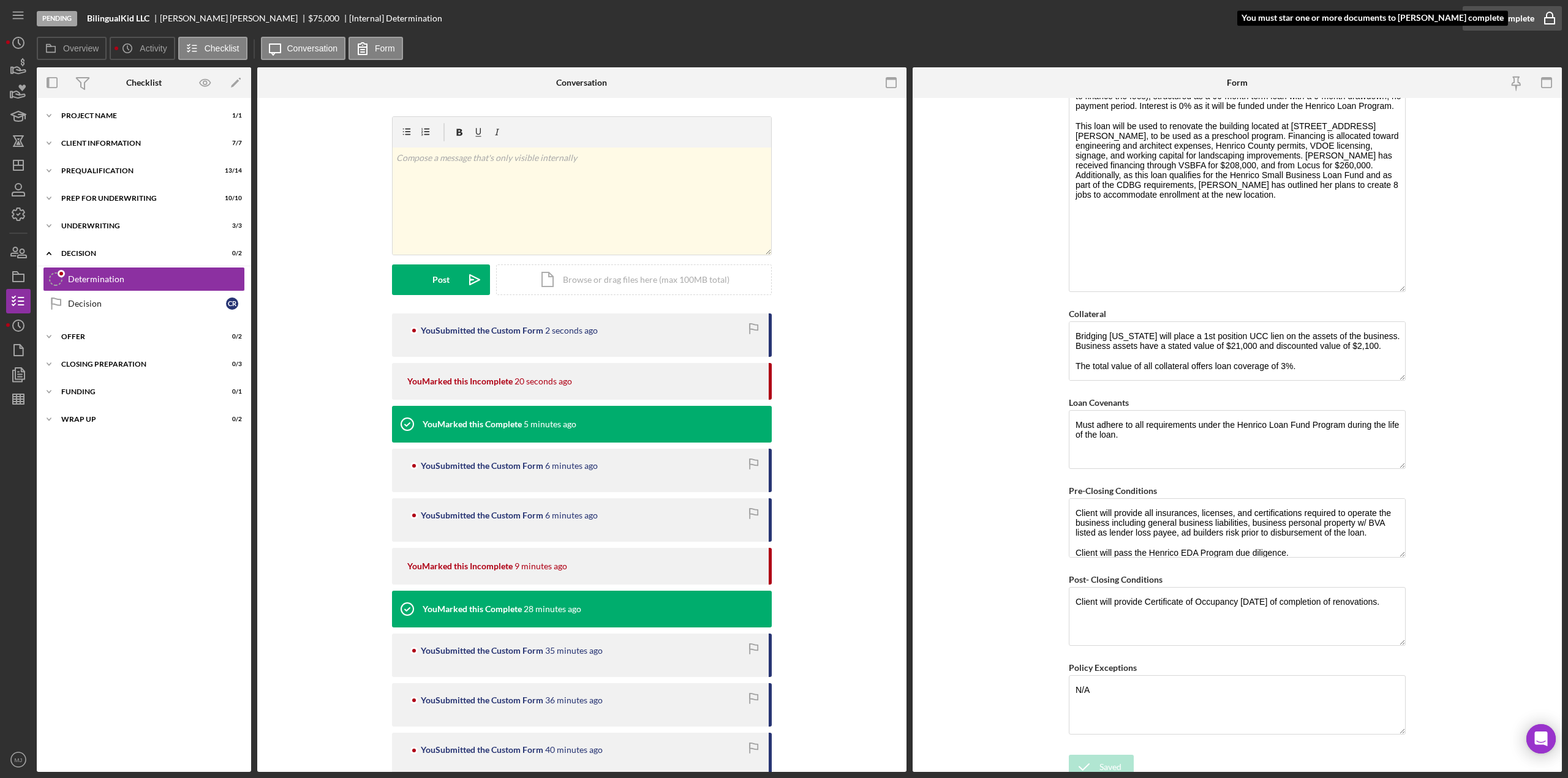
click at [1509, 14] on div "Mark Complete" at bounding box center [1505, 18] width 59 height 24
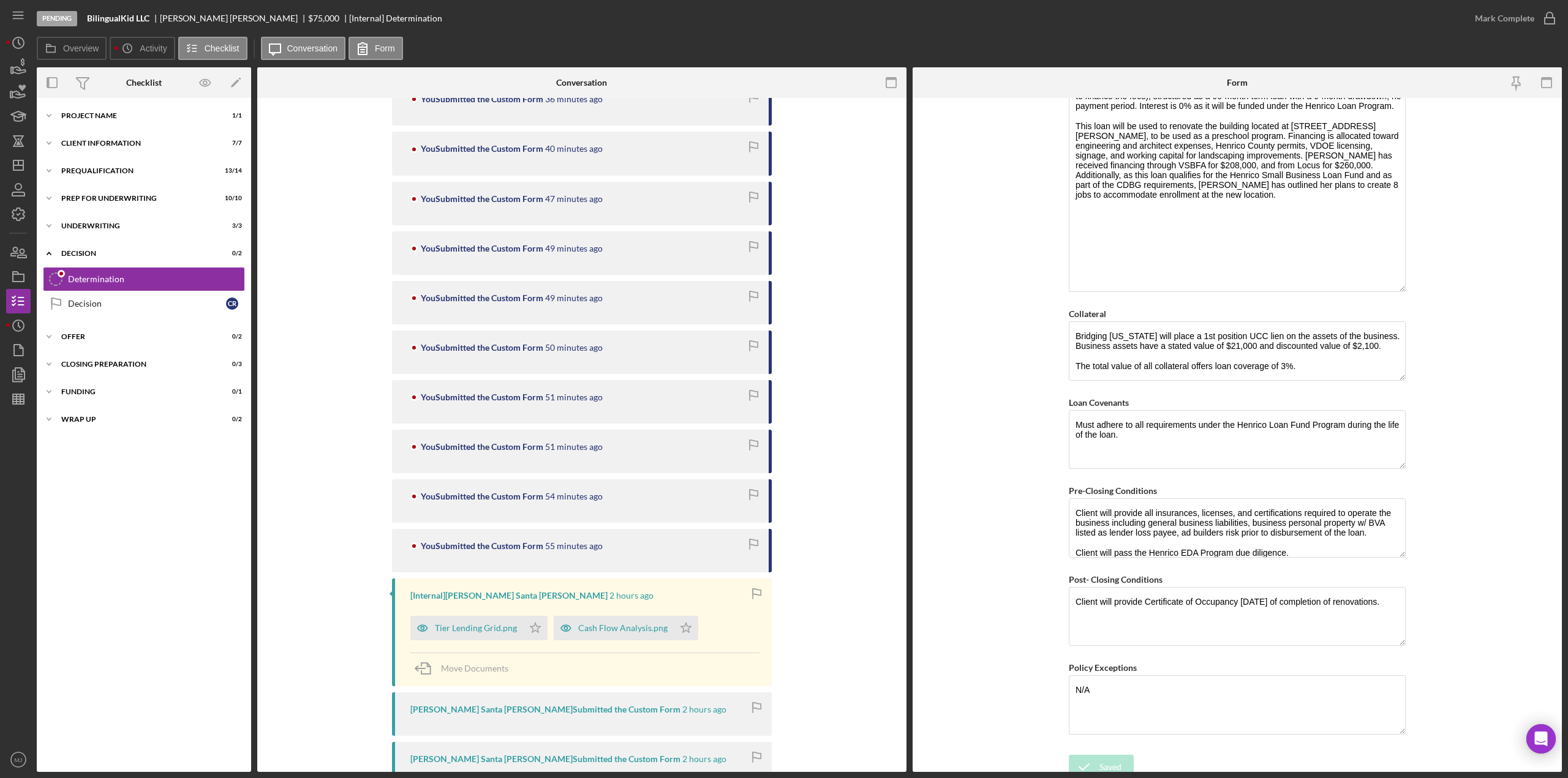
scroll to position [673, 0]
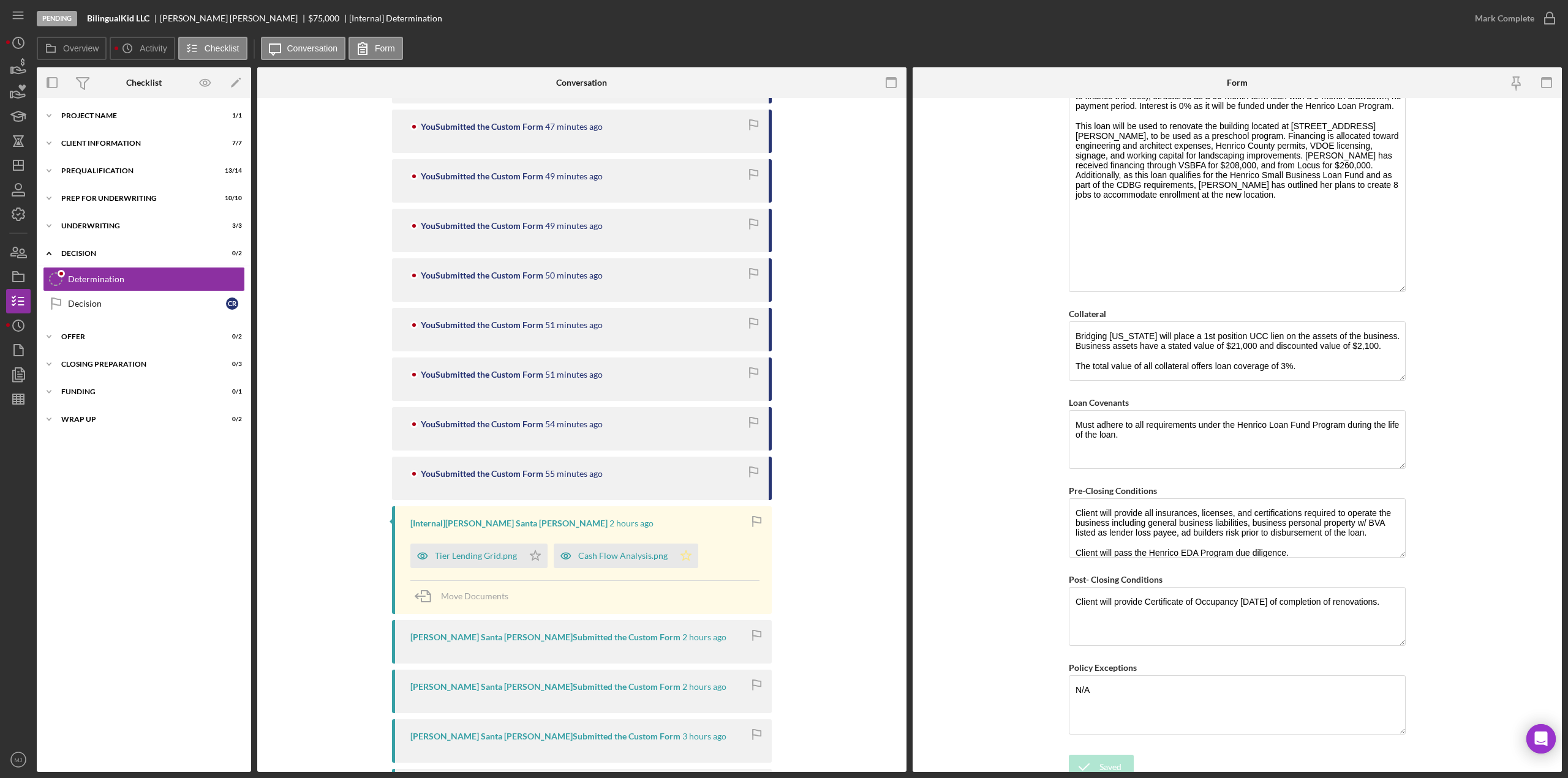
click at [679, 564] on icon "Icon/Star" at bounding box center [686, 556] width 24 height 24
click at [1497, 13] on div "Mark Complete" at bounding box center [1505, 18] width 59 height 24
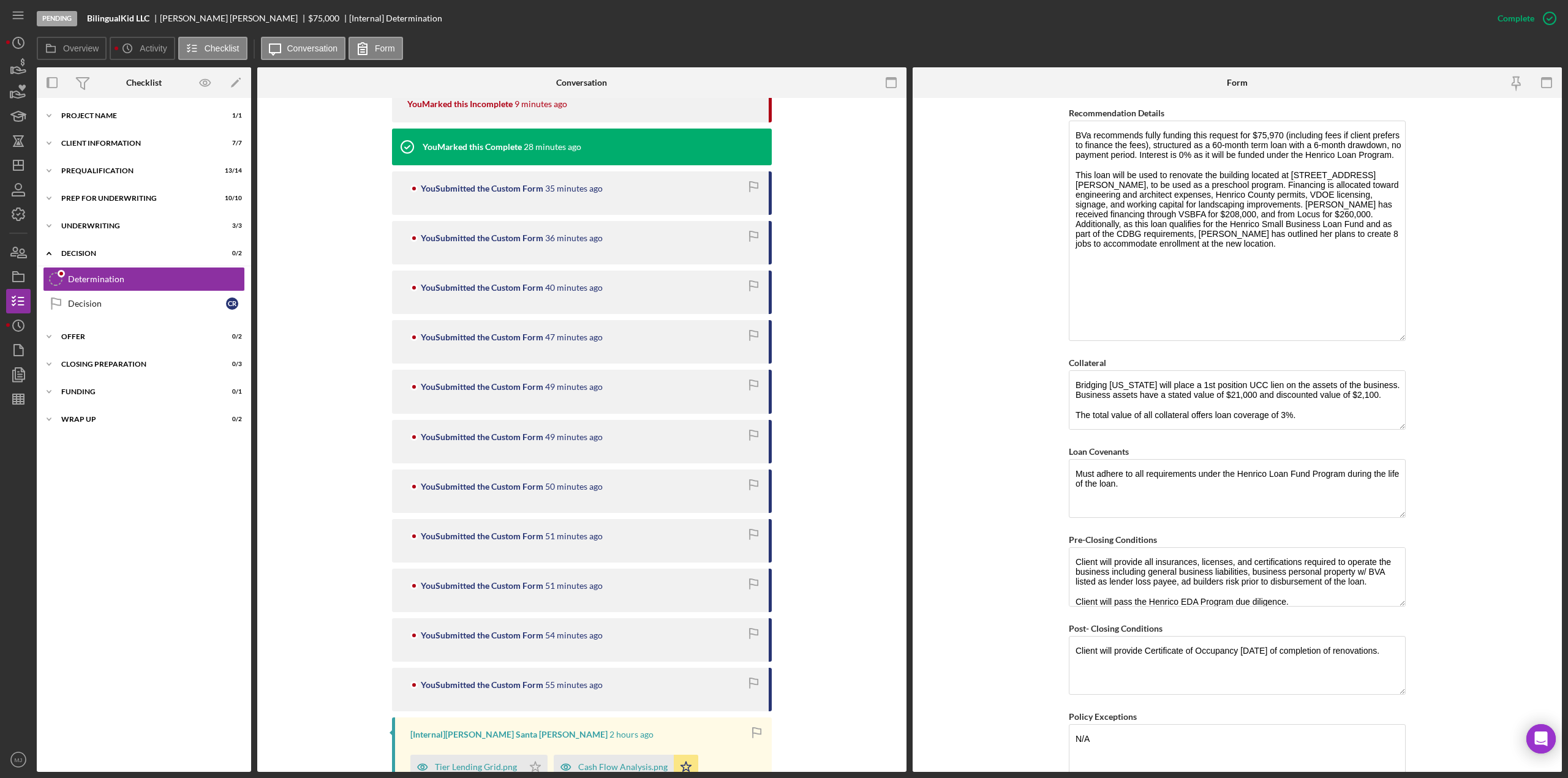
scroll to position [840, 0]
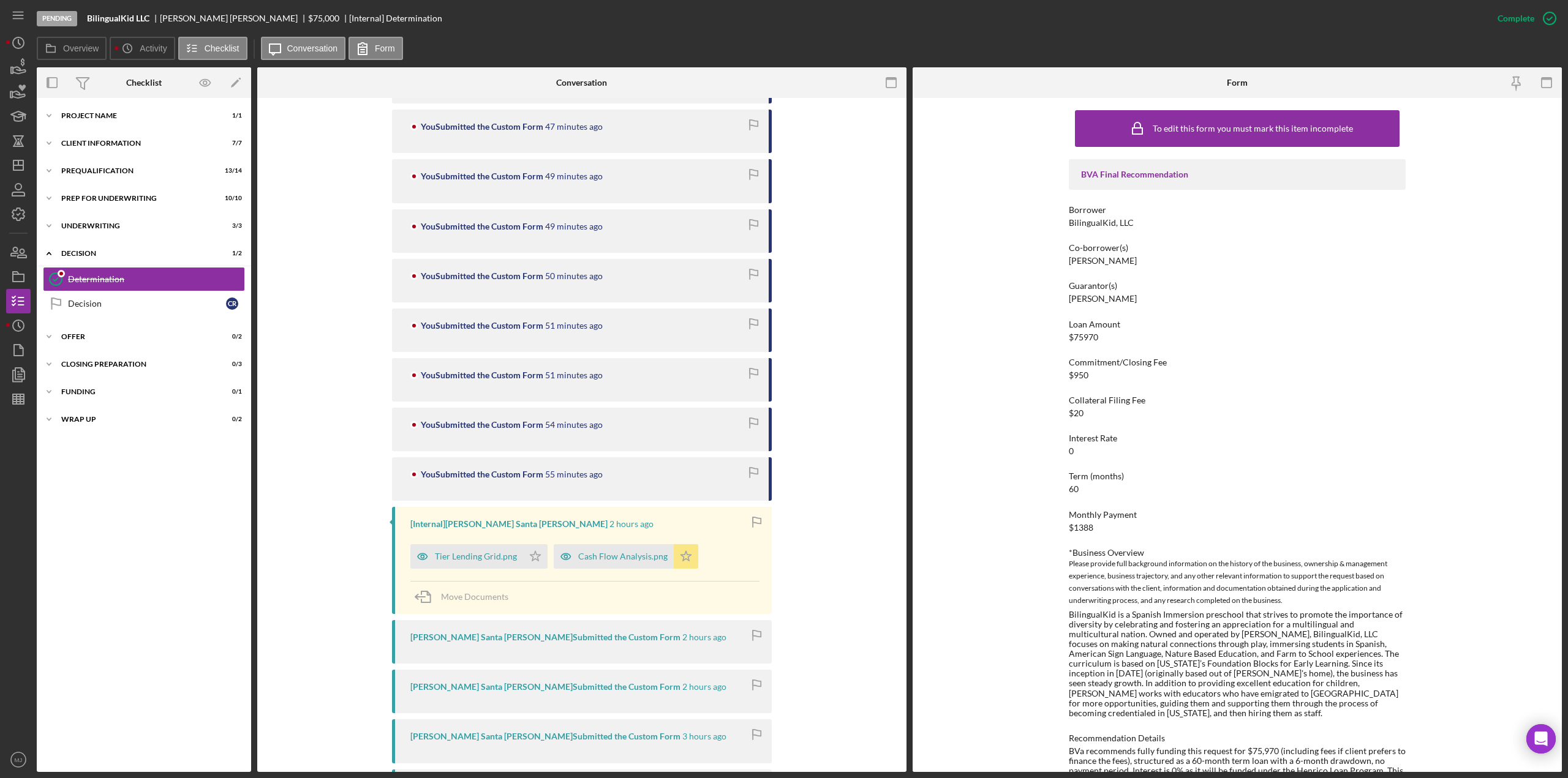
click at [681, 556] on polygon "button" at bounding box center [686, 556] width 11 height 10
click at [22, 395] on icon "button" at bounding box center [18, 399] width 31 height 31
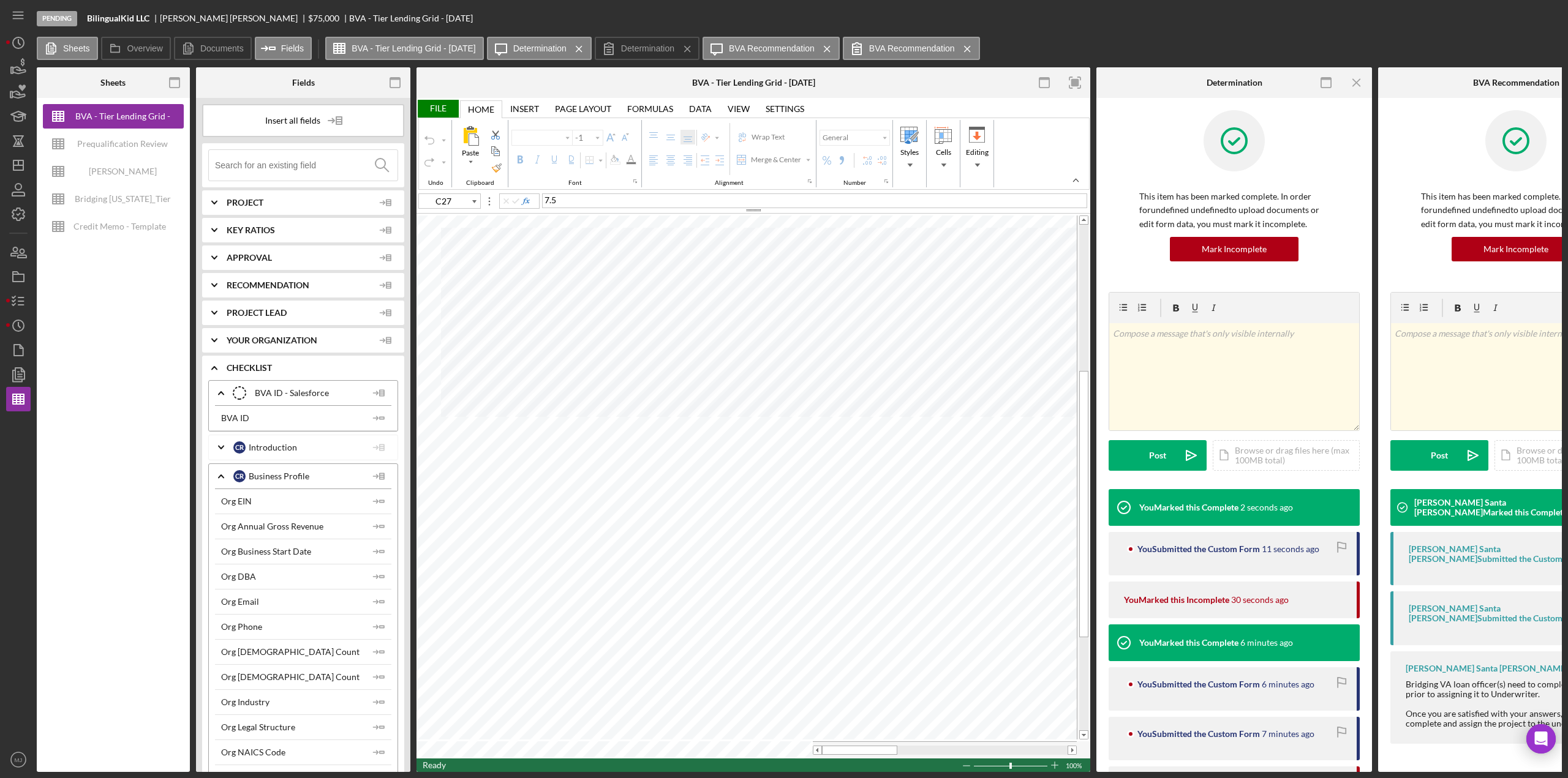
type input "Arial"
type input "10"
drag, startPoint x: 91, startPoint y: 232, endPoint x: 209, endPoint y: 247, distance: 118.9
click at [91, 231] on div "Credit Memo - Template" at bounding box center [120, 226] width 93 height 24
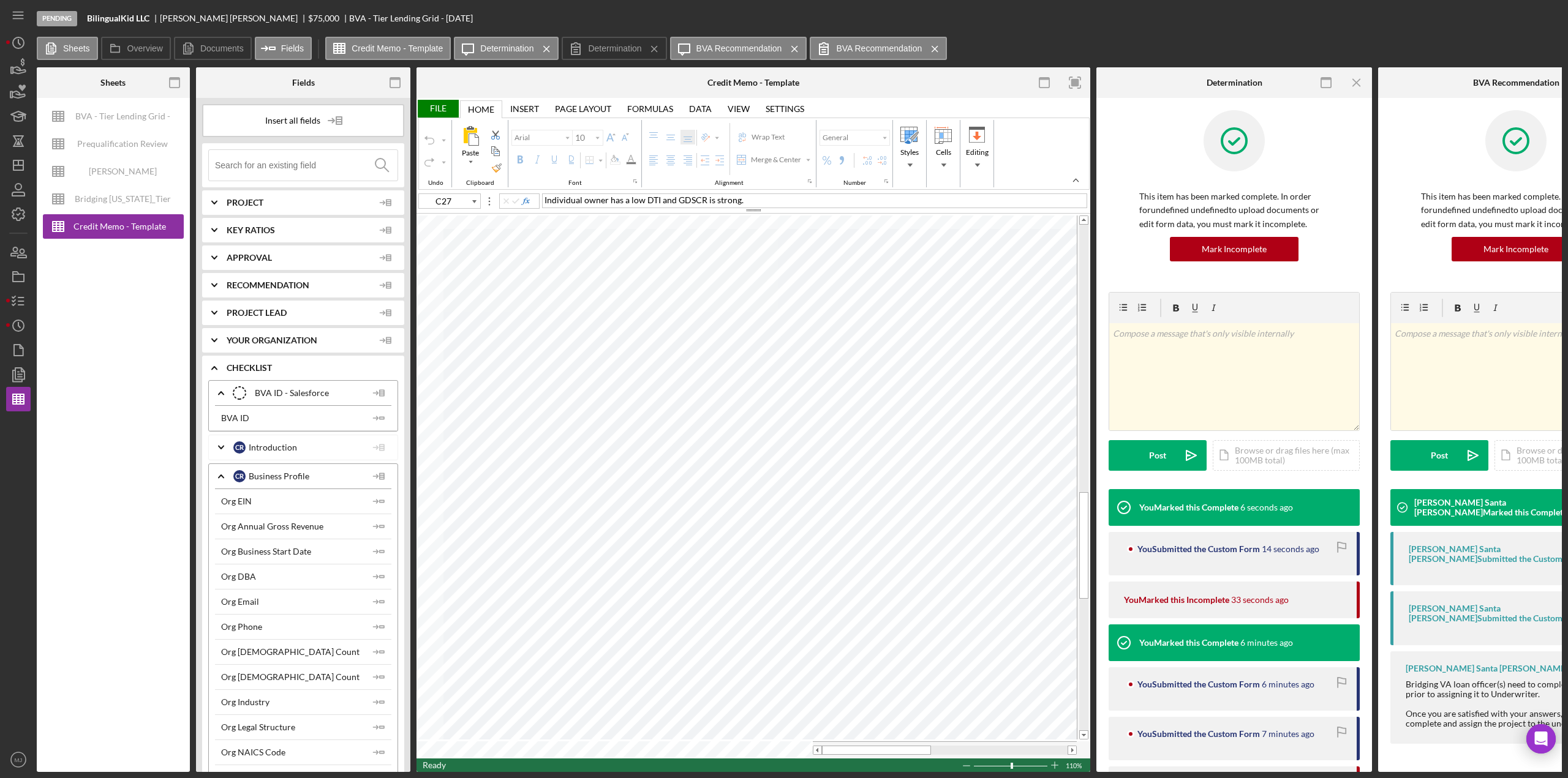
type input "A80"
type input "Calibri"
type input "11"
click at [629, 164] on div "Font Color" at bounding box center [630, 160] width 10 height 10
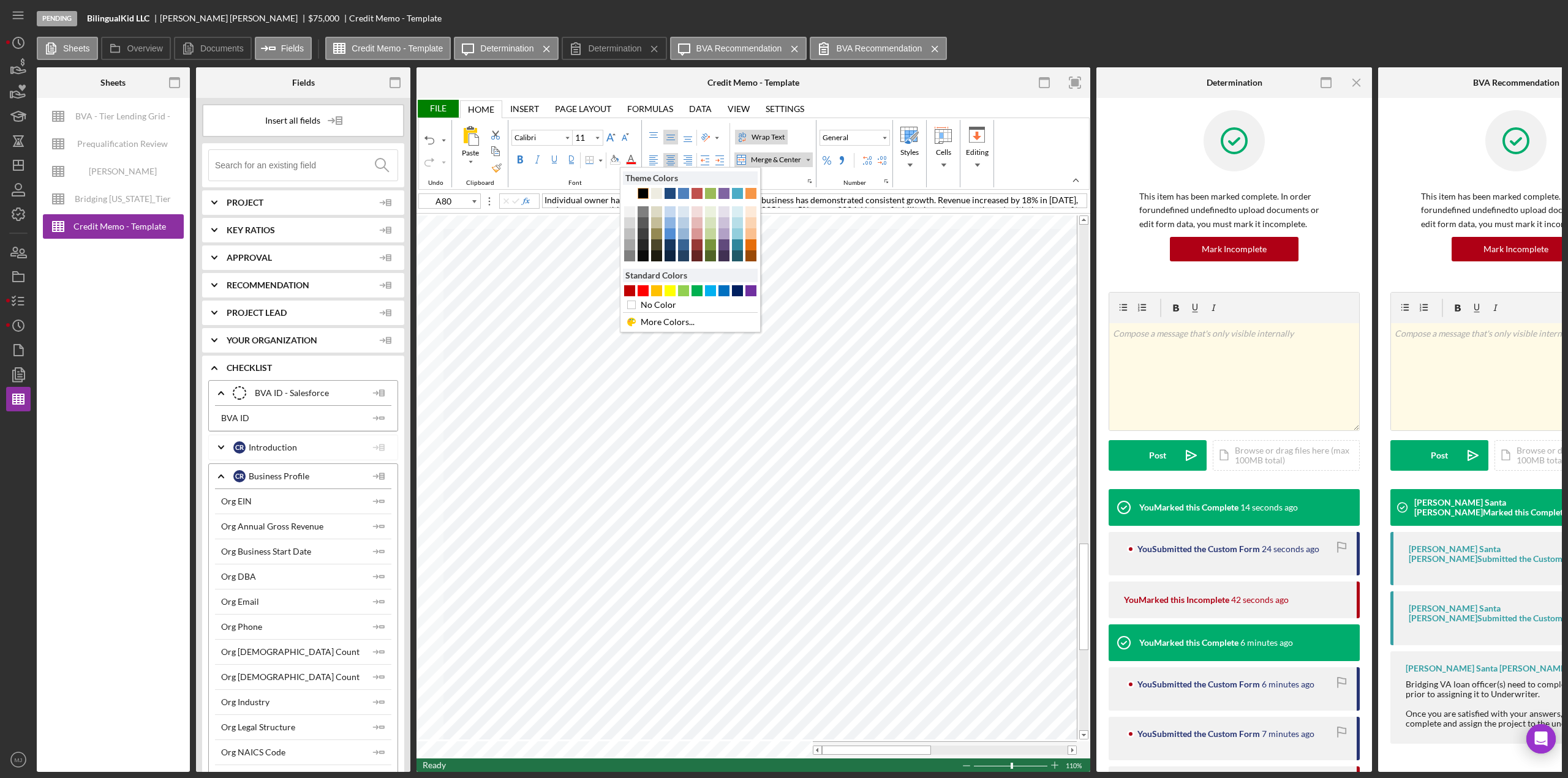
click at [645, 191] on div "Text 1" at bounding box center [643, 193] width 11 height 11
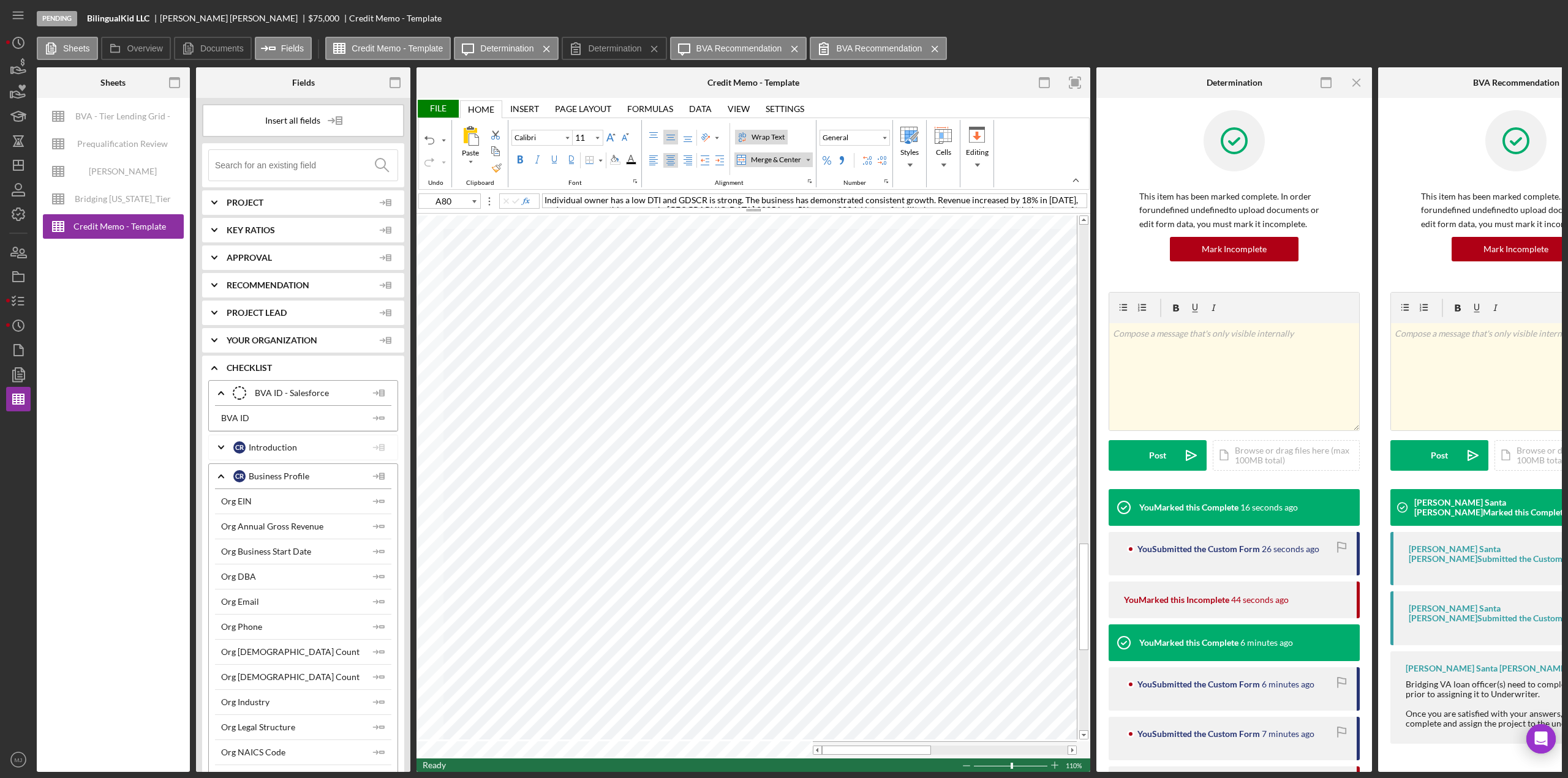
click at [431, 110] on div "File" at bounding box center [438, 109] width 42 height 18
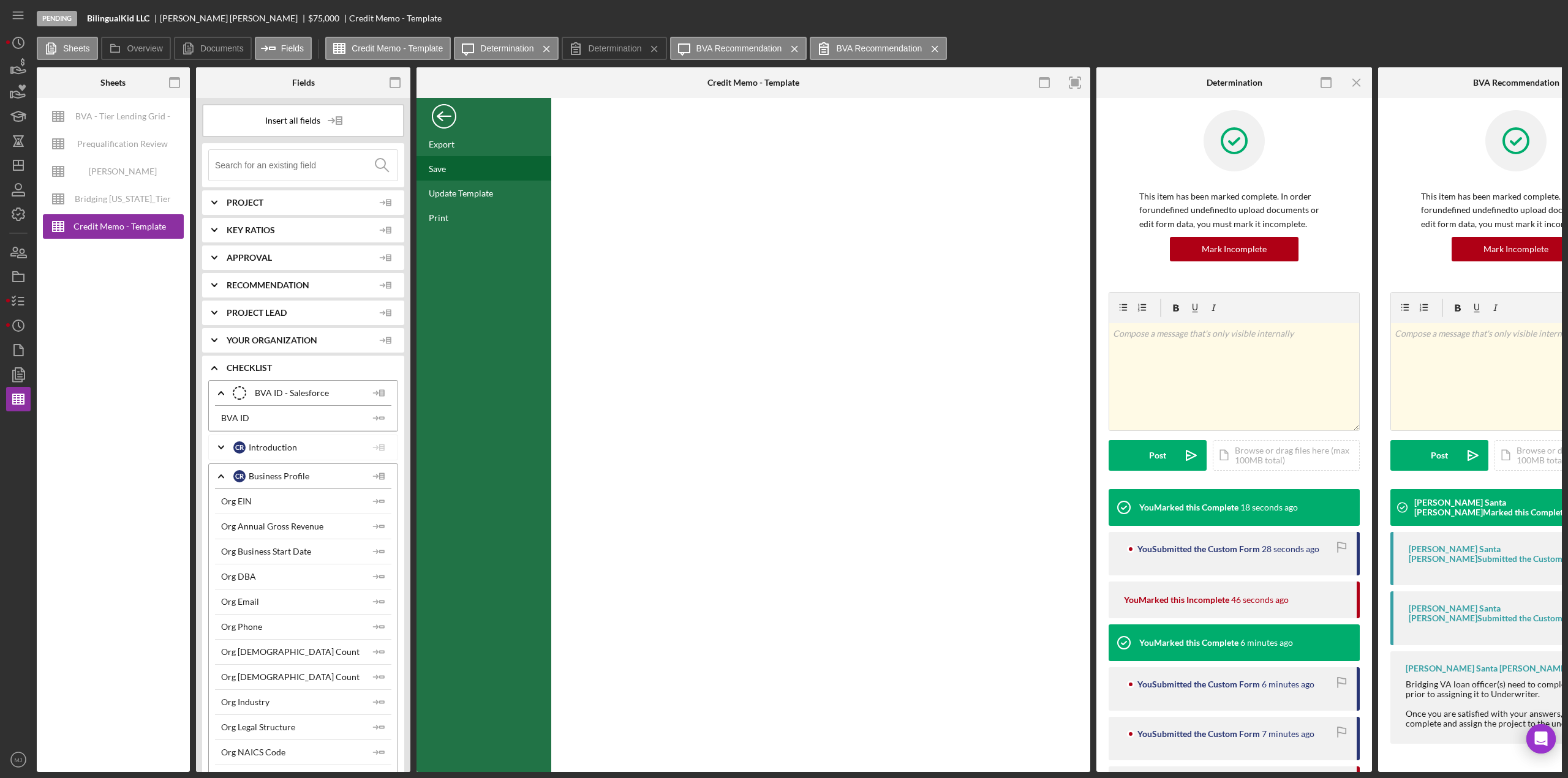
click at [438, 176] on div "Save" at bounding box center [484, 168] width 135 height 24
click at [442, 118] on div "Back" at bounding box center [443, 113] width 24 height 24
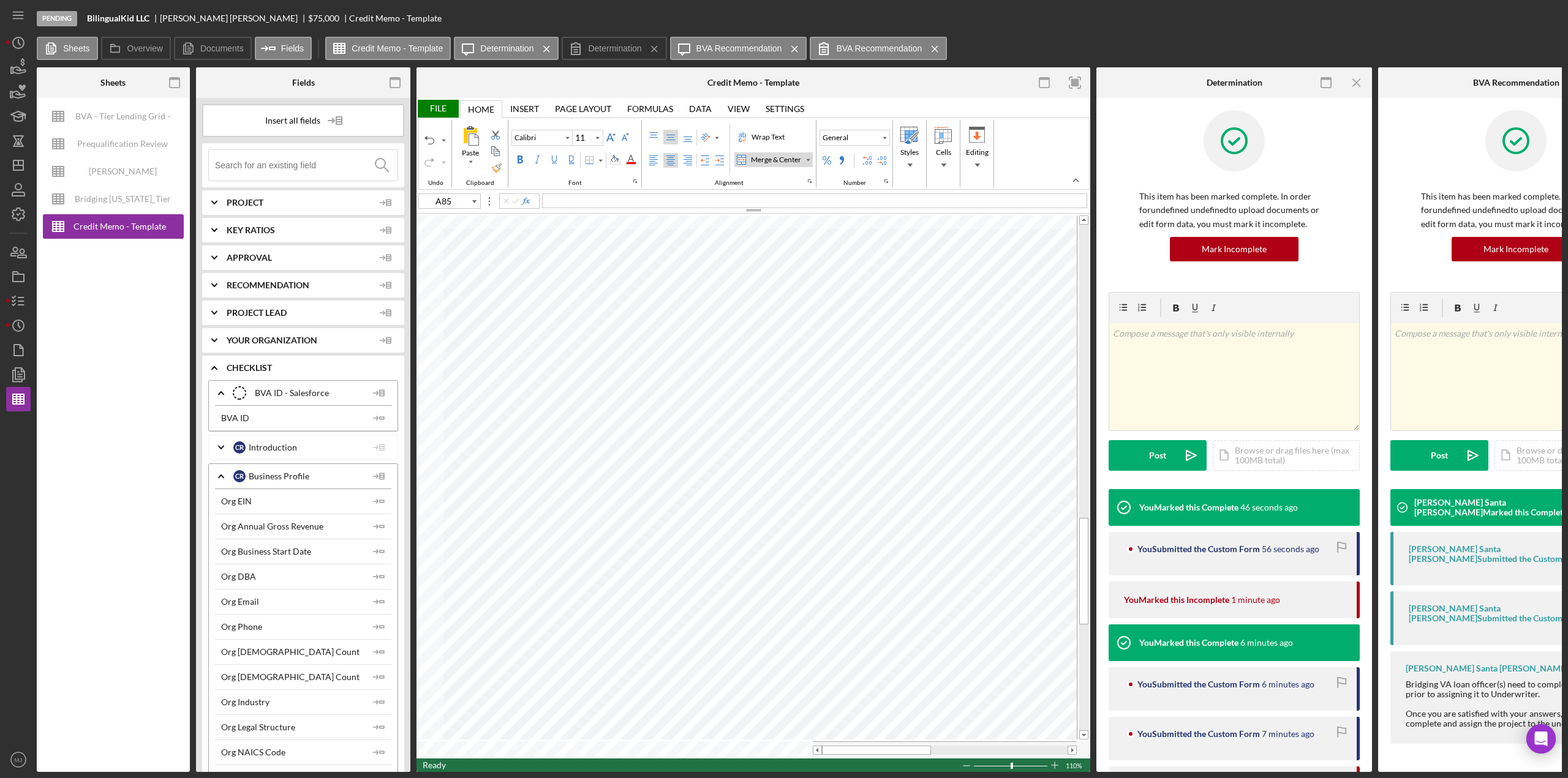
type input "A80"
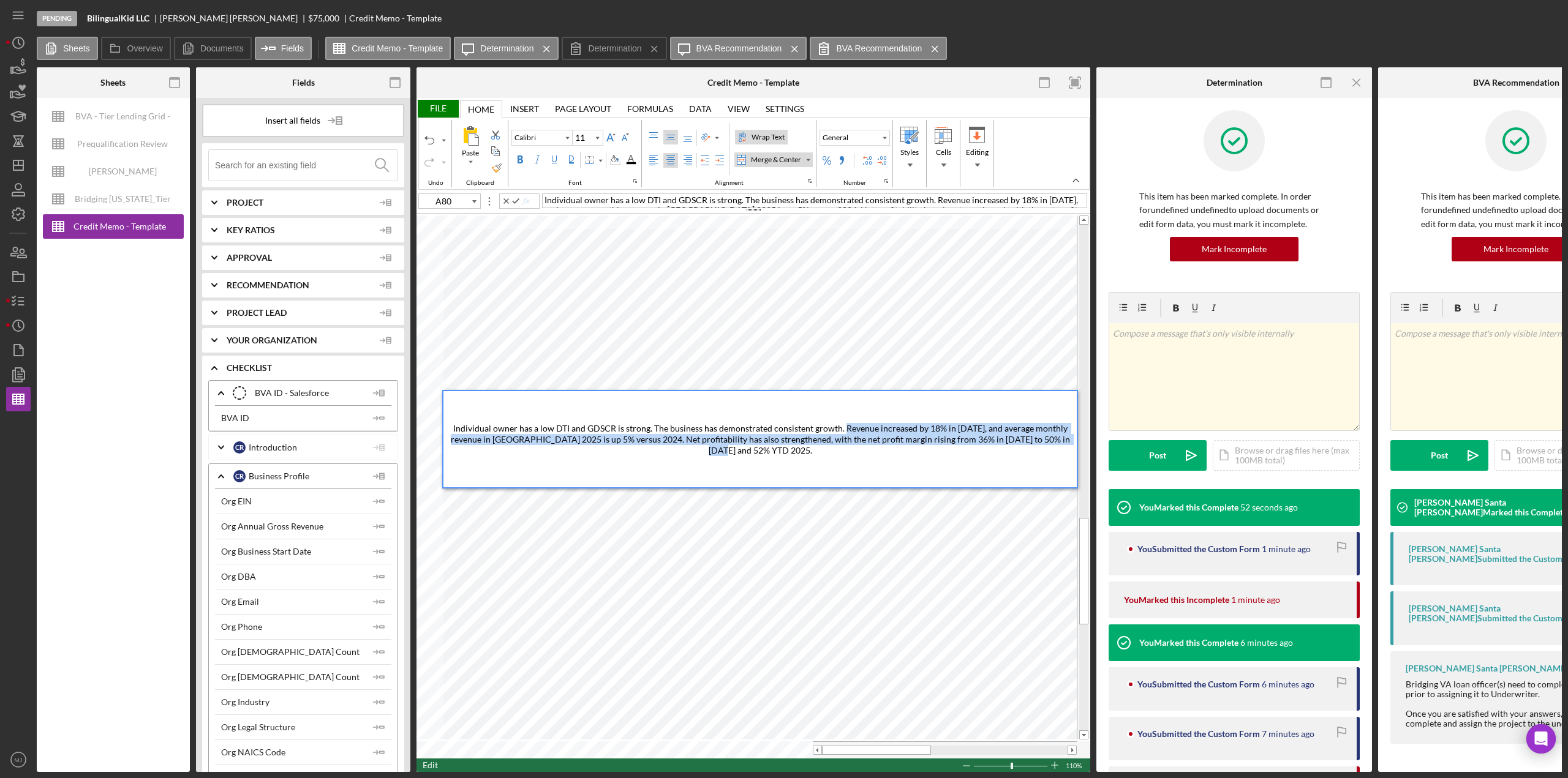
drag, startPoint x: 833, startPoint y: 432, endPoint x: 1079, endPoint y: 456, distance: 247.2
click at [1079, 456] on div "Paste Cut Copy AutoFill Individual owner has a low DTI and GDSCR is strong. The…" at bounding box center [753, 487] width 674 height 545
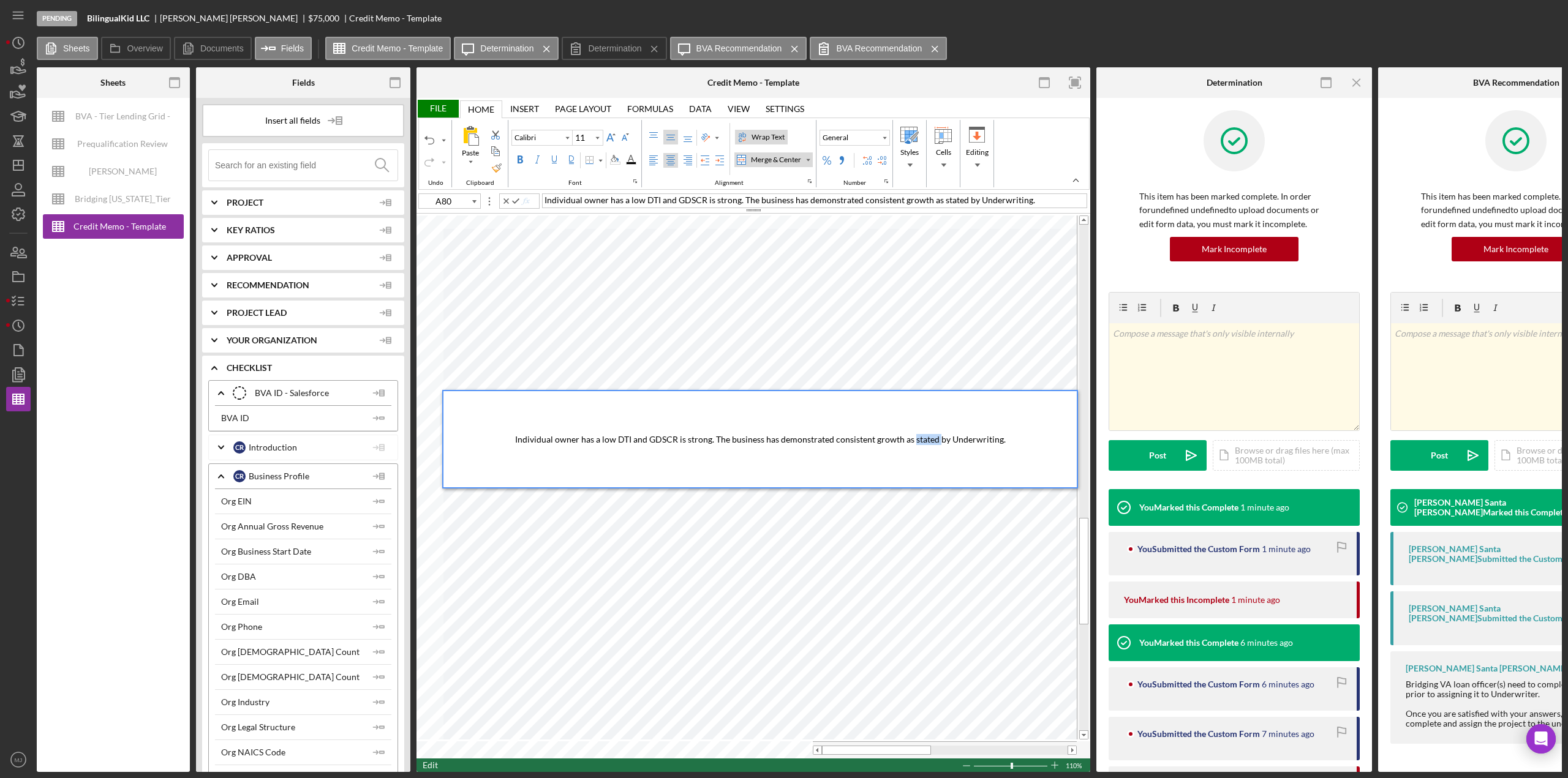
drag, startPoint x: 939, startPoint y: 437, endPoint x: 915, endPoint y: 437, distance: 24.0
click at [915, 437] on span "Individual owner has a low DTI and GDSCR is strong. The business has demonstrat…" at bounding box center [761, 439] width 491 height 11
click at [441, 107] on div "File" at bounding box center [438, 109] width 42 height 18
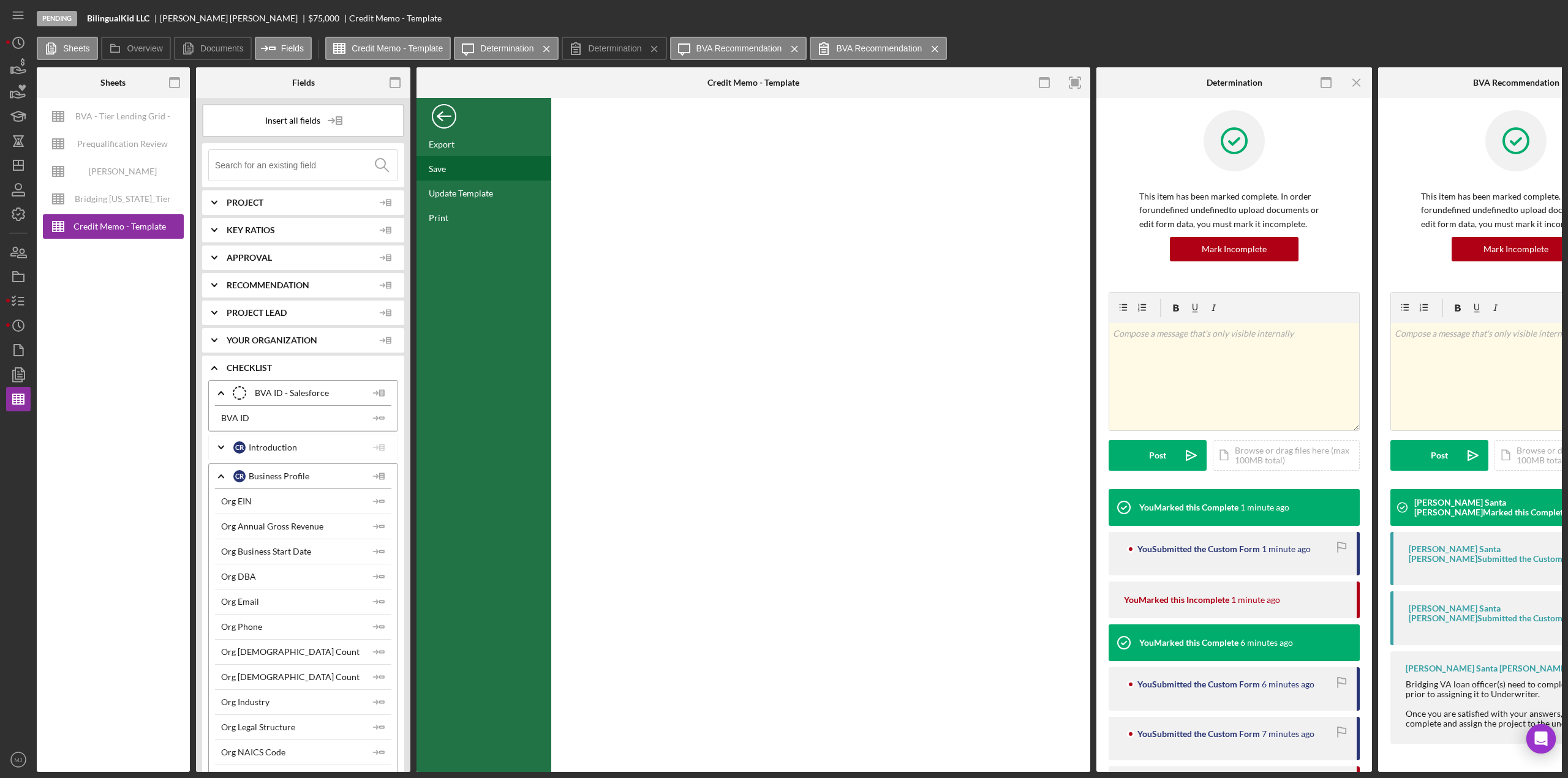
click at [446, 172] on div "Save" at bounding box center [484, 168] width 135 height 24
click at [441, 117] on div "Back" at bounding box center [443, 113] width 24 height 24
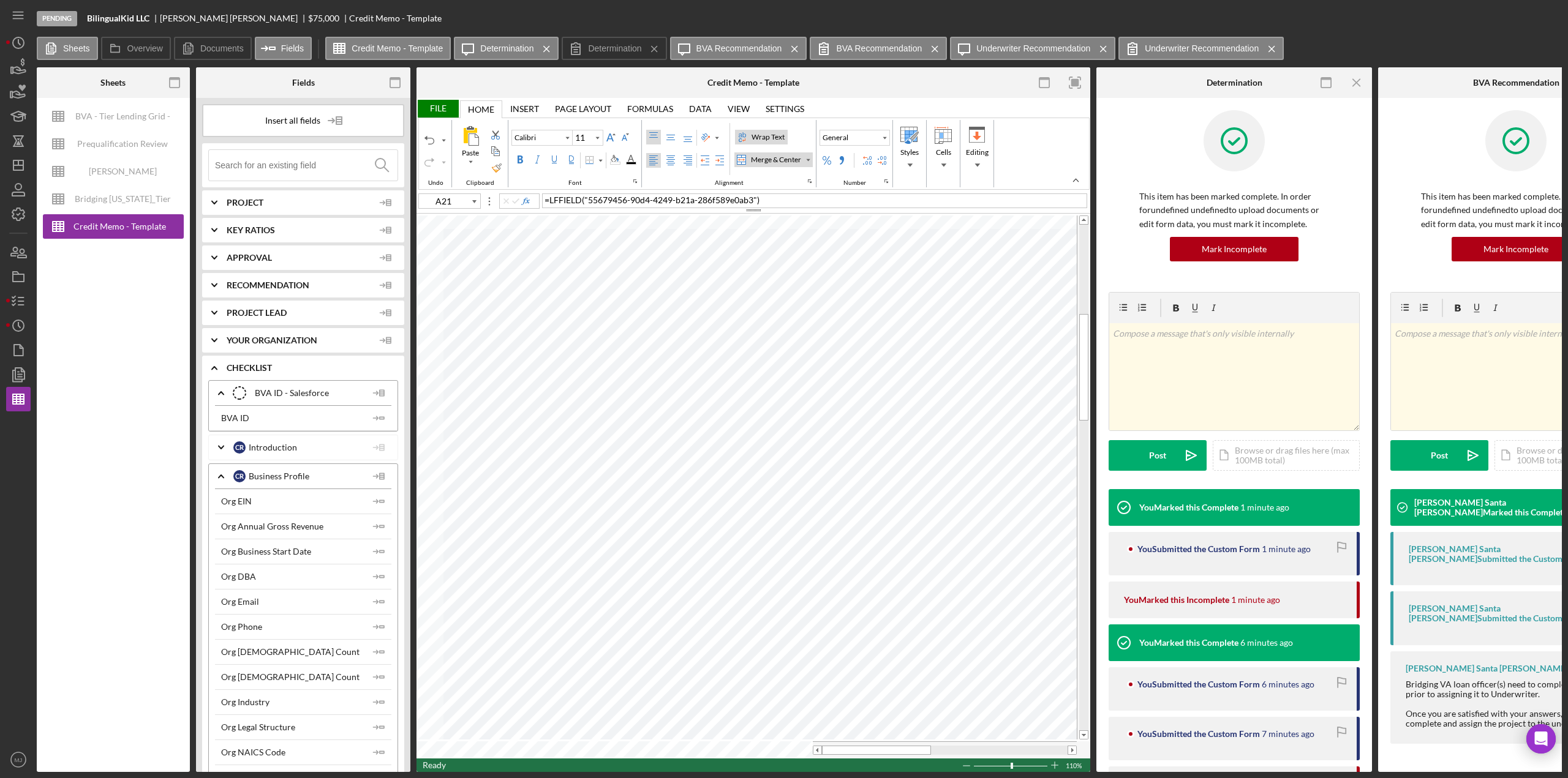
type input "H26"
click at [437, 108] on div "File" at bounding box center [438, 109] width 42 height 18
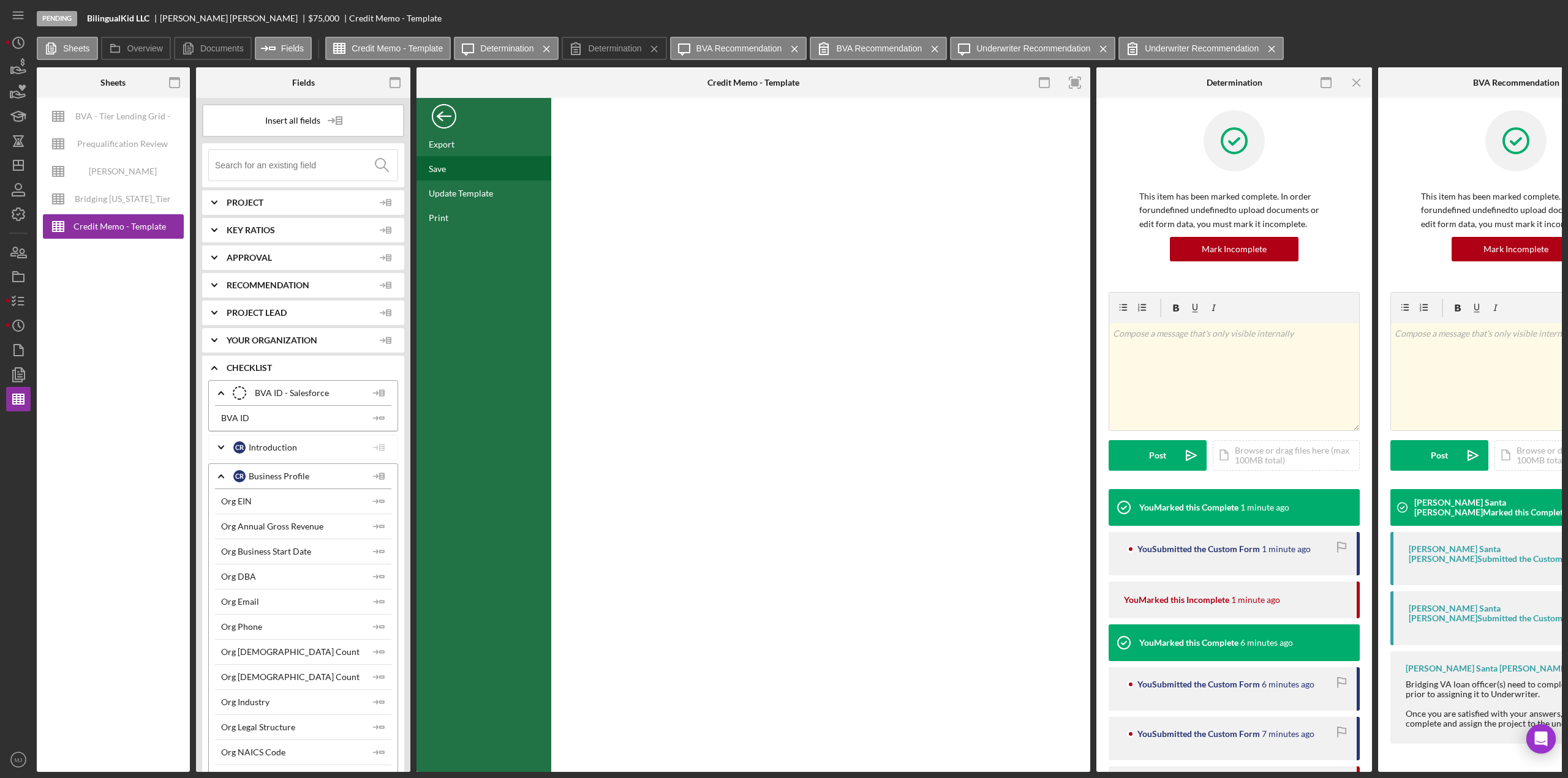
click at [448, 170] on div "Save" at bounding box center [484, 168] width 135 height 24
click at [445, 122] on div "Back" at bounding box center [443, 113] width 24 height 24
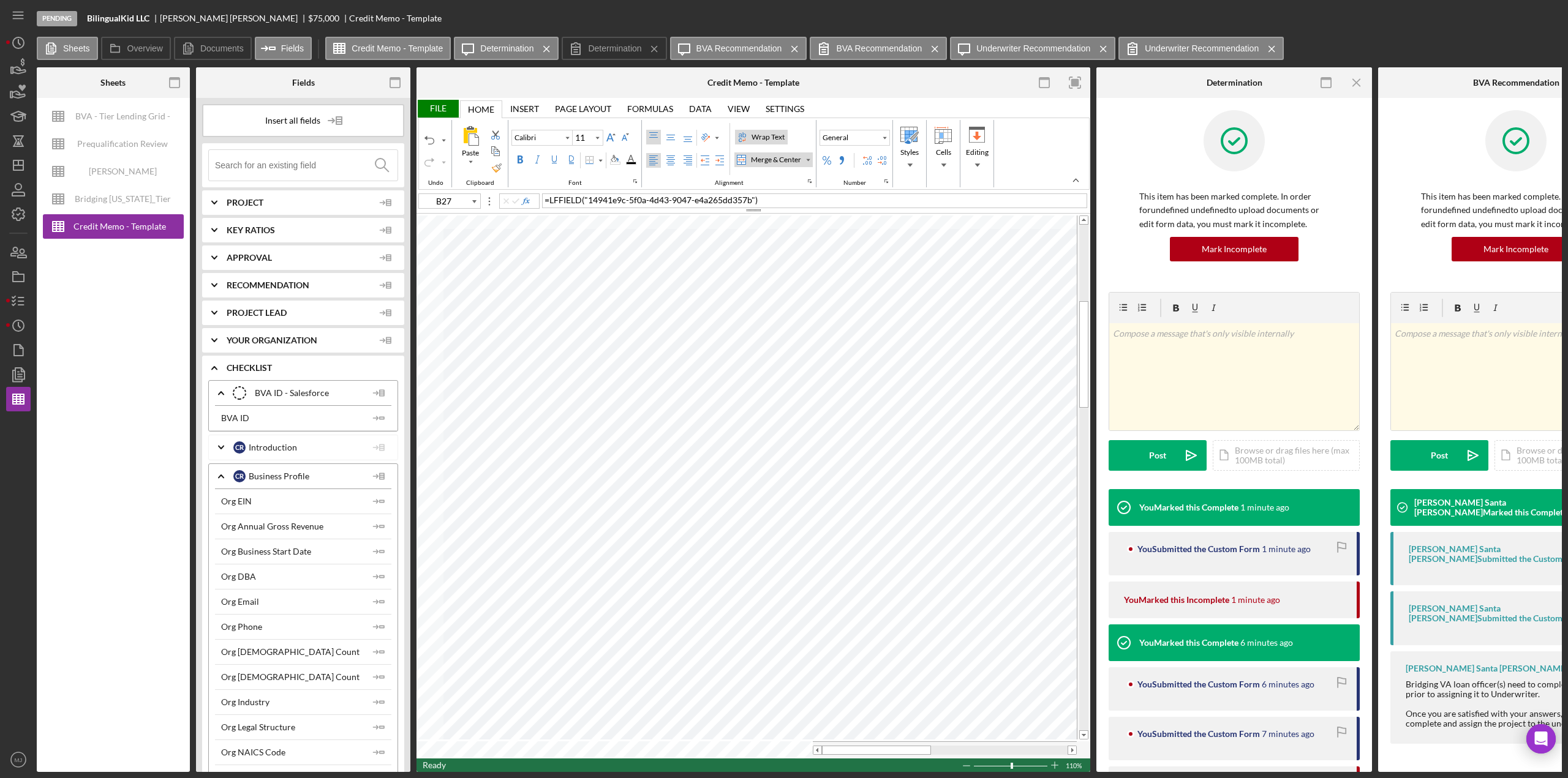
type input "A22"
drag, startPoint x: 853, startPoint y: 745, endPoint x: 812, endPoint y: 756, distance: 42.4
click at [813, 758] on div "File Home Home Insert Insert Page Layout Page Layout Formulas Formulas Data Dat…" at bounding box center [753, 435] width 674 height 674
click at [531, 136] on input "Times New Roman" at bounding box center [536, 137] width 49 height 9
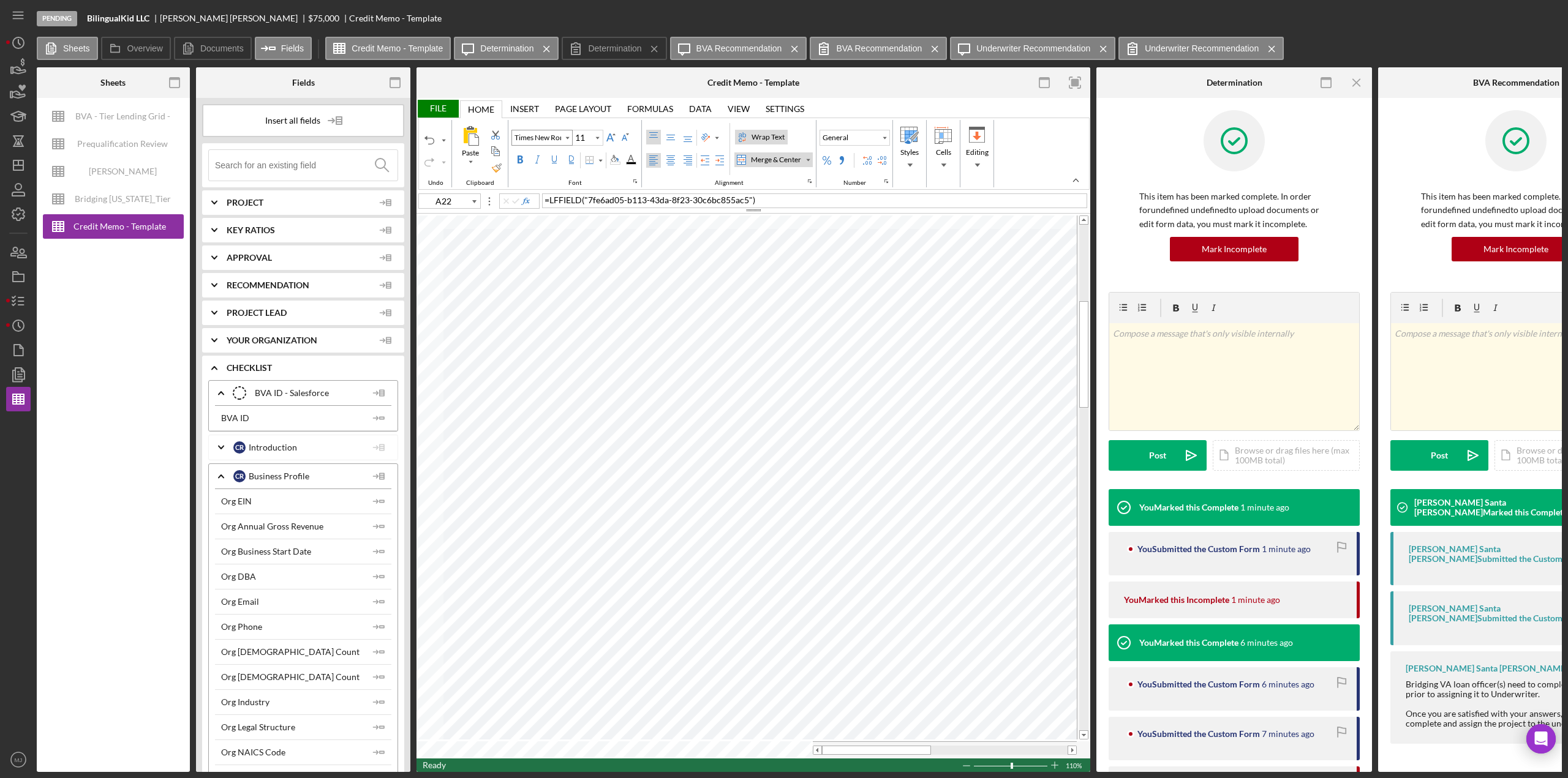
click at [531, 136] on input "Times New Roman" at bounding box center [536, 137] width 49 height 9
type input "Calibri"
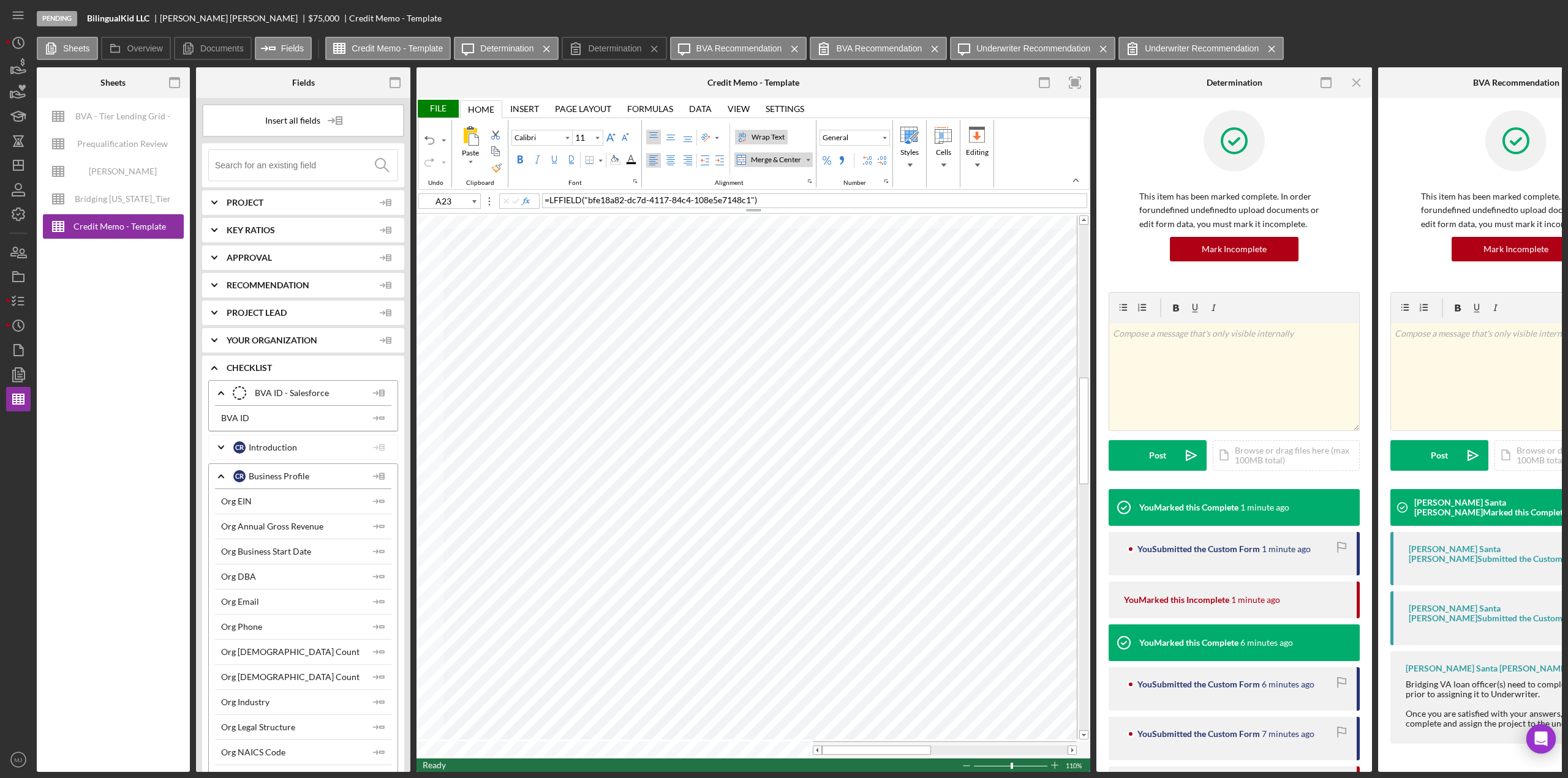
click at [439, 110] on div "File" at bounding box center [438, 109] width 42 height 18
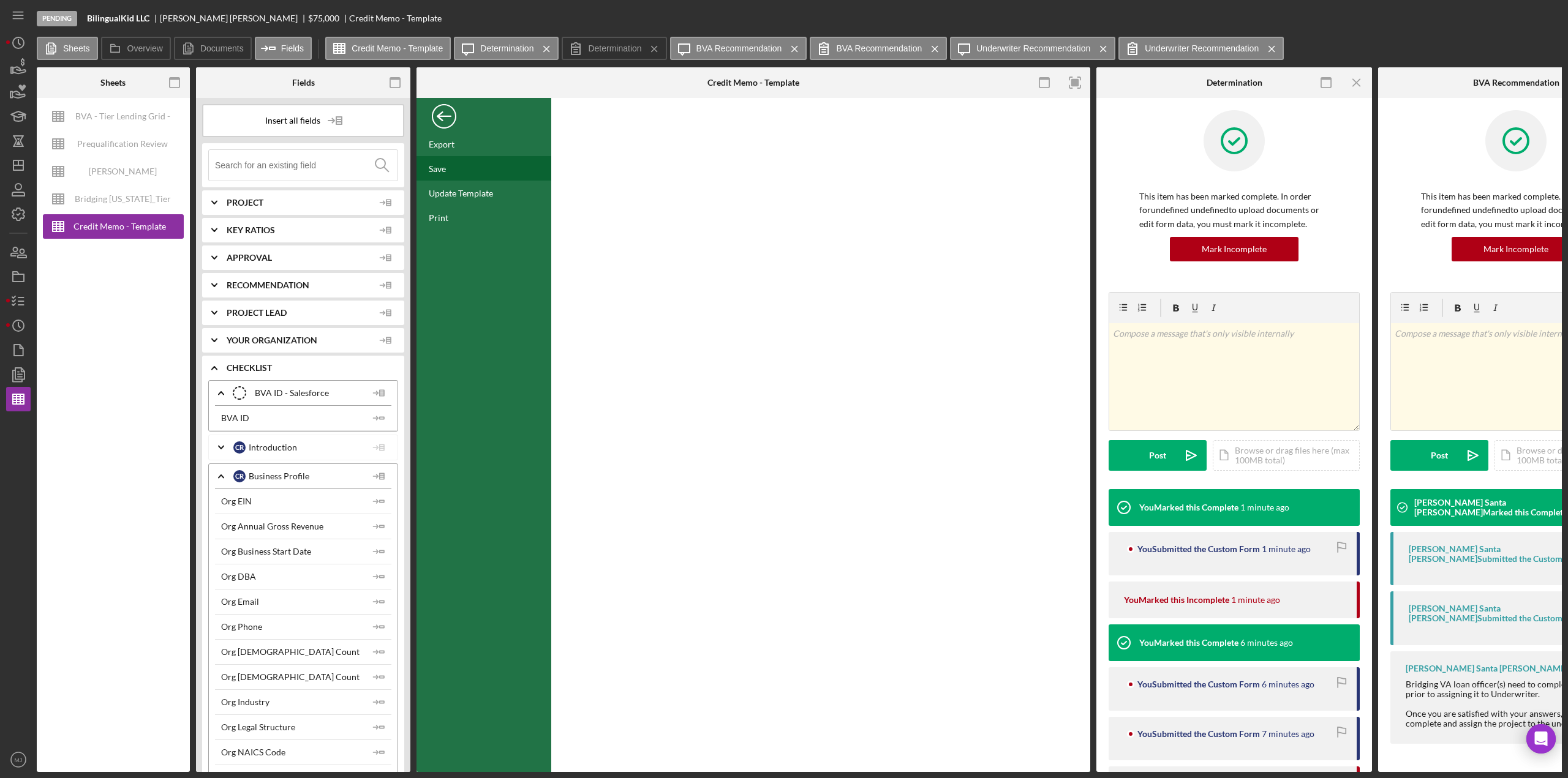
click at [444, 167] on div "Save" at bounding box center [438, 169] width 17 height 11
click at [449, 120] on div "Back" at bounding box center [443, 113] width 24 height 24
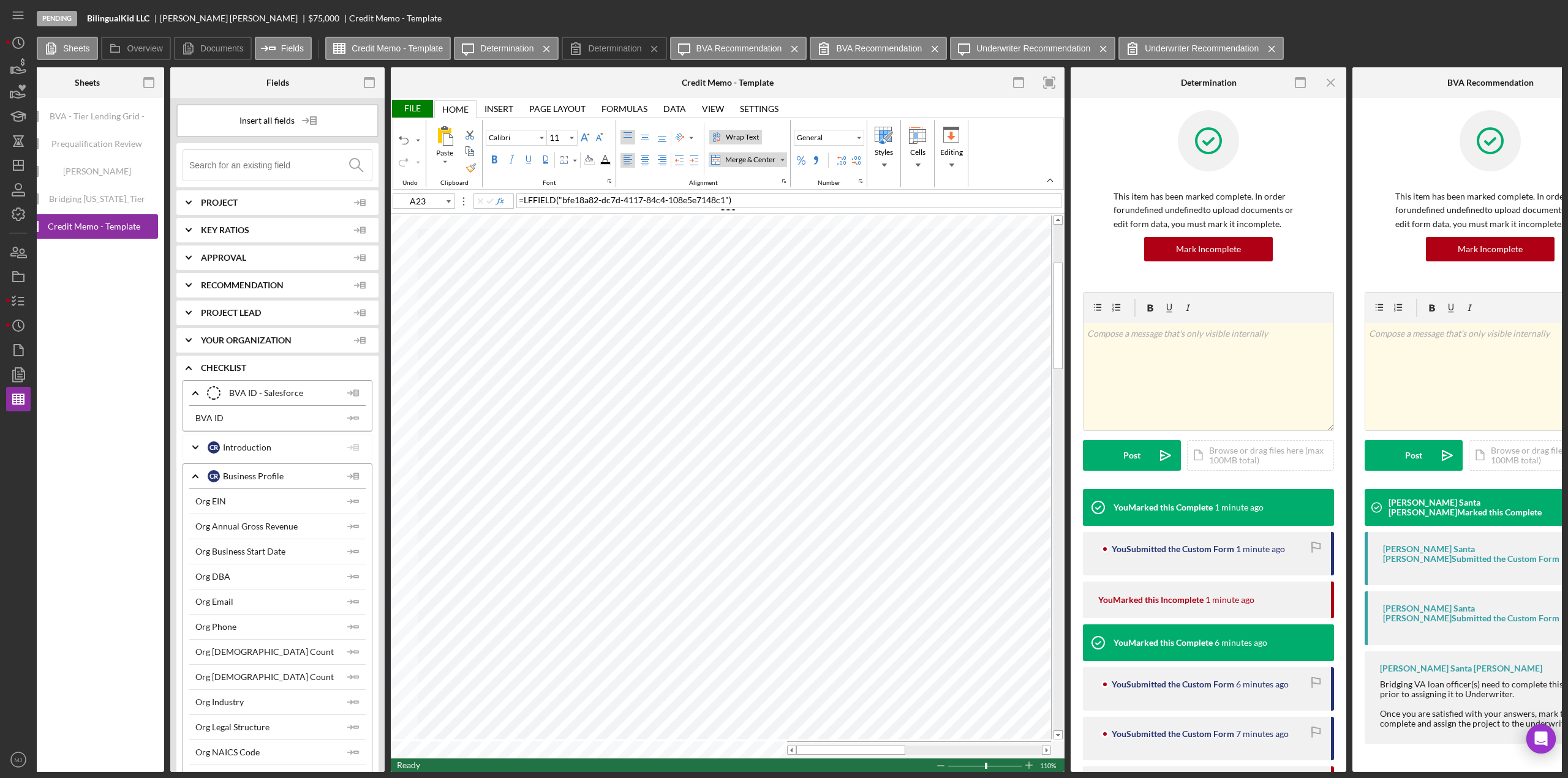
scroll to position [0, 28]
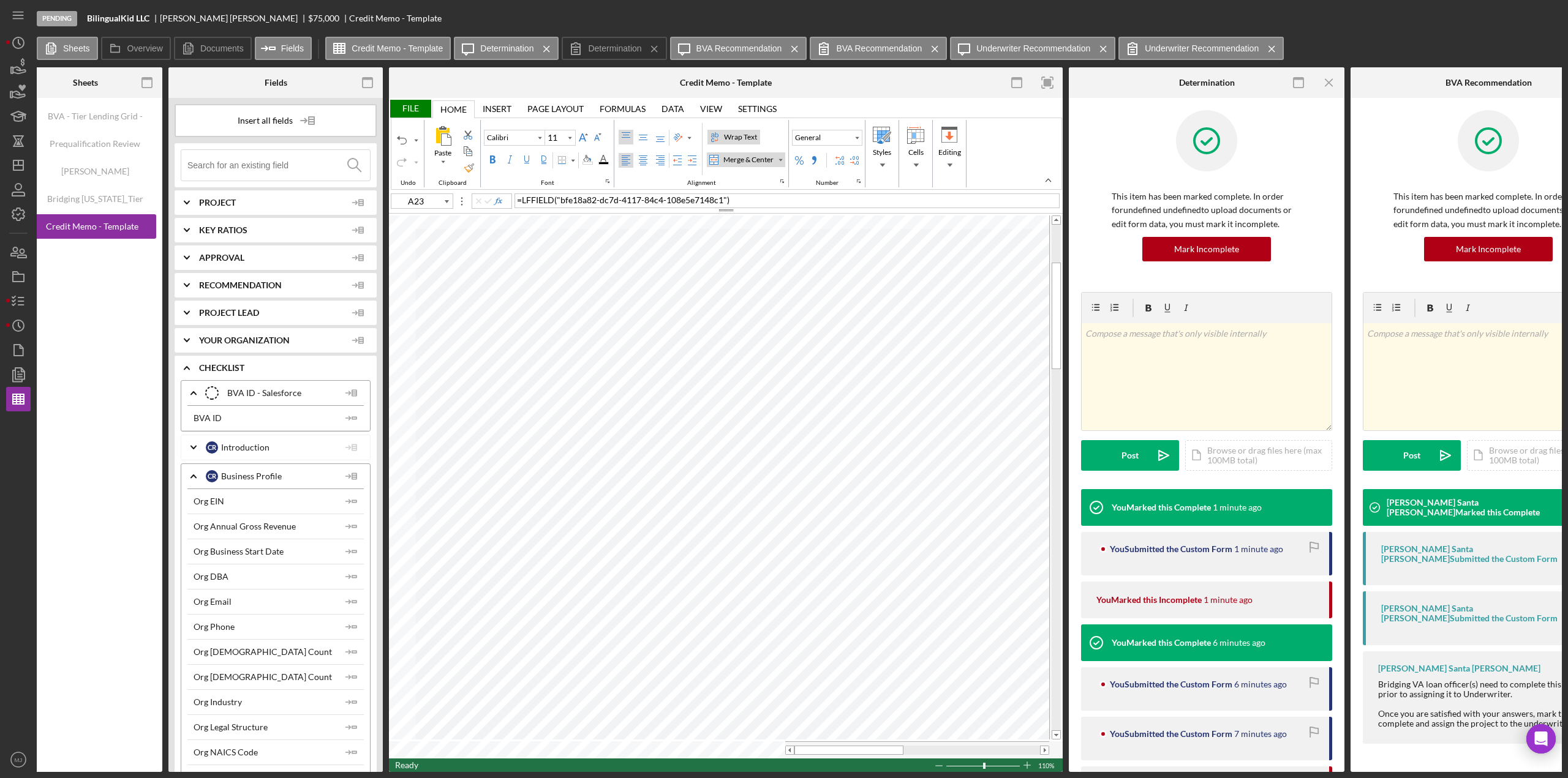
drag, startPoint x: 952, startPoint y: 774, endPoint x: 982, endPoint y: 769, distance: 30.4
click at [982, 769] on div "Pending BilingualKid LLC [PERSON_NAME] $75,000 $75,000 Credit Memo - Template S…" at bounding box center [784, 389] width 1568 height 778
type input "A85"
click at [608, 162] on div "Font Color" at bounding box center [603, 160] width 16 height 14
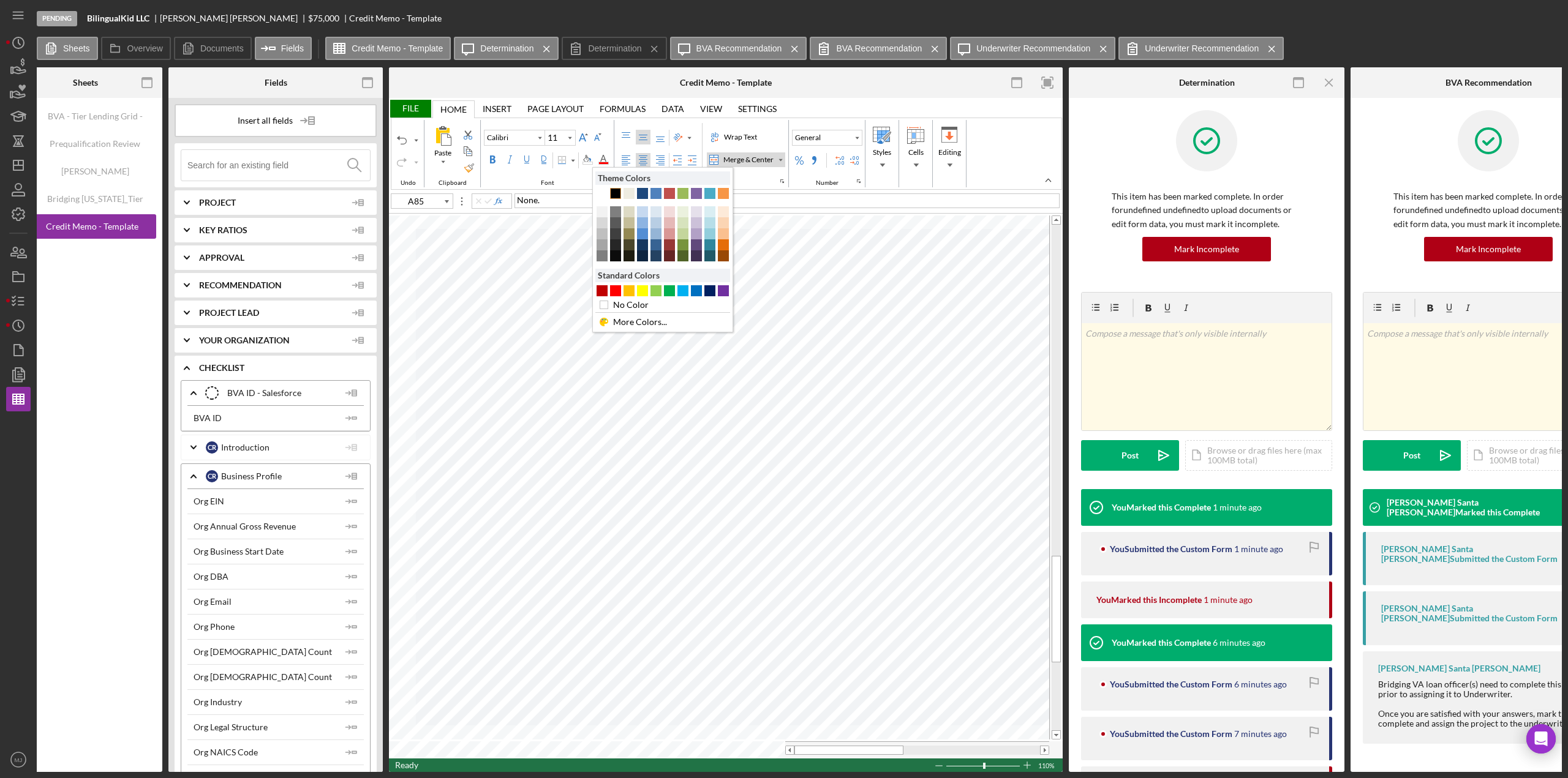
click at [617, 193] on div "Text 1" at bounding box center [615, 193] width 11 height 11
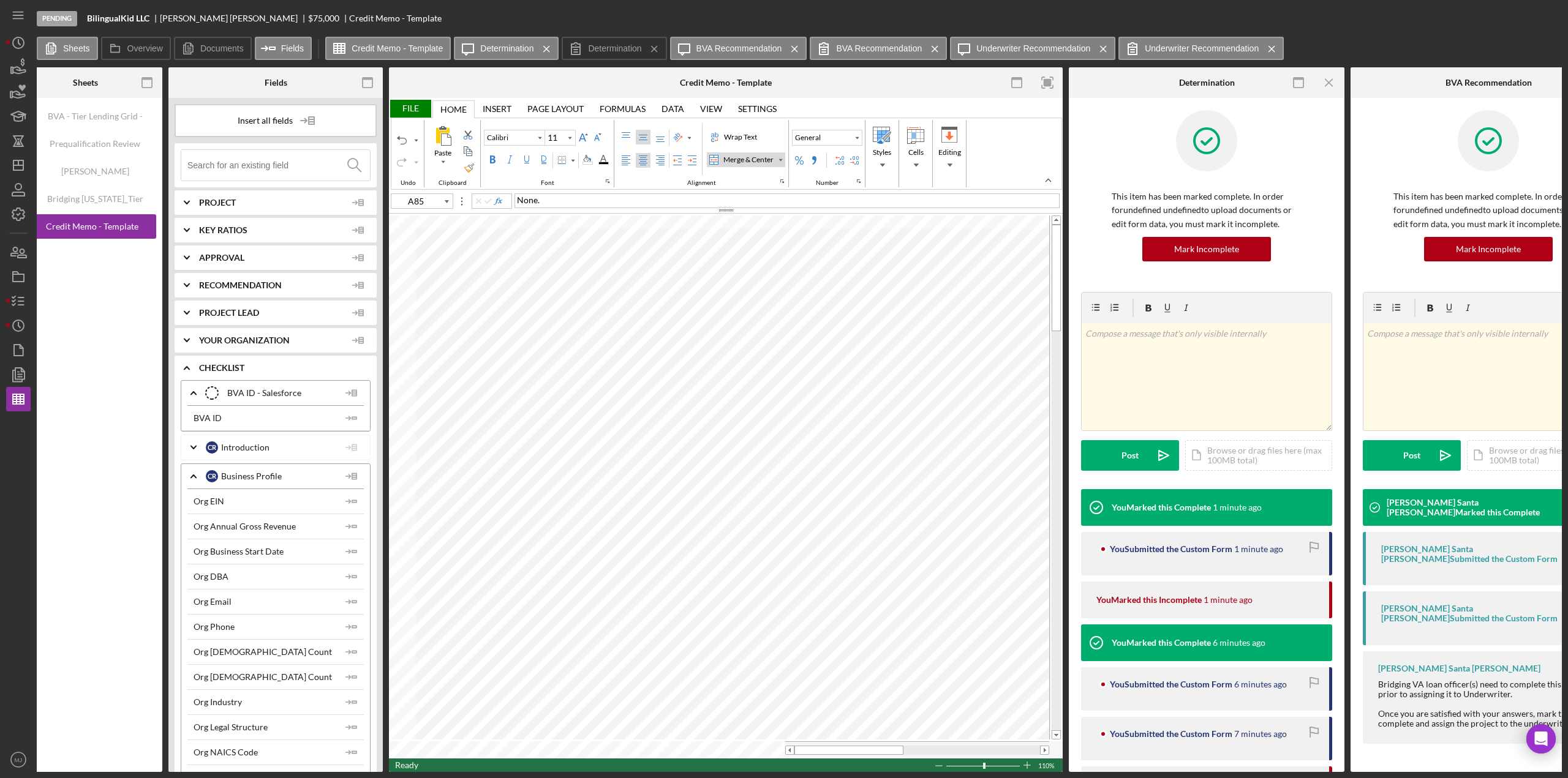
click at [415, 111] on div "File" at bounding box center [410, 109] width 42 height 18
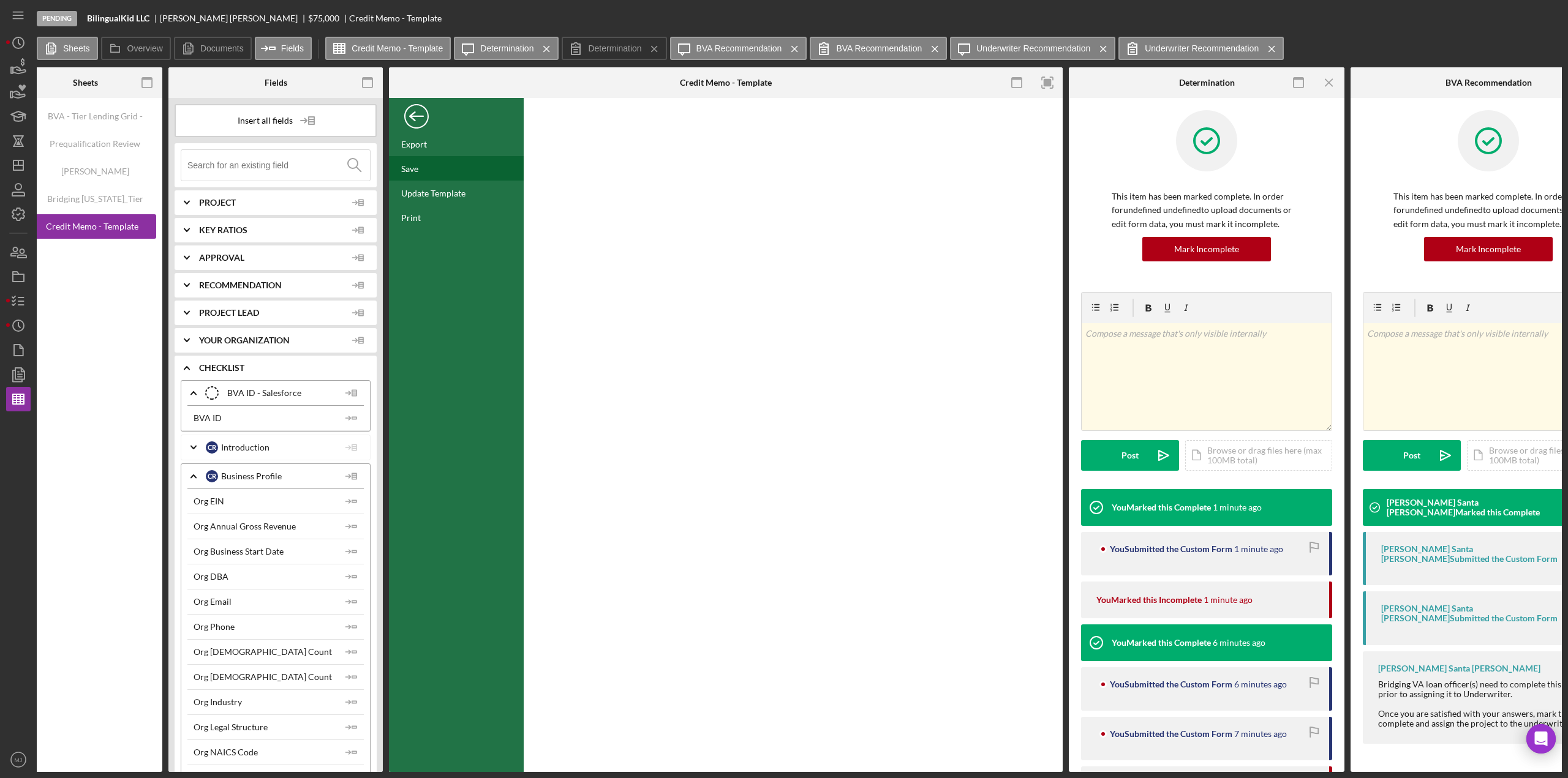
click at [420, 177] on div "Save" at bounding box center [456, 168] width 135 height 24
click at [424, 116] on div "Back" at bounding box center [416, 113] width 24 height 24
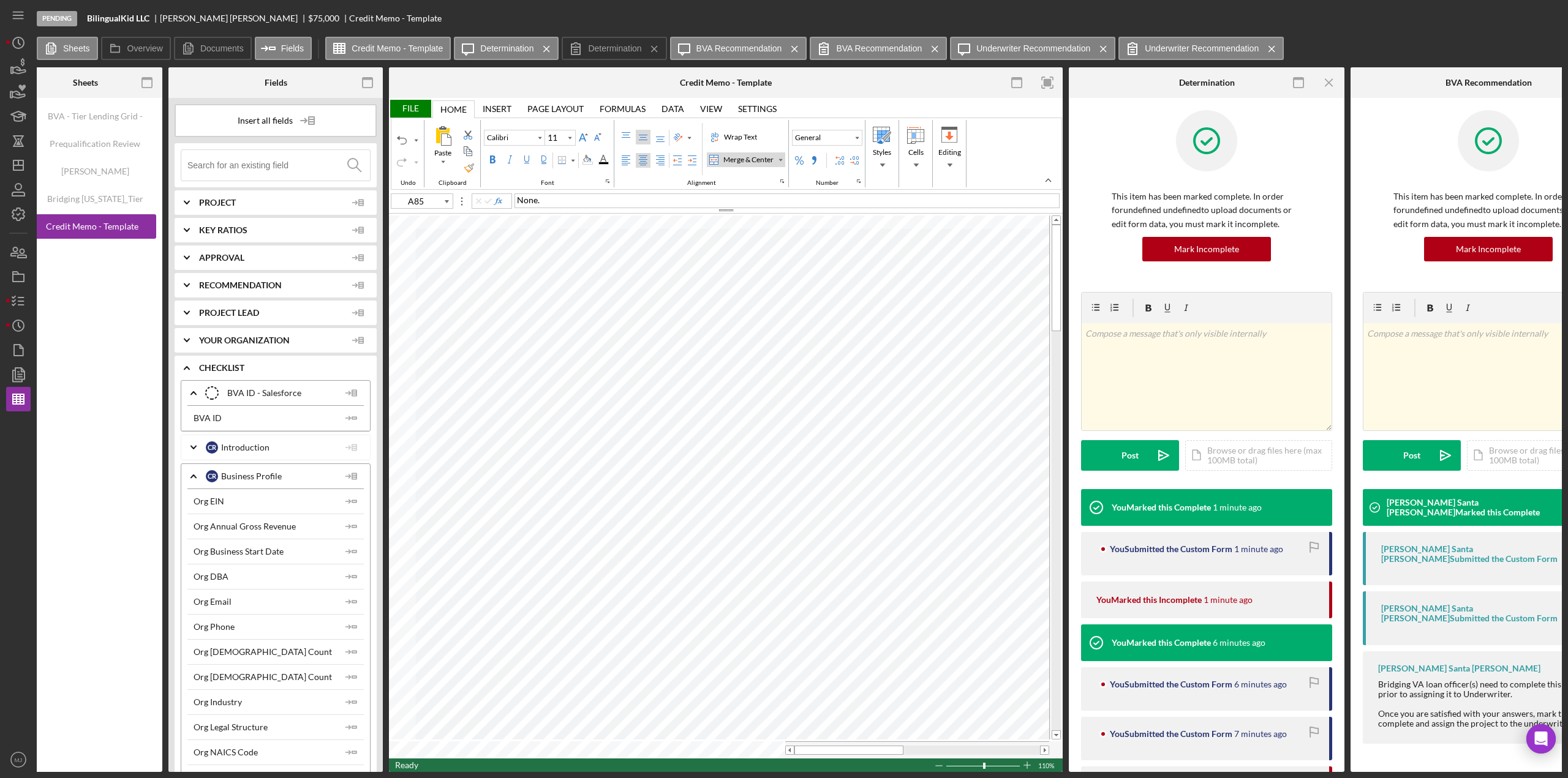
click at [412, 107] on div "File" at bounding box center [410, 109] width 42 height 18
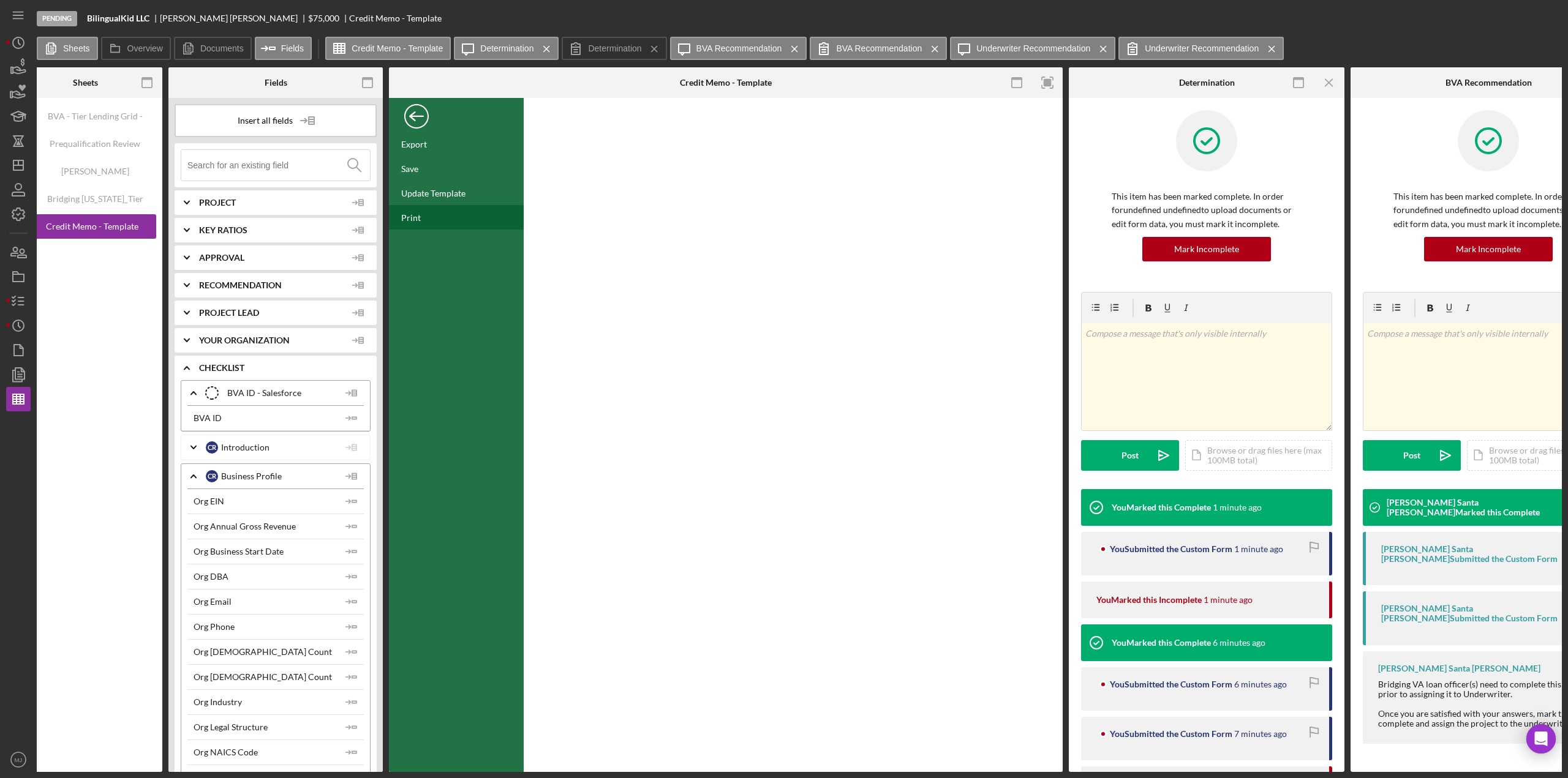
click at [416, 215] on div "Print" at bounding box center [411, 218] width 20 height 11
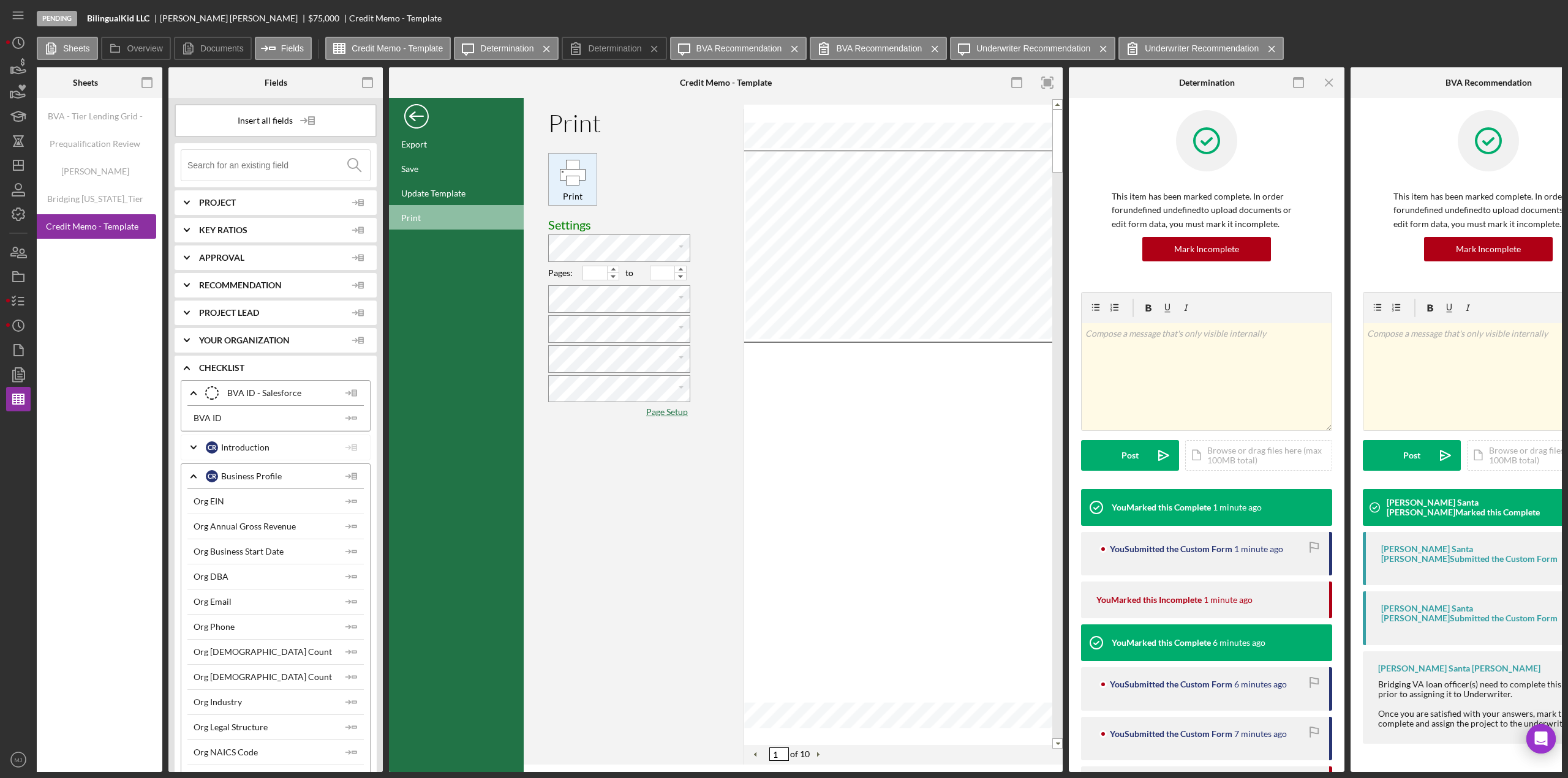
click at [556, 174] on div "Print" at bounding box center [572, 179] width 48 height 48
click at [418, 122] on div "Back" at bounding box center [416, 113] width 24 height 24
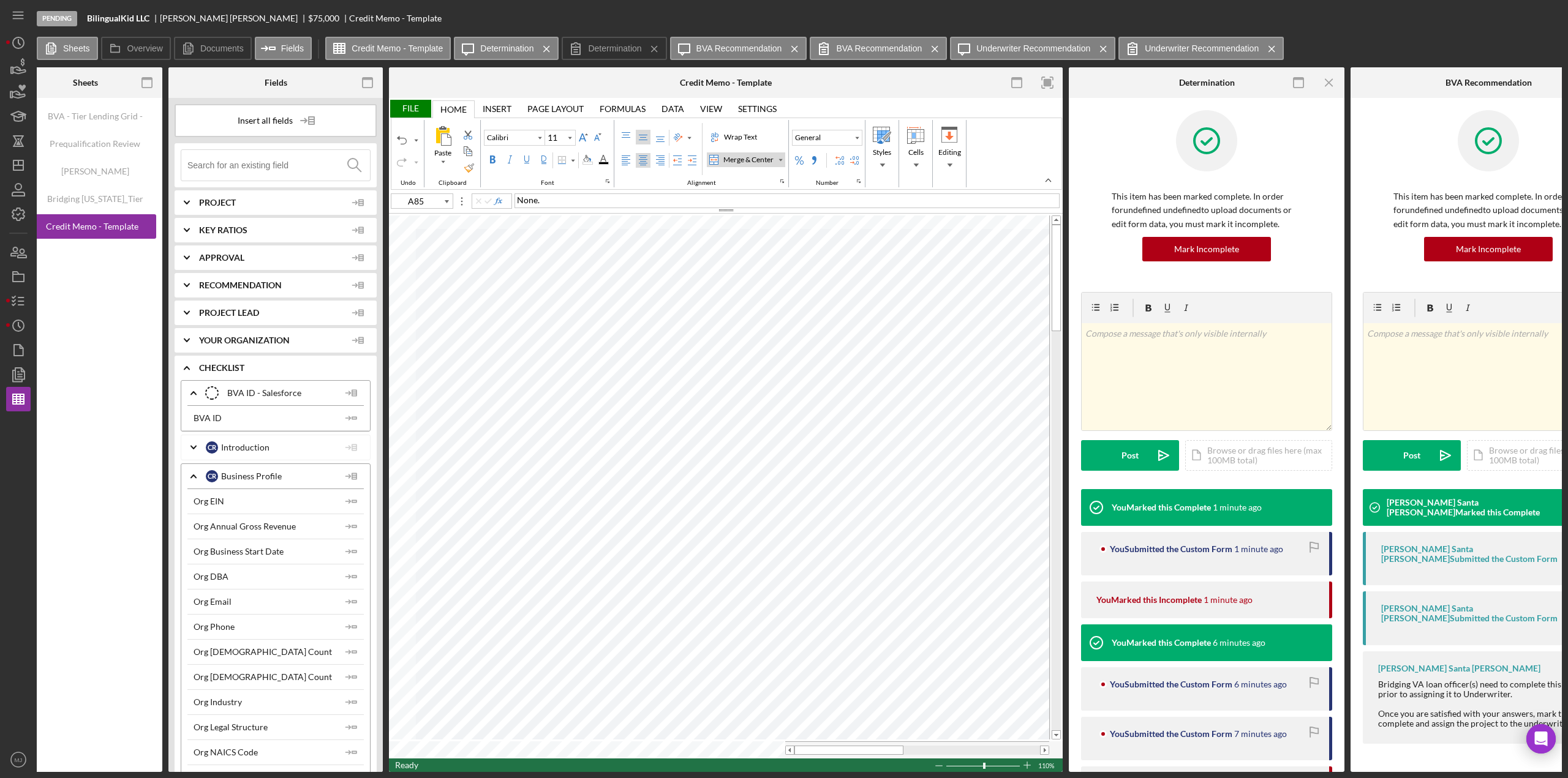
click at [418, 109] on div "File" at bounding box center [410, 109] width 42 height 18
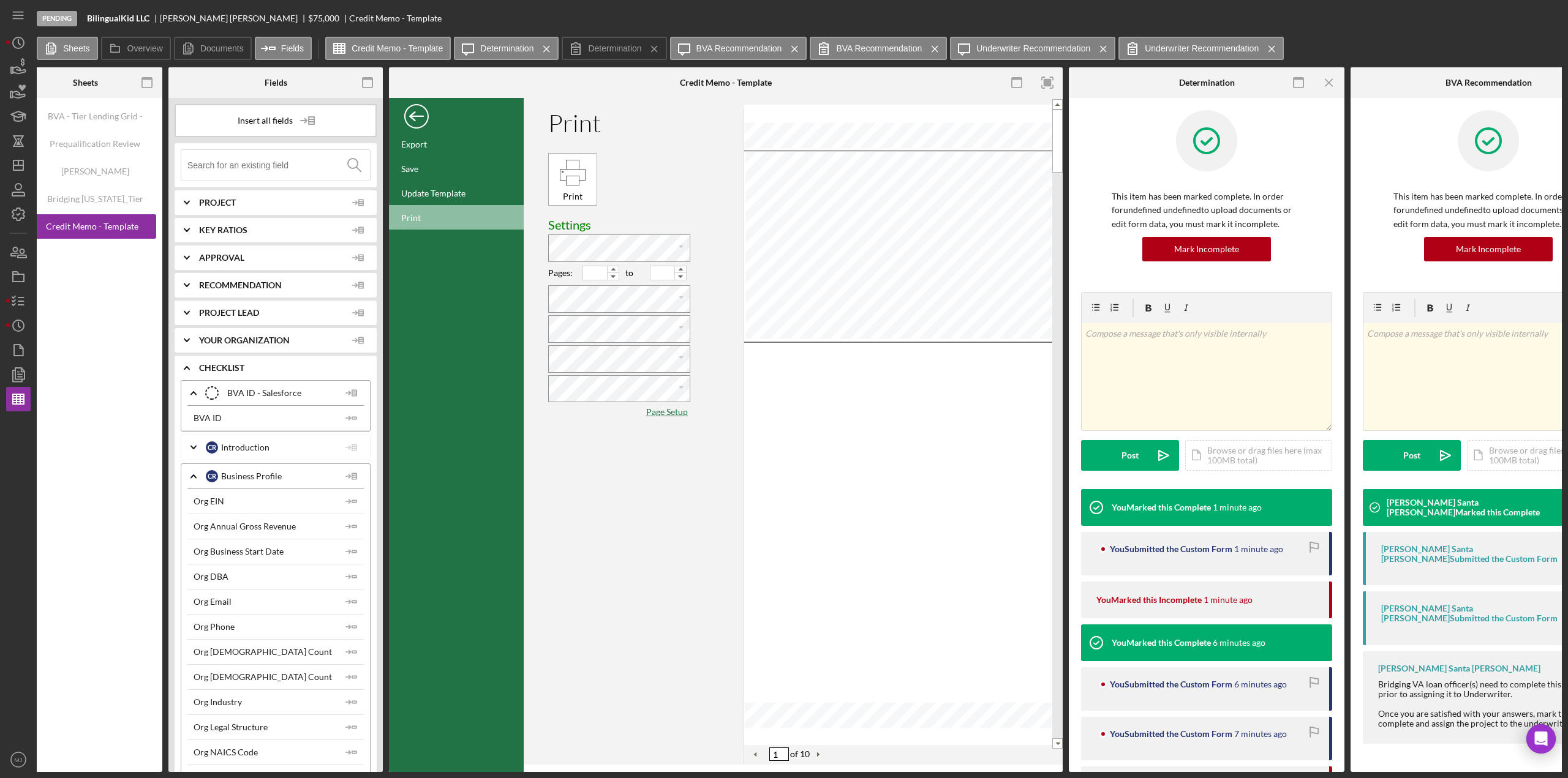
click at [417, 109] on div "Back" at bounding box center [416, 113] width 24 height 24
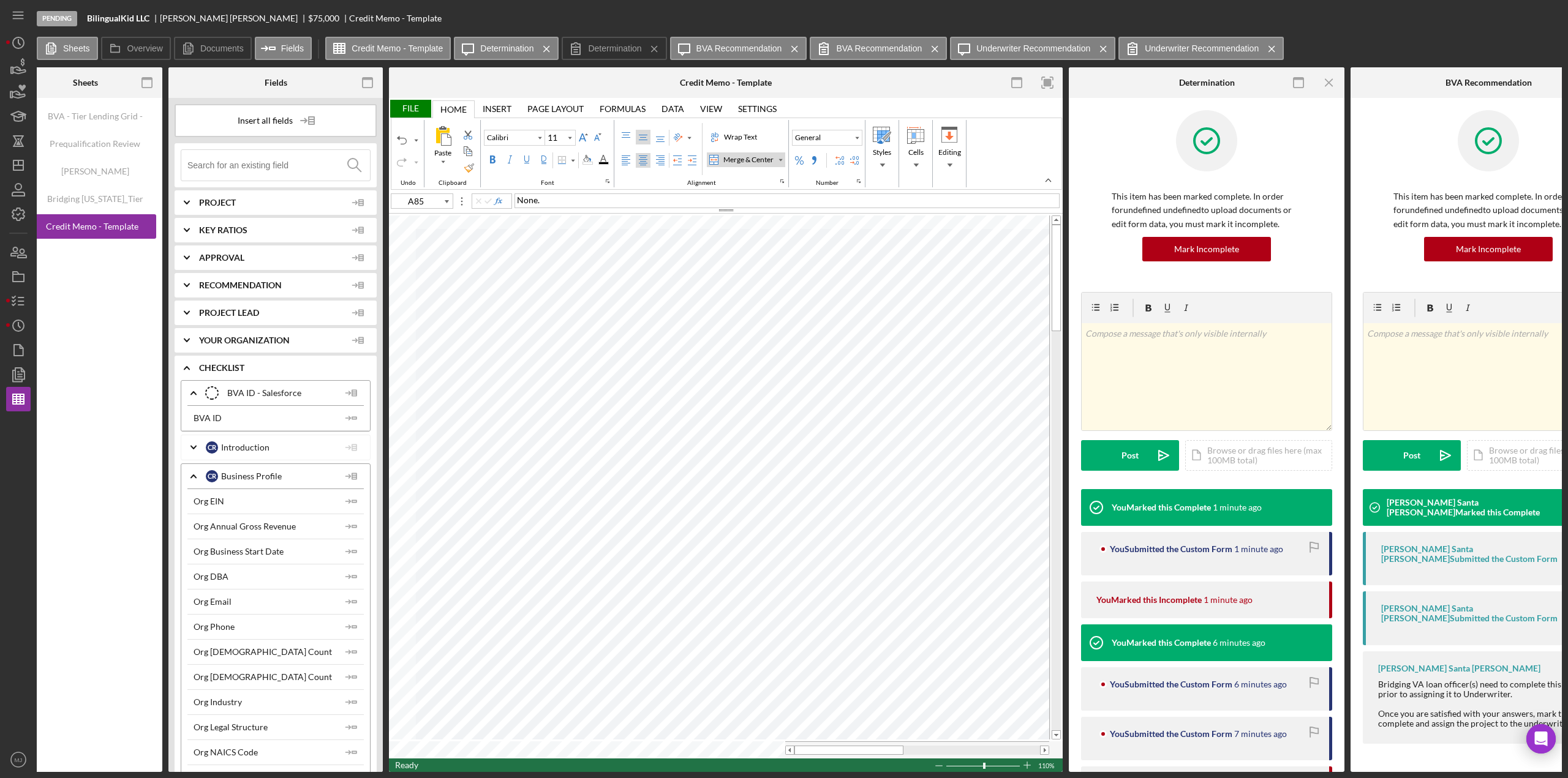
click at [417, 109] on div "File" at bounding box center [410, 109] width 42 height 18
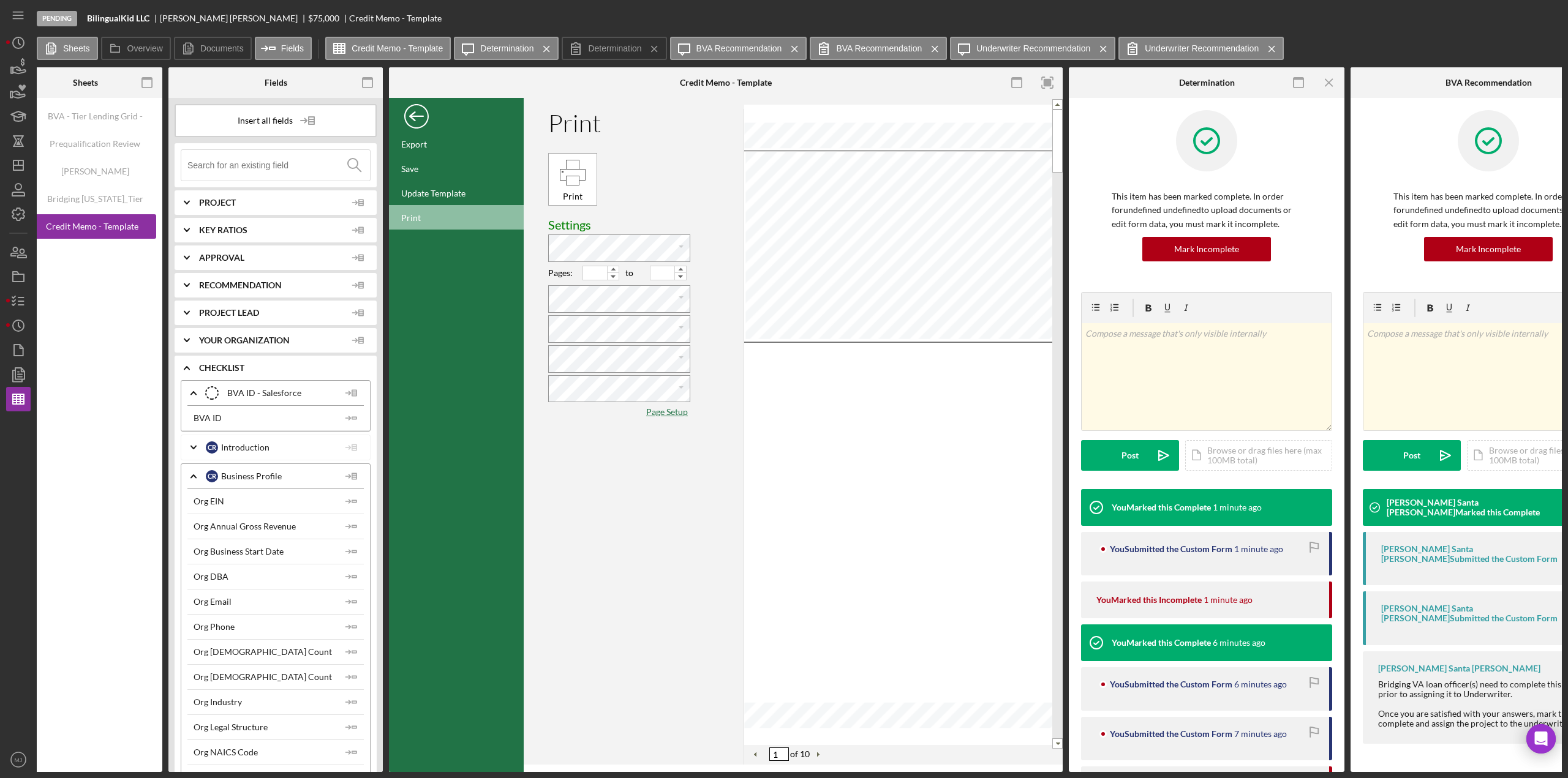
click at [417, 120] on div "Back" at bounding box center [416, 113] width 24 height 24
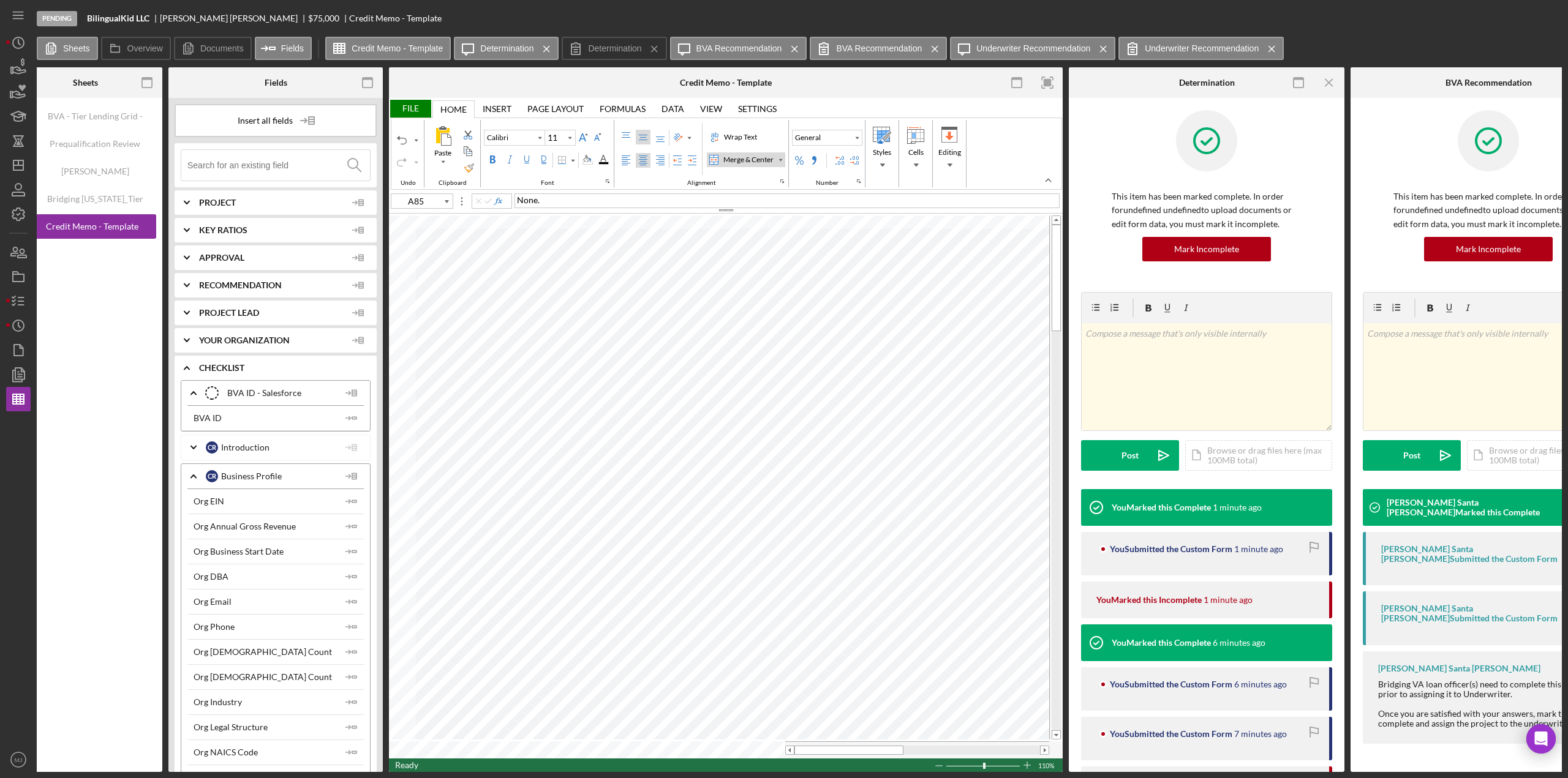
drag, startPoint x: 139, startPoint y: 223, endPoint x: 100, endPoint y: 292, distance: 79.3
click at [100, 292] on div "BVA - Tier Lending Grid - [DATE] Prequalification Review (TEMPLATE) – Entity Na…" at bounding box center [86, 435] width 153 height 674
click at [1273, 51] on icon "Icon/Menu Close" at bounding box center [1272, 49] width 22 height 31
click at [1096, 47] on icon "Icon/Menu Close" at bounding box center [1103, 49] width 22 height 31
click at [928, 47] on icon "Icon/Menu Close" at bounding box center [935, 49] width 22 height 31
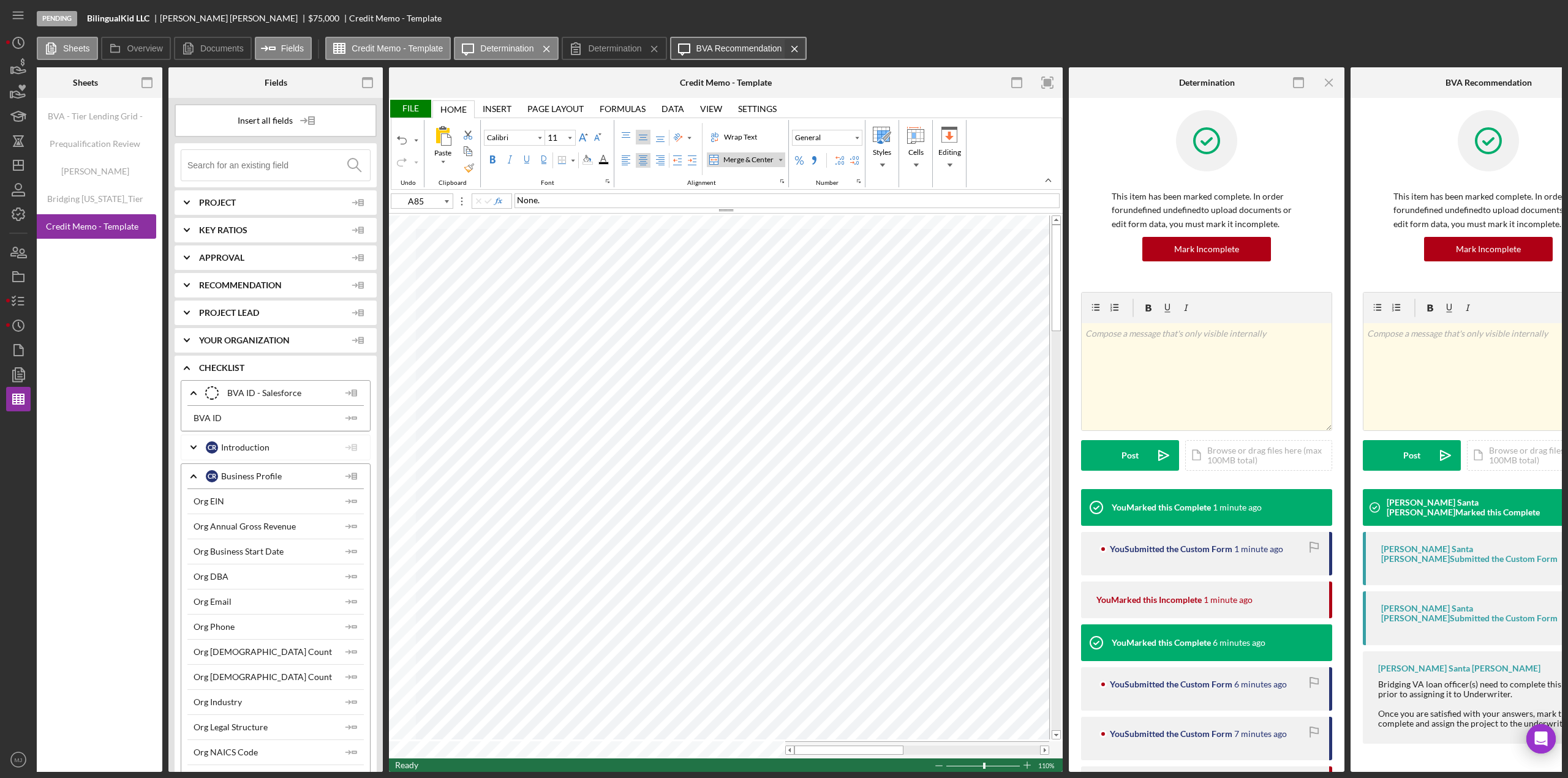
click at [788, 48] on icon "Icon/Menu Close" at bounding box center [795, 49] width 22 height 31
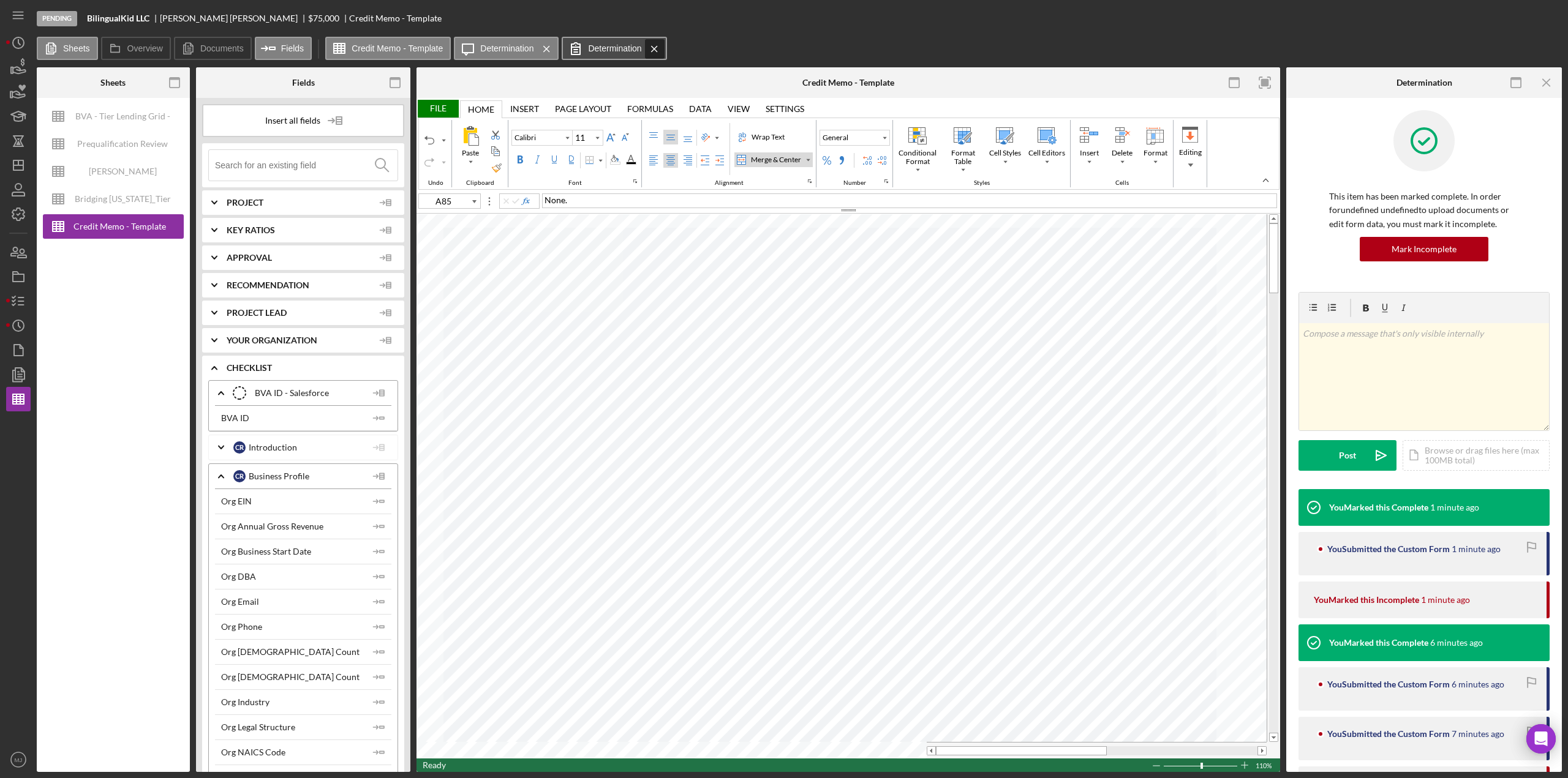
click at [656, 49] on icon "Icon/Menu Close" at bounding box center [654, 49] width 22 height 31
click at [544, 49] on icon "Icon/Menu Close" at bounding box center [547, 49] width 22 height 31
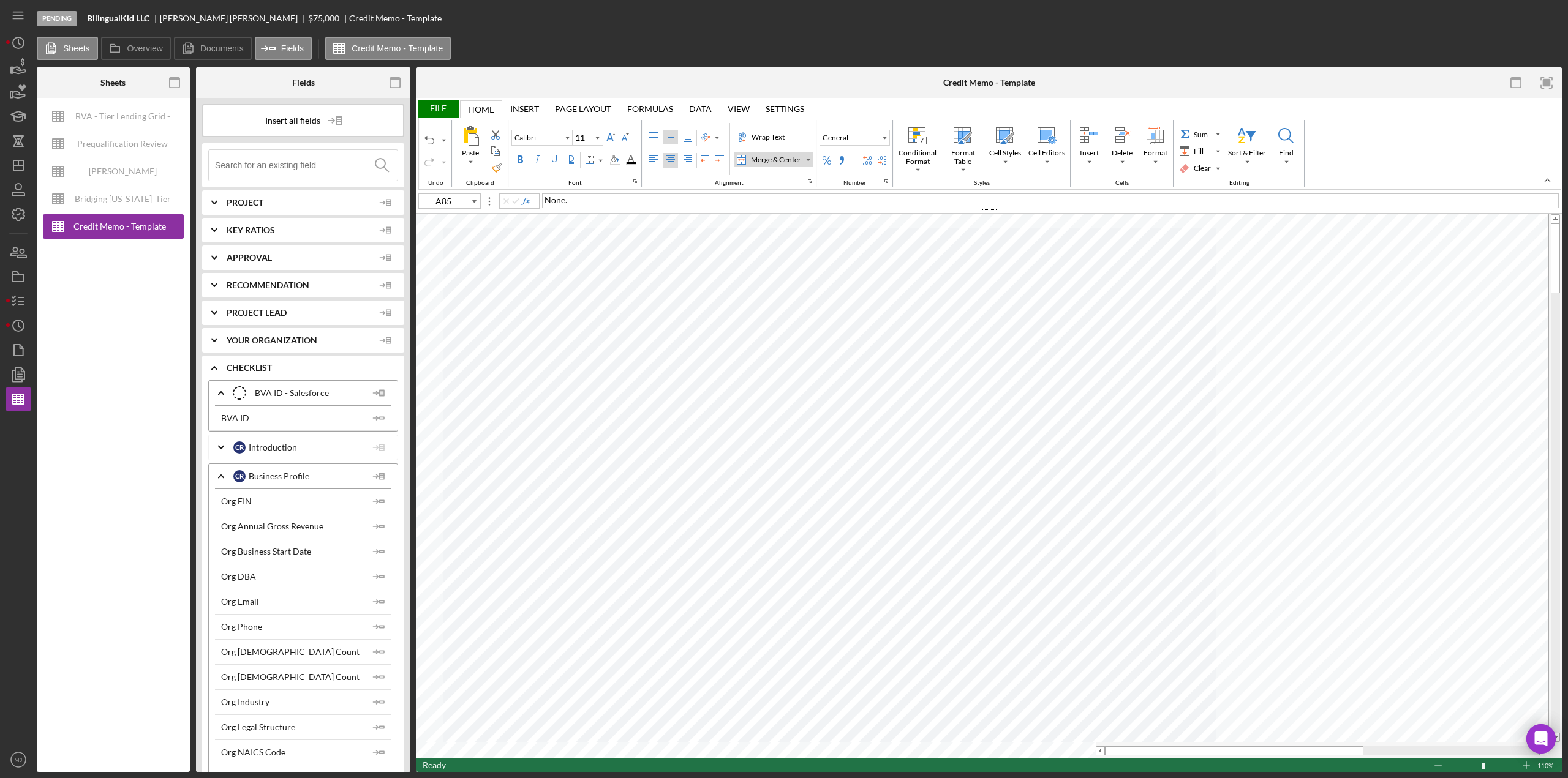
click at [434, 109] on div "File" at bounding box center [438, 109] width 42 height 18
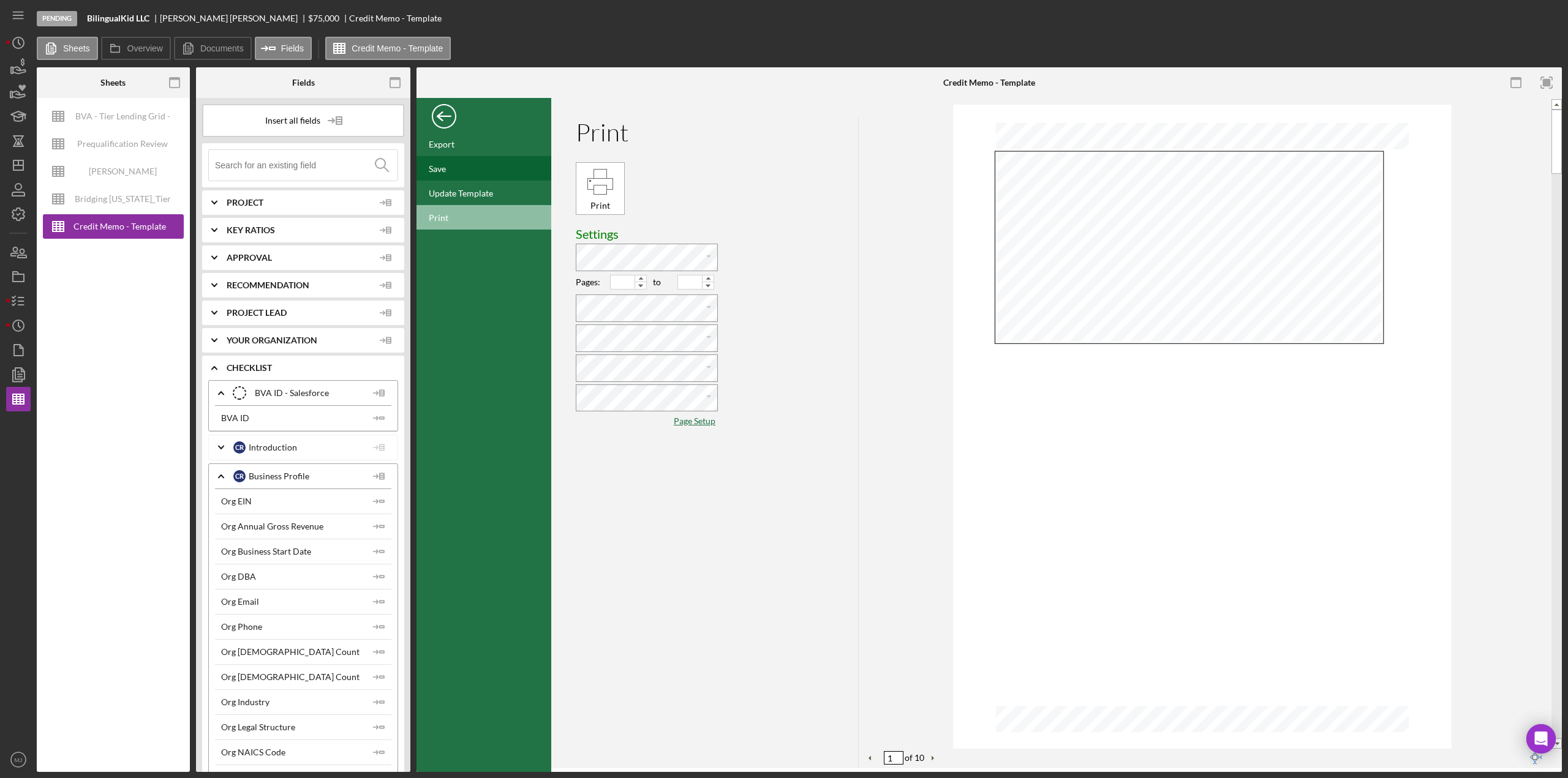
click at [445, 171] on div "Save" at bounding box center [438, 169] width 17 height 11
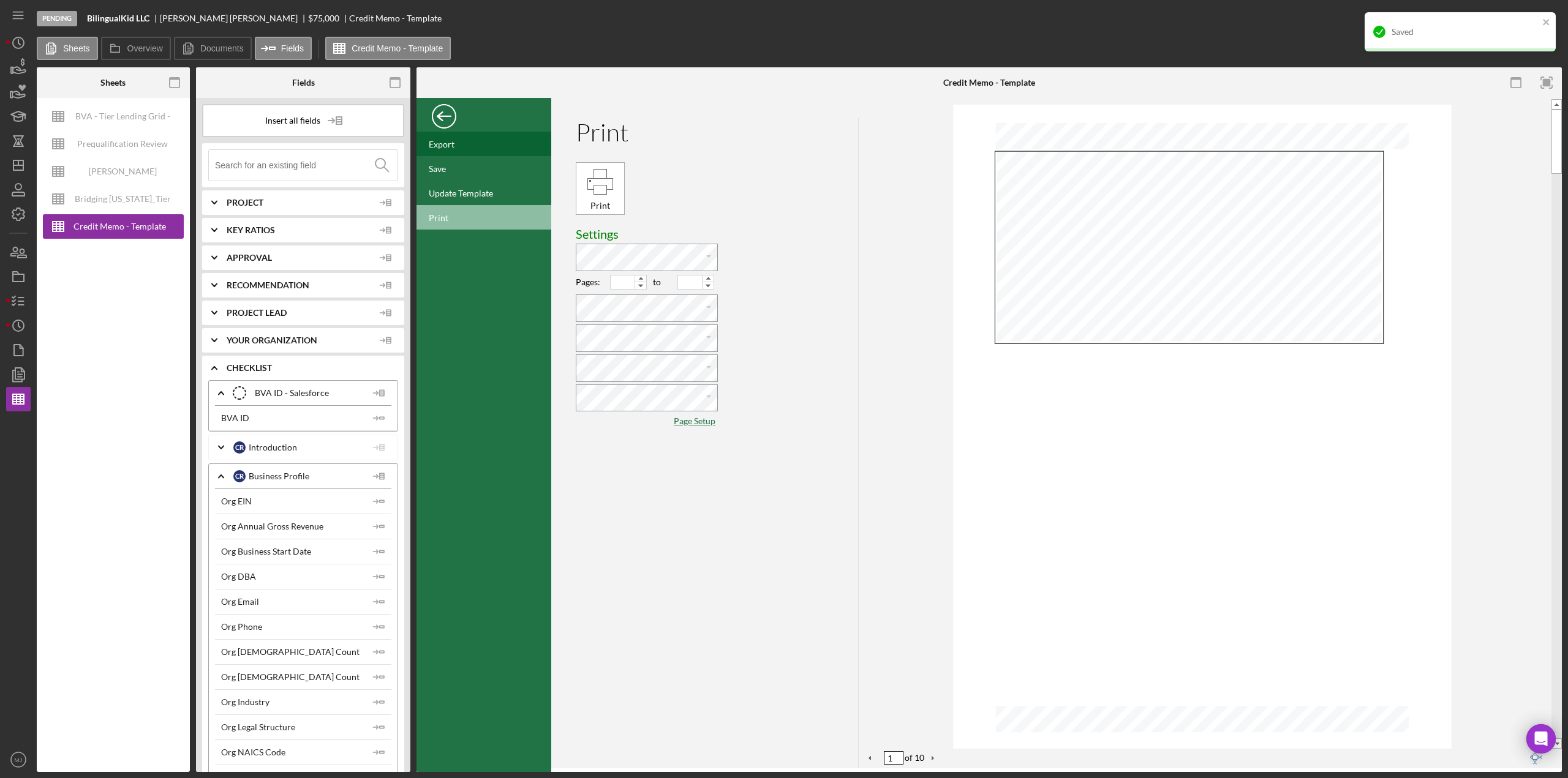
click at [449, 145] on div "Export" at bounding box center [442, 144] width 26 height 11
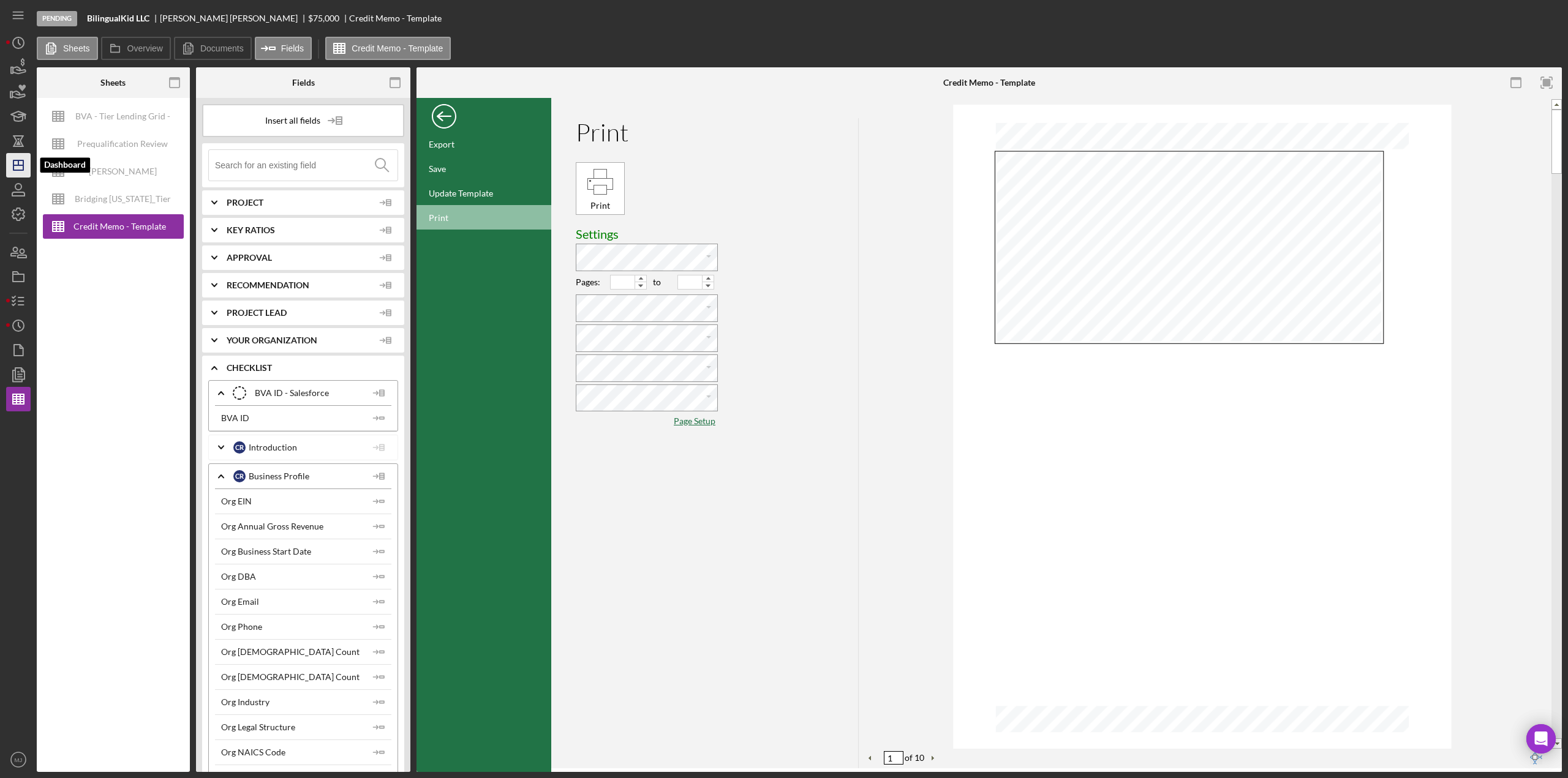
click at [18, 169] on icon "Icon/Dashboard" at bounding box center [18, 165] width 31 height 31
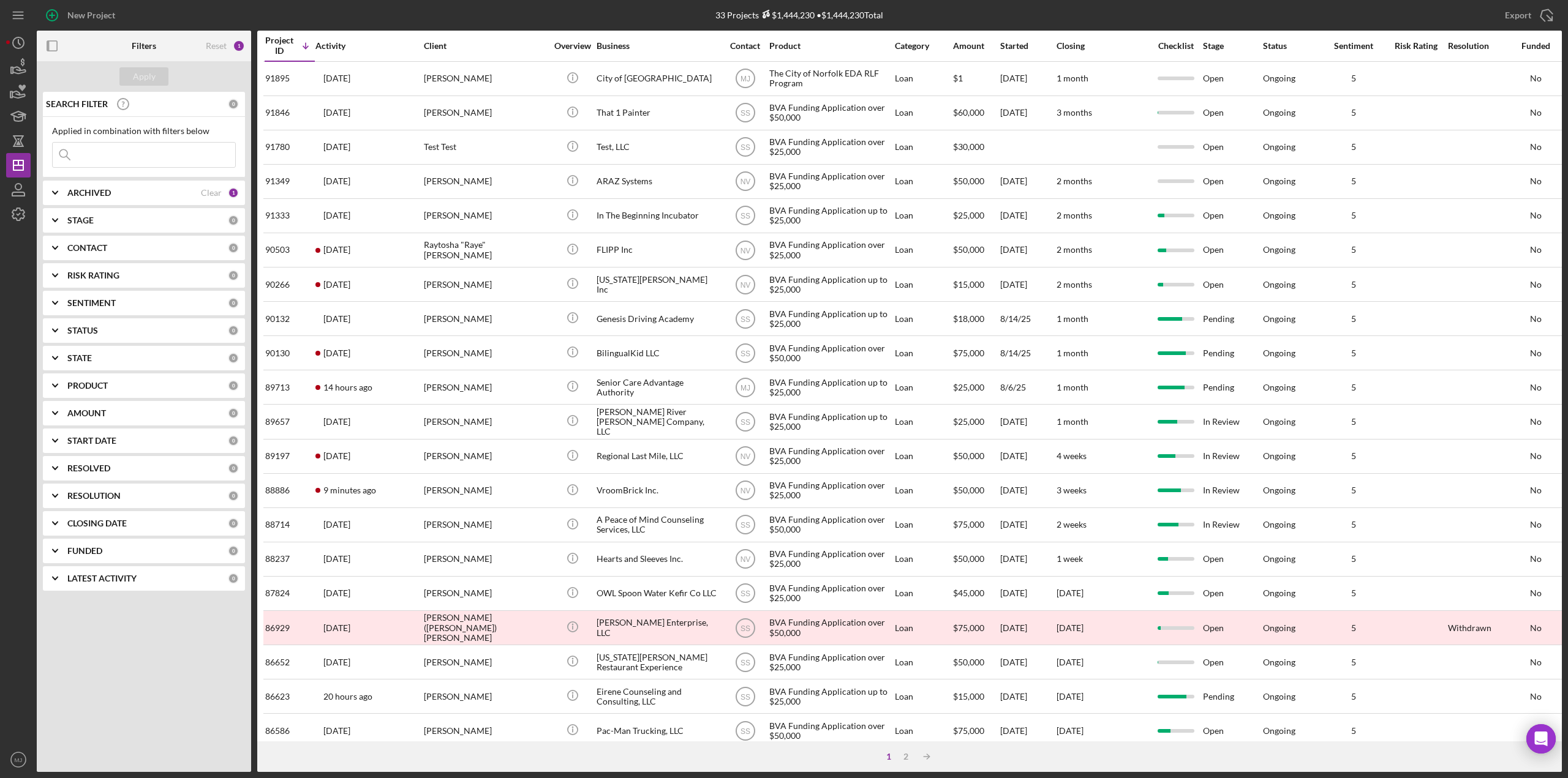
click at [111, 162] on input at bounding box center [143, 155] width 182 height 24
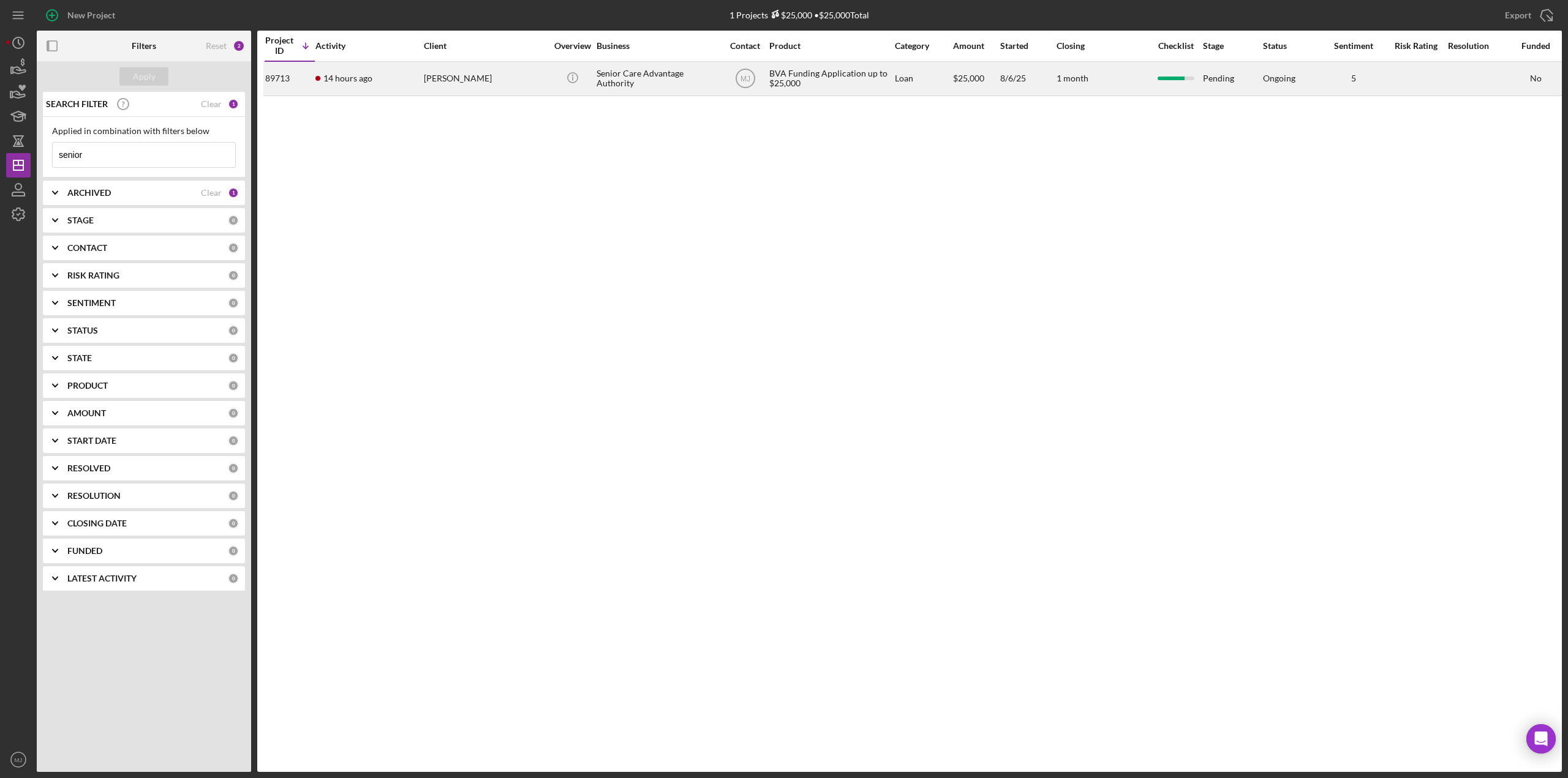
type input "senior"
click at [355, 87] on div "14 hours ago [PERSON_NAME]" at bounding box center [368, 78] width 107 height 32
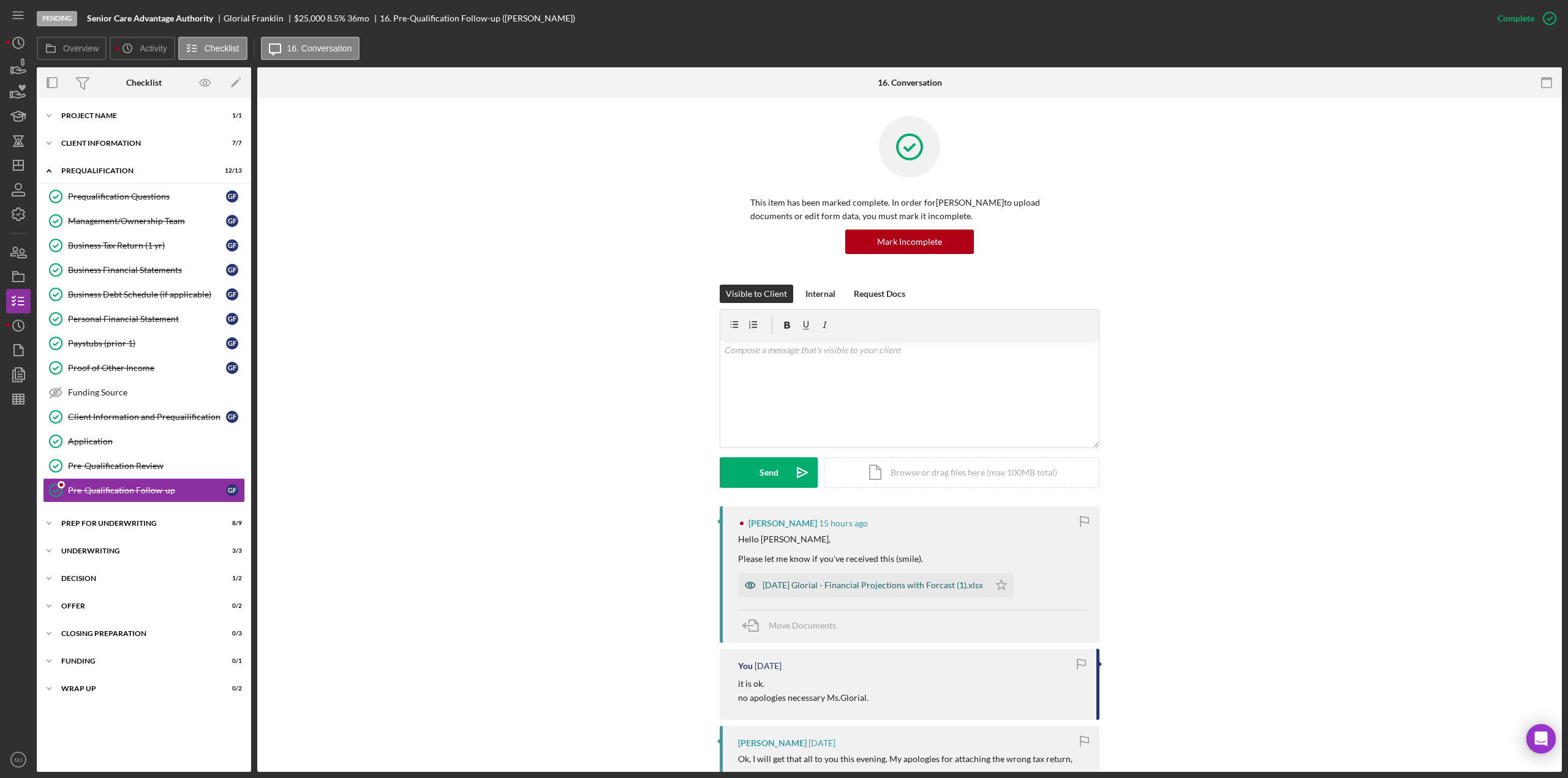
click at [841, 581] on div "[DATE] Glorial - Financial Projections with Forcast (1).xlsx" at bounding box center [873, 585] width 220 height 10
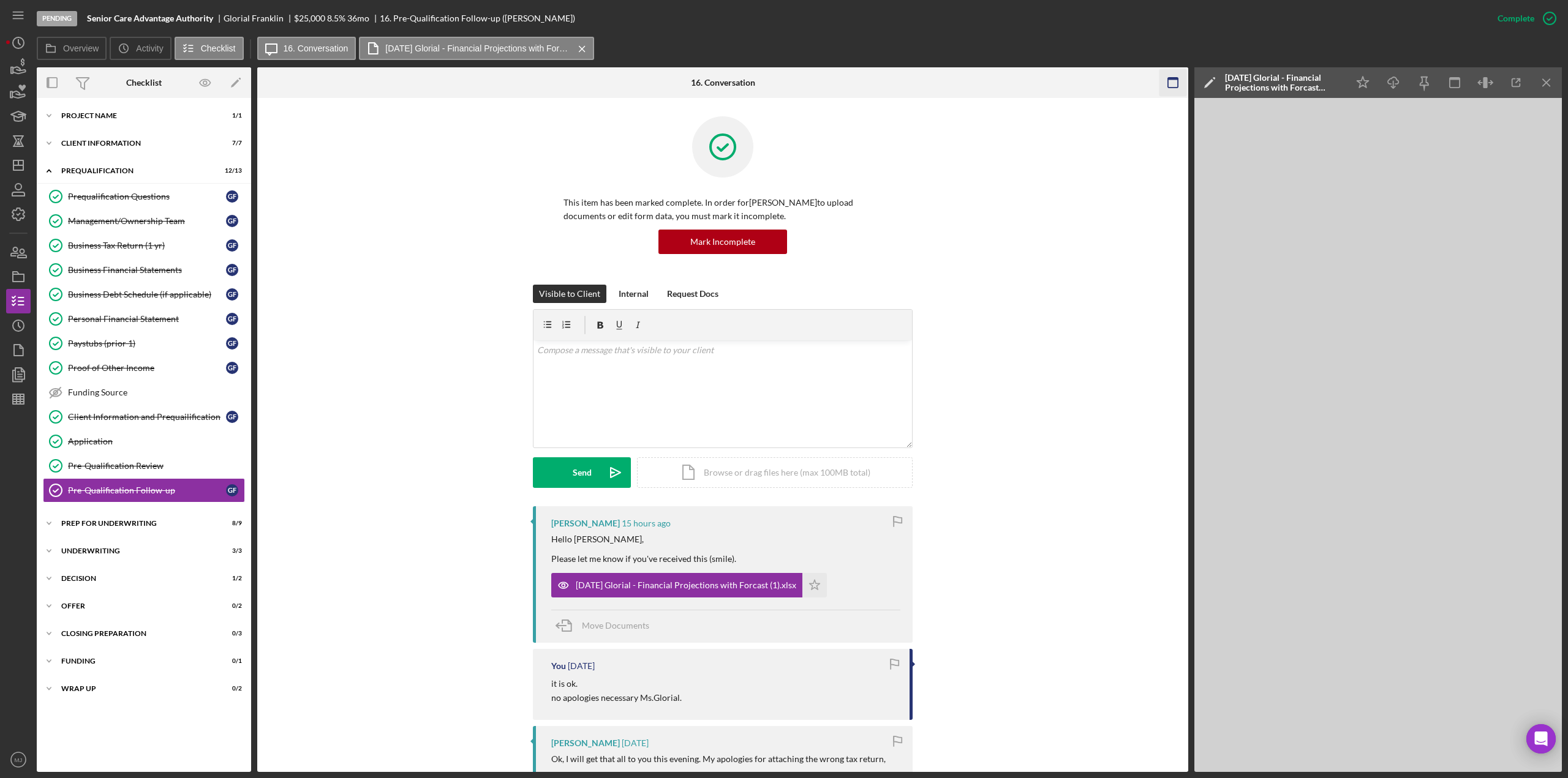
click at [1178, 89] on icon "button" at bounding box center [1173, 83] width 28 height 28
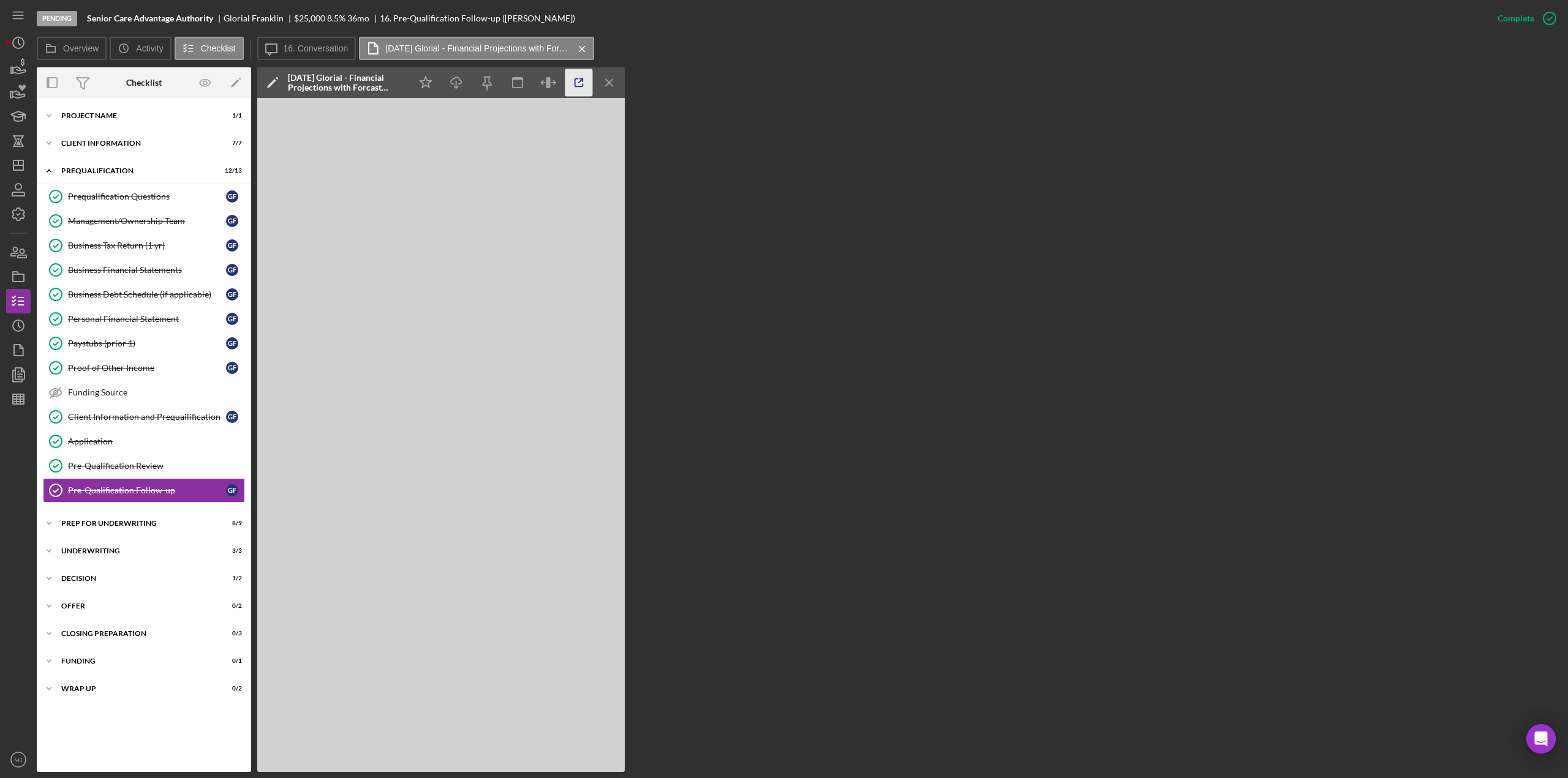
click at [581, 83] on icon "button" at bounding box center [579, 83] width 28 height 28
click at [78, 579] on div "Icon/Expander Decision 1 / 2" at bounding box center [144, 578] width 215 height 24
click at [582, 49] on icon "Icon/Menu Close" at bounding box center [582, 49] width 22 height 31
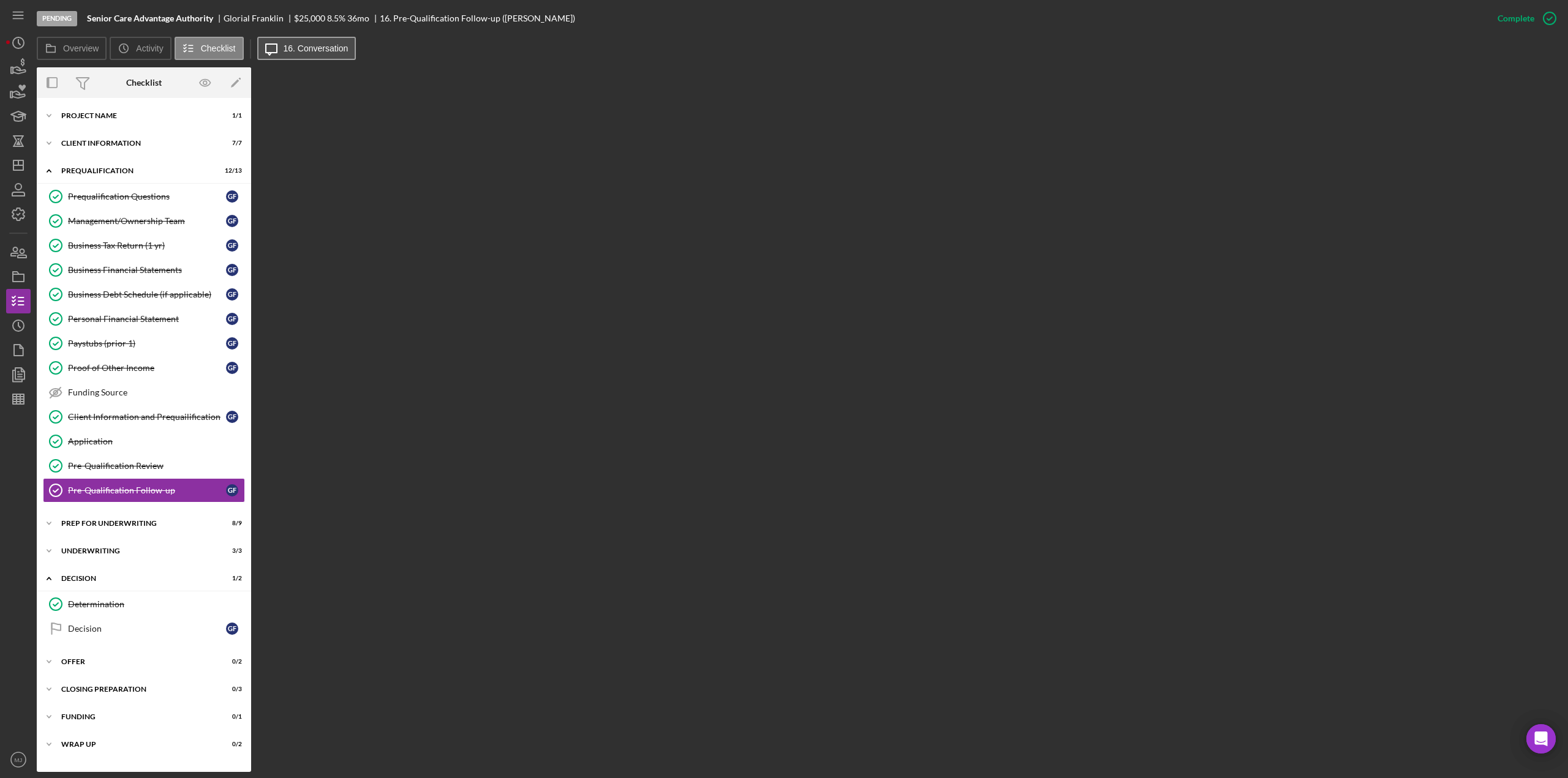
click at [315, 53] on label "16. Conversation" at bounding box center [316, 48] width 65 height 10
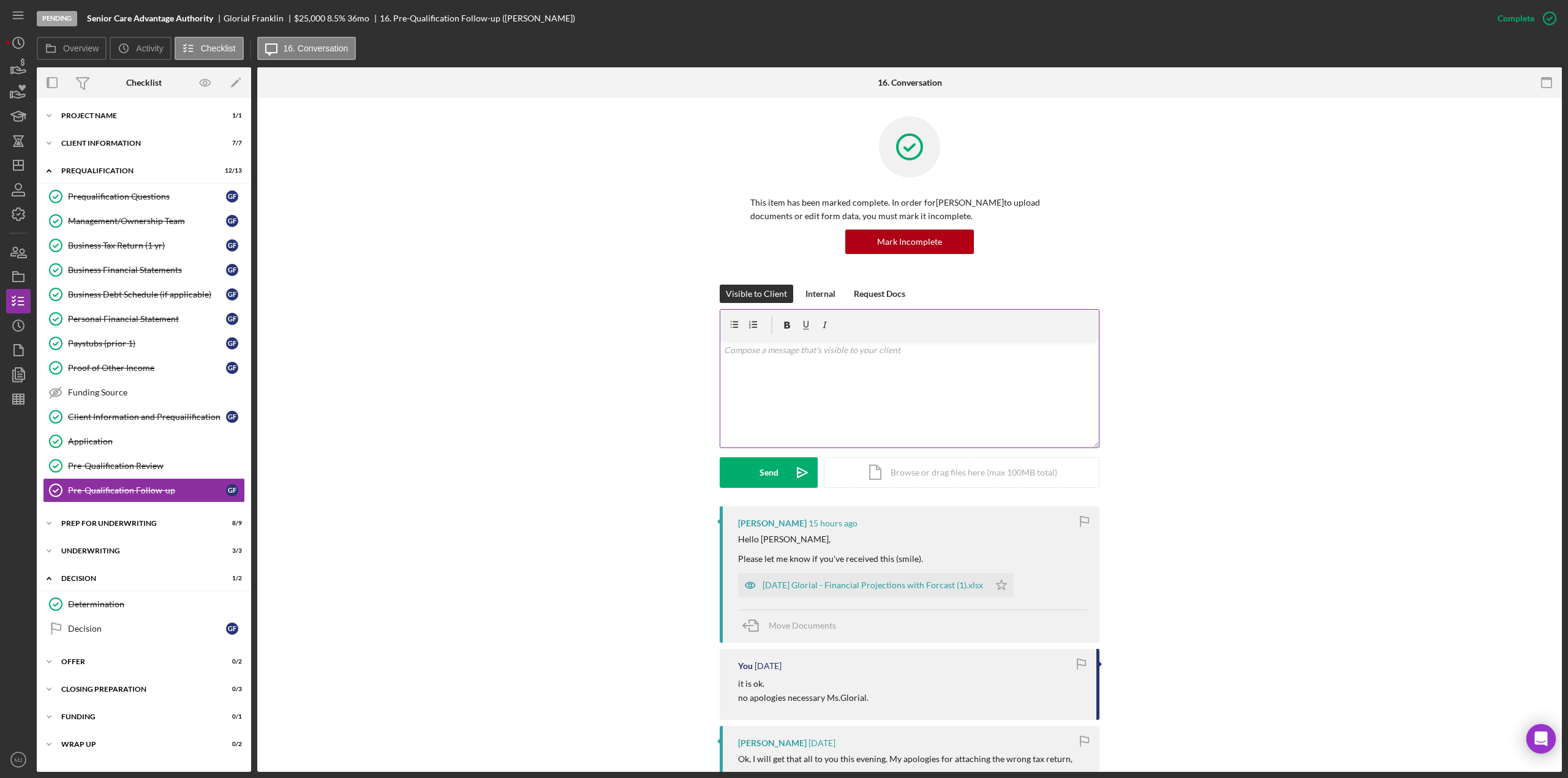
click at [750, 379] on div "v Color teal Color pink Remove color Add row above Add row below Add column bef…" at bounding box center [909, 394] width 378 height 107
click at [990, 586] on icon "Icon/Star" at bounding box center [1001, 585] width 24 height 24
click at [822, 394] on div "v Color teal Color pink Remove color Add row above Add row below Add column bef…" at bounding box center [909, 394] width 378 height 107
drag, startPoint x: 1090, startPoint y: 387, endPoint x: 1032, endPoint y: 386, distance: 58.0
click at [1032, 386] on p "I am reviewing the projections now and preparing to present to our decision mak…" at bounding box center [909, 384] width 372 height 13
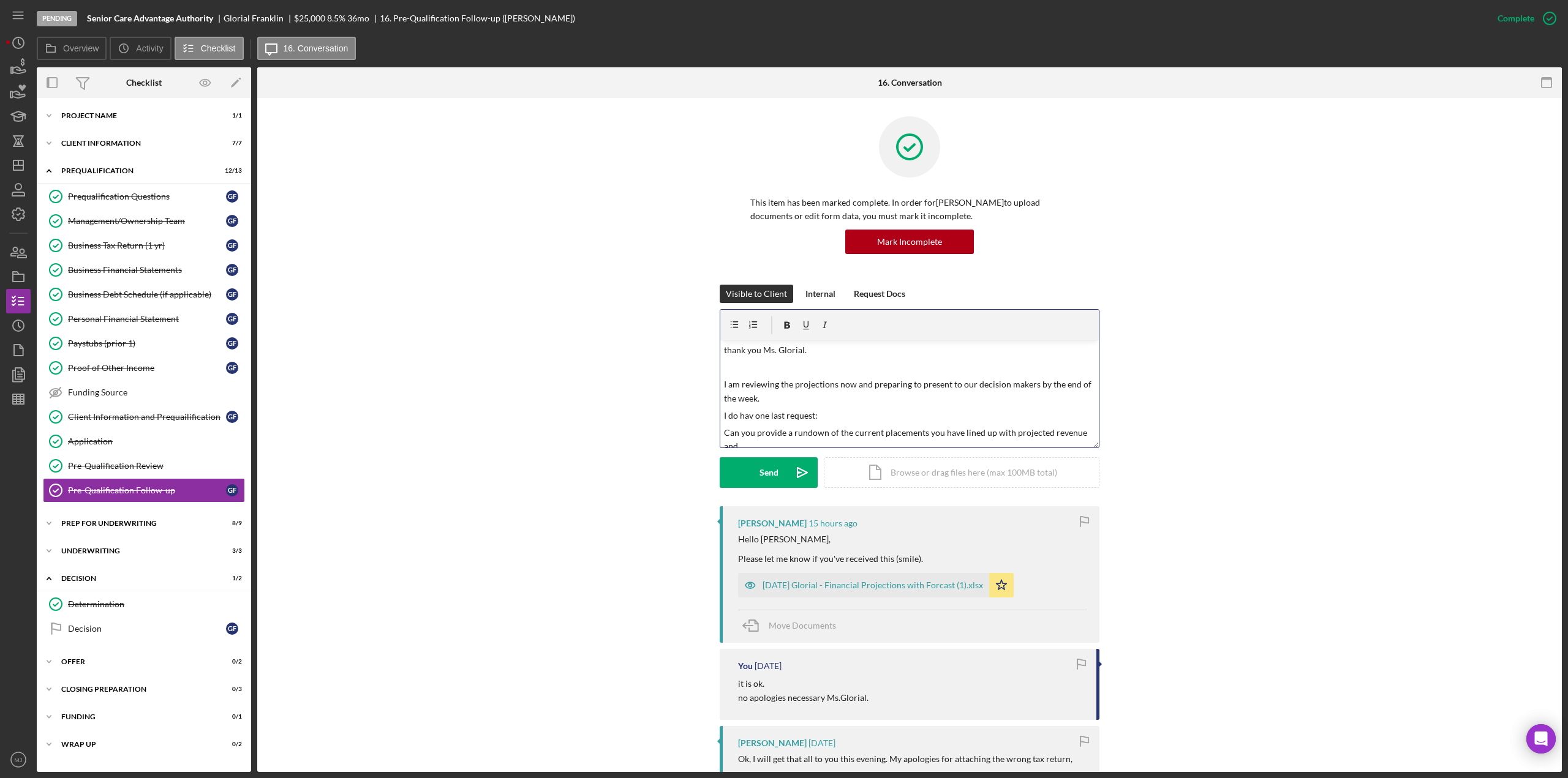
scroll to position [7, 0]
click at [1069, 425] on p "Can you provide a rundown of the current placements you have lined up projectin…" at bounding box center [909, 433] width 372 height 28
click at [901, 437] on p "Can you provide a rundown of the current placements you have lined up projectin…" at bounding box center [909, 433] width 372 height 28
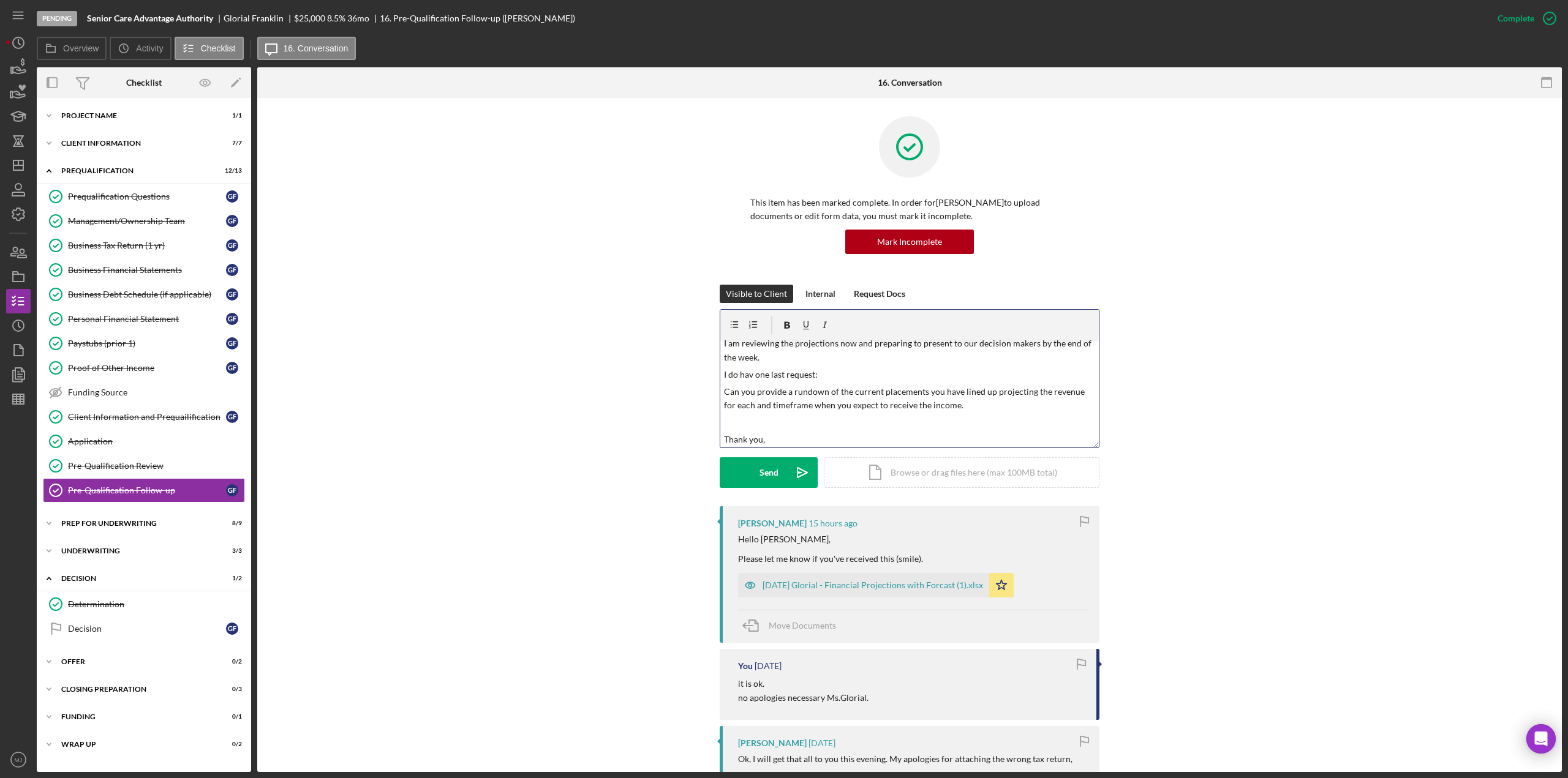
scroll to position [58, 0]
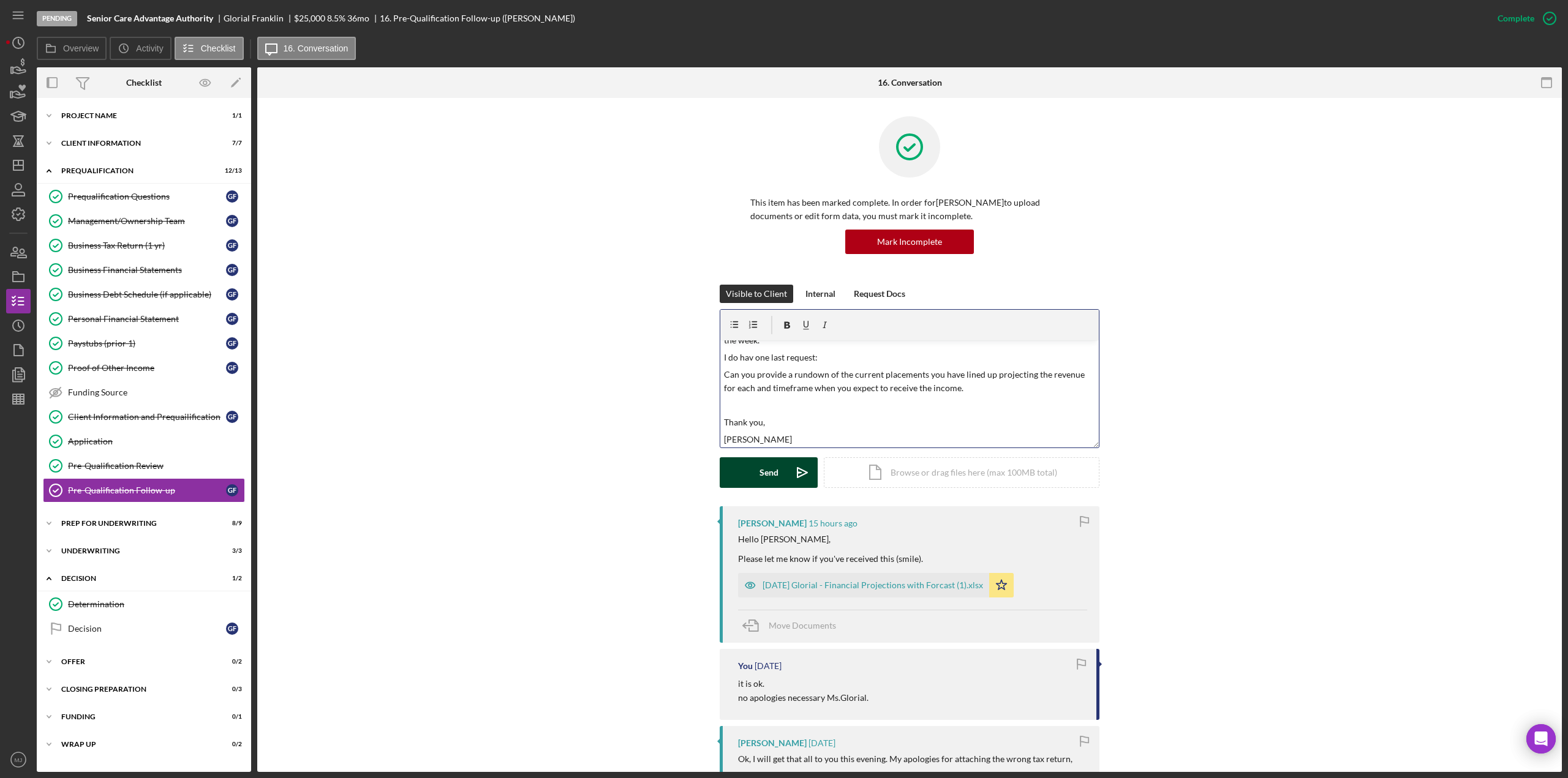
click at [792, 475] on icon "Icon/icon-invite-send" at bounding box center [802, 472] width 31 height 31
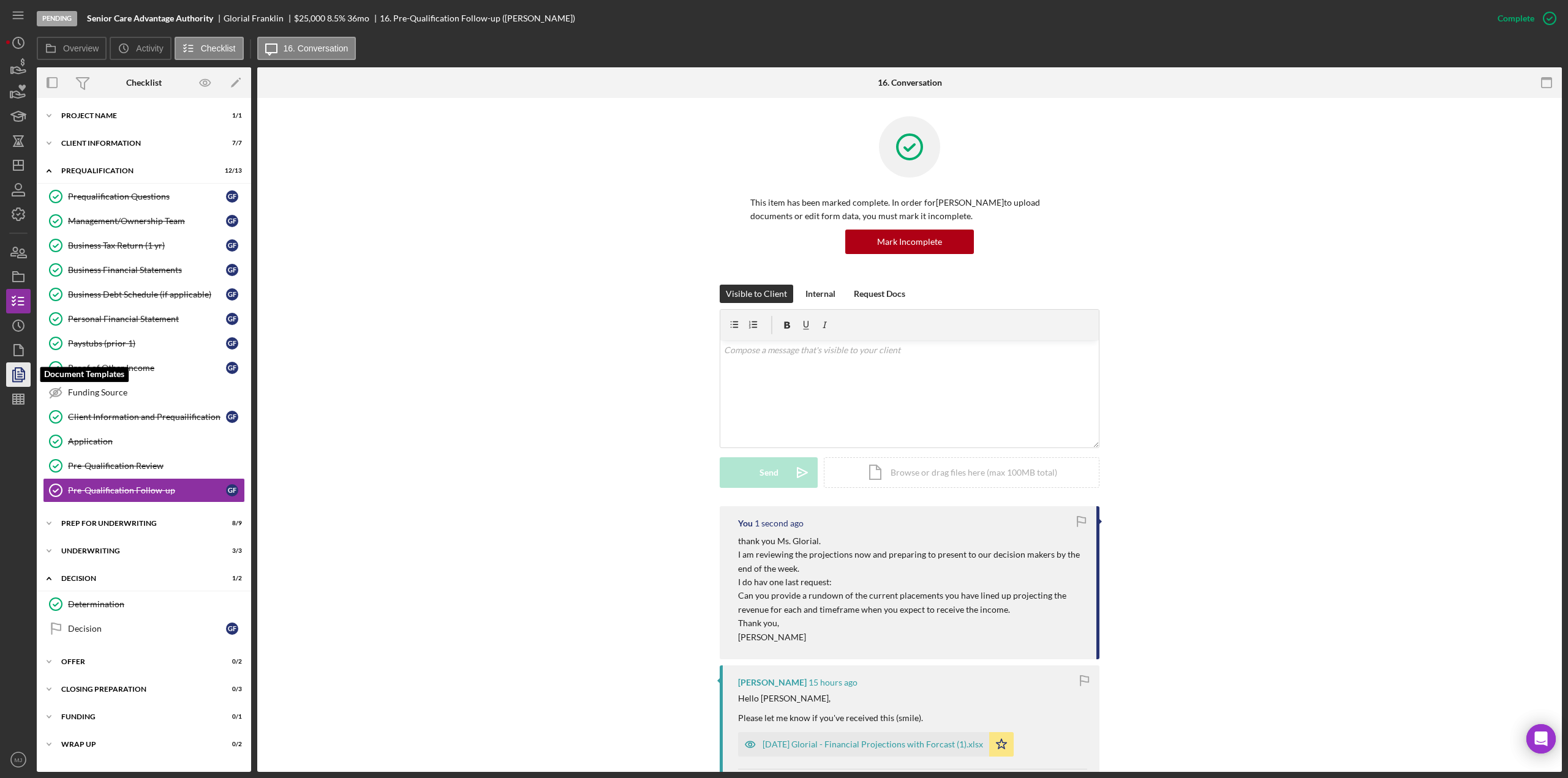
click at [24, 380] on icon "button" at bounding box center [18, 374] width 31 height 31
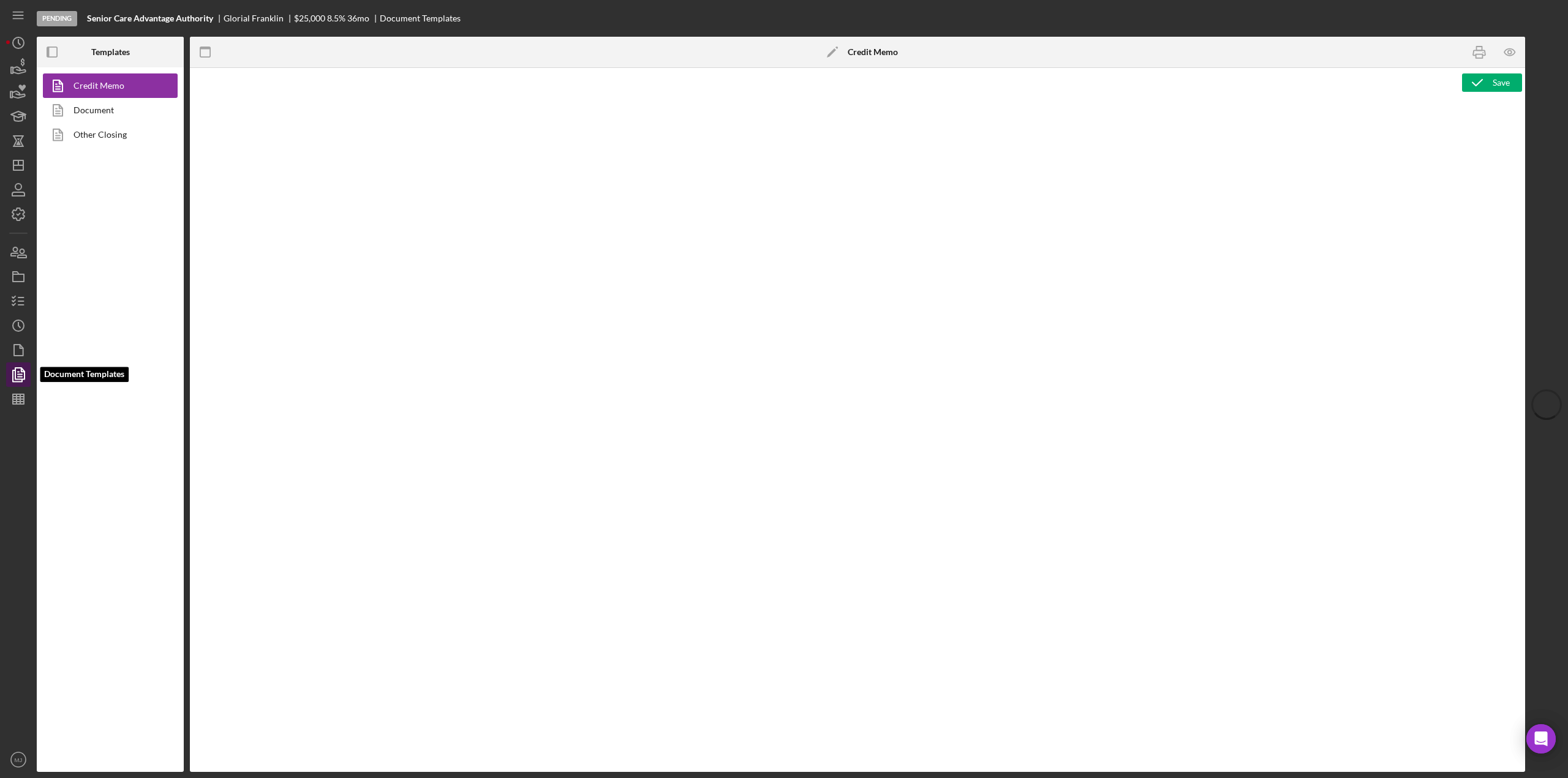
type textarea "<p><span style="text-decoration: underline;"><strong>Final Recommendation</stro…"
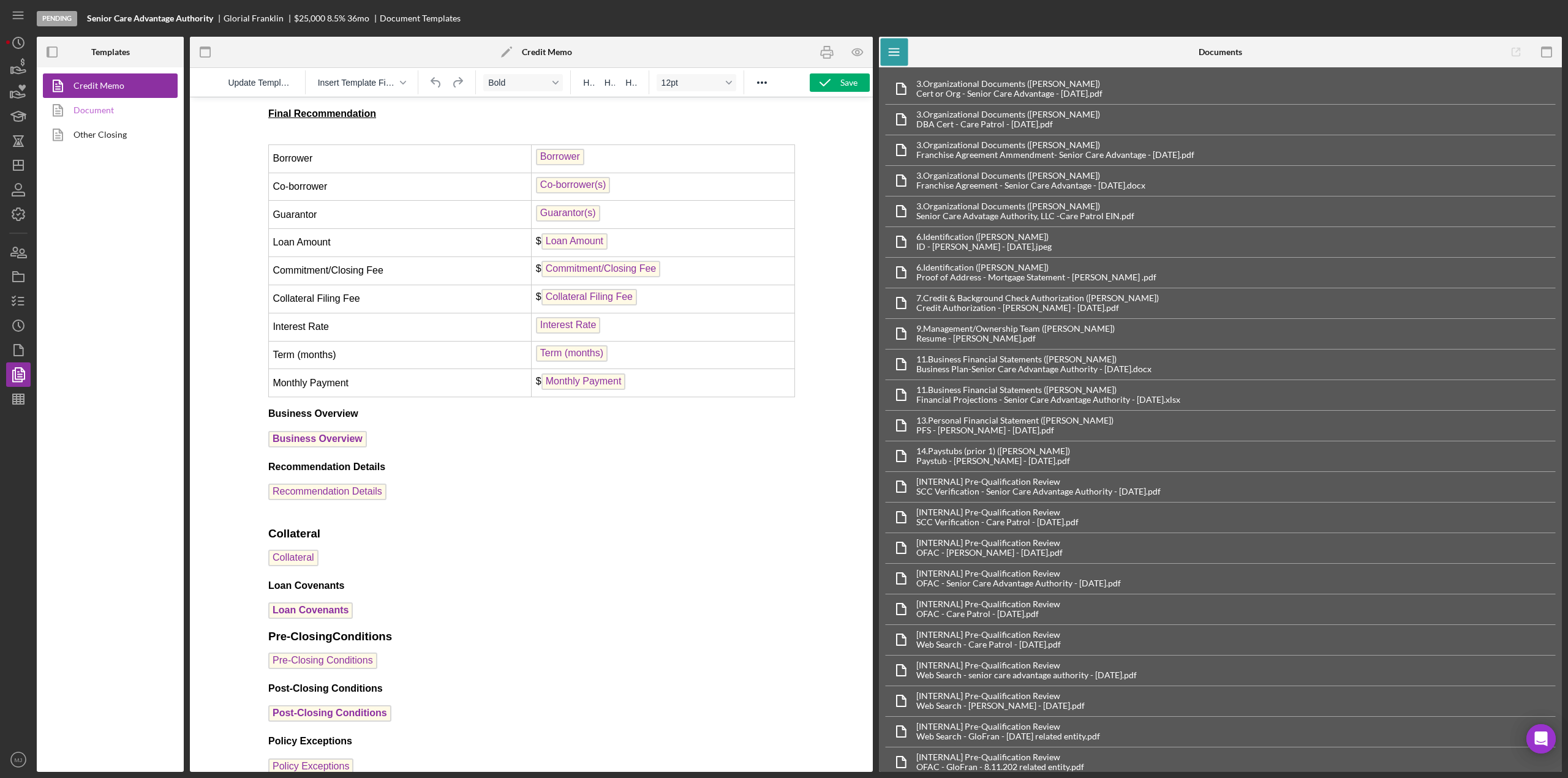
click at [95, 105] on link "Document" at bounding box center [107, 110] width 129 height 24
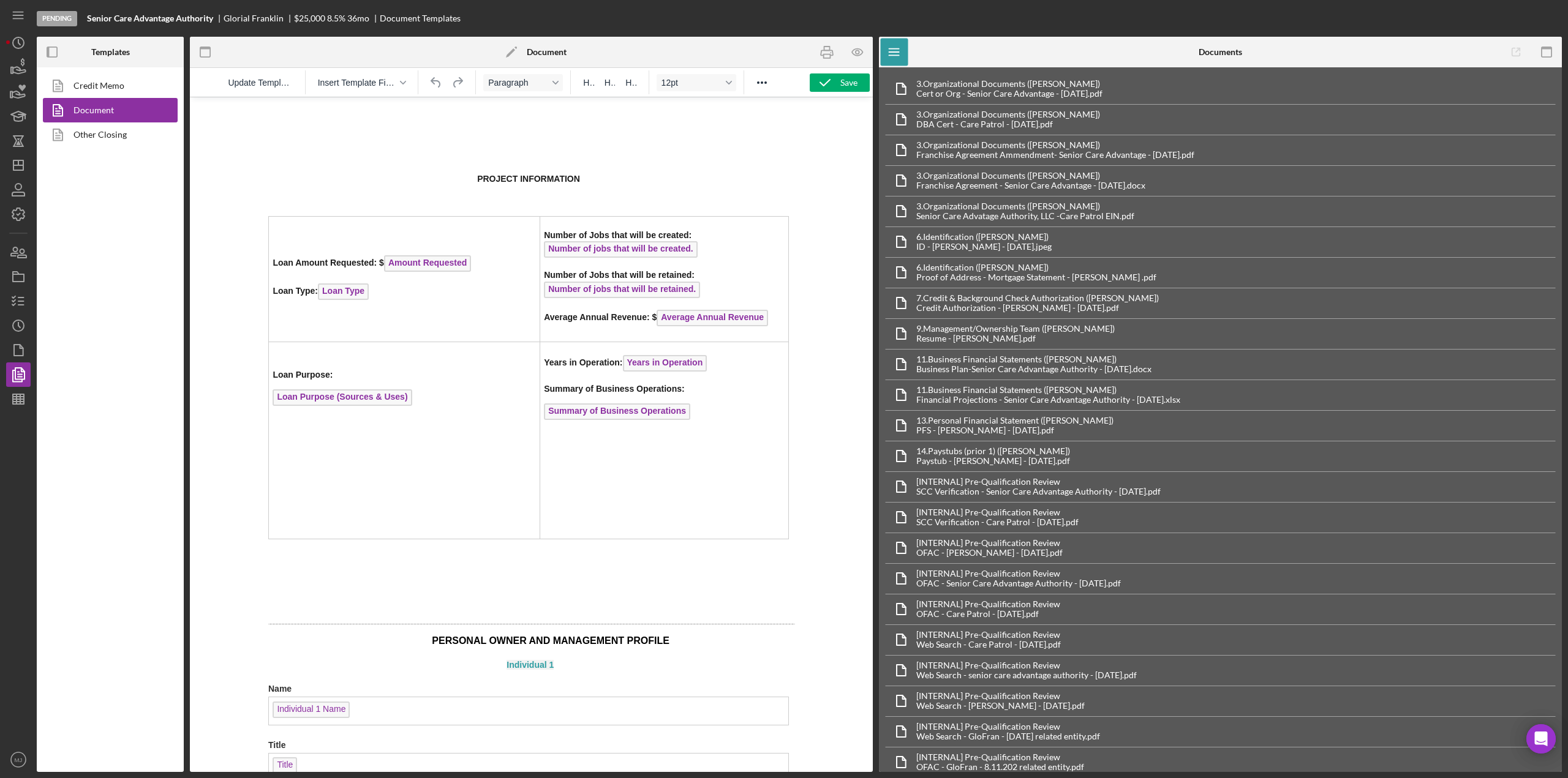
click at [511, 52] on polygon at bounding box center [511, 53] width 9 height 9
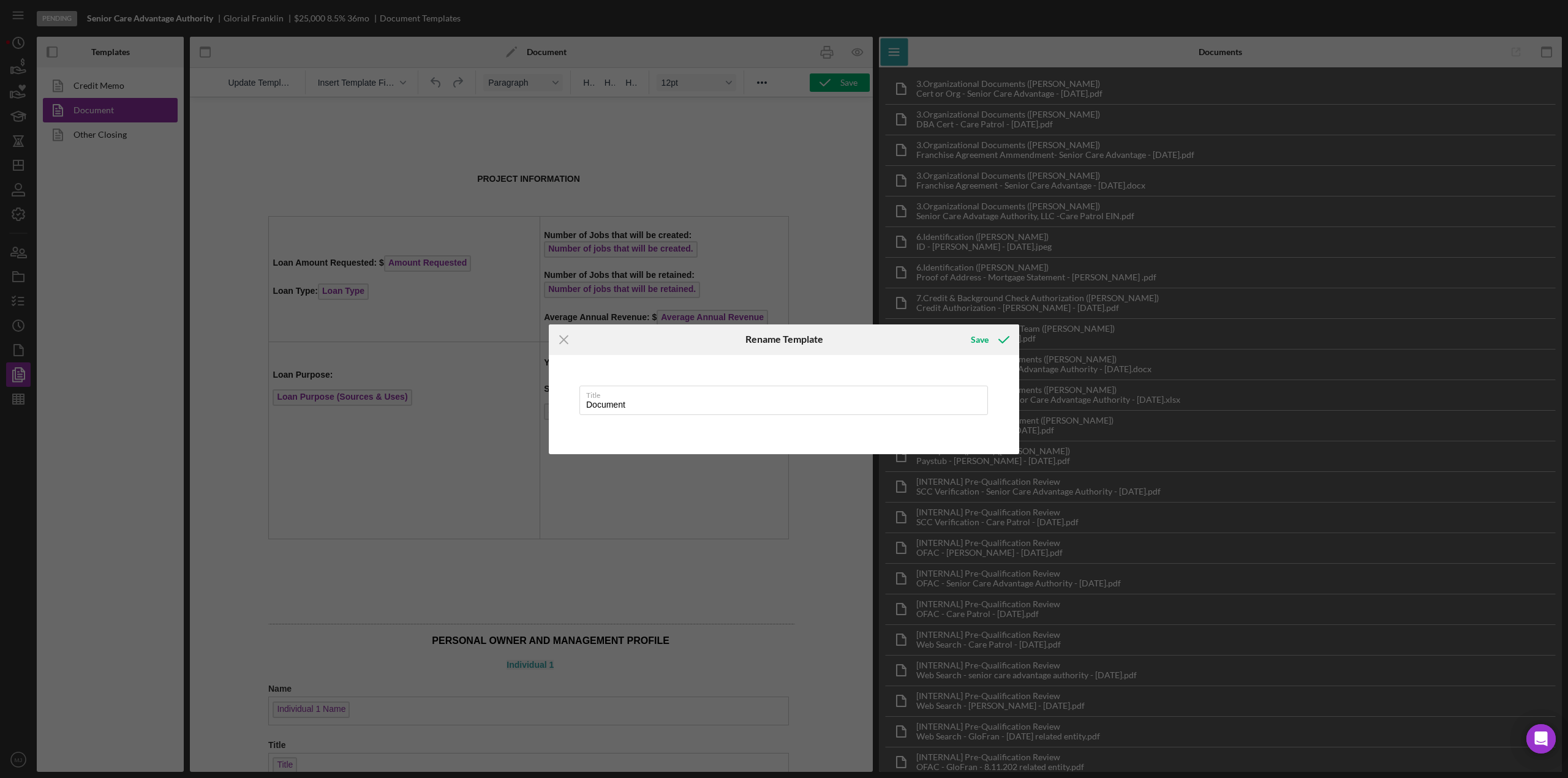
drag, startPoint x: 642, startPoint y: 403, endPoint x: 565, endPoint y: 406, distance: 77.1
click at [567, 406] on div "Title Document" at bounding box center [784, 404] width 470 height 99
click at [996, 329] on icon "submit" at bounding box center [1004, 339] width 31 height 31
type input "Application"
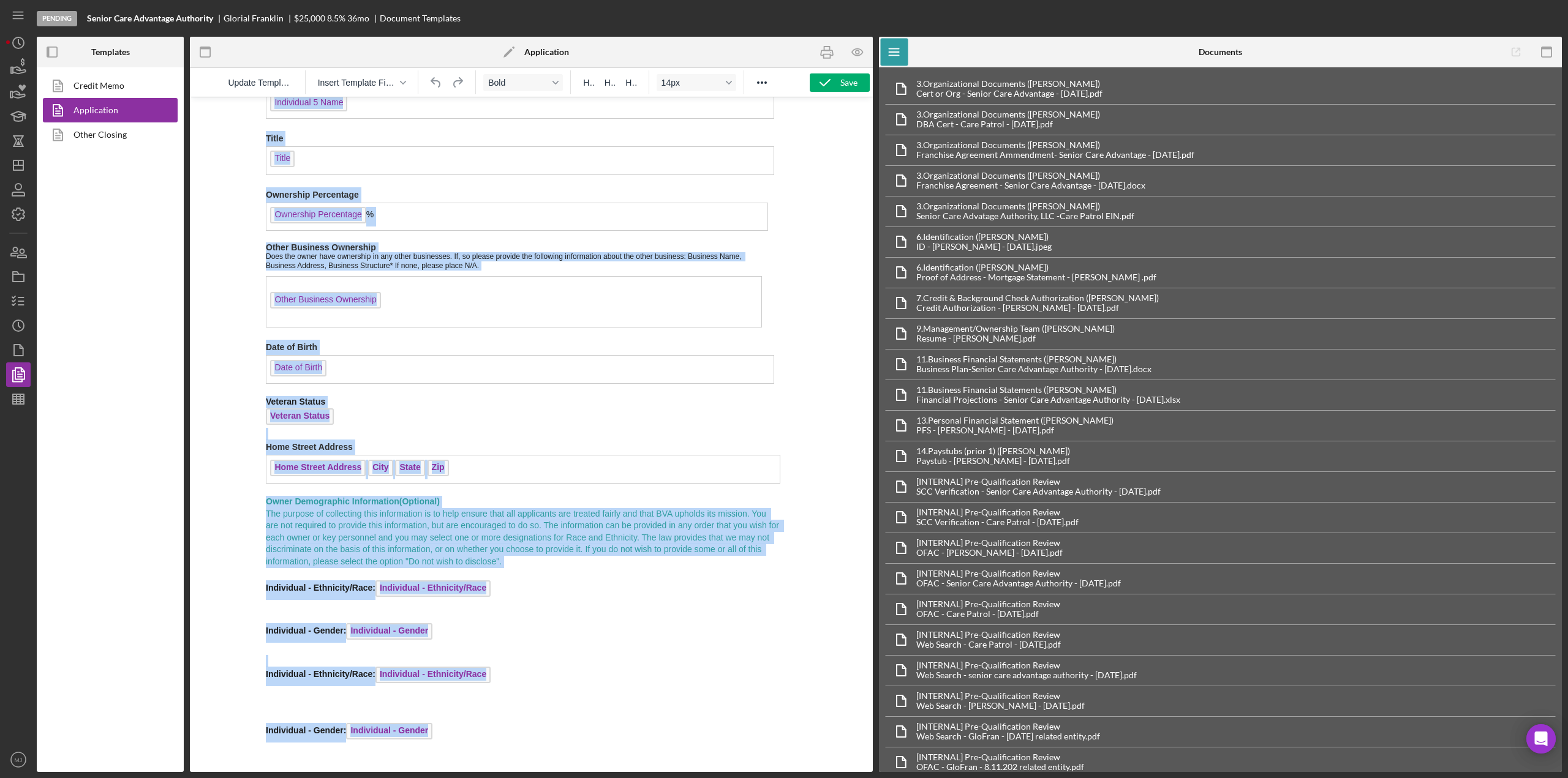
scroll to position [3199, 3]
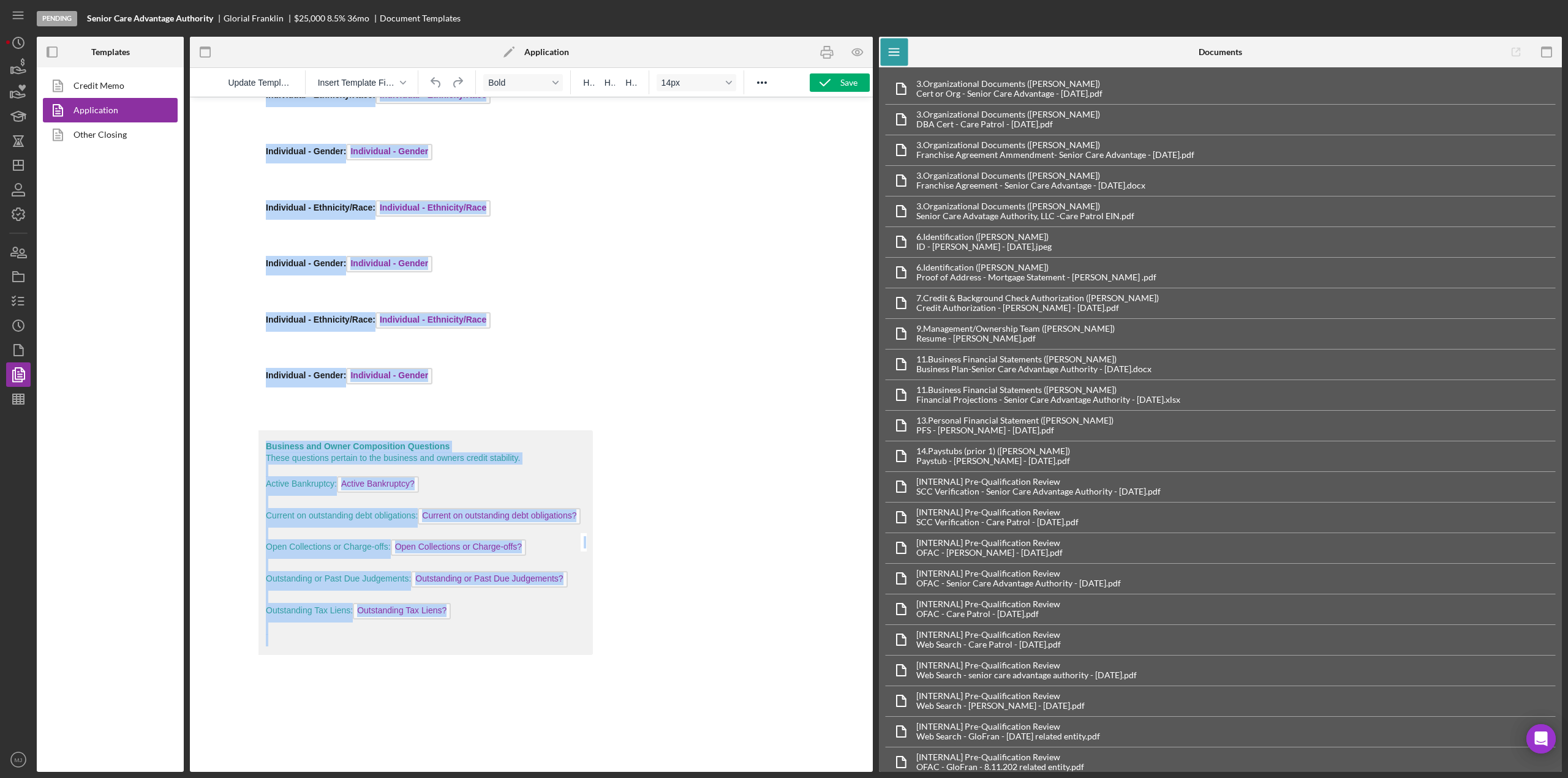
drag, startPoint x: 457, startPoint y: 182, endPoint x: 786, endPoint y: 804, distance: 703.7
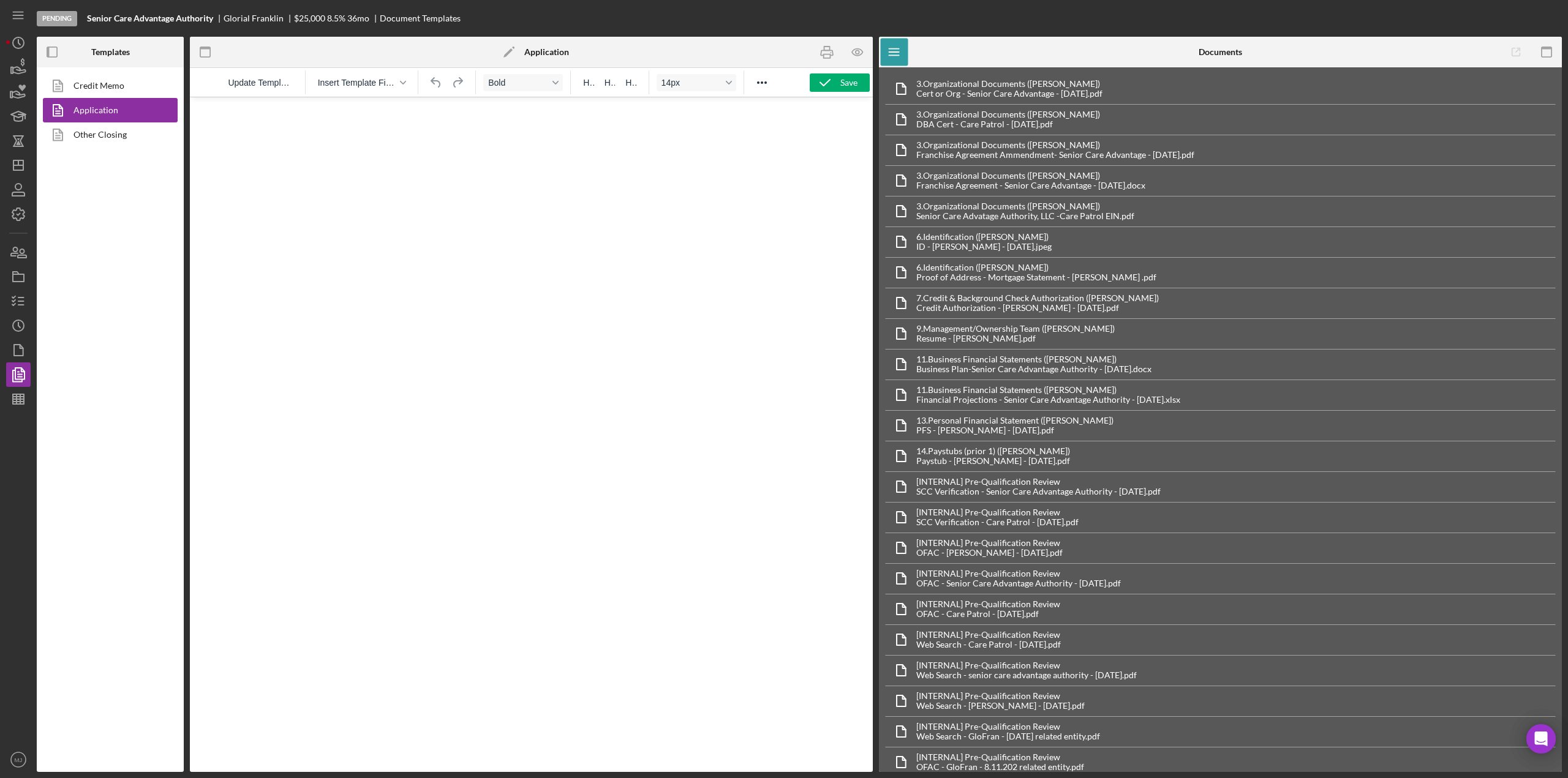
scroll to position [0, 0]
click at [361, 81] on span "Insert Template Field" at bounding box center [357, 82] width 78 height 10
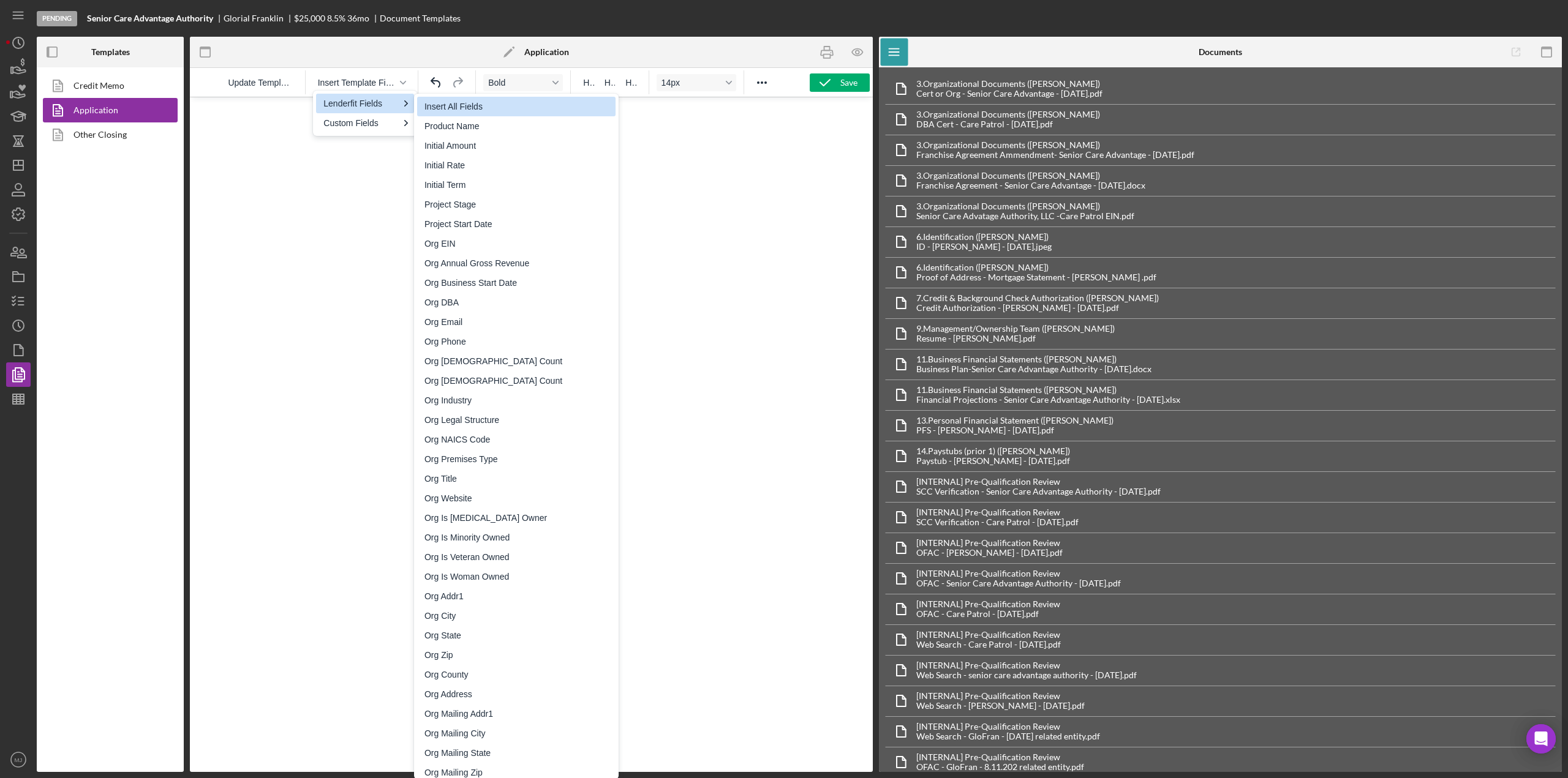
drag, startPoint x: 447, startPoint y: 109, endPoint x: 188, endPoint y: 12, distance: 276.6
click at [447, 109] on div "Insert All Fields" at bounding box center [517, 107] width 186 height 14
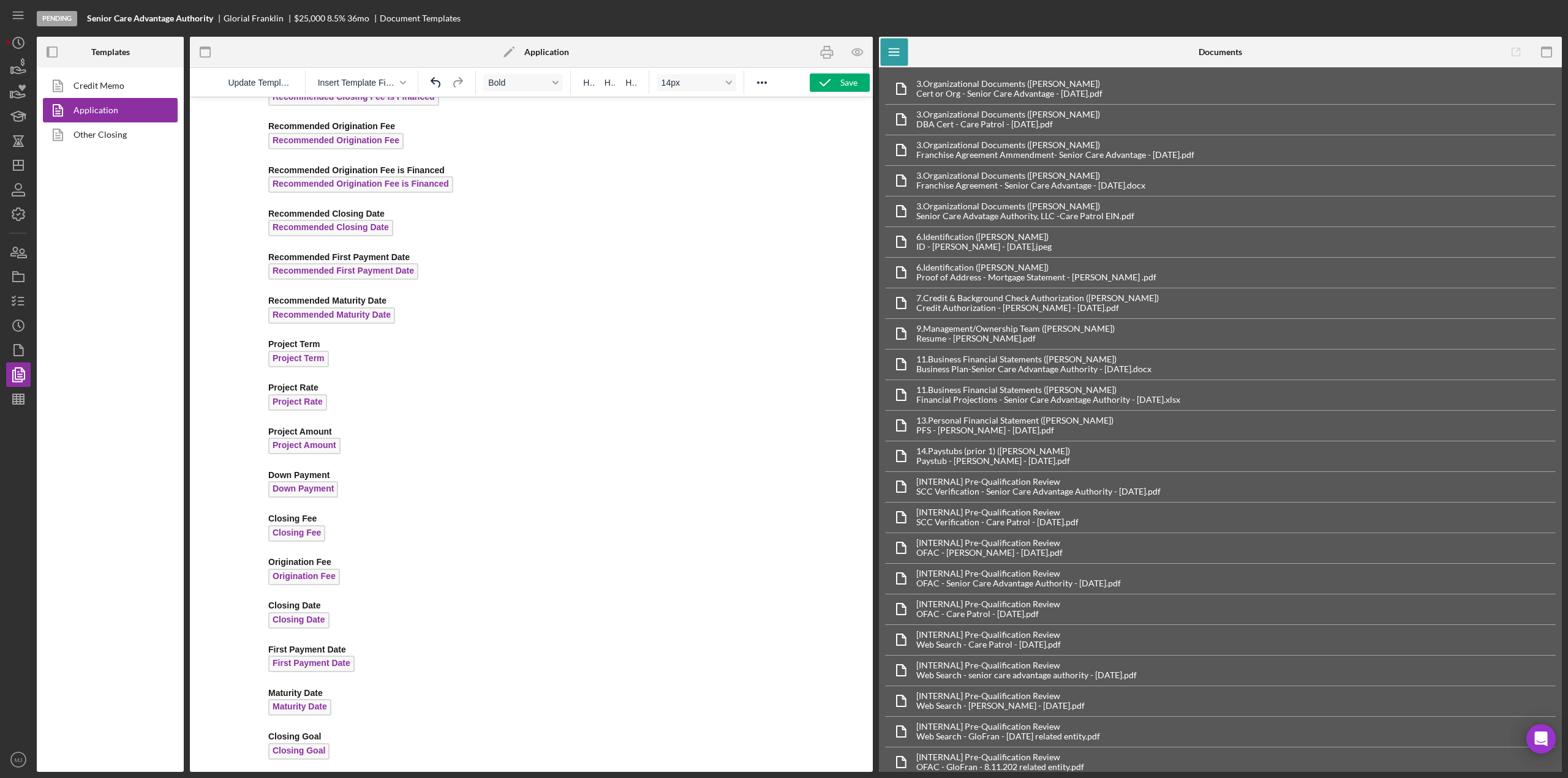
scroll to position [4475, 0]
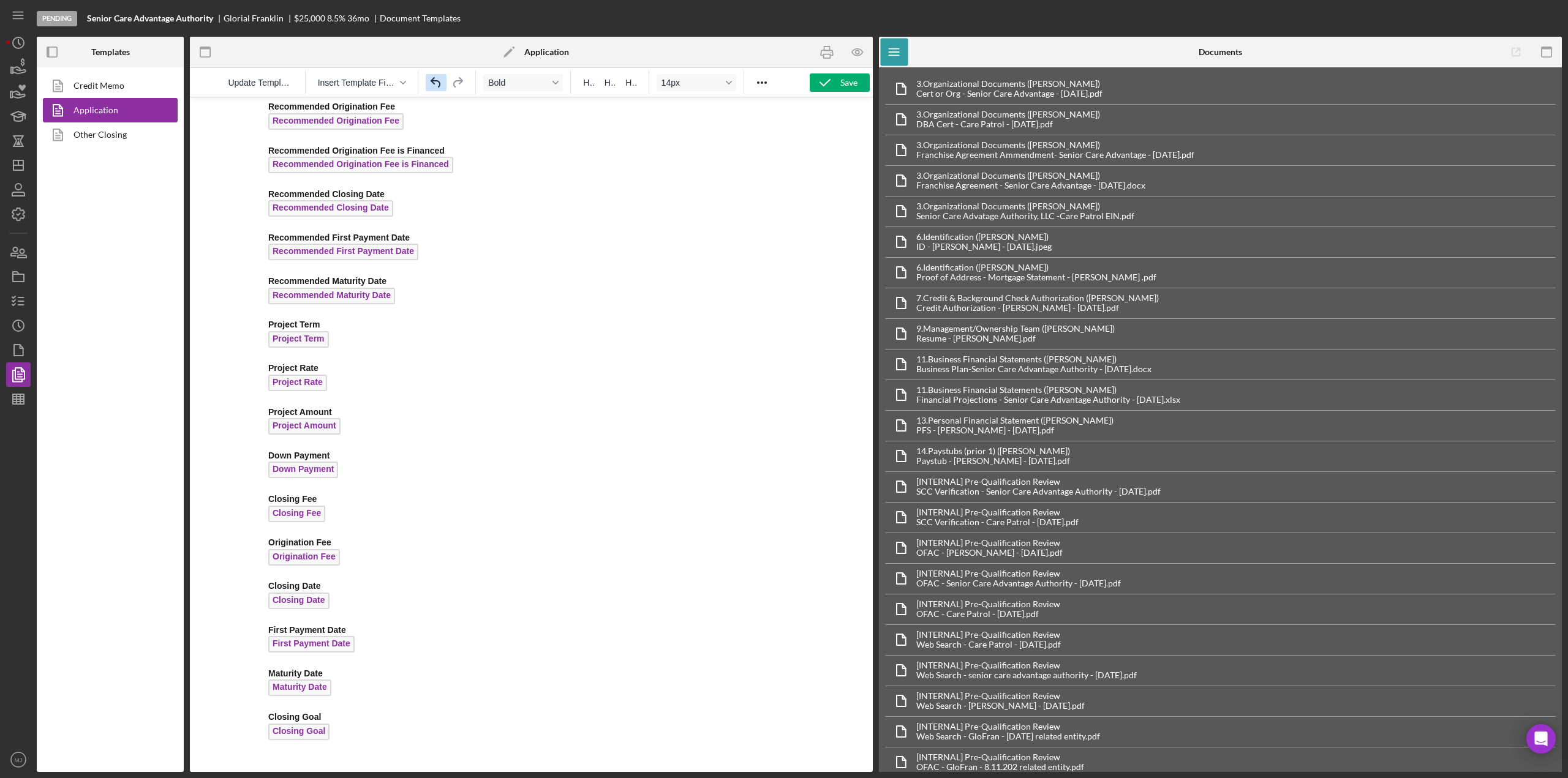
click at [439, 85] on icon "Undo" at bounding box center [436, 83] width 14 height 14
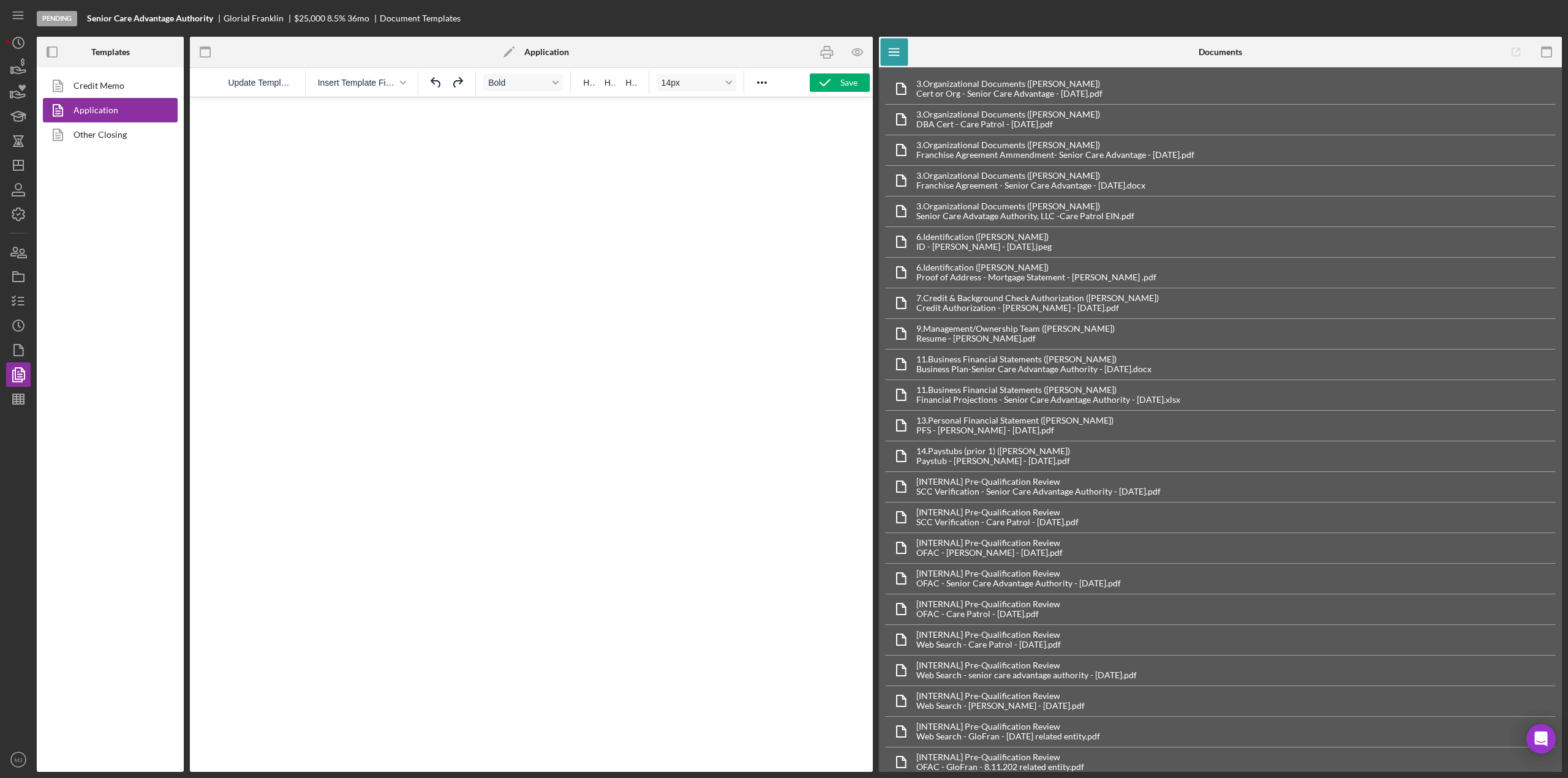
click at [414, 86] on div "Insert Template Field" at bounding box center [363, 82] width 113 height 24
click at [402, 84] on icon "button" at bounding box center [403, 82] width 6 height 6
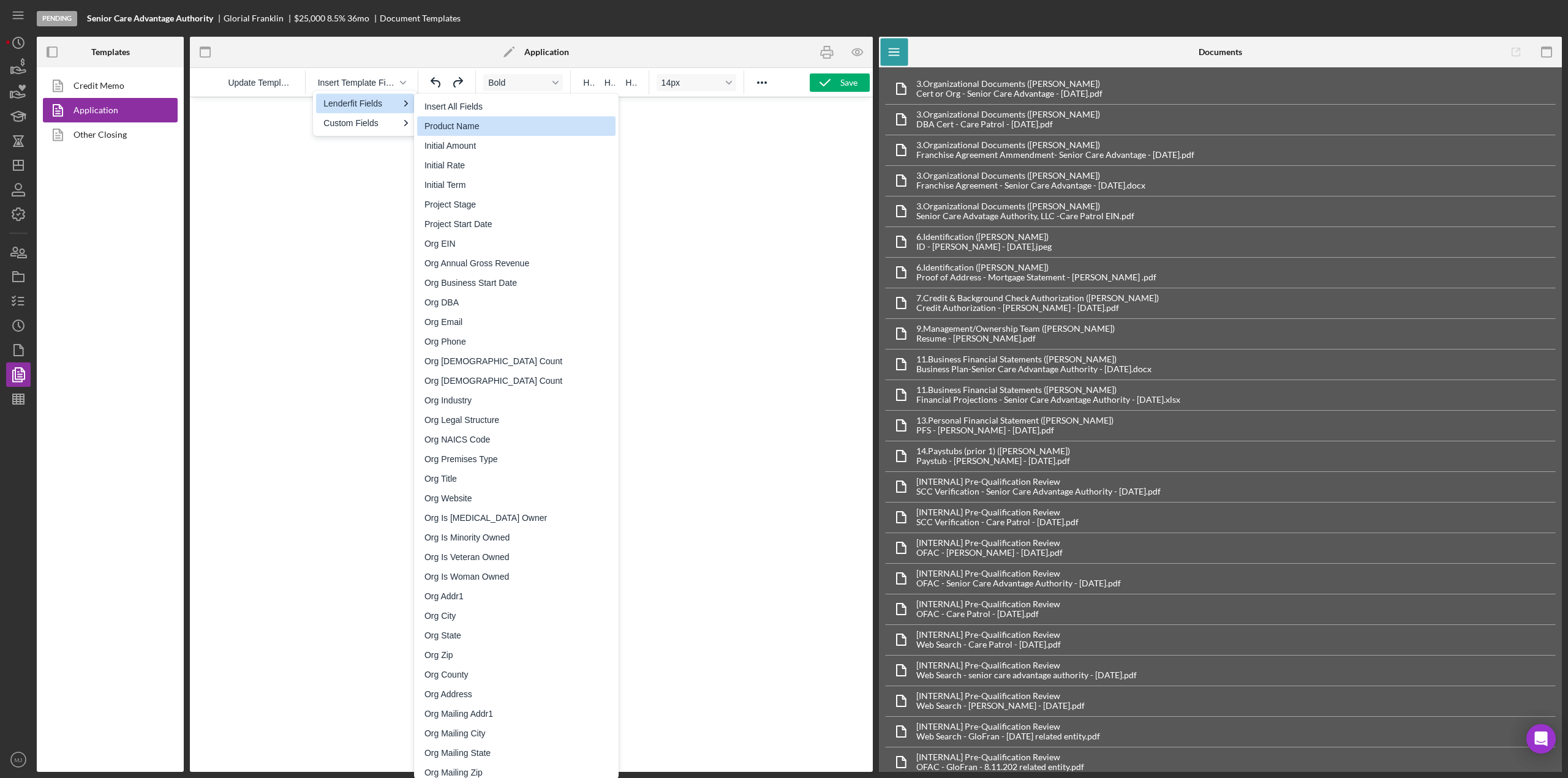
click at [443, 126] on div "Product Name" at bounding box center [517, 126] width 186 height 14
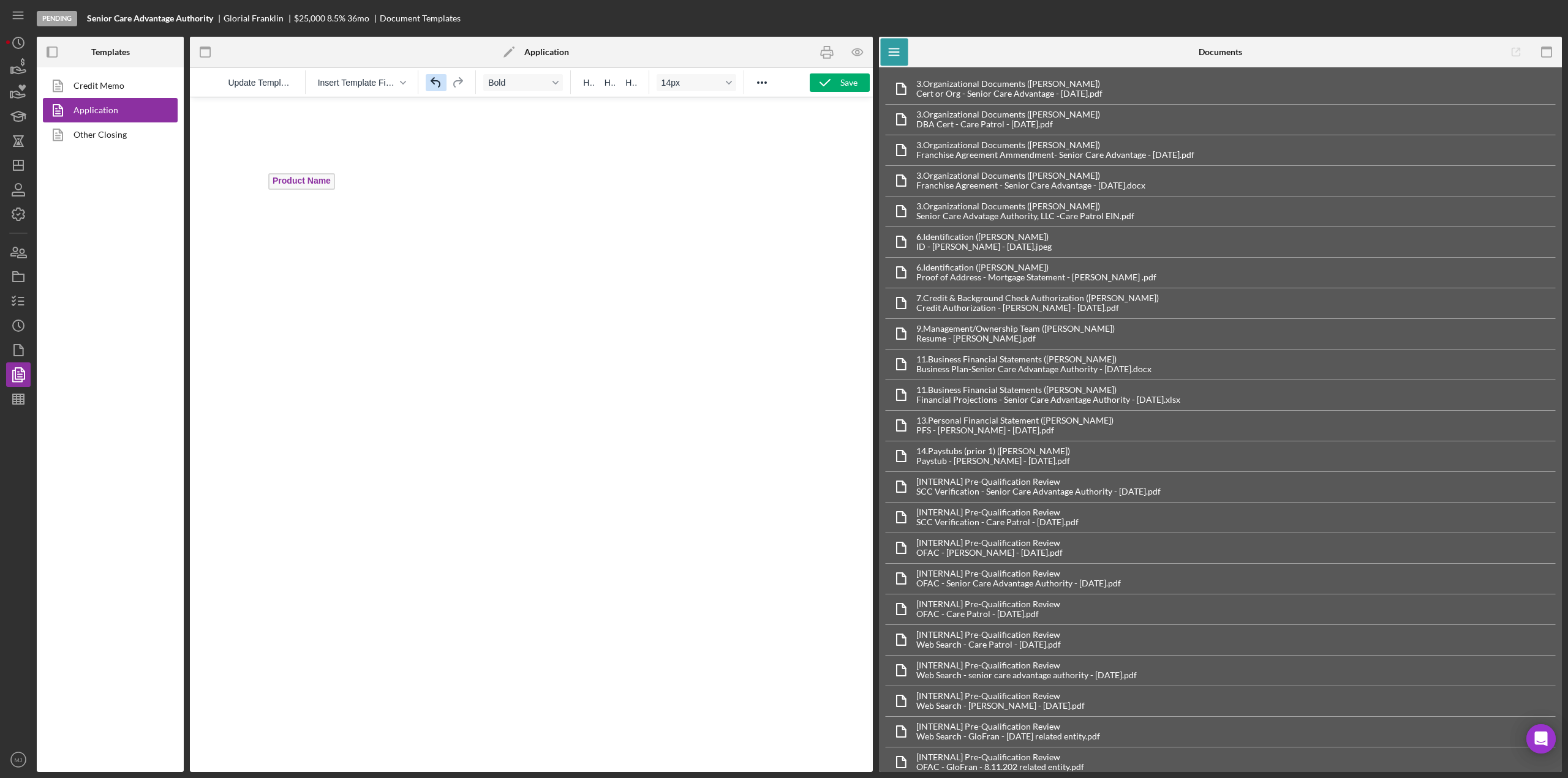
click at [432, 86] on icon "Undo" at bounding box center [436, 83] width 14 height 14
click at [261, 87] on span "Update Template" at bounding box center [260, 82] width 64 height 10
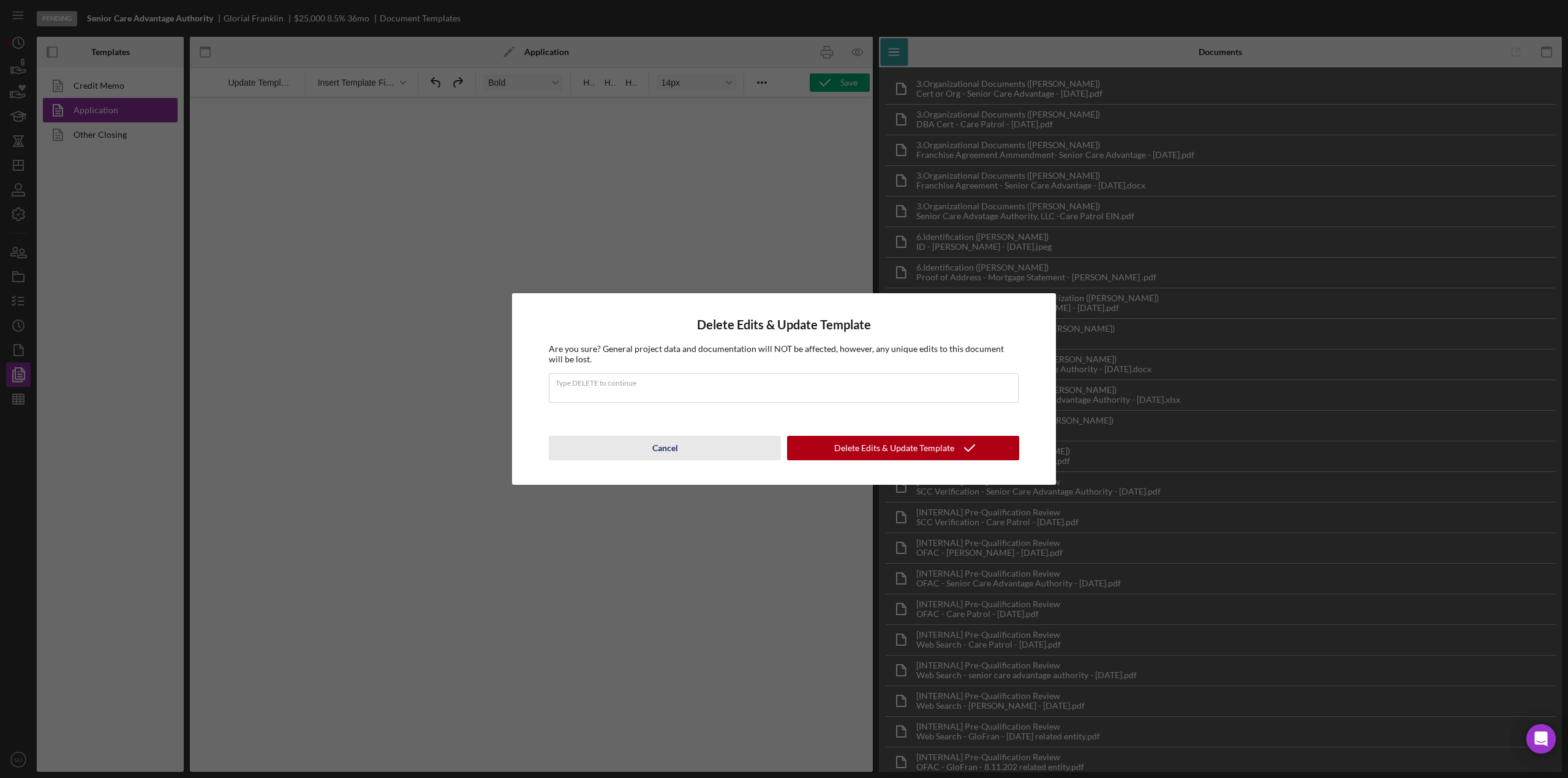
click at [661, 449] on div "Cancel" at bounding box center [665, 448] width 26 height 24
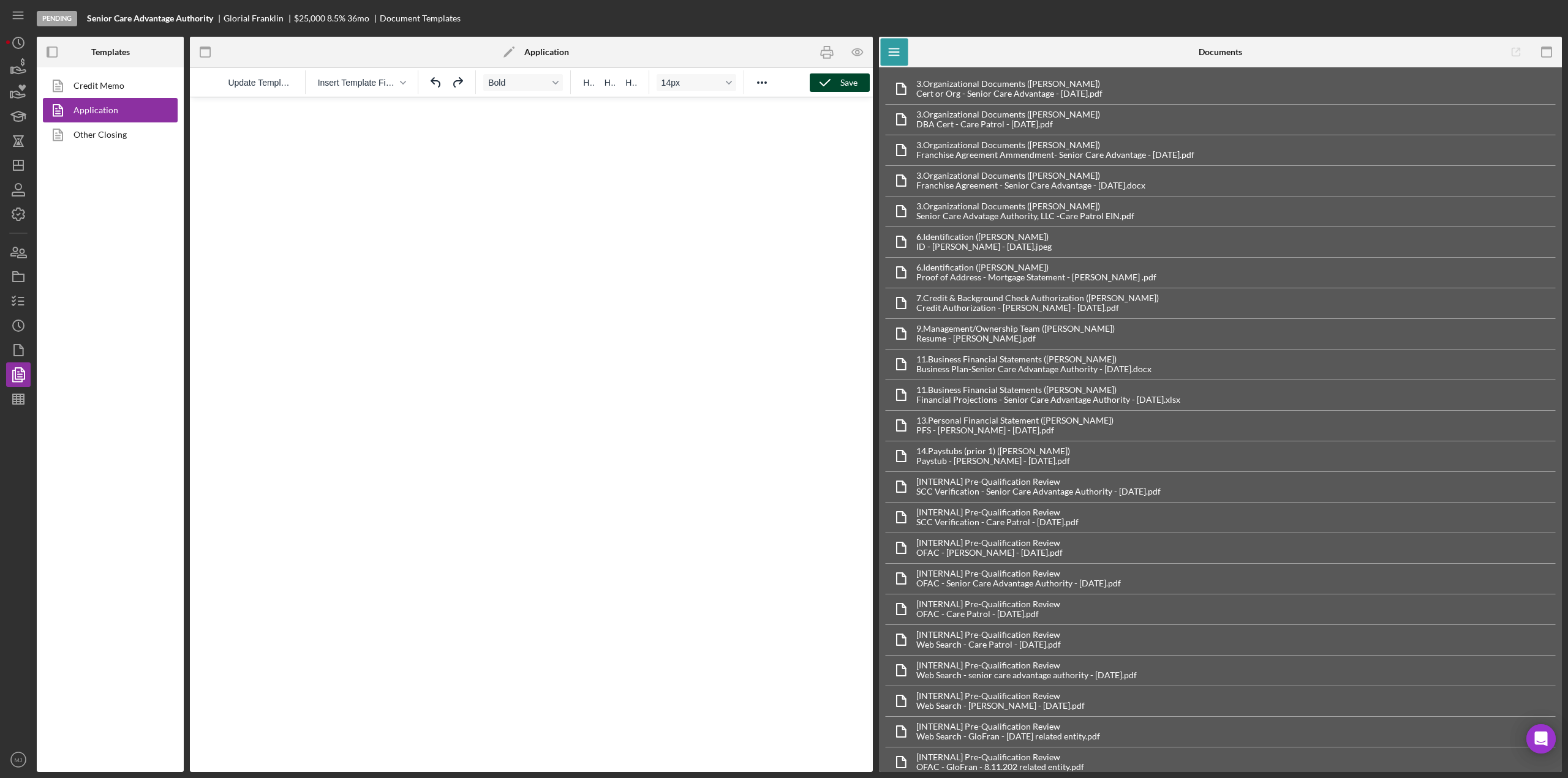
click at [844, 85] on div "Save" at bounding box center [849, 83] width 17 height 18
click at [760, 83] on icon "Reveal or hide additional toolbar items" at bounding box center [762, 83] width 10 height 3
click at [250, 132] on icon "Insert/edit image" at bounding box center [245, 129] width 11 height 11
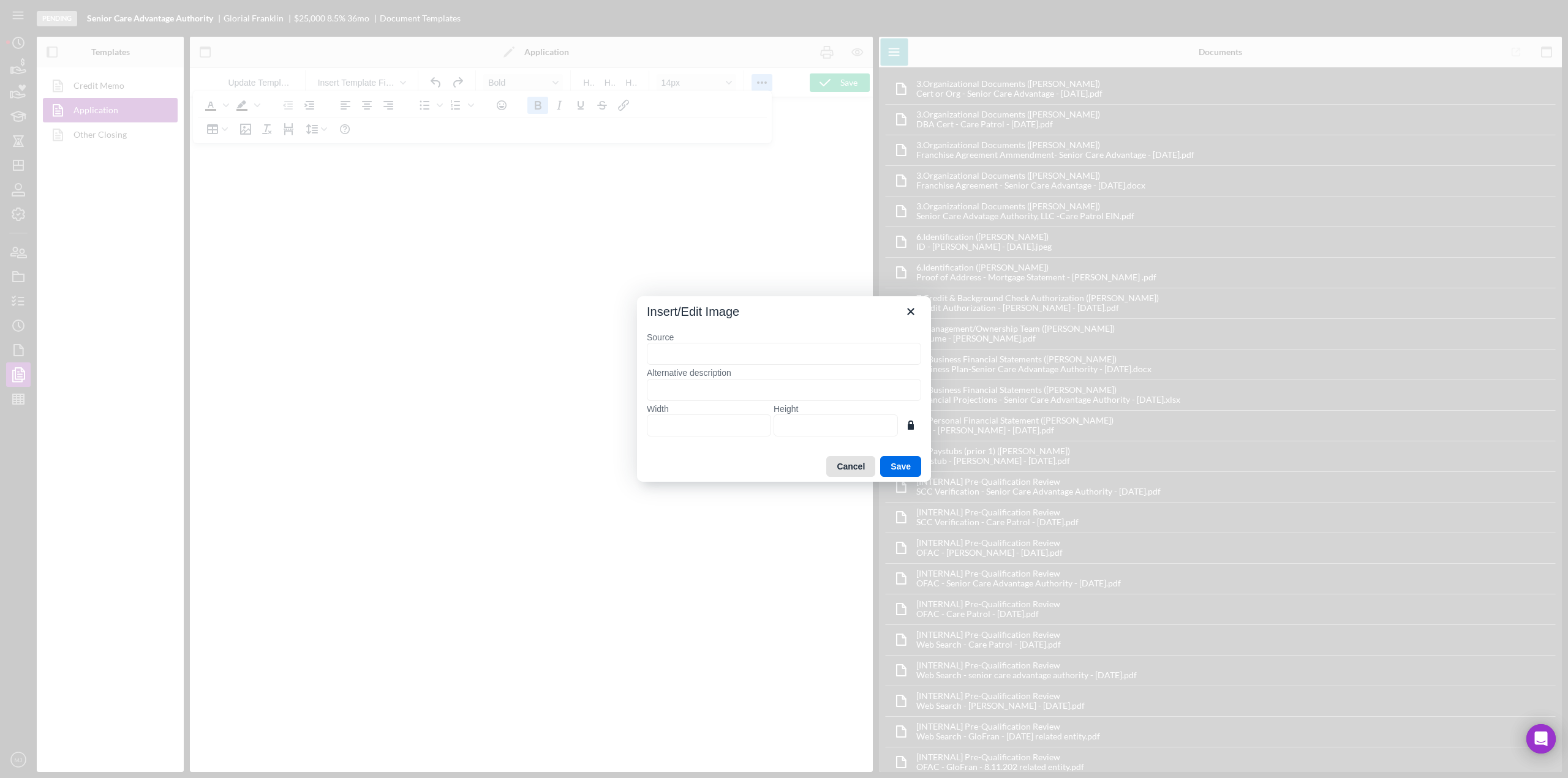
click at [841, 473] on button "Cancel" at bounding box center [851, 467] width 49 height 21
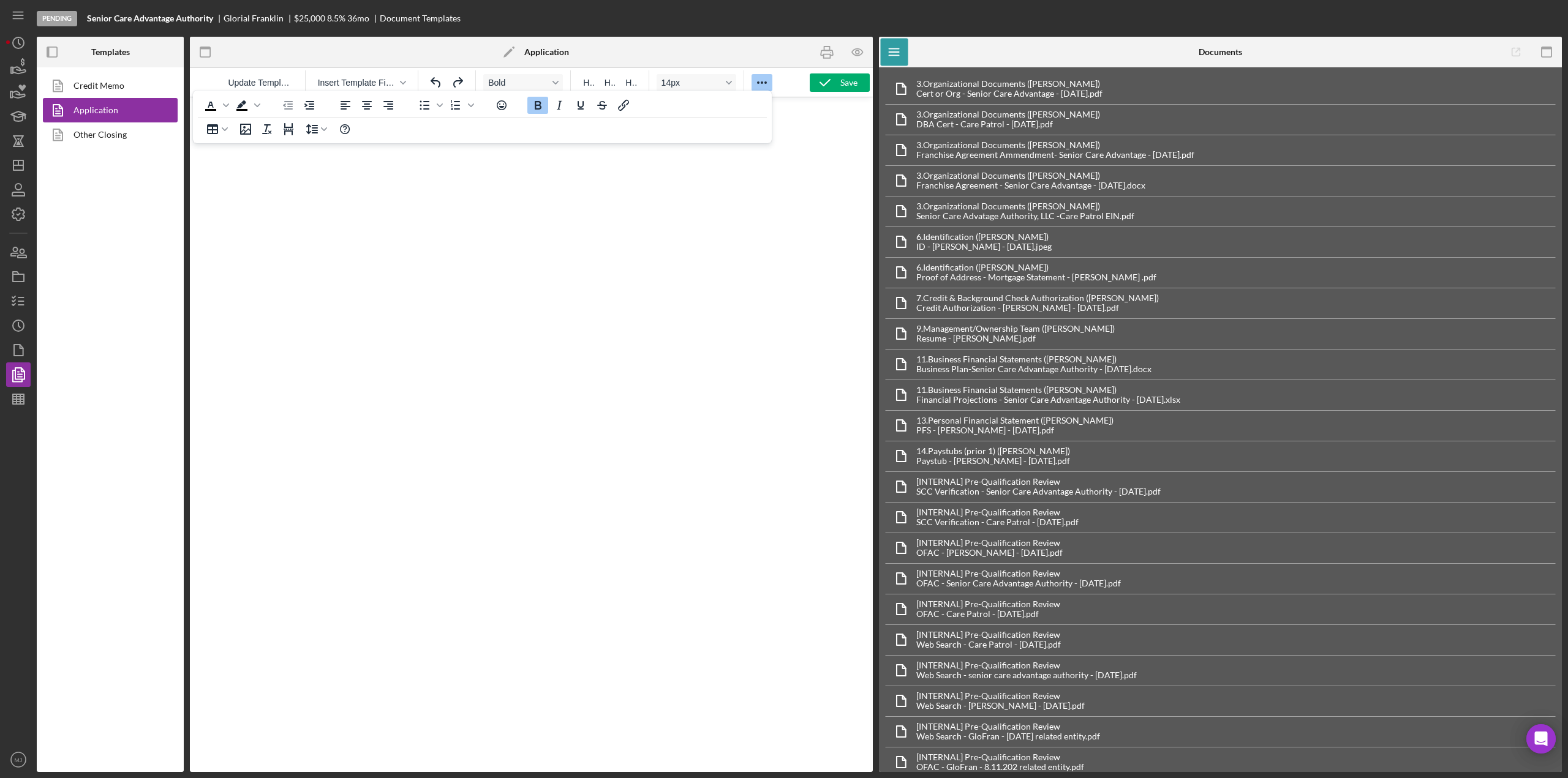
click at [533, 49] on b "Application" at bounding box center [547, 52] width 45 height 10
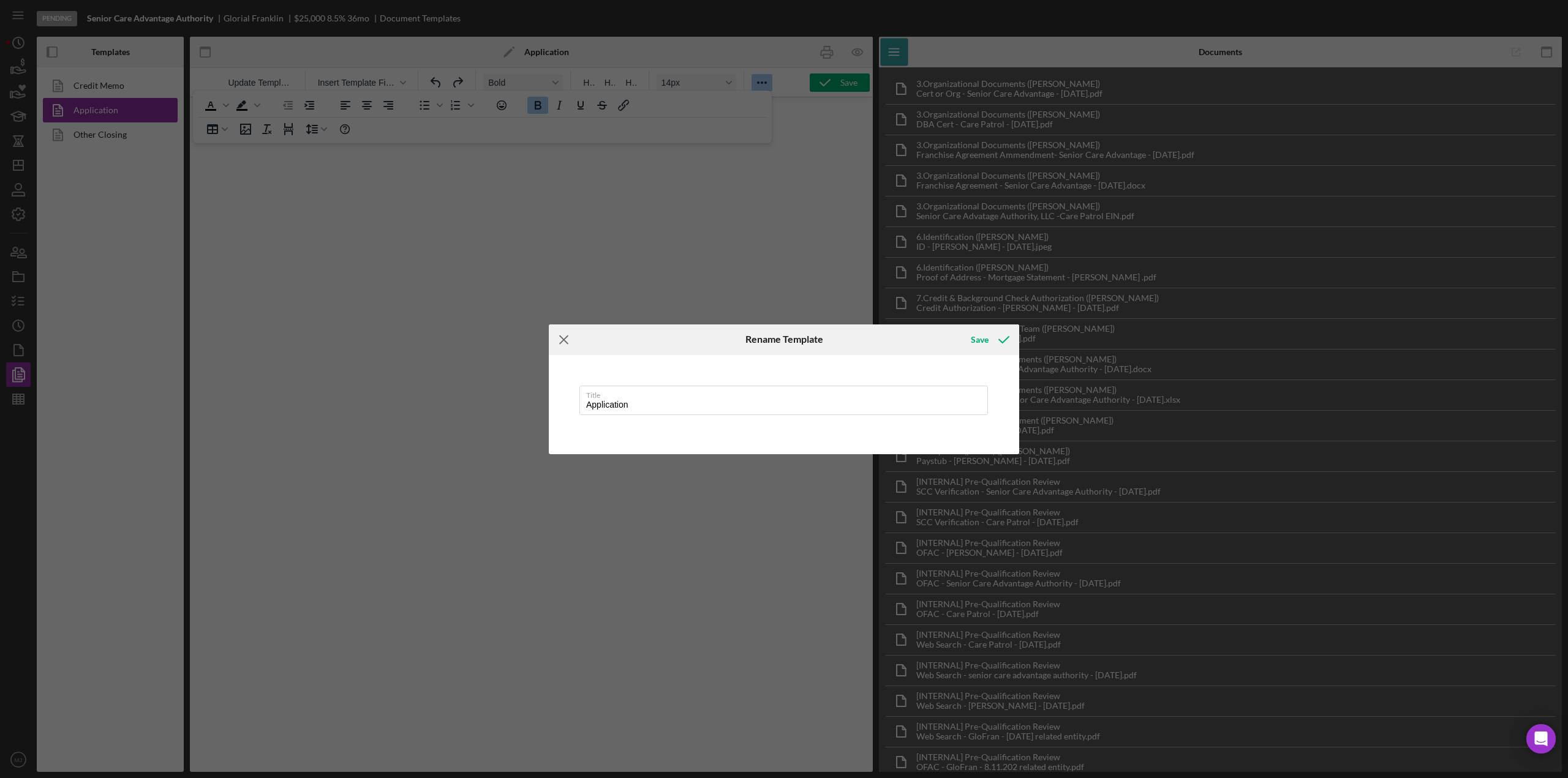
click at [565, 341] on line at bounding box center [564, 339] width 8 height 8
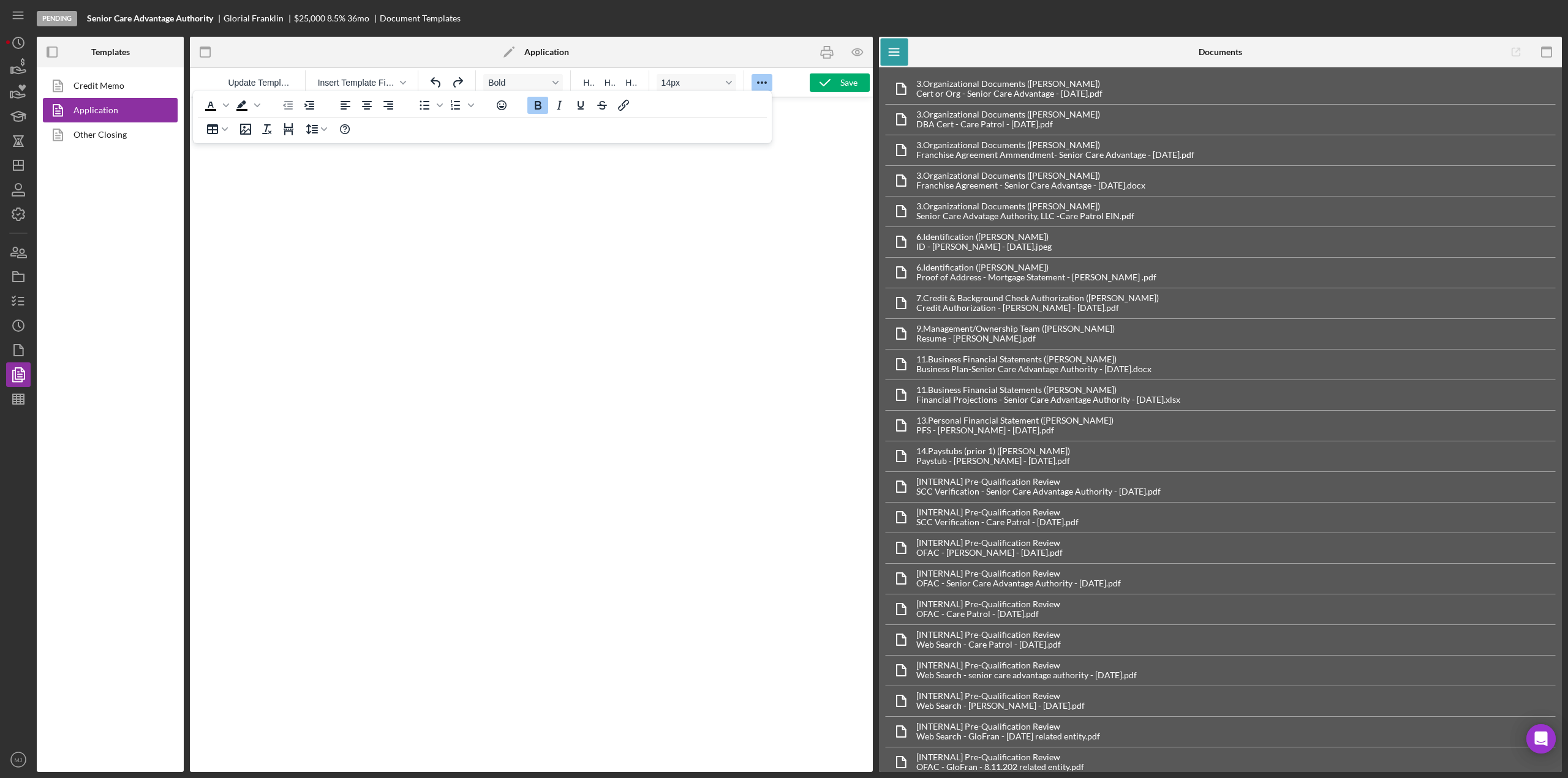
click at [392, 210] on html at bounding box center [532, 157] width 683 height 119
click at [368, 84] on span "Insert Template Field" at bounding box center [357, 82] width 78 height 10
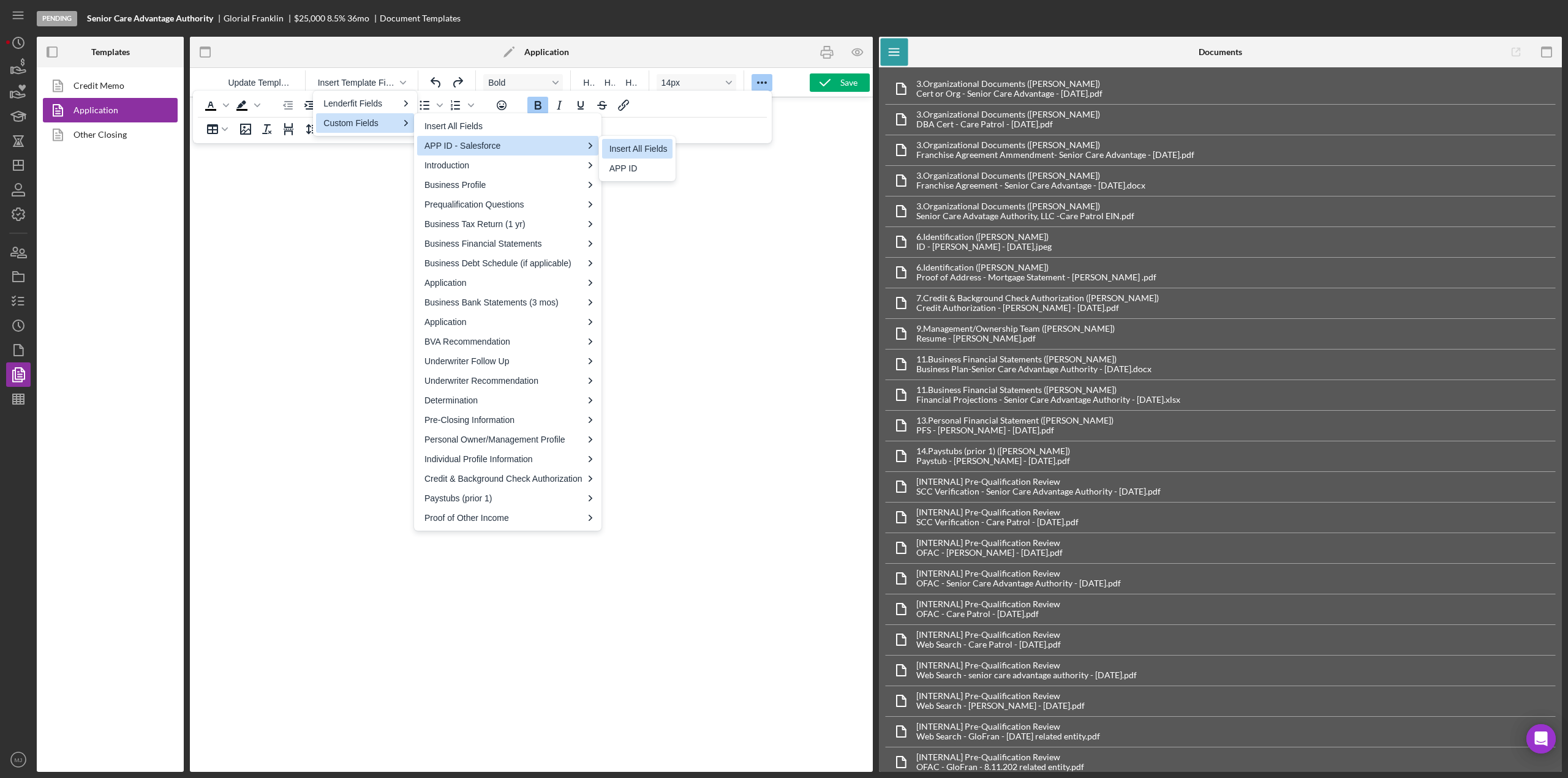
click at [637, 153] on div "Insert All Fields" at bounding box center [638, 149] width 58 height 14
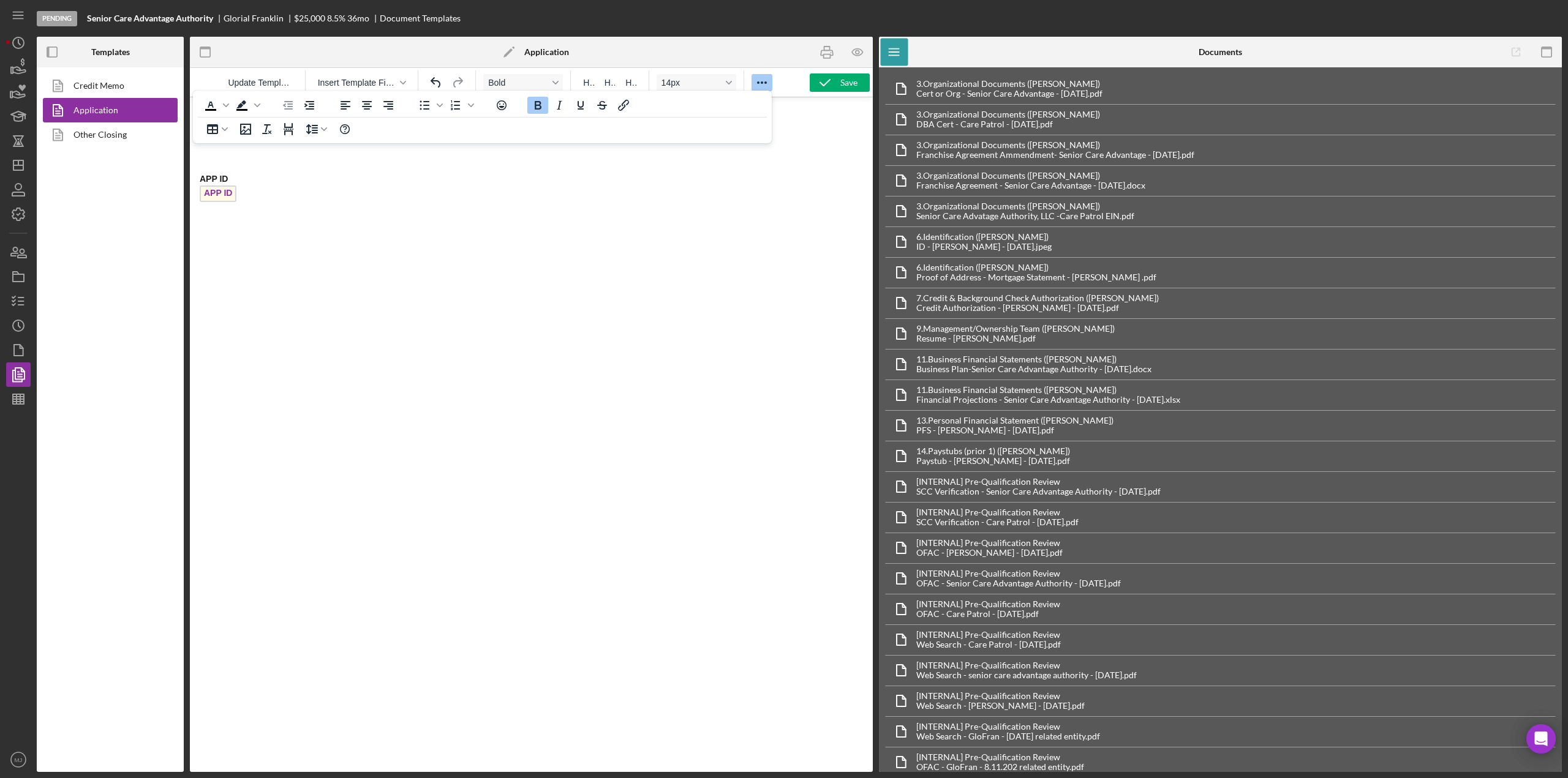
drag, startPoint x: 259, startPoint y: 193, endPoint x: 374, endPoint y: 273, distance: 140.1
click at [190, 176] on html "APP ID APP ID ﻿" at bounding box center [532, 166] width 683 height 138
click at [759, 76] on icon "Reveal or hide additional toolbar items" at bounding box center [762, 83] width 14 height 14
click at [405, 82] on icon "button" at bounding box center [403, 83] width 6 height 4
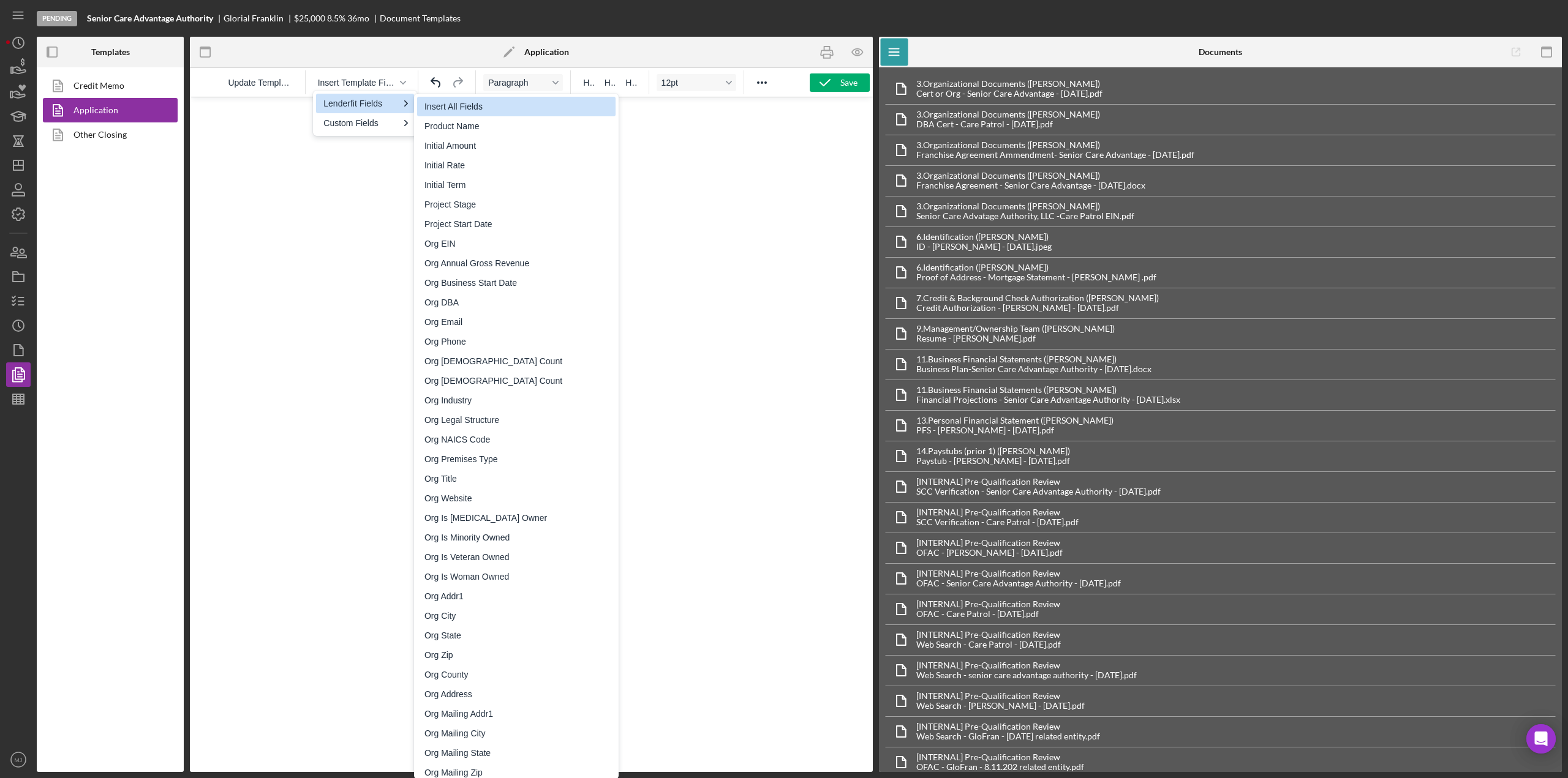
click at [440, 109] on div "Insert All Fields" at bounding box center [517, 107] width 186 height 14
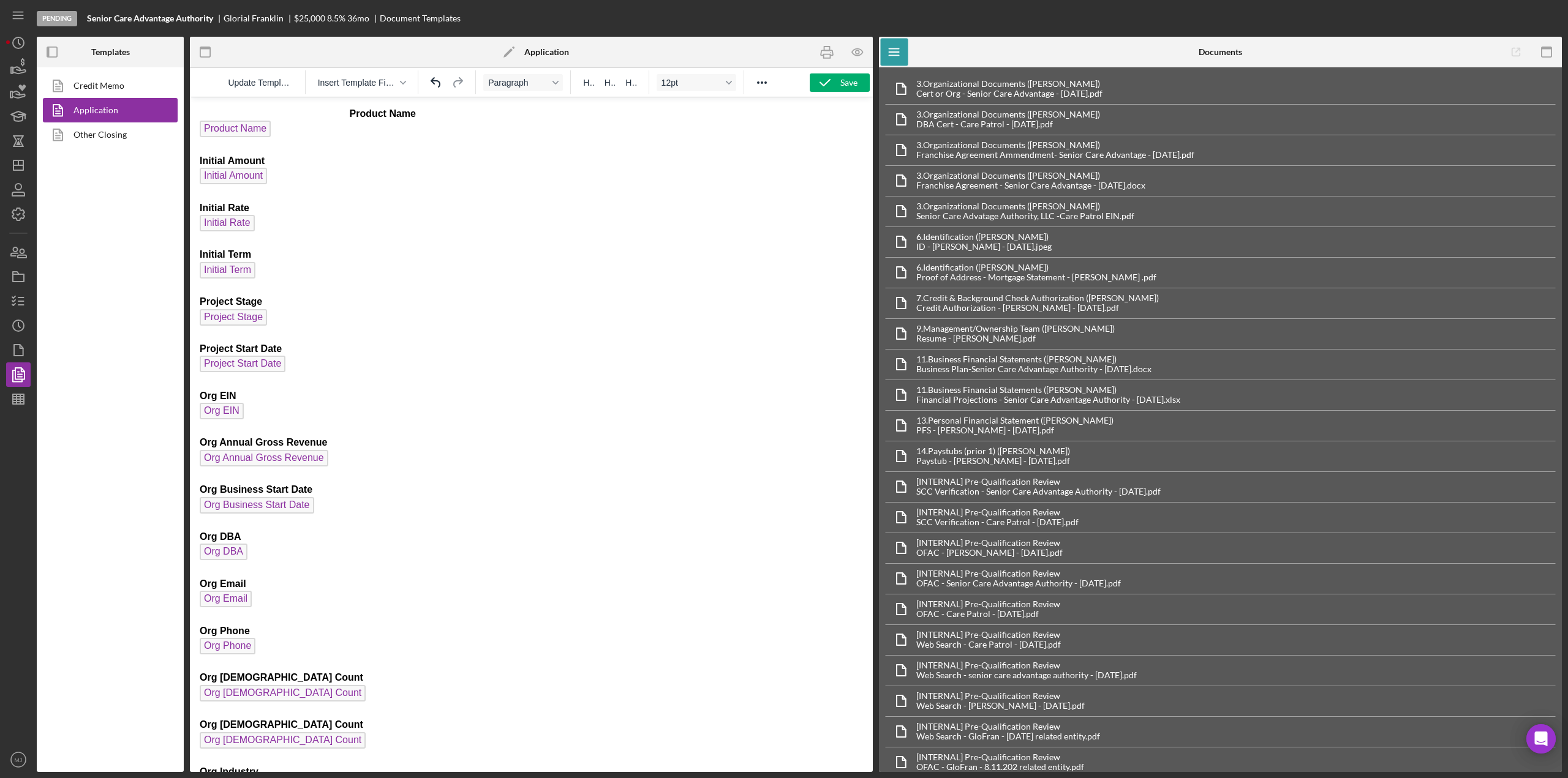
drag, startPoint x: 276, startPoint y: 315, endPoint x: 193, endPoint y: 303, distance: 83.9
drag, startPoint x: 198, startPoint y: 300, endPoint x: 251, endPoint y: 309, distance: 53.8
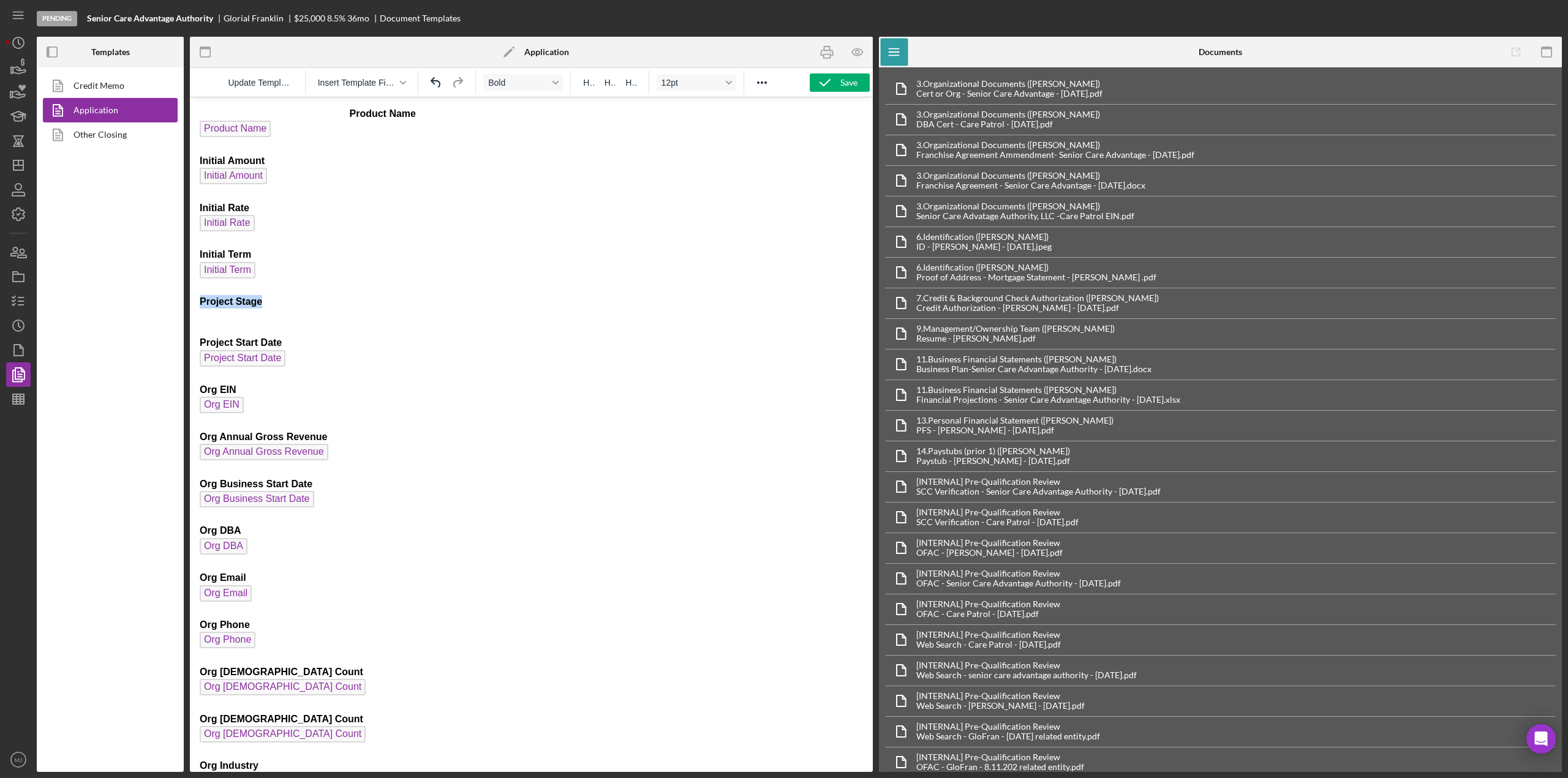
drag, startPoint x: 262, startPoint y: 305, endPoint x: 197, endPoint y: 306, distance: 65.0
drag, startPoint x: 294, startPoint y: 358, endPoint x: 375, endPoint y: 427, distance: 106.4
drag, startPoint x: 200, startPoint y: 162, endPoint x: 316, endPoint y: 378, distance: 245.2
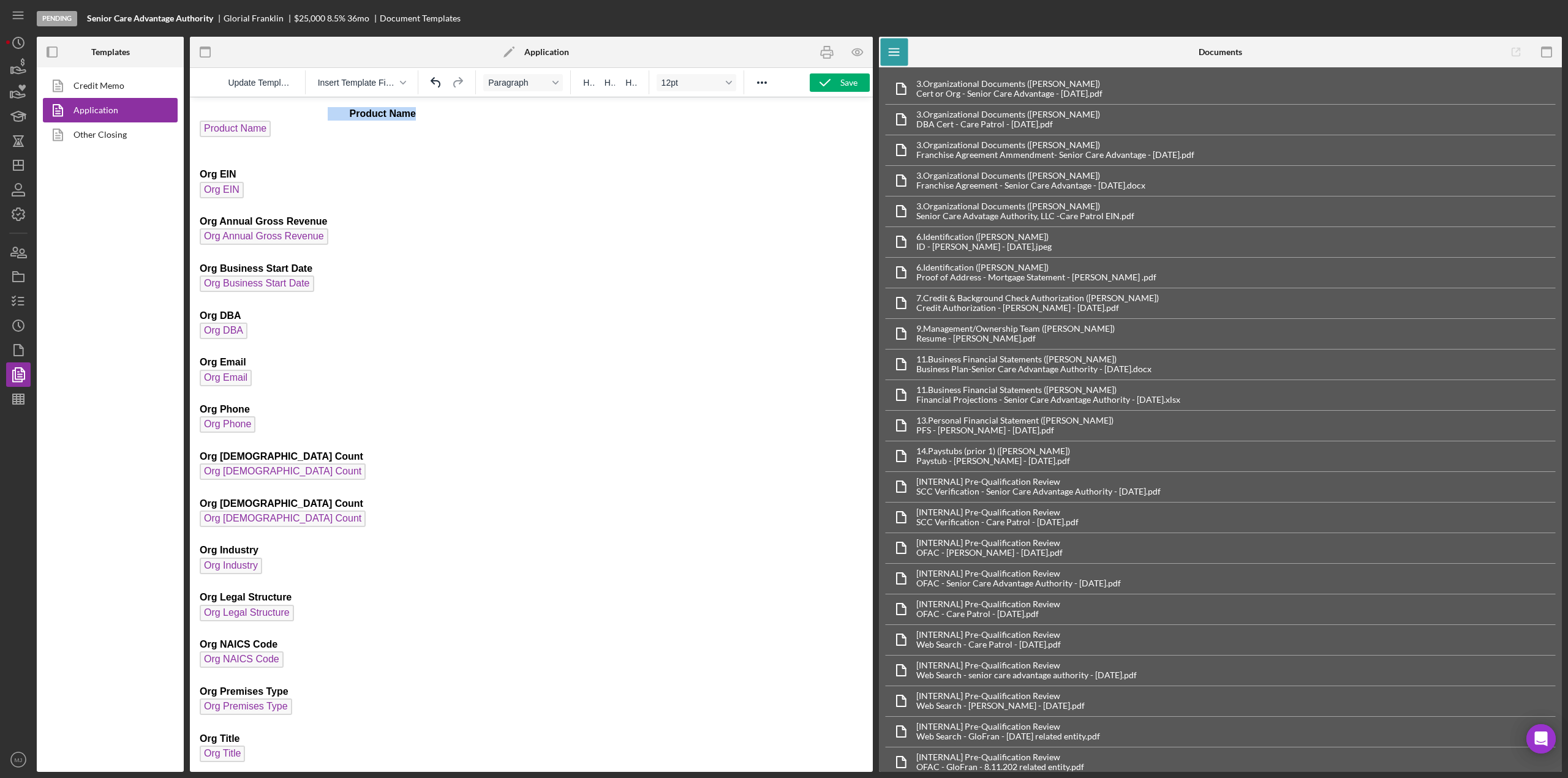
drag, startPoint x: 422, startPoint y: 115, endPoint x: 326, endPoint y: 116, distance: 96.0
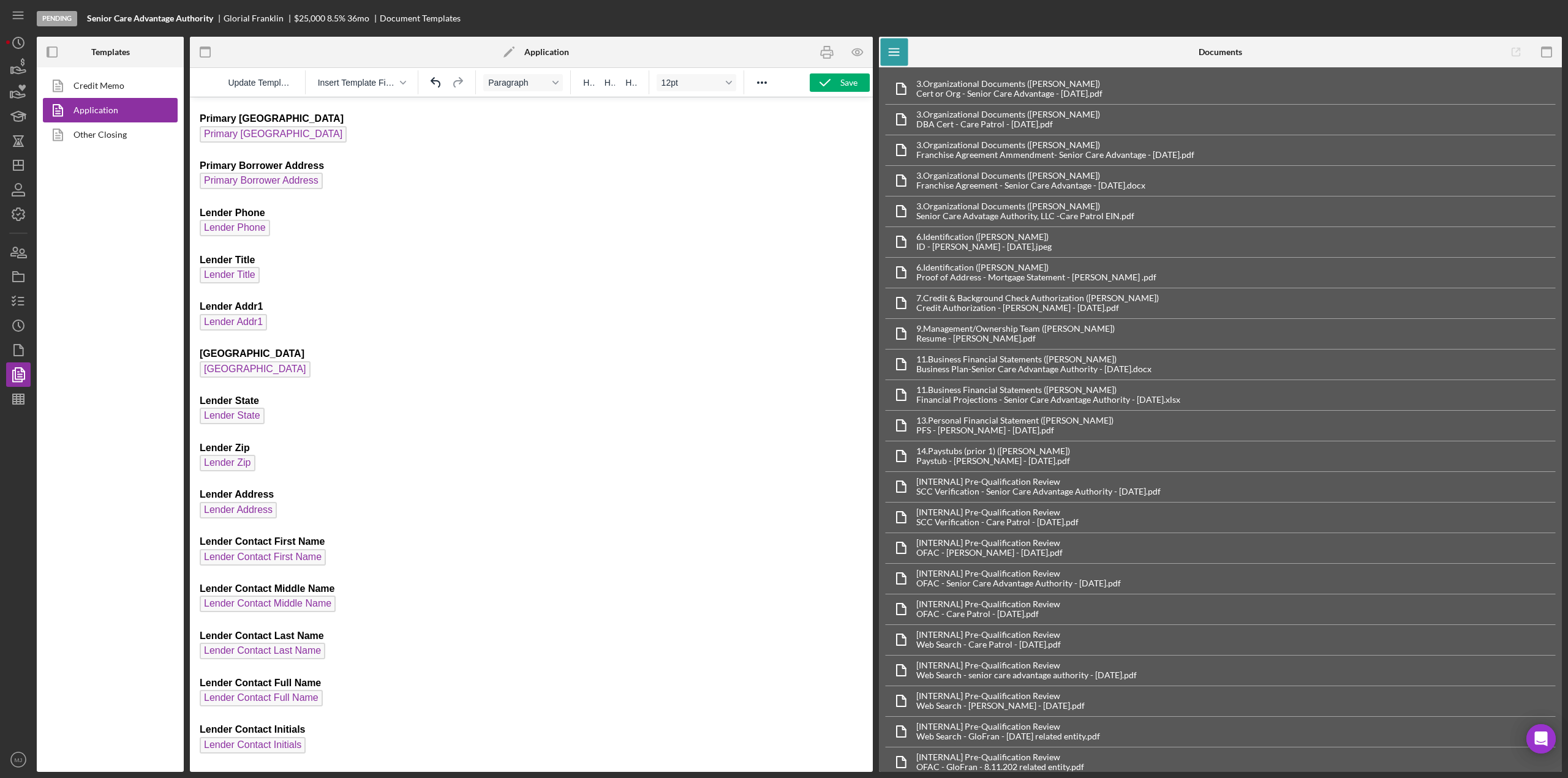
scroll to position [2388, 0]
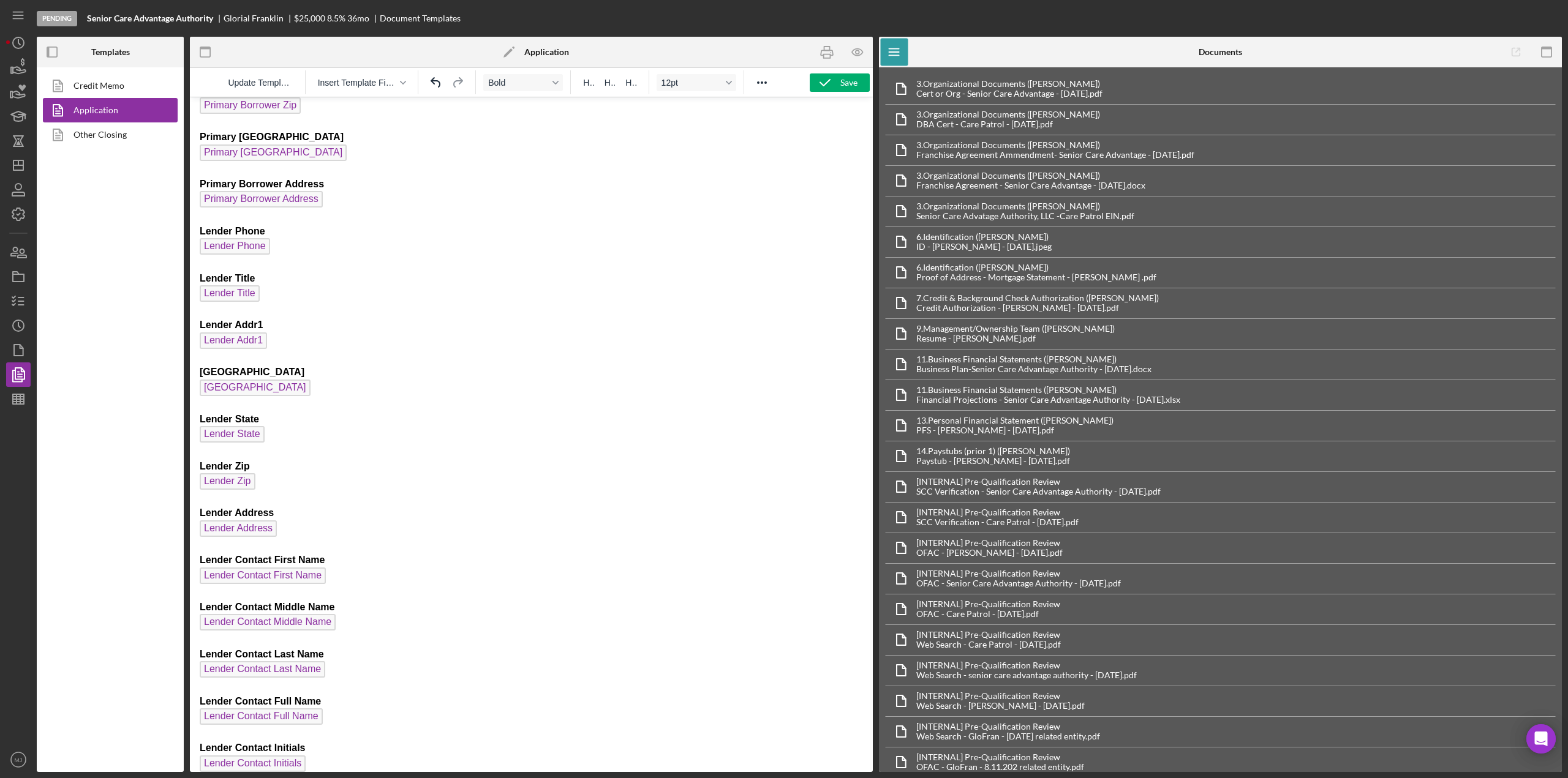
drag, startPoint x: 199, startPoint y: 234, endPoint x: 317, endPoint y: 411, distance: 212.7
click at [318, 387] on html "Product Name Org EIN Org EIN Org Annual Gross Revenue Org Annual Gross Revenue …" at bounding box center [532, 335] width 683 height 5251
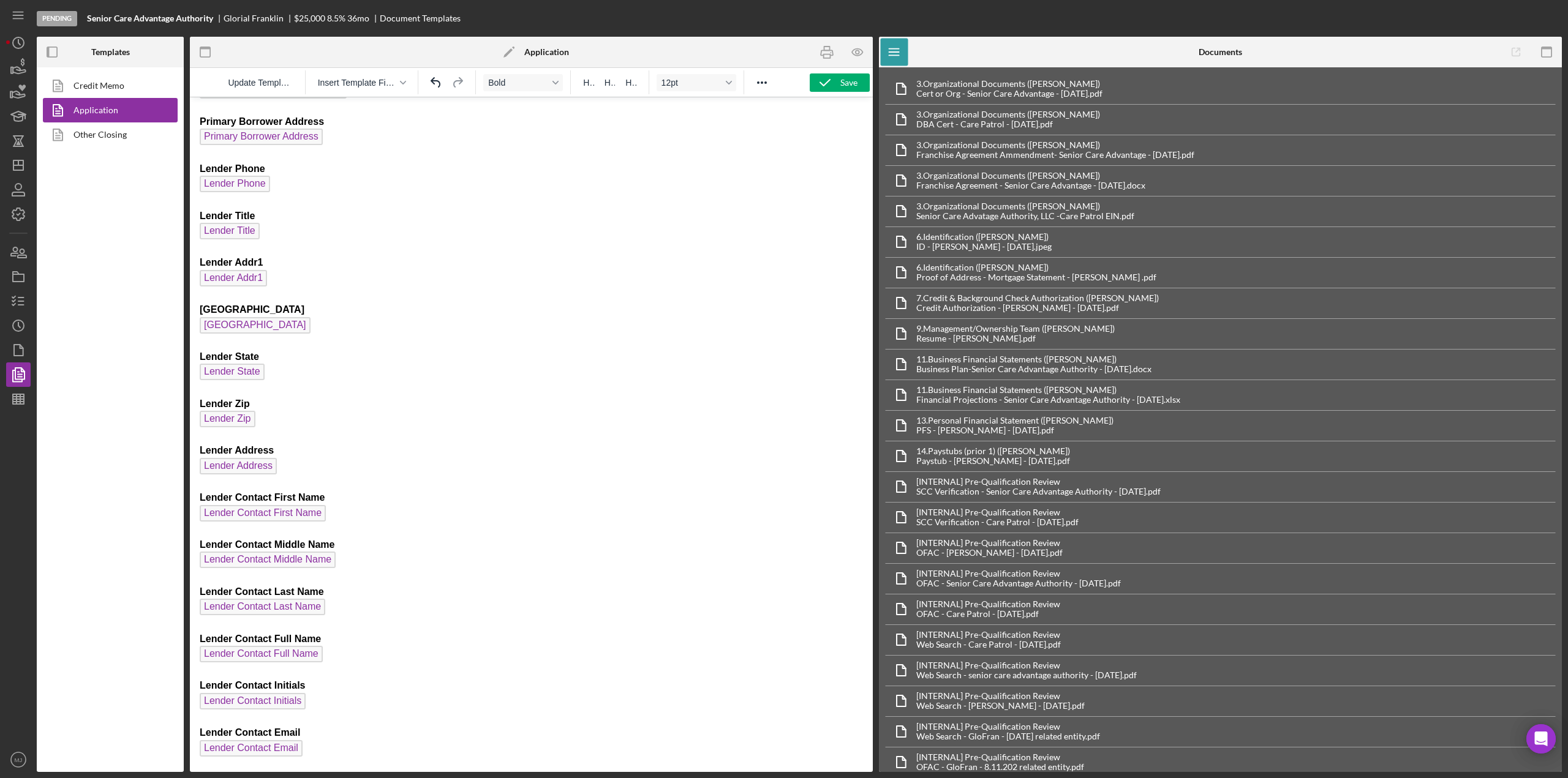
scroll to position [2571, 0]
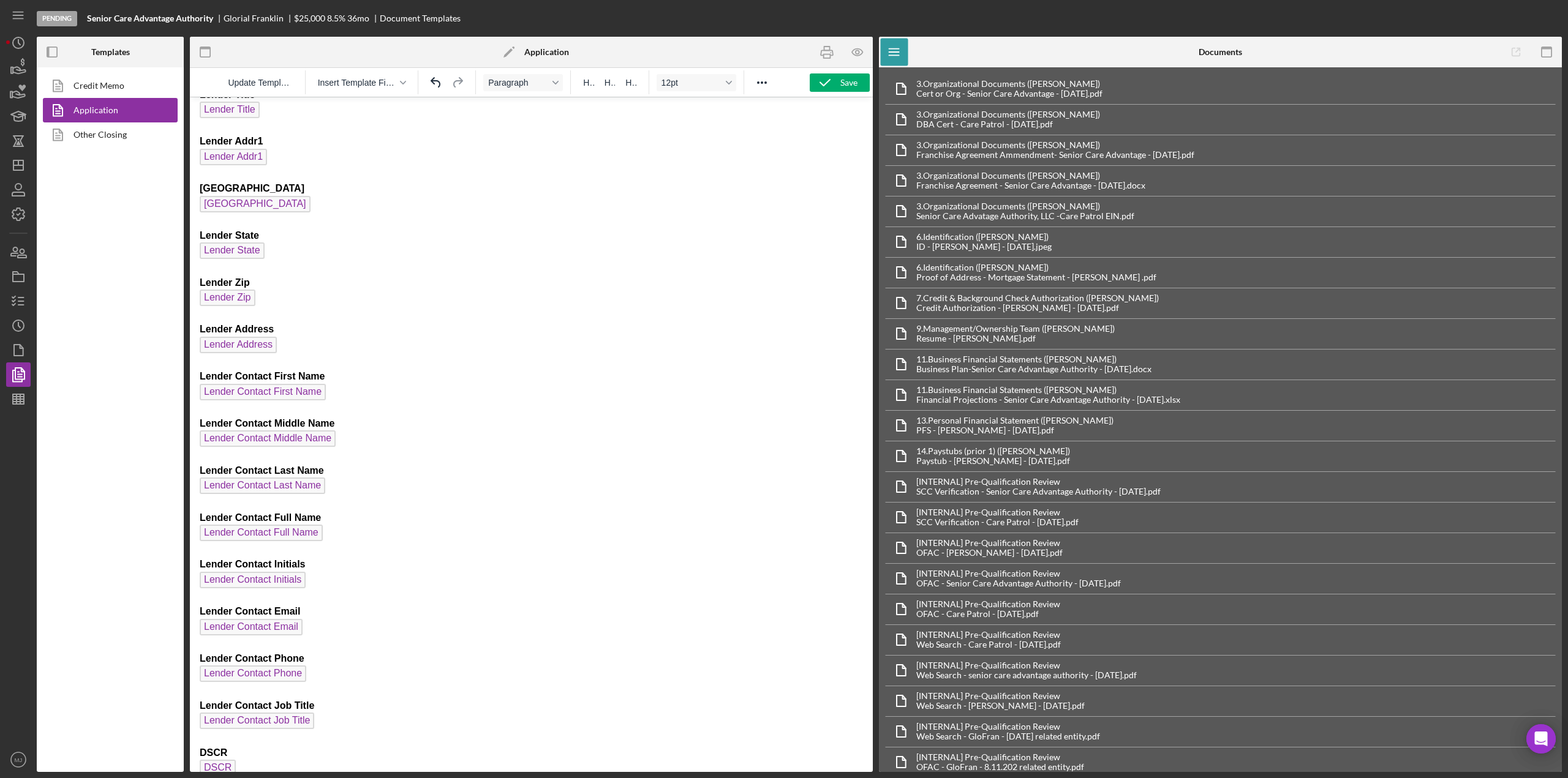
drag, startPoint x: 320, startPoint y: 723, endPoint x: 195, endPoint y: 564, distance: 202.3
click at [192, 581] on html "Product Name Org EIN Org EIN Org Annual Gross Revenue Org Annual Gross Revenue …" at bounding box center [532, 151] width 683 height 5251
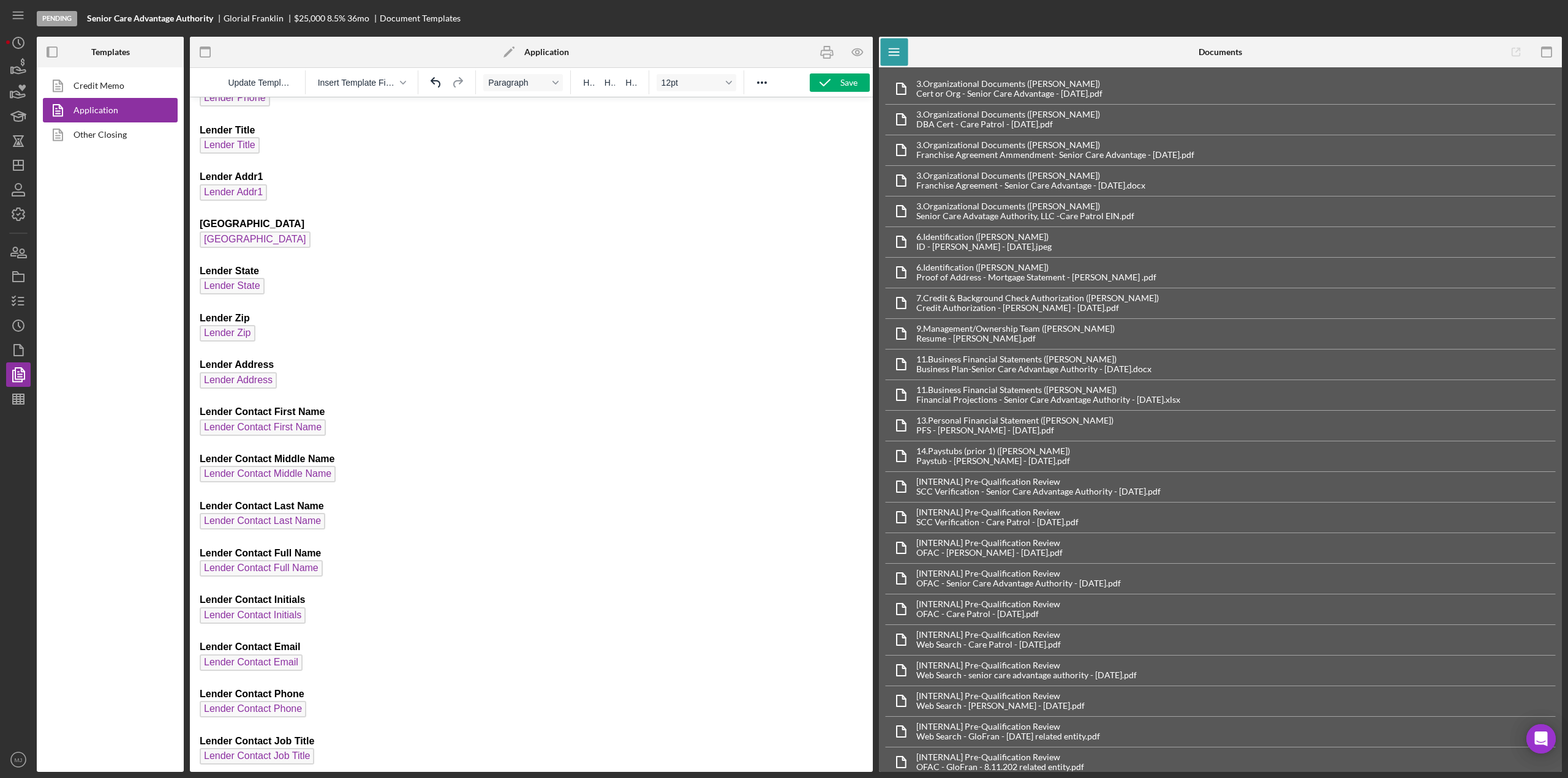
scroll to position [2510, 0]
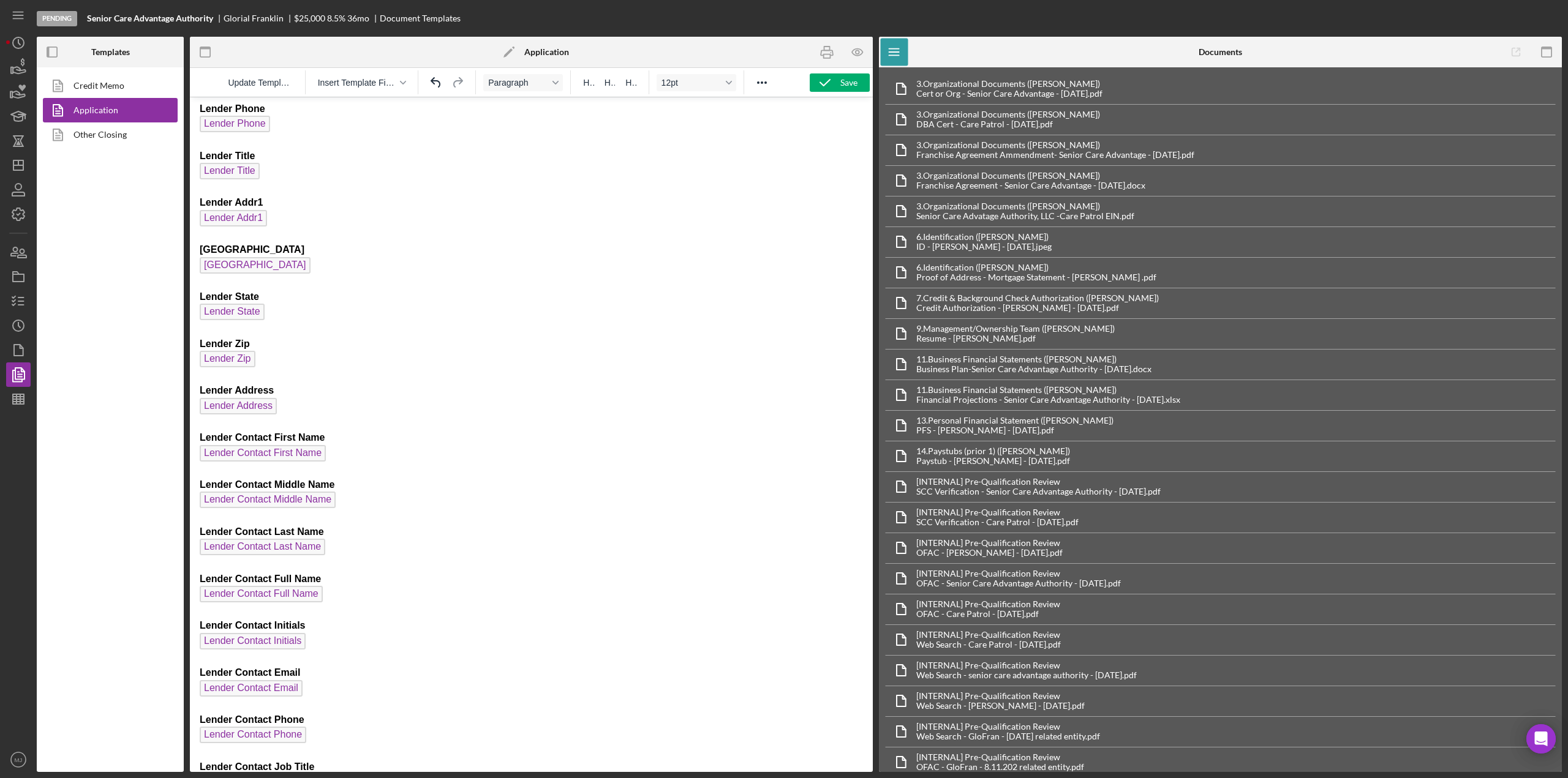
click at [195, 109] on html "Product Name Org EIN Org EIN Org Annual Gross Revenue Org Annual Gross Revenue …" at bounding box center [532, 212] width 683 height 5251
drag, startPoint x: 198, startPoint y: 110, endPoint x: 209, endPoint y: 112, distance: 11.2
click at [209, 112] on html "Product Name Org EIN Org EIN Org Annual Gross Revenue Org Annual Gross Revenue …" at bounding box center [532, 212] width 683 height 5251
drag, startPoint x: 199, startPoint y: 109, endPoint x: 257, endPoint y: 136, distance: 64.0
click at [257, 136] on html "Product Name Org EIN Org EIN Org Annual Gross Revenue Org Annual Gross Revenue …" at bounding box center [532, 212] width 683 height 5251
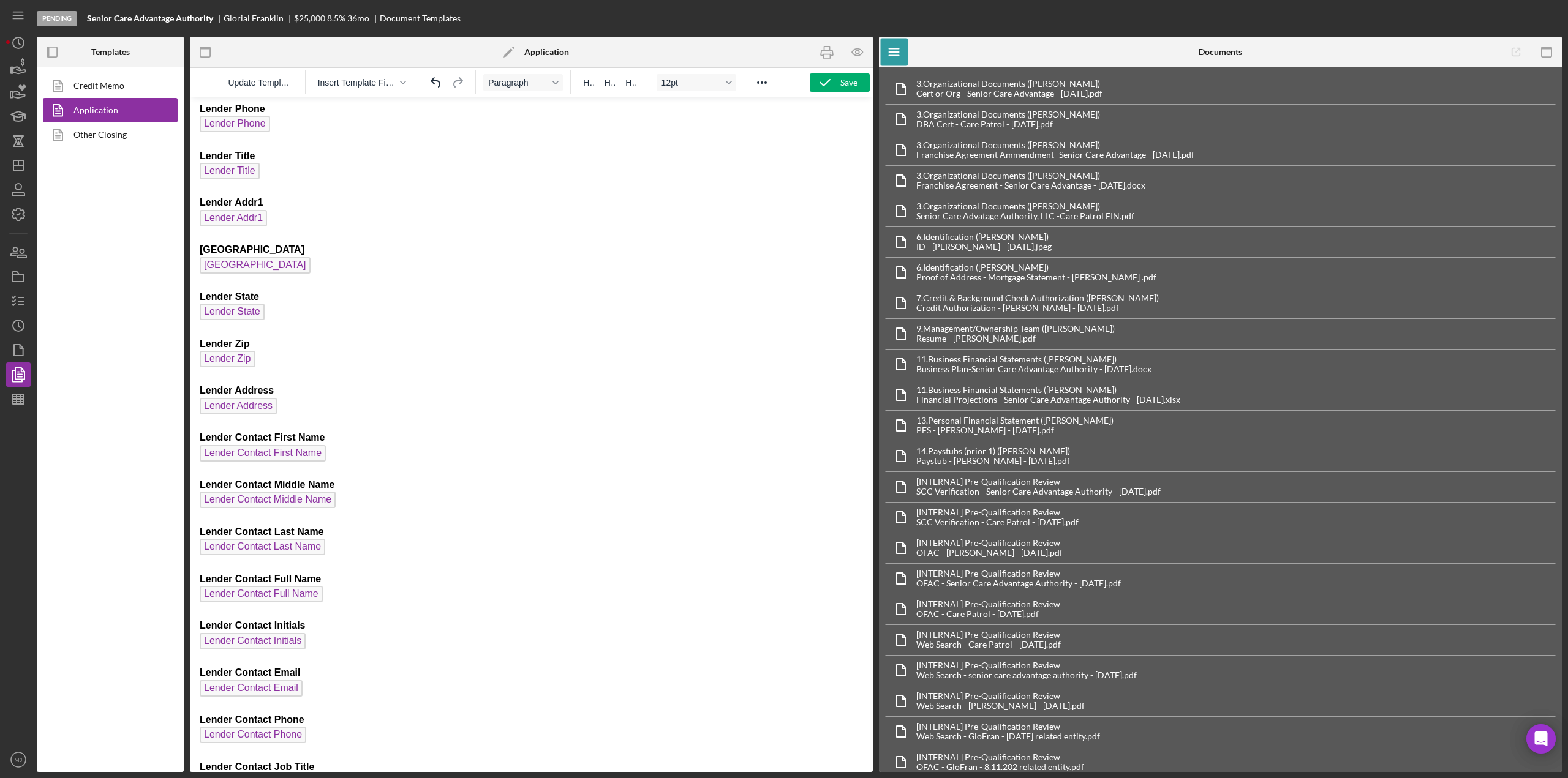
drag, startPoint x: 278, startPoint y: 129, endPoint x: 196, endPoint y: 110, distance: 84.2
click at [196, 110] on html "Product Name Org EIN Org EIN Org Annual Gross Revenue Org Annual Gross Revenue …" at bounding box center [532, 212] width 683 height 5251
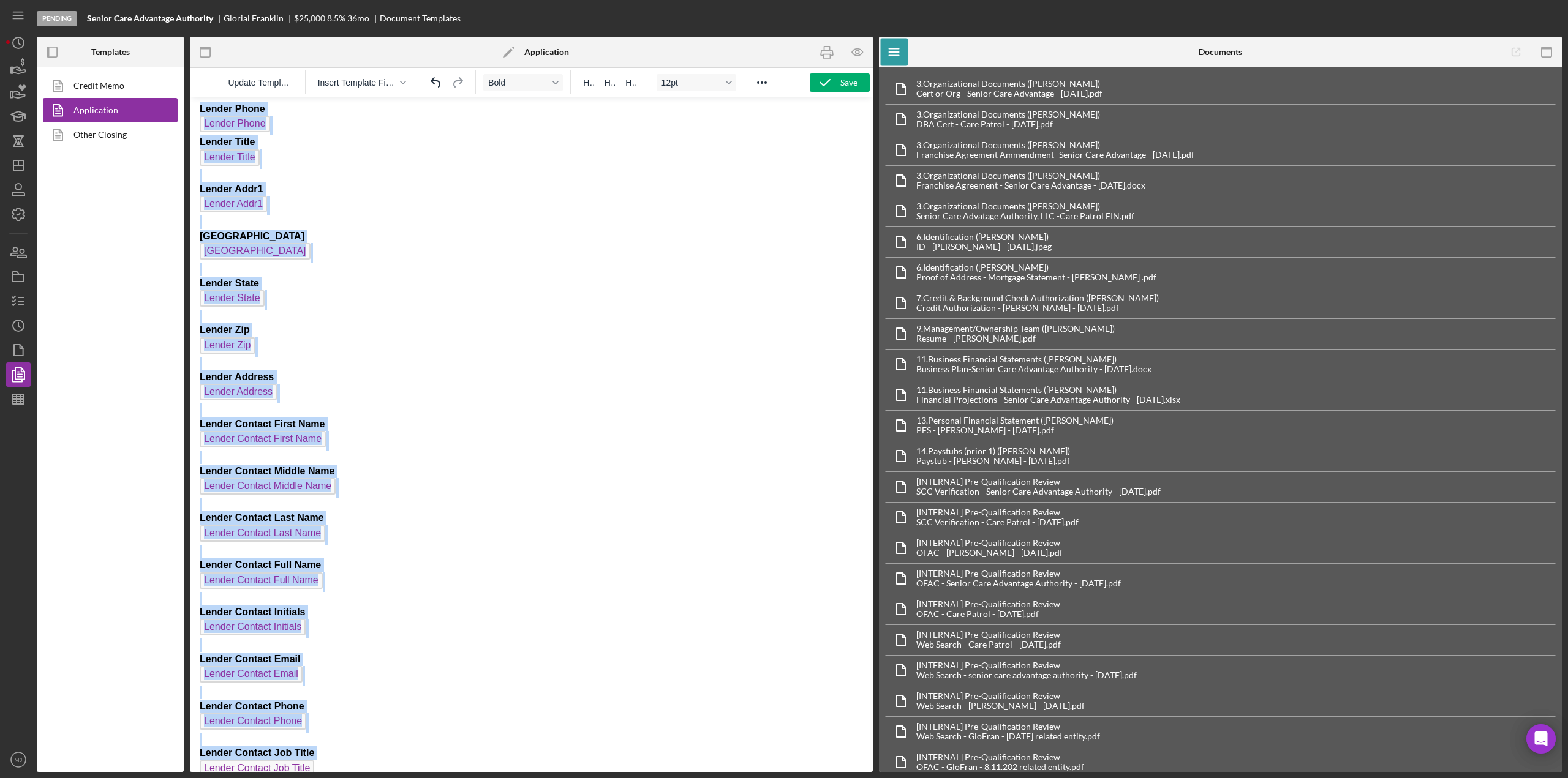
drag, startPoint x: 200, startPoint y: 109, endPoint x: 313, endPoint y: 762, distance: 662.7
click at [313, 762] on p "Product Name Org EIN Org EIN Org Annual Gross Revenue Org Annual Gross Revenue …" at bounding box center [532, 206] width 663 height 5218
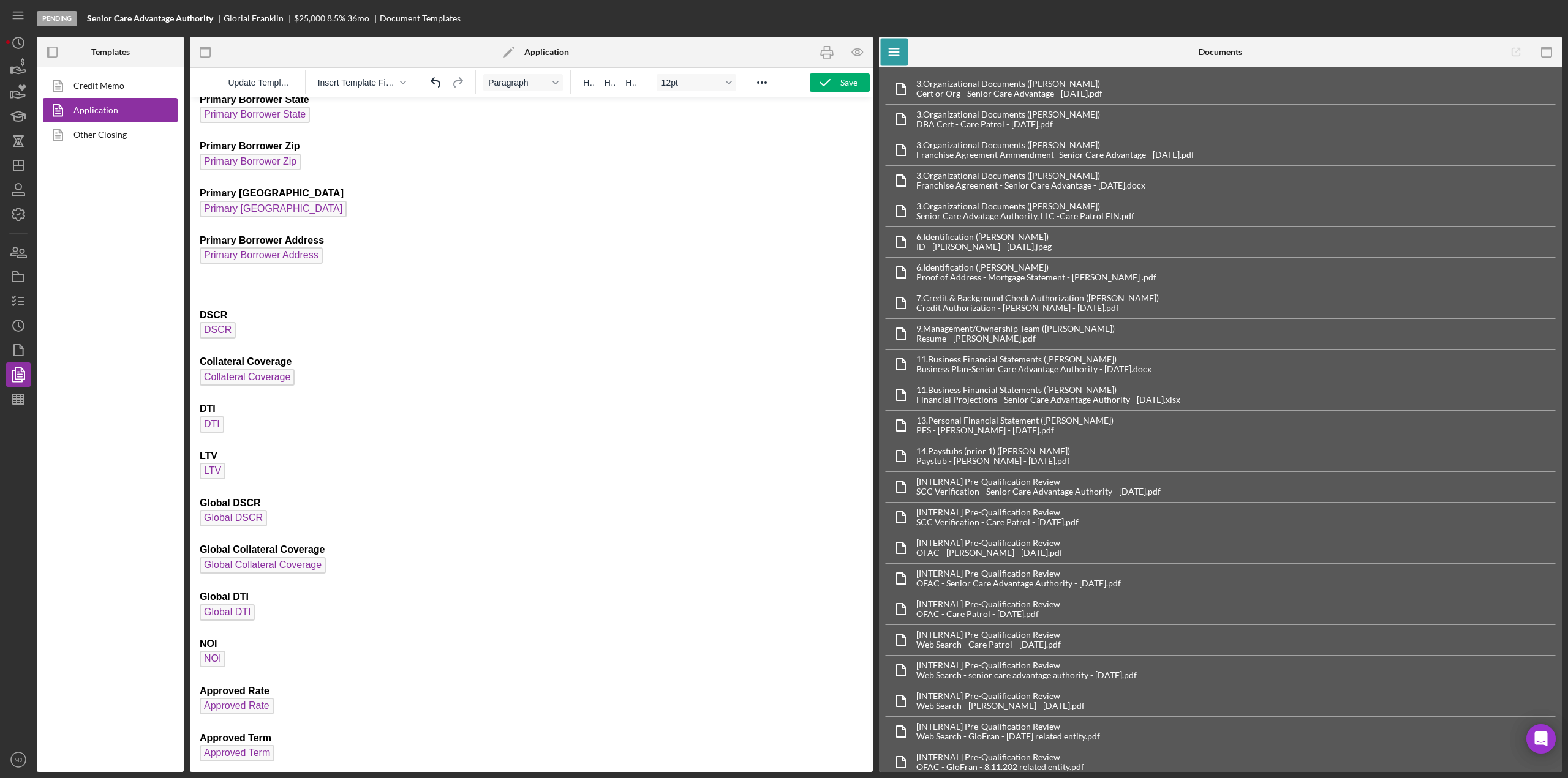
scroll to position [2327, 0]
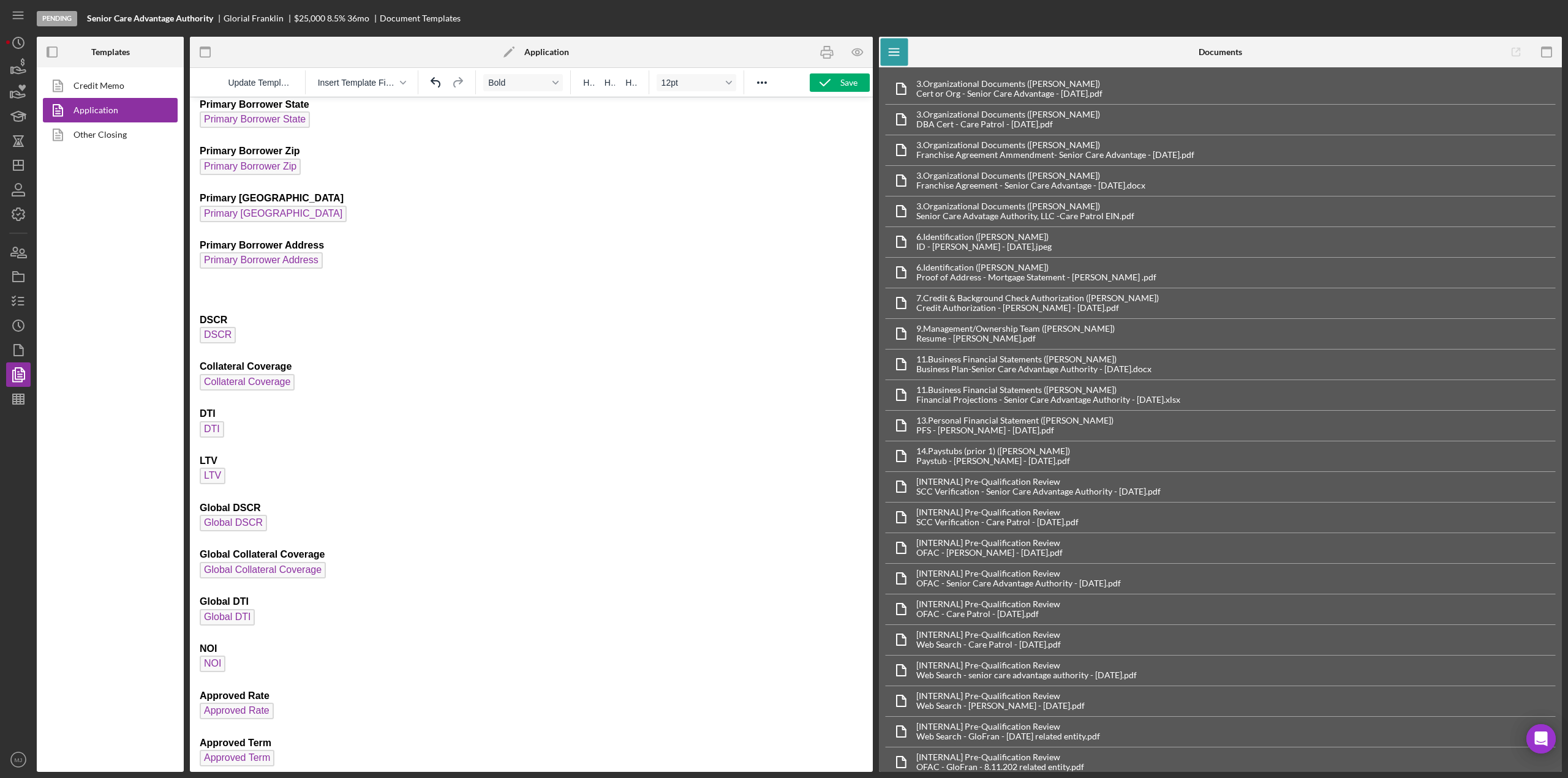
click at [199, 321] on html "Product Name Org EIN Org EIN Org Annual Gross Revenue Org Annual Gross Revenue …" at bounding box center [532, 57] width 683 height 4574
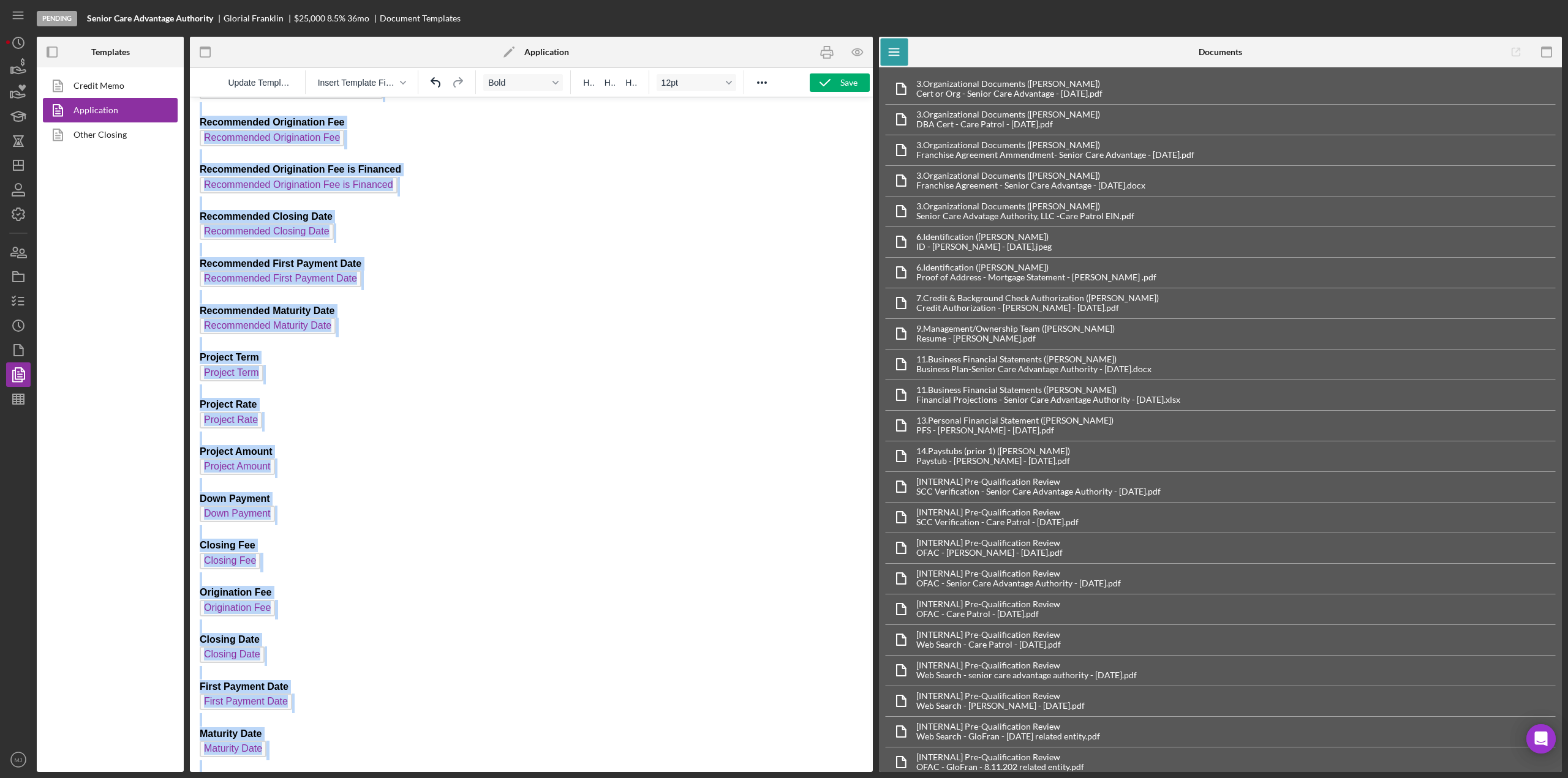
scroll to position [3899, 0]
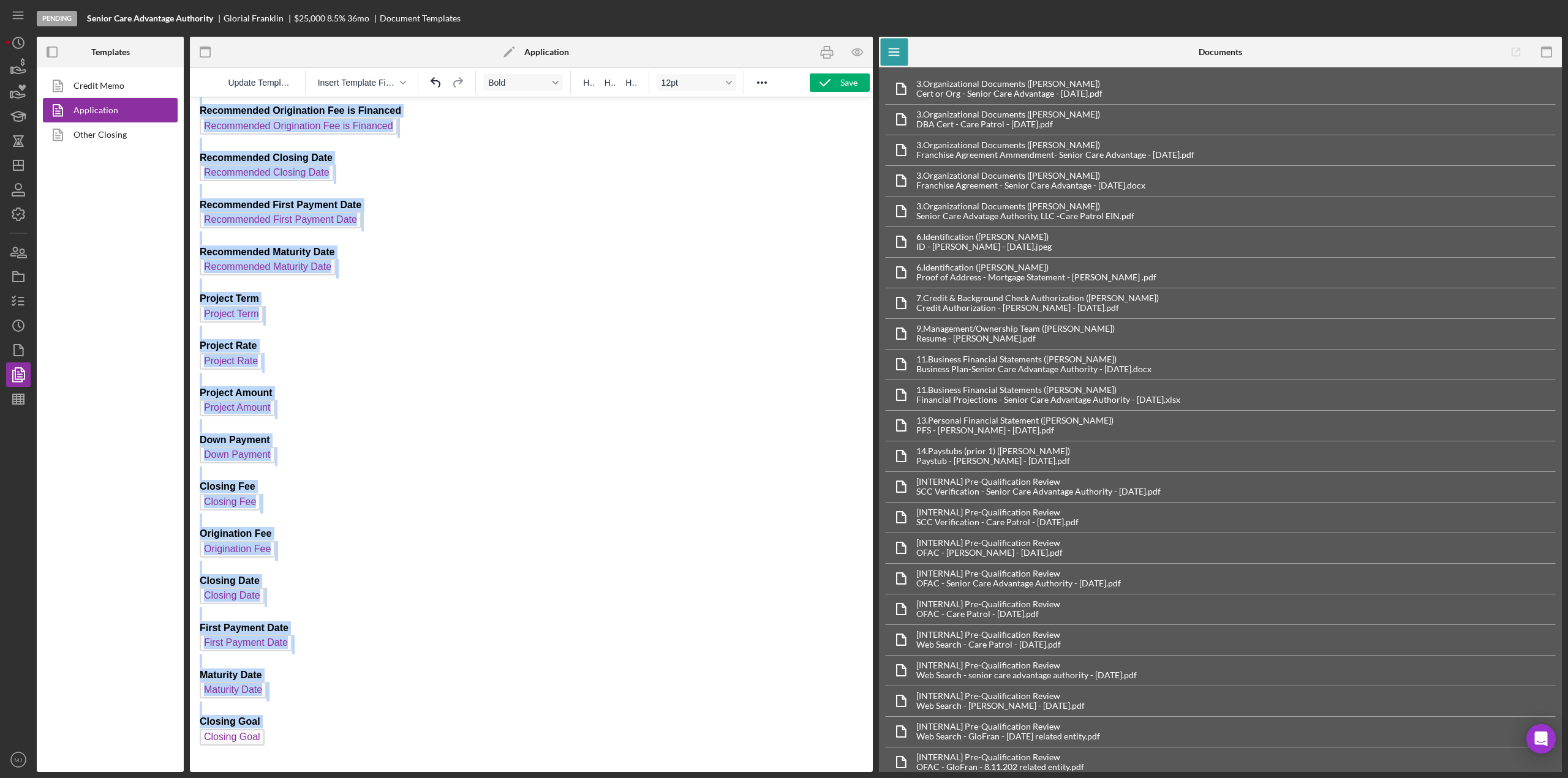
drag, startPoint x: 200, startPoint y: 320, endPoint x: 297, endPoint y: 741, distance: 432.0
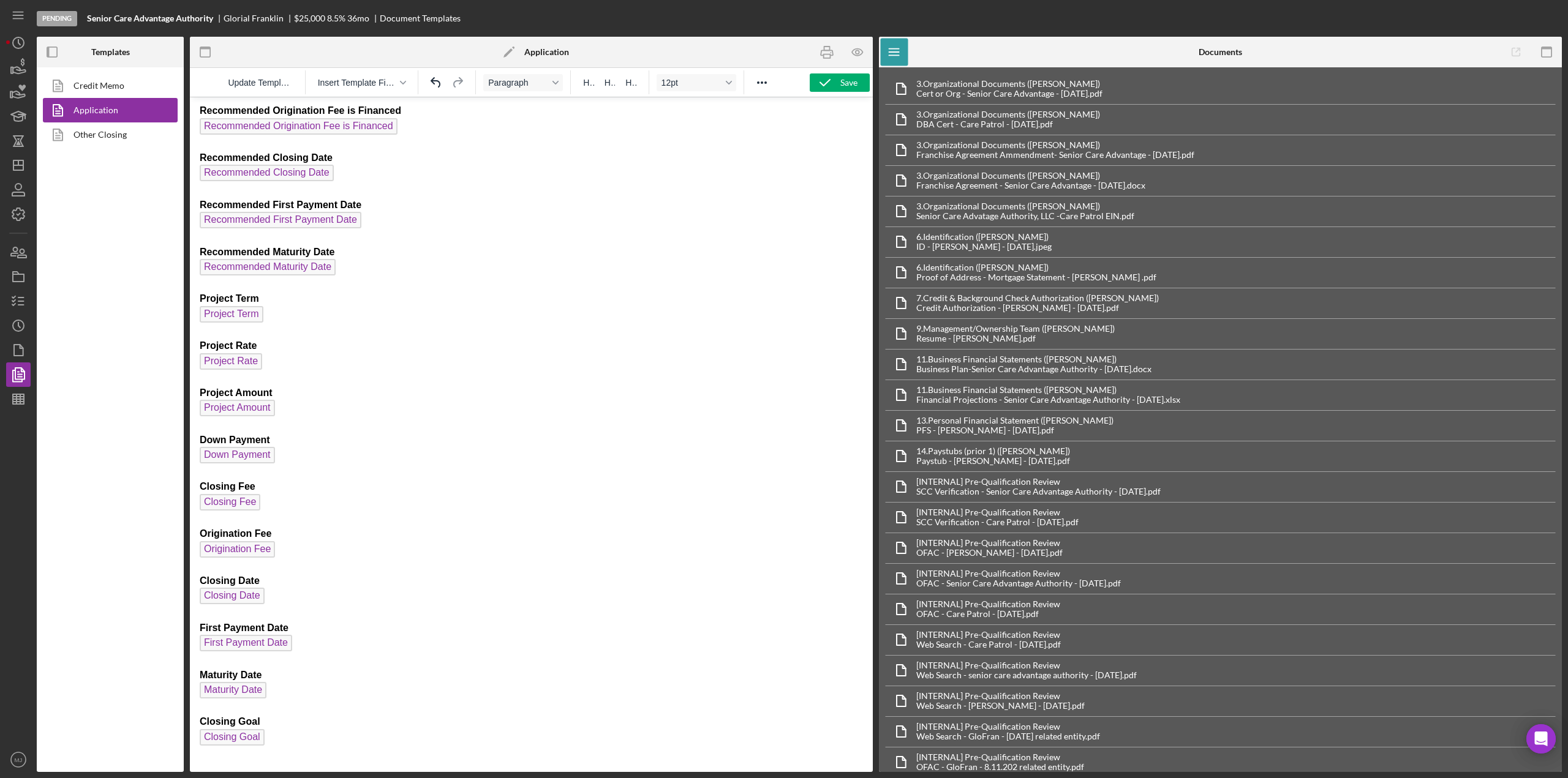
drag, startPoint x: 297, startPoint y: 741, endPoint x: 313, endPoint y: 377, distance: 364.4
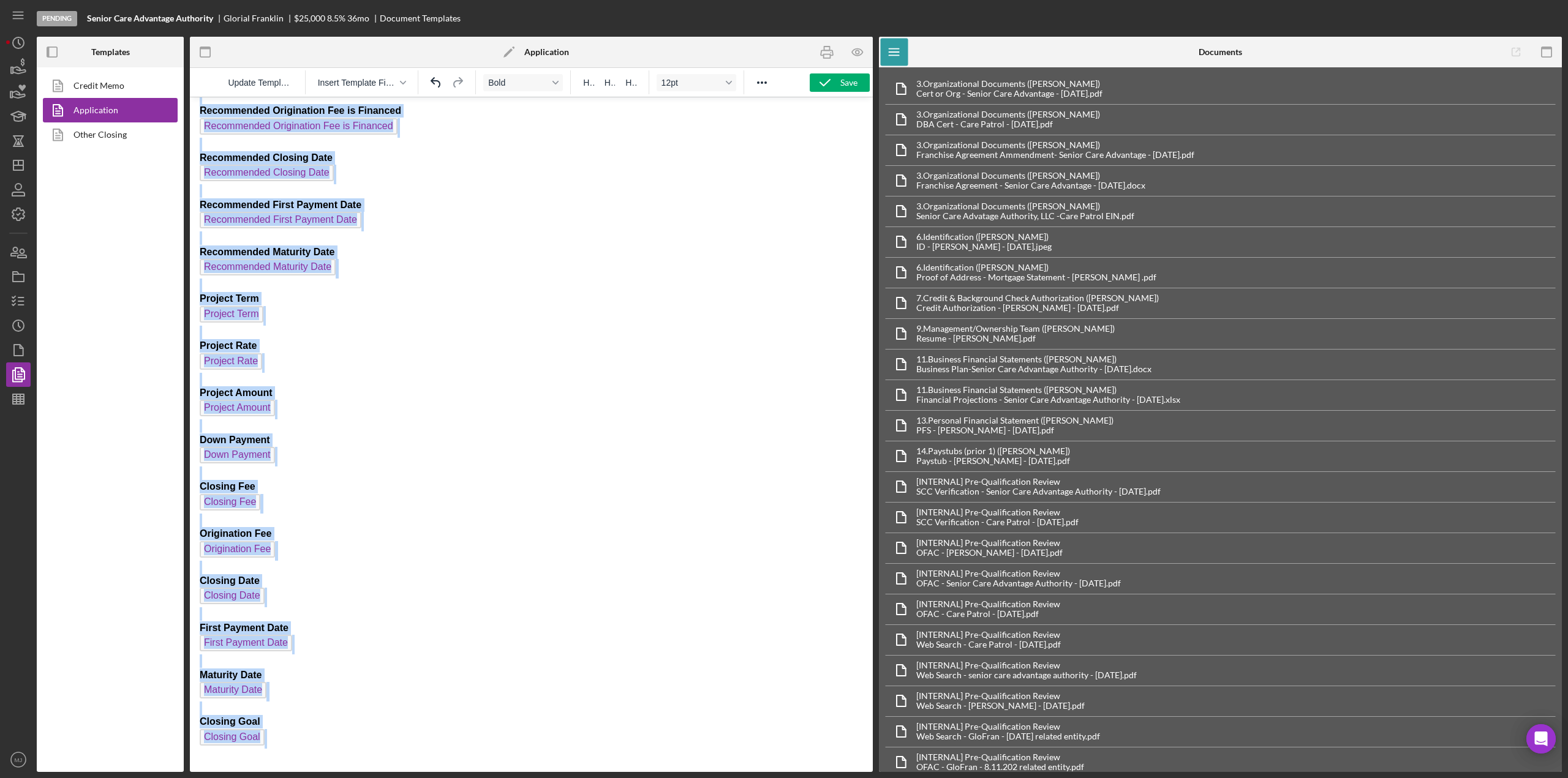
drag, startPoint x: 200, startPoint y: 218, endPoint x: 418, endPoint y: 801, distance: 622.4
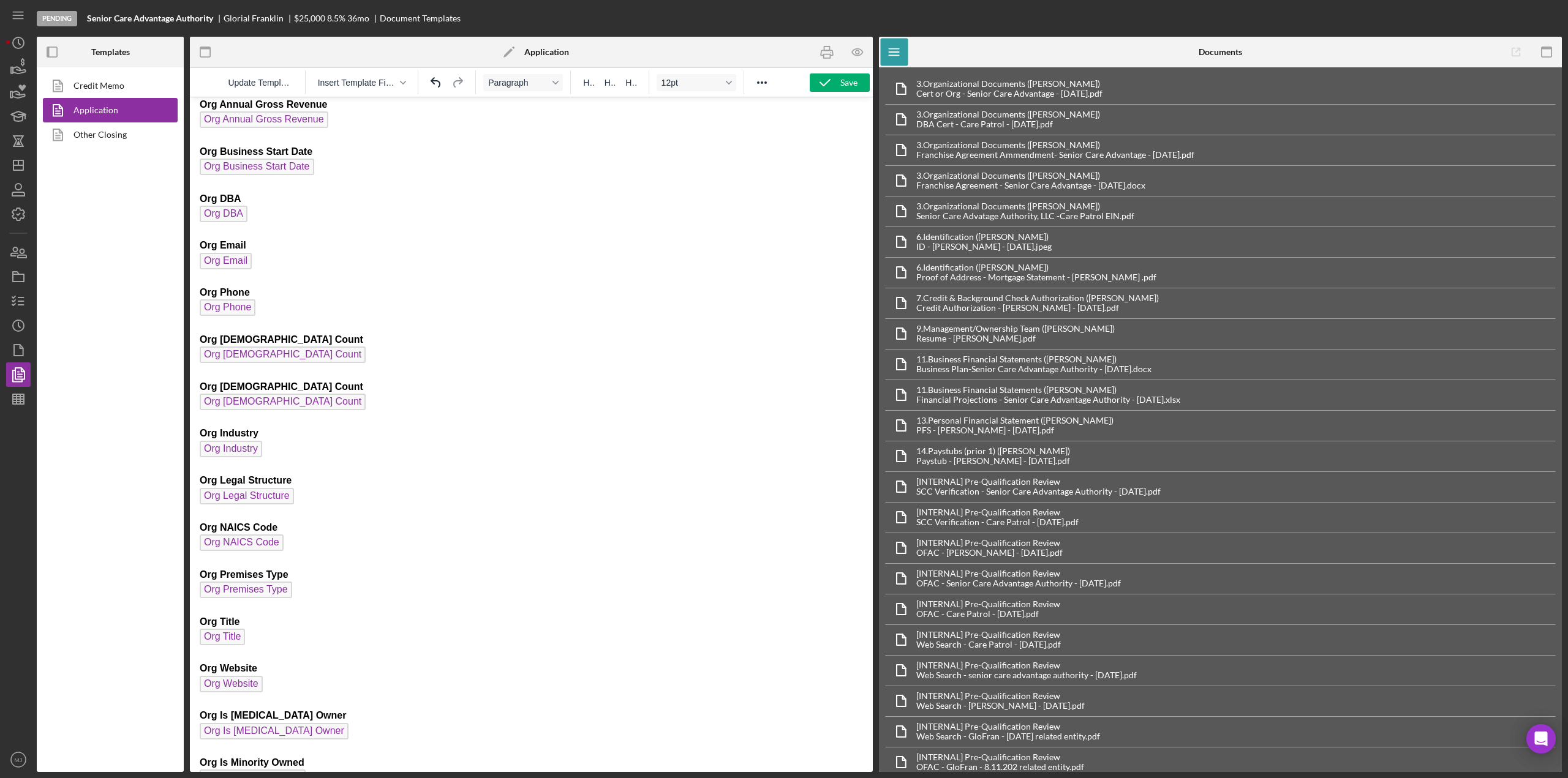
scroll to position [0, 0]
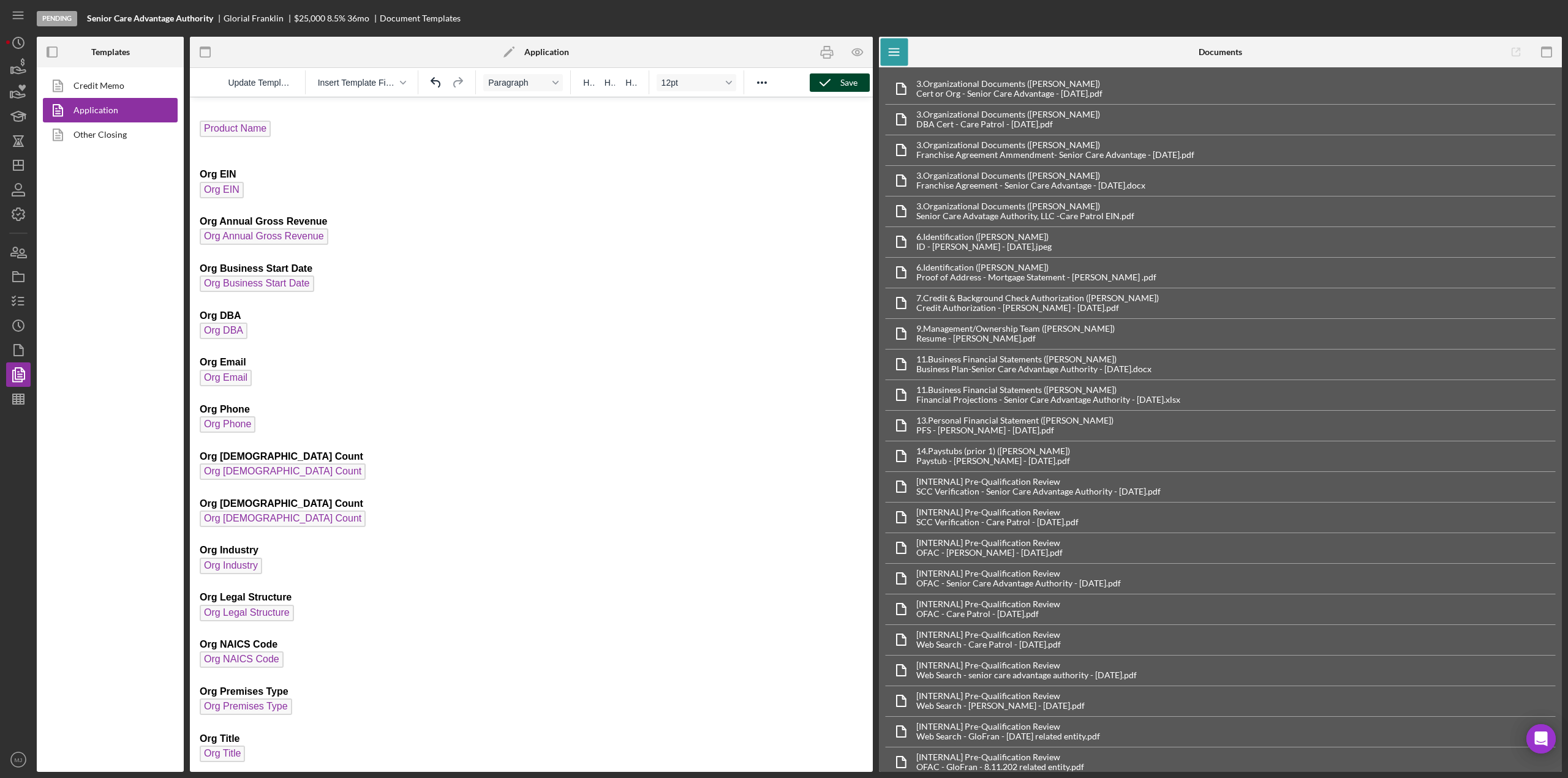
click at [821, 82] on polyline "button" at bounding box center [825, 82] width 10 height 6
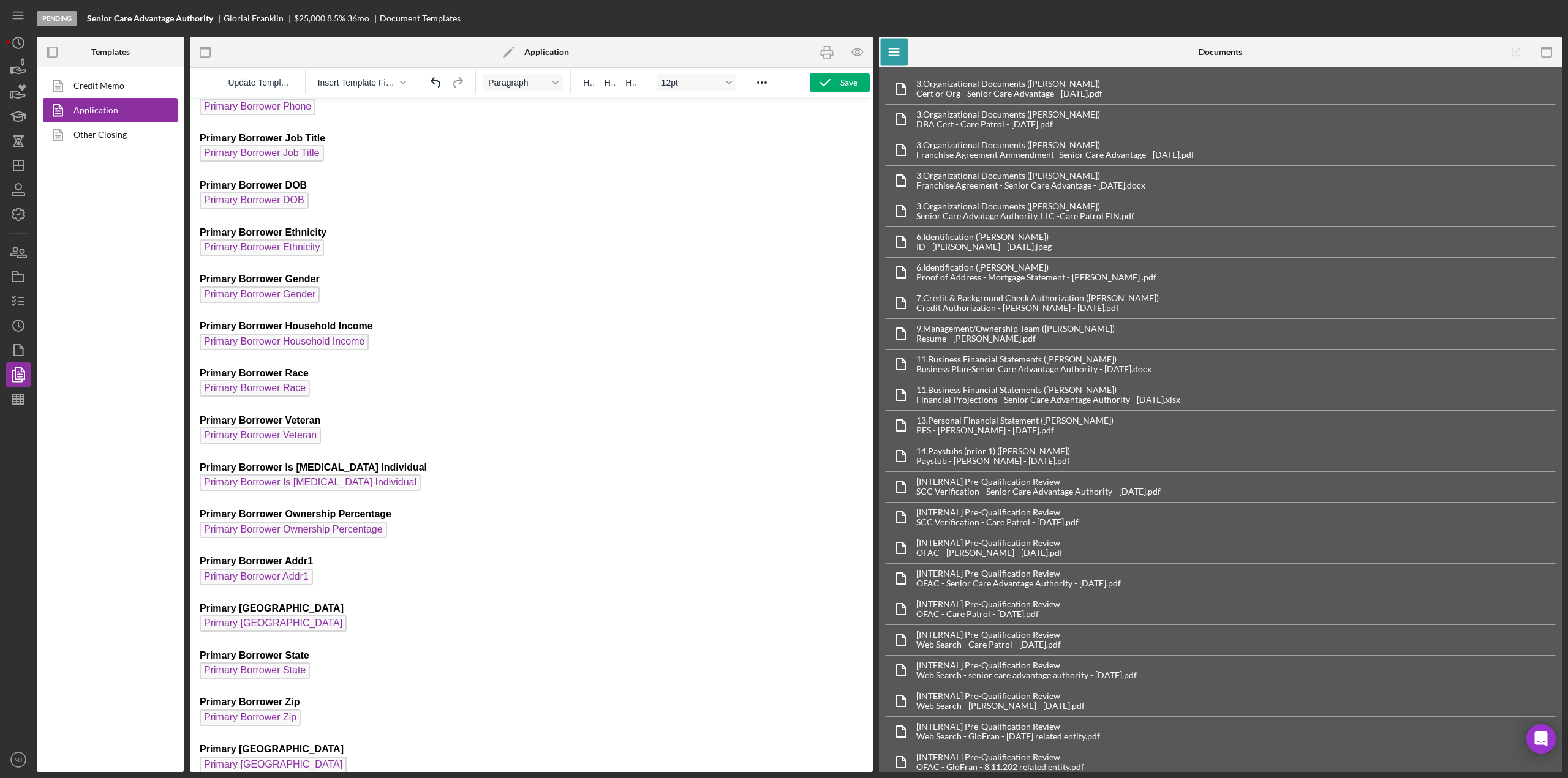
scroll to position [1891, 0]
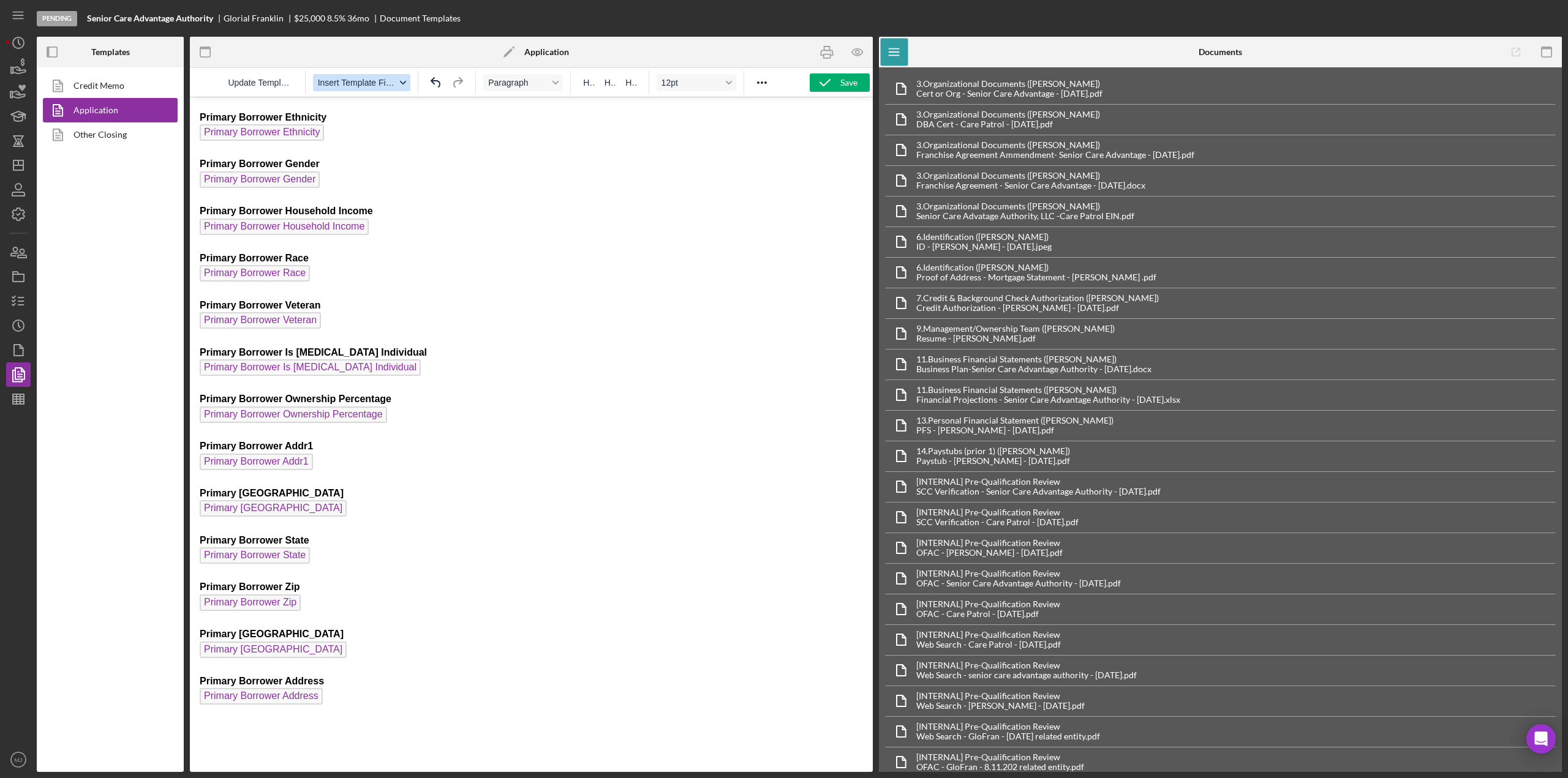
click at [405, 81] on icon "button" at bounding box center [403, 82] width 6 height 6
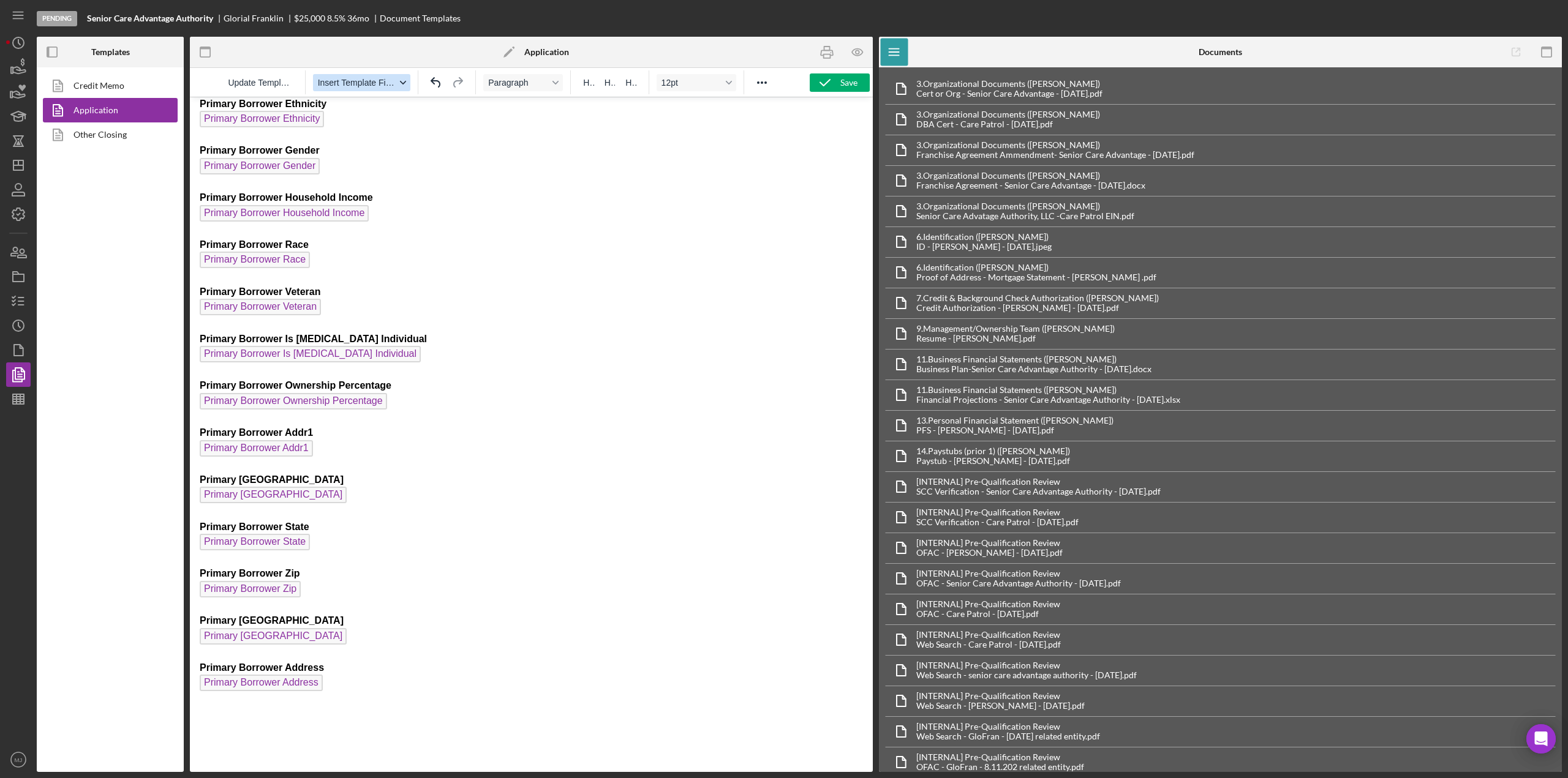
click at [398, 83] on div "button" at bounding box center [403, 82] width 10 height 6
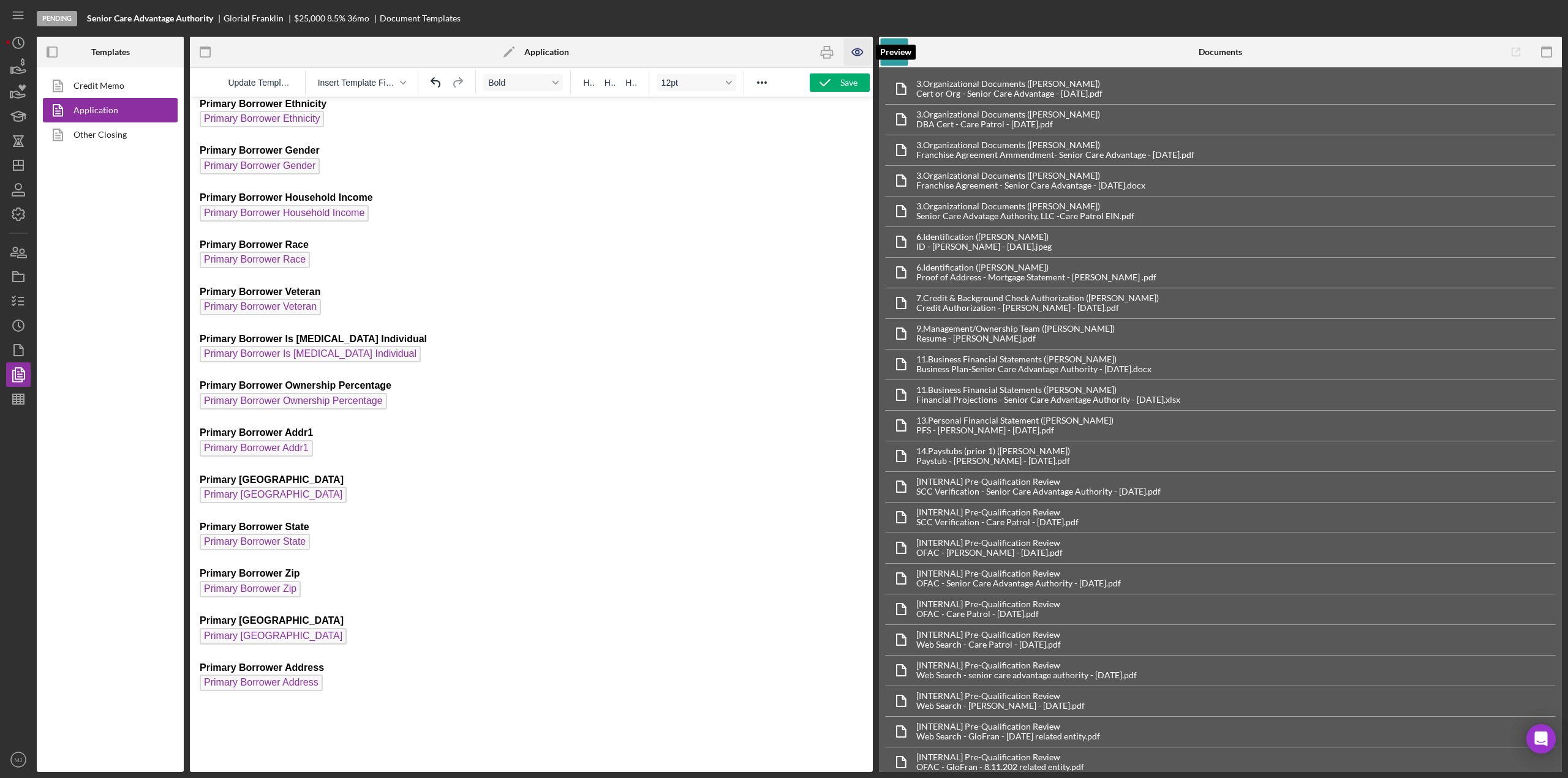
click at [856, 53] on icon "button" at bounding box center [858, 52] width 4 height 4
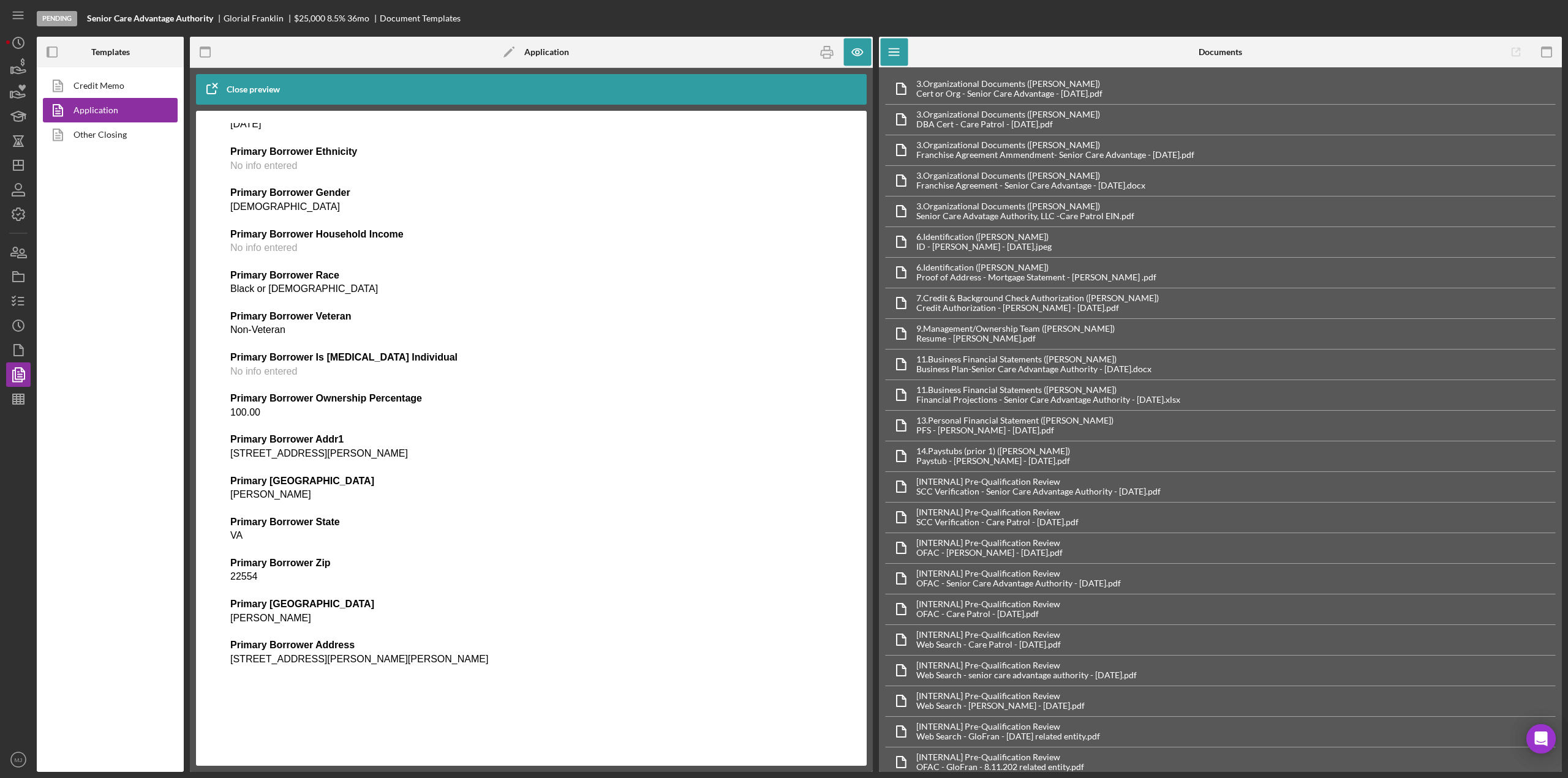
scroll to position [1647, 0]
click at [251, 91] on div "Close preview" at bounding box center [253, 89] width 53 height 24
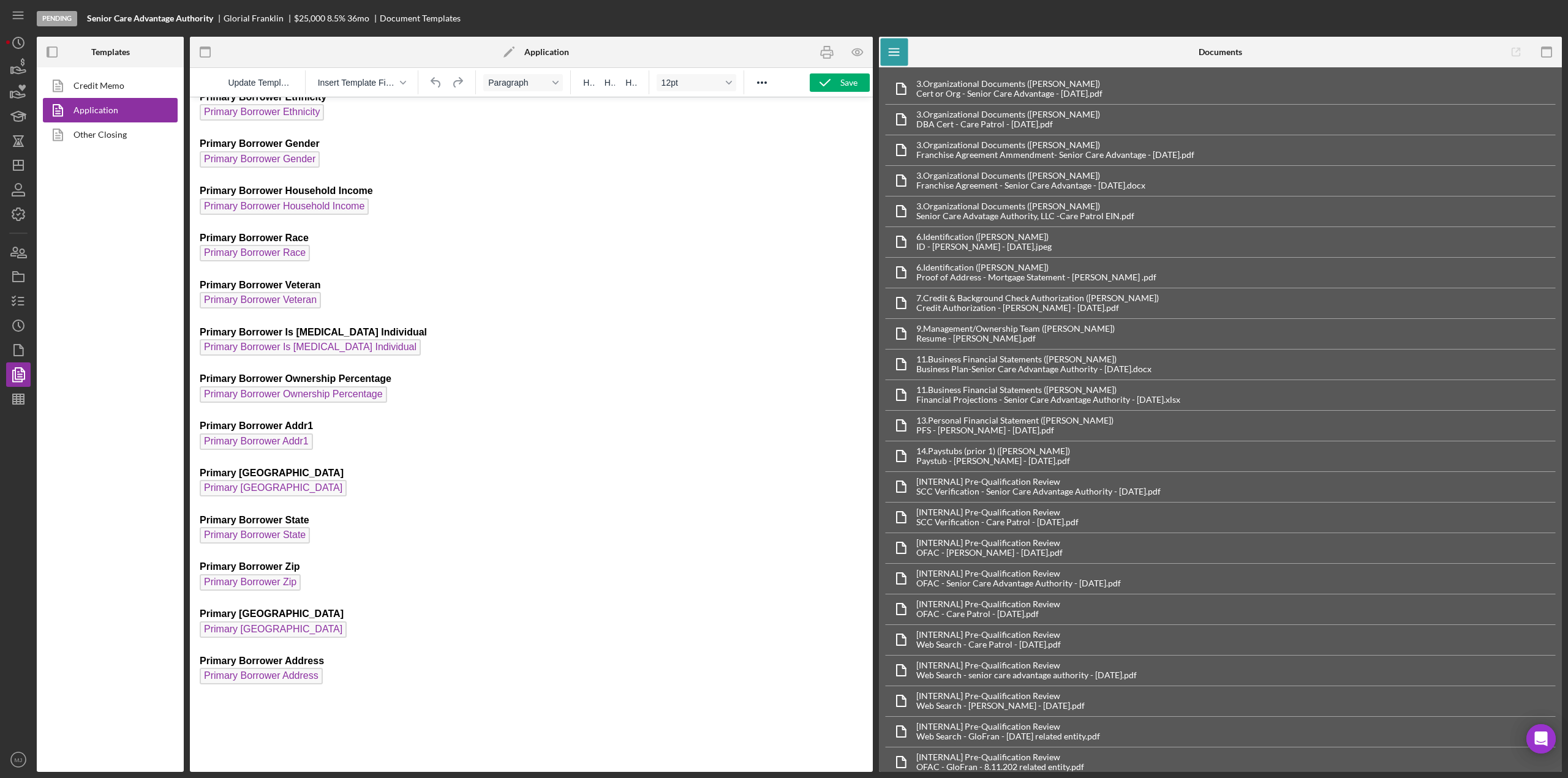
scroll to position [1914, 0]
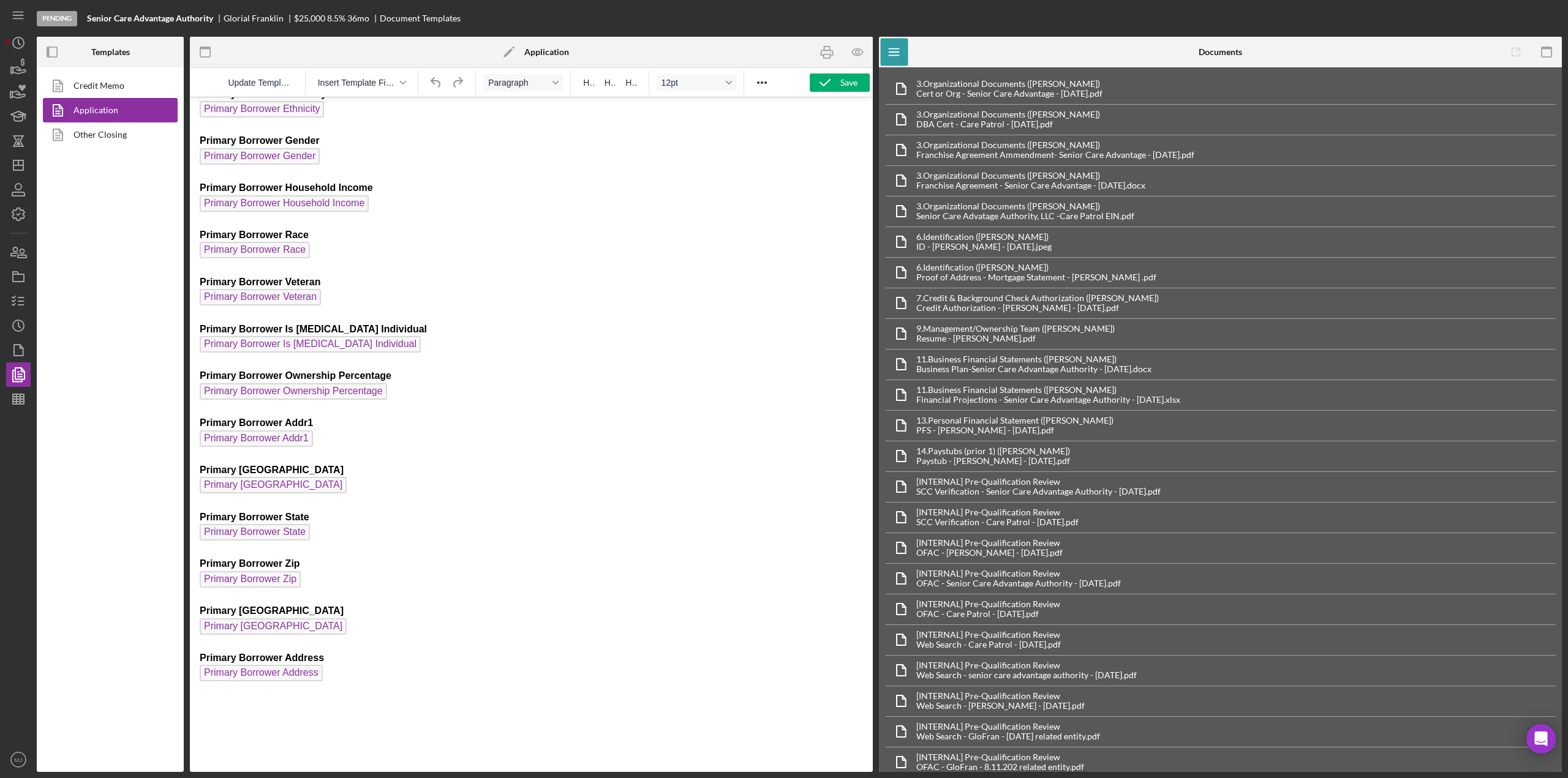
click at [395, 86] on span "Insert Template Field" at bounding box center [357, 82] width 78 height 10
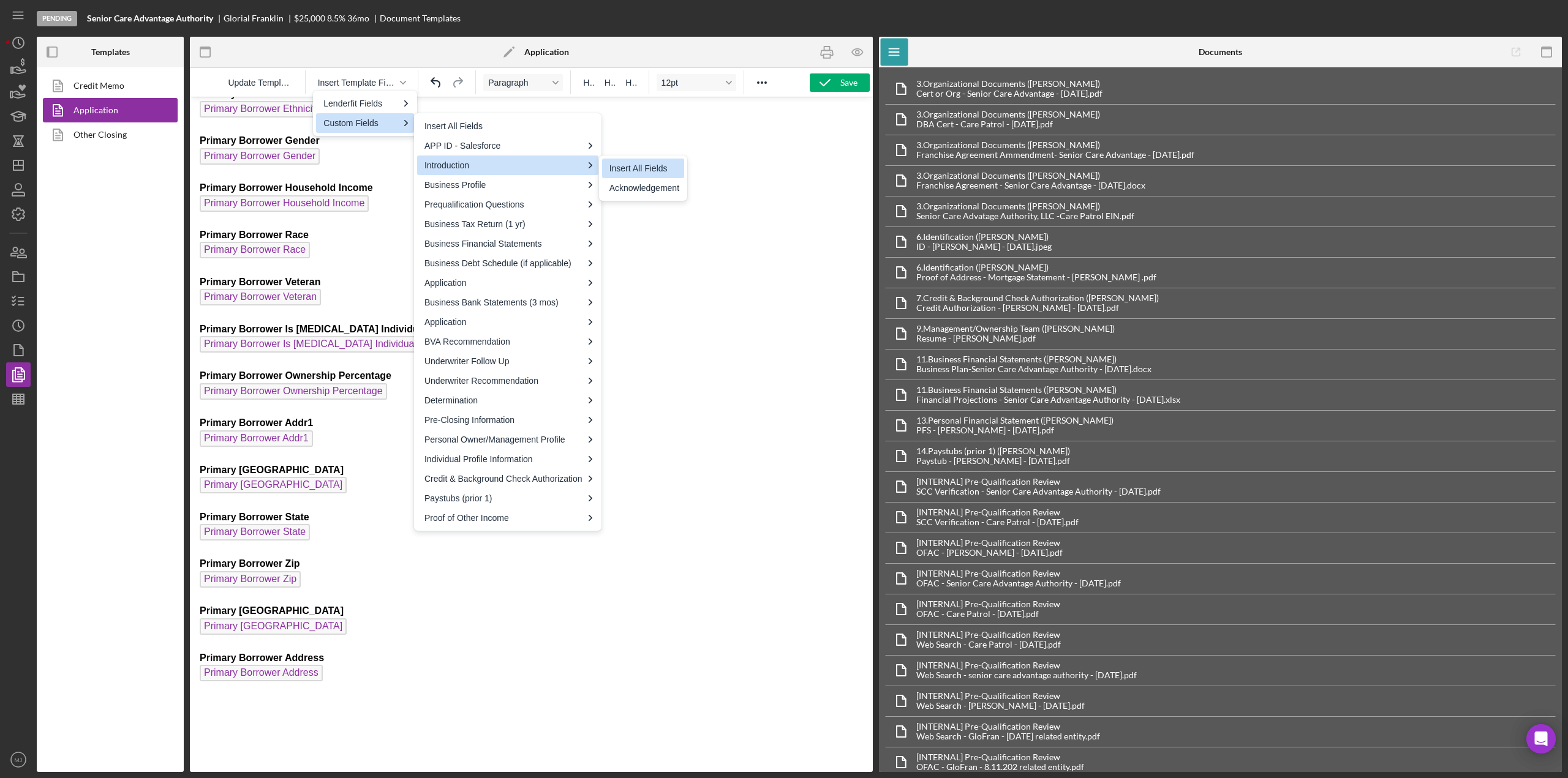
click at [635, 166] on div "Insert All Fields" at bounding box center [644, 168] width 70 height 14
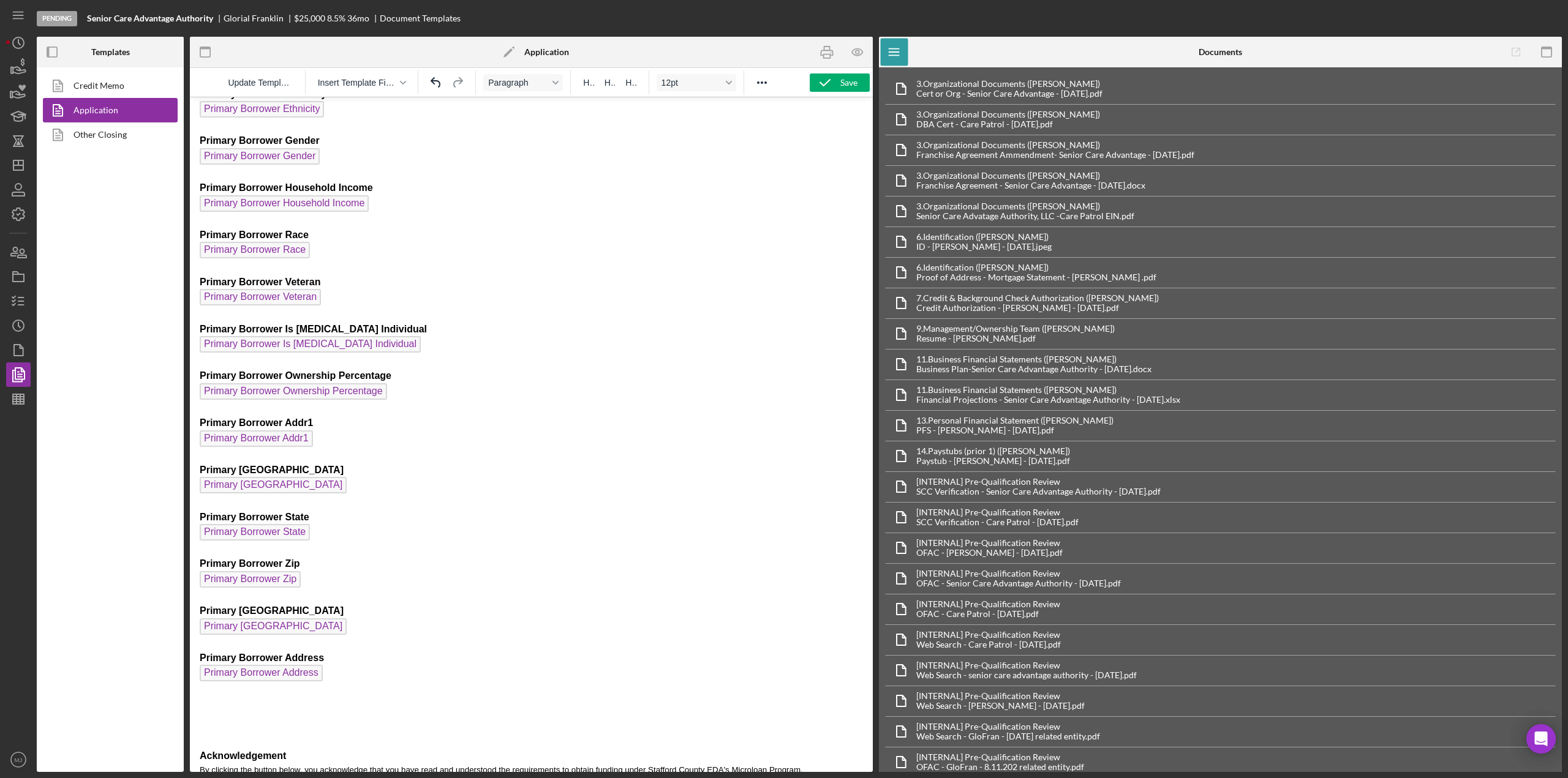
scroll to position [1951, 0]
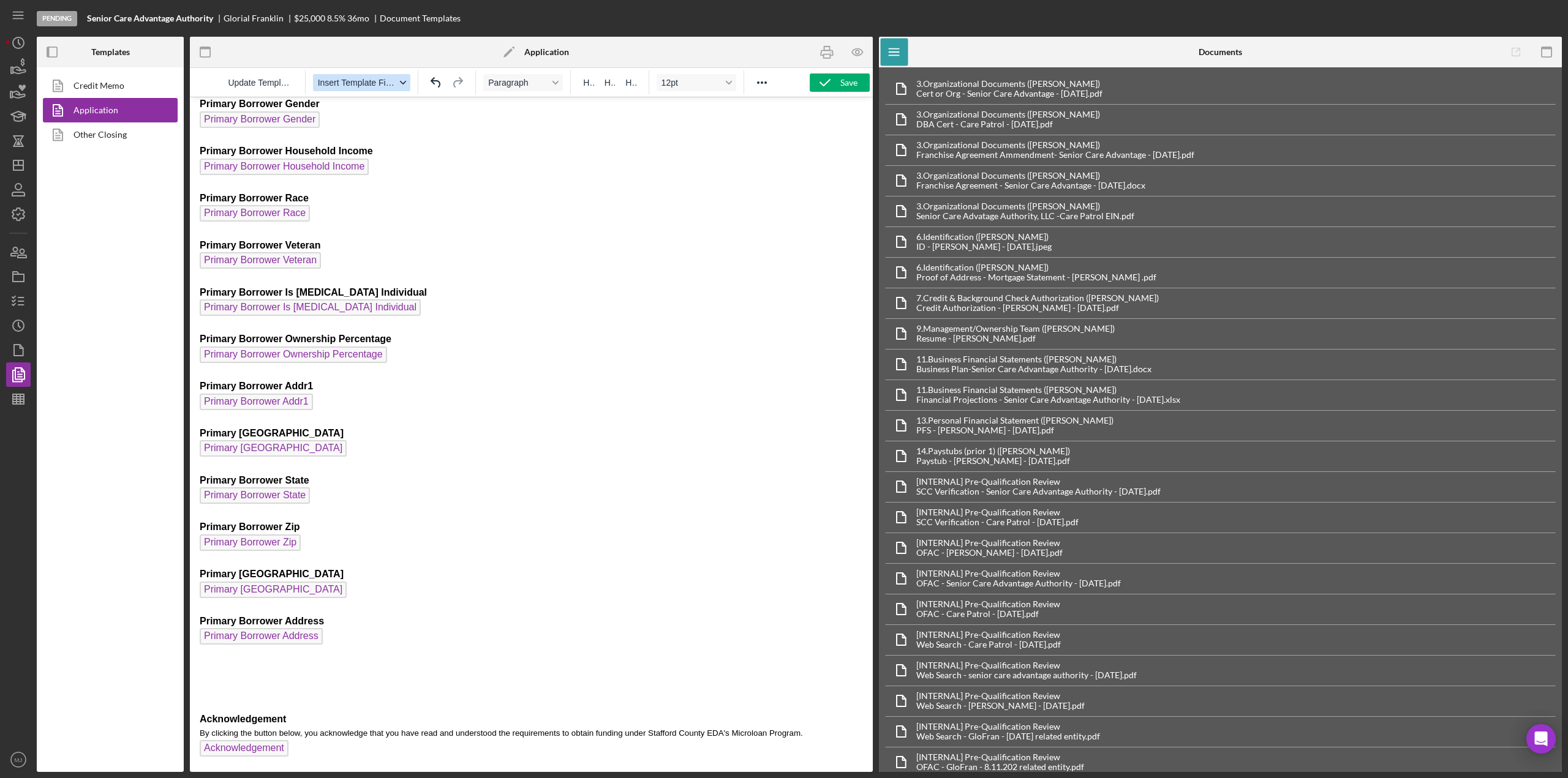
click at [403, 82] on icon "button" at bounding box center [403, 83] width 6 height 4
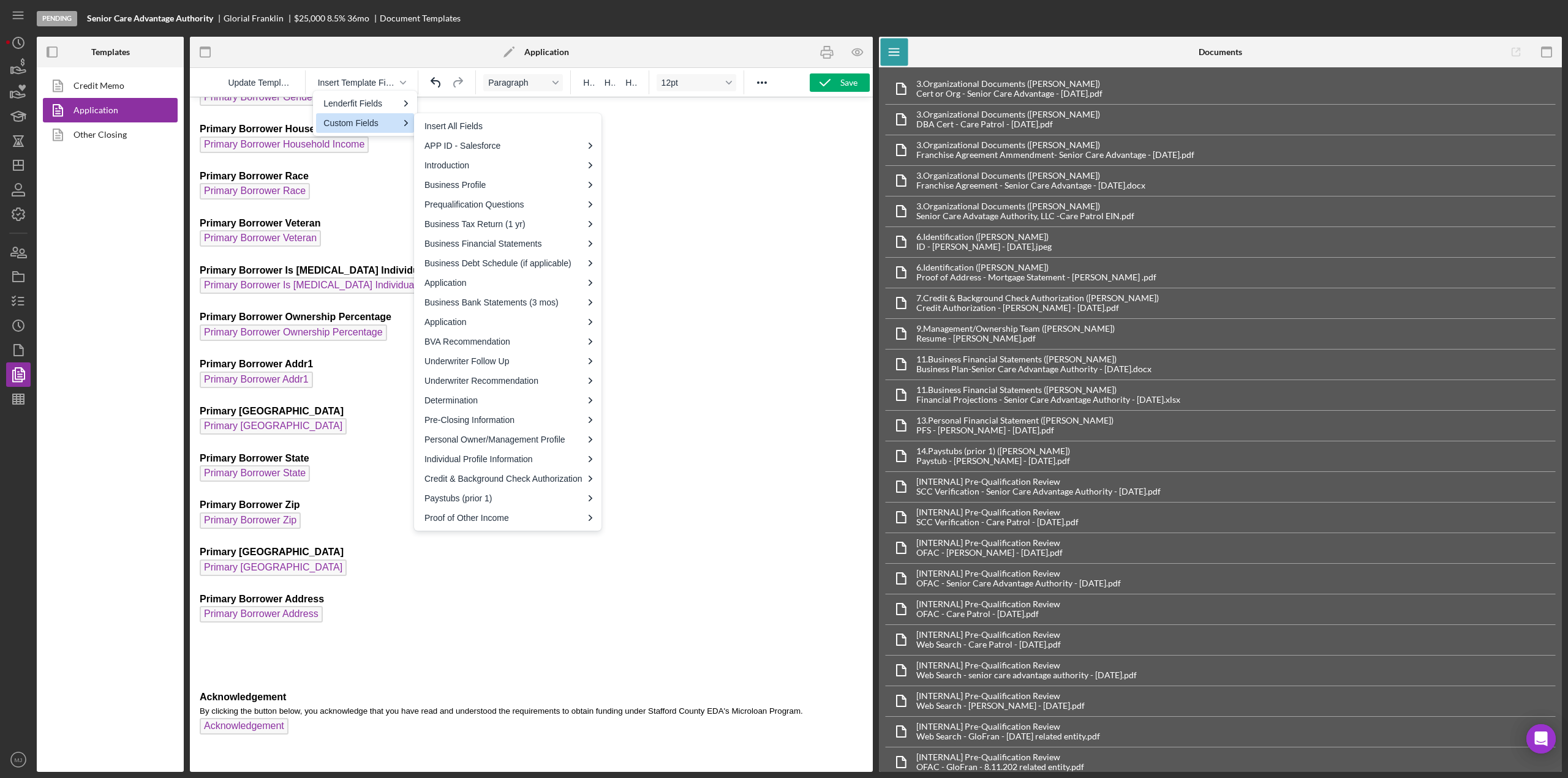
scroll to position [1985, 0]
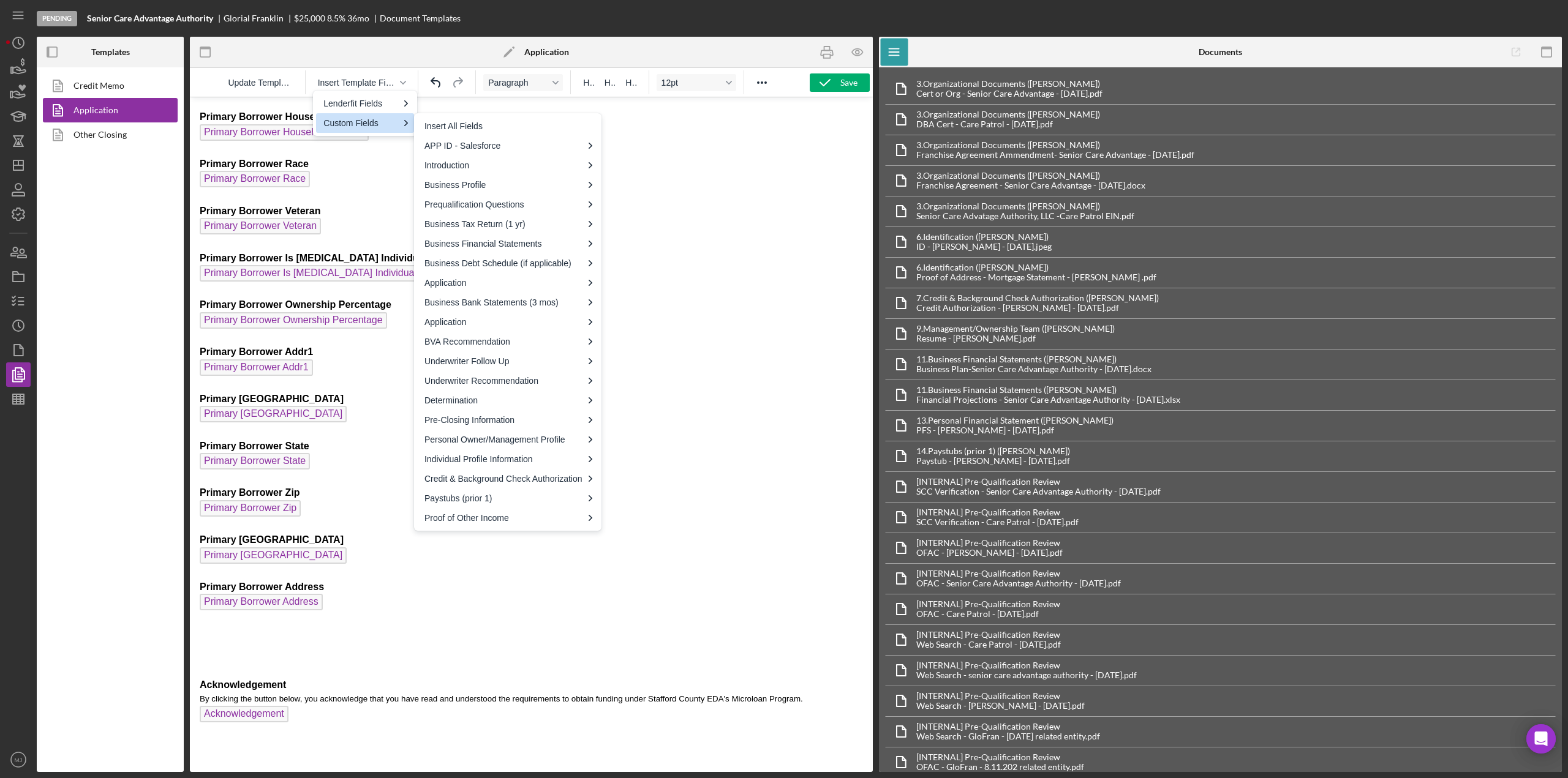
drag, startPoint x: 308, startPoint y: 716, endPoint x: 361, endPoint y: 777, distance: 80.8
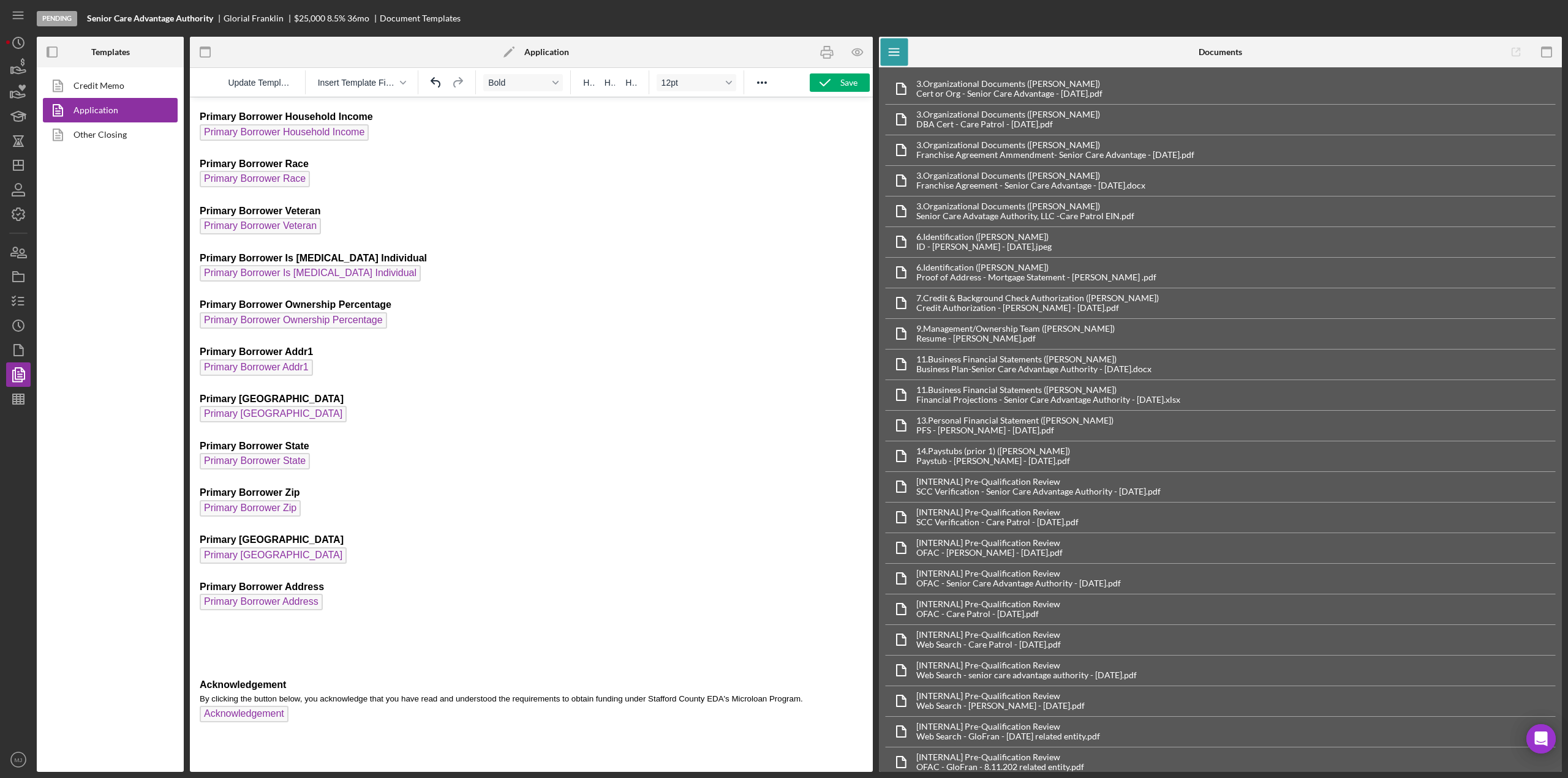
drag, startPoint x: 197, startPoint y: 687, endPoint x: 247, endPoint y: 688, distance: 50.0
drag, startPoint x: 199, startPoint y: 687, endPoint x: 306, endPoint y: 721, distance: 112.3
drag, startPoint x: 305, startPoint y: 719, endPoint x: 196, endPoint y: 682, distance: 115.1
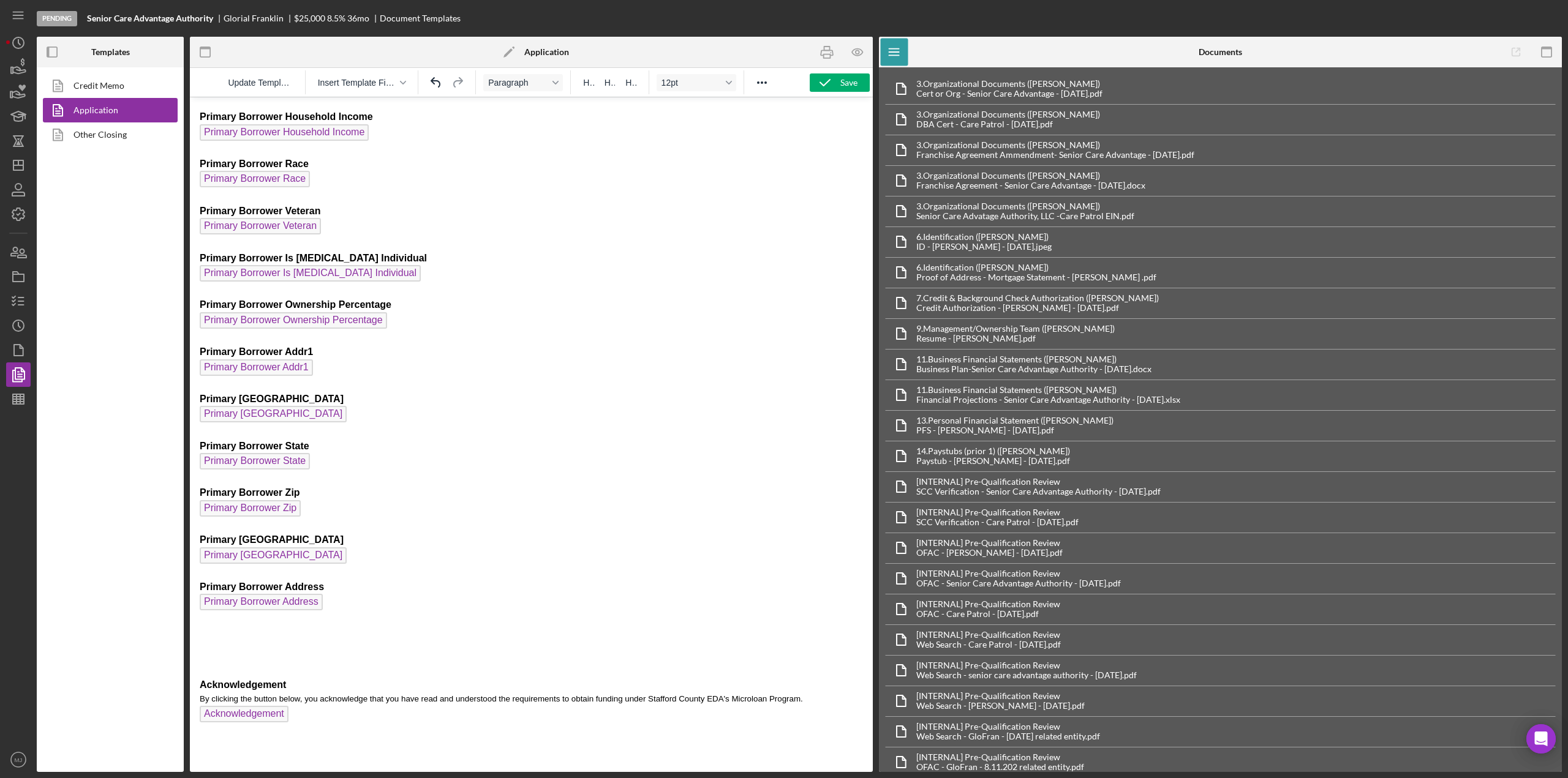
drag, startPoint x: 305, startPoint y: 712, endPoint x: 185, endPoint y: 675, distance: 125.6
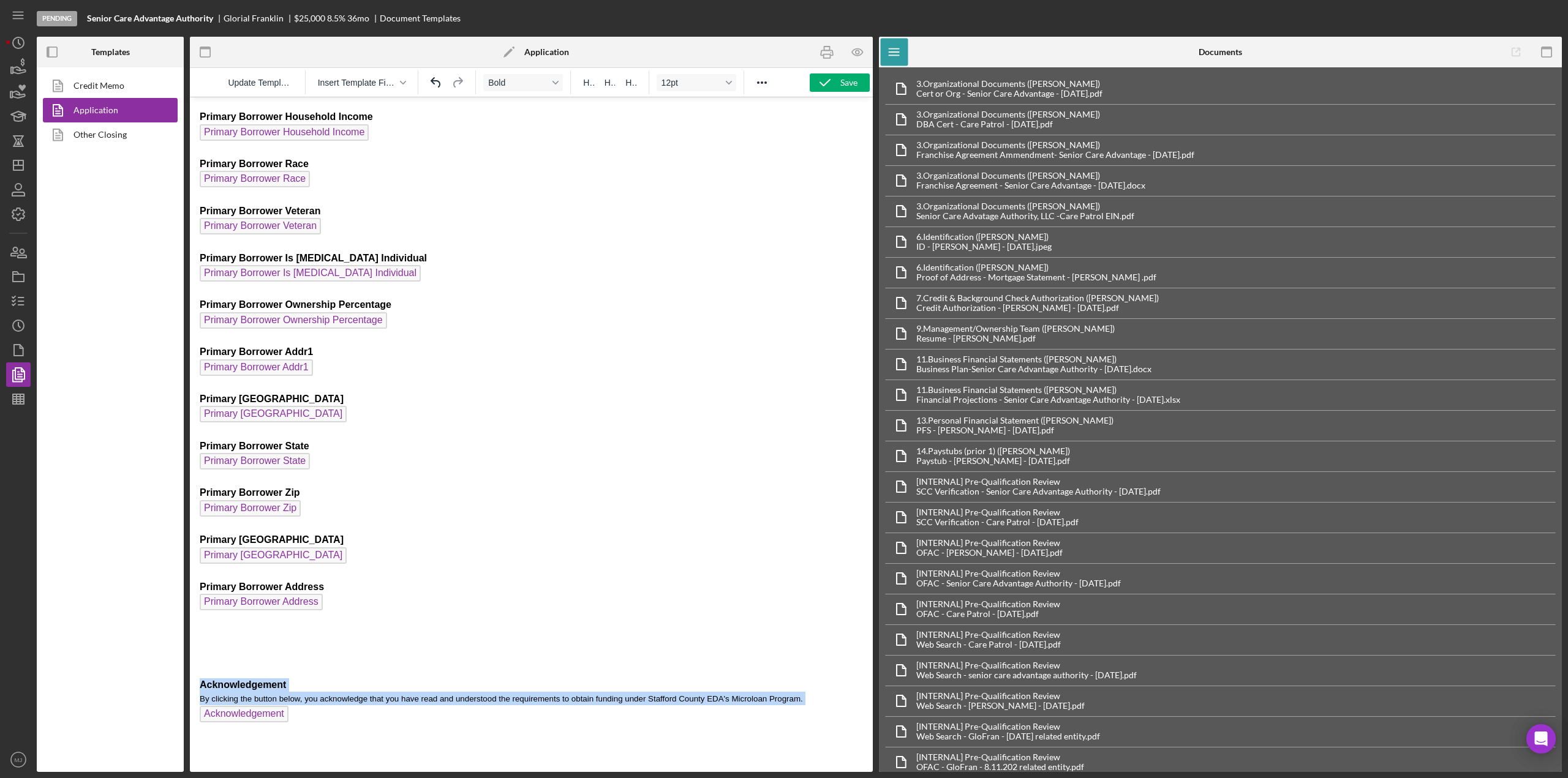
drag, startPoint x: 203, startPoint y: 686, endPoint x: 315, endPoint y: 721, distance: 117.3
click at [315, 721] on p "Acknowledgement By clicking the button below, you acknowledge that you have rea…" at bounding box center [532, 709] width 663 height 61
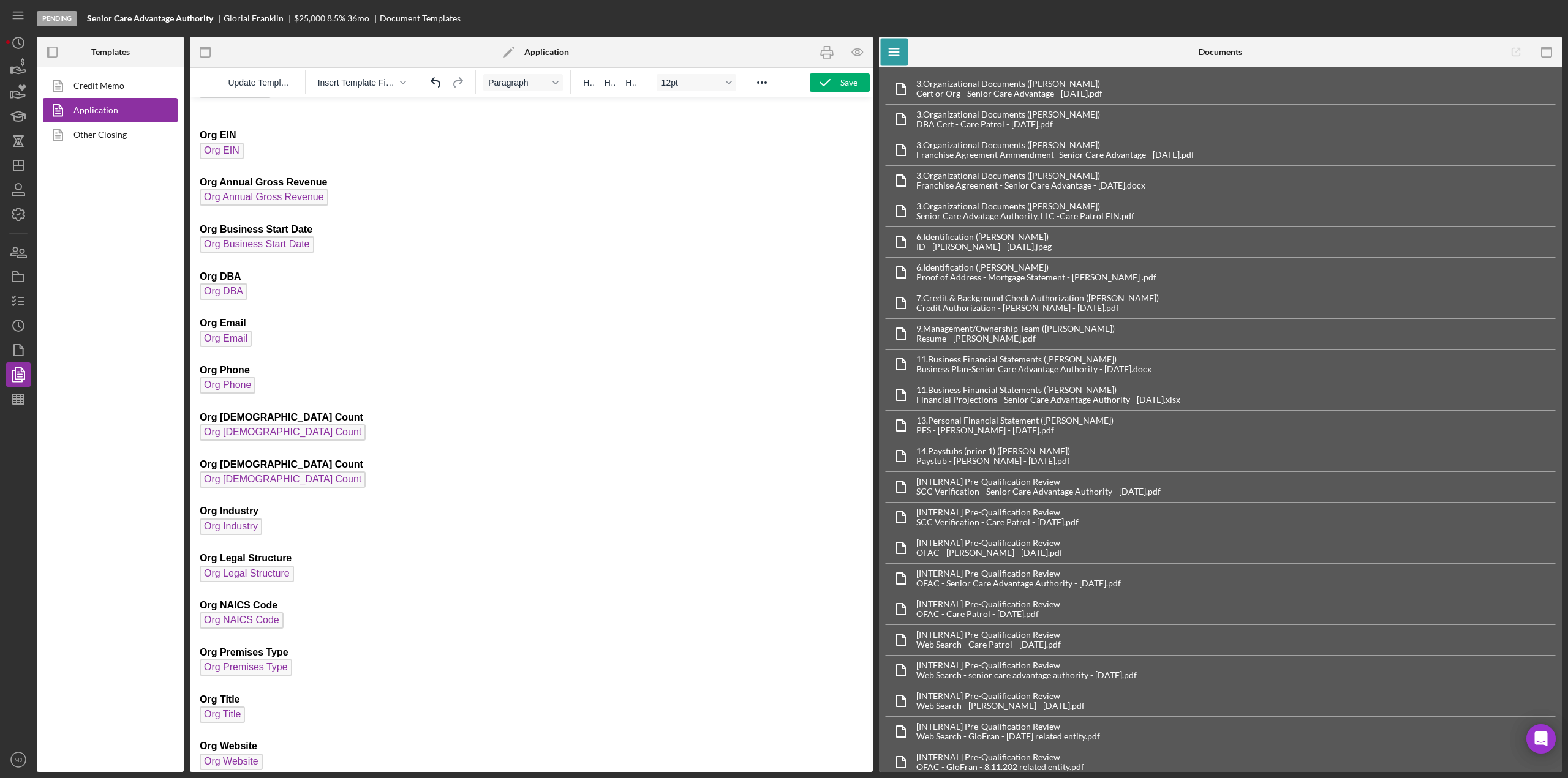
scroll to position [0, 0]
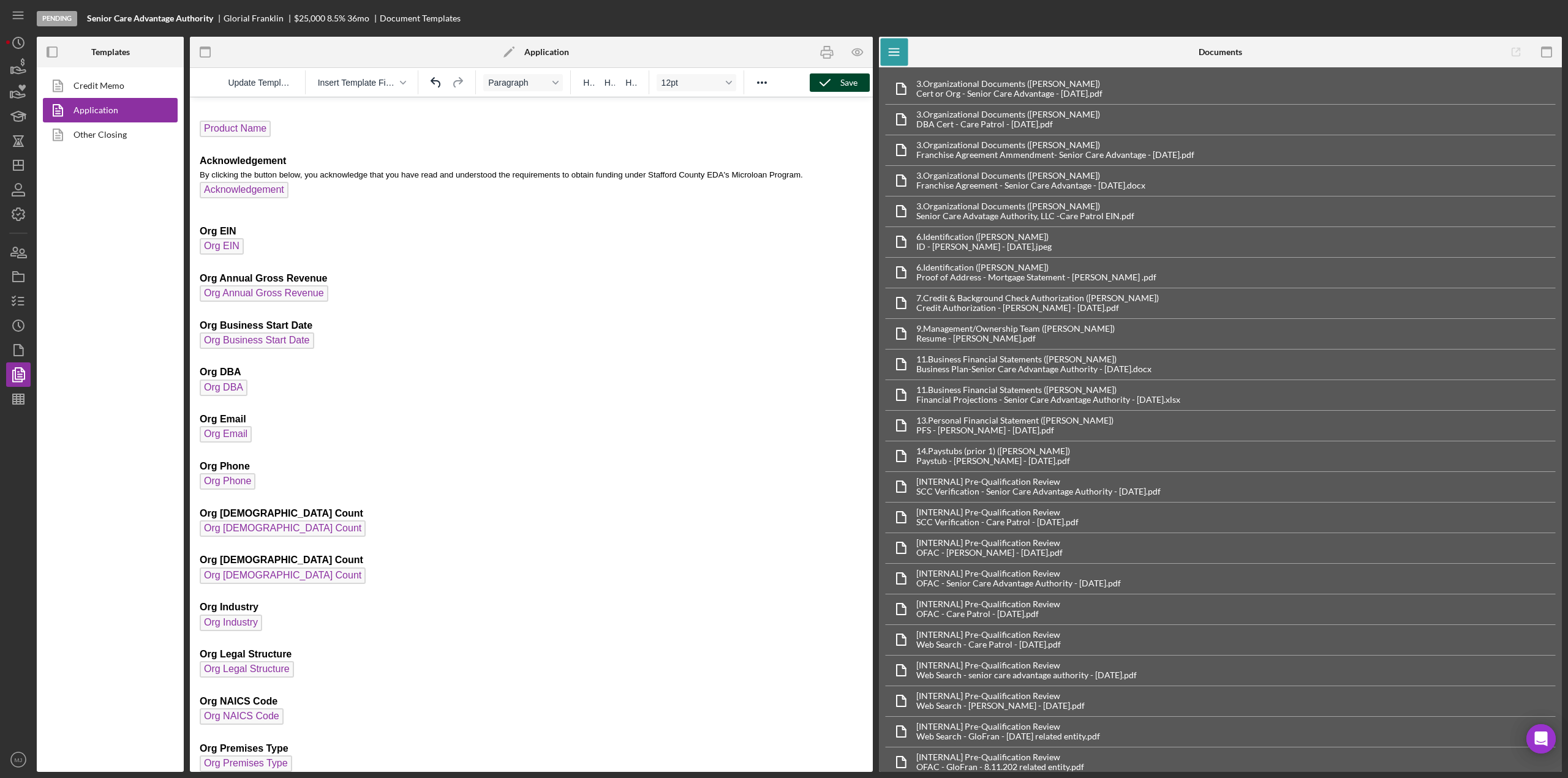
drag, startPoint x: 827, startPoint y: 84, endPoint x: 599, endPoint y: 16, distance: 237.9
click at [827, 84] on icon "button" at bounding box center [825, 82] width 31 height 31
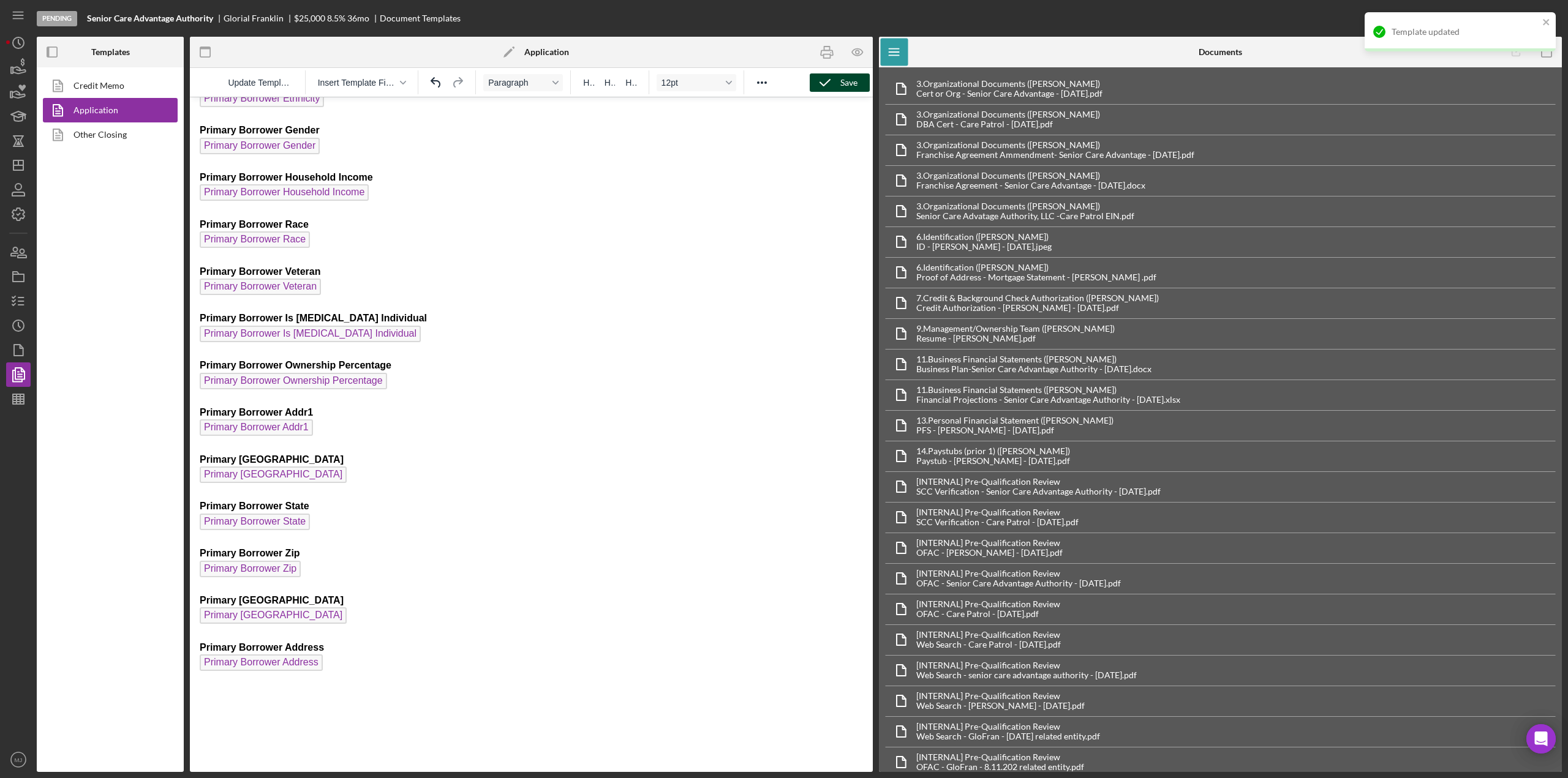
scroll to position [2008, 0]
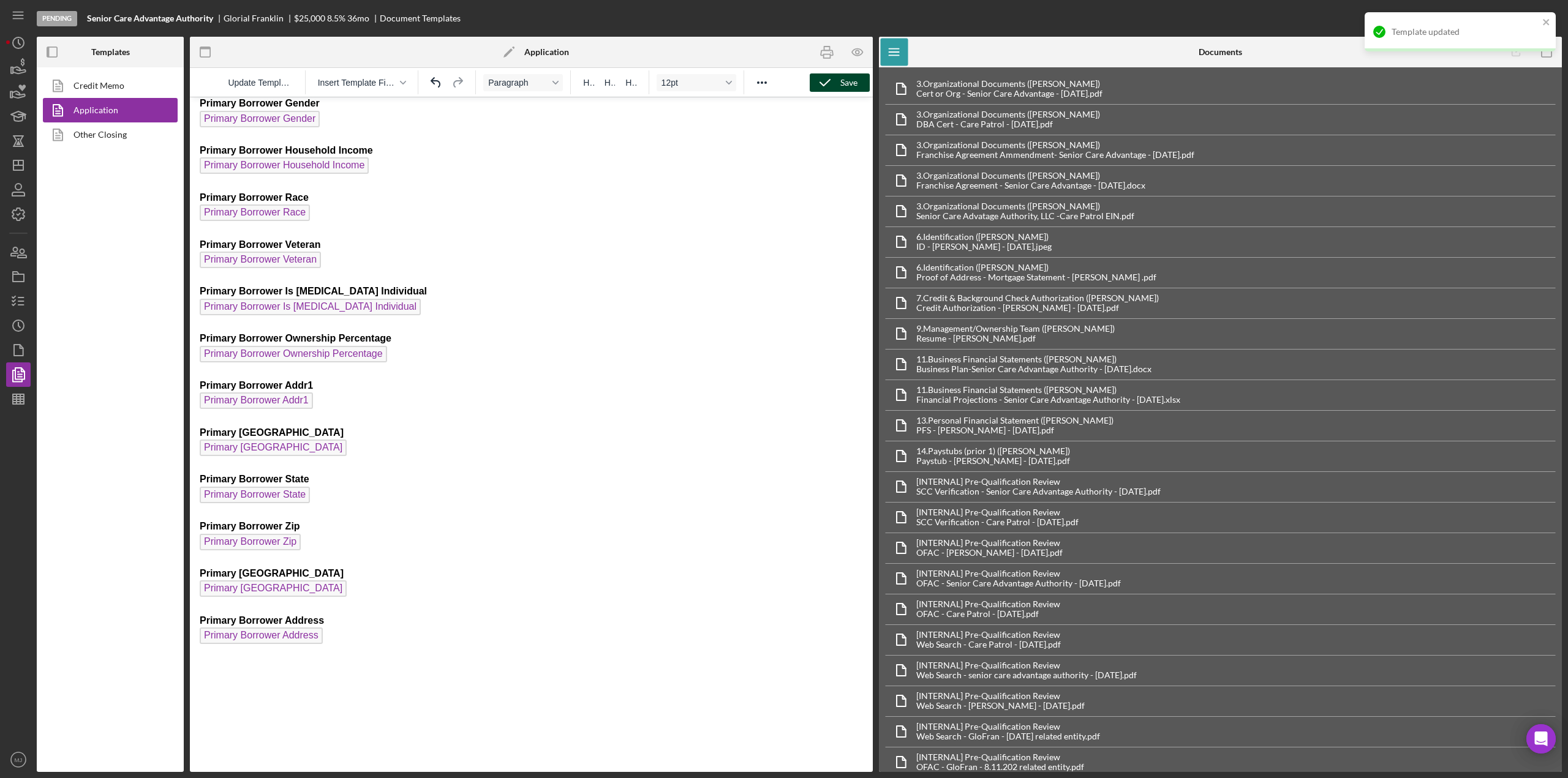
click at [401, 84] on icon "button" at bounding box center [403, 82] width 6 height 6
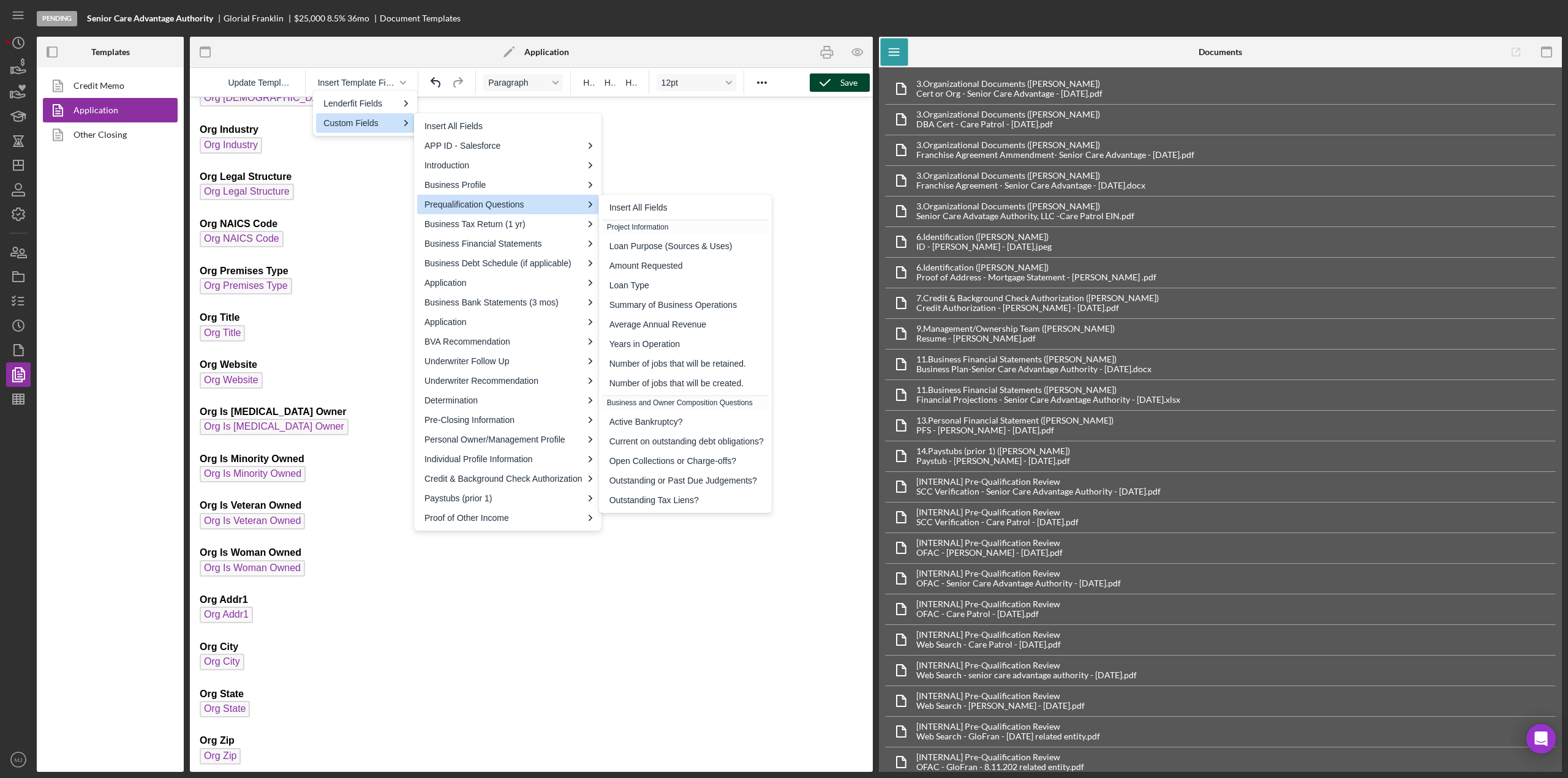
scroll to position [0, 0]
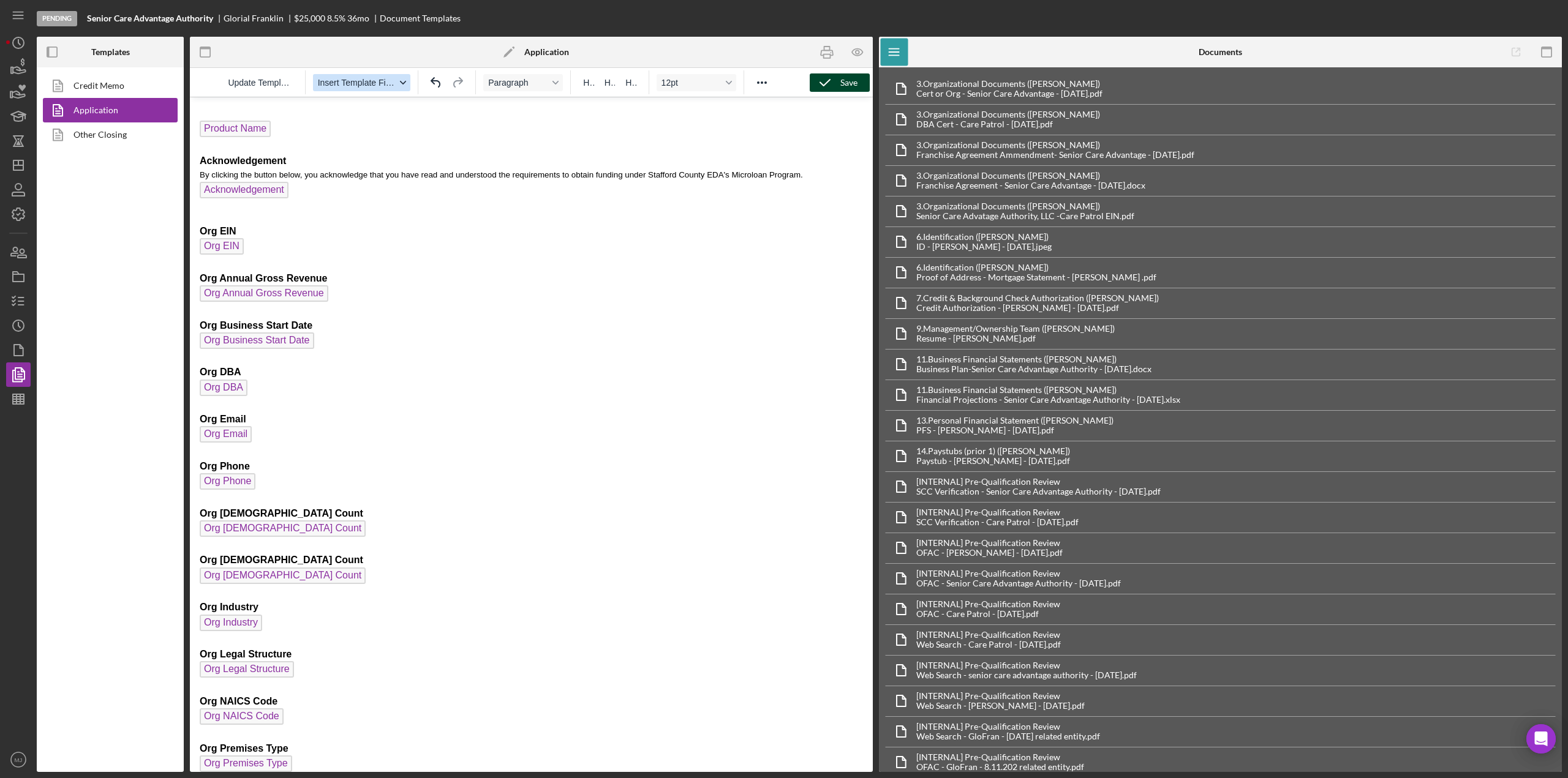
click at [395, 78] on span "Insert Template Field" at bounding box center [357, 82] width 78 height 10
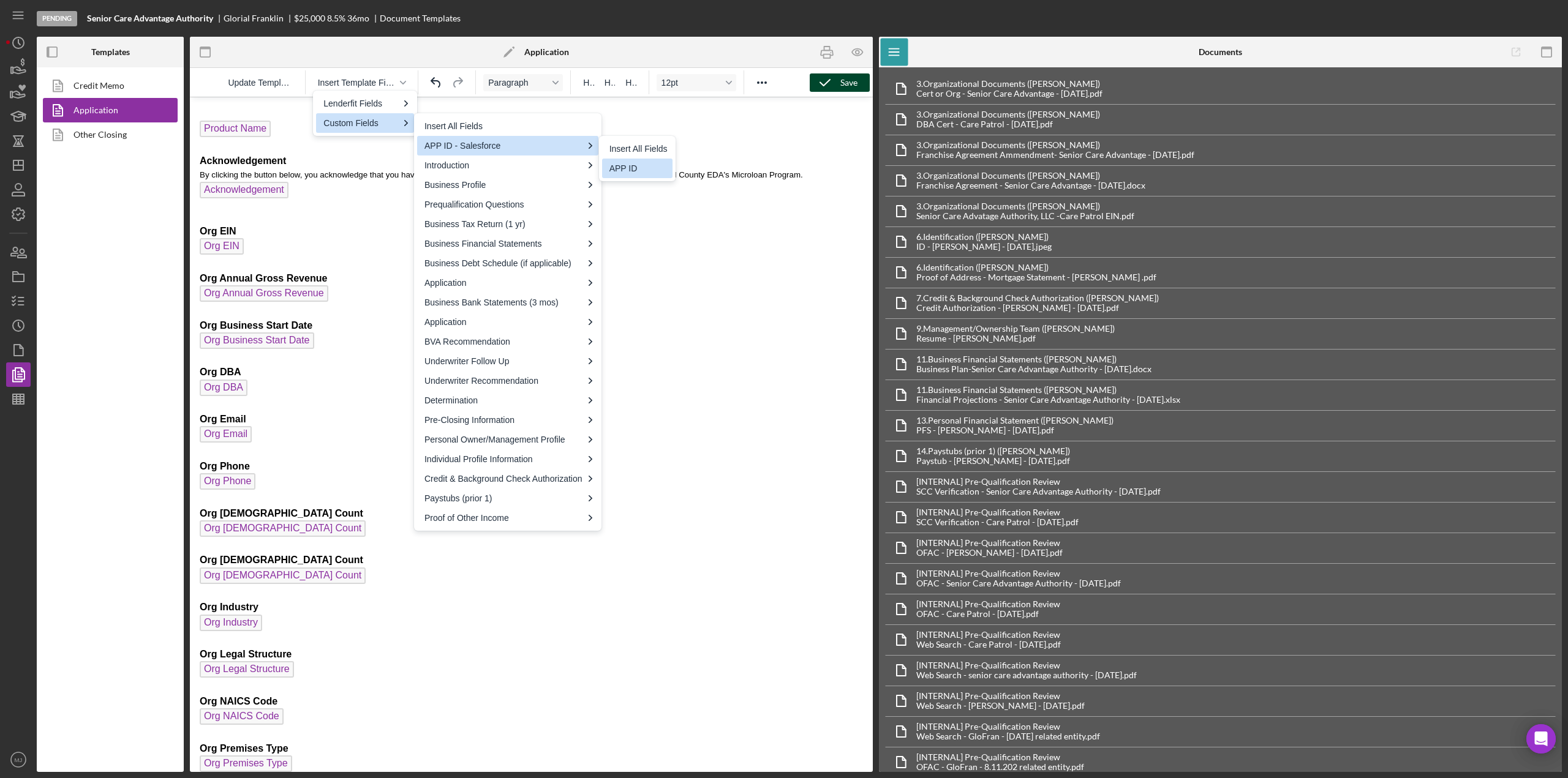
click at [625, 169] on div "APP ID" at bounding box center [638, 168] width 58 height 14
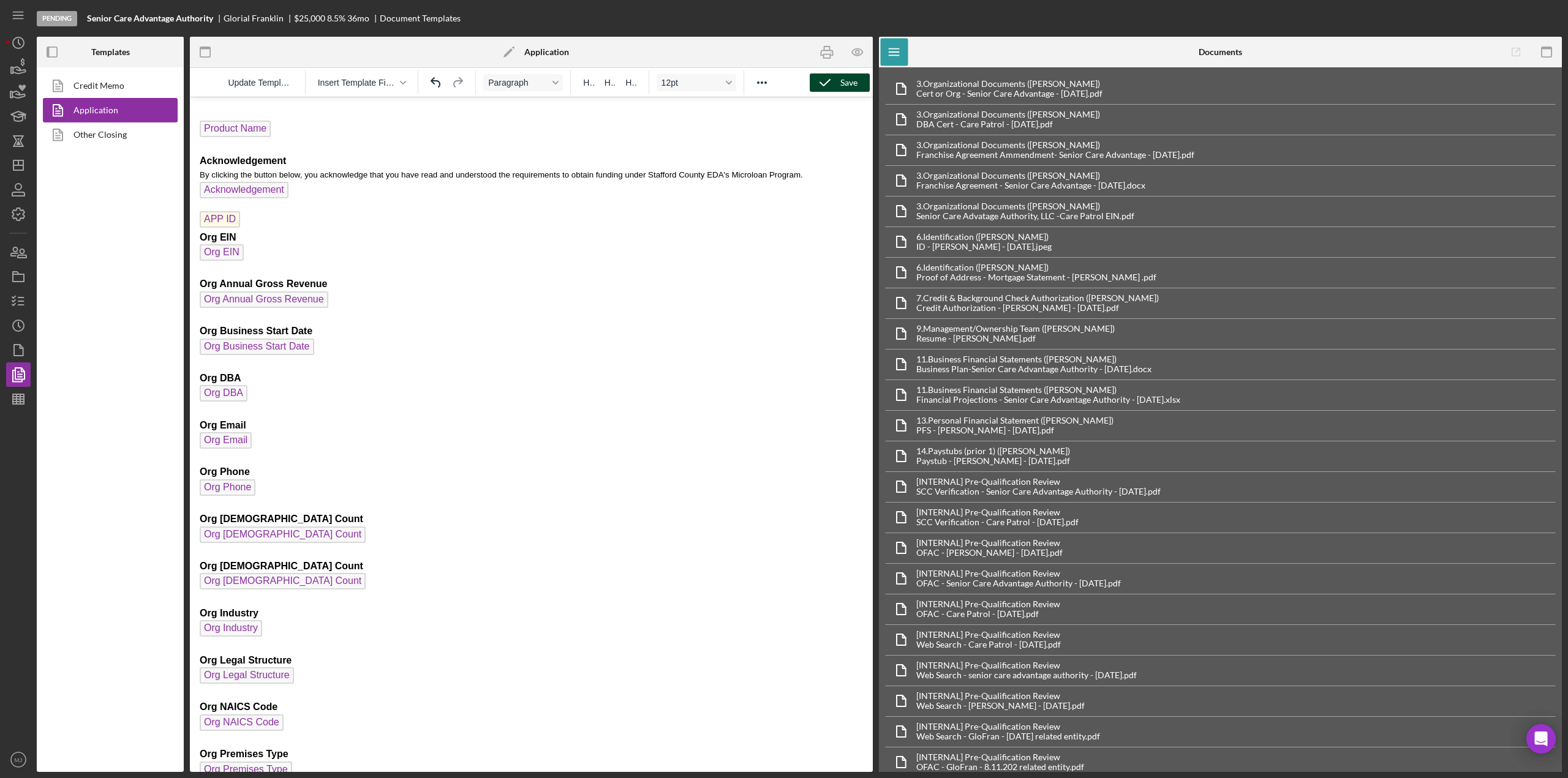
drag, startPoint x: 246, startPoint y: 219, endPoint x: 188, endPoint y: 218, distance: 58.0
drag, startPoint x: 248, startPoint y: 220, endPoint x: 203, endPoint y: 221, distance: 45.0
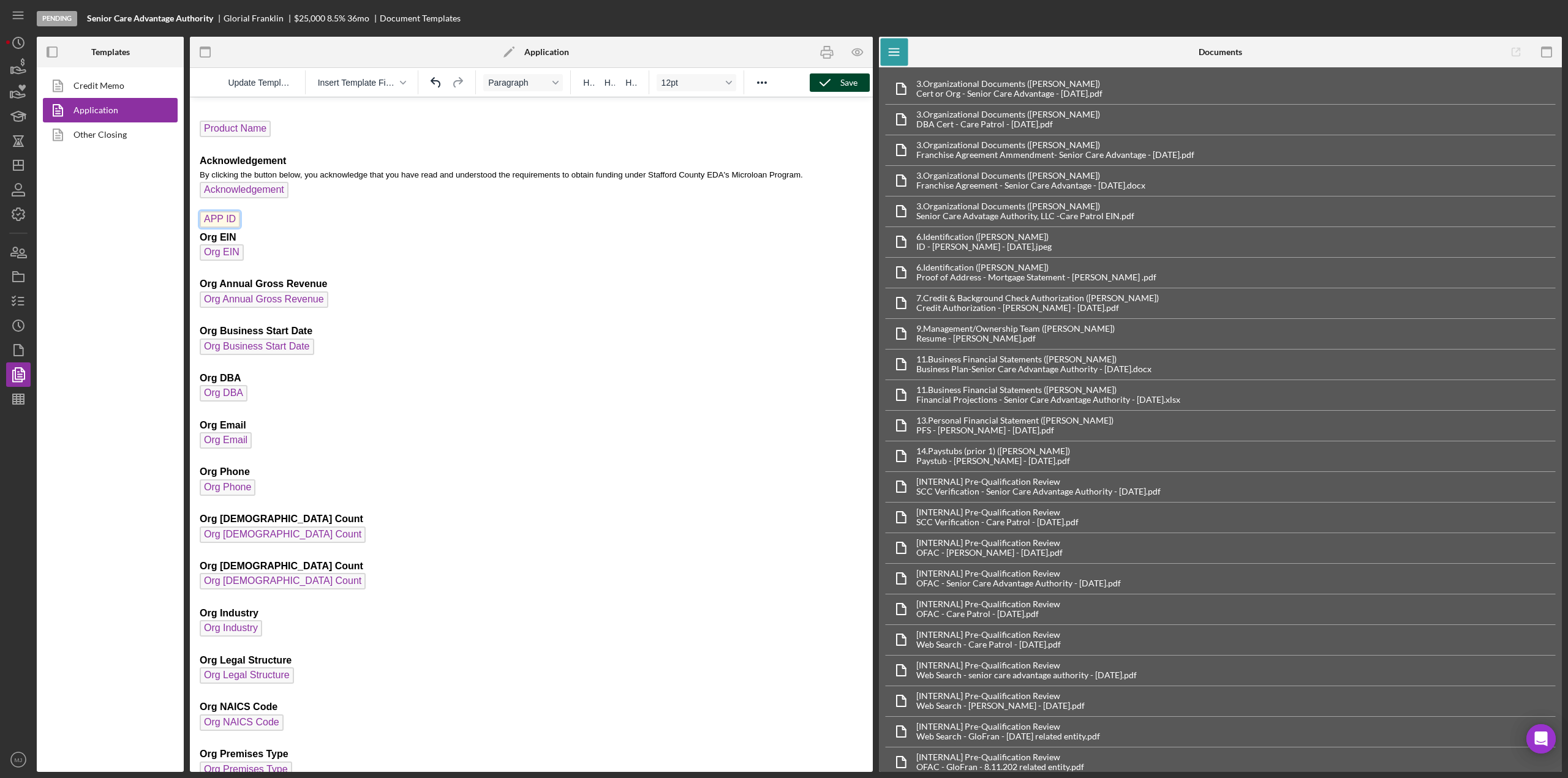
click at [203, 220] on span "APP ID" at bounding box center [220, 219] width 40 height 16
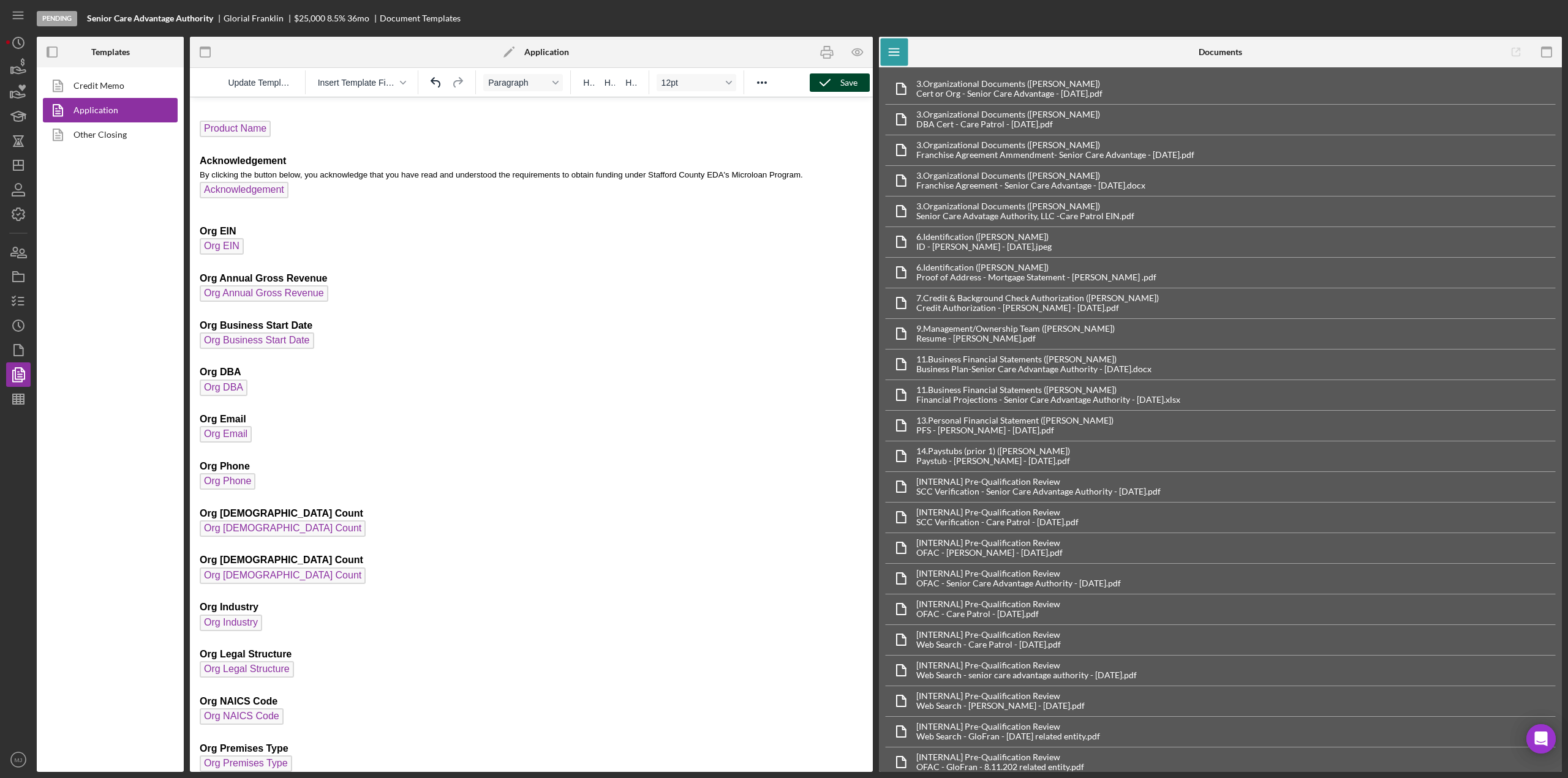
click at [293, 137] on p "Product Name Acknowledgement By clicking the button below, you acknowledge that…" at bounding box center [532, 154] width 663 height 94
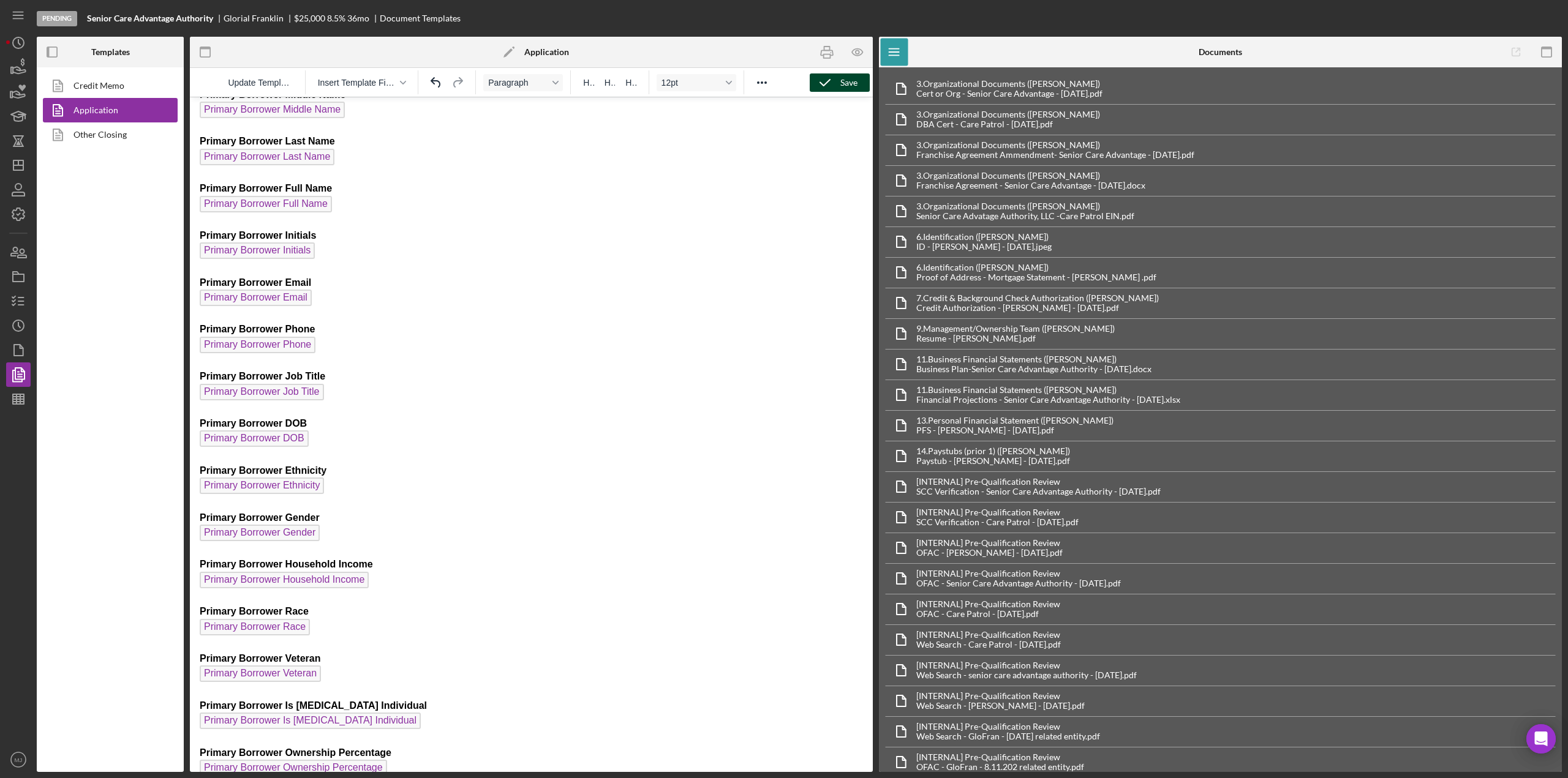
scroll to position [1776, 0]
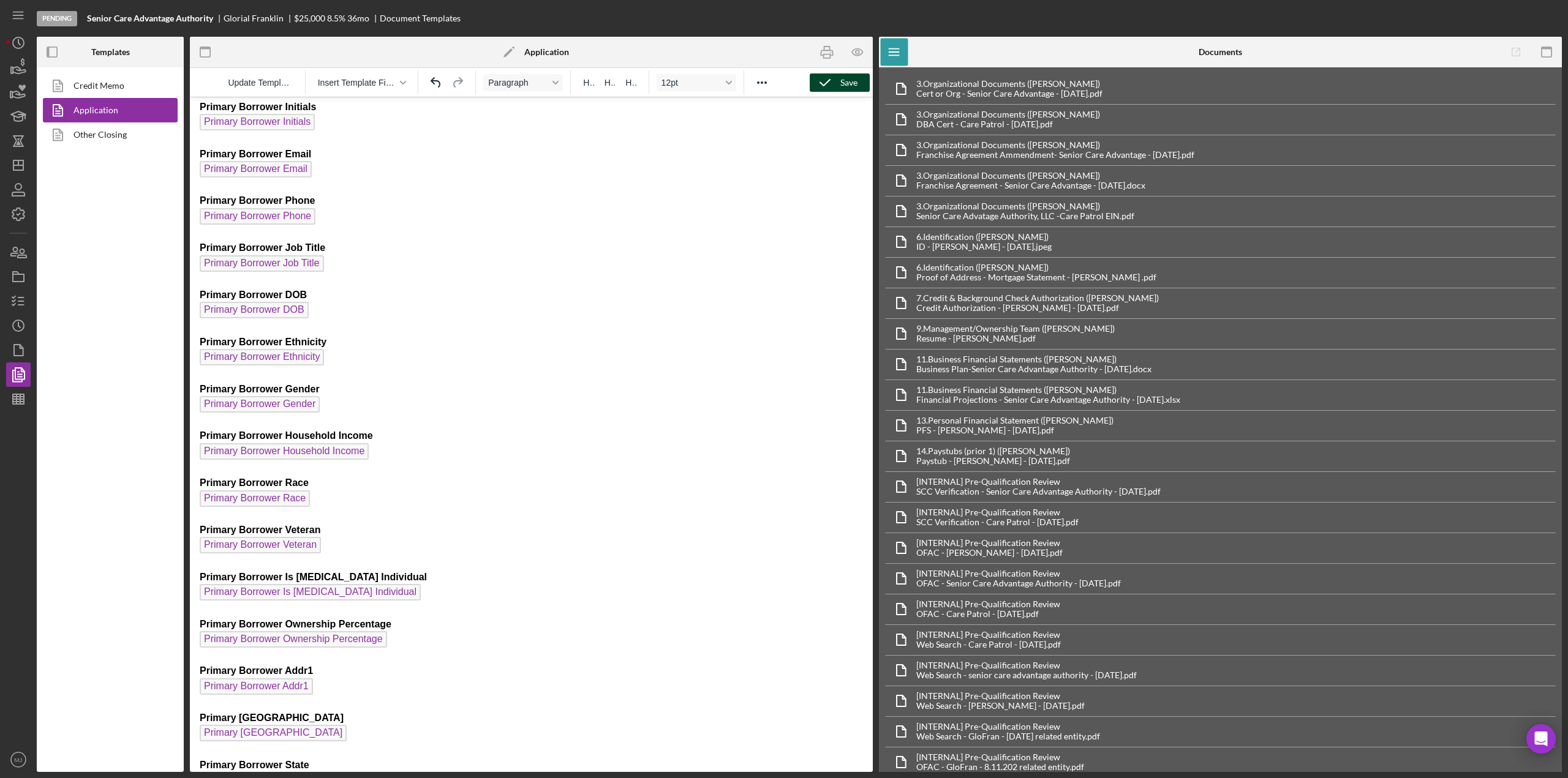
click at [828, 84] on icon "button" at bounding box center [825, 82] width 31 height 31
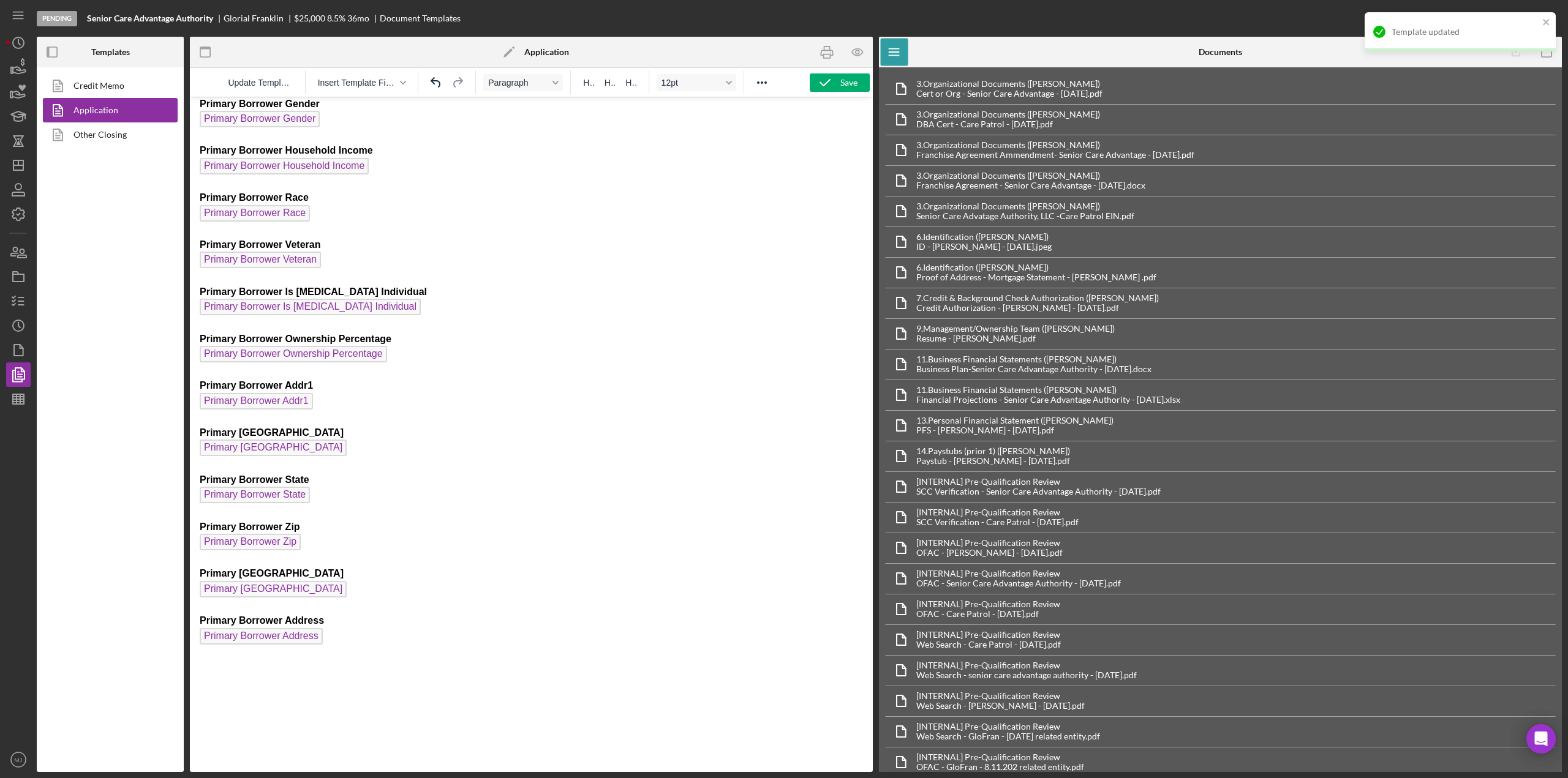
click at [397, 82] on button "Insert Template Field" at bounding box center [362, 83] width 98 height 17
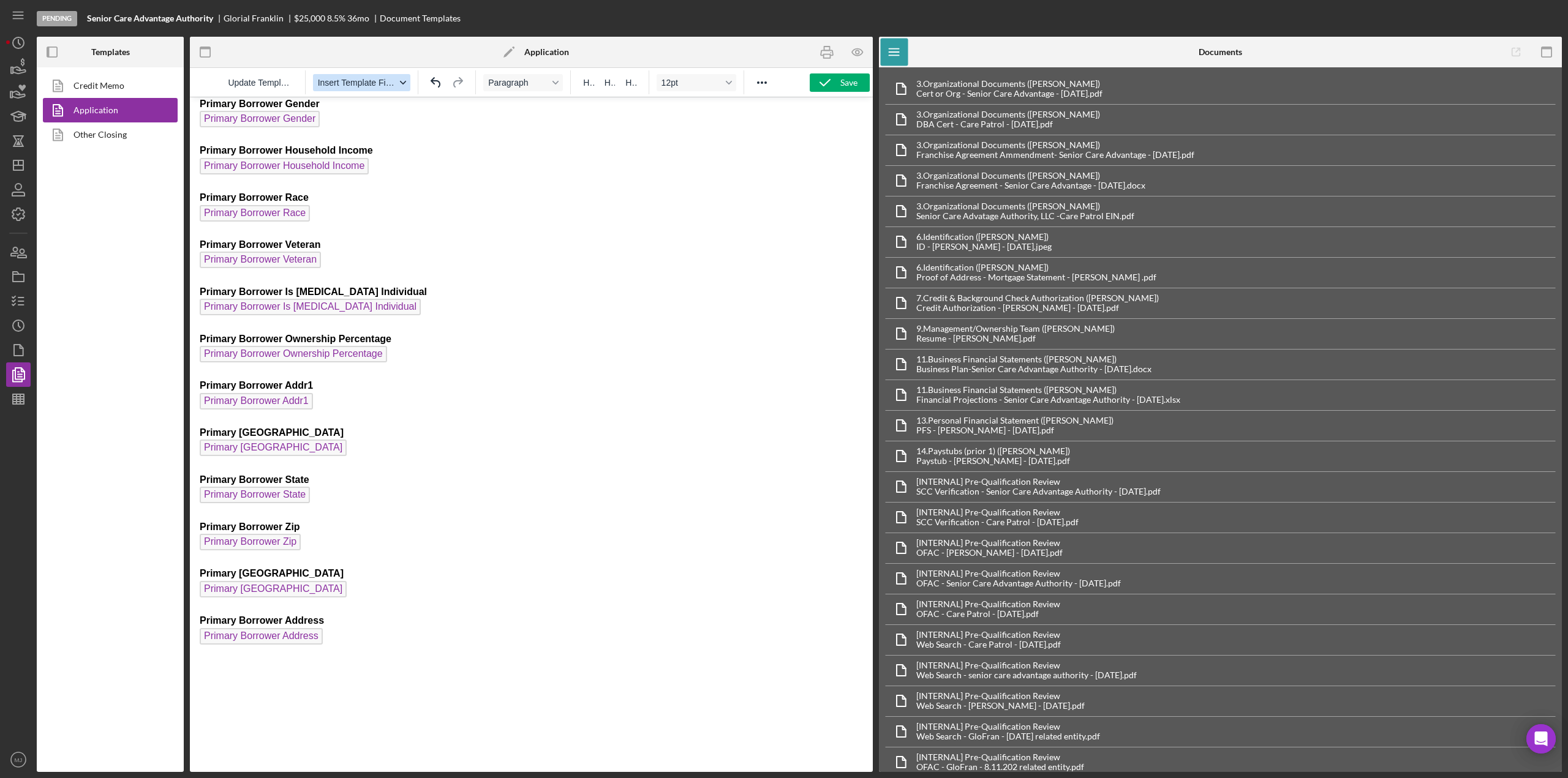
click at [402, 85] on button "Insert Template Field" at bounding box center [362, 83] width 98 height 17
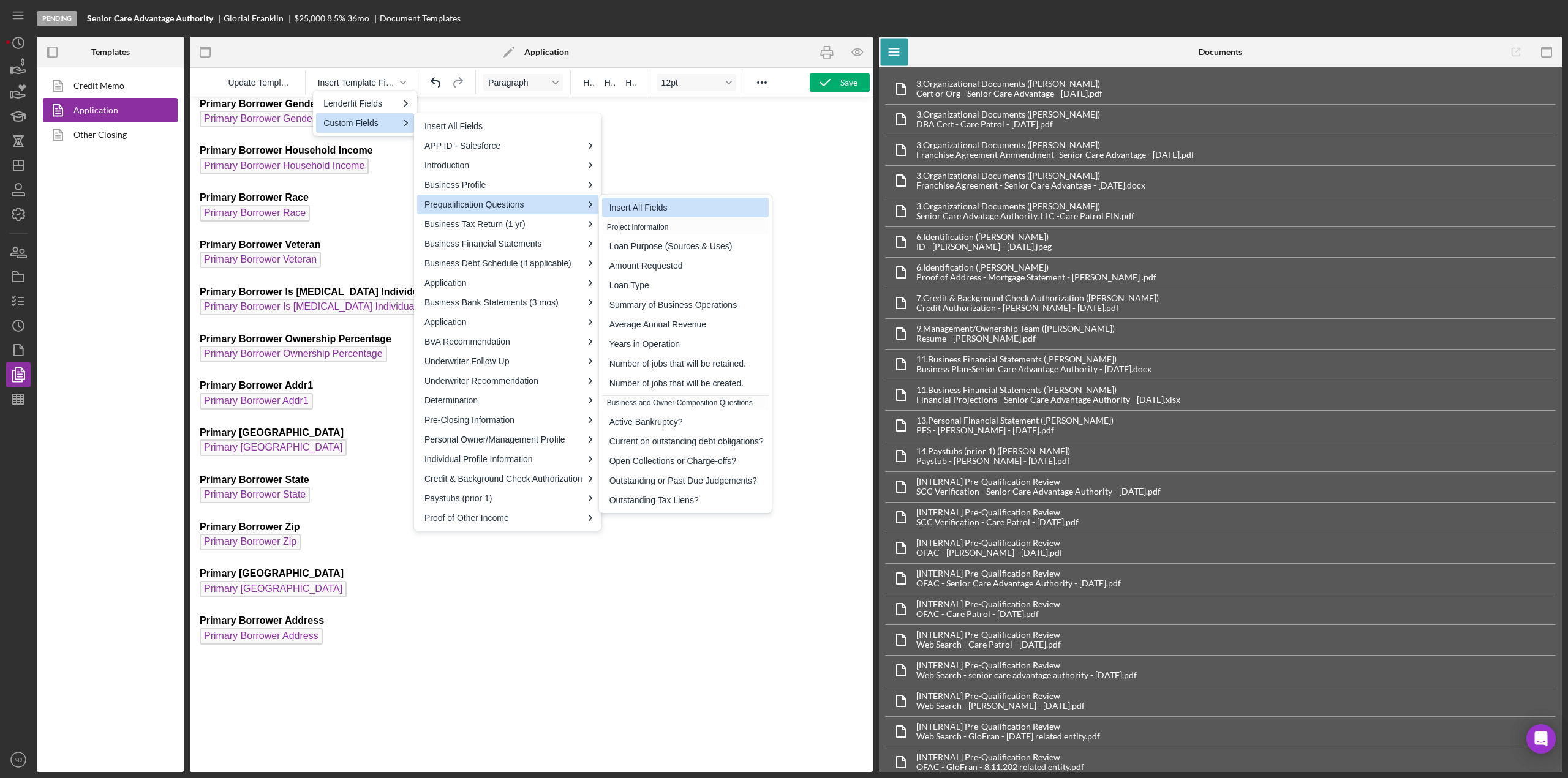
click at [641, 203] on div "Insert All Fields" at bounding box center [686, 207] width 155 height 14
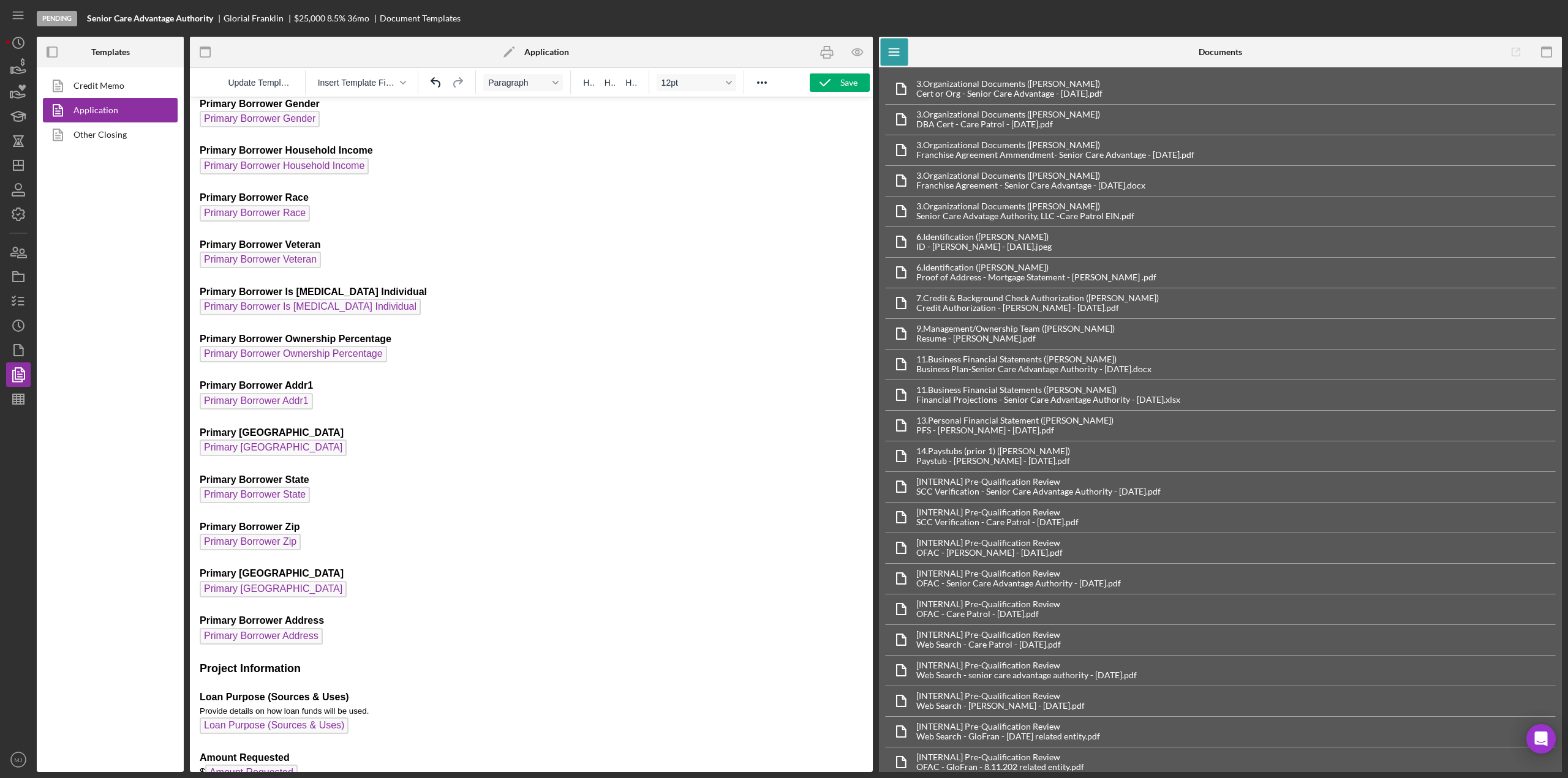
scroll to position [2852, 0]
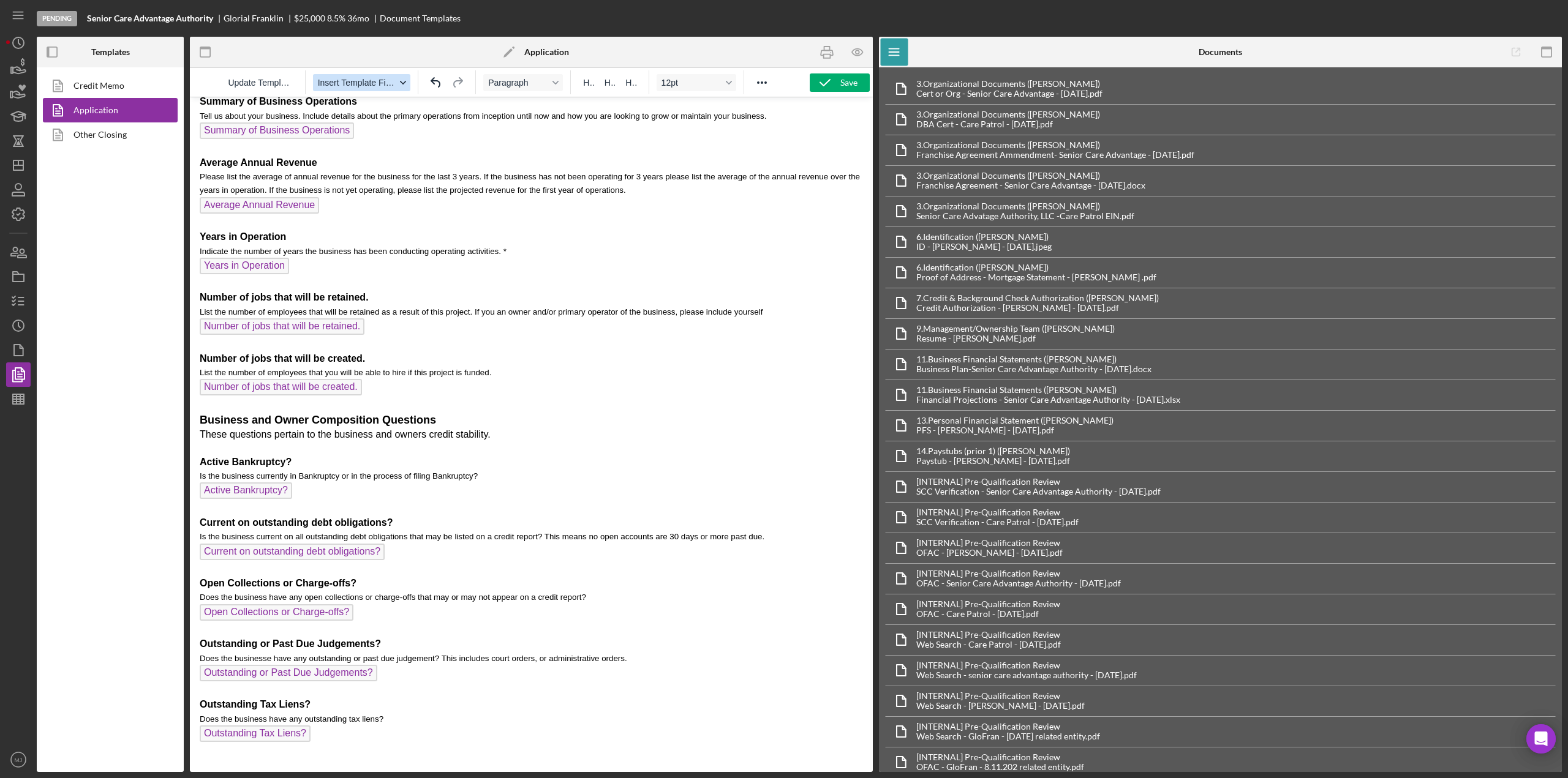
click at [401, 85] on icon "button" at bounding box center [403, 82] width 6 height 6
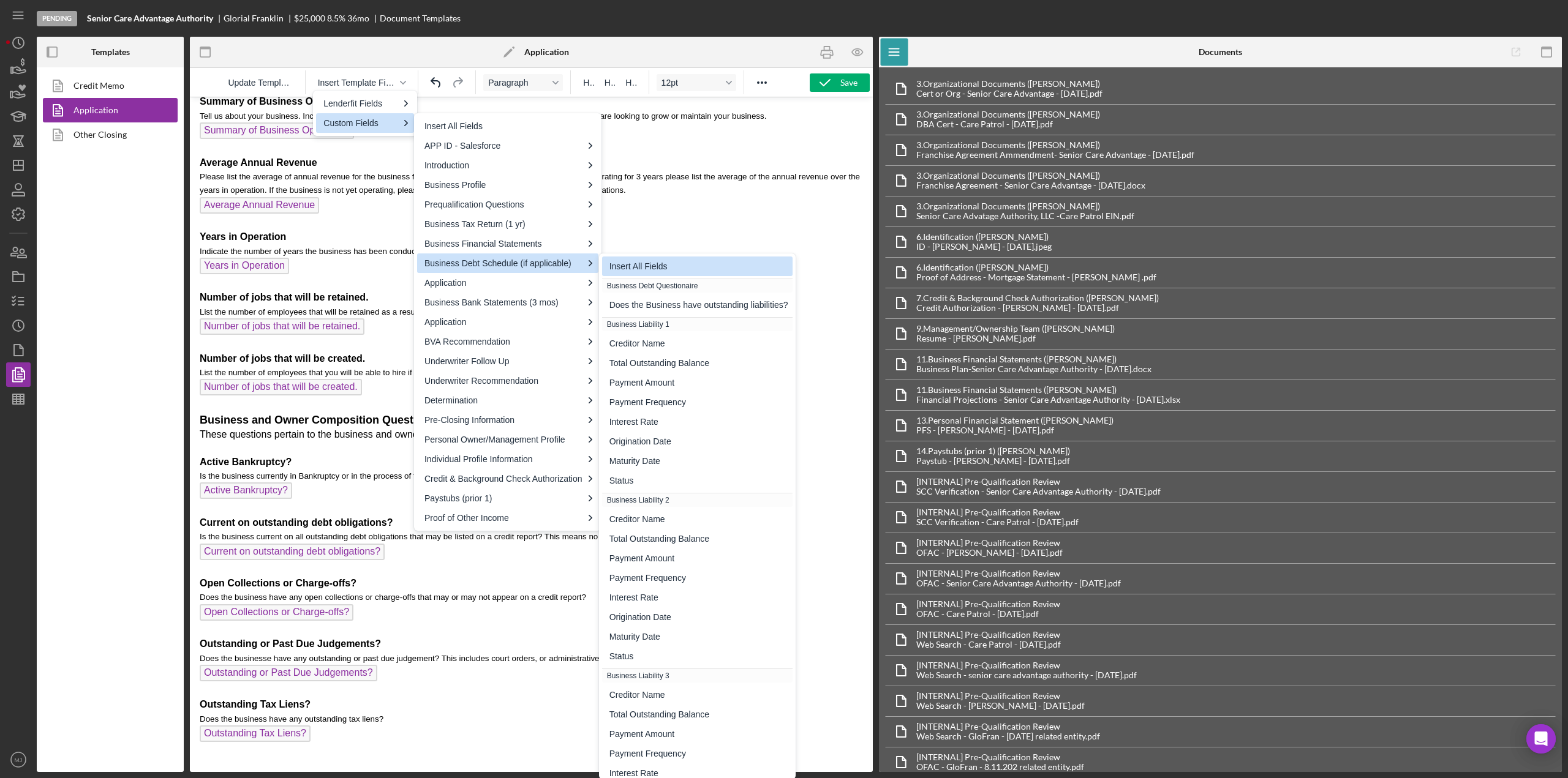
click at [630, 268] on div "Insert All Fields" at bounding box center [699, 266] width 179 height 14
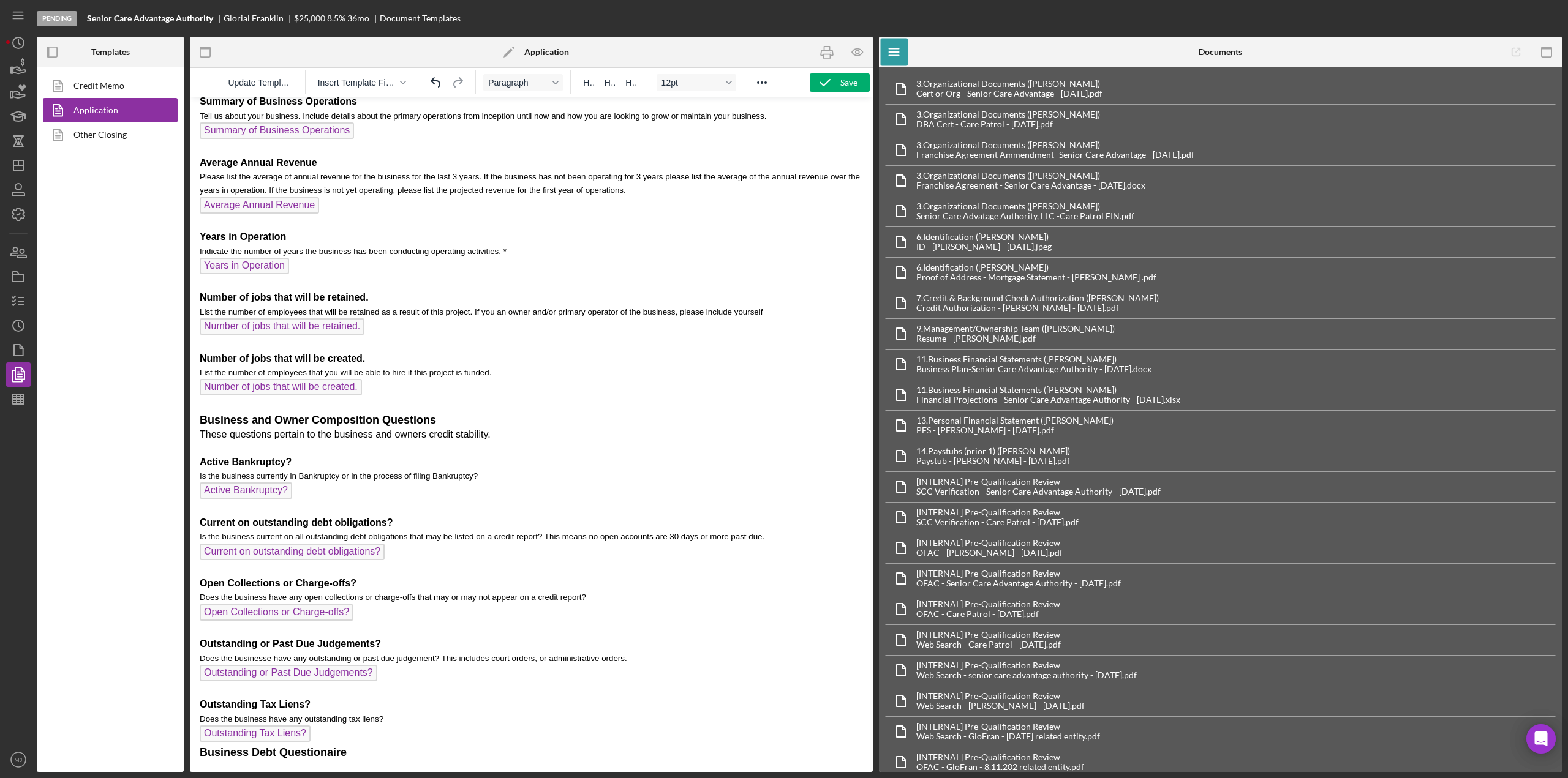
scroll to position [5078, 0]
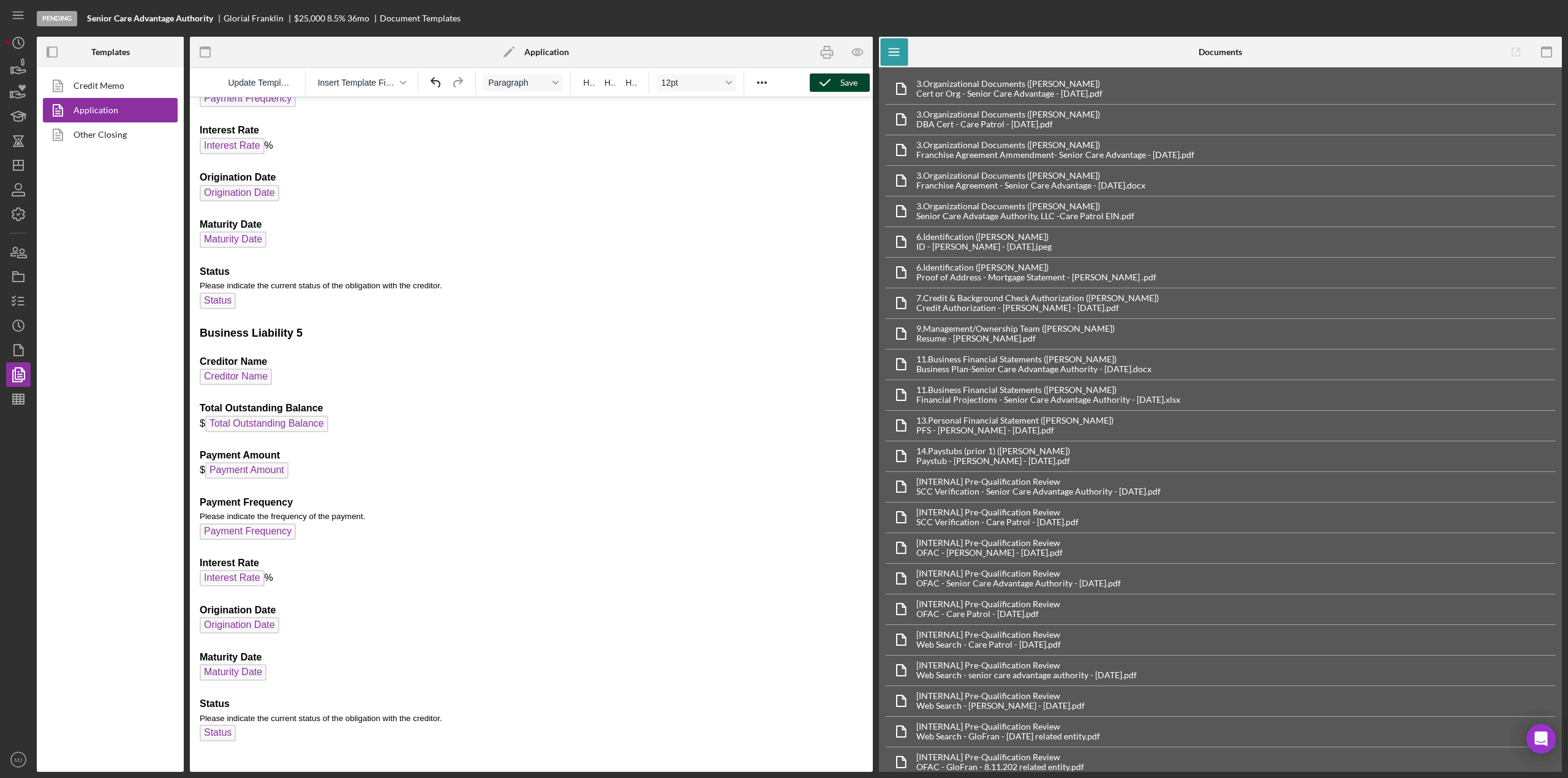
click at [822, 86] on icon "button" at bounding box center [825, 82] width 31 height 31
click at [386, 82] on span "Insert Template Field" at bounding box center [357, 82] width 78 height 10
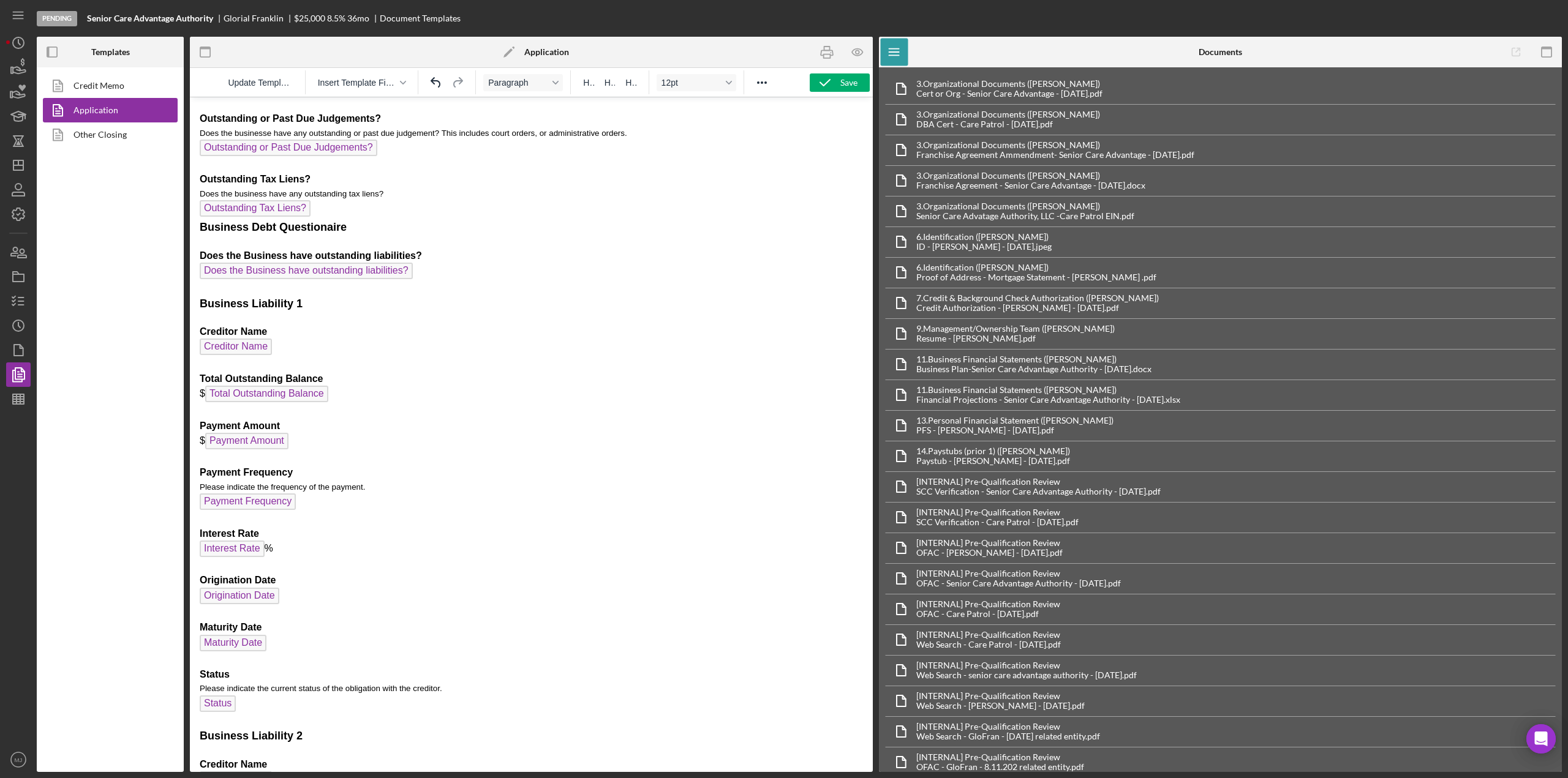
scroll to position [3353, 0]
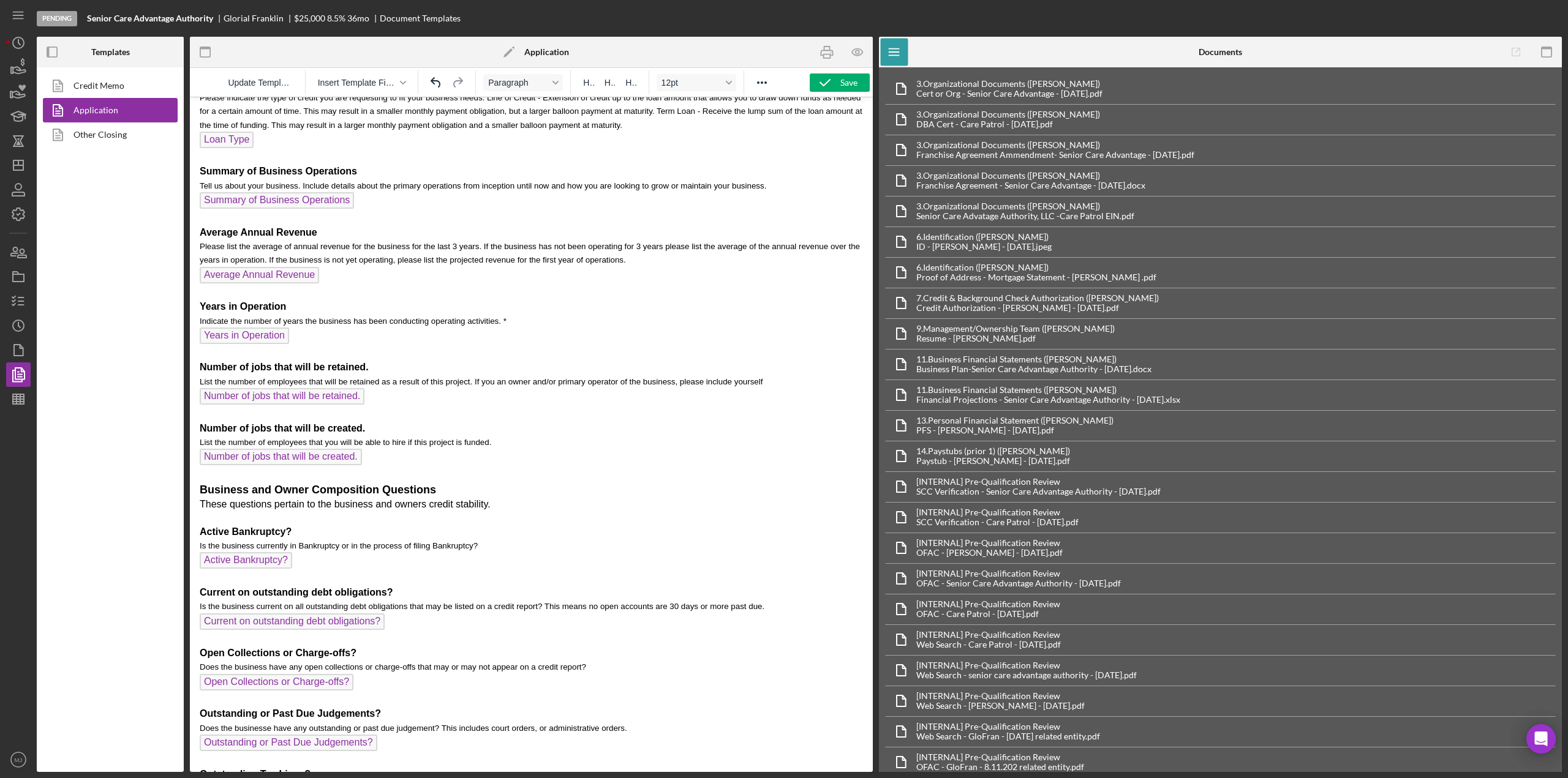
scroll to position [2740, 0]
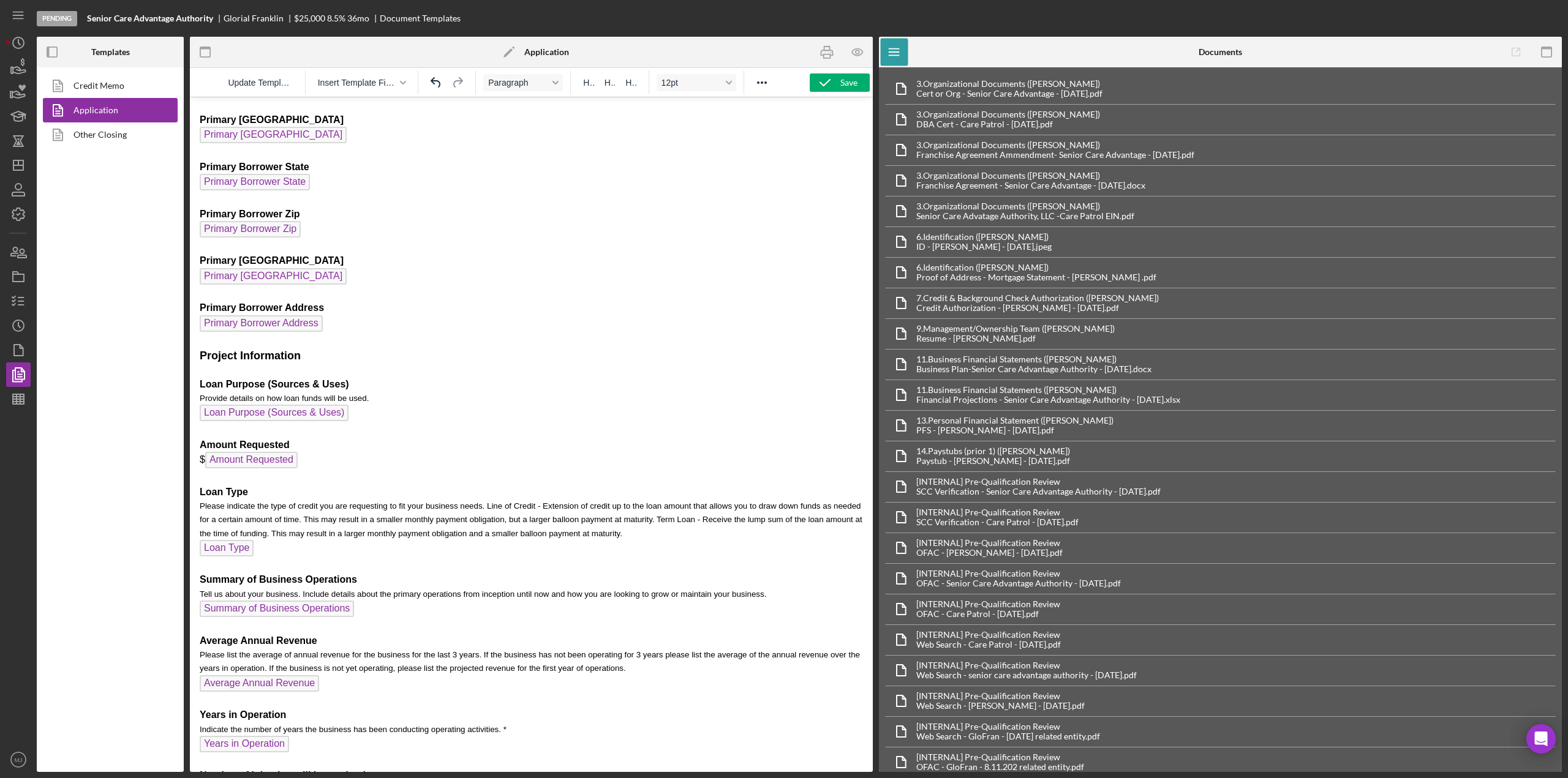
scroll to position [2373, 0]
click at [200, 354] on strong "Project Information" at bounding box center [251, 356] width 101 height 12
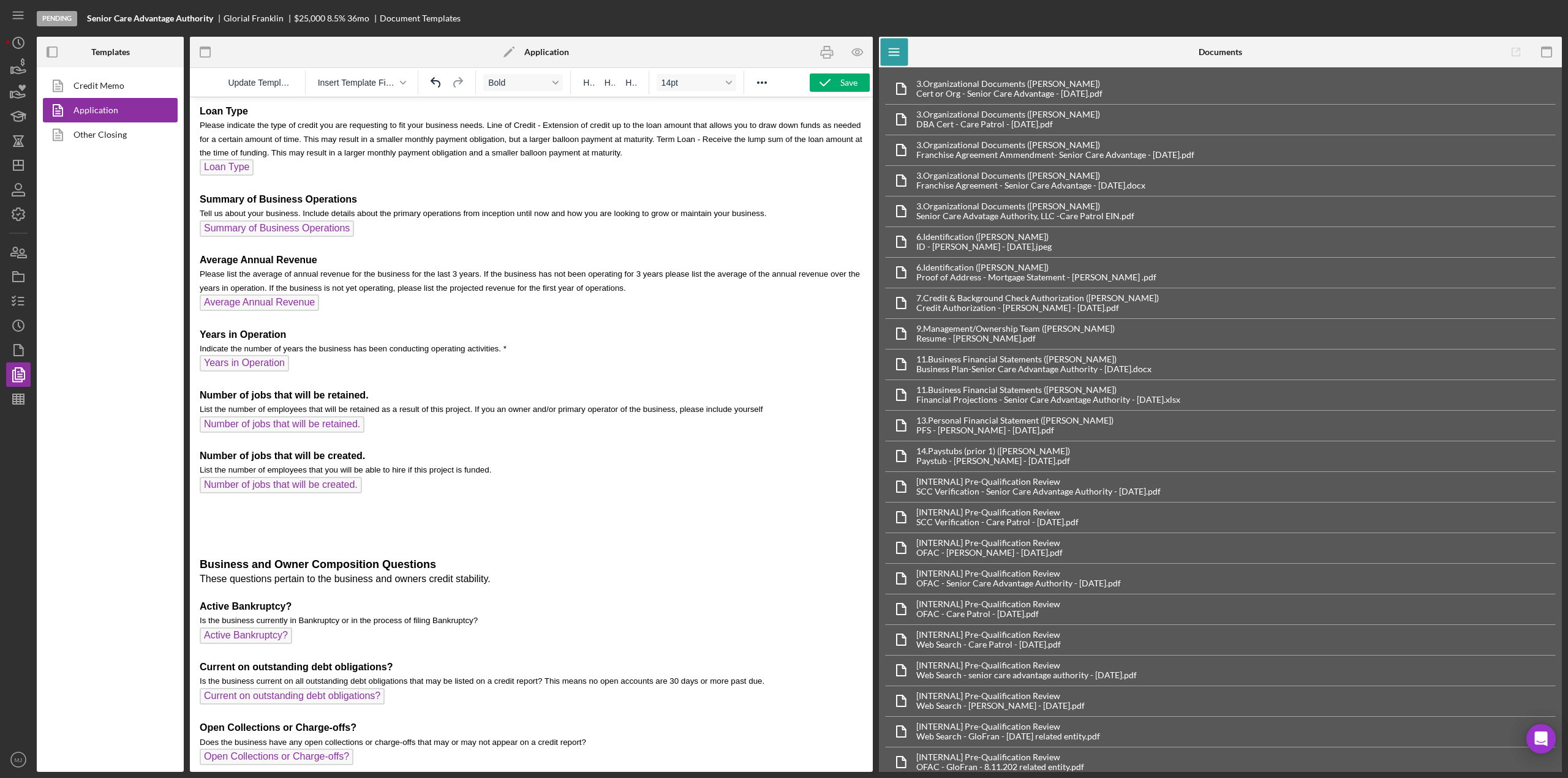
scroll to position [2802, 0]
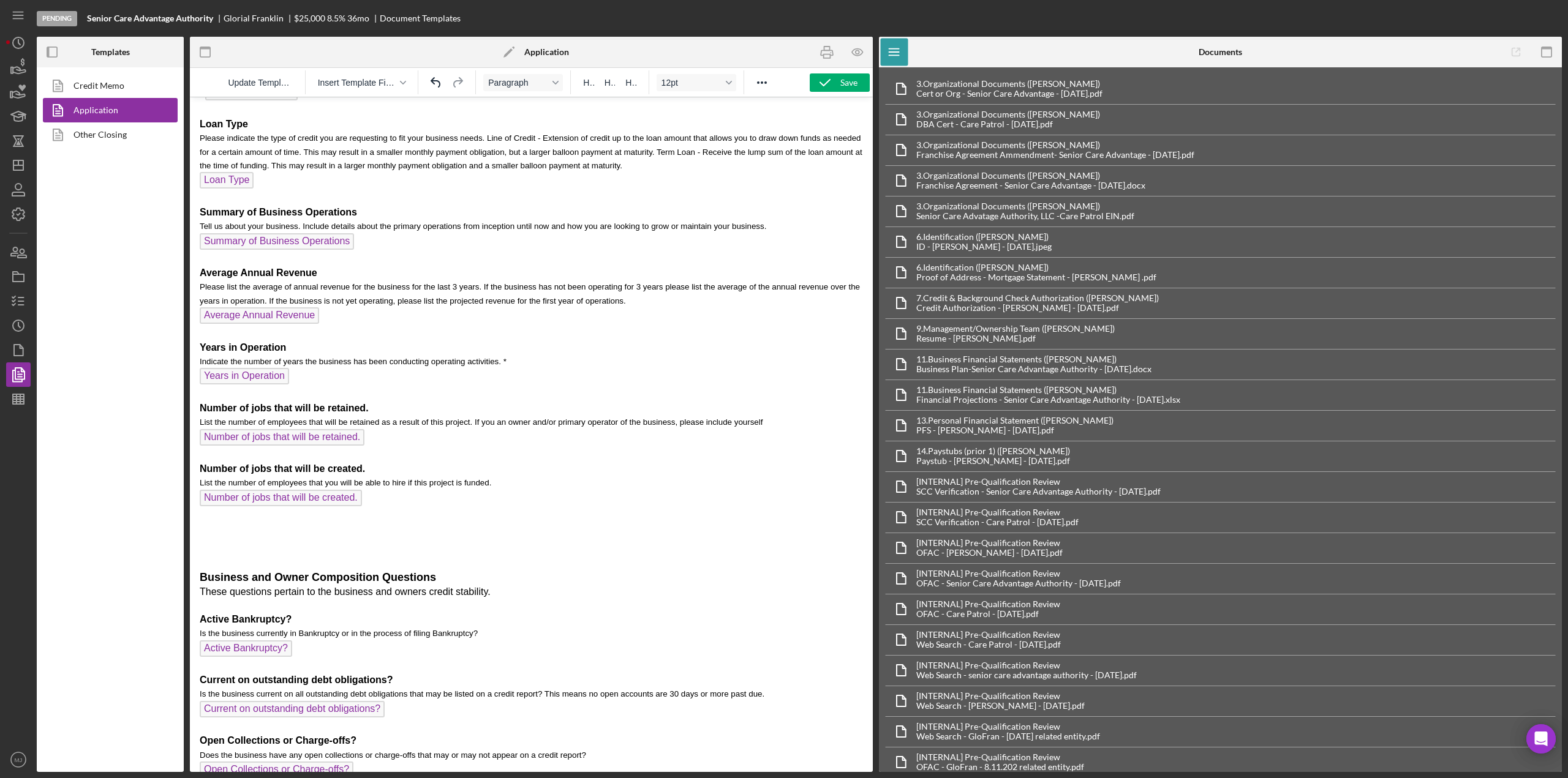
click at [236, 552] on p "Business and Owner Composition Questions These questions pertain to the busines…" at bounding box center [532, 722] width 663 height 360
click at [818, 87] on icon "button" at bounding box center [825, 82] width 31 height 31
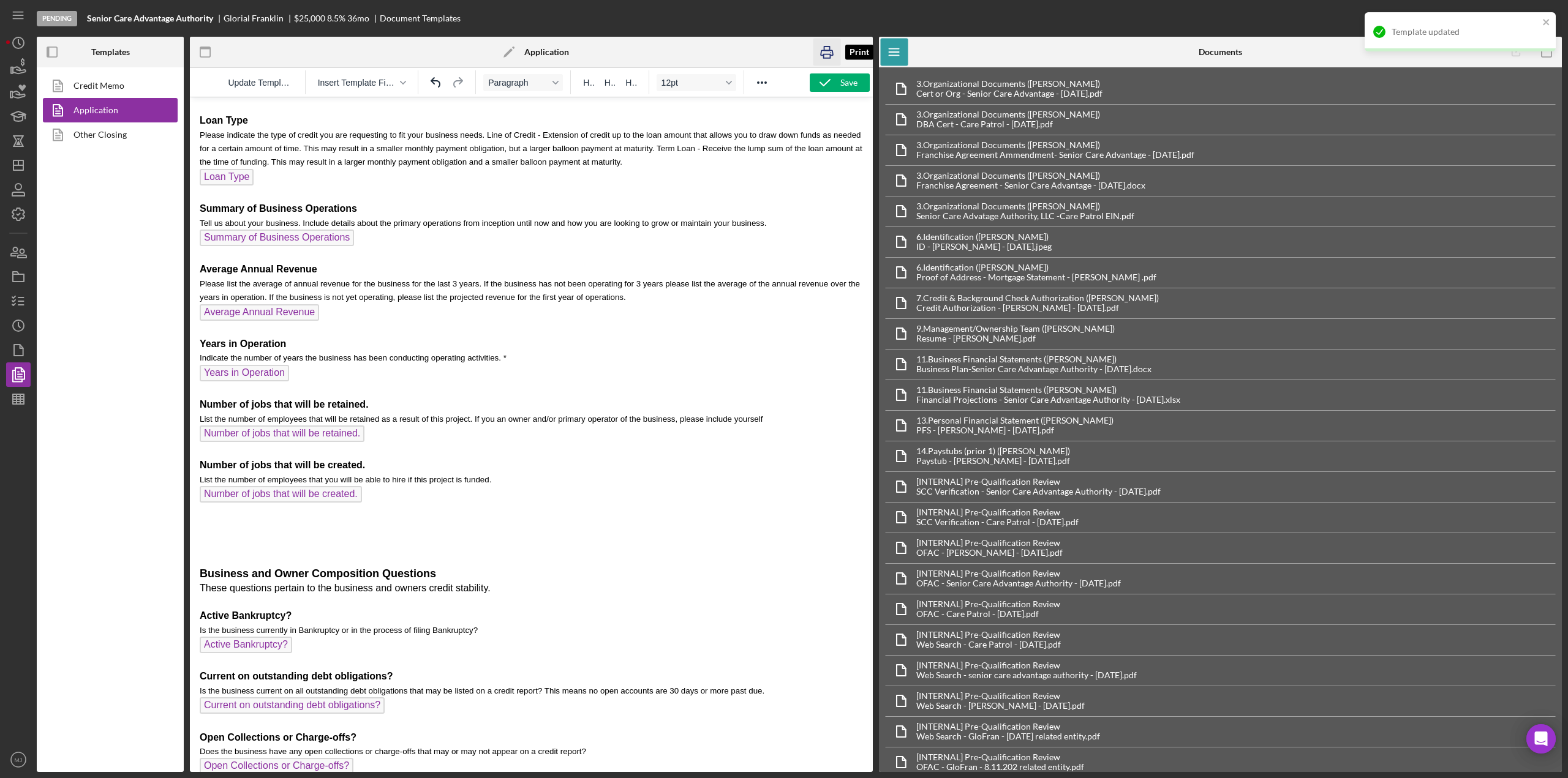
drag, startPoint x: 823, startPoint y: 55, endPoint x: 98, endPoint y: 78, distance: 725.4
click at [823, 55] on g "button" at bounding box center [827, 53] width 13 height 12
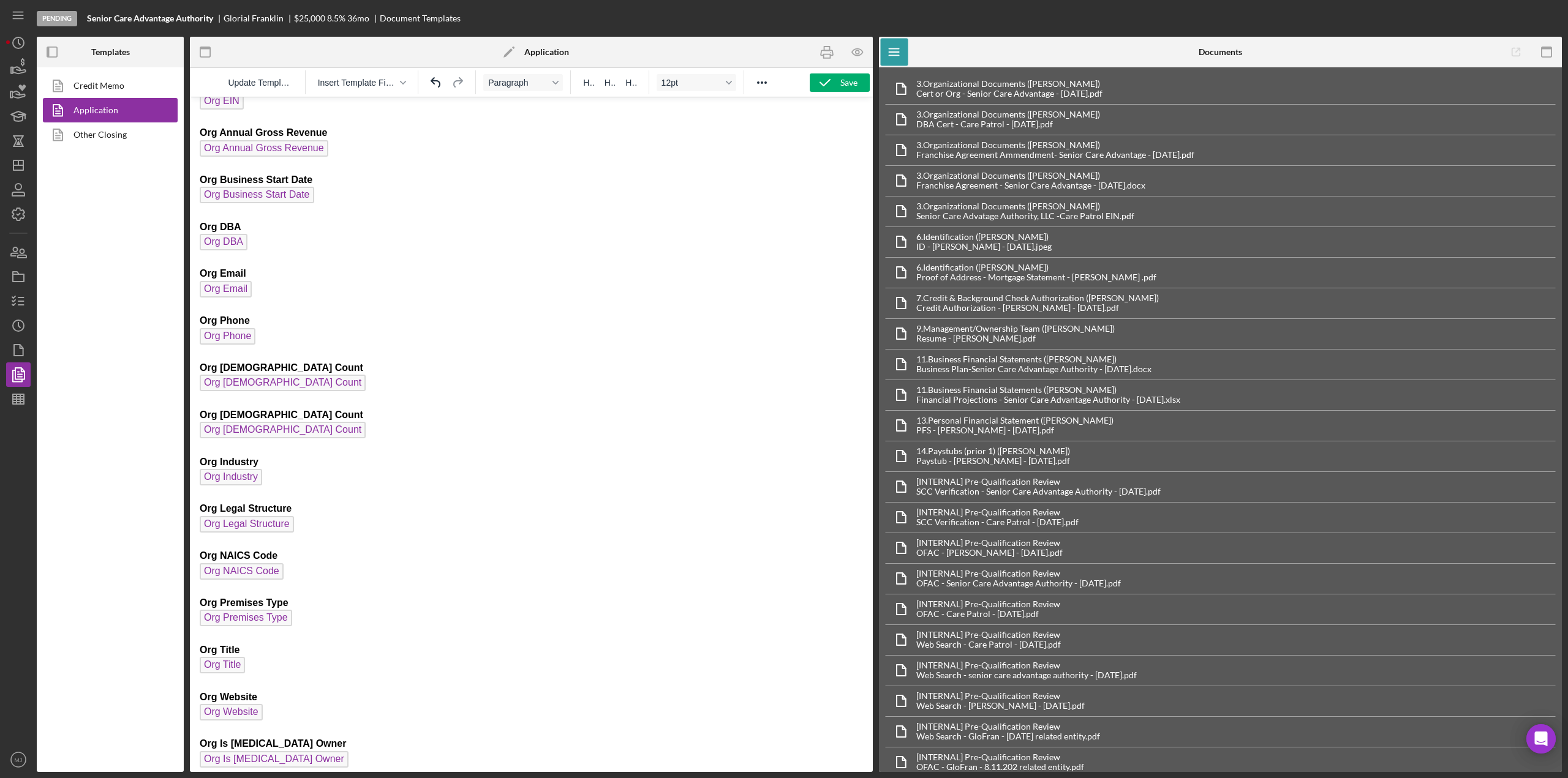
scroll to position [0, 0]
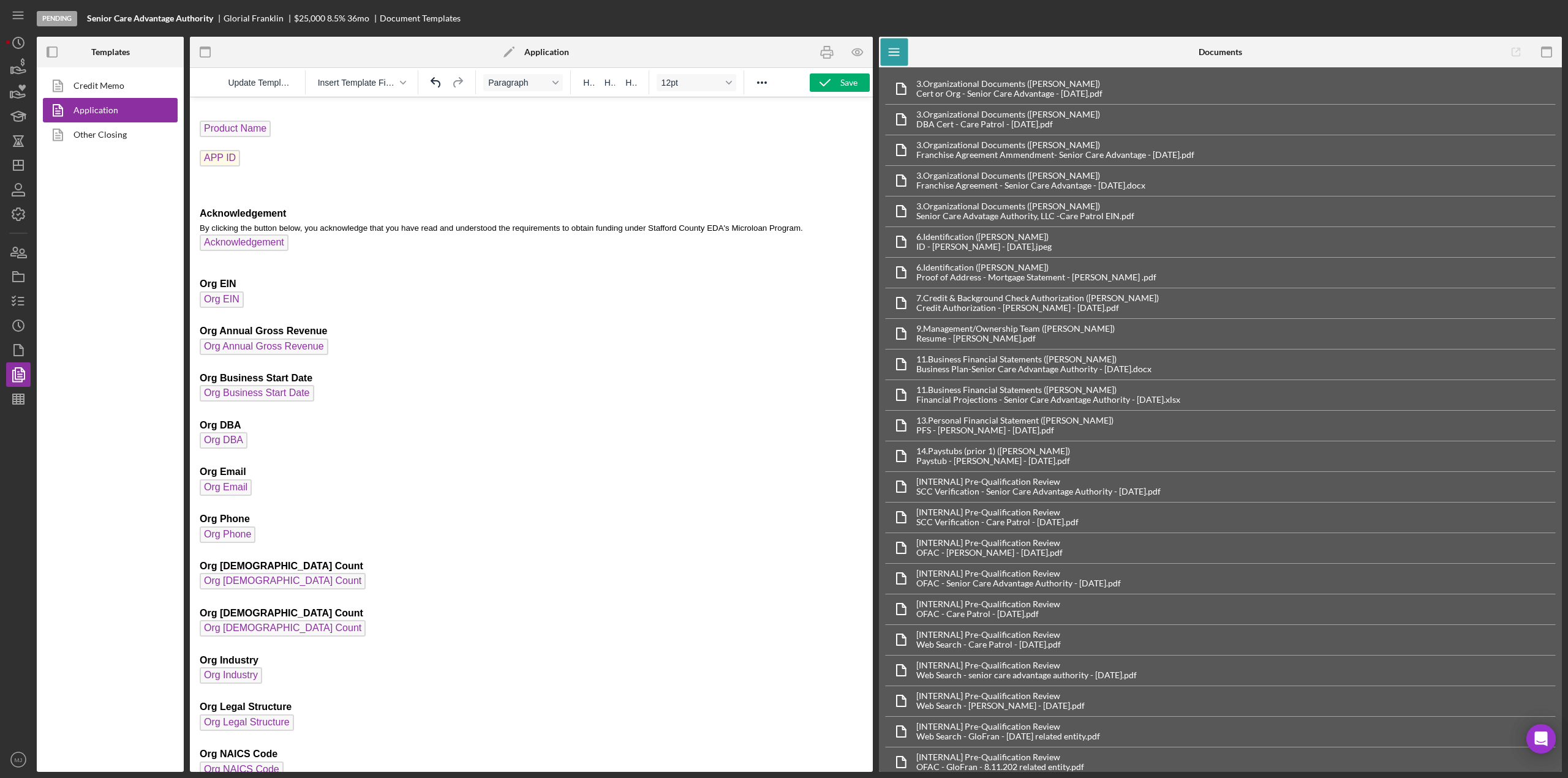
click at [236, 182] on p "Acknowledgement By clicking the button below, you acknowledge that you have rea…" at bounding box center [532, 217] width 663 height 75
click at [408, 84] on div "button" at bounding box center [403, 82] width 10 height 6
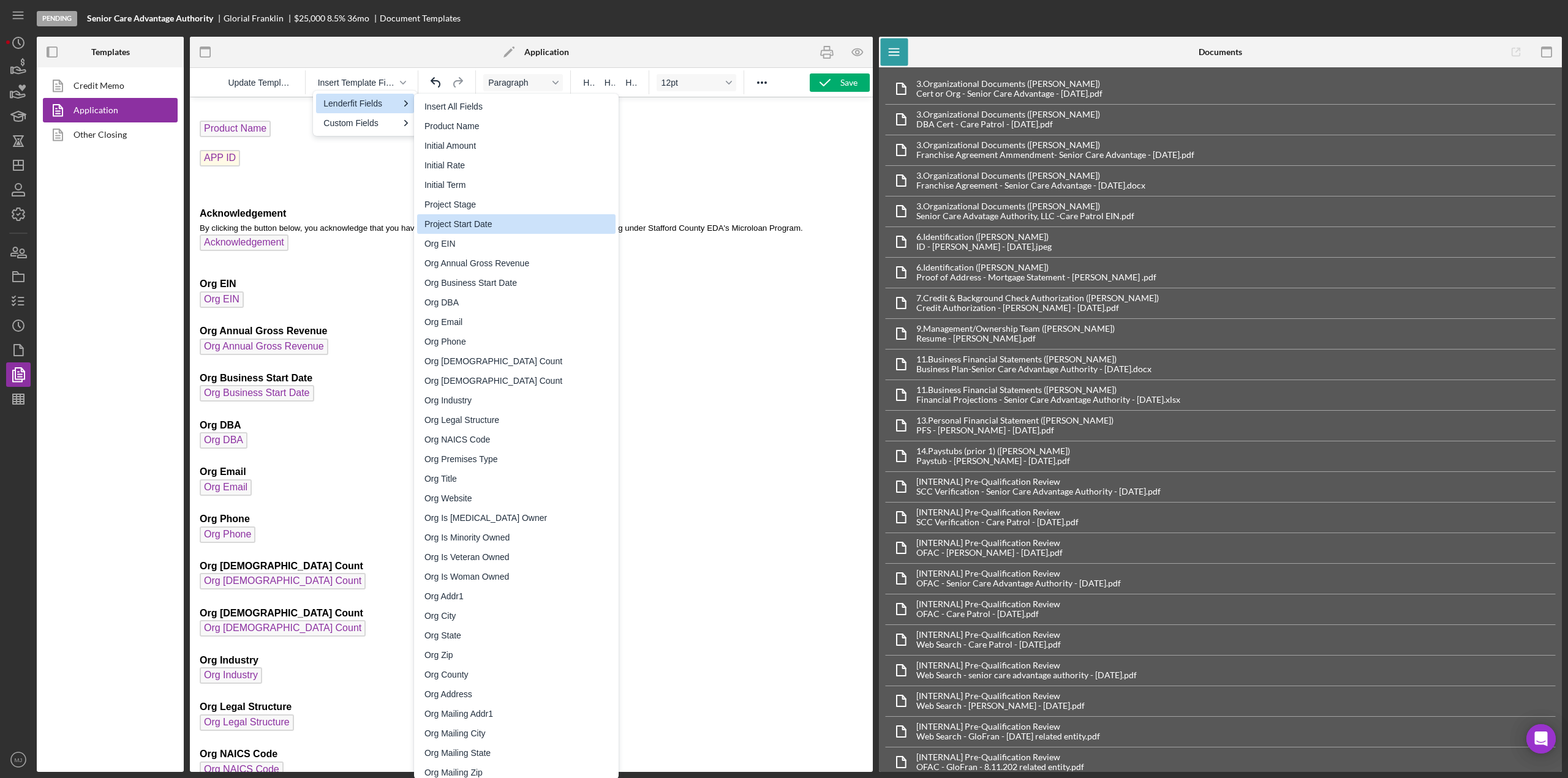
click at [483, 229] on div "Project Start Date" at bounding box center [517, 224] width 186 height 14
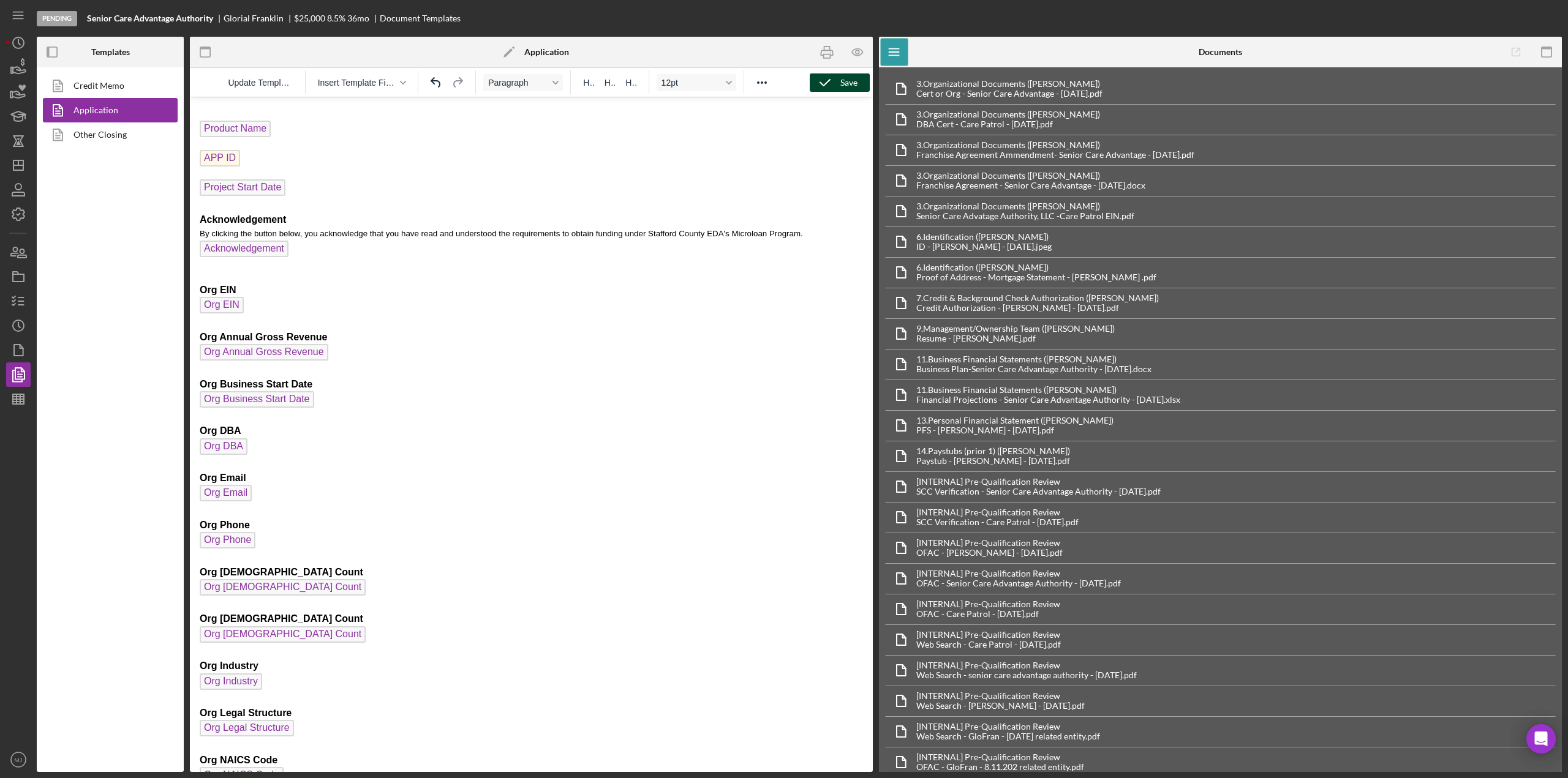
click at [820, 81] on icon "button" at bounding box center [825, 82] width 31 height 31
click at [857, 55] on icon "button" at bounding box center [858, 53] width 28 height 28
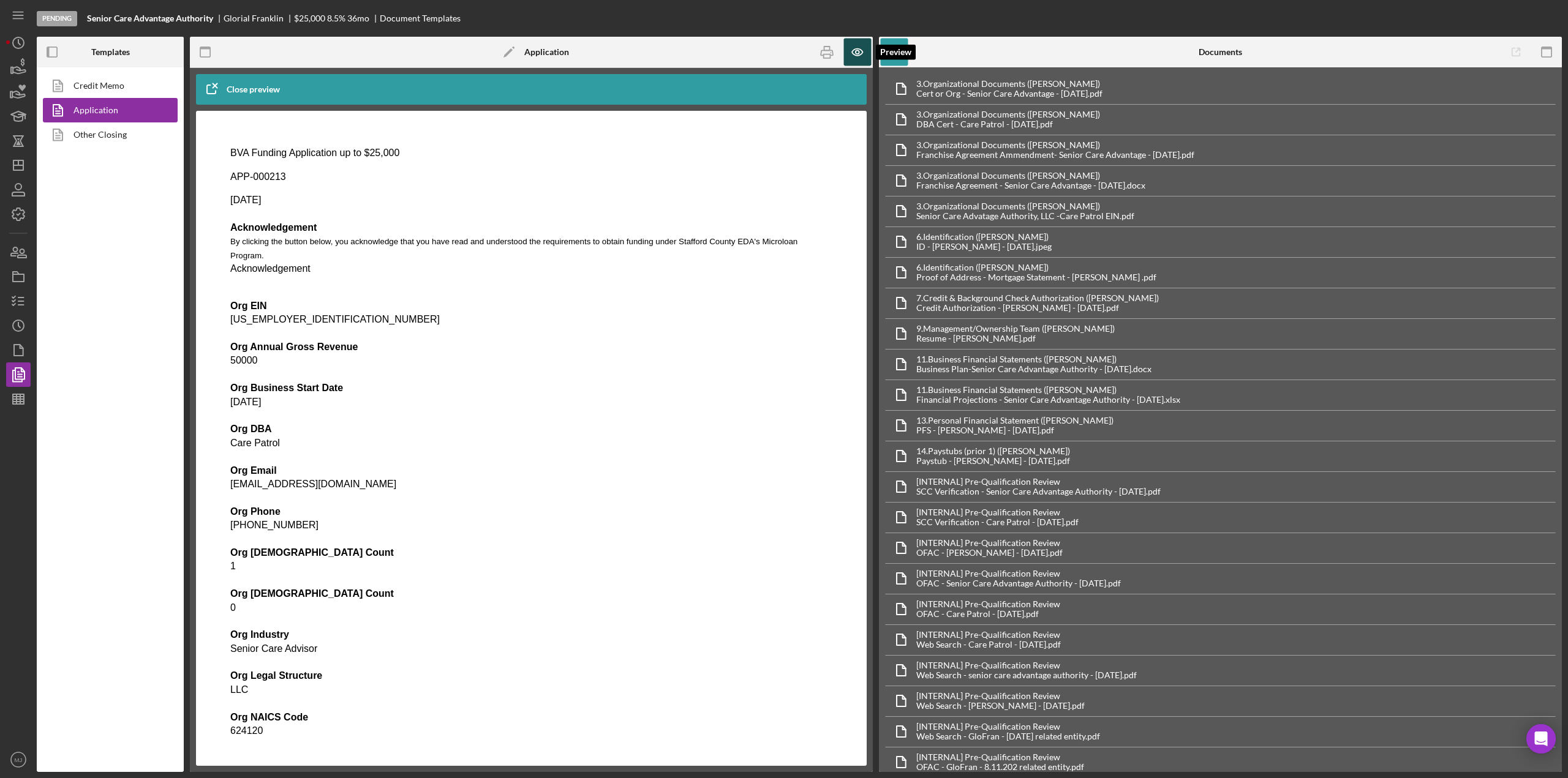
click at [857, 55] on icon "button" at bounding box center [858, 53] width 28 height 28
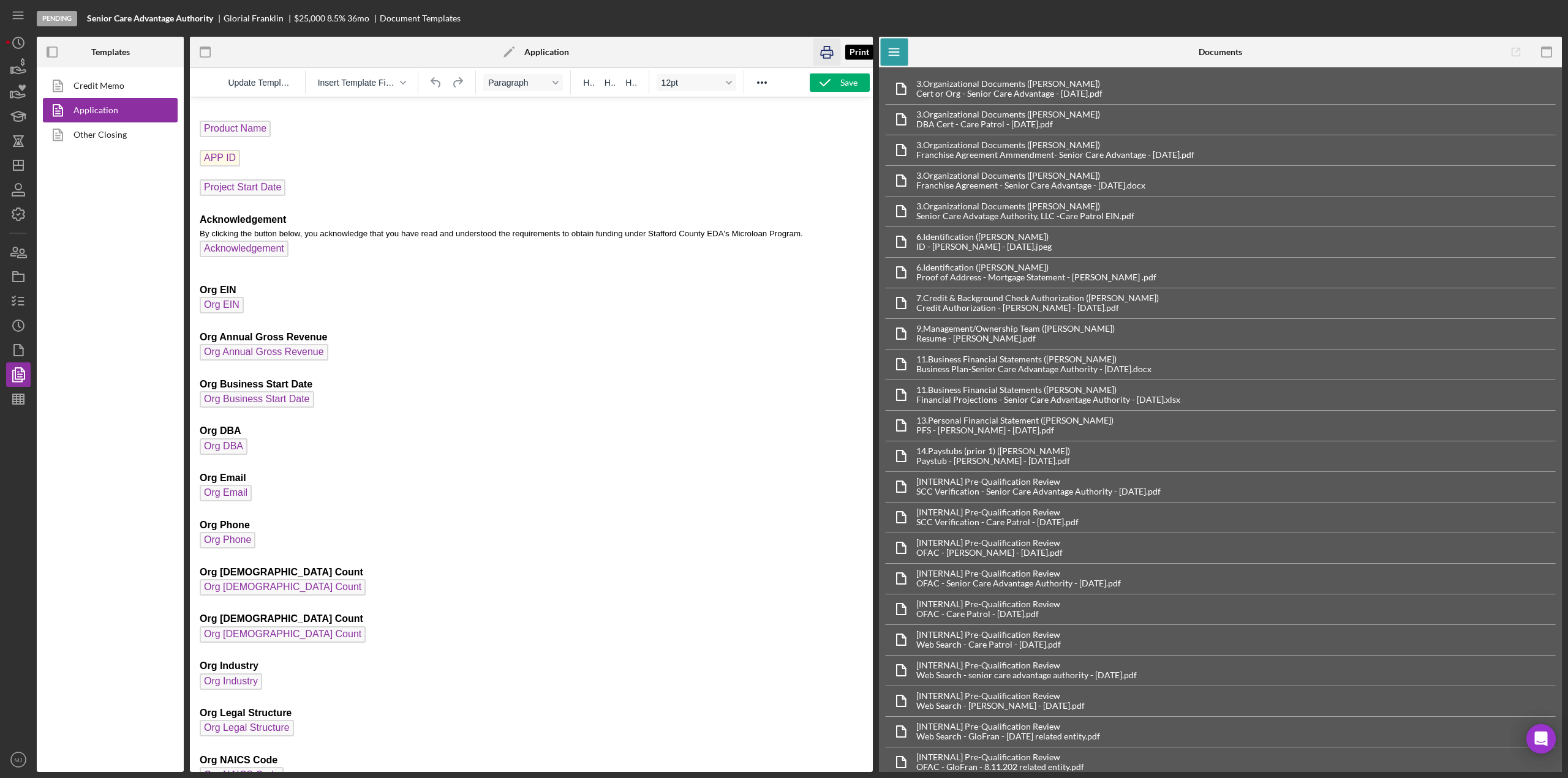
drag, startPoint x: 821, startPoint y: 55, endPoint x: 122, endPoint y: 74, distance: 699.3
click at [821, 55] on icon "button" at bounding box center [827, 53] width 28 height 28
click at [22, 301] on line "button" at bounding box center [21, 301] width 5 height 0
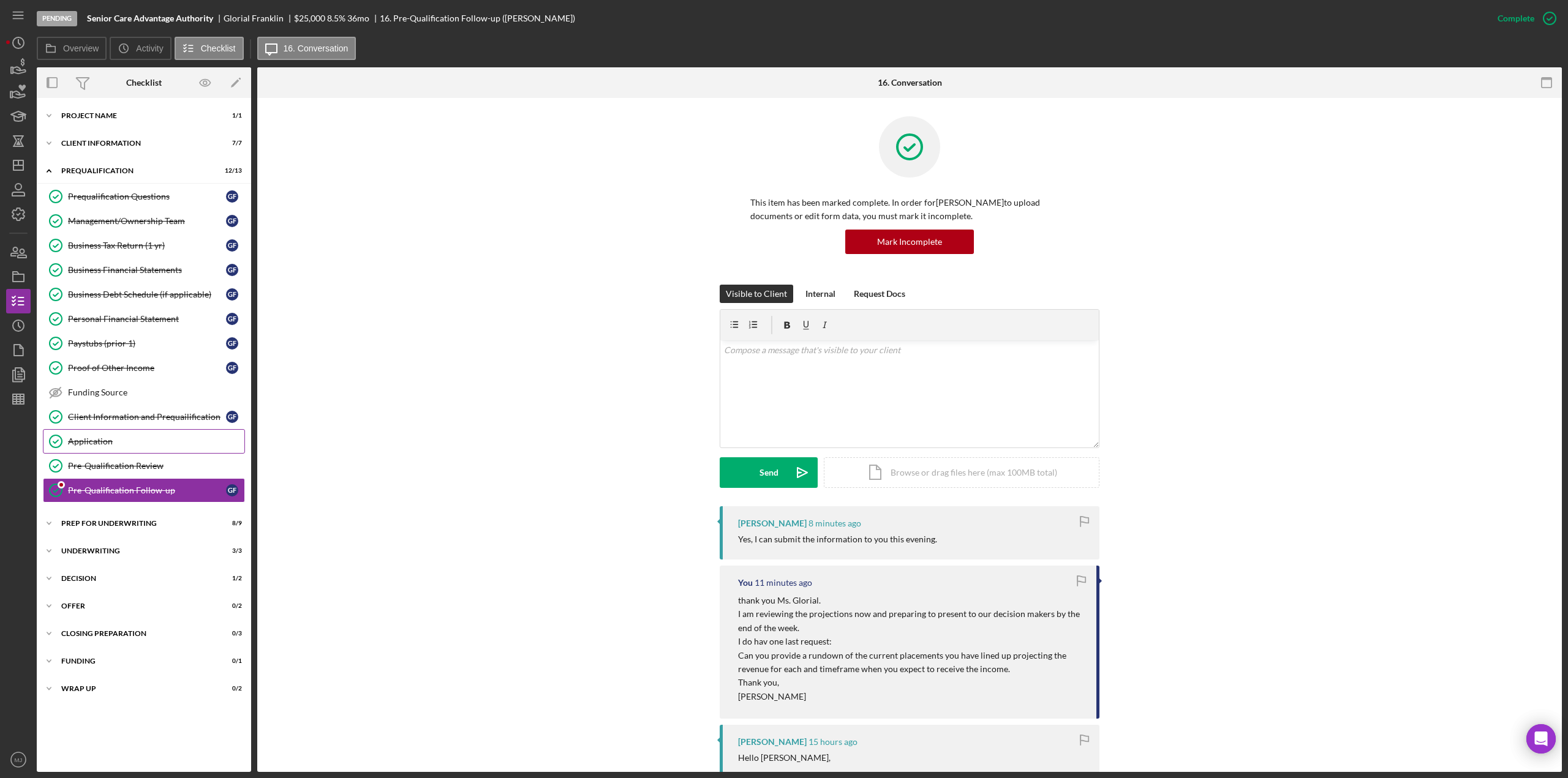
click at [92, 437] on div "Application" at bounding box center [156, 441] width 176 height 10
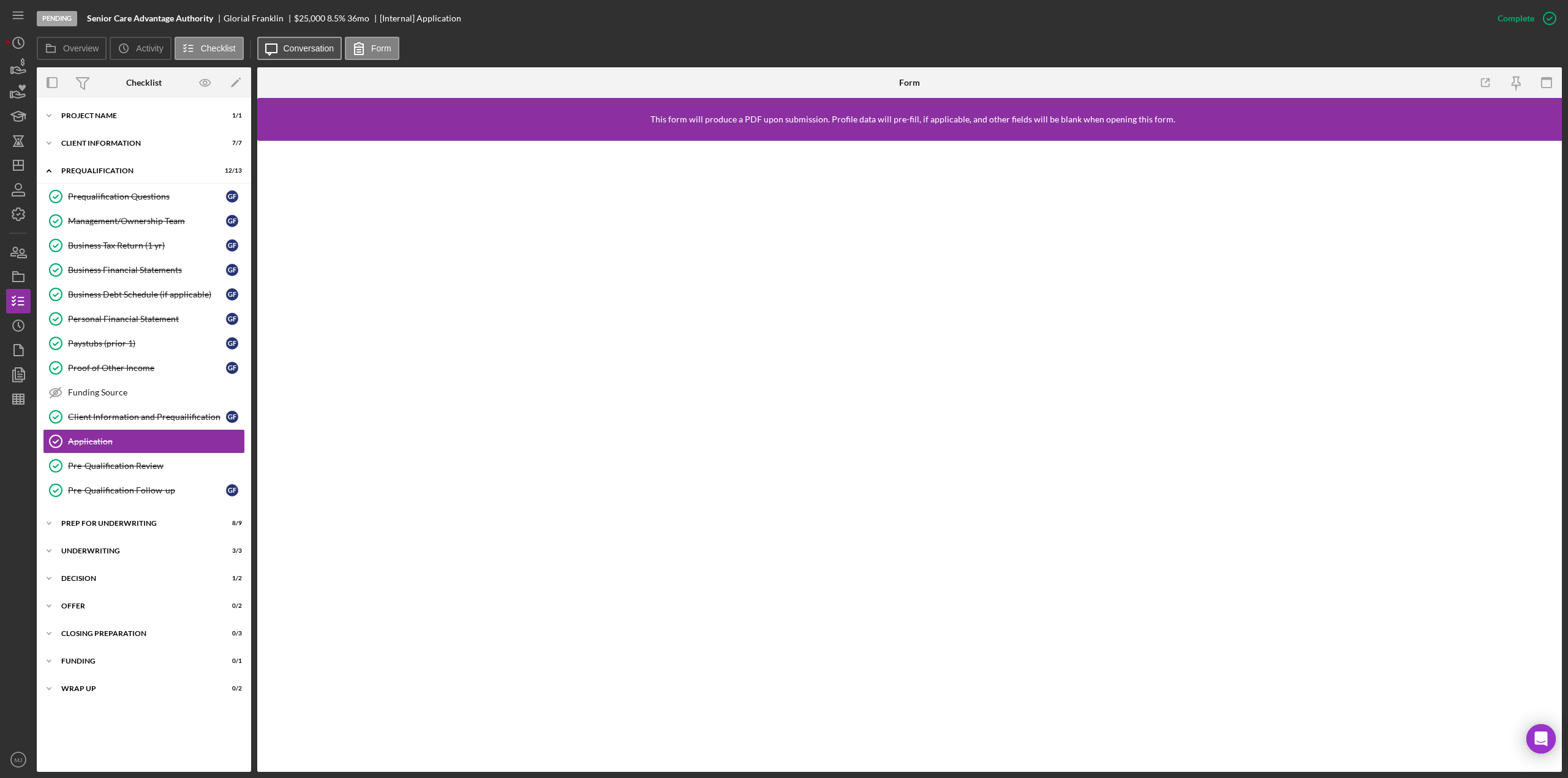
click at [319, 47] on label "Conversation" at bounding box center [309, 48] width 51 height 10
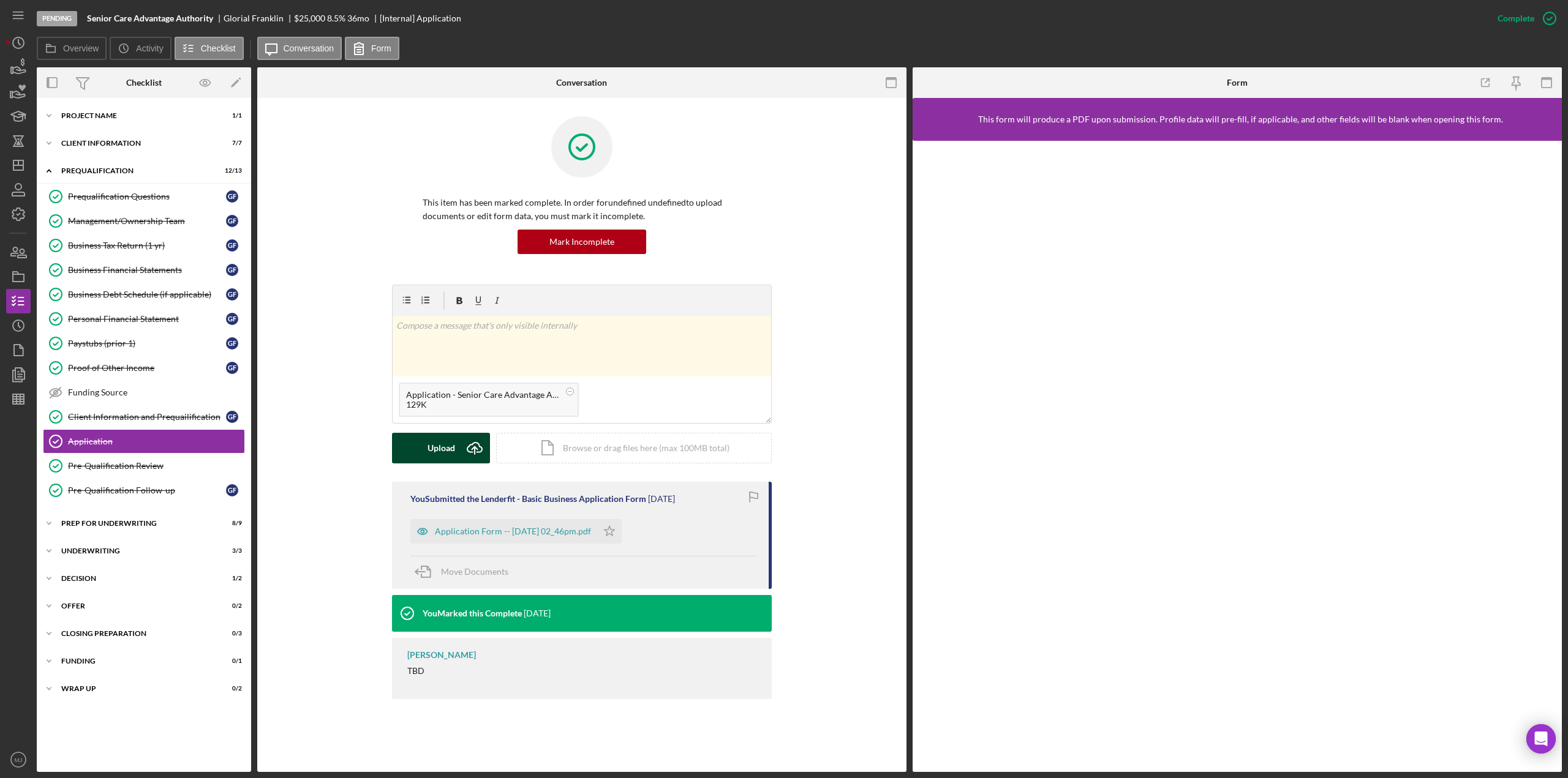
click at [453, 448] on div "Upload" at bounding box center [442, 448] width 28 height 31
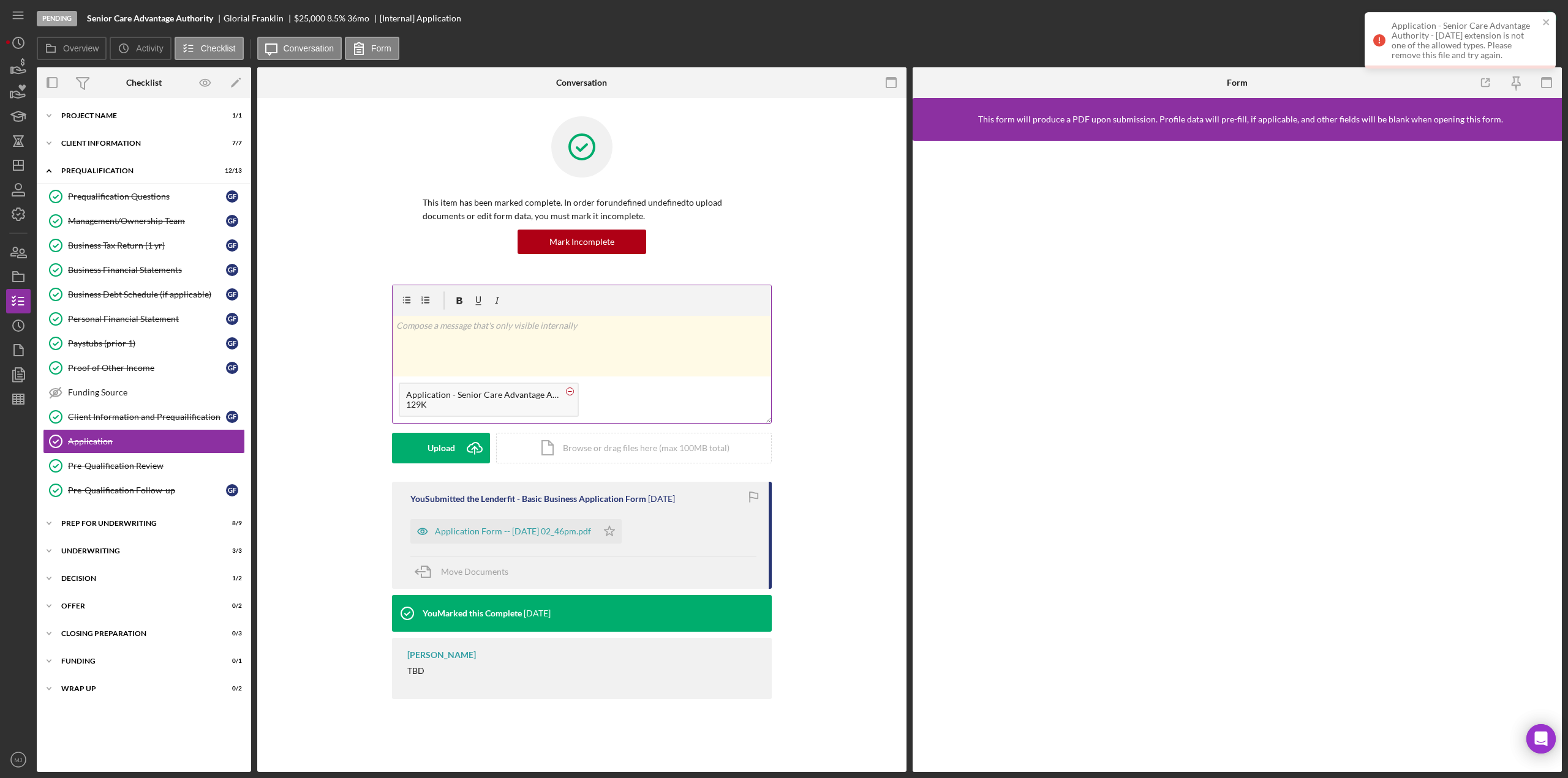
click at [569, 390] on circle at bounding box center [570, 391] width 7 height 7
click at [459, 439] on icon "Icon/Upload" at bounding box center [474, 448] width 31 height 31
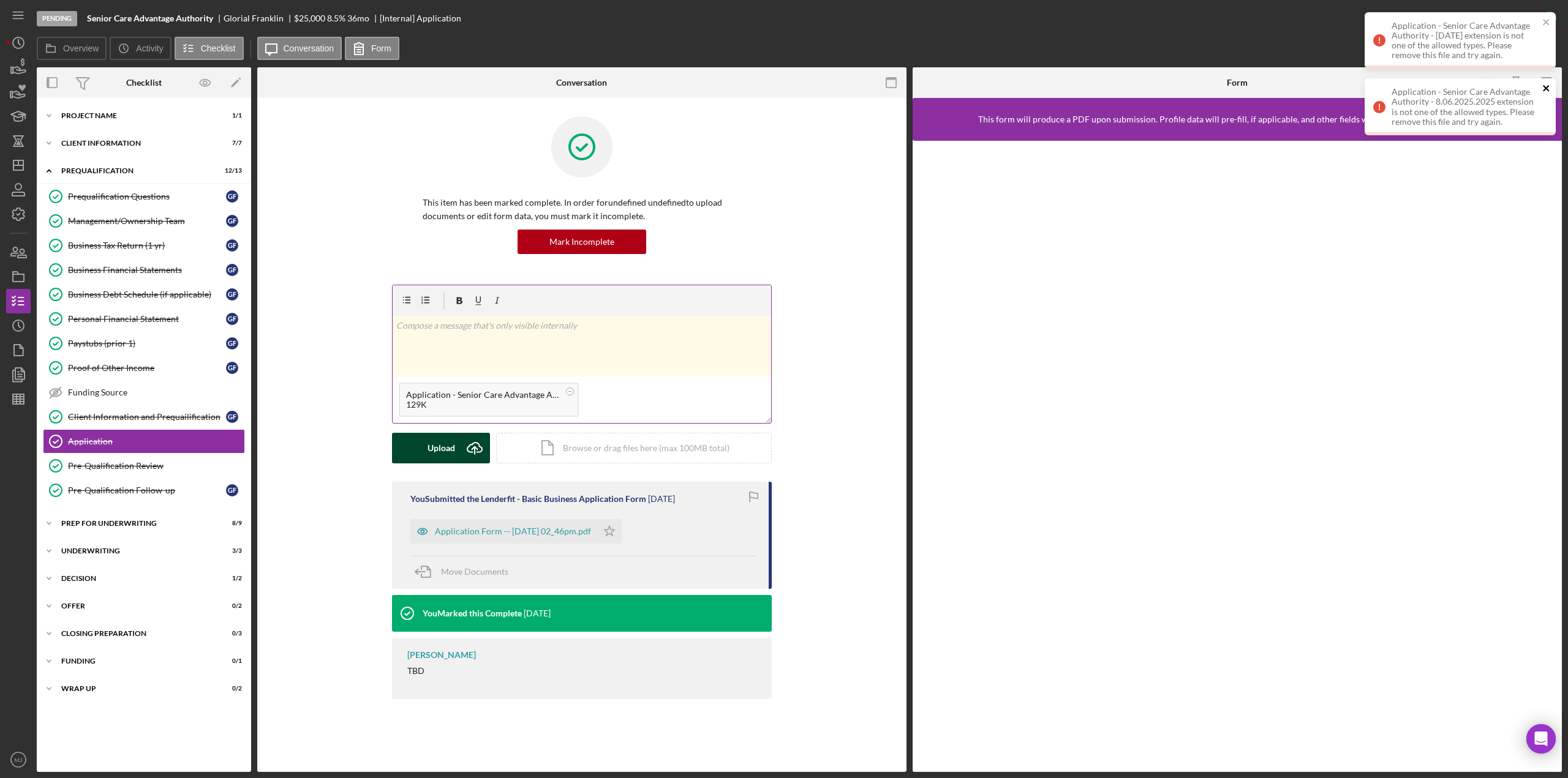
click at [1545, 88] on icon "close" at bounding box center [1546, 88] width 9 height 10
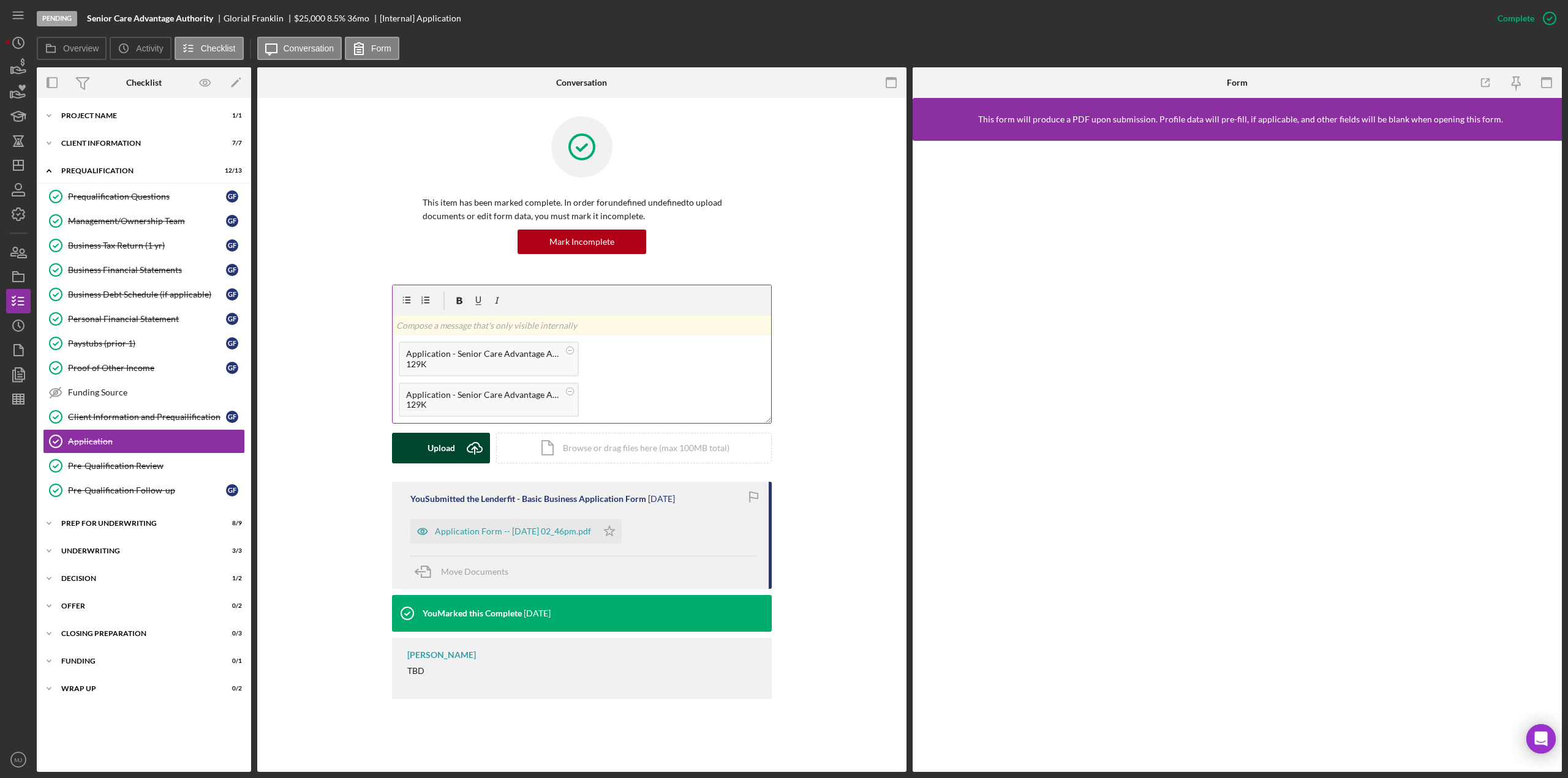
click at [455, 452] on button "Upload Icon/Upload" at bounding box center [441, 448] width 98 height 31
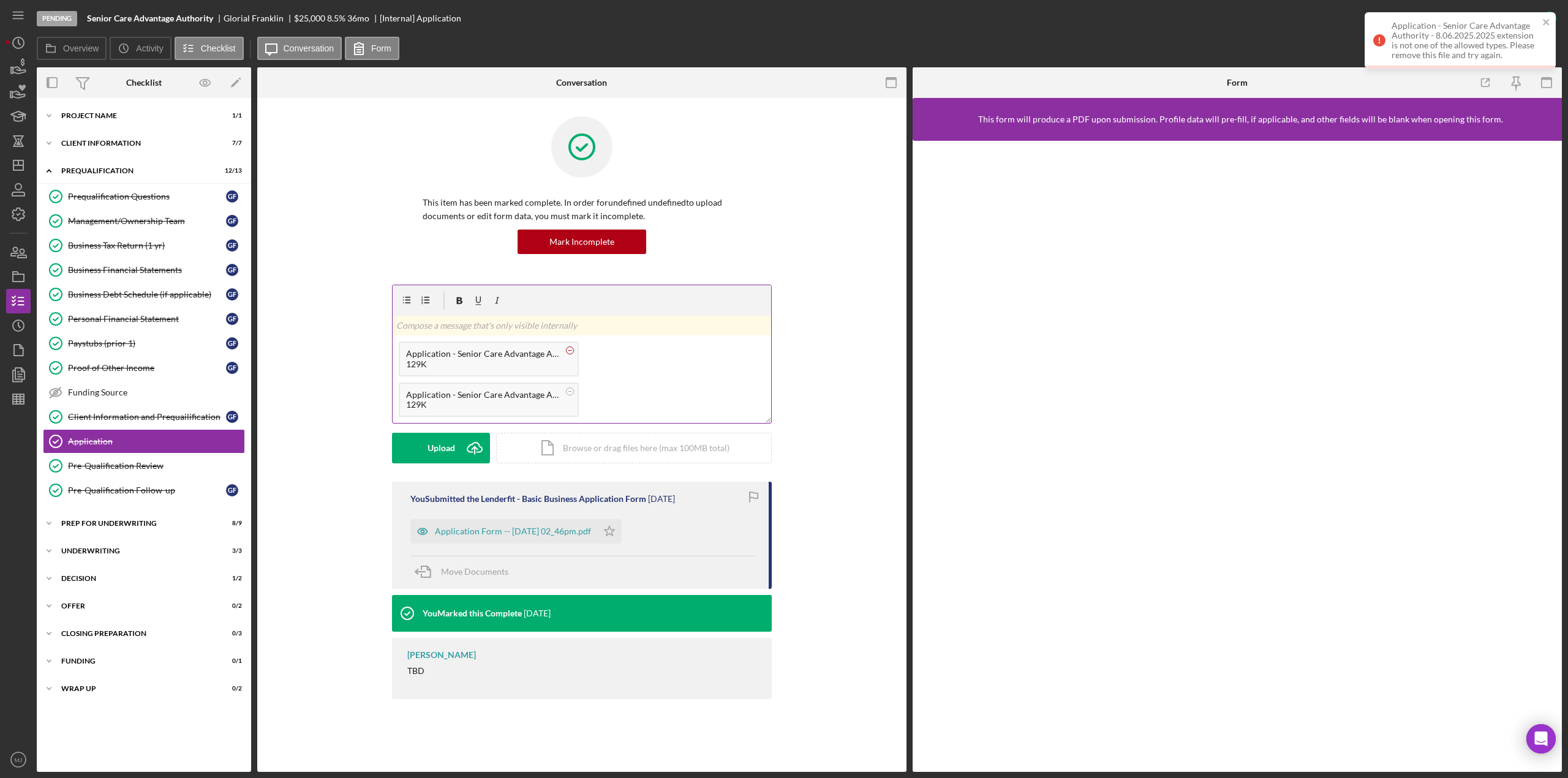
click at [568, 347] on circle at bounding box center [570, 351] width 7 height 7
click at [570, 387] on circle at bounding box center [570, 391] width 7 height 7
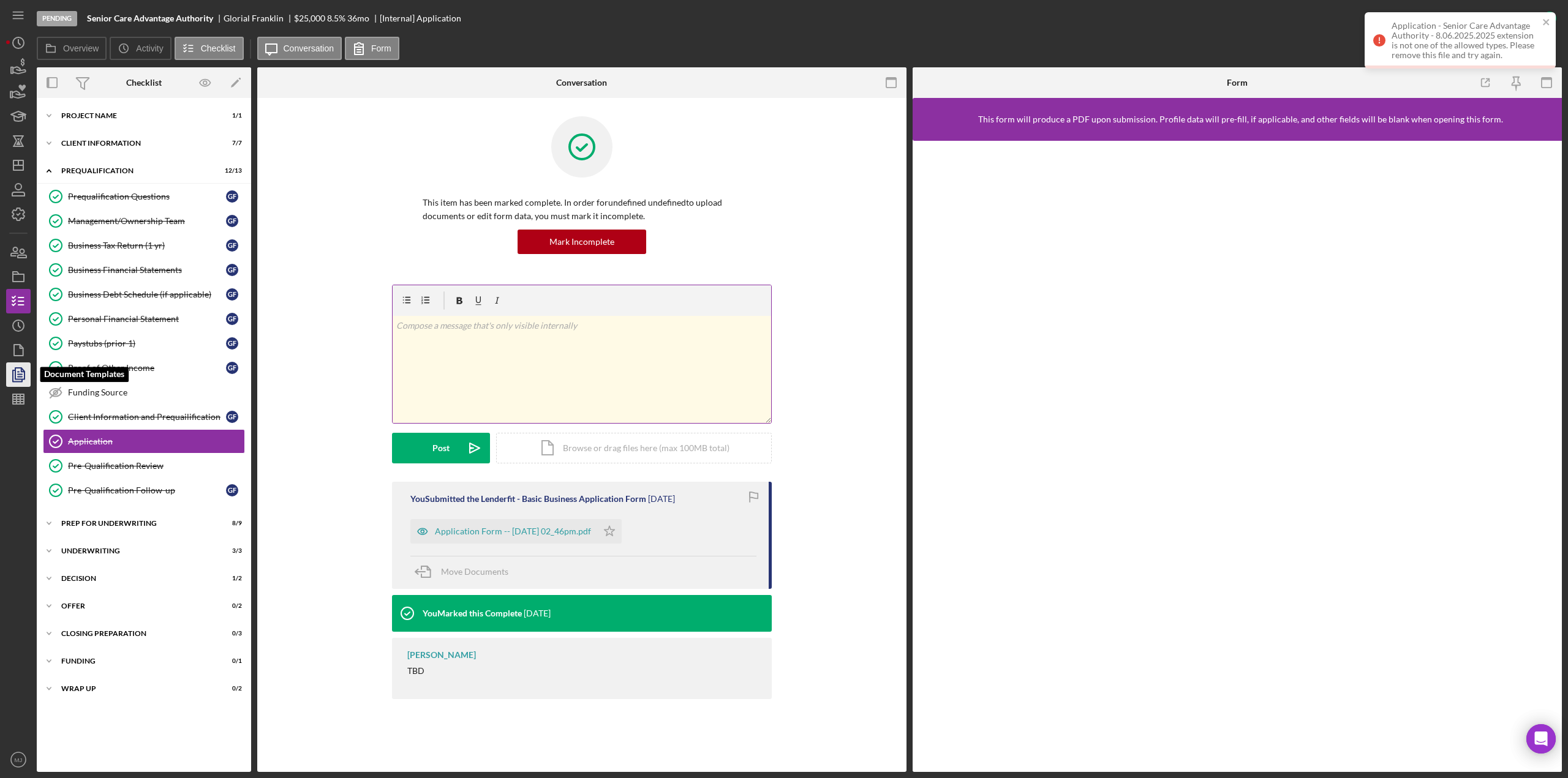
click at [14, 379] on icon "button" at bounding box center [18, 374] width 31 height 31
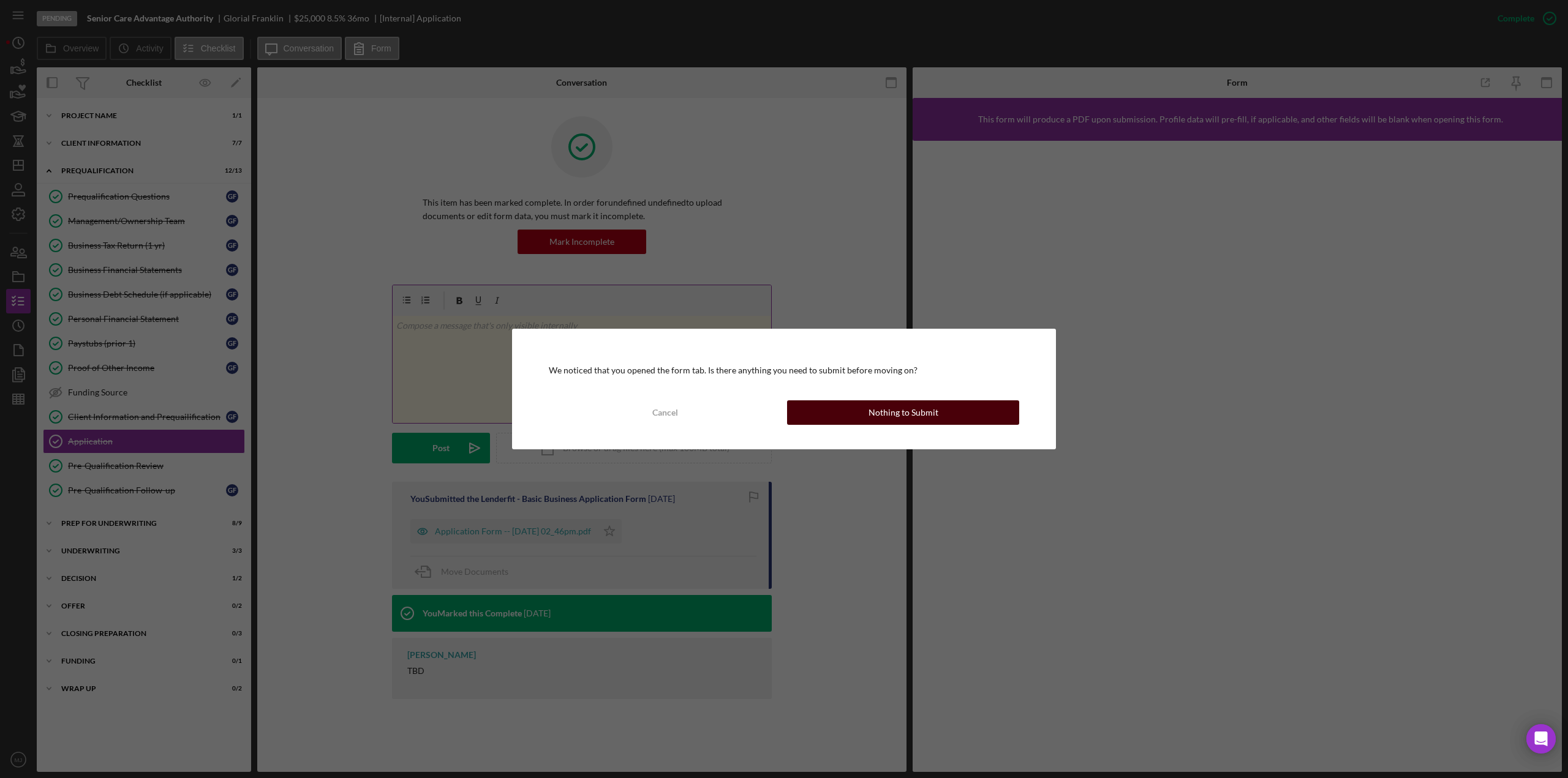
click at [843, 411] on button "Nothing to Submit" at bounding box center [903, 412] width 232 height 24
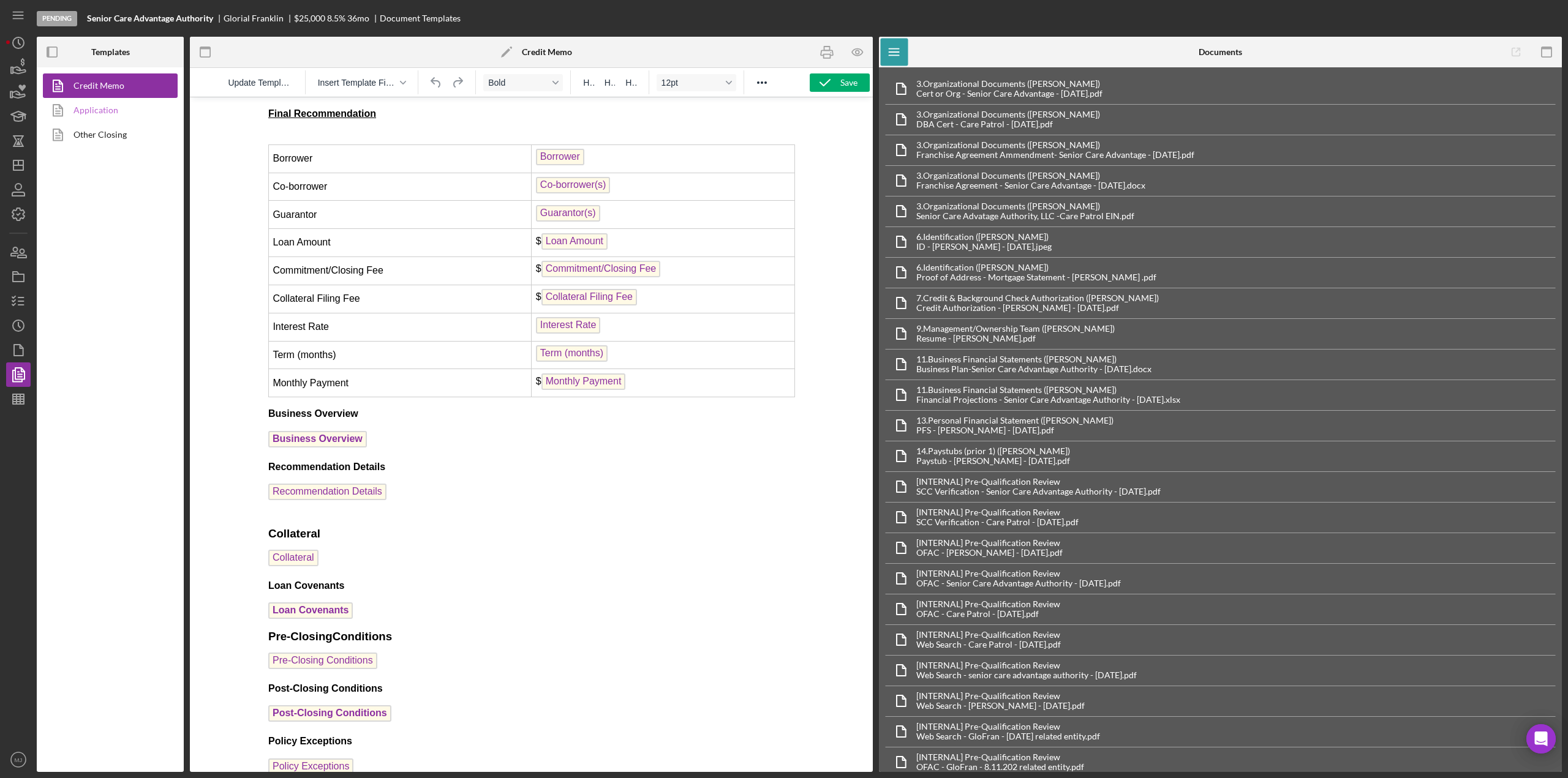
click at [93, 107] on link "Application" at bounding box center [107, 110] width 129 height 24
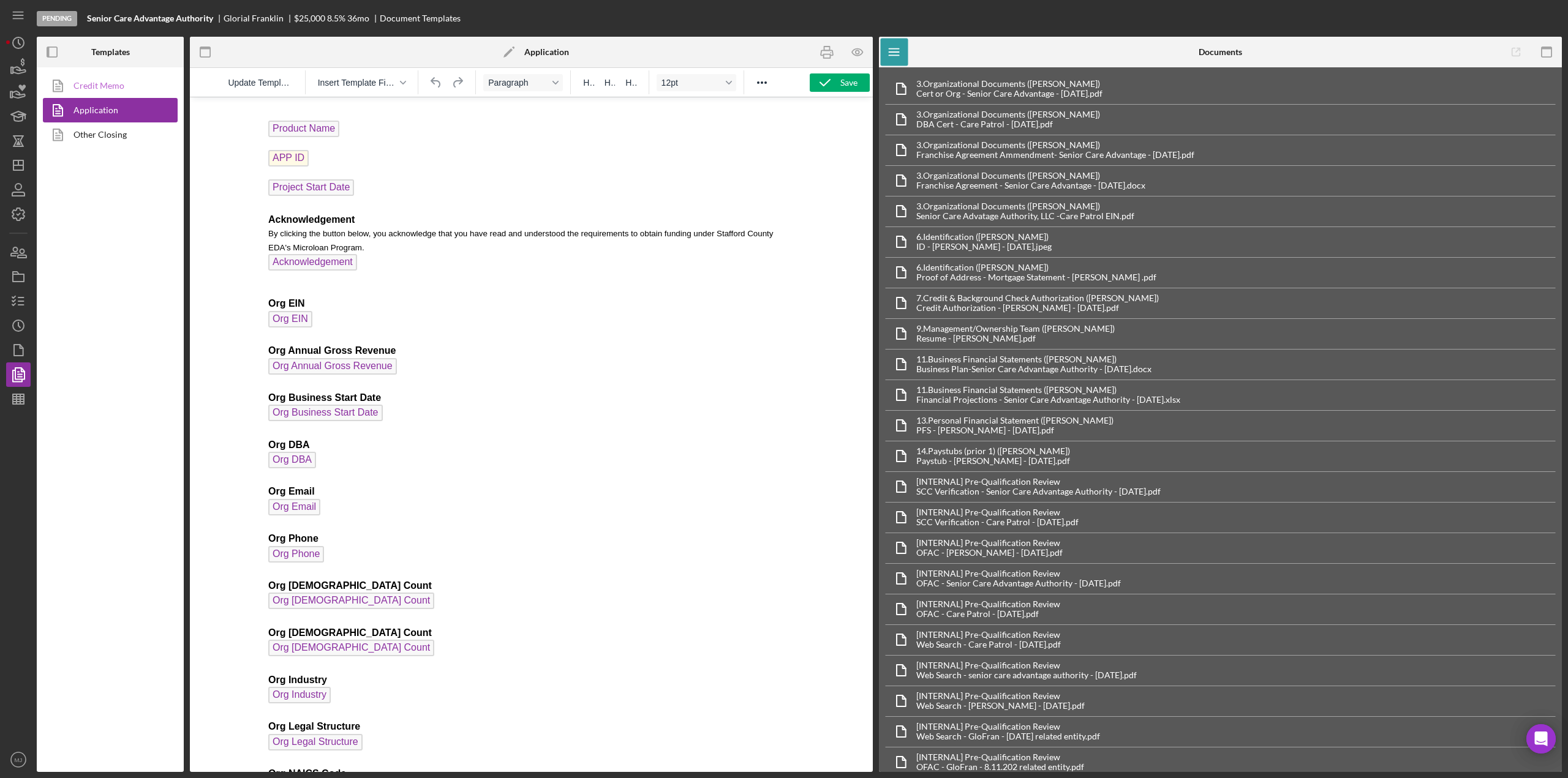
click at [121, 89] on link "Credit Memo" at bounding box center [107, 85] width 129 height 24
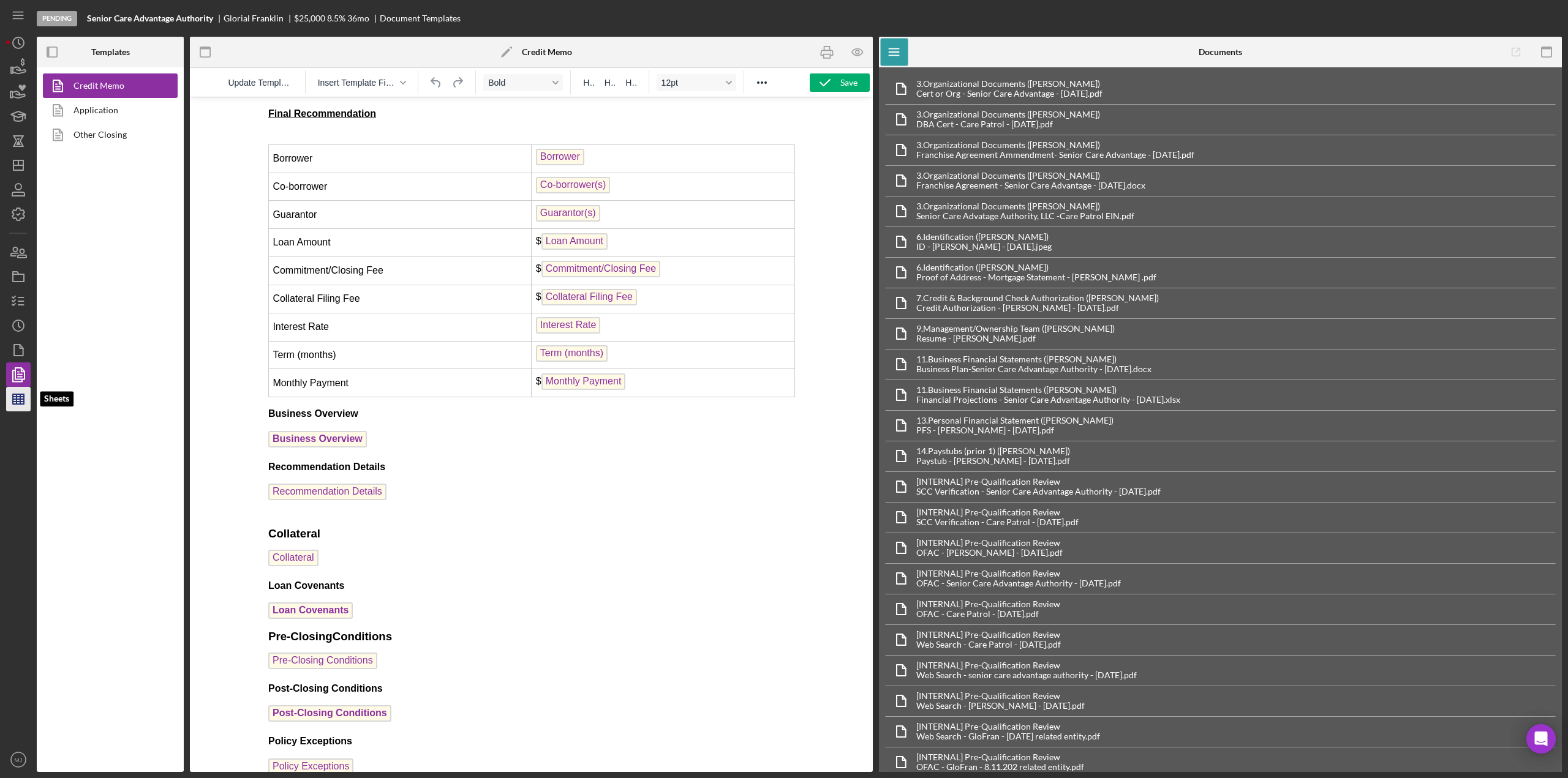
click at [14, 403] on icon "button" at bounding box center [18, 399] width 31 height 31
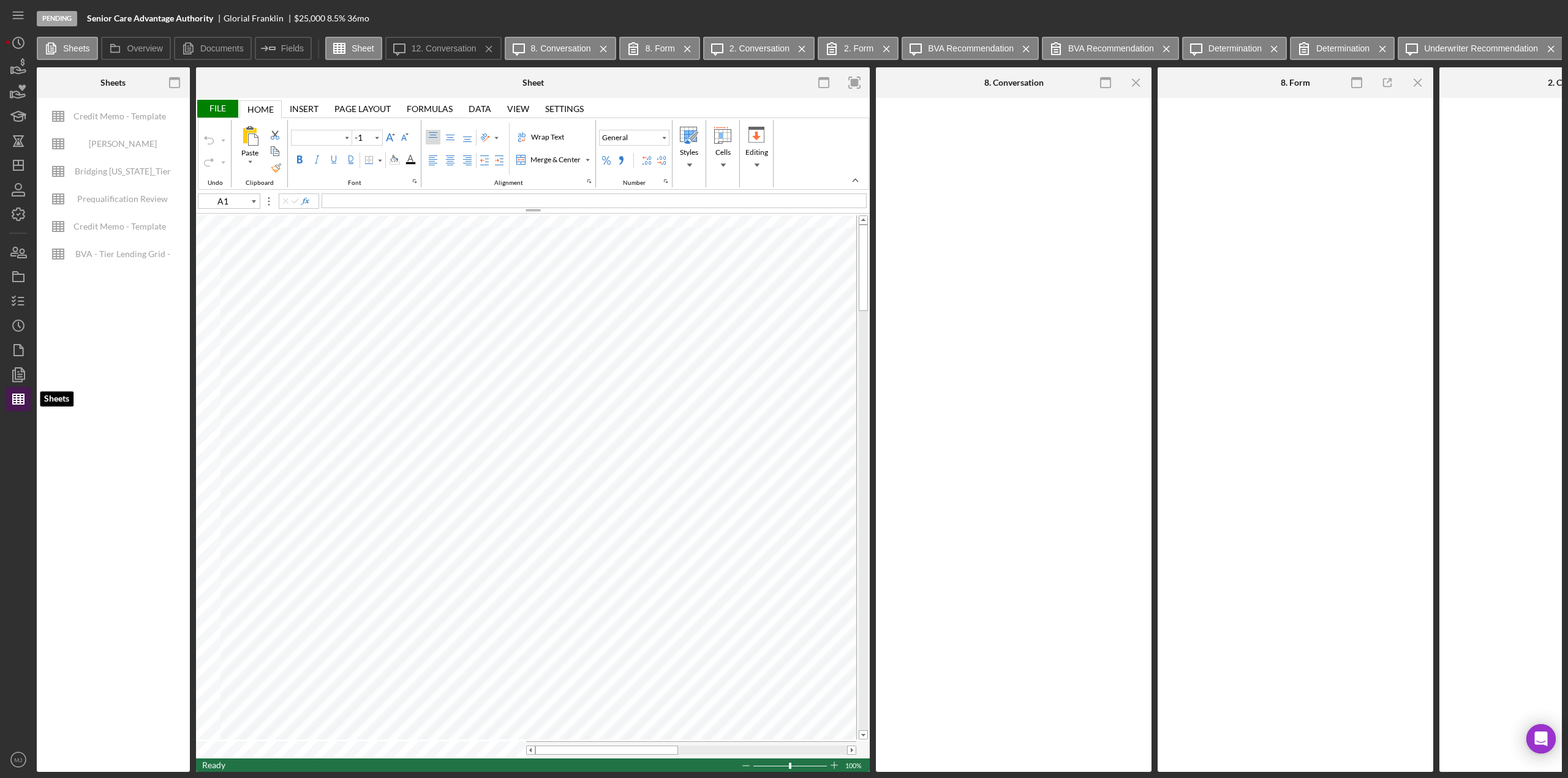
type input "Calibri"
type input "11"
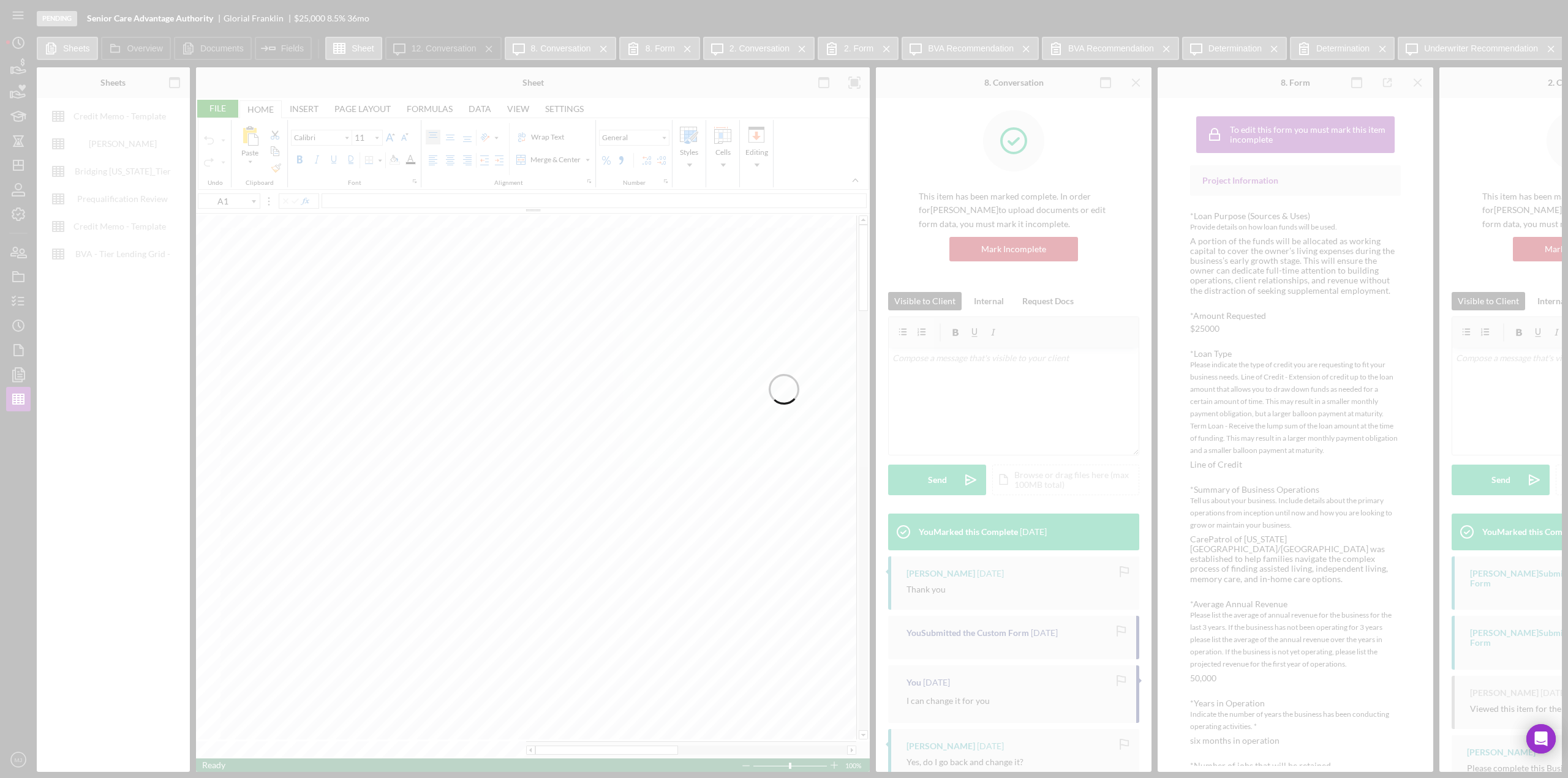
type input "Helvetica Neue"
type input "D8"
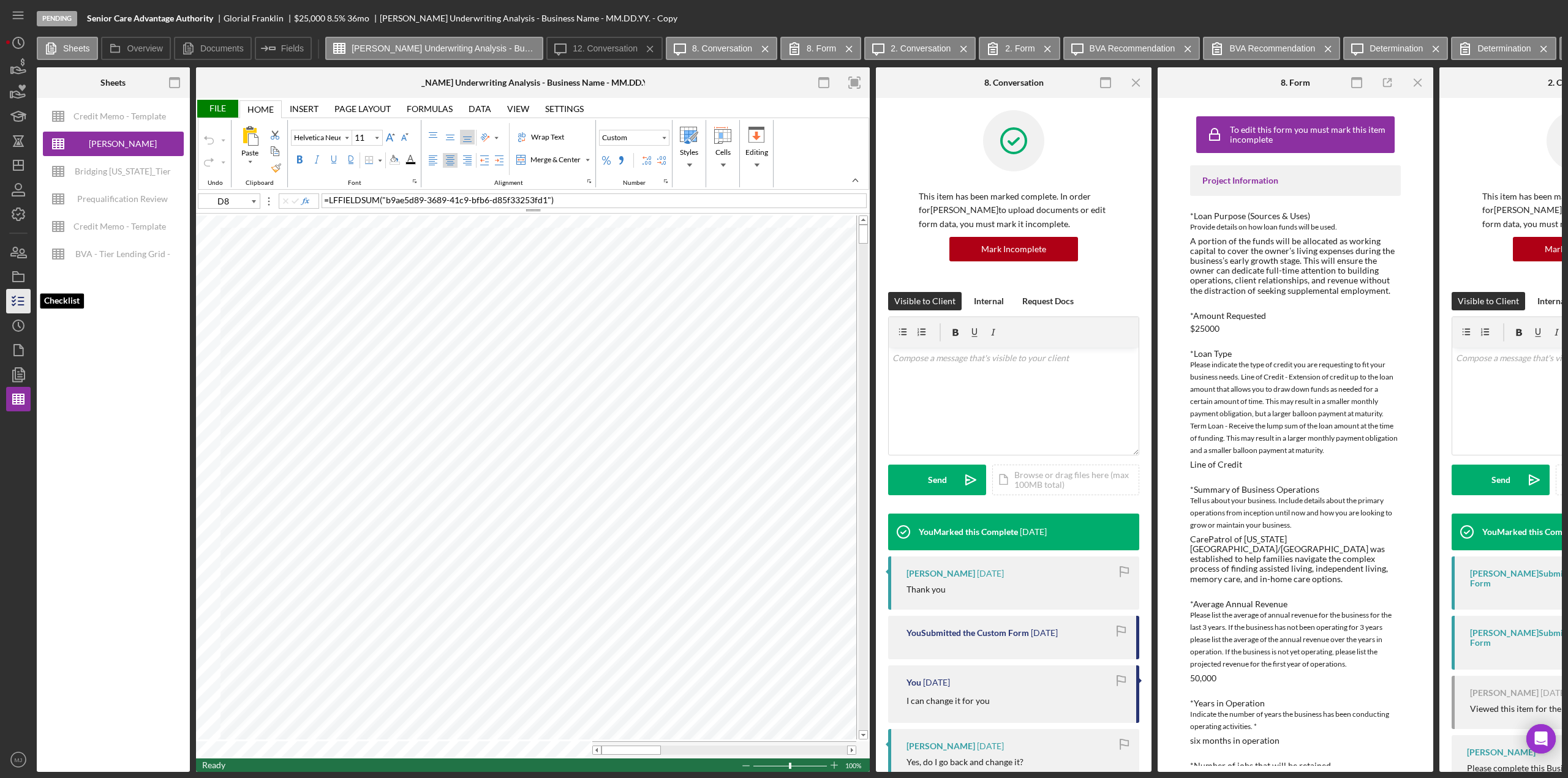
click at [18, 298] on icon "button" at bounding box center [18, 301] width 31 height 31
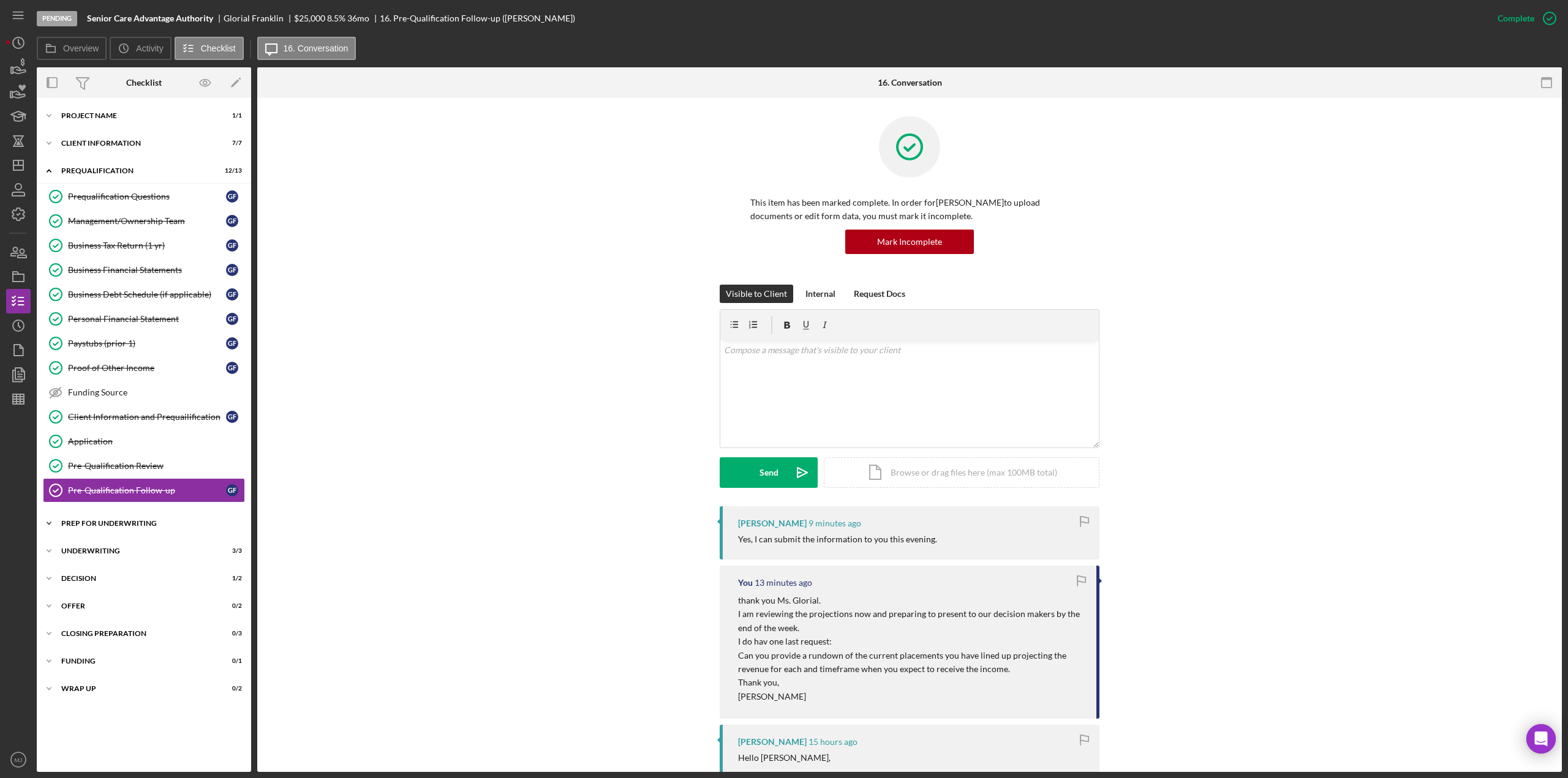
click at [103, 511] on div "Icon/Expander Prep for Underwriting 8 / 9" at bounding box center [144, 523] width 215 height 24
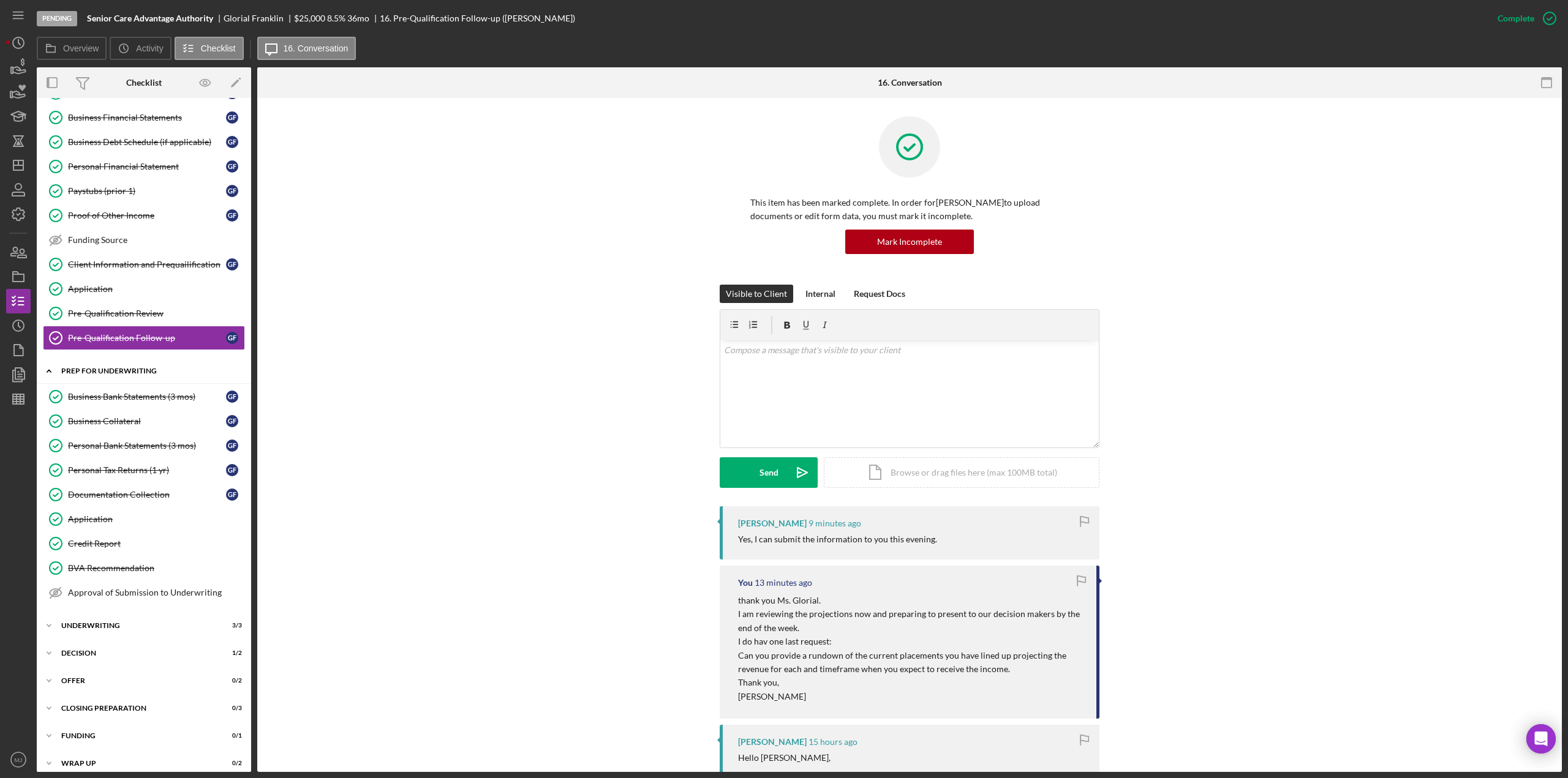
scroll to position [153, 0]
click at [76, 276] on link "Application Application" at bounding box center [143, 288] width 202 height 24
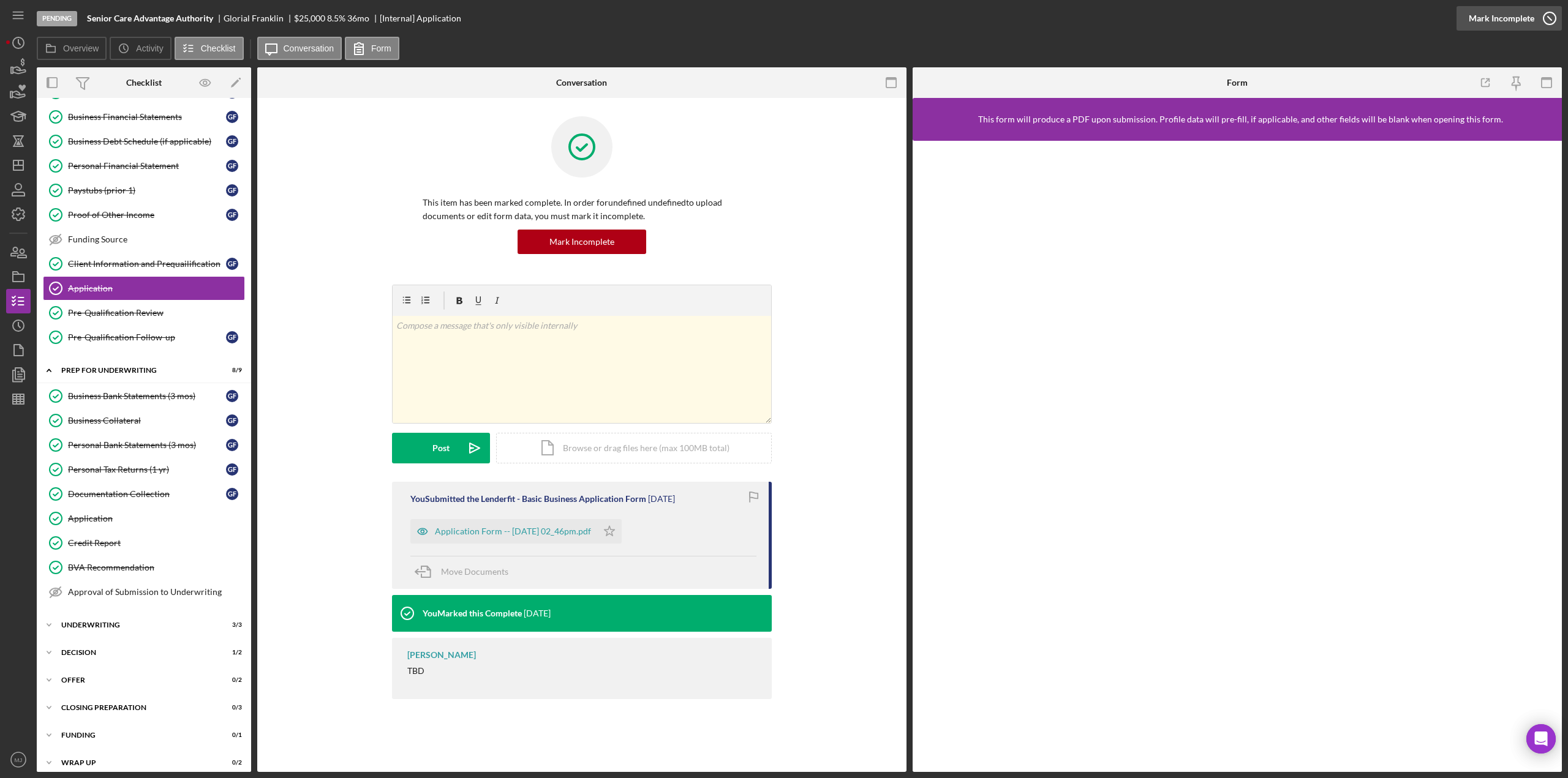
click at [1519, 19] on div "Mark Incomplete" at bounding box center [1502, 18] width 66 height 24
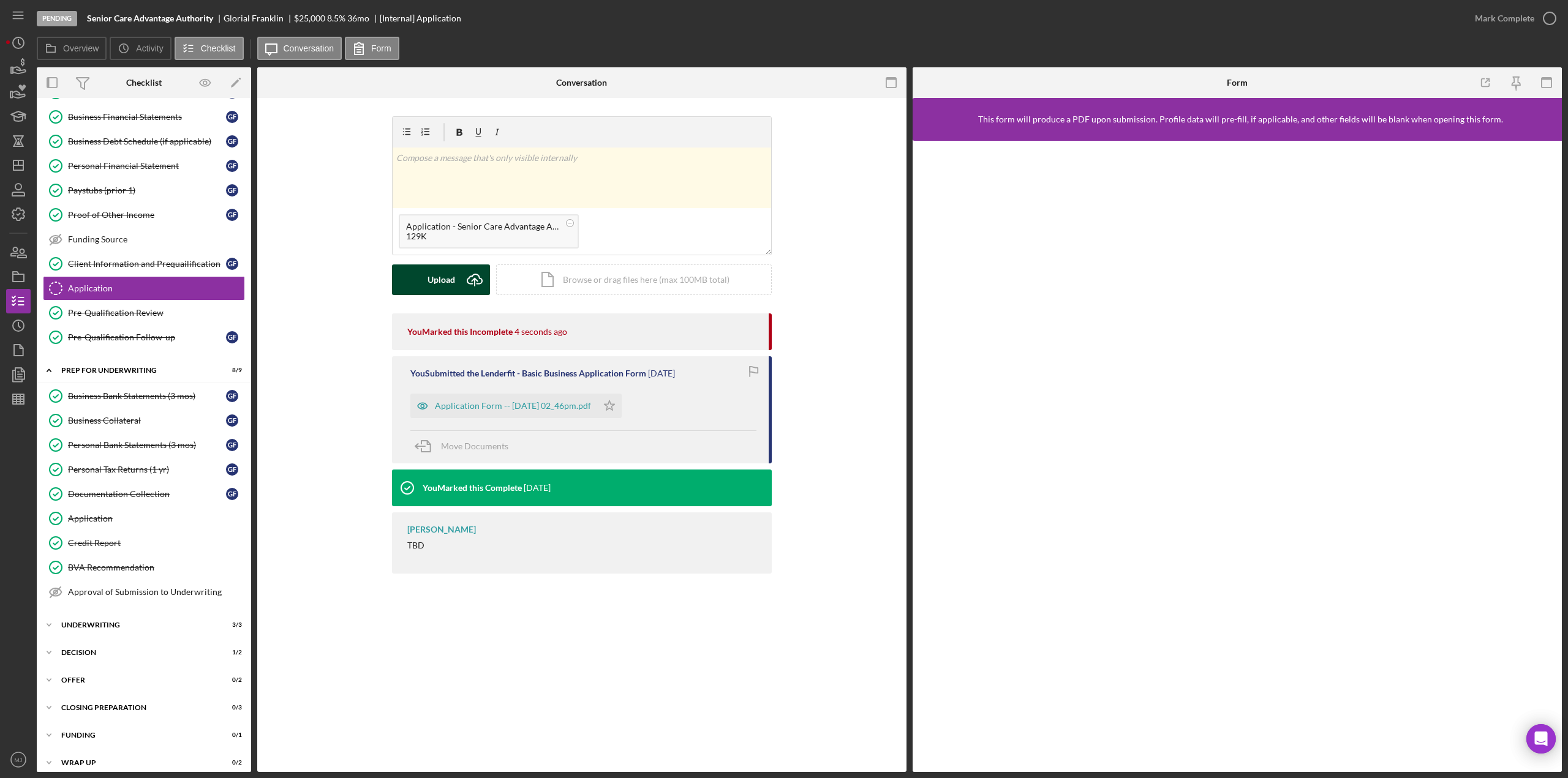
click at [467, 274] on icon "Icon/Upload" at bounding box center [474, 280] width 31 height 31
click at [570, 223] on rect at bounding box center [570, 223] width 4 height 1
click at [476, 278] on icon "Icon/Upload" at bounding box center [474, 280] width 31 height 31
click at [570, 223] on rect at bounding box center [570, 223] width 4 height 1
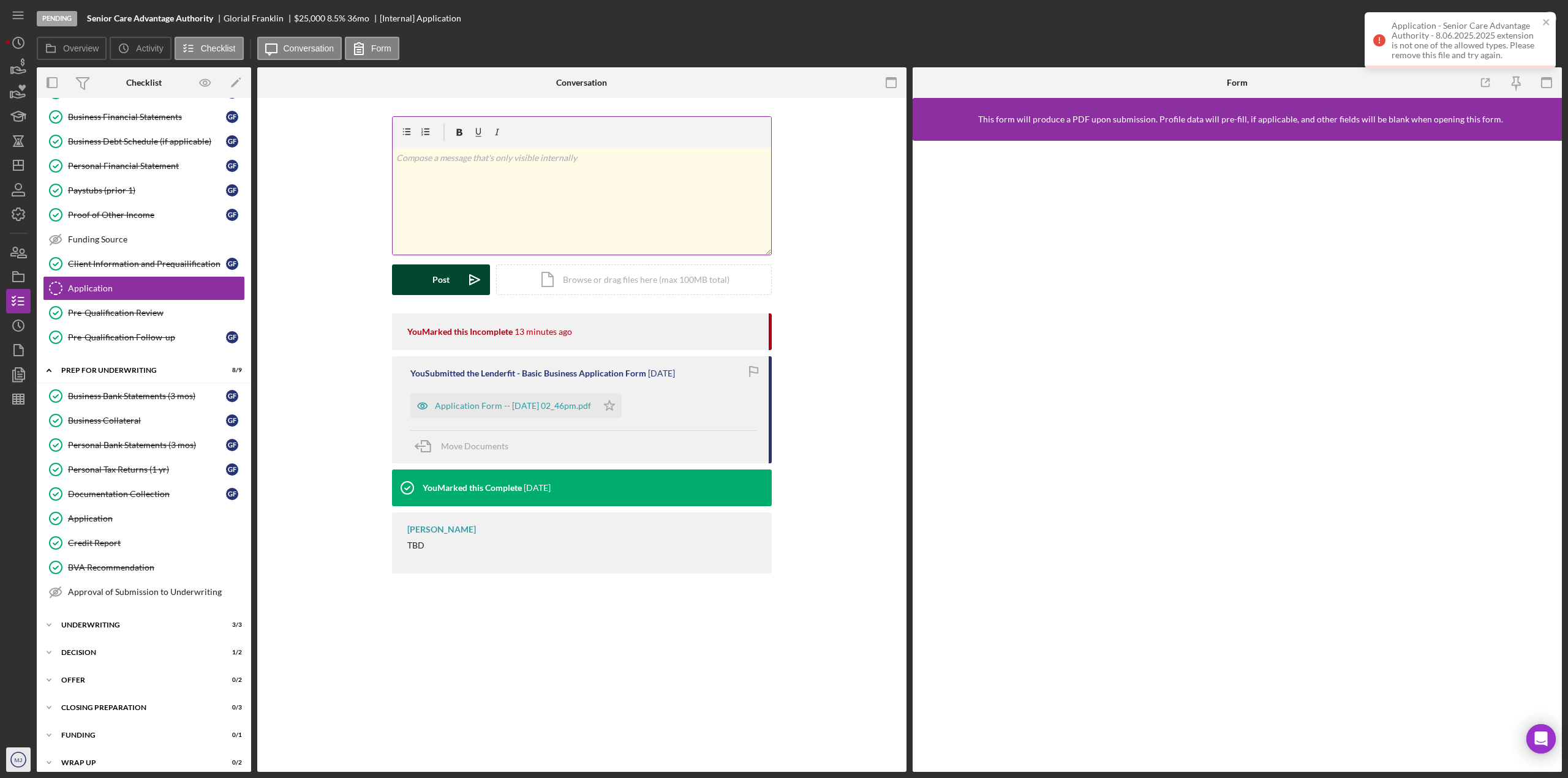
click at [18, 764] on icon "MJ" at bounding box center [18, 760] width 24 height 31
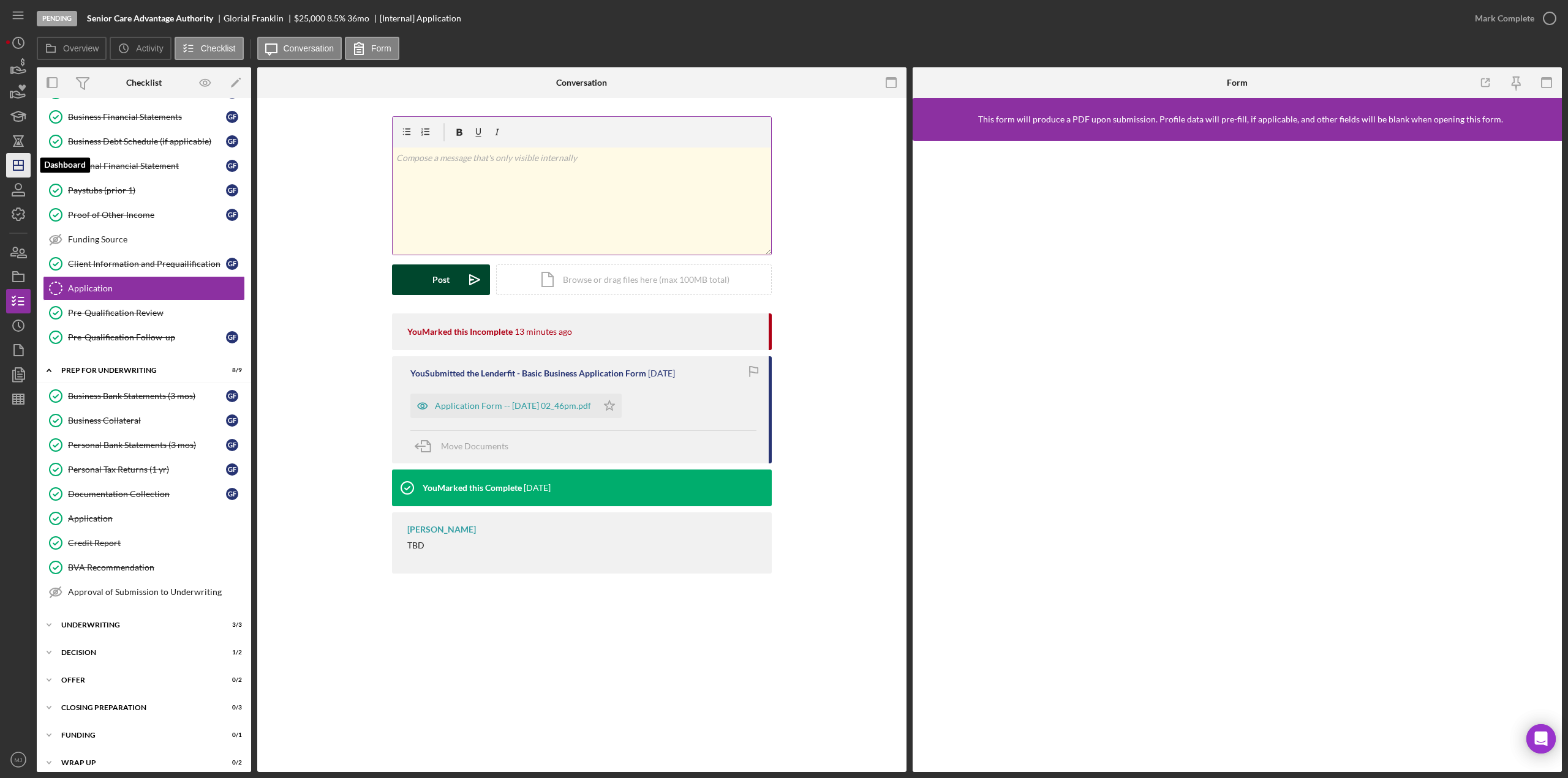
click at [22, 168] on polygon "button" at bounding box center [18, 165] width 10 height 10
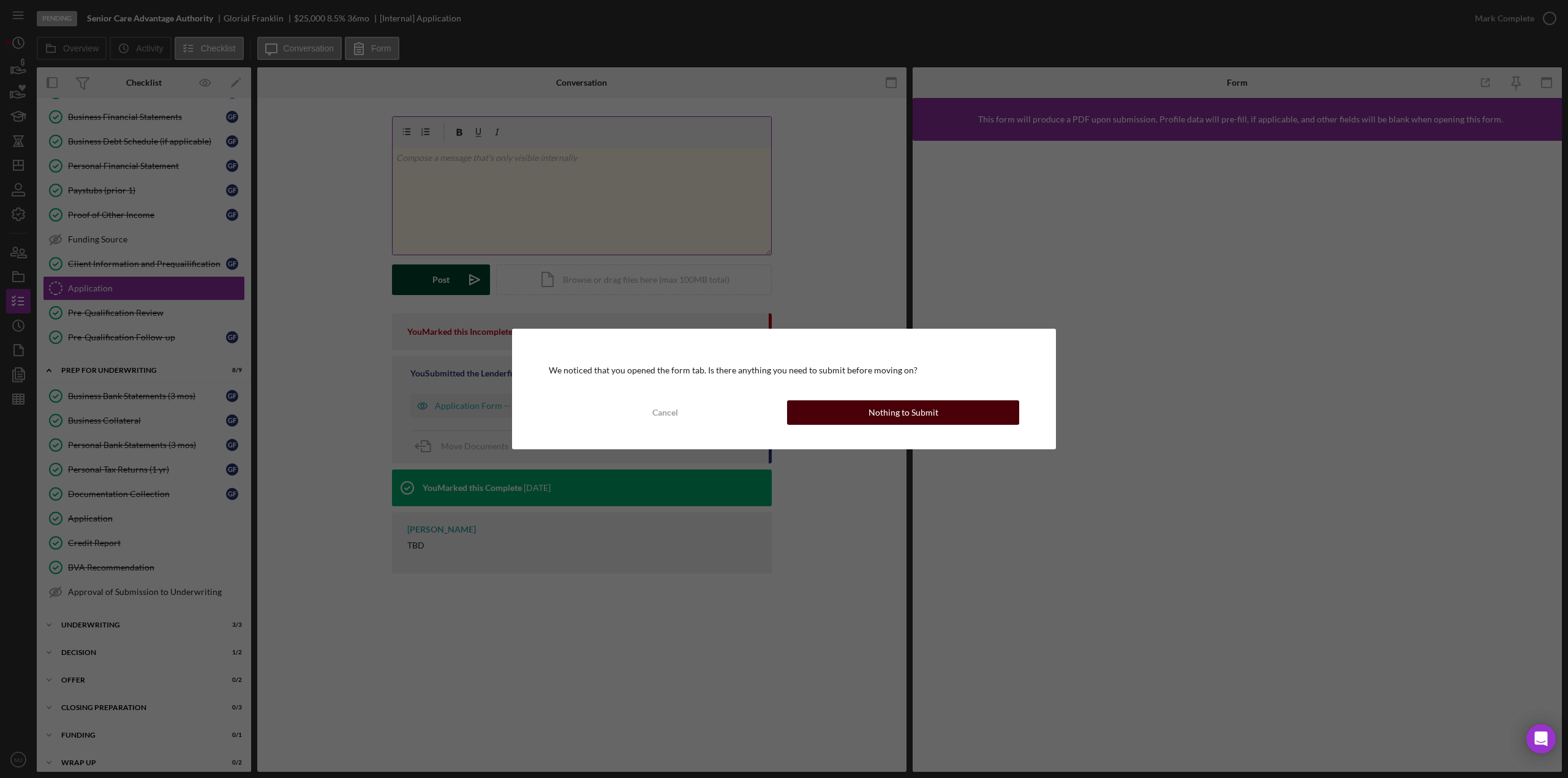
click at [897, 416] on div "Nothing to Submit" at bounding box center [903, 412] width 70 height 24
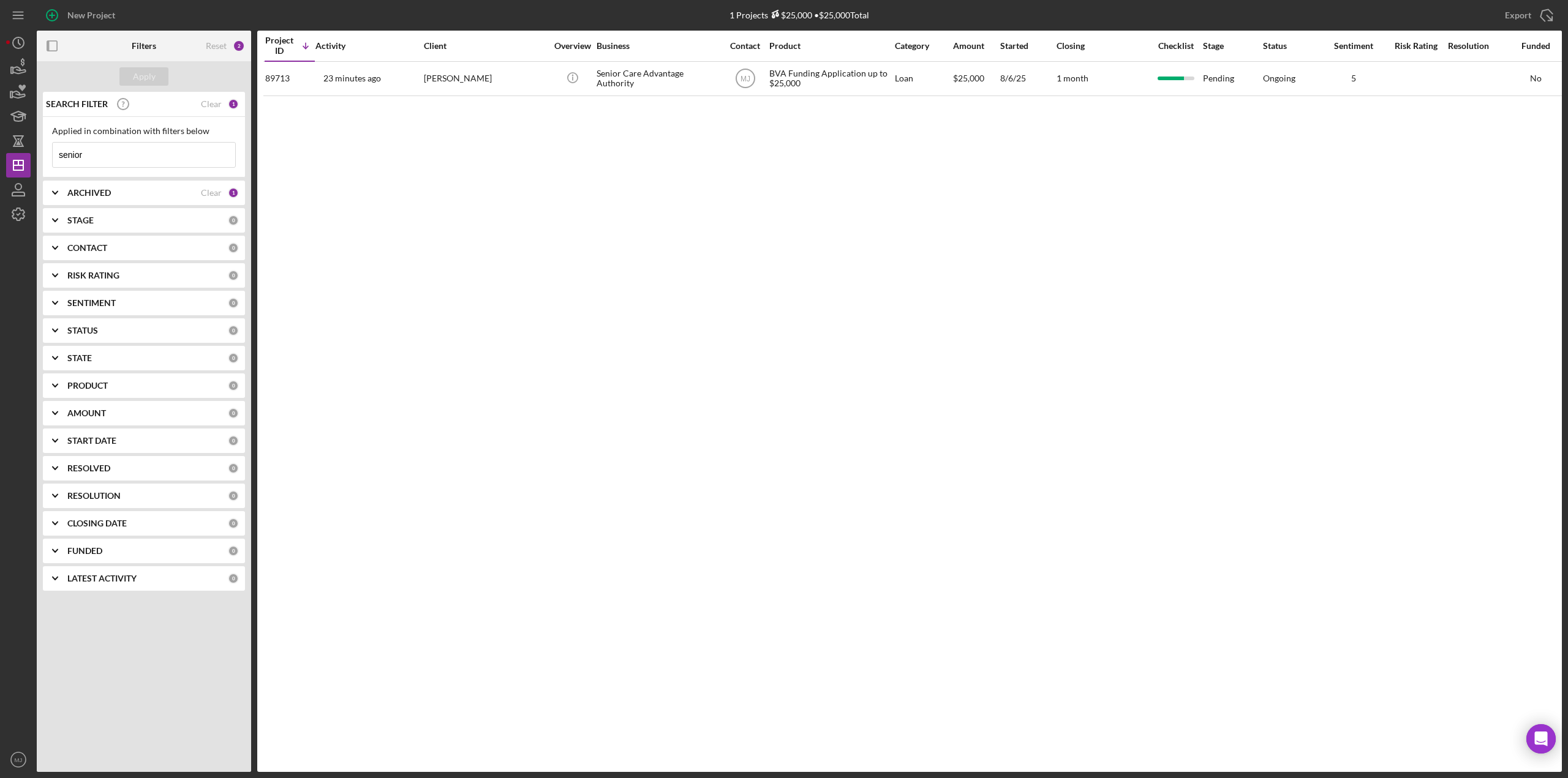
click at [114, 155] on input "senior" at bounding box center [143, 155] width 182 height 24
click at [113, 155] on input "senior" at bounding box center [143, 155] width 182 height 24
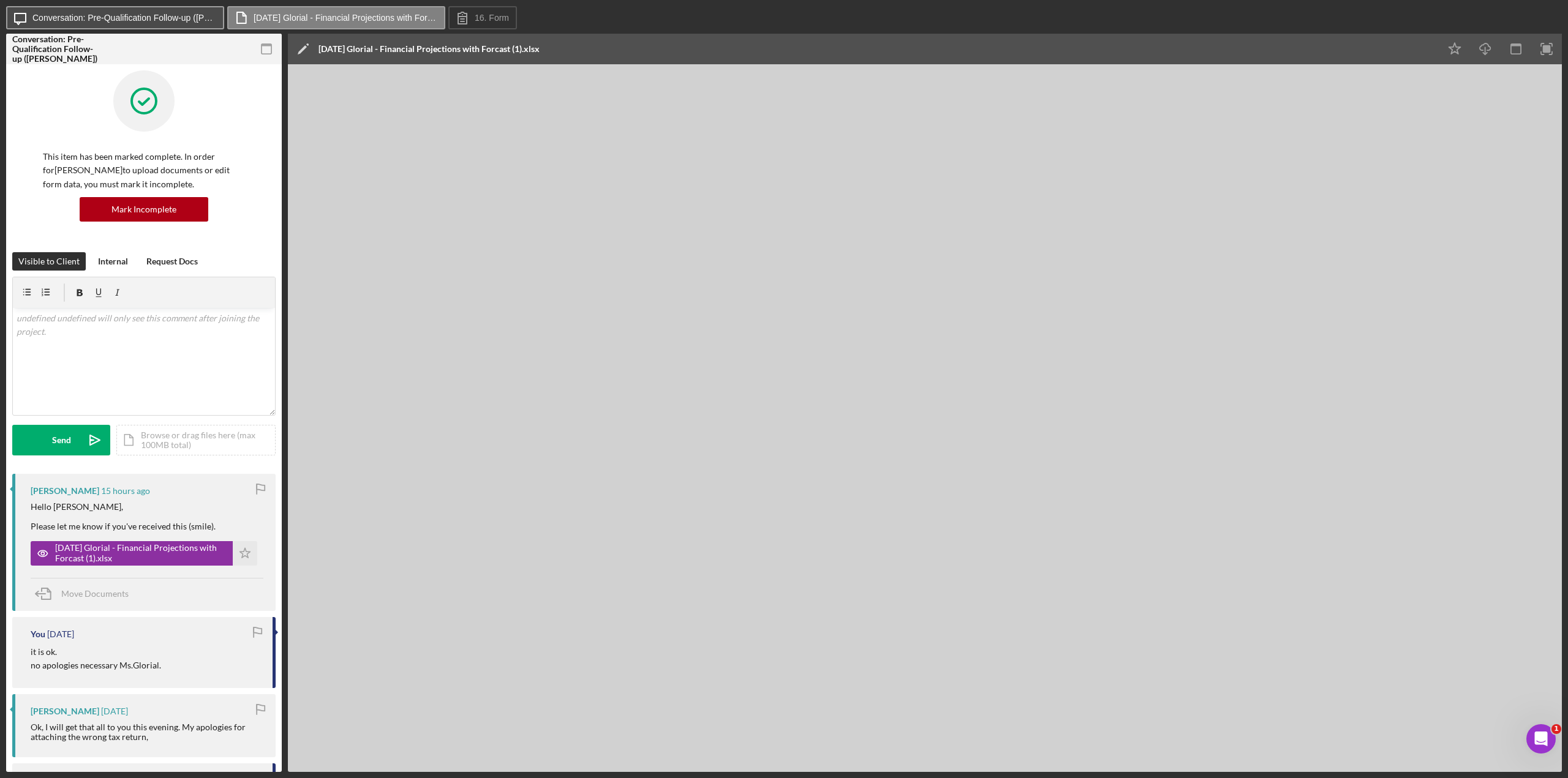
click at [120, 17] on label "Conversation: Pre-Qualification Follow-up ([PERSON_NAME])" at bounding box center [124, 18] width 184 height 10
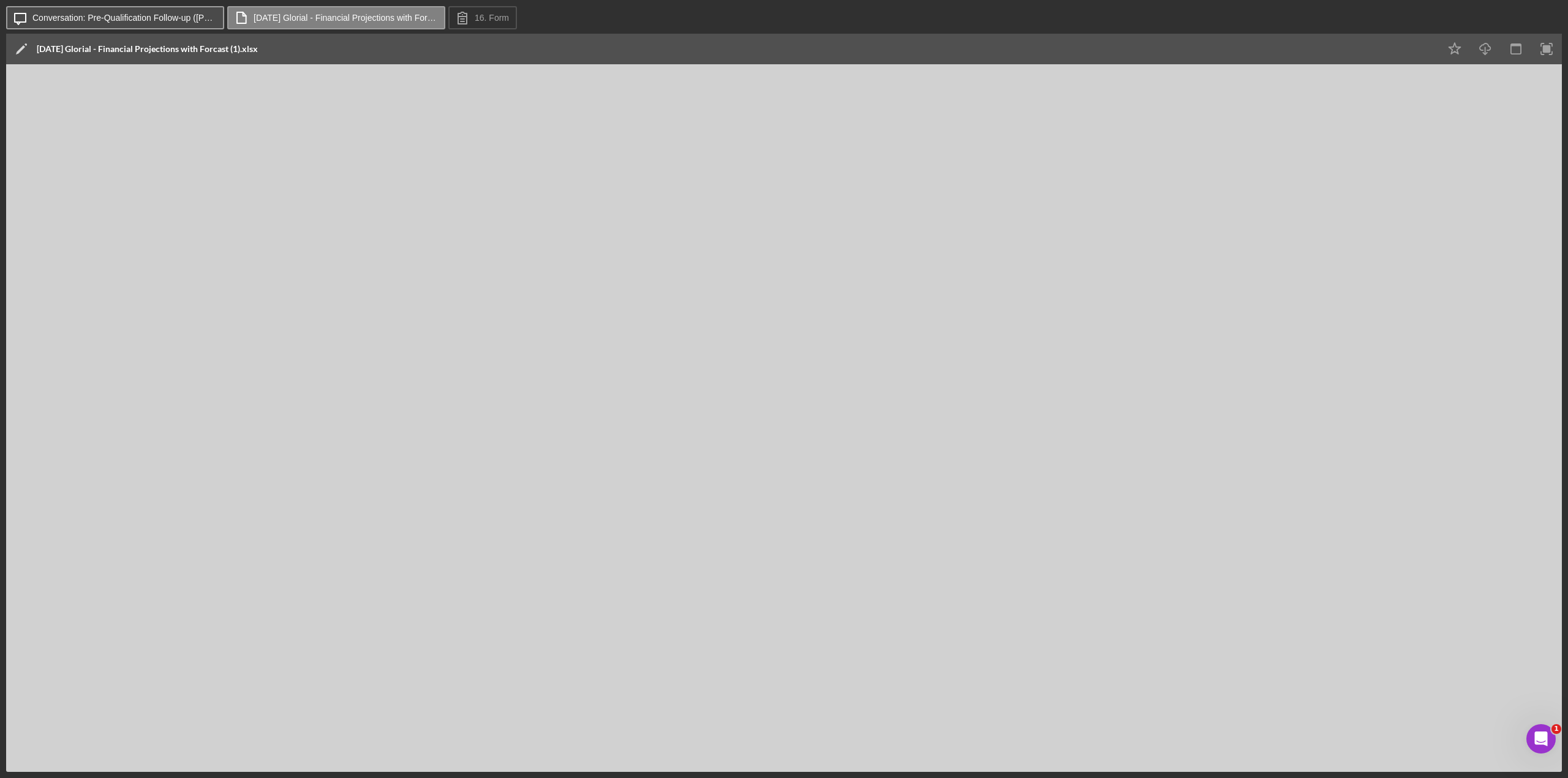
click at [130, 17] on label "Conversation: Pre-Qualification Follow-up ([PERSON_NAME])" at bounding box center [124, 18] width 184 height 10
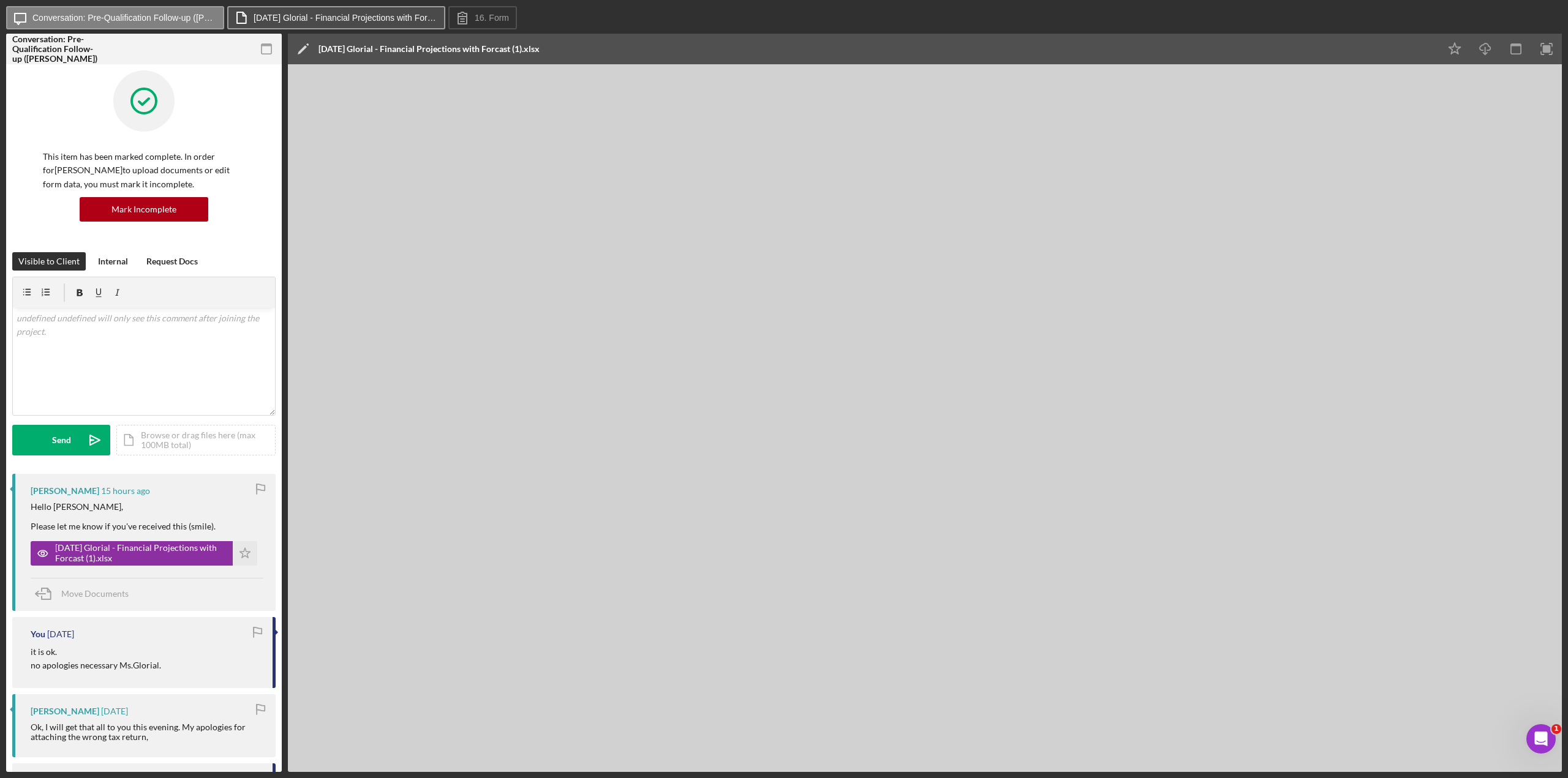
click at [389, 16] on label "[DATE] Glorial - Financial Projections with Forcast (1).xlsx" at bounding box center [345, 18] width 184 height 10
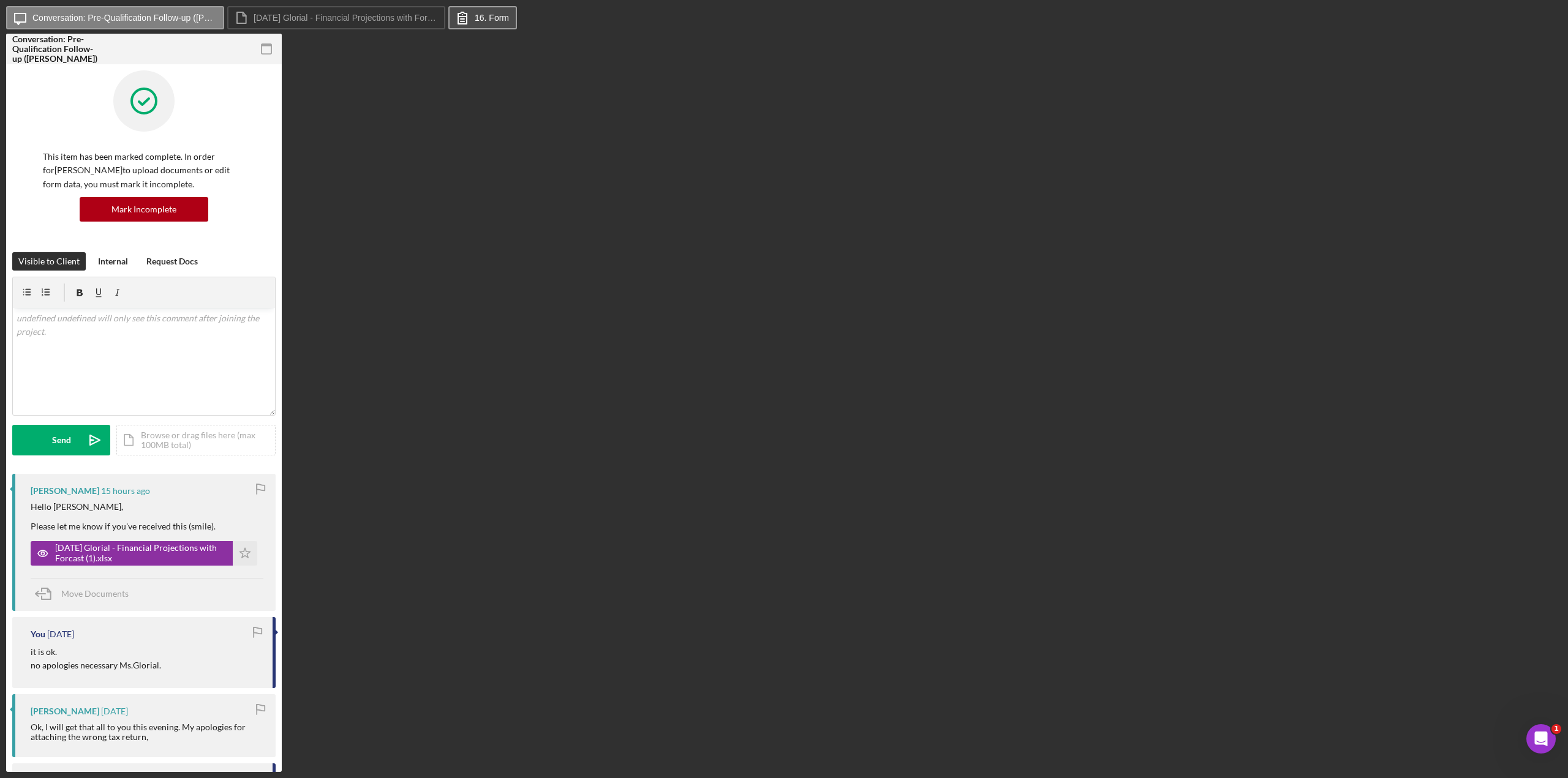
click at [489, 24] on button "16. Form" at bounding box center [482, 17] width 68 height 23
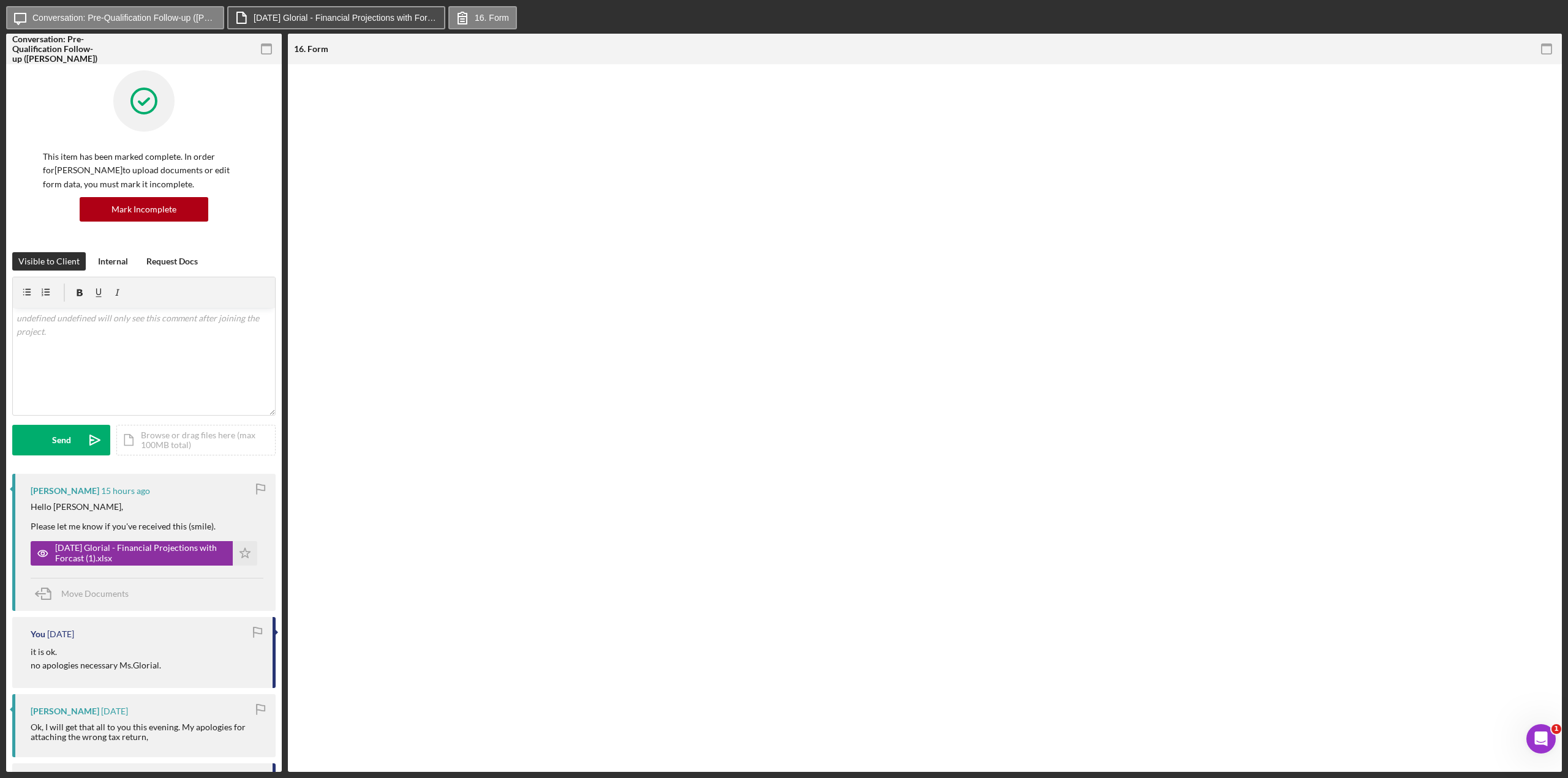
click at [294, 18] on label "[DATE] Glorial - Financial Projections with Forcast (1).xlsx" at bounding box center [345, 18] width 184 height 10
